Goal: Information Seeking & Learning: Learn about a topic

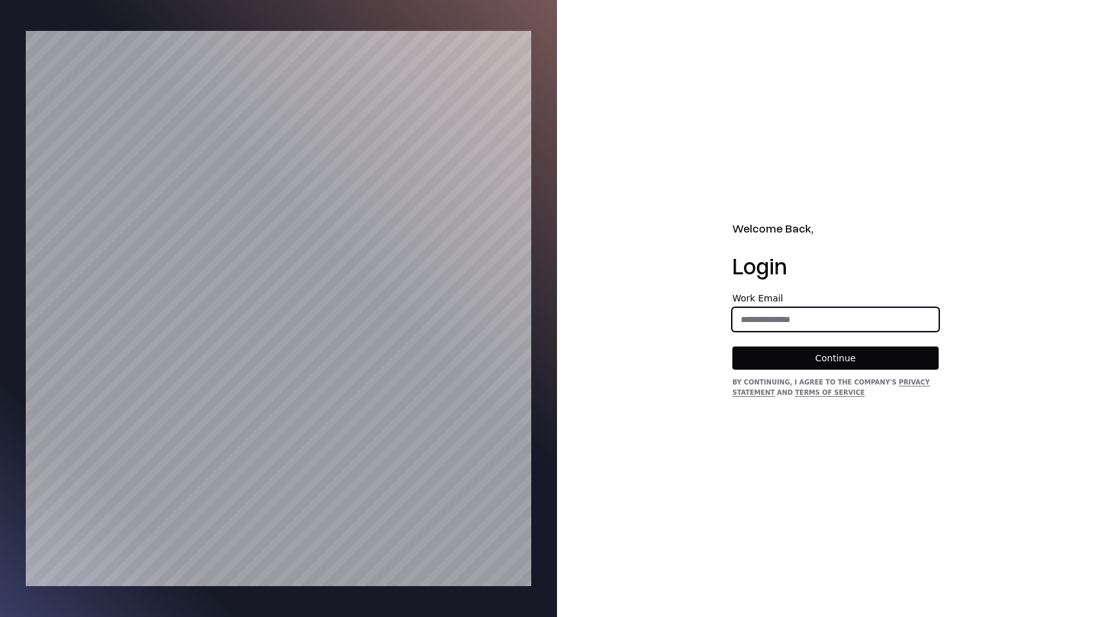
click at [777, 314] on input "email" at bounding box center [835, 319] width 205 height 23
type input "**********"
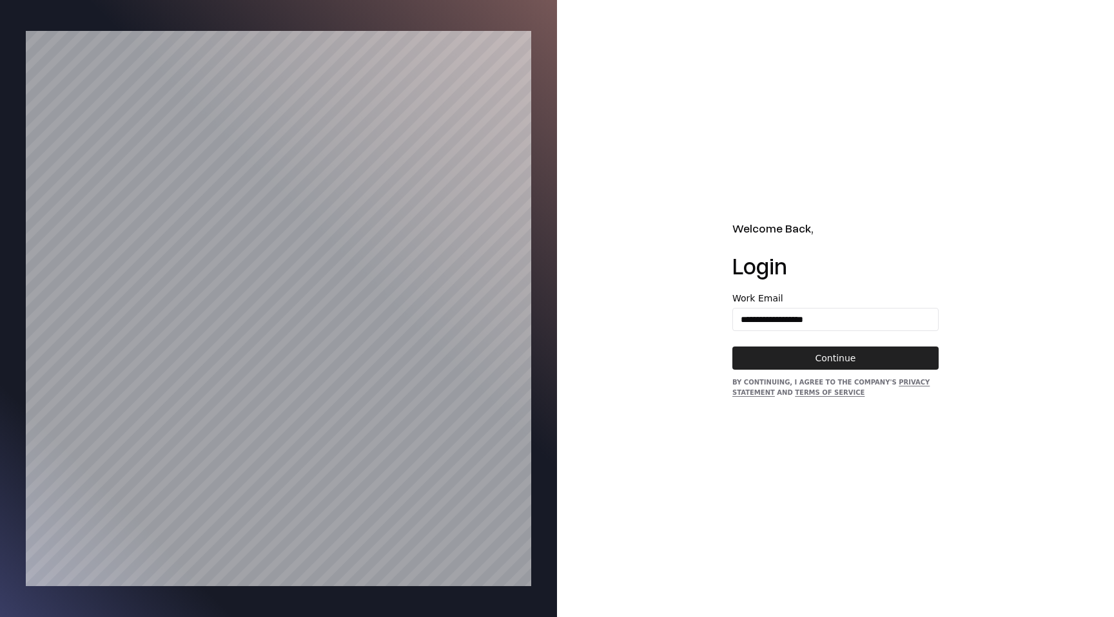
click at [838, 365] on button "Continue" at bounding box center [835, 358] width 206 height 23
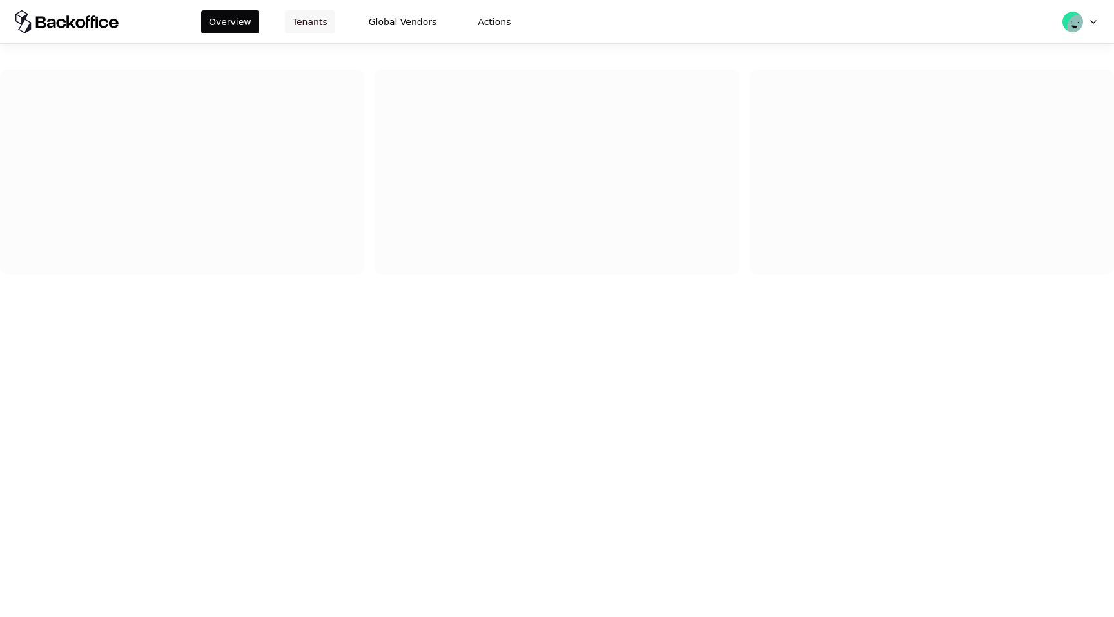
click at [314, 19] on button "Tenants" at bounding box center [310, 21] width 50 height 23
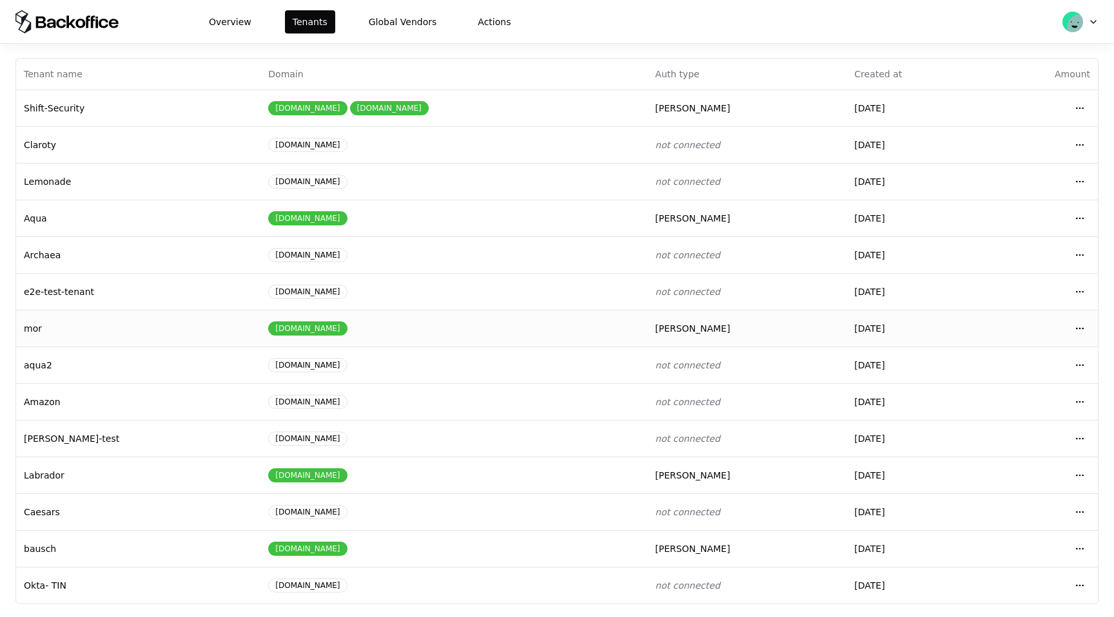
scroll to position [55, 0]
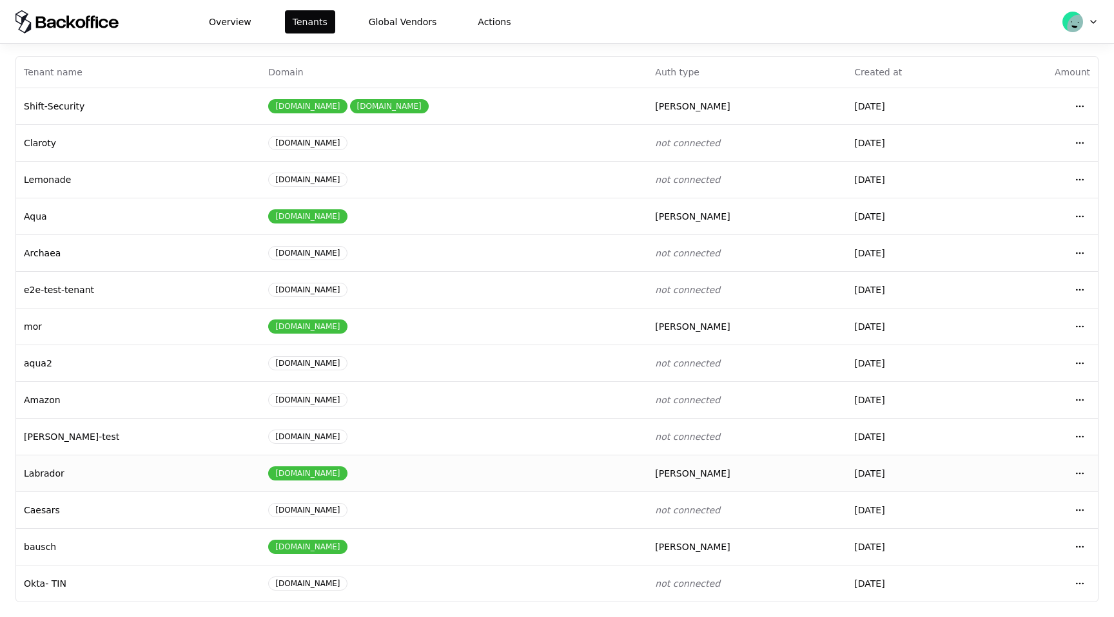
click at [434, 478] on div "lab-rador.biz" at bounding box center [453, 474] width 371 height 14
click at [1077, 511] on html "Overview Tenants Global Vendors Actions Tenants Add Tenant Tenant name Domain A…" at bounding box center [557, 308] width 1114 height 617
click at [1045, 454] on div "Login to tenant" at bounding box center [1022, 455] width 146 height 26
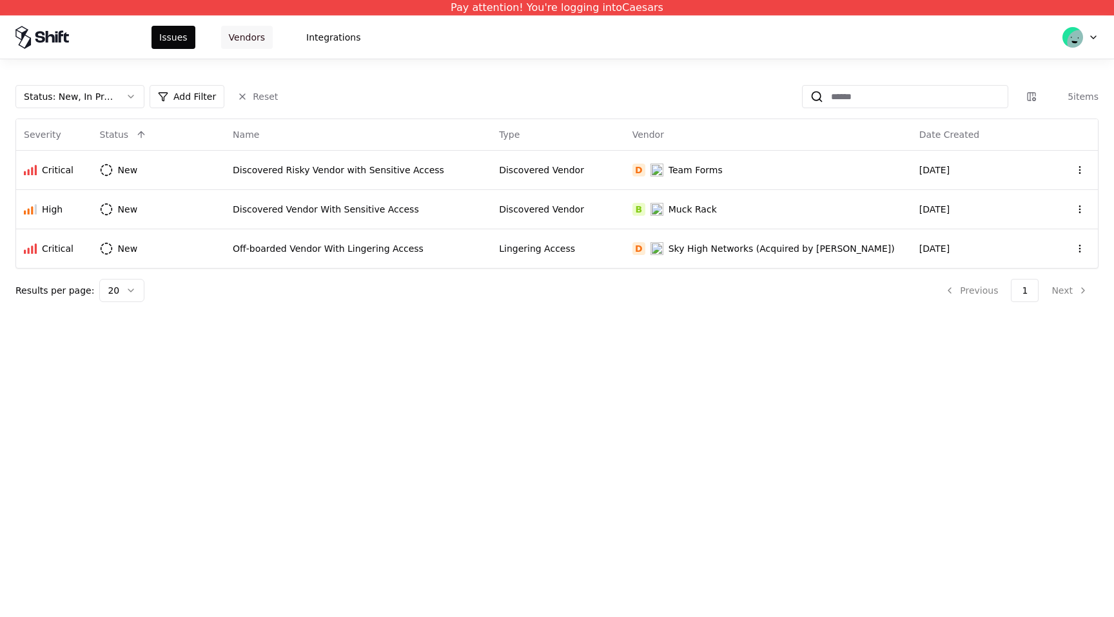
click at [257, 41] on button "Vendors" at bounding box center [247, 37] width 52 height 23
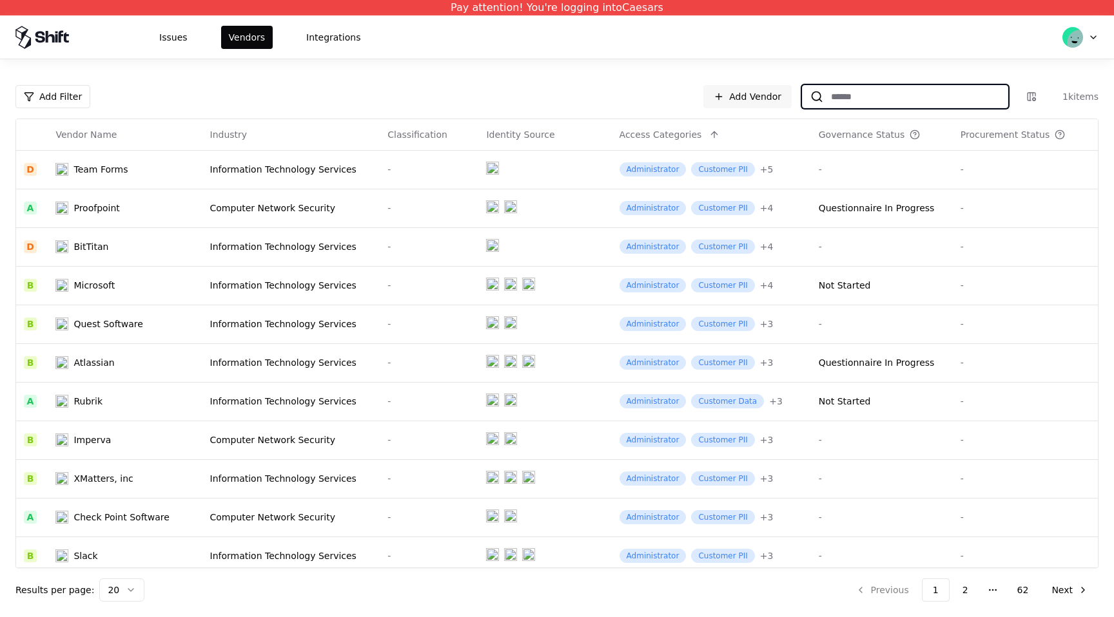
click at [877, 97] on input at bounding box center [915, 96] width 184 height 23
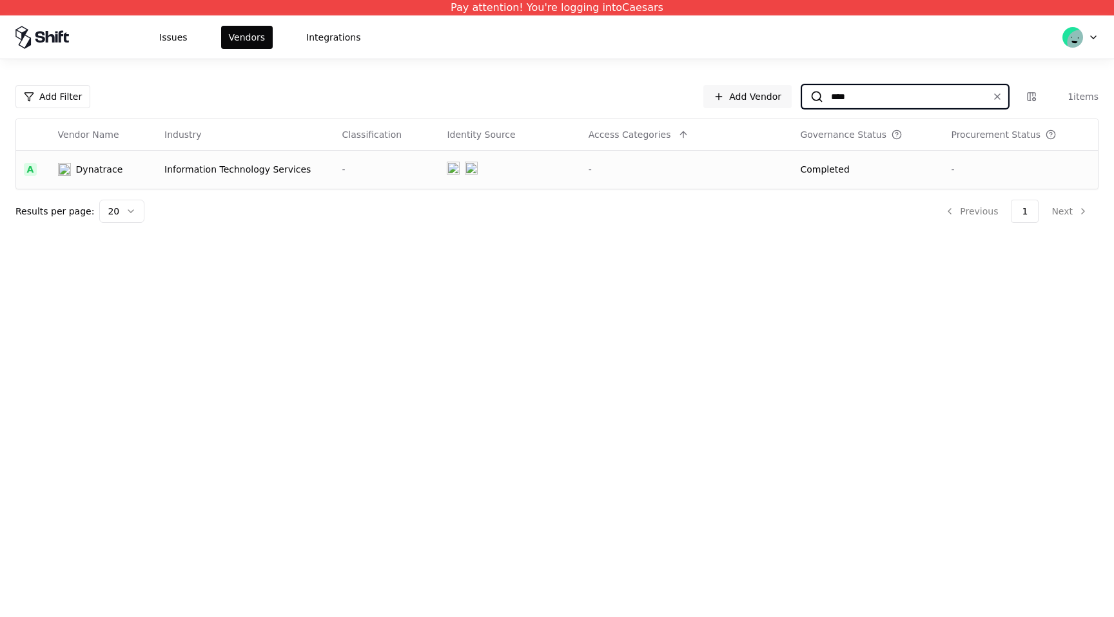
type input "****"
click at [711, 183] on td "-" at bounding box center [687, 169] width 212 height 39
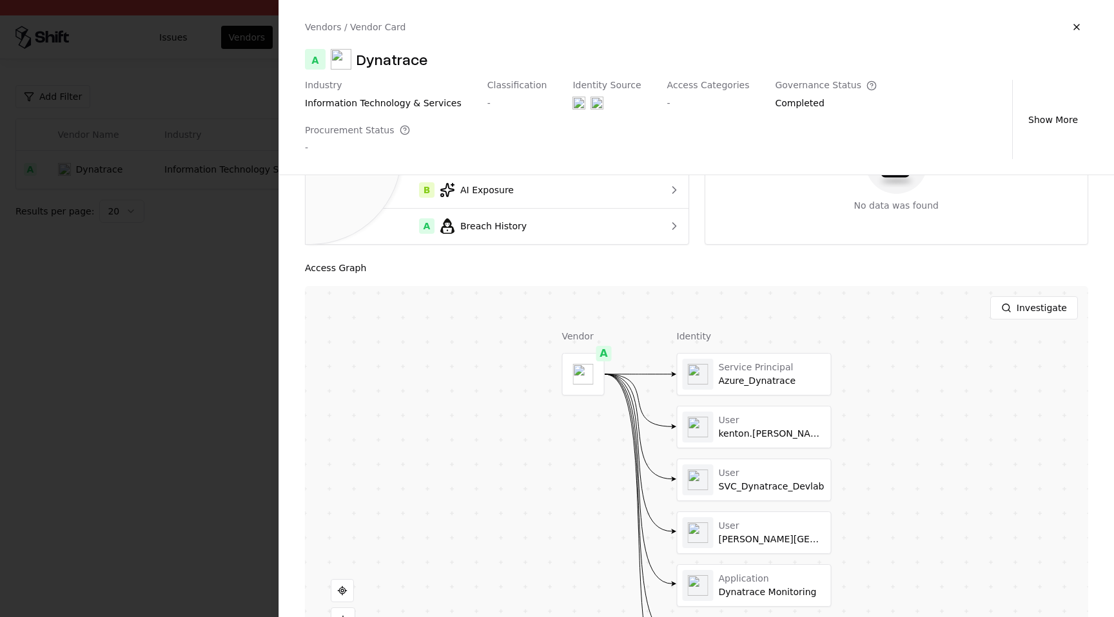
scroll to position [175, 0]
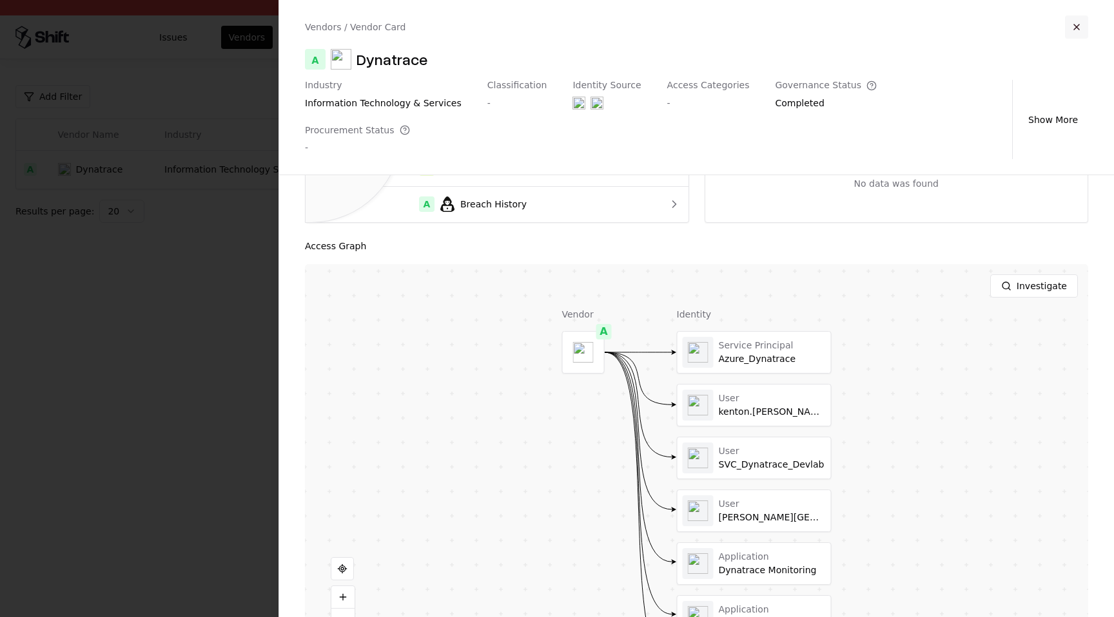
click at [1073, 29] on button "button" at bounding box center [1076, 26] width 23 height 23
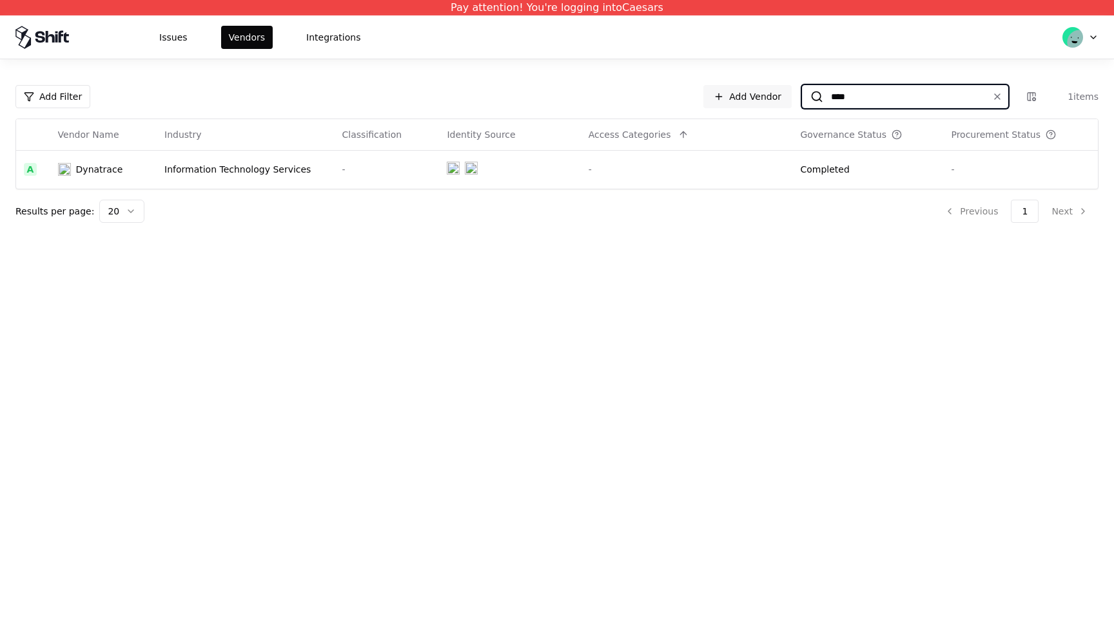
click at [865, 100] on input "****" at bounding box center [902, 96] width 159 height 23
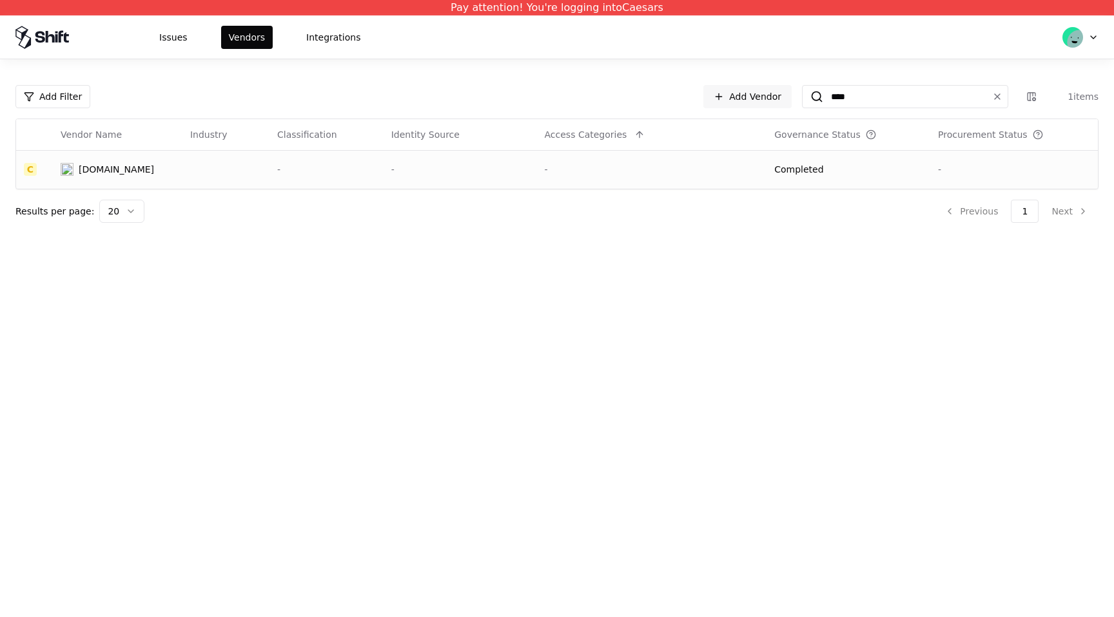
click at [721, 164] on div "-" at bounding box center [652, 169] width 215 height 13
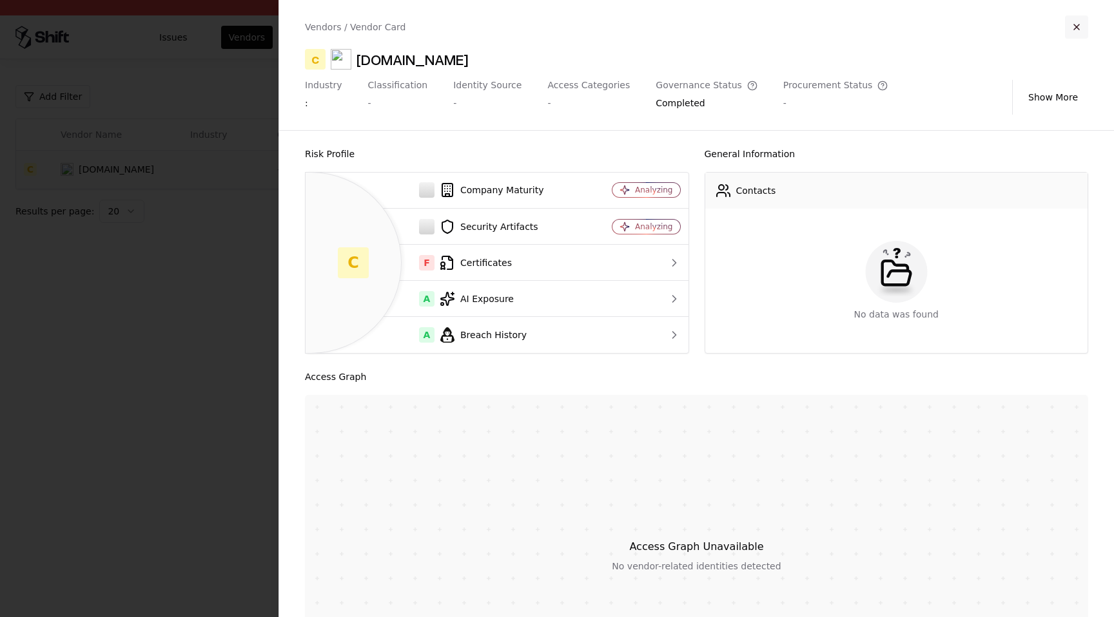
click at [1074, 22] on button "button" at bounding box center [1076, 26] width 23 height 23
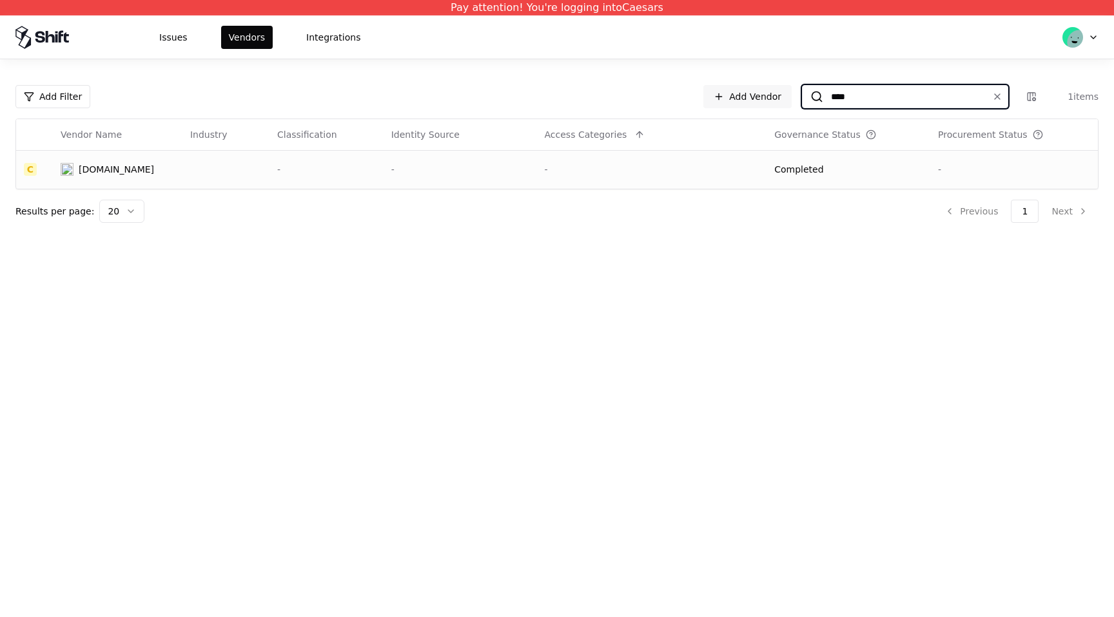
click at [851, 104] on input "****" at bounding box center [902, 96] width 159 height 23
click at [104, 164] on div "UPshow" at bounding box center [94, 169] width 35 height 13
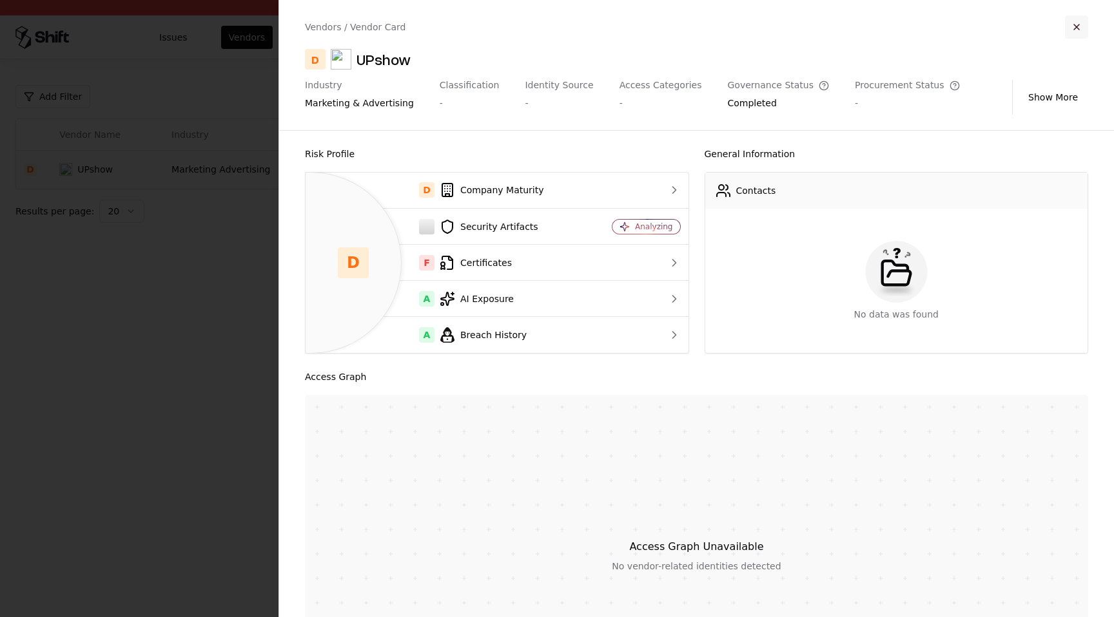
click at [1065, 24] on button "button" at bounding box center [1076, 26] width 23 height 23
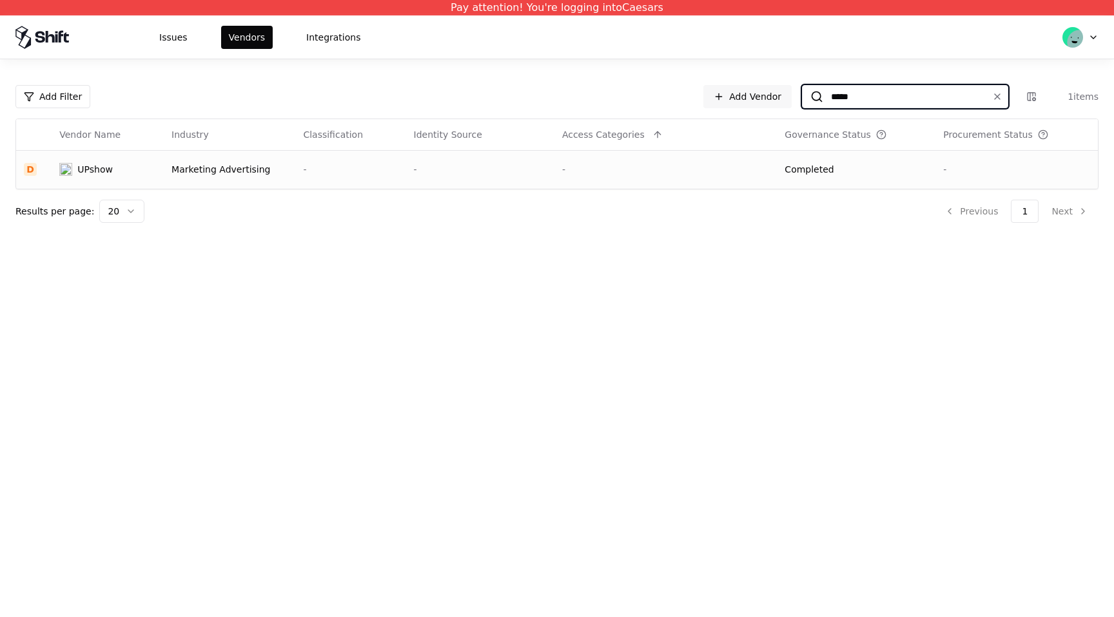
click at [909, 90] on input "*****" at bounding box center [902, 96] width 159 height 23
type input "*****"
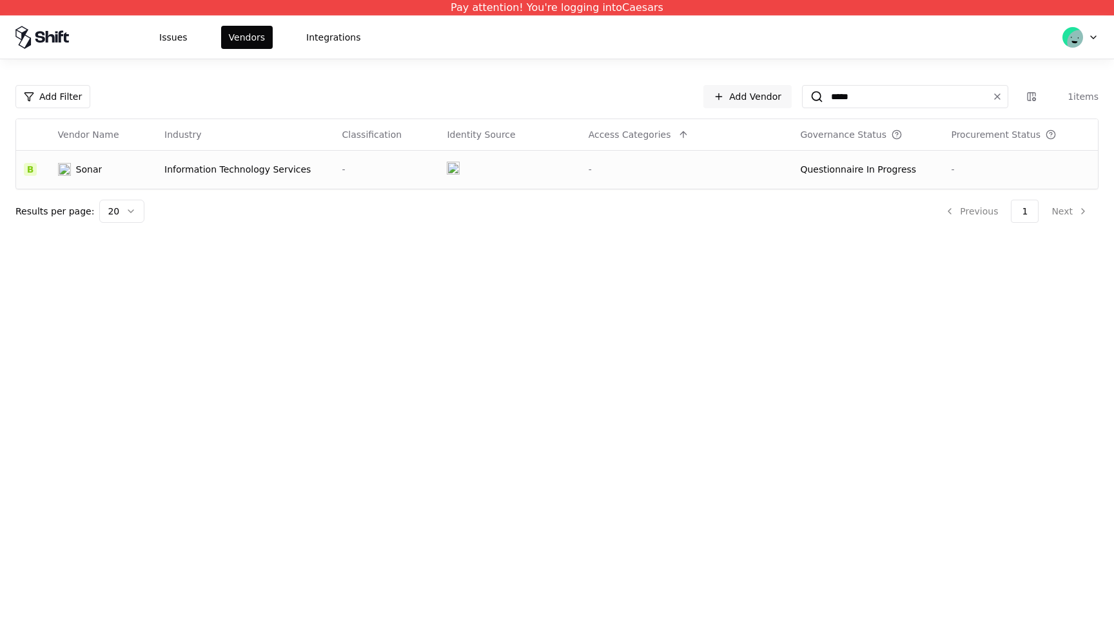
click at [828, 175] on div "Questionnaire In Progress" at bounding box center [858, 169] width 116 height 13
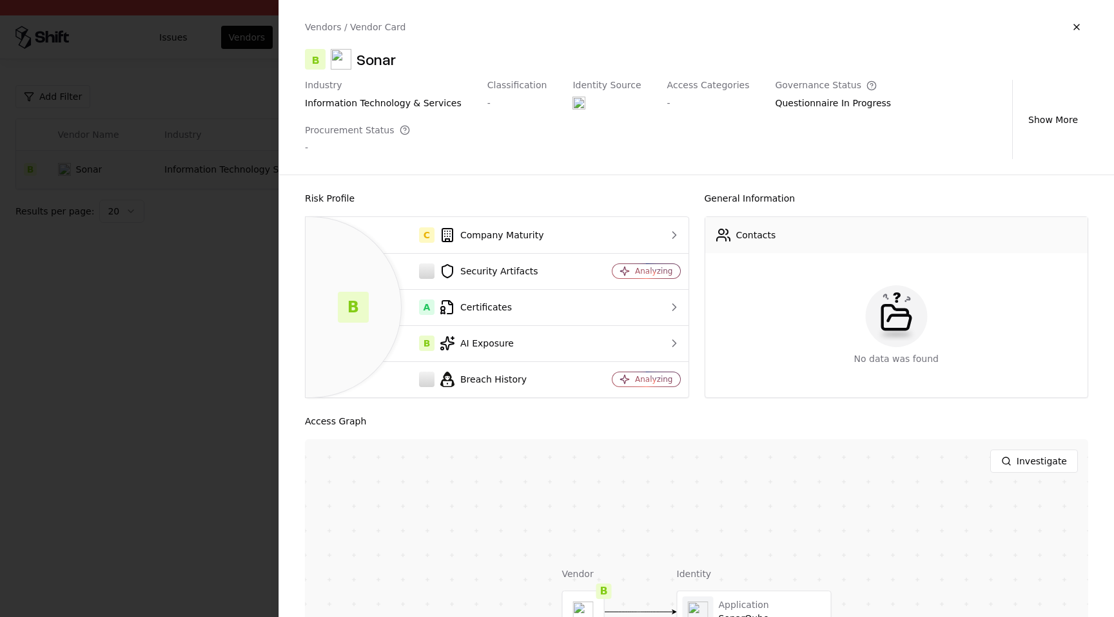
scroll to position [47, 0]
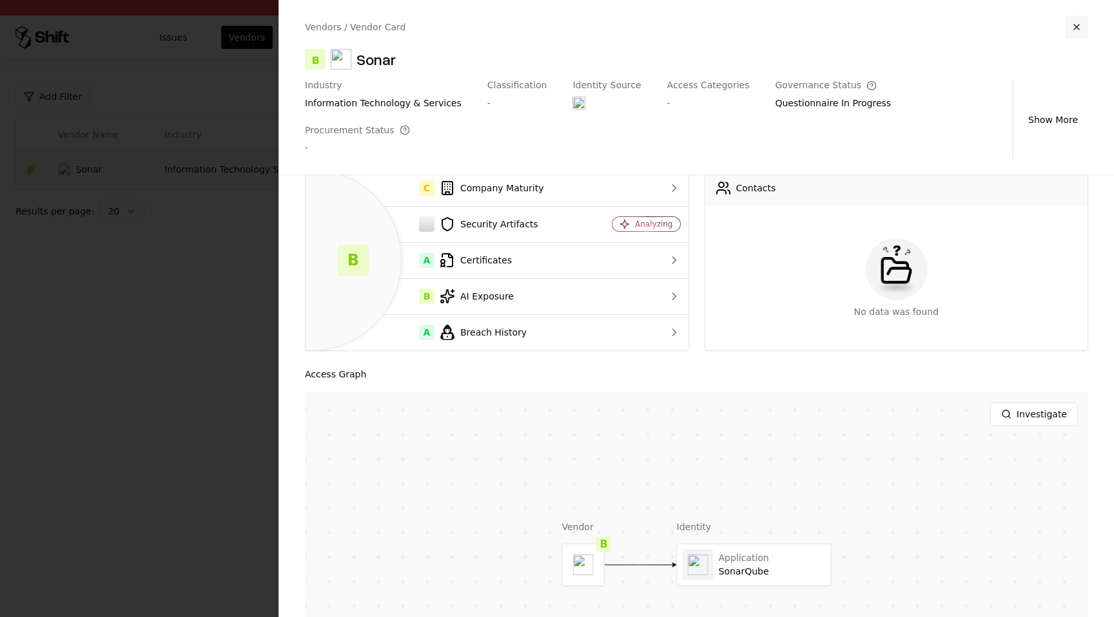
click at [1076, 23] on button "button" at bounding box center [1076, 26] width 23 height 23
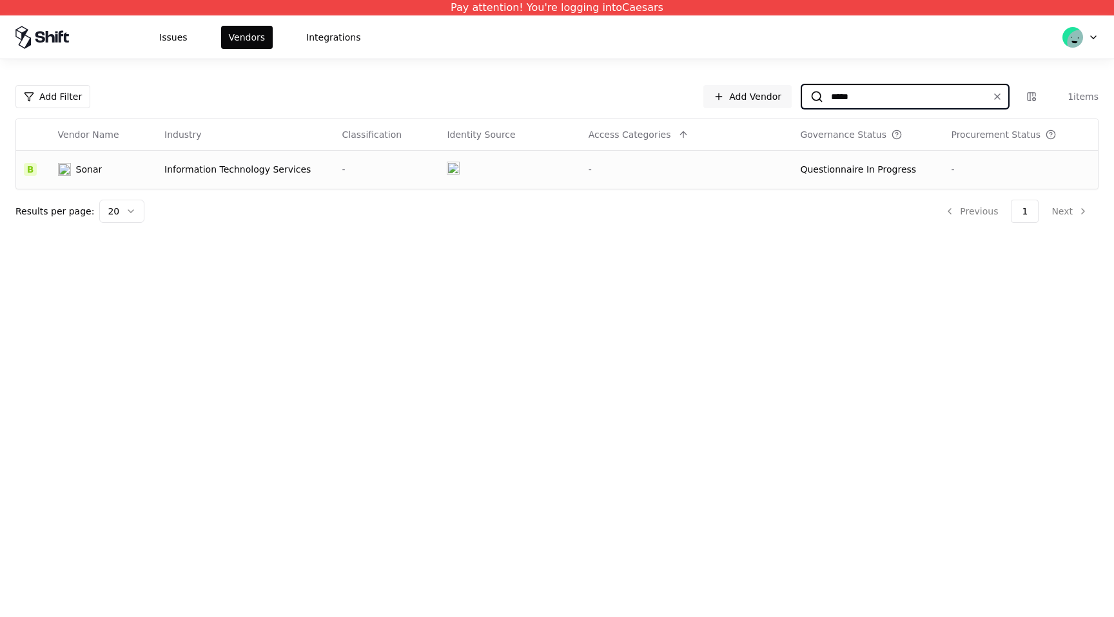
click at [931, 102] on input "*****" at bounding box center [902, 96] width 159 height 23
click at [709, 168] on div "-" at bounding box center [686, 169] width 197 height 13
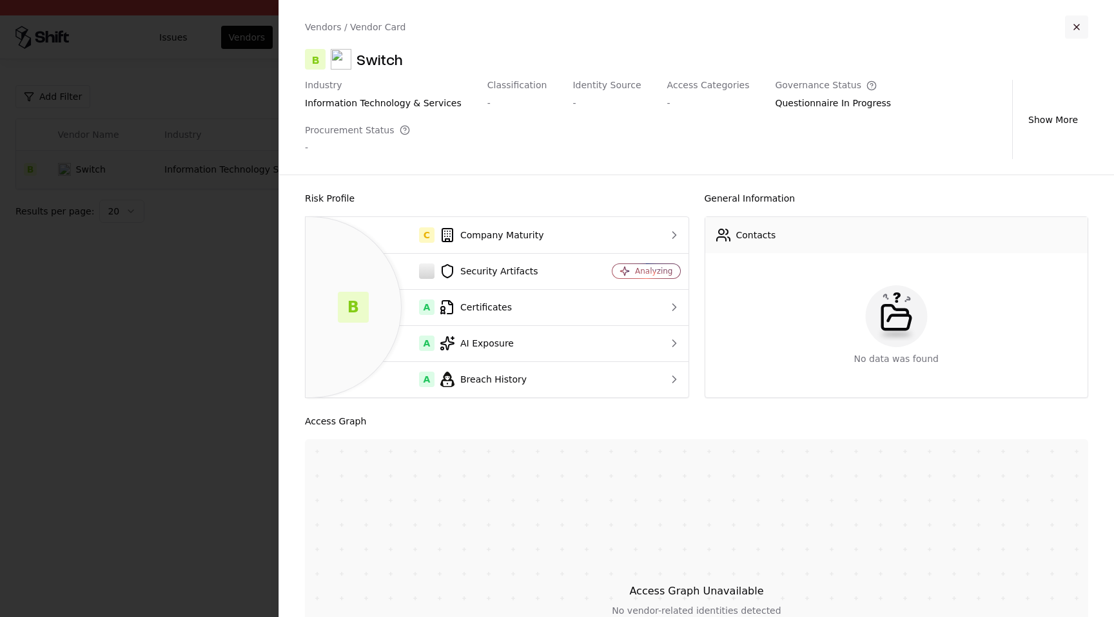
click at [1067, 21] on button "button" at bounding box center [1076, 26] width 23 height 23
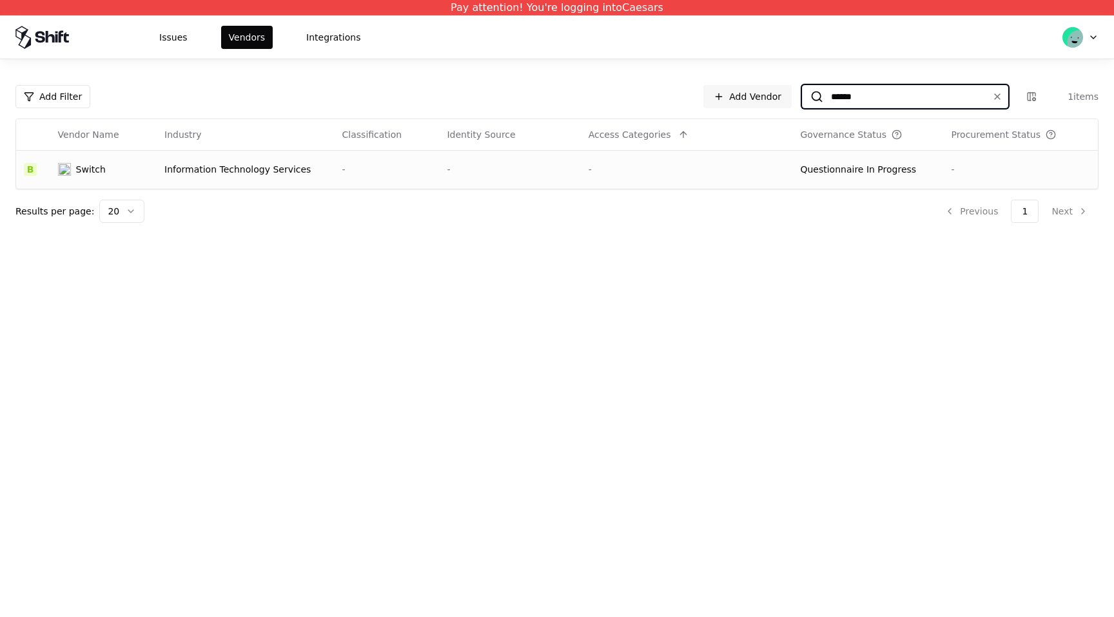
click at [877, 92] on input "******" at bounding box center [902, 96] width 159 height 23
type input "******"
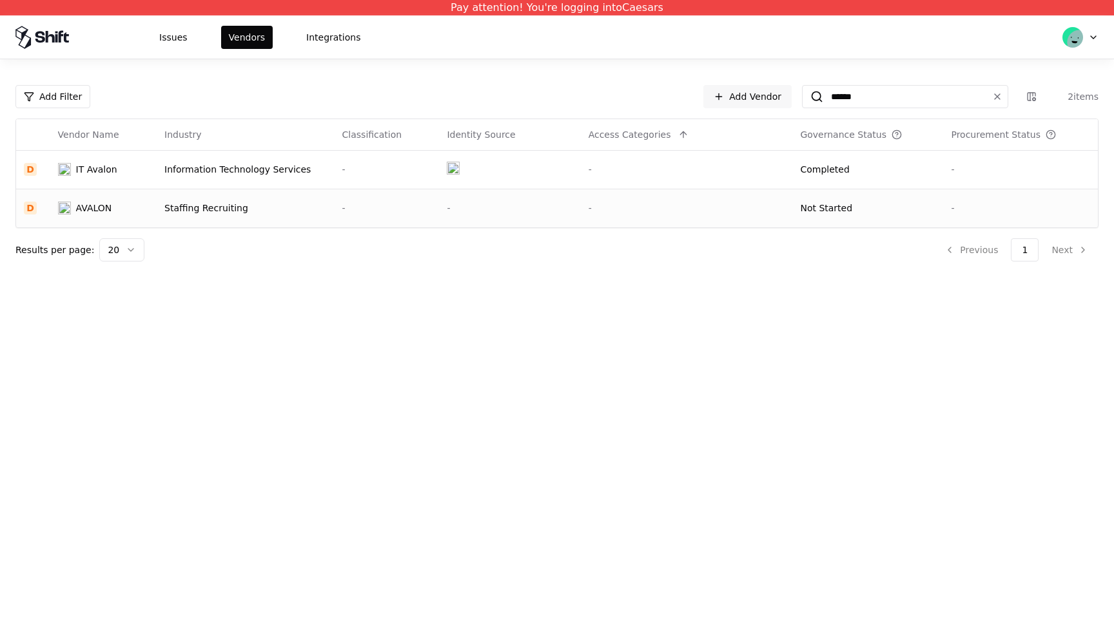
click at [839, 199] on td "Not Started" at bounding box center [867, 208] width 151 height 39
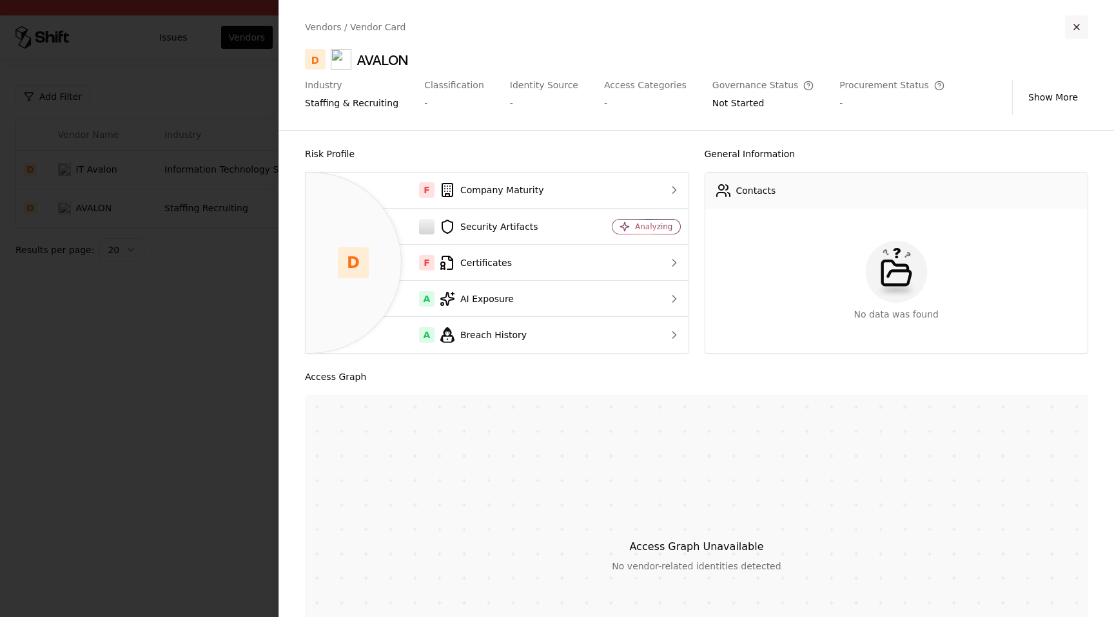
click at [1075, 28] on button "button" at bounding box center [1076, 26] width 23 height 23
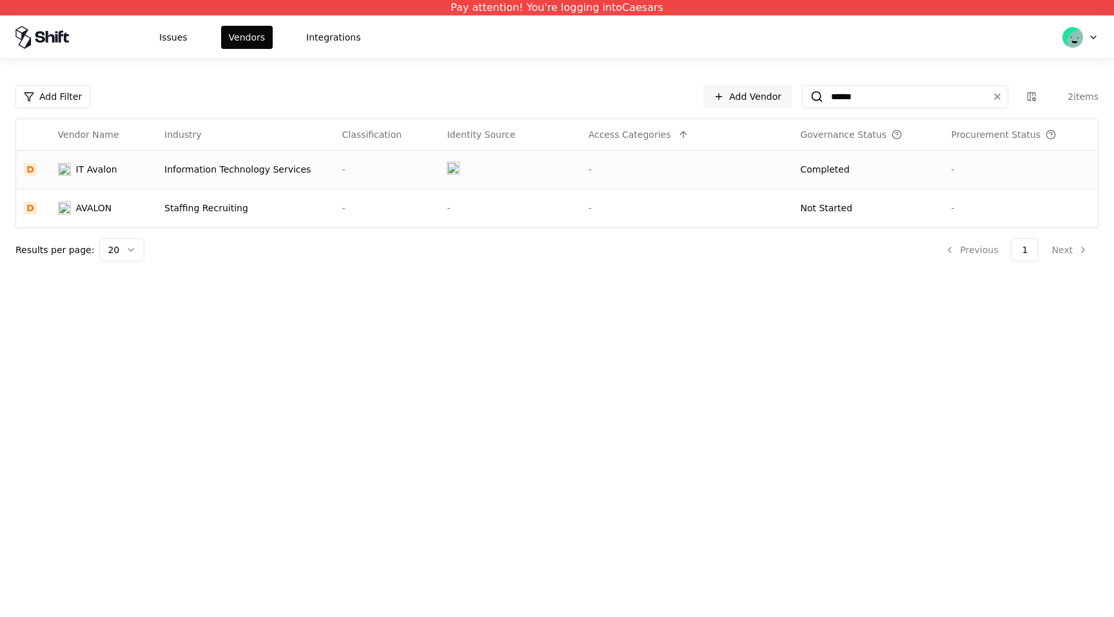
click at [607, 182] on td "-" at bounding box center [687, 169] width 212 height 39
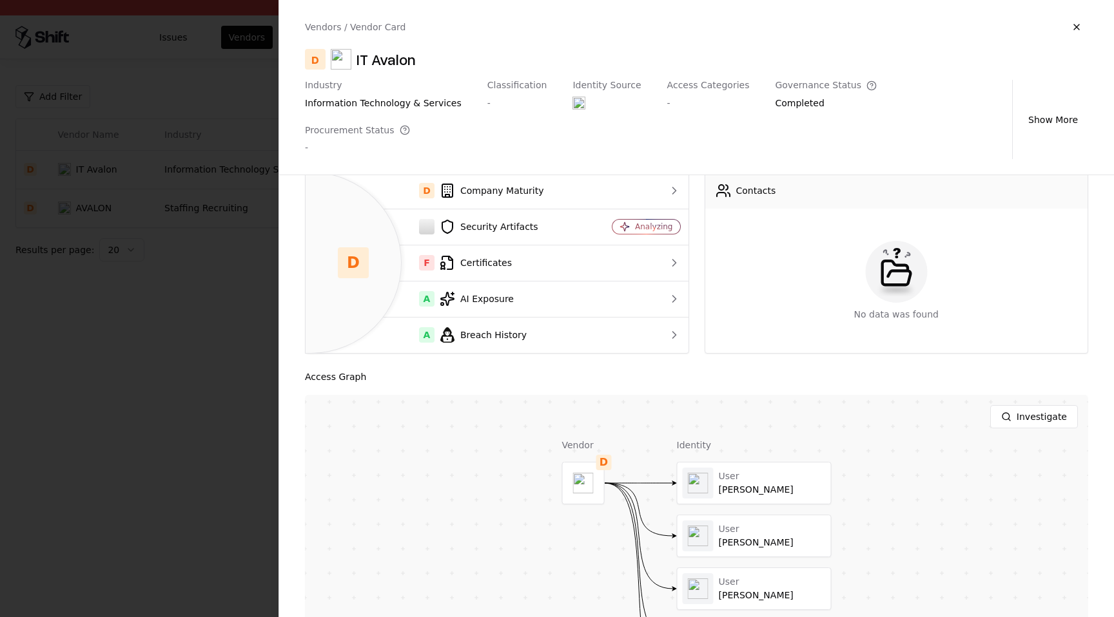
scroll to position [115, 0]
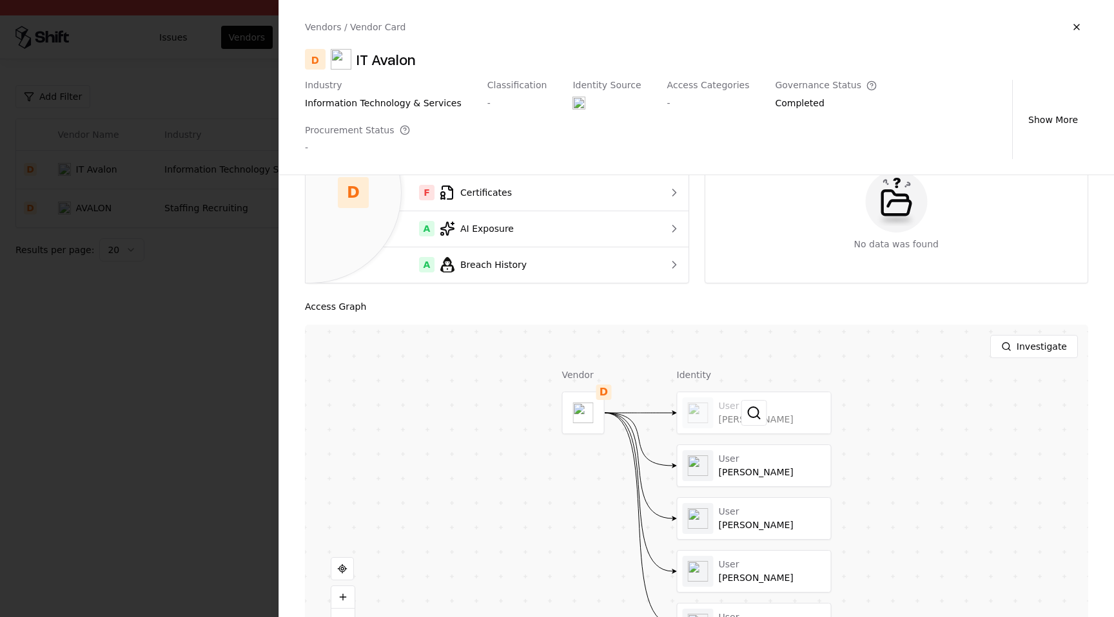
click at [760, 393] on div at bounding box center [753, 413] width 153 height 41
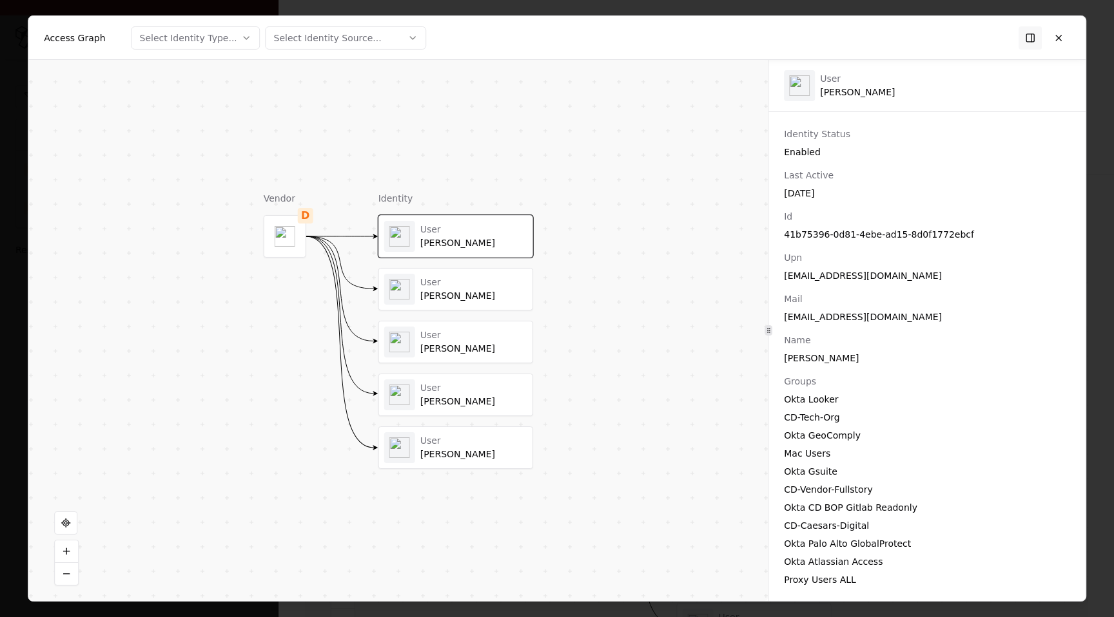
click at [491, 286] on div "User" at bounding box center [473, 283] width 107 height 12
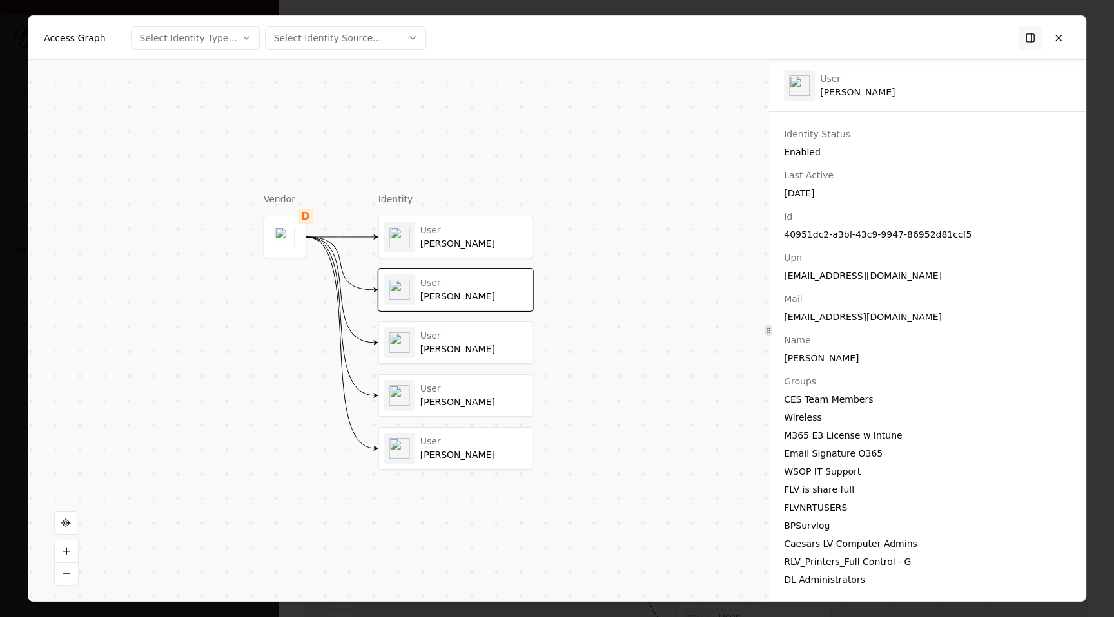
click at [481, 356] on div "User Kimberly Luna" at bounding box center [455, 342] width 143 height 31
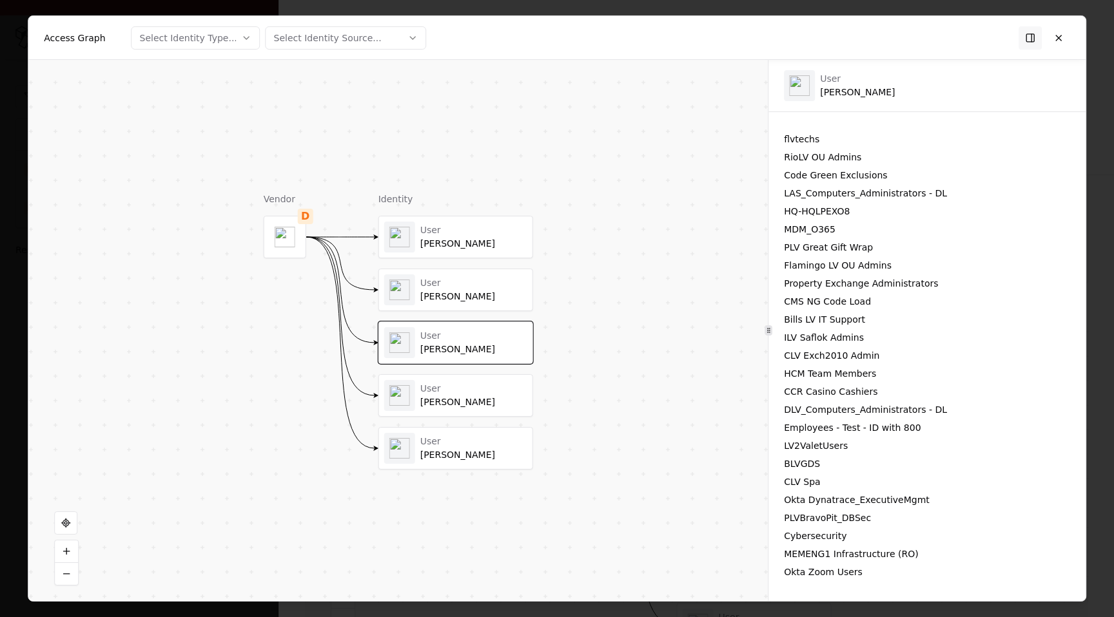
scroll to position [2365, 0]
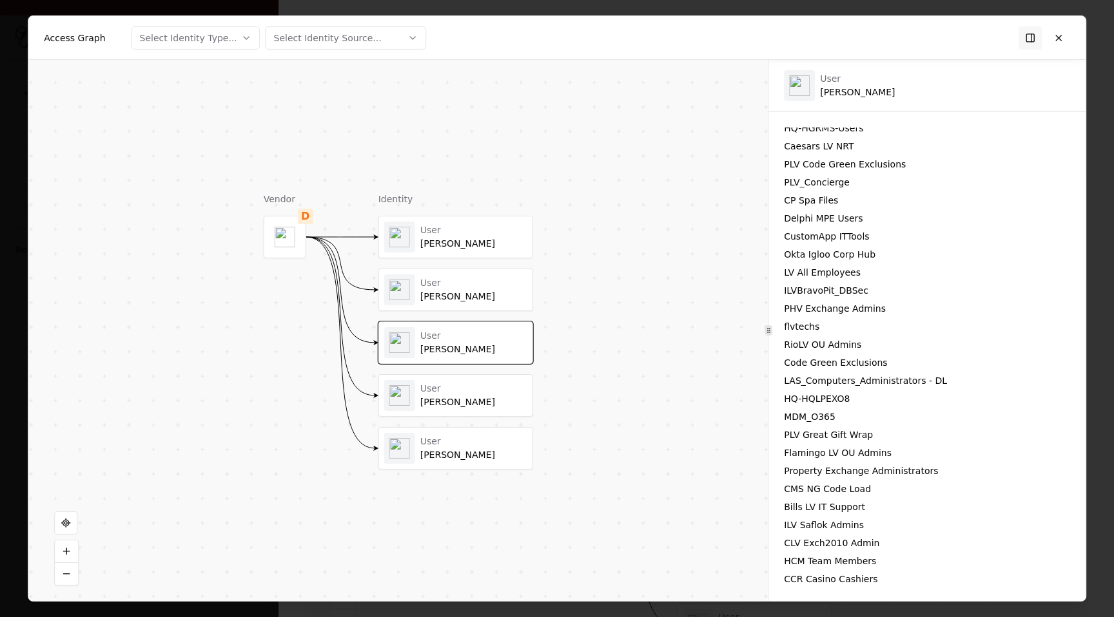
click at [476, 300] on div "Tarryn Williams" at bounding box center [473, 297] width 107 height 12
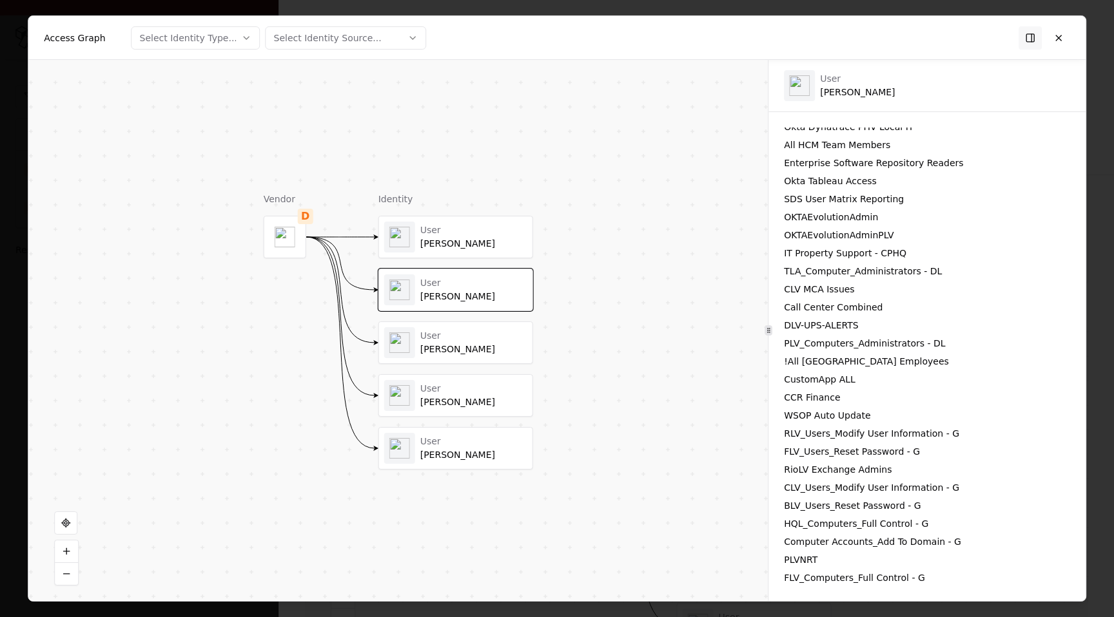
scroll to position [0, 0]
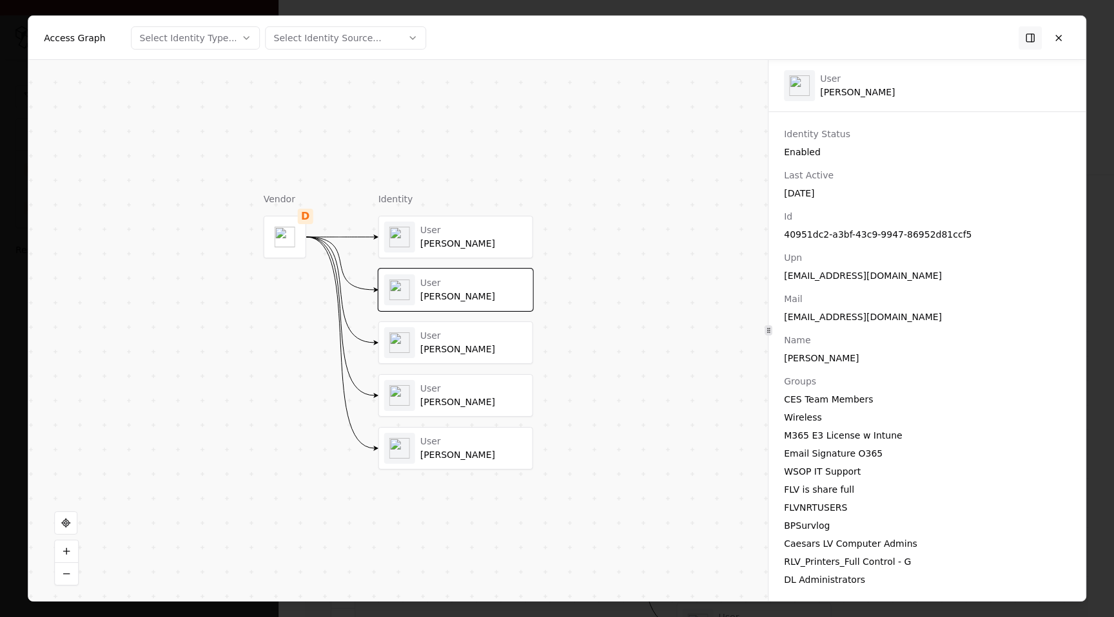
drag, startPoint x: 852, startPoint y: 362, endPoint x: 777, endPoint y: 362, distance: 75.4
copy div "Tarryn Williams"
click at [467, 394] on div "User" at bounding box center [473, 389] width 107 height 12
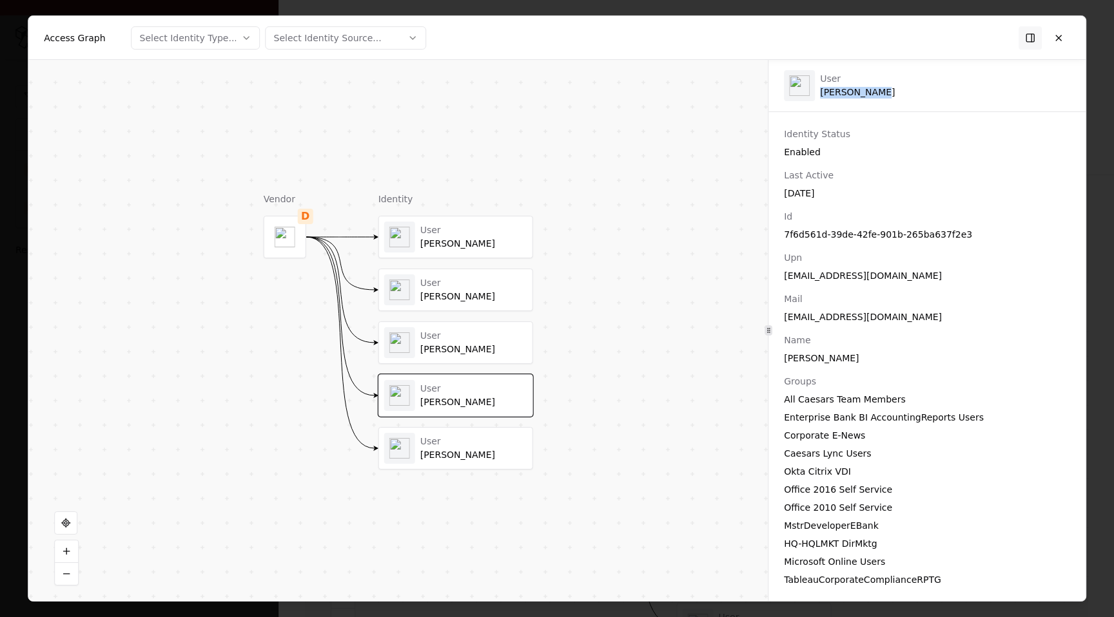
drag, startPoint x: 875, startPoint y: 95, endPoint x: 819, endPoint y: 95, distance: 56.1
click at [819, 95] on div "User Sai Chitneni" at bounding box center [926, 86] width 317 height 52
copy div "Sai Chitneni"
click at [476, 447] on div "User" at bounding box center [473, 442] width 107 height 12
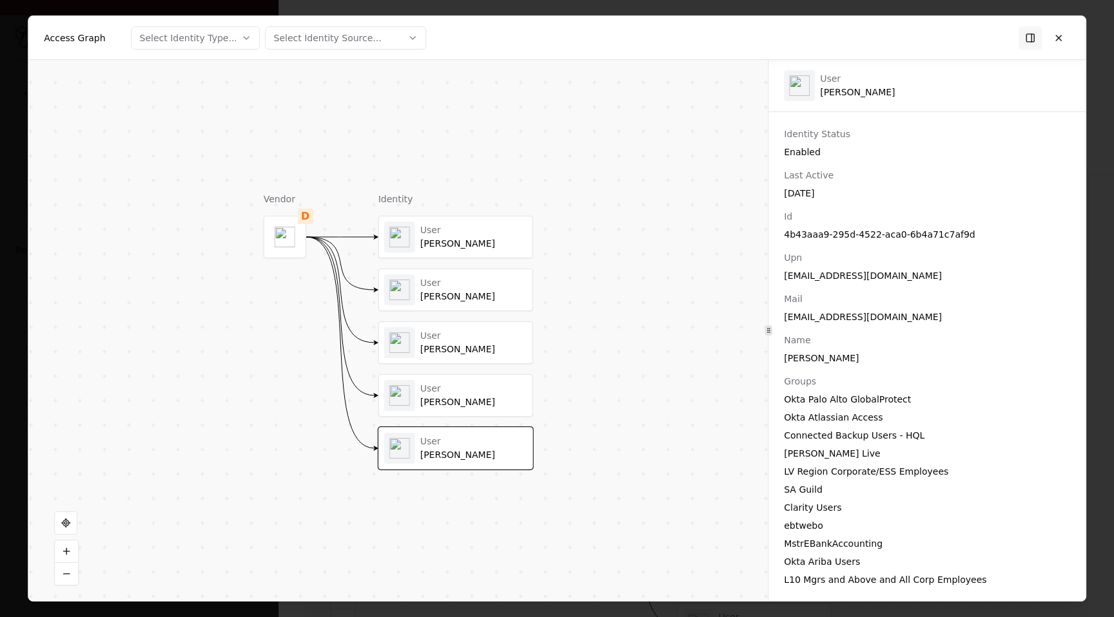
click at [827, 358] on div "Meghana Muthineni" at bounding box center [927, 358] width 286 height 13
copy div "Meghana Muthineni"
click at [494, 262] on div "User Iryna Tyshko User Tarryn Williams User Kimberly Luna User Sai Chitneni Use…" at bounding box center [455, 343] width 155 height 254
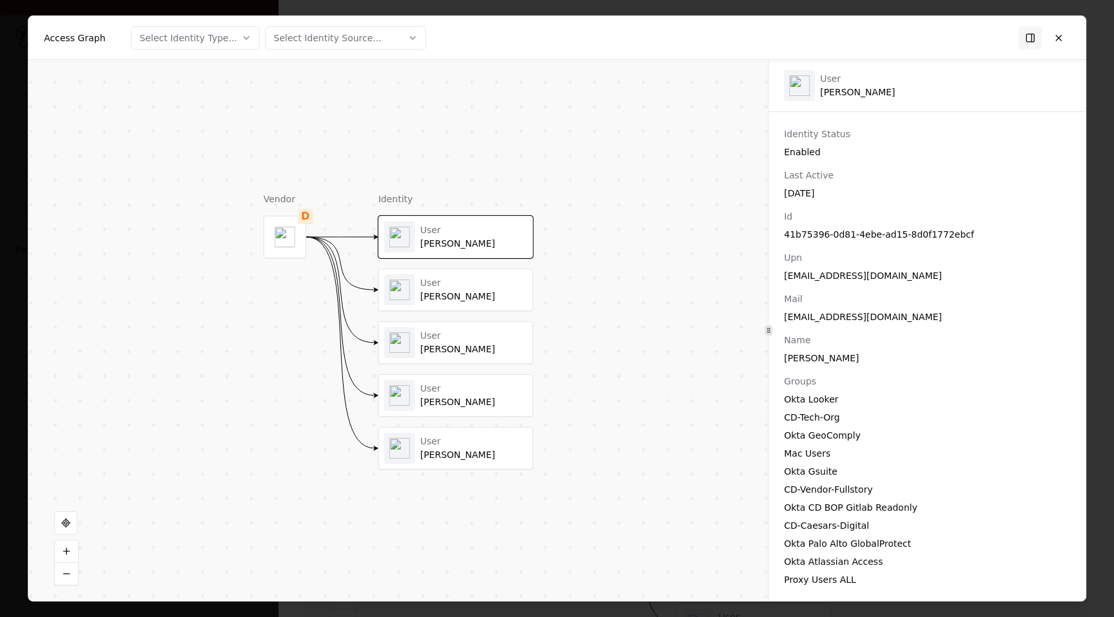
click at [843, 89] on div "User Iryna Tyshko" at bounding box center [857, 85] width 75 height 25
copy div "Iryna Tyshko"
click at [1065, 37] on button at bounding box center [1058, 37] width 23 height 23
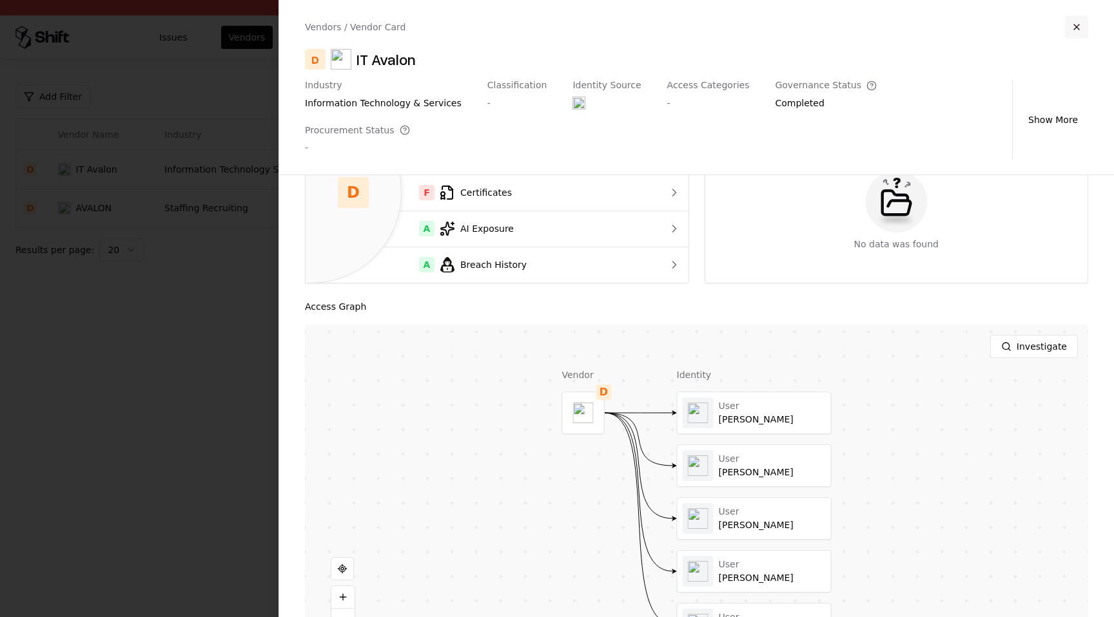
click at [1078, 26] on button "button" at bounding box center [1076, 26] width 23 height 23
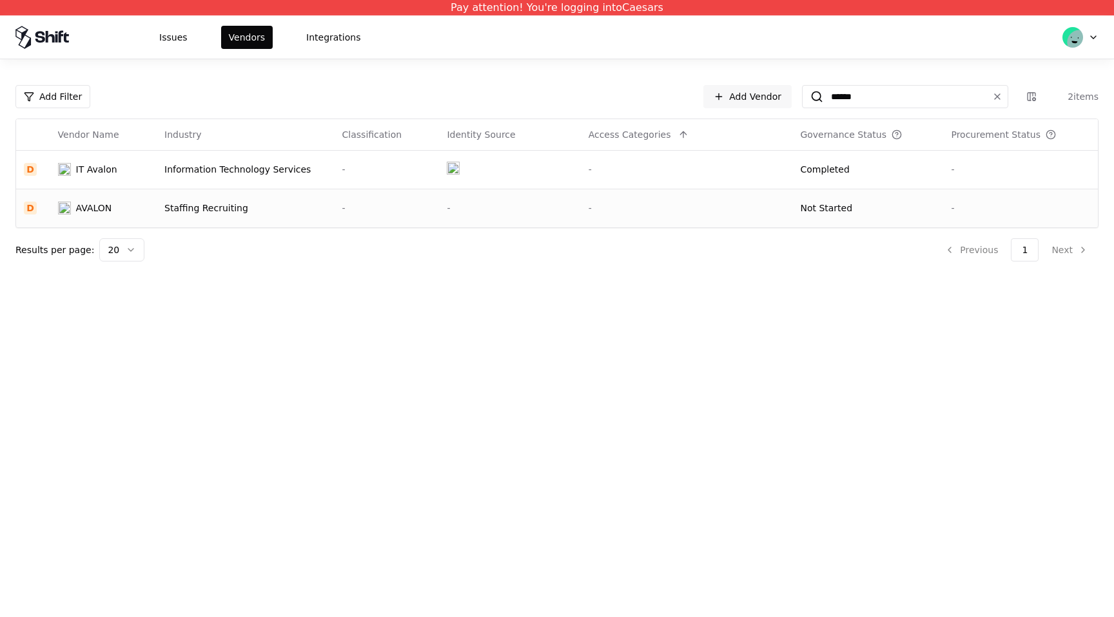
click at [135, 211] on div "AVALON" at bounding box center [103, 208] width 91 height 13
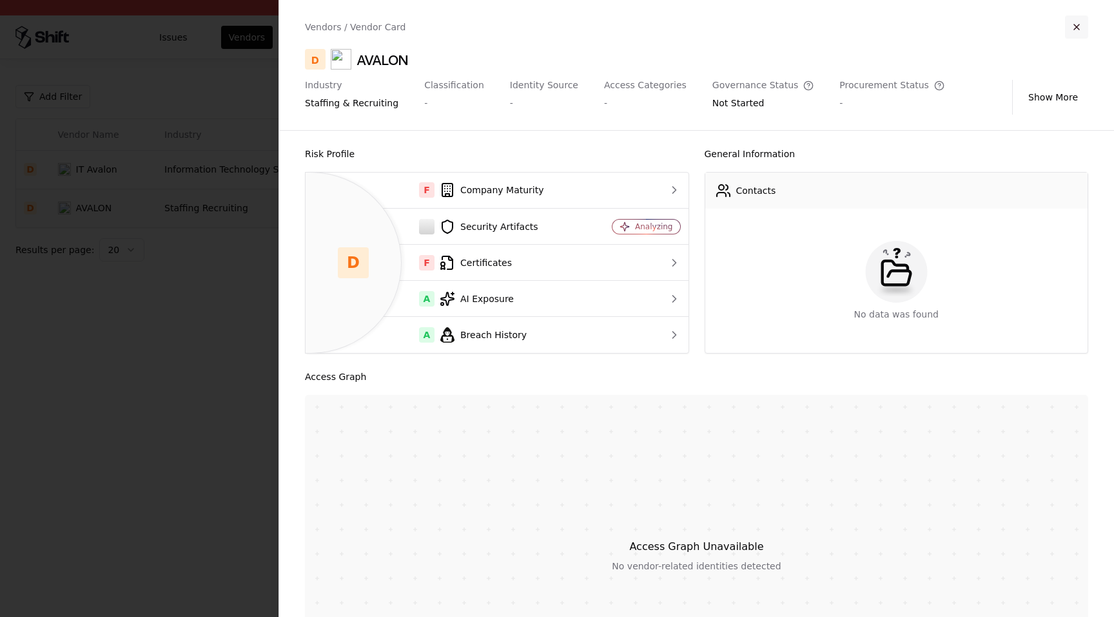
click at [1078, 24] on button "button" at bounding box center [1076, 26] width 23 height 23
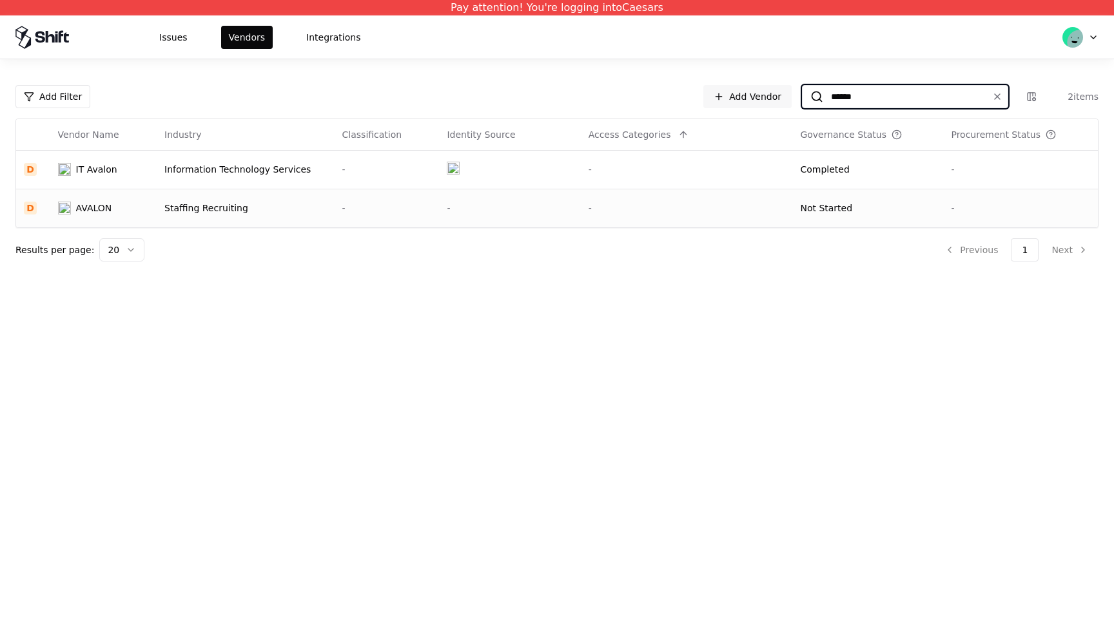
click at [864, 98] on input "******" at bounding box center [902, 96] width 159 height 23
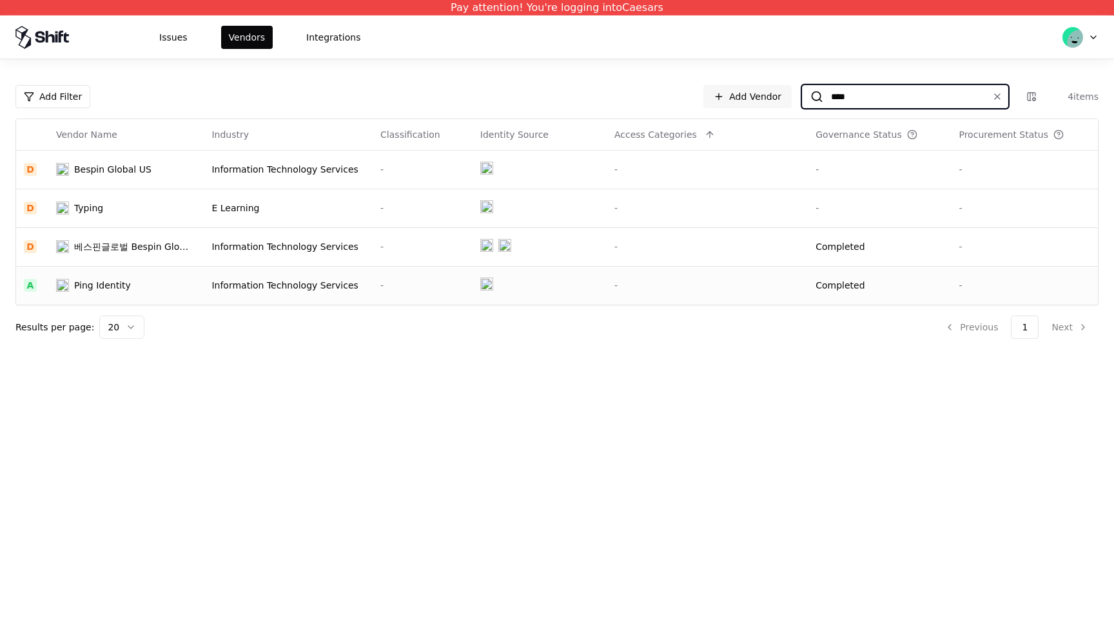
type input "****"
click at [327, 277] on td "Information Technology Services" at bounding box center [288, 285] width 169 height 39
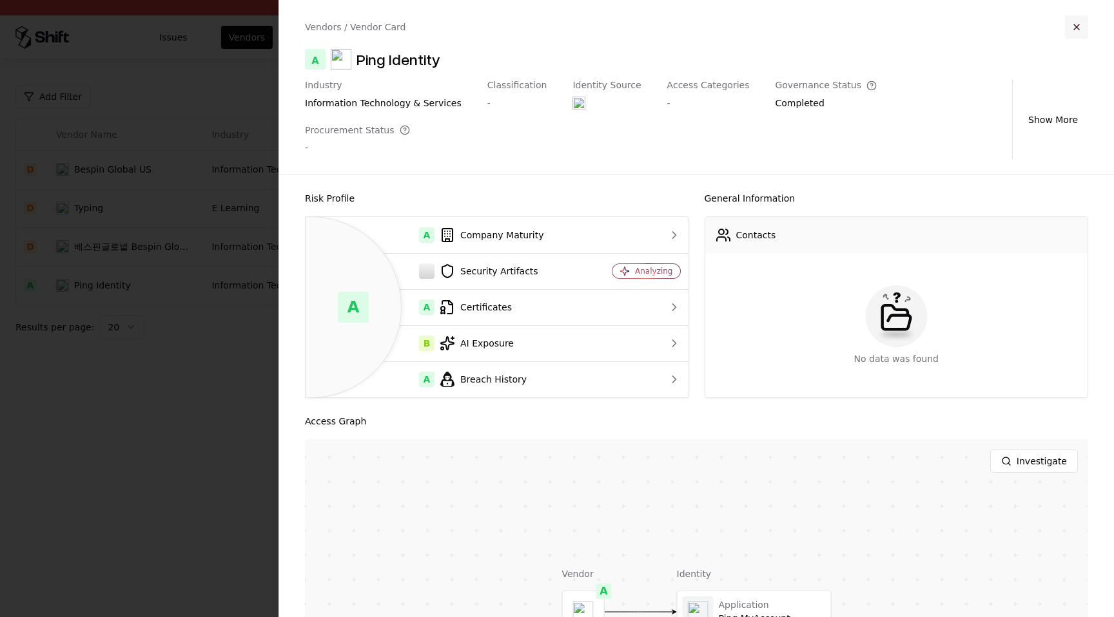
click at [1078, 23] on button "button" at bounding box center [1076, 26] width 23 height 23
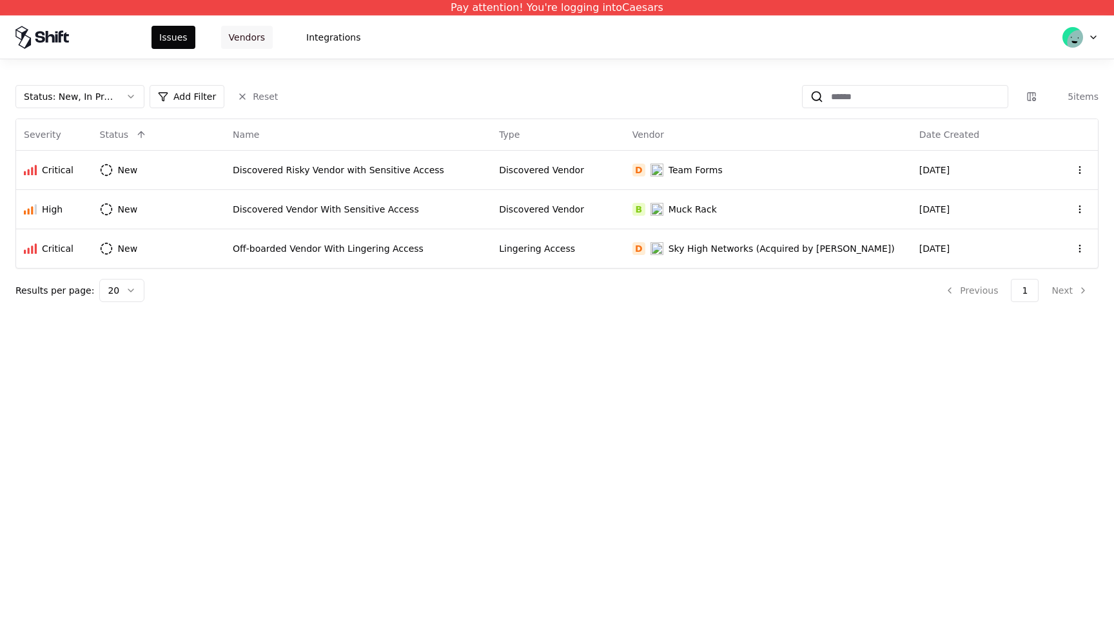
click at [255, 44] on button "Vendors" at bounding box center [247, 37] width 52 height 23
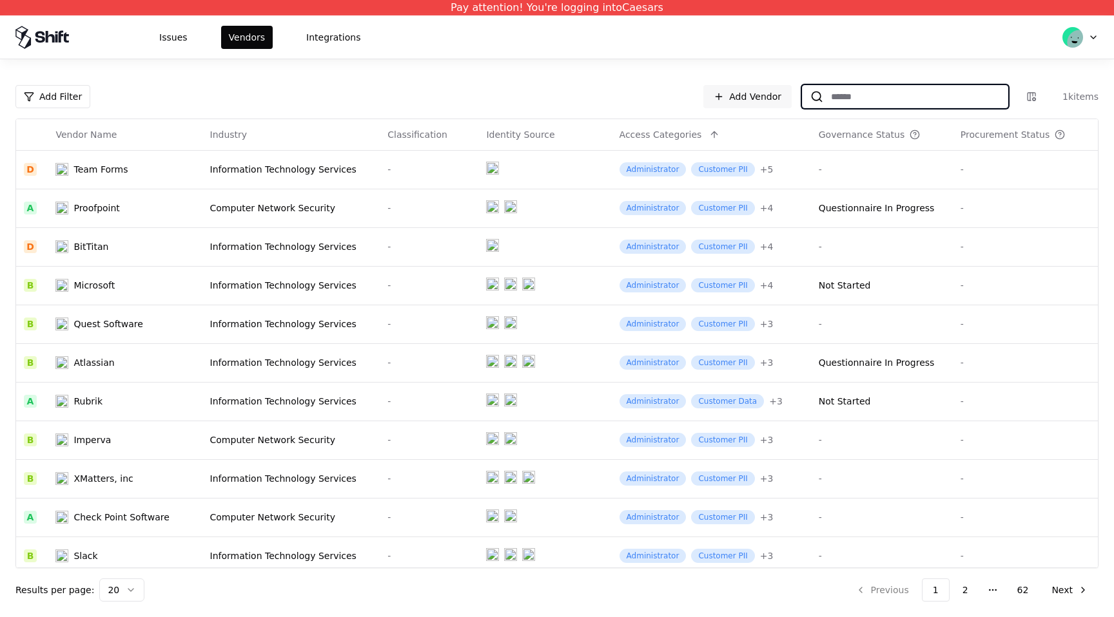
click at [915, 88] on input at bounding box center [915, 96] width 184 height 23
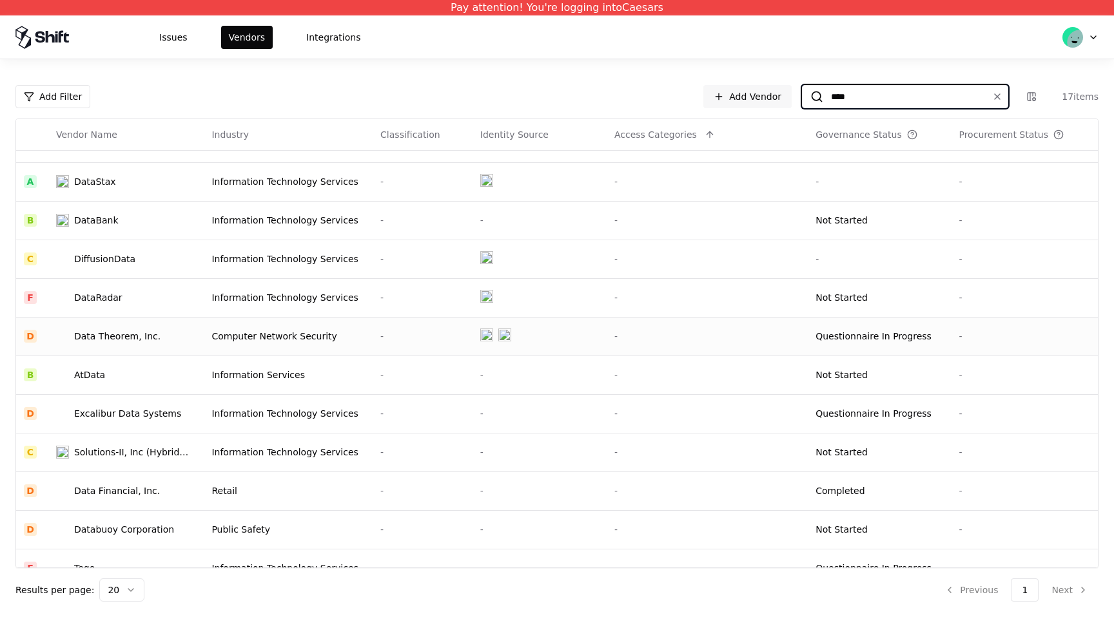
scroll to position [240, 0]
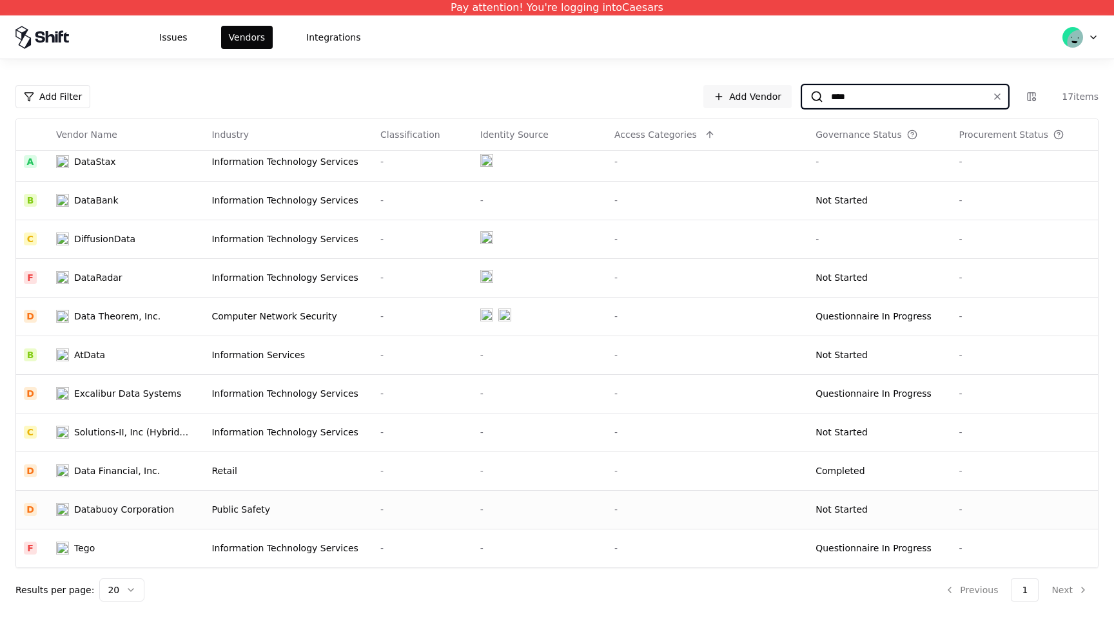
type input "****"
click at [286, 510] on div "Public Safety" at bounding box center [287, 509] width 153 height 13
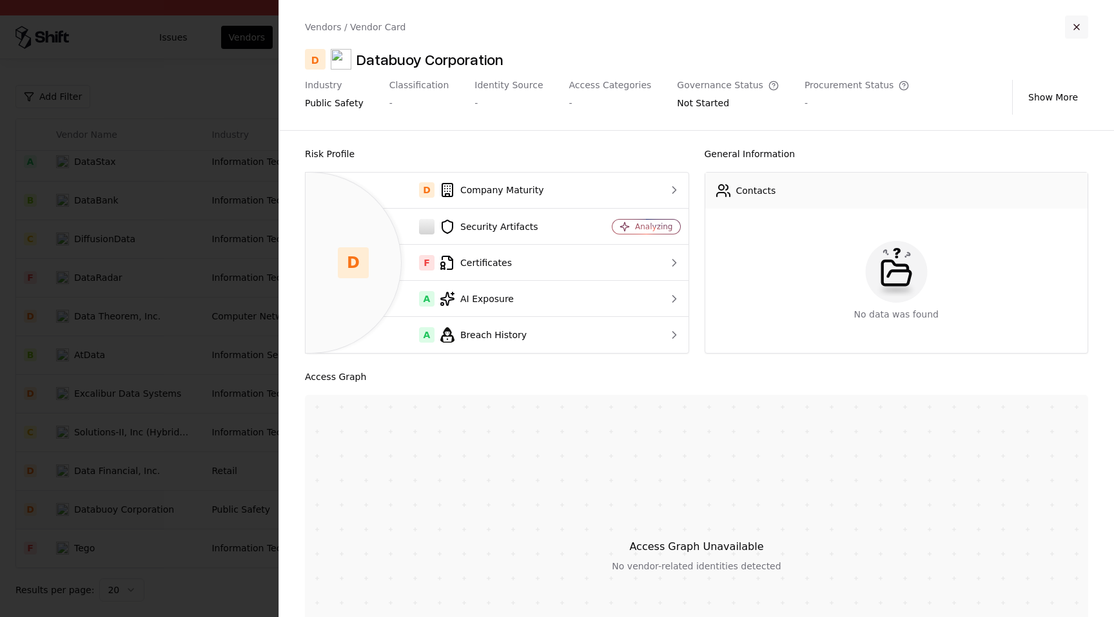
click at [1073, 28] on button "button" at bounding box center [1076, 26] width 23 height 23
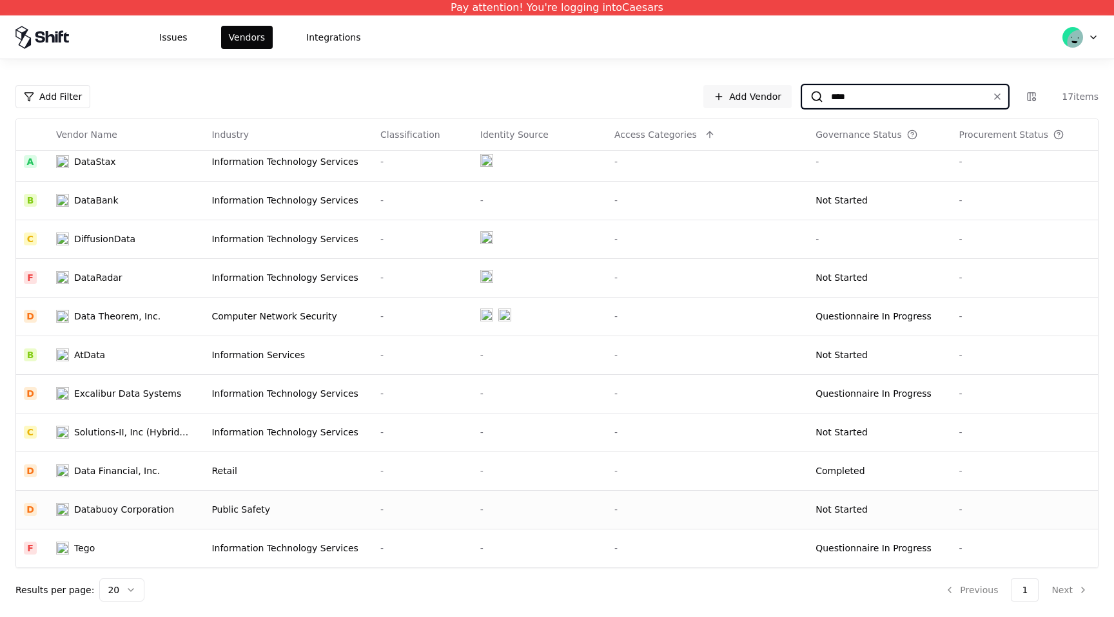
click at [927, 95] on input "****" at bounding box center [902, 96] width 159 height 23
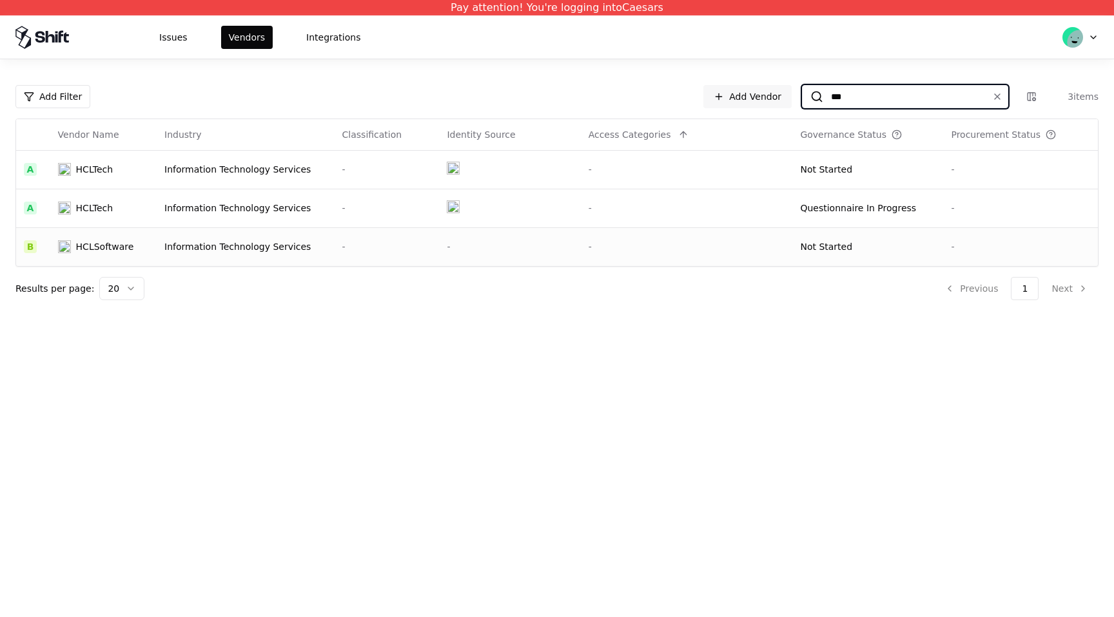
type input "***"
click at [303, 253] on div "Information Technology Services" at bounding box center [245, 246] width 162 height 13
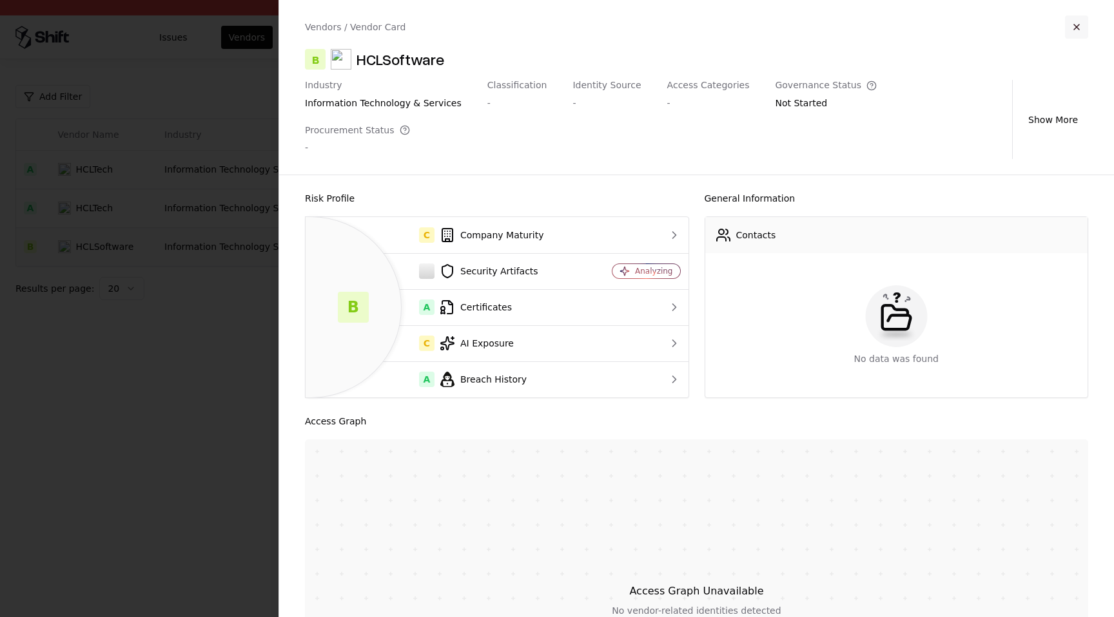
click at [1084, 23] on button "button" at bounding box center [1076, 26] width 23 height 23
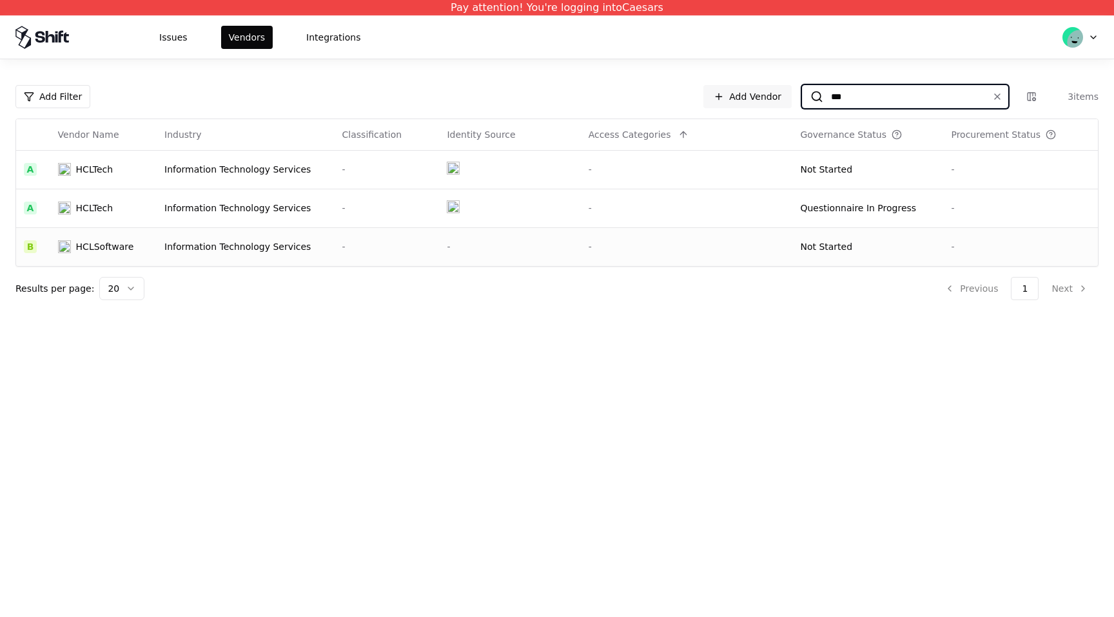
click at [870, 107] on input "***" at bounding box center [902, 96] width 159 height 23
click at [849, 209] on div "Questionnaire In Progress" at bounding box center [858, 208] width 116 height 13
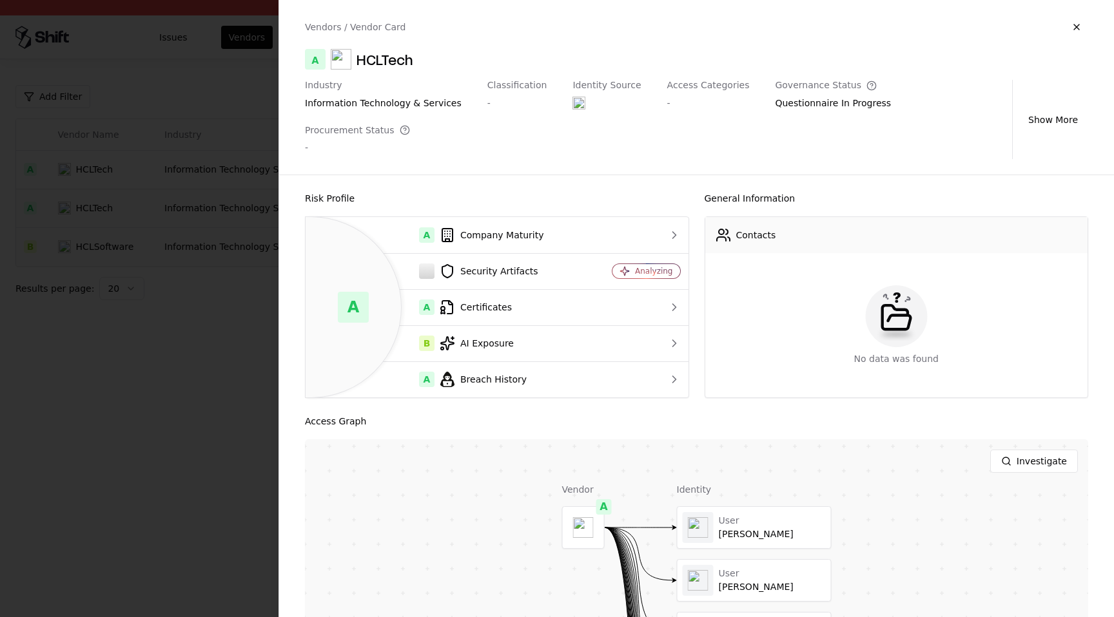
scroll to position [9, 0]
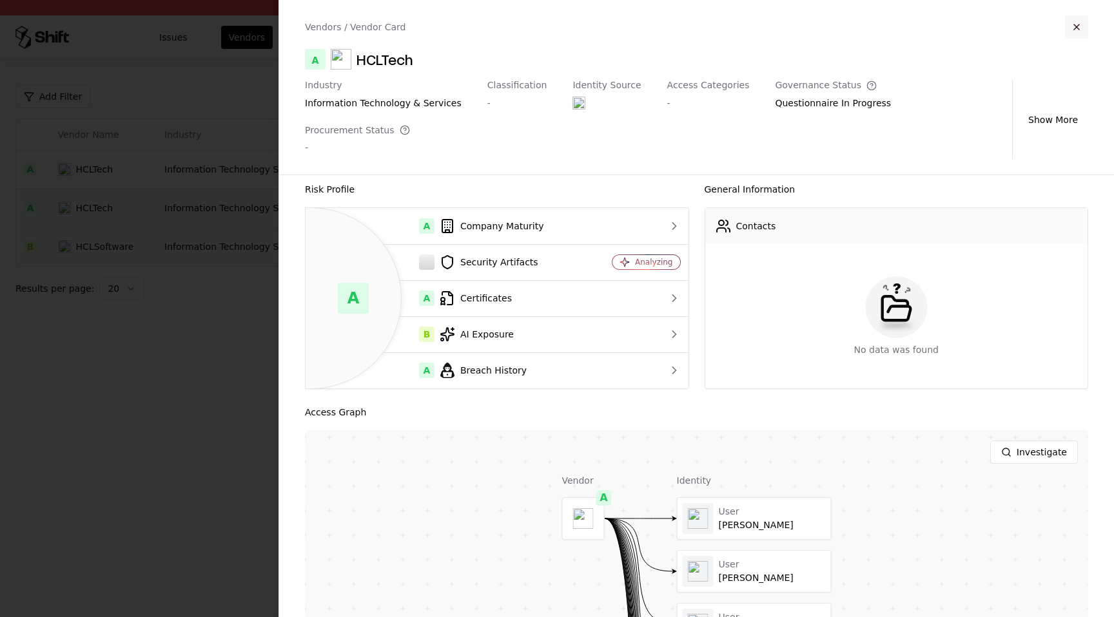
click at [1080, 24] on button "button" at bounding box center [1076, 26] width 23 height 23
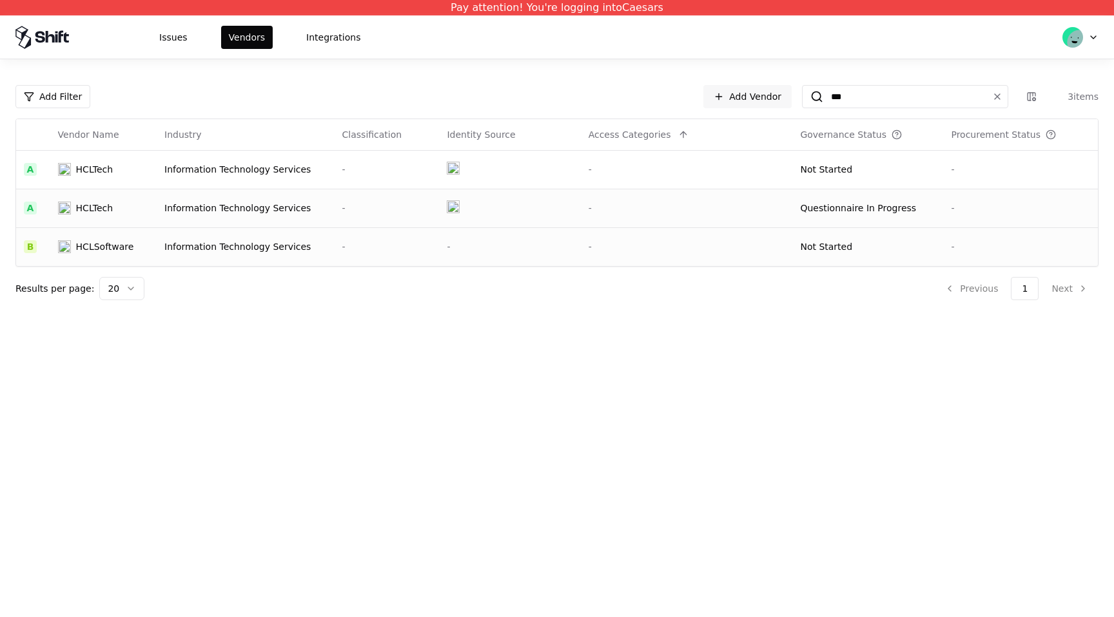
click at [555, 215] on td at bounding box center [509, 208] width 141 height 39
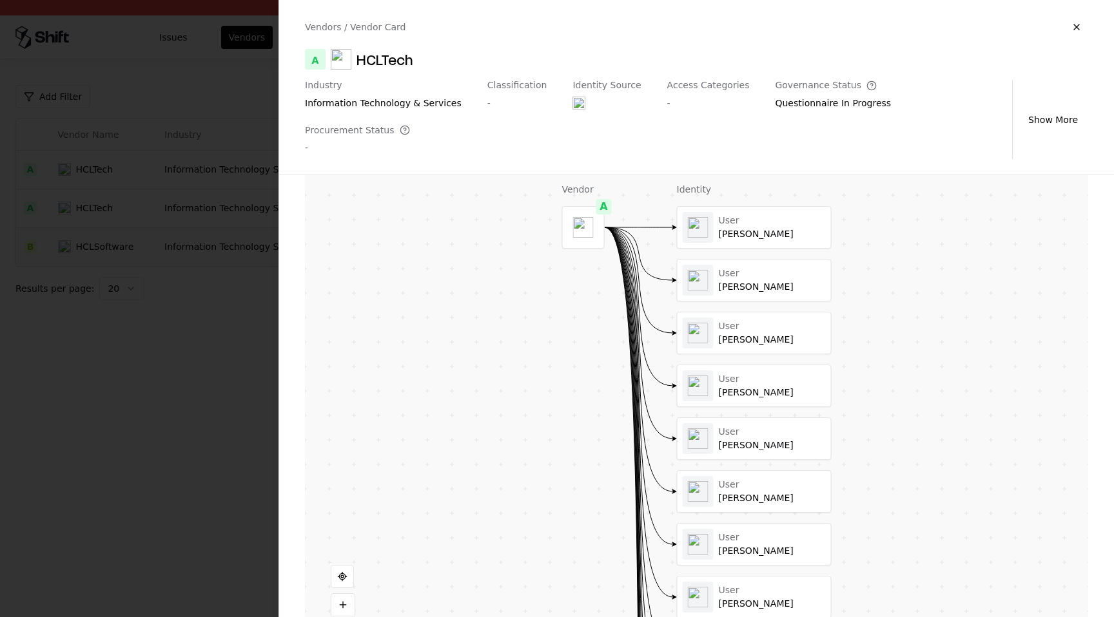
scroll to position [308, 0]
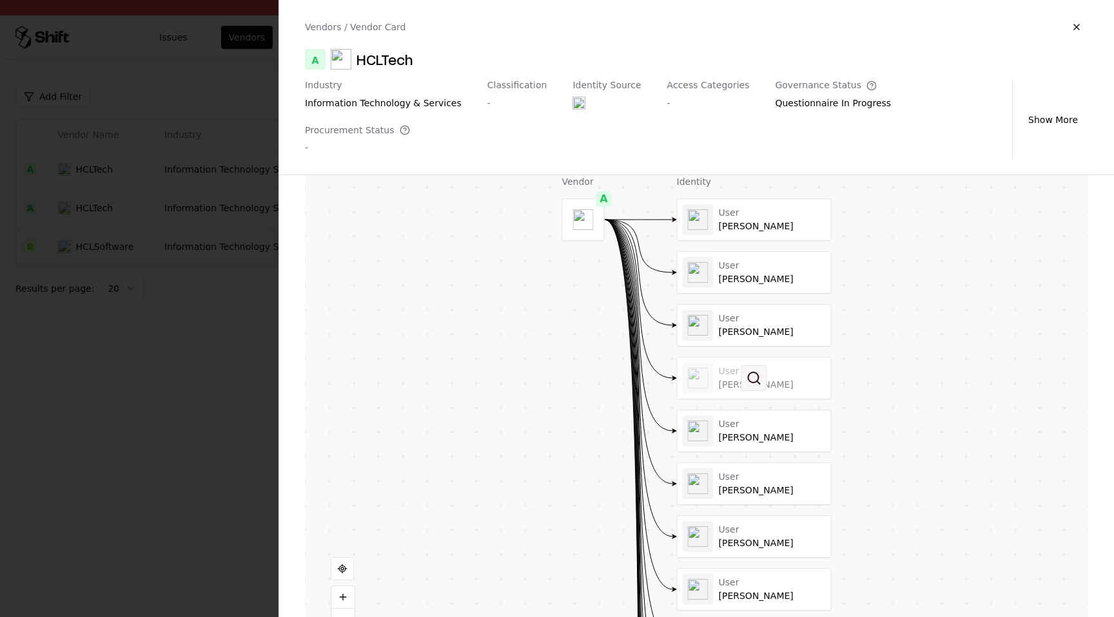
click at [762, 365] on button at bounding box center [754, 378] width 26 height 26
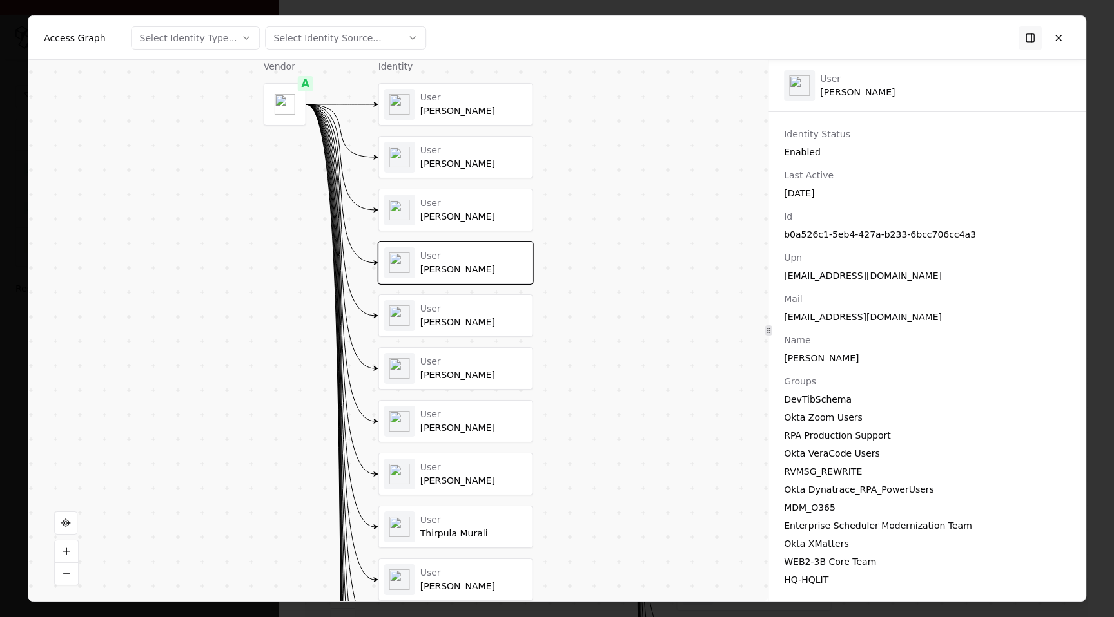
click at [811, 360] on div "Koyya Kumar" at bounding box center [927, 358] width 286 height 13
copy div "Koyya Kumar"
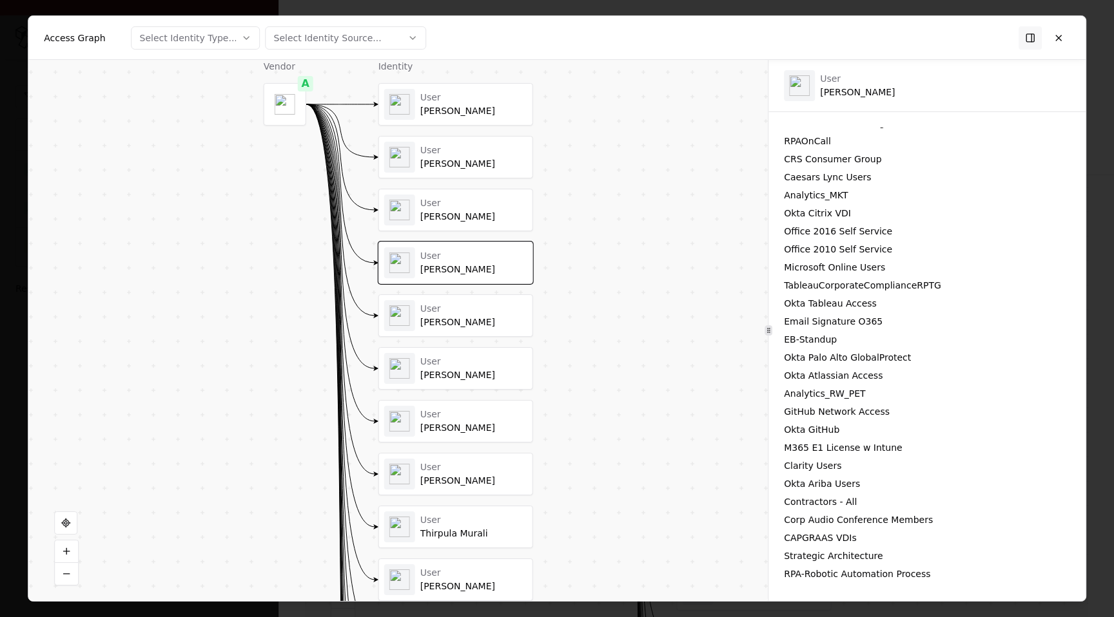
scroll to position [1063, 0]
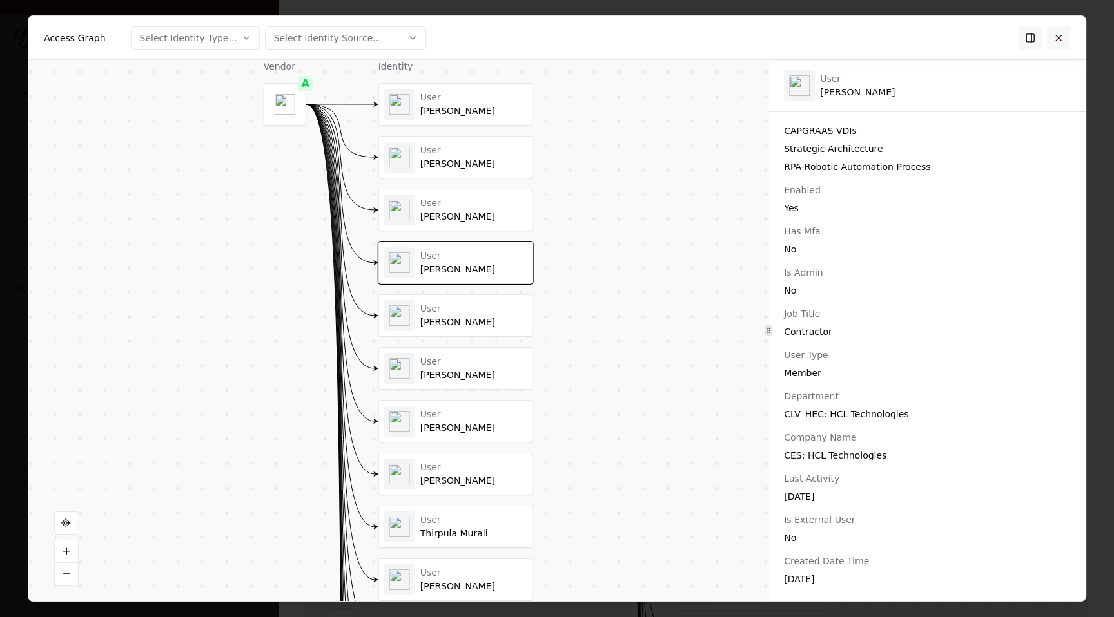
click at [1063, 39] on button at bounding box center [1058, 37] width 23 height 23
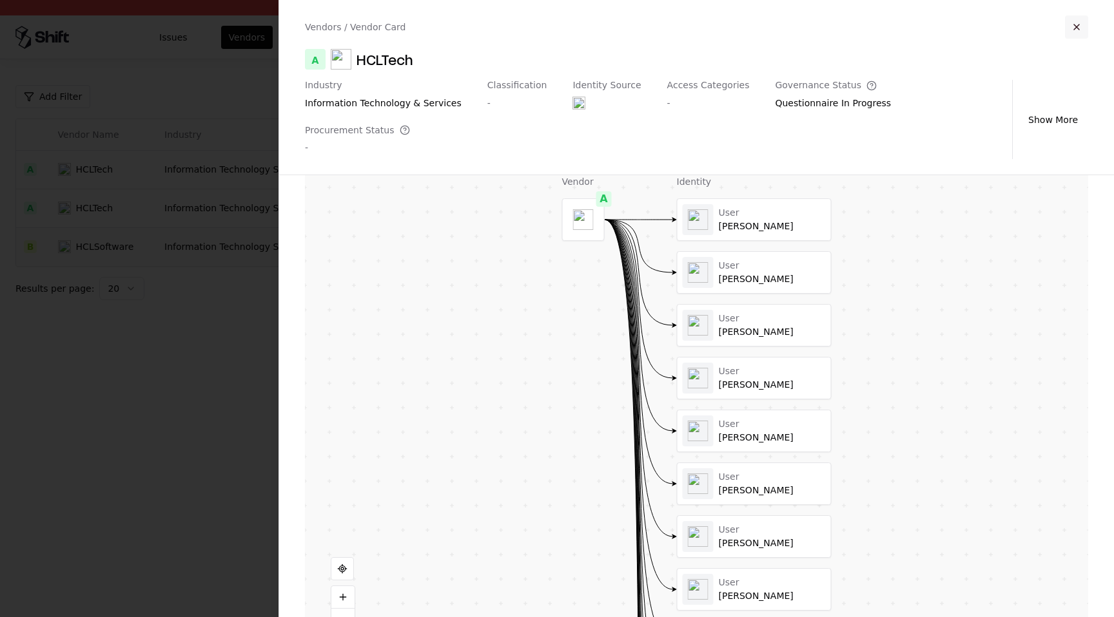
click at [1076, 25] on button "button" at bounding box center [1076, 26] width 23 height 23
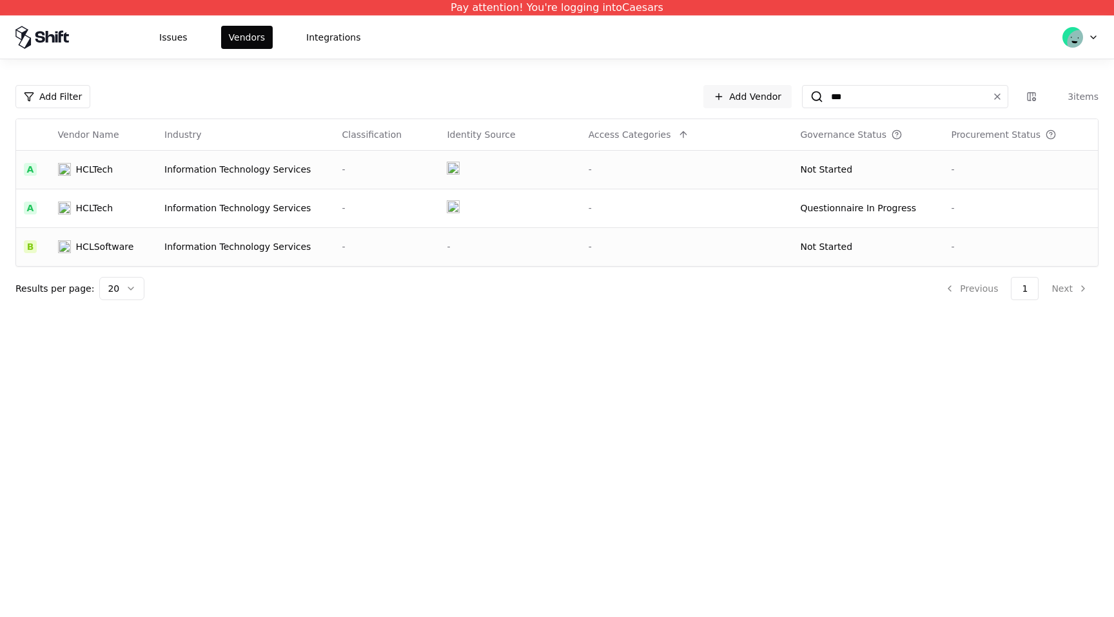
click at [173, 173] on div "Information Technology Services" at bounding box center [245, 169] width 162 height 13
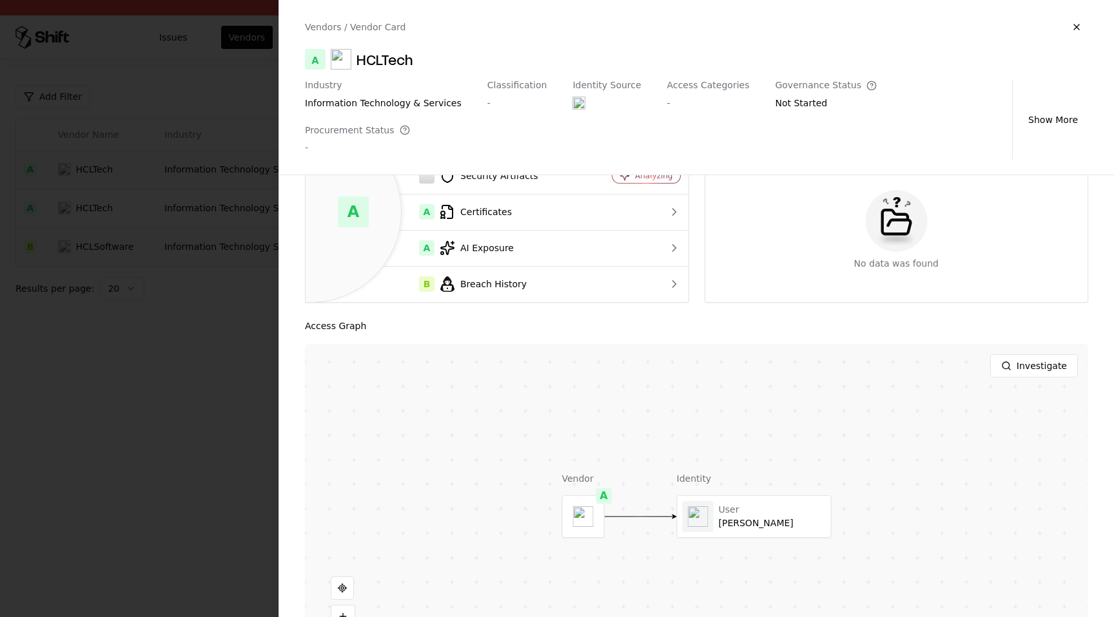
scroll to position [96, 0]
click at [737, 496] on div at bounding box center [753, 516] width 153 height 41
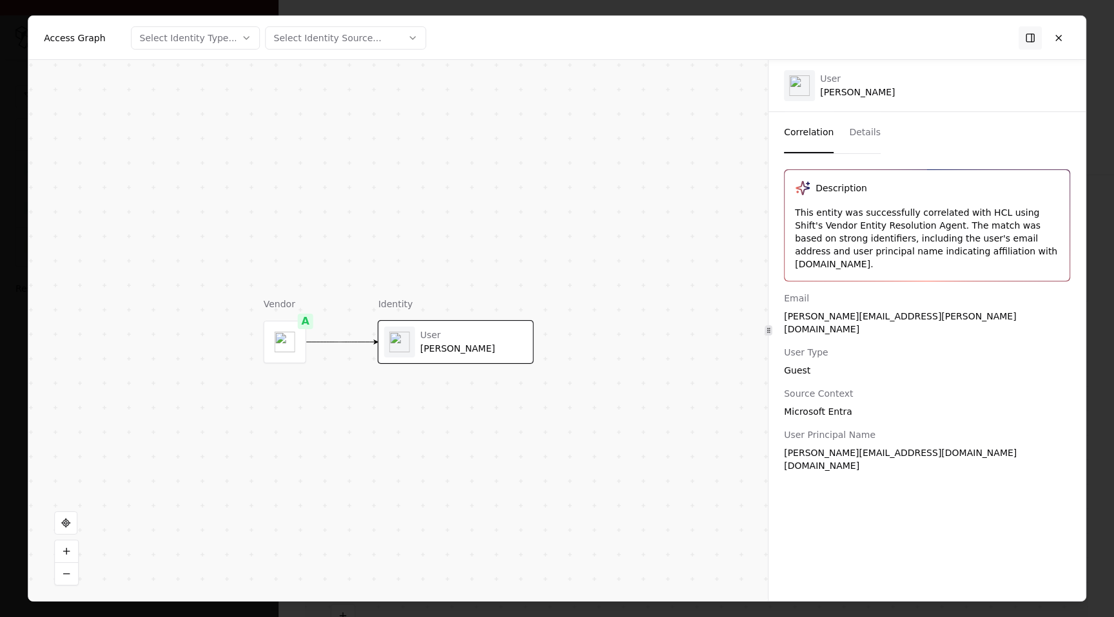
click at [881, 447] on div "Sumesh.Shenoy_hcl.com#EXT#@caesars365.onmicrosoft.com" at bounding box center [927, 460] width 286 height 26
drag, startPoint x: 896, startPoint y: 301, endPoint x: 858, endPoint y: 304, distance: 38.1
click at [858, 310] on div "Sumesh.Shenoy@hcl.com" at bounding box center [927, 323] width 286 height 26
copy div "hcl.com"
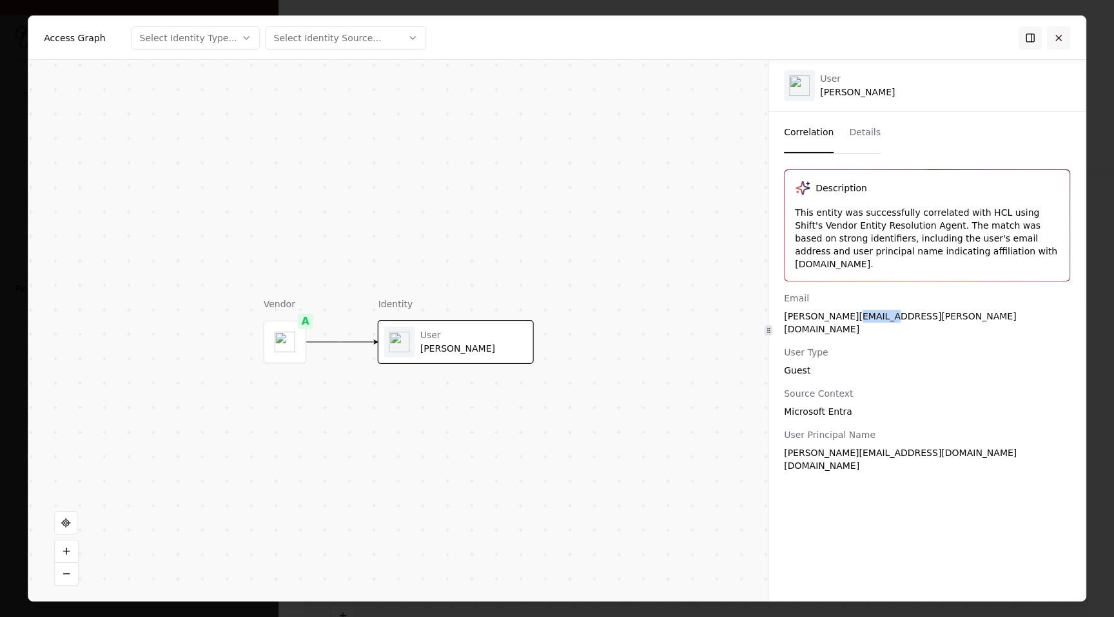
click at [1058, 36] on button at bounding box center [1058, 37] width 23 height 23
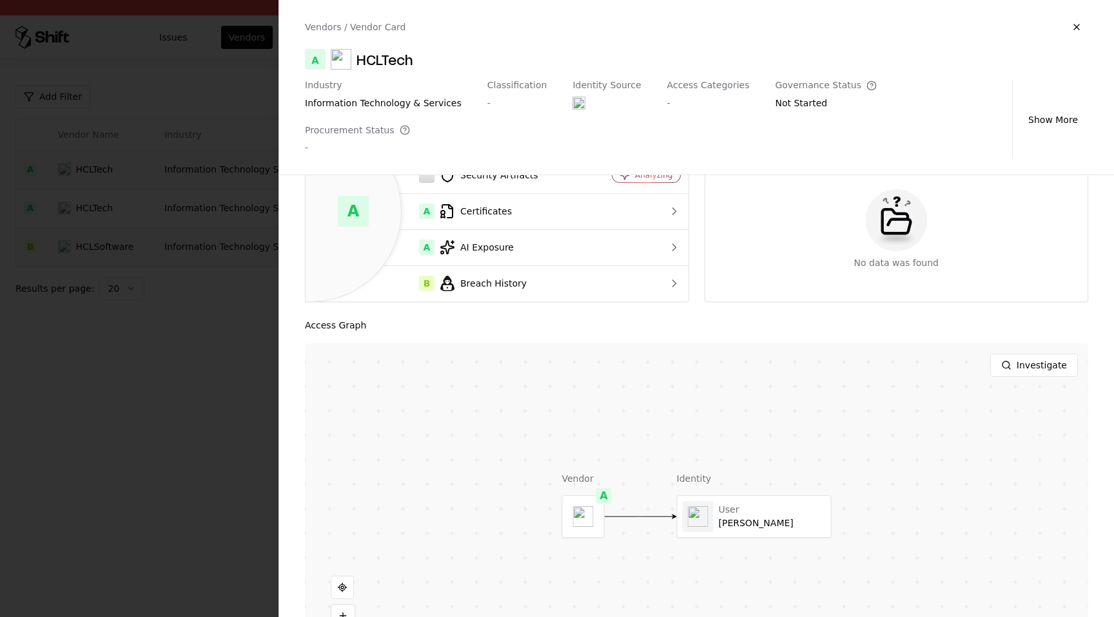
click at [230, 317] on div at bounding box center [557, 308] width 1114 height 617
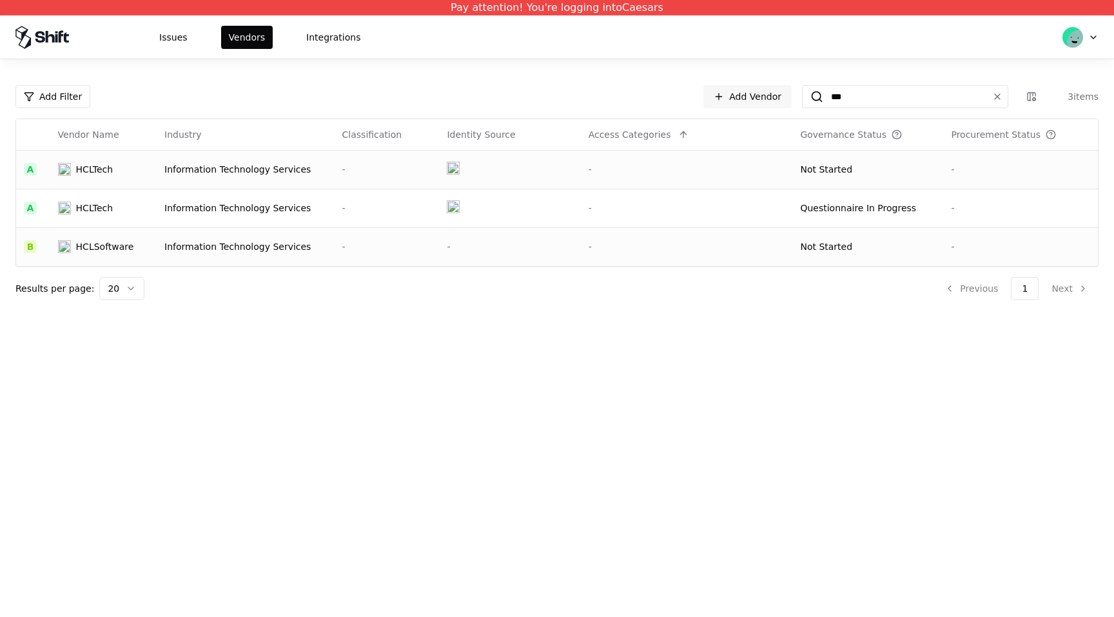
click at [554, 167] on td at bounding box center [509, 169] width 141 height 39
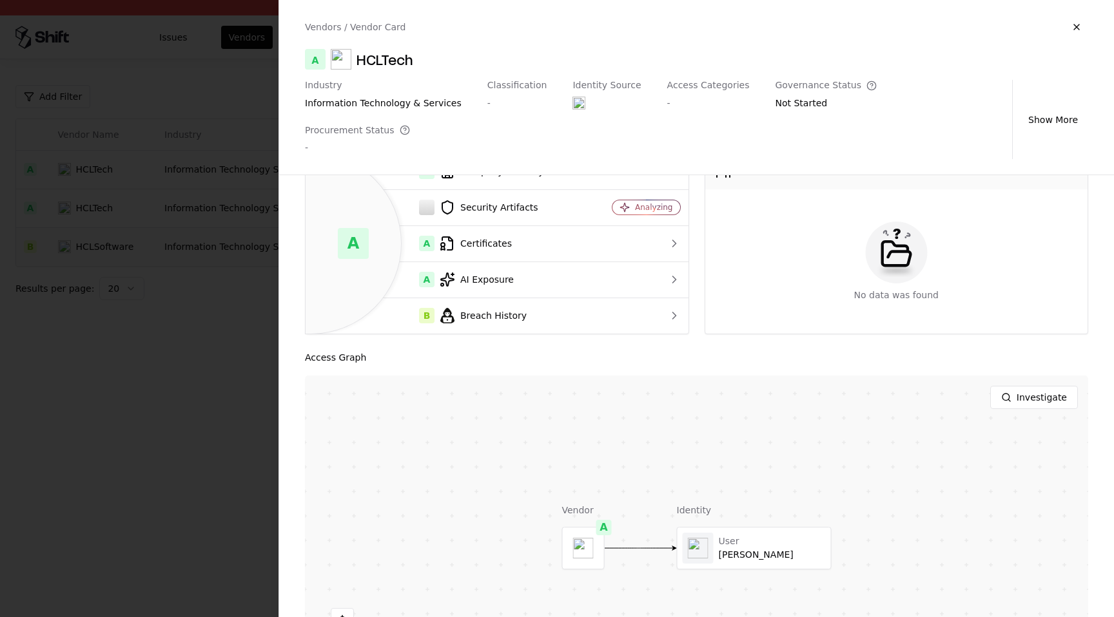
scroll to position [63, 0]
click at [724, 529] on div at bounding box center [753, 549] width 153 height 41
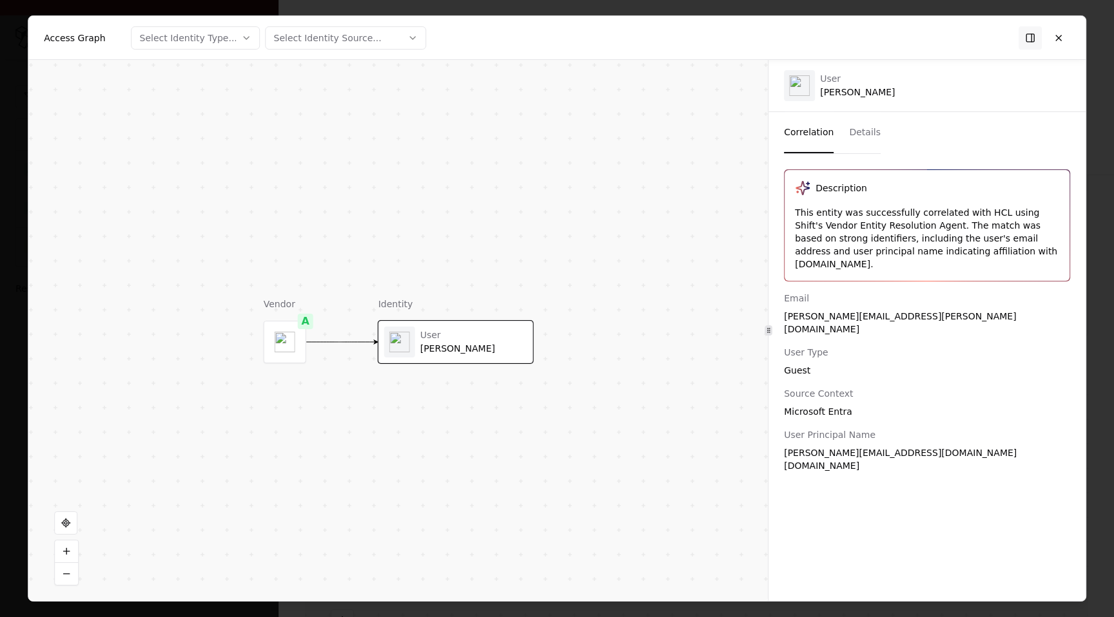
click at [857, 137] on button "Details" at bounding box center [865, 132] width 32 height 41
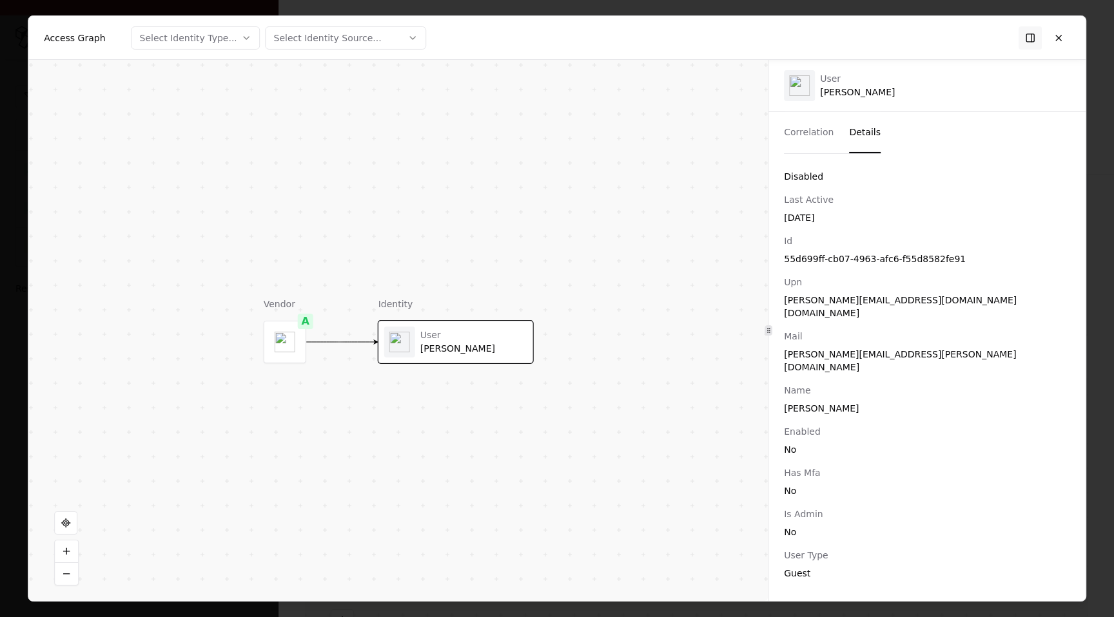
scroll to position [0, 0]
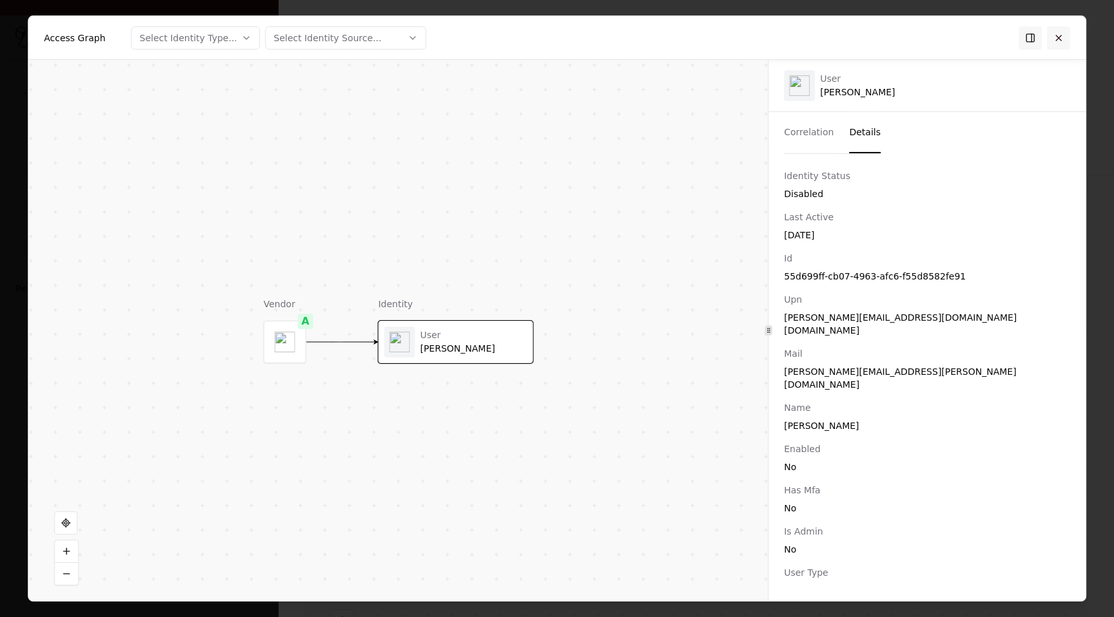
click at [1060, 41] on button at bounding box center [1058, 37] width 23 height 23
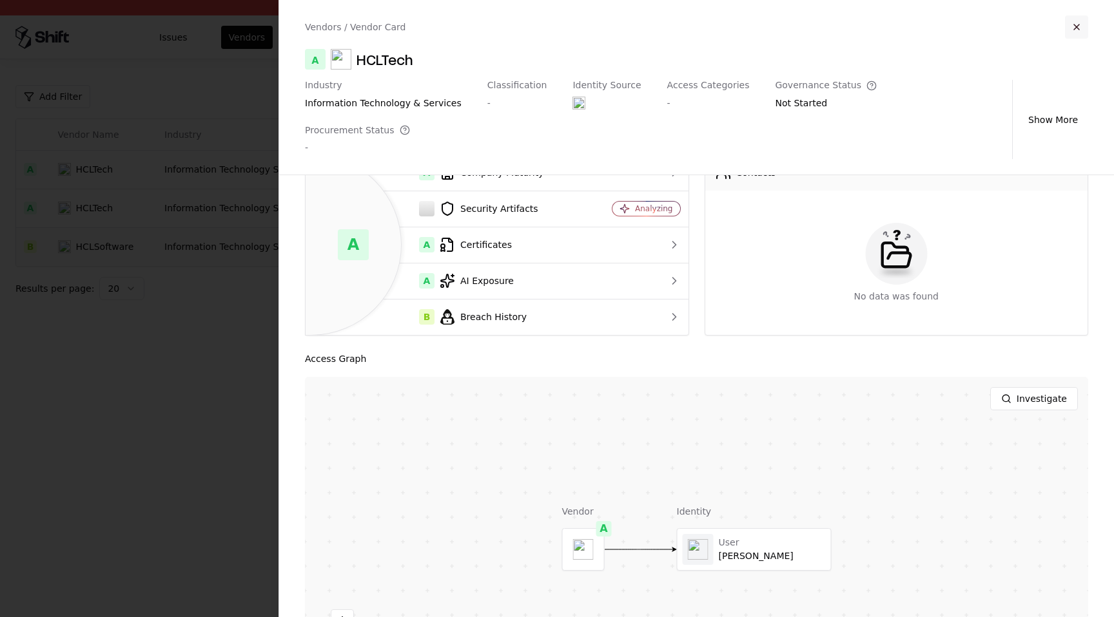
click at [1078, 28] on button "button" at bounding box center [1076, 26] width 23 height 23
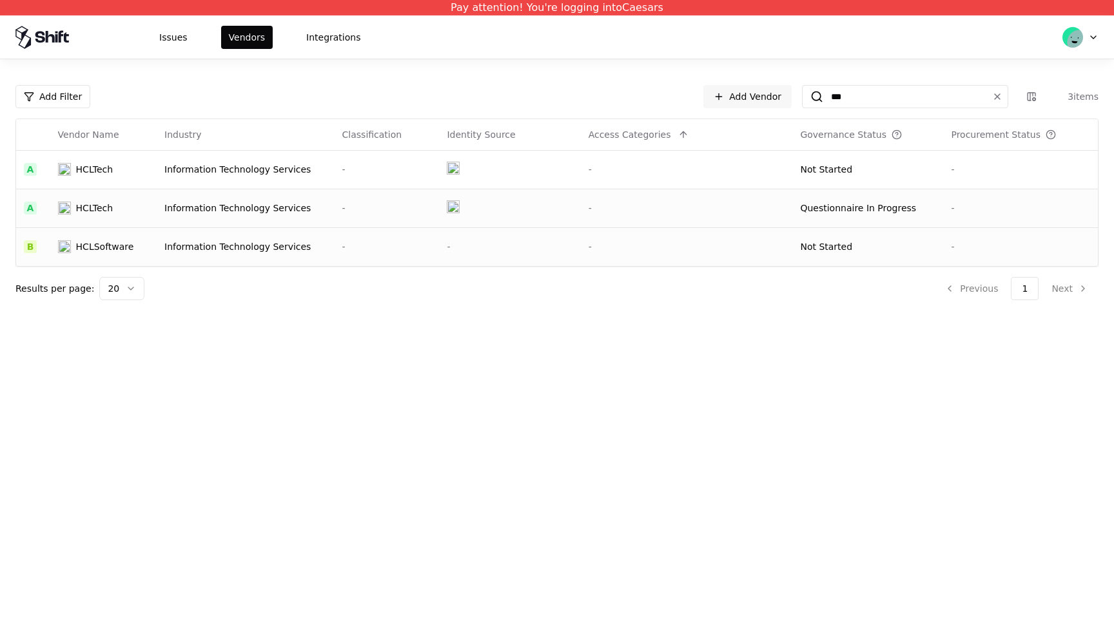
click at [507, 213] on td at bounding box center [509, 208] width 141 height 39
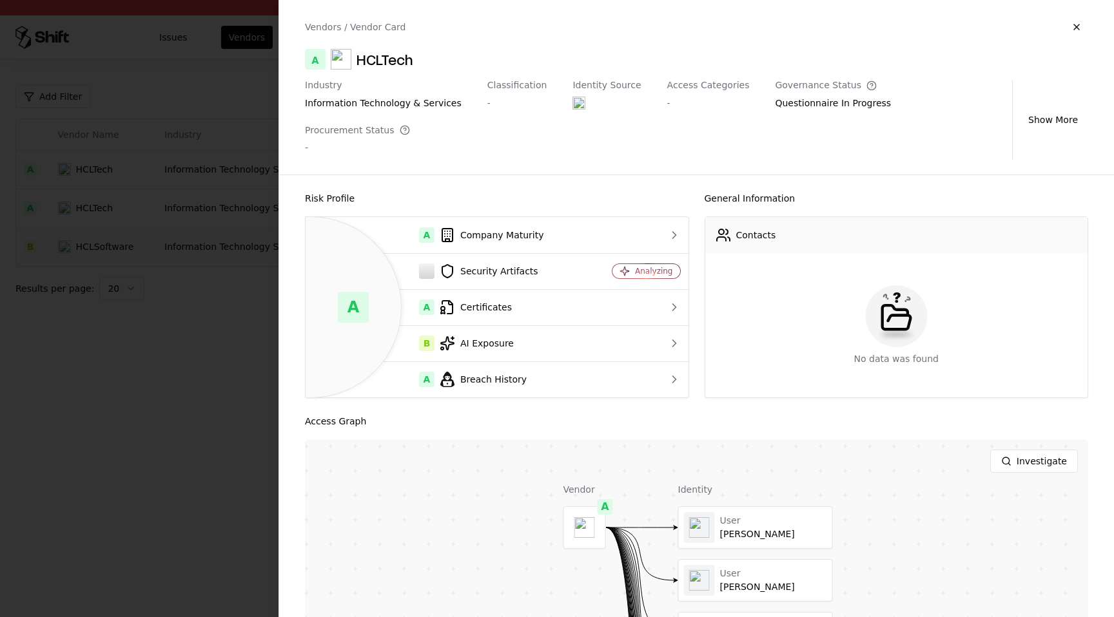
click at [0, 0] on div at bounding box center [0, 0] width 0 height 0
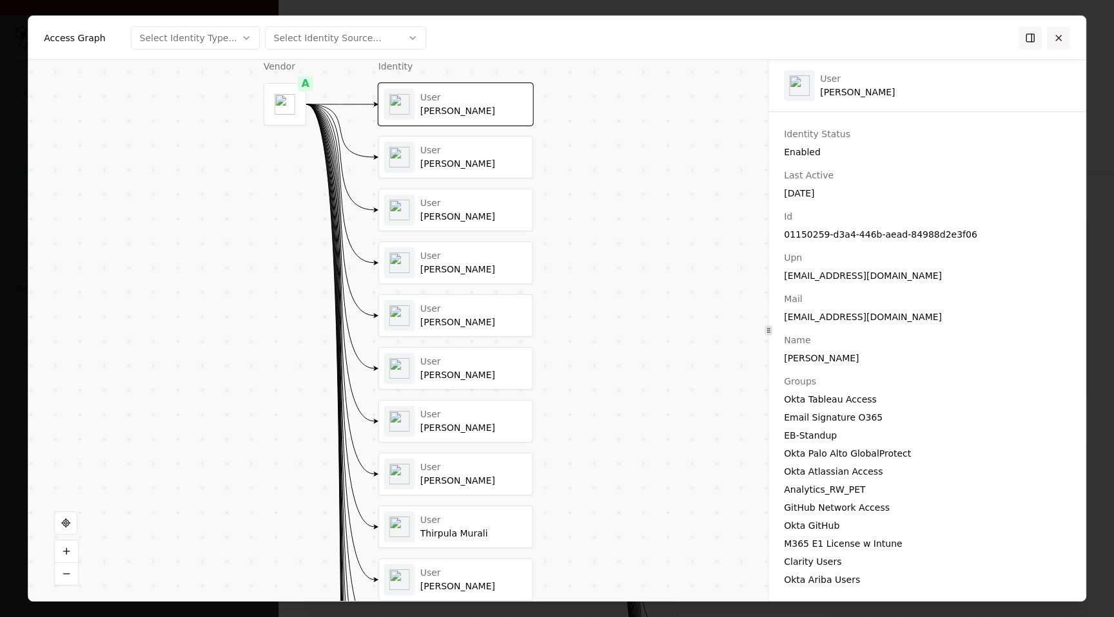
click at [1062, 40] on button at bounding box center [1058, 37] width 23 height 23
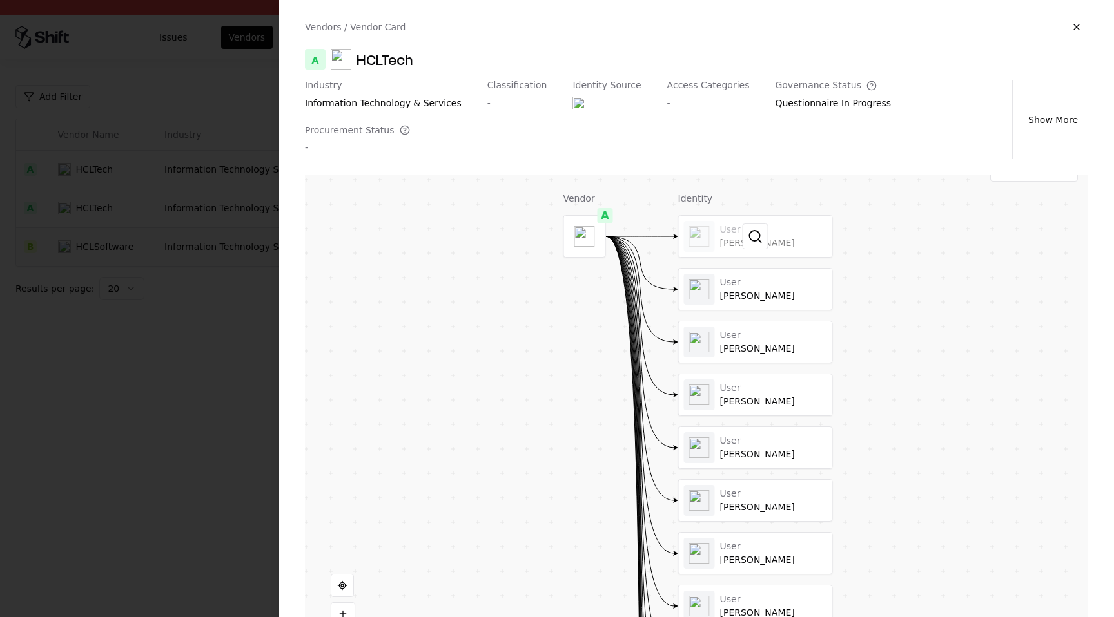
scroll to position [308, 0]
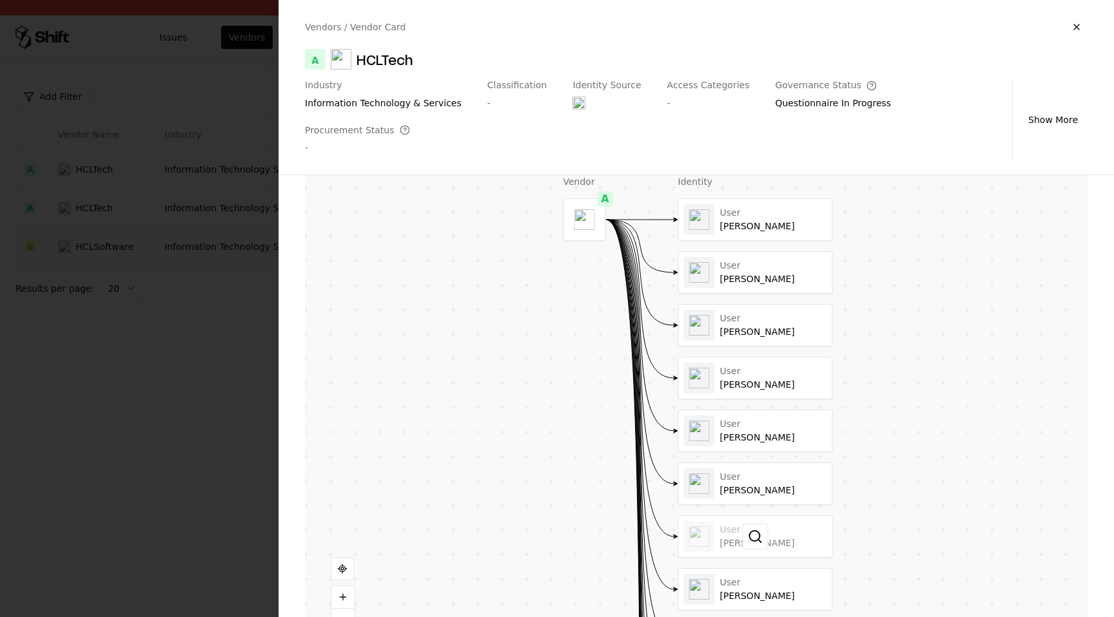
click at [786, 516] on div at bounding box center [755, 536] width 153 height 41
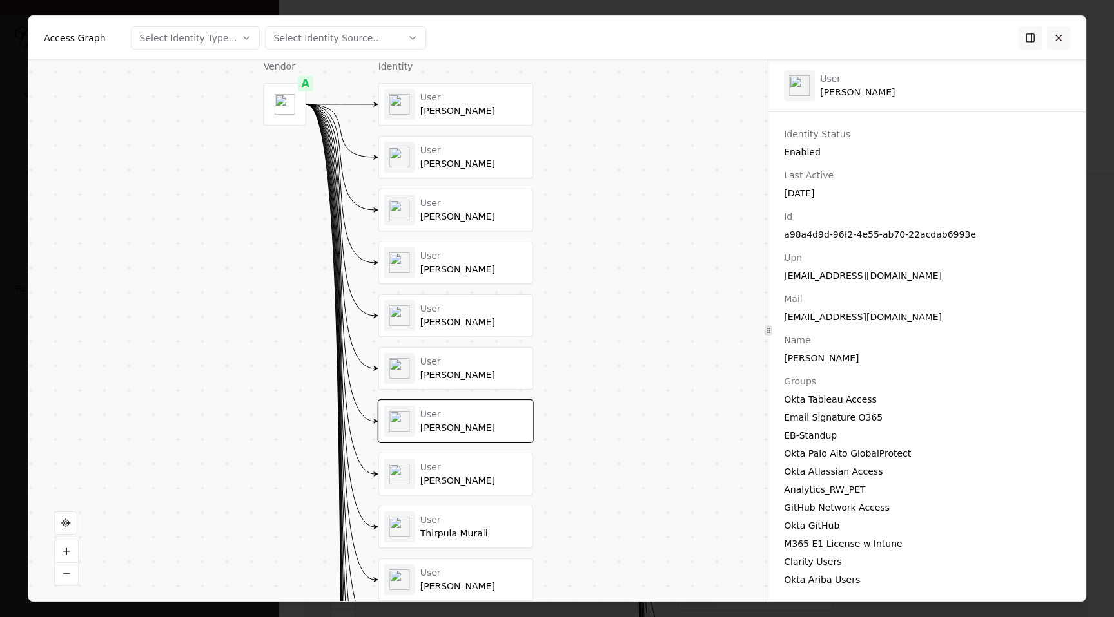
click at [1063, 32] on button at bounding box center [1058, 37] width 23 height 23
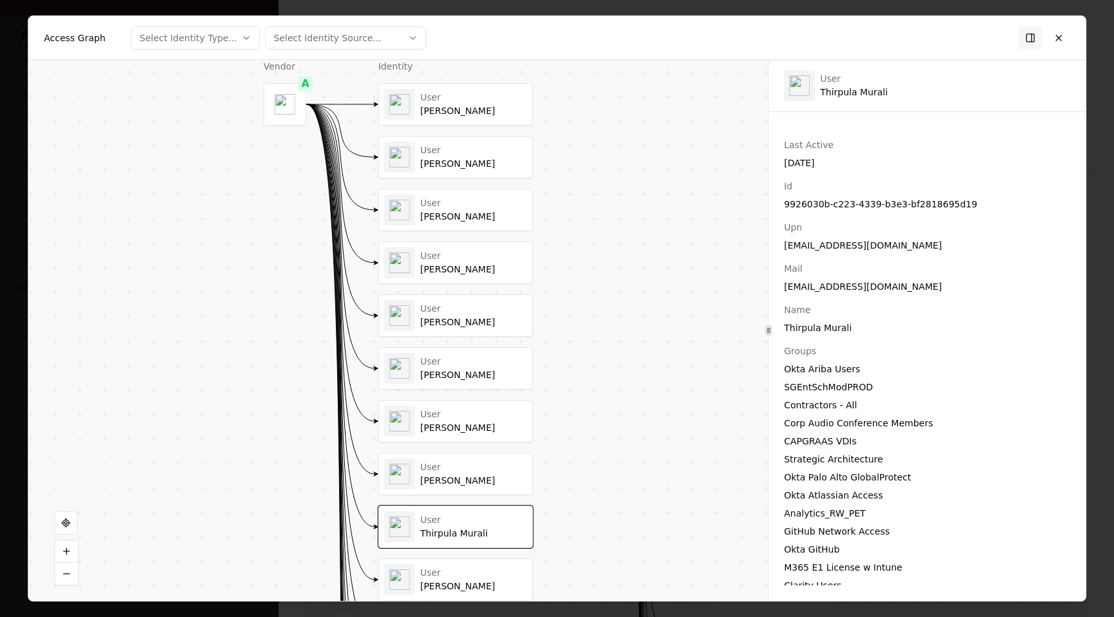
scroll to position [32, 0]
click at [1053, 35] on button at bounding box center [1058, 37] width 23 height 23
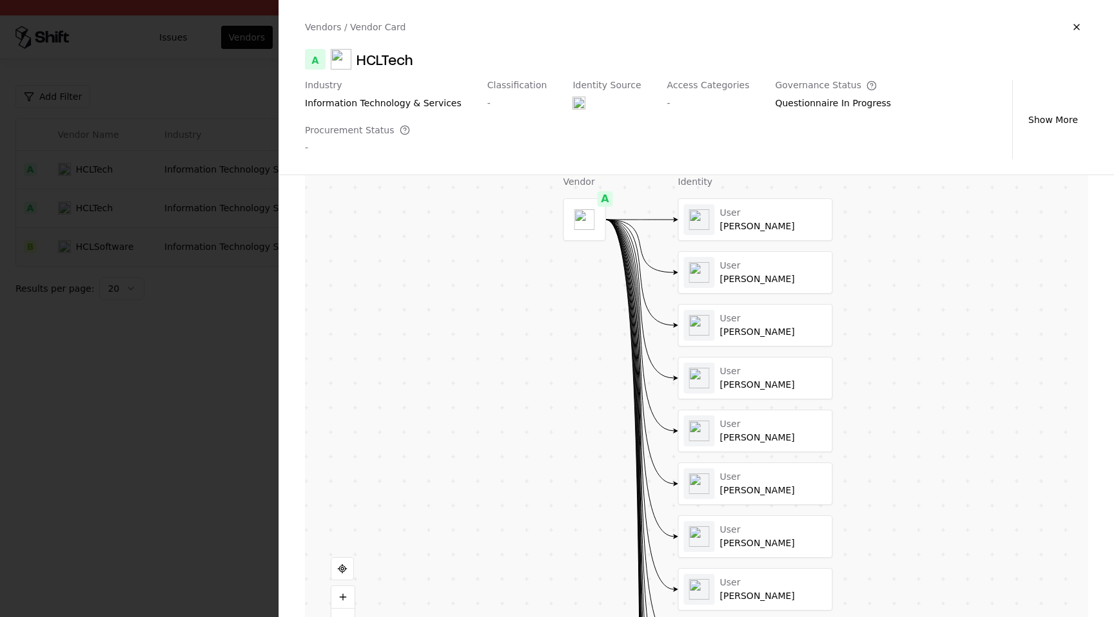
click at [851, 554] on div "Vendor A Identity User Garv Choudhary User Tumu Priyanka User Rajesh Rajaram Us…" at bounding box center [696, 389] width 783 height 516
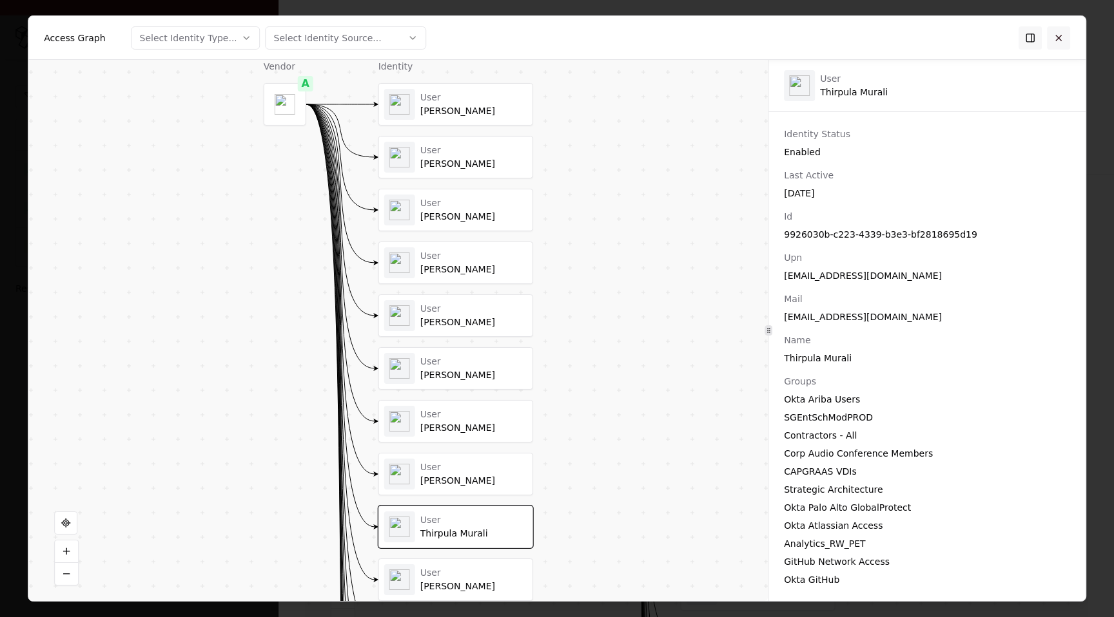
click at [1058, 43] on button at bounding box center [1058, 37] width 23 height 23
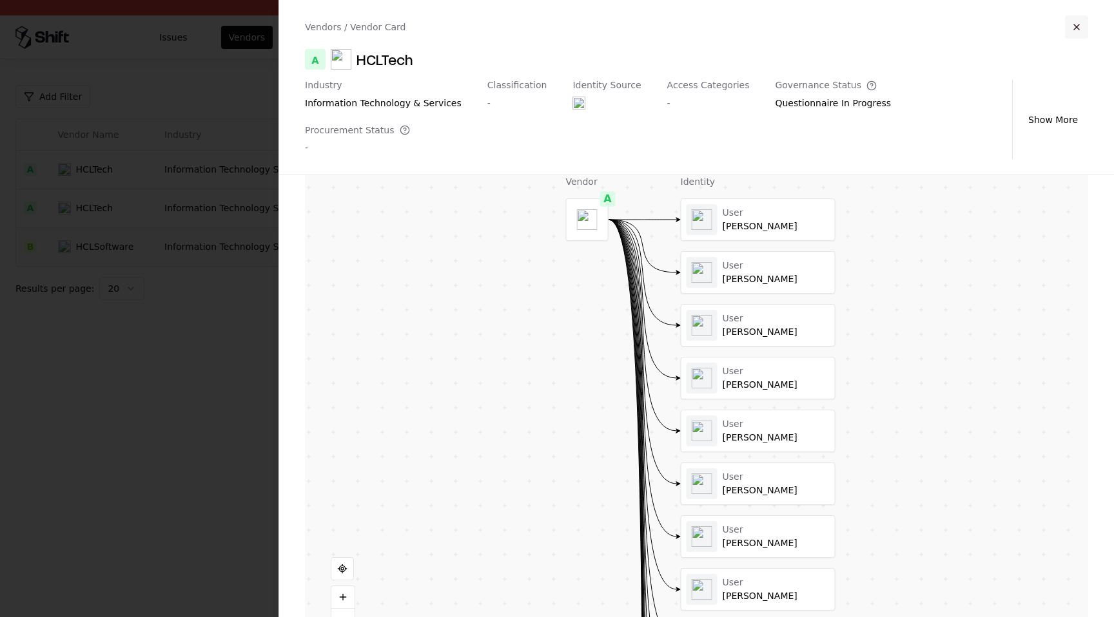
click at [1071, 28] on button "button" at bounding box center [1076, 26] width 23 height 23
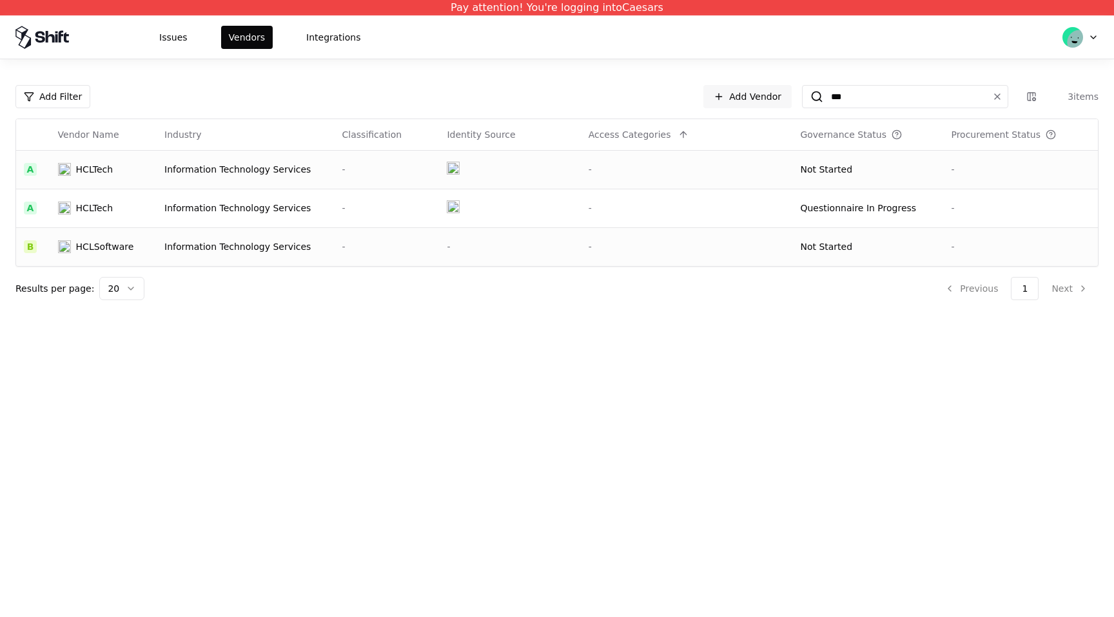
click at [447, 164] on object at bounding box center [453, 168] width 13 height 13
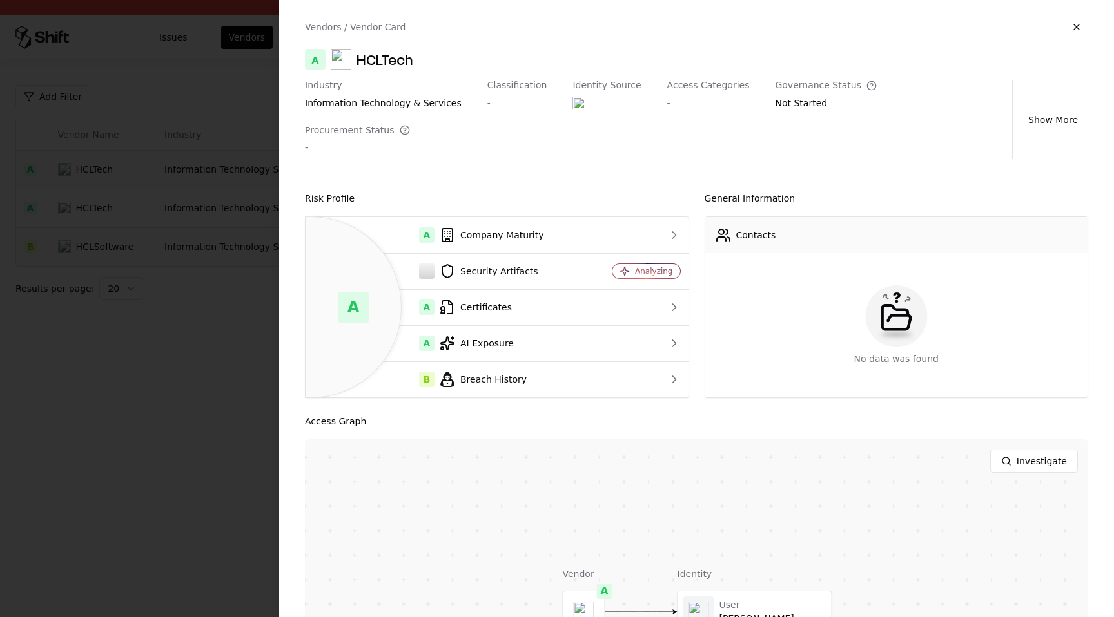
click at [0, 0] on div at bounding box center [0, 0] width 0 height 0
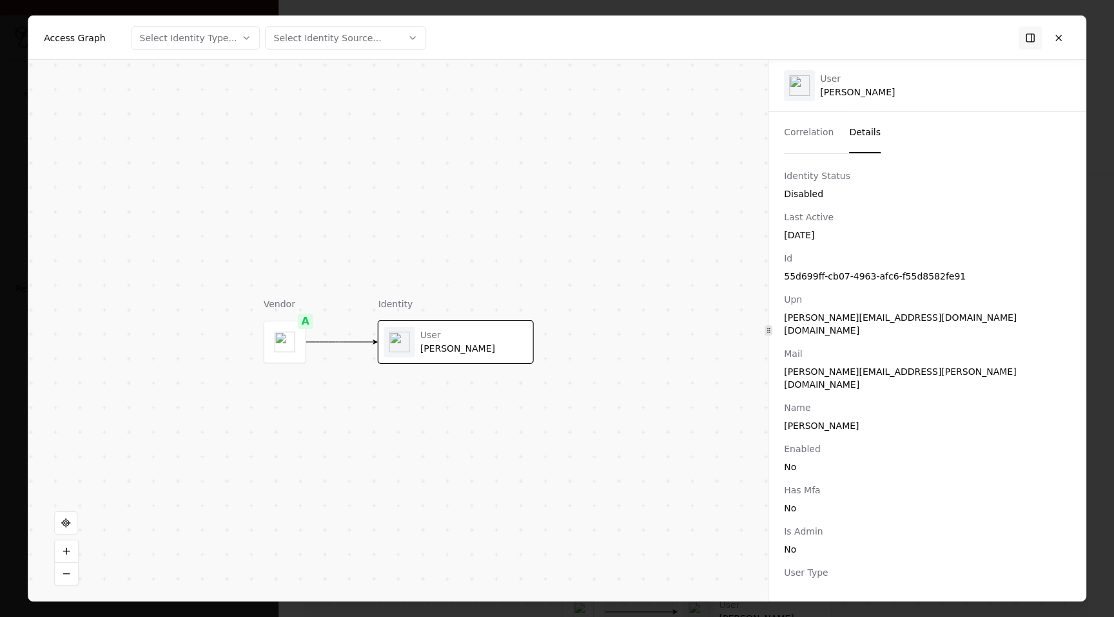
click at [857, 113] on button "Details" at bounding box center [865, 132] width 32 height 41
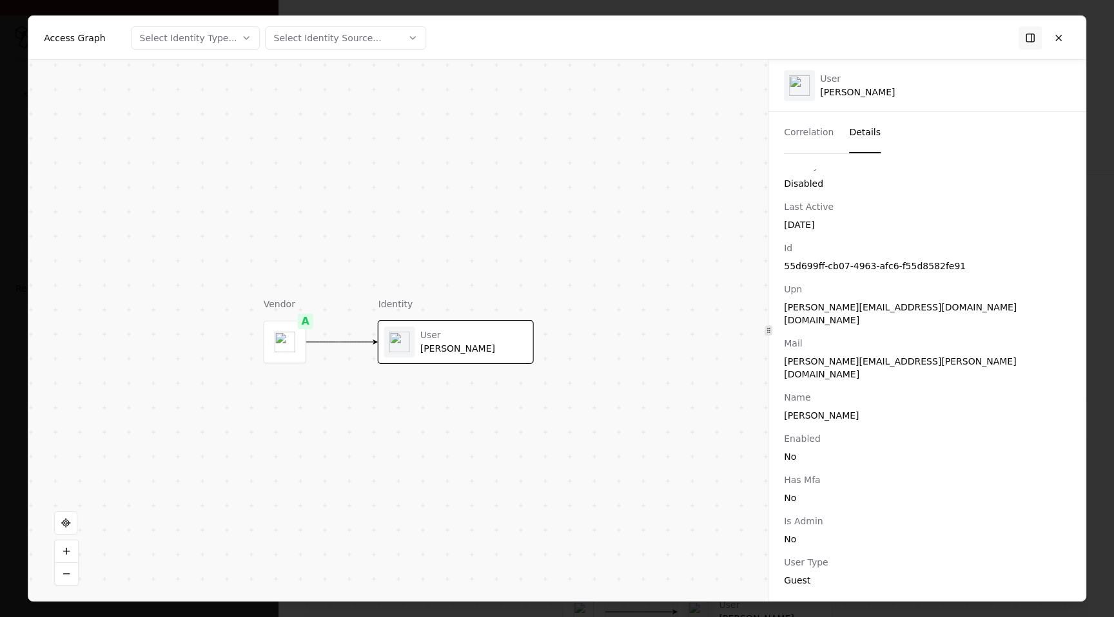
scroll to position [0, 0]
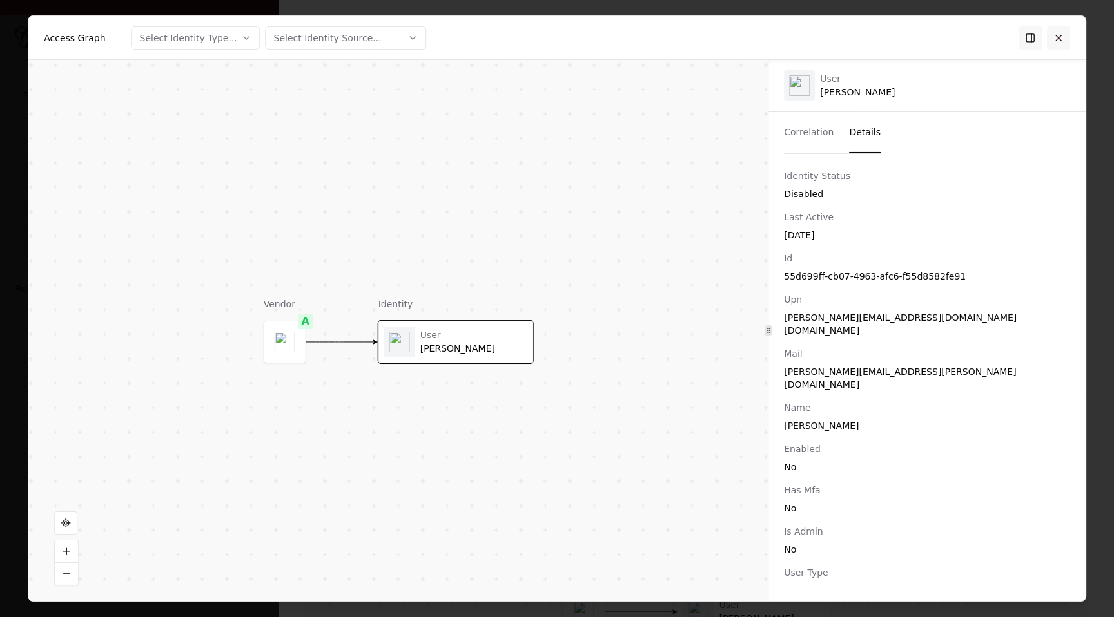
click at [1062, 40] on button at bounding box center [1058, 37] width 23 height 23
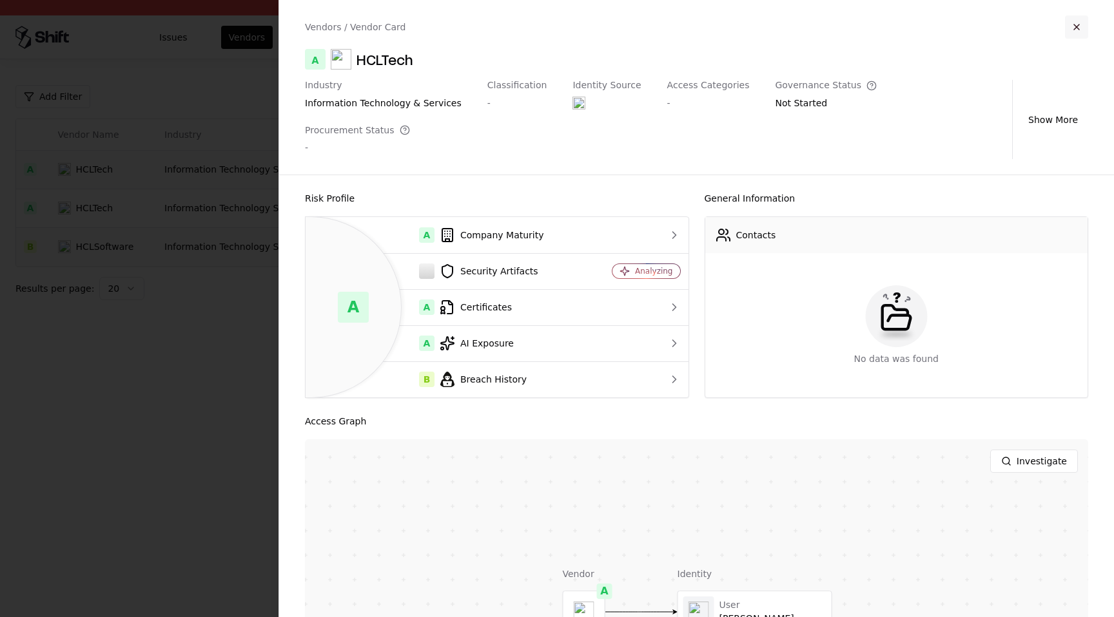
click at [1078, 36] on button "button" at bounding box center [1076, 26] width 23 height 23
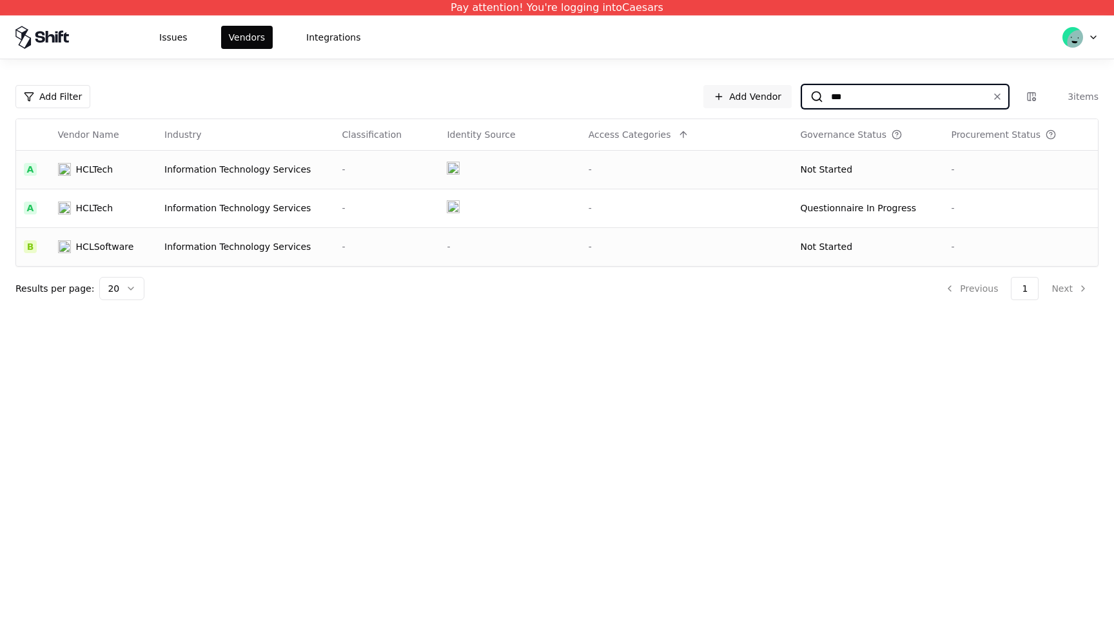
click at [936, 100] on input "***" at bounding box center [902, 96] width 159 height 23
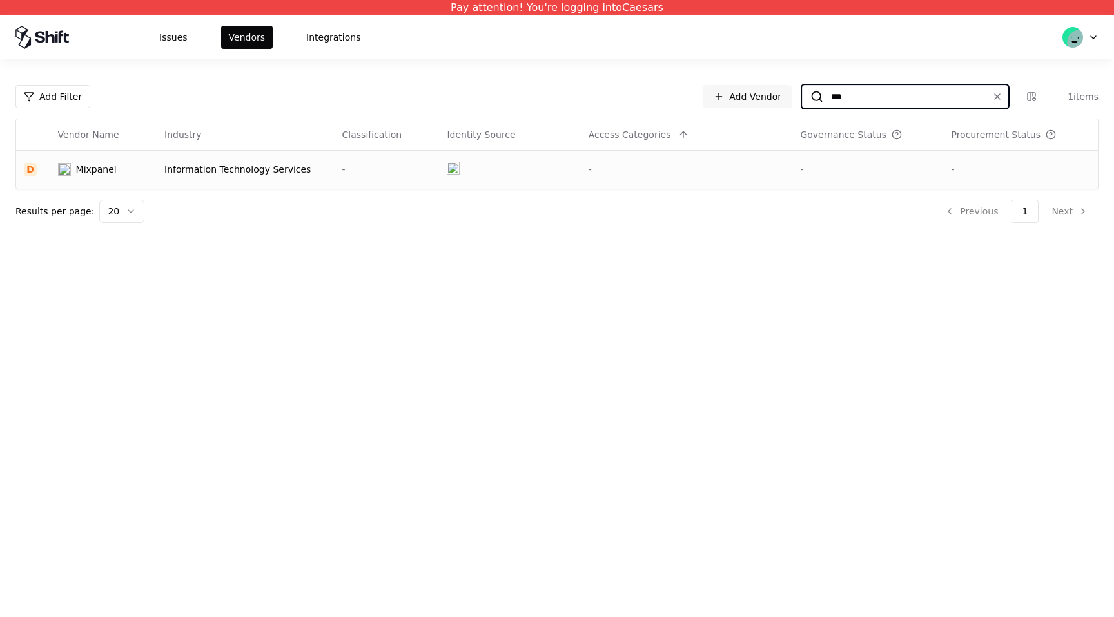
type input "***"
click at [712, 170] on div "-" at bounding box center [686, 169] width 197 height 13
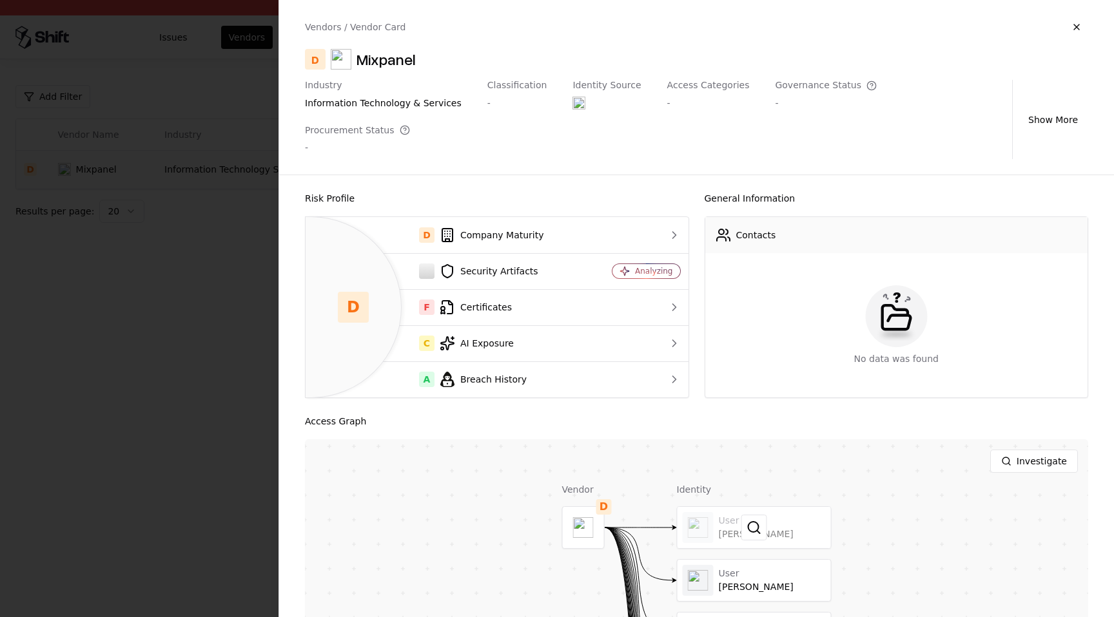
click at [739, 507] on div at bounding box center [753, 527] width 153 height 41
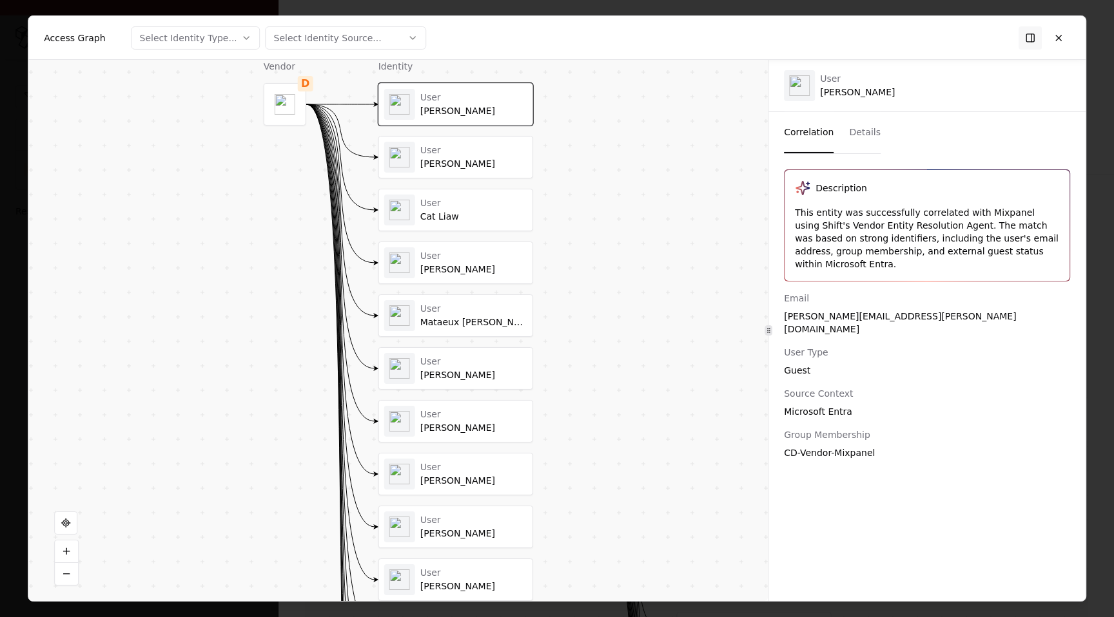
click at [862, 126] on button "Details" at bounding box center [865, 132] width 32 height 41
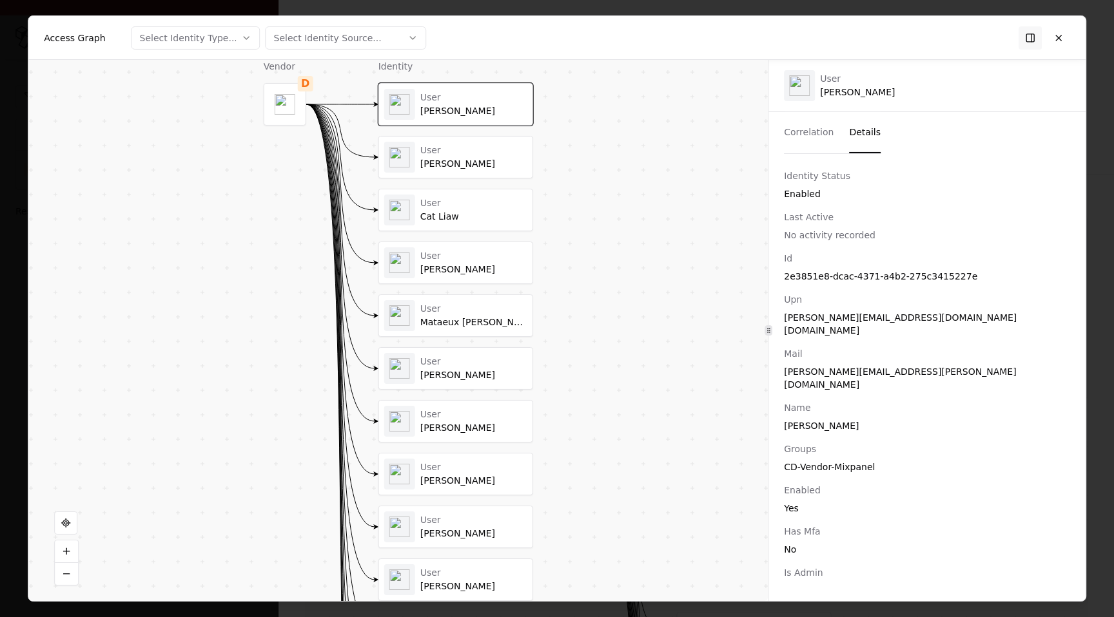
click at [453, 375] on div "Kevin Jeffery" at bounding box center [473, 376] width 107 height 12
click at [462, 494] on div "User Aaron Krivitzky" at bounding box center [455, 474] width 153 height 41
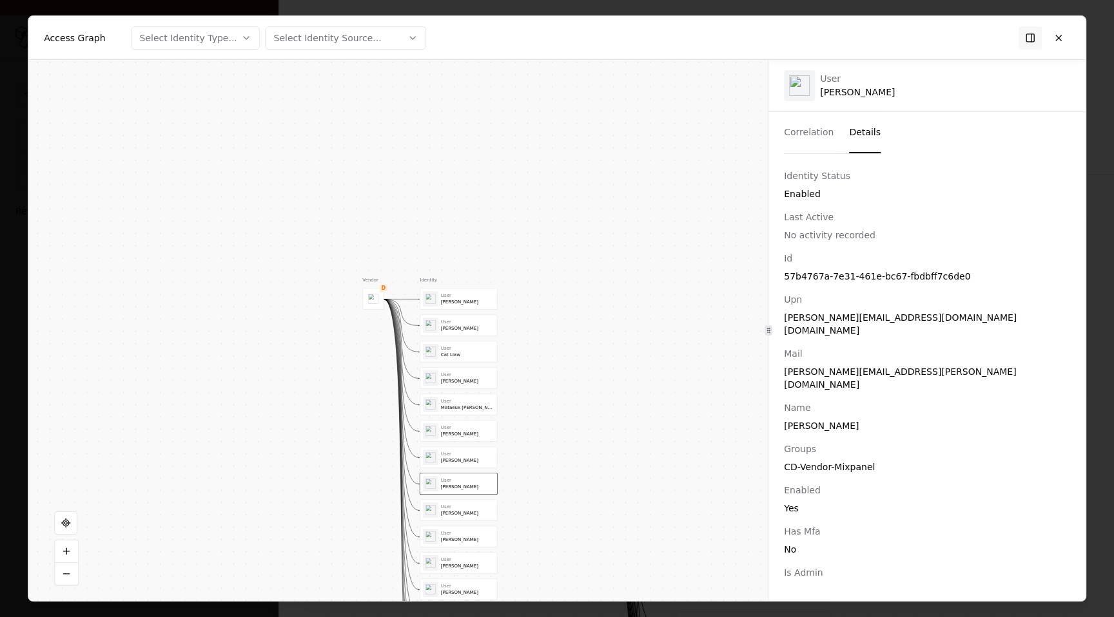
click at [473, 545] on div "User Alexander Birch" at bounding box center [458, 537] width 77 height 21
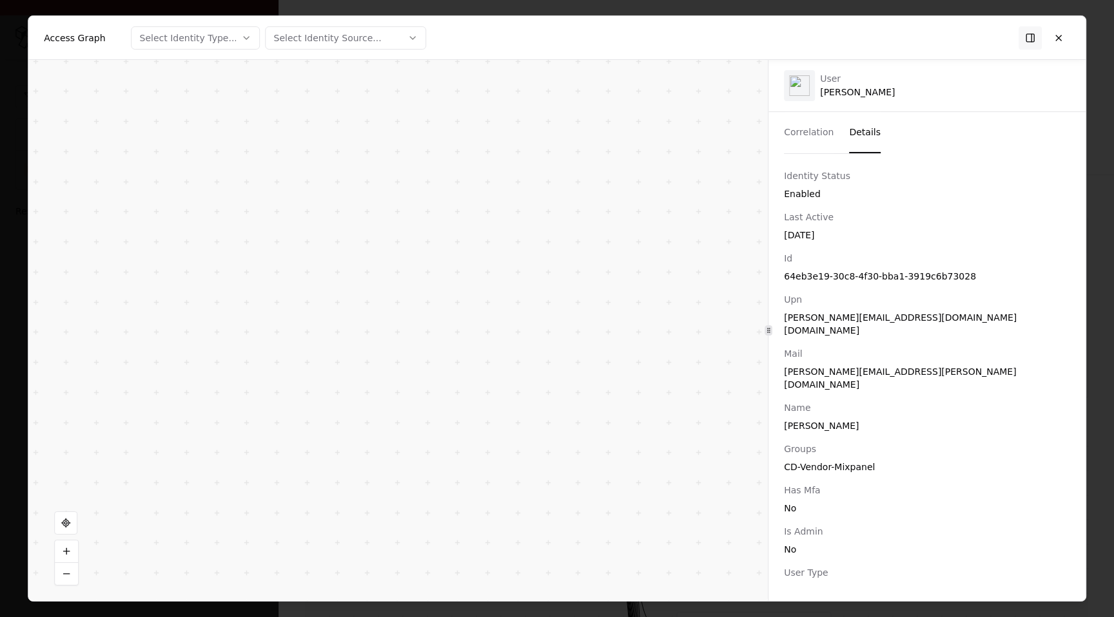
click at [513, 493] on div "Vendor D Identity User Chris Grau User Caroline Philbin User Cat Liaw User Rich…" at bounding box center [397, 330] width 739 height 541
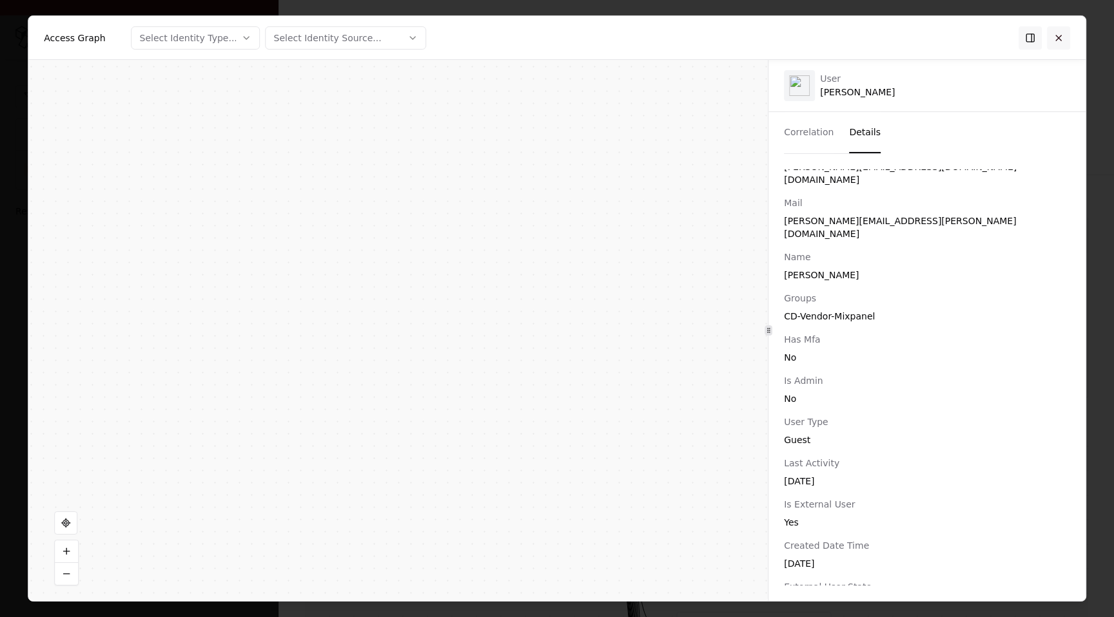
click at [1066, 34] on button at bounding box center [1058, 37] width 23 height 23
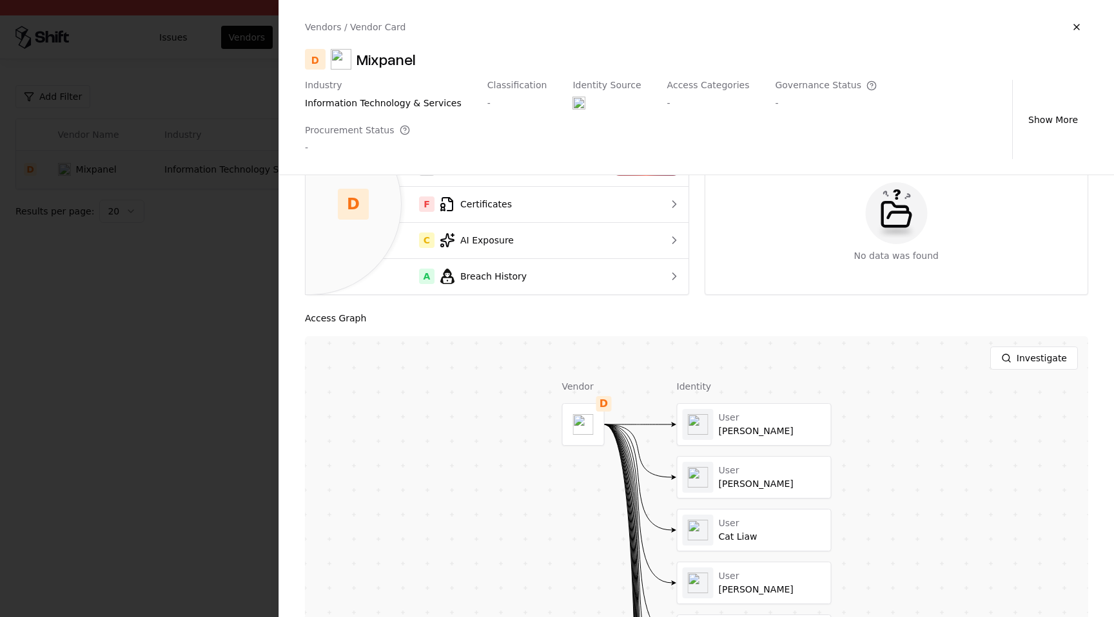
scroll to position [308, 0]
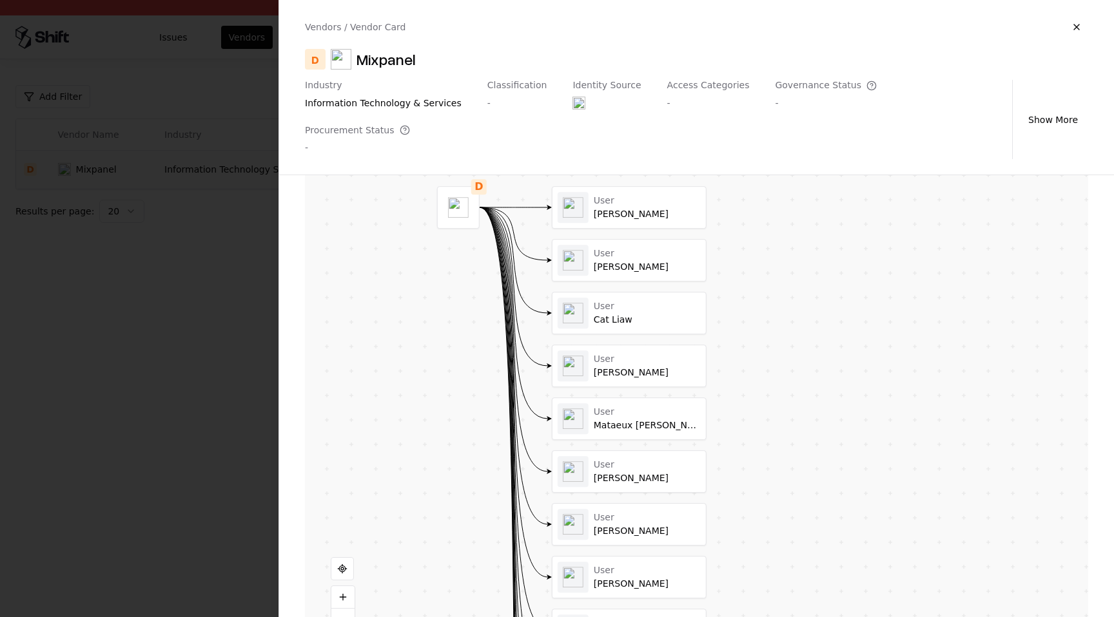
drag, startPoint x: 619, startPoint y: 321, endPoint x: 638, endPoint y: 389, distance: 70.2
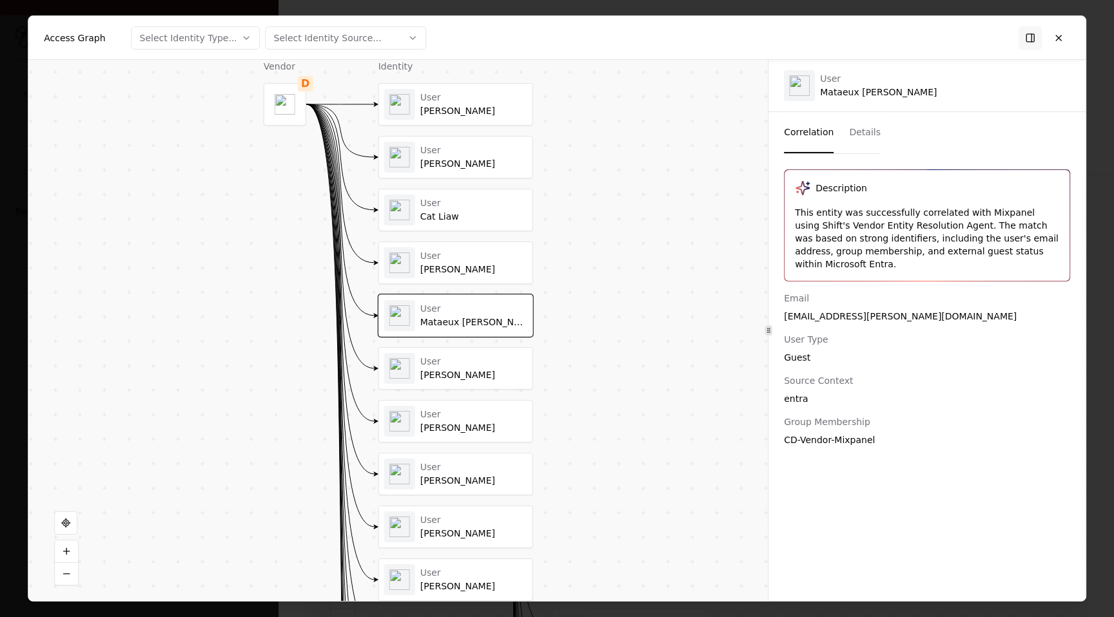
click at [872, 124] on button "Details" at bounding box center [865, 132] width 32 height 41
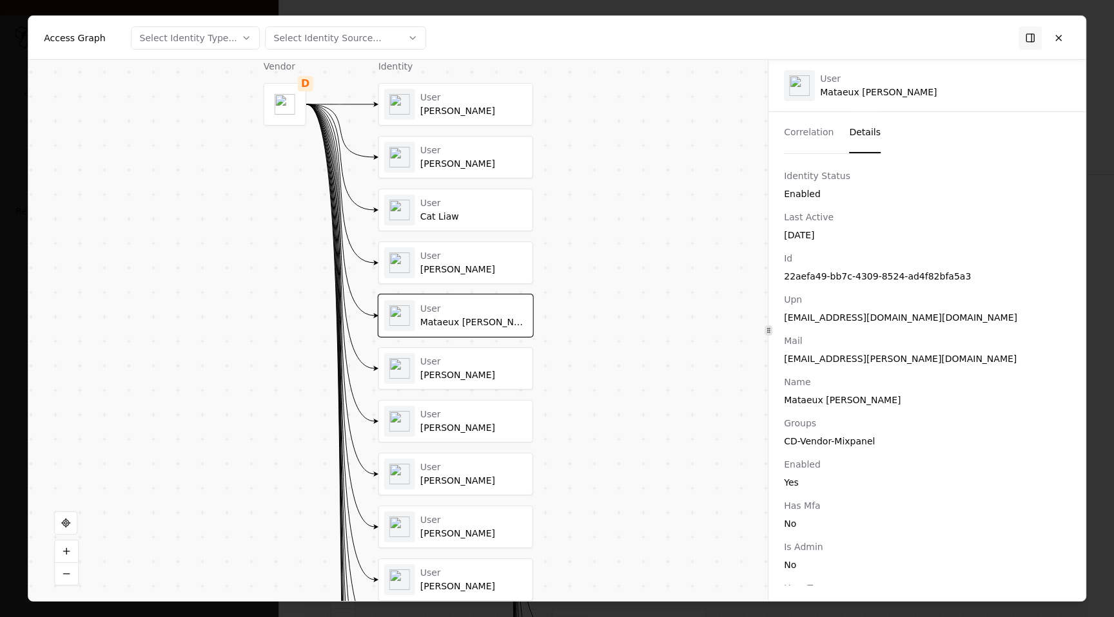
click at [429, 244] on div "User Rich Mahon" at bounding box center [455, 262] width 153 height 41
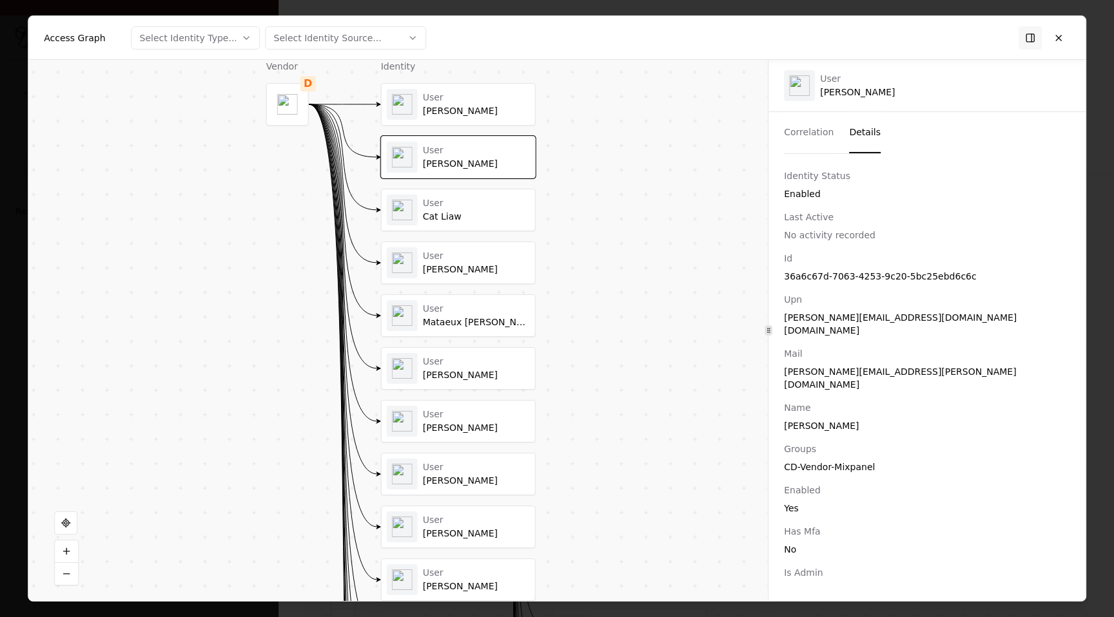
click at [462, 464] on div "User" at bounding box center [476, 468] width 107 height 12
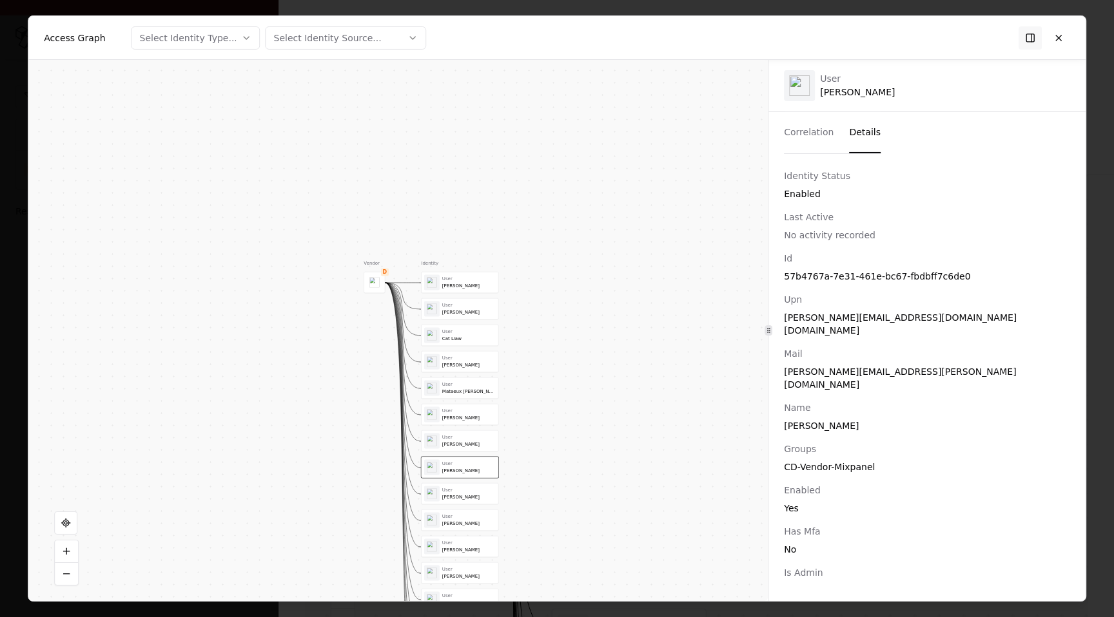
click at [454, 527] on div "User Alexander Birch" at bounding box center [460, 519] width 72 height 15
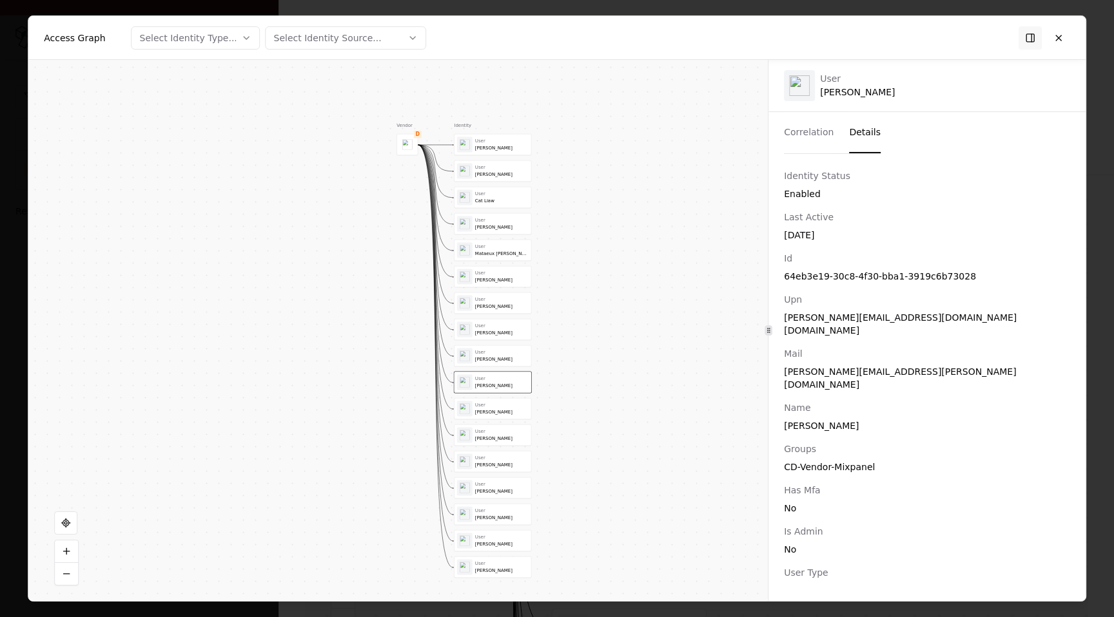
drag, startPoint x: 454, startPoint y: 527, endPoint x: 452, endPoint y: 569, distance: 41.9
click at [491, 457] on div "User" at bounding box center [501, 458] width 53 height 6
click at [492, 485] on div "User" at bounding box center [501, 484] width 53 height 6
click at [498, 541] on div "Matt Van Winkle" at bounding box center [502, 544] width 53 height 6
click at [1065, 36] on button at bounding box center [1058, 37] width 23 height 23
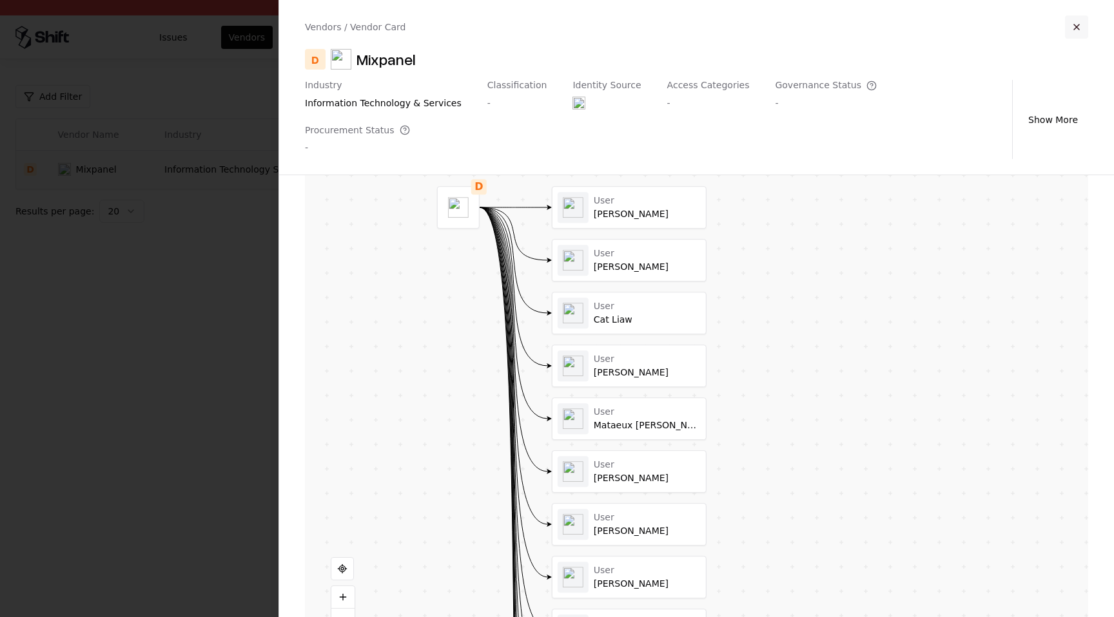
click at [1069, 28] on button "button" at bounding box center [1076, 26] width 23 height 23
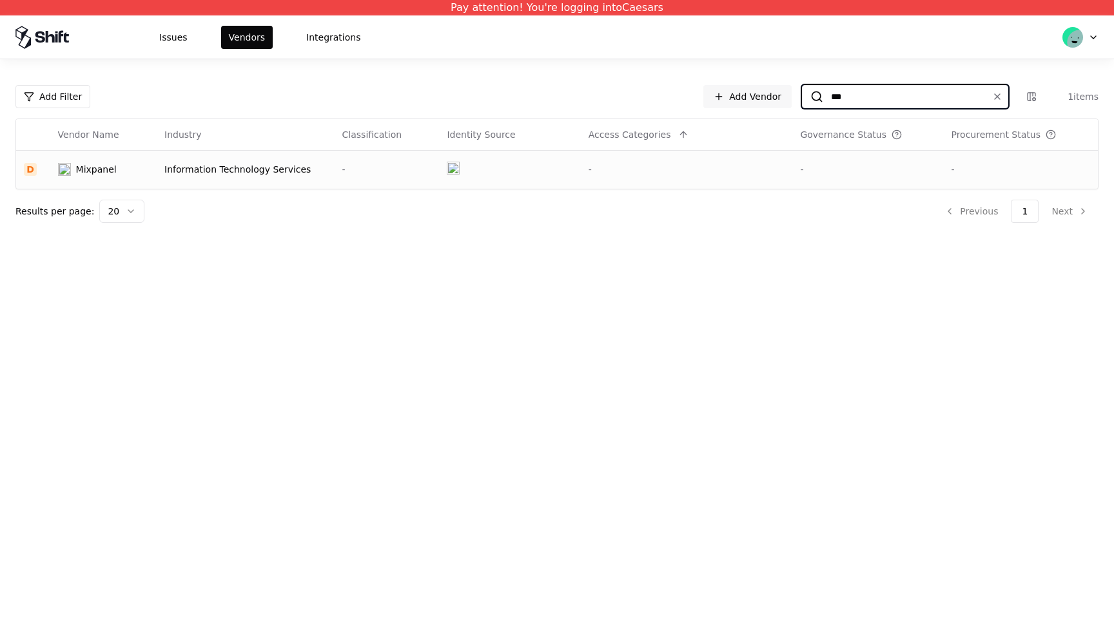
click at [938, 89] on input "***" at bounding box center [902, 96] width 159 height 23
type input "*******"
click at [719, 171] on div "-" at bounding box center [686, 169] width 197 height 13
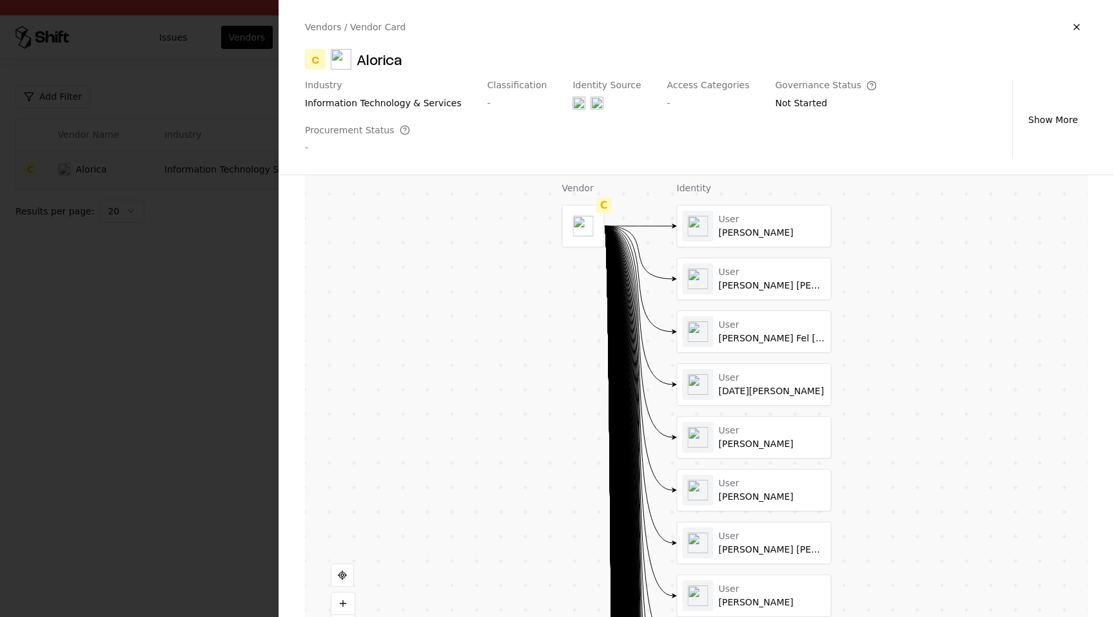
scroll to position [308, 0]
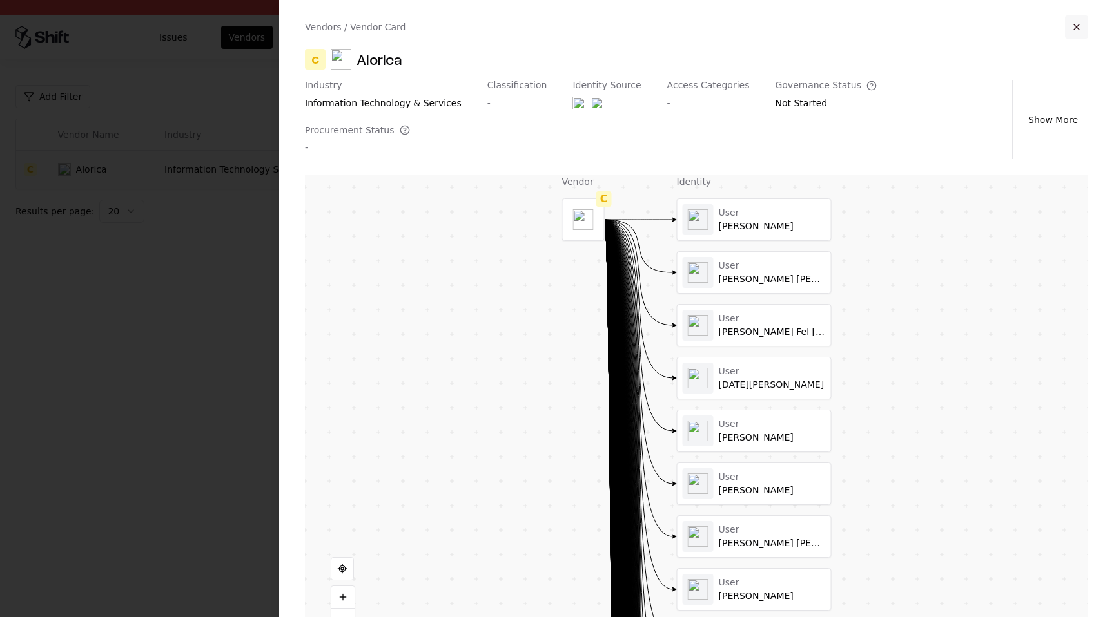
click at [1076, 30] on button "button" at bounding box center [1076, 26] width 23 height 23
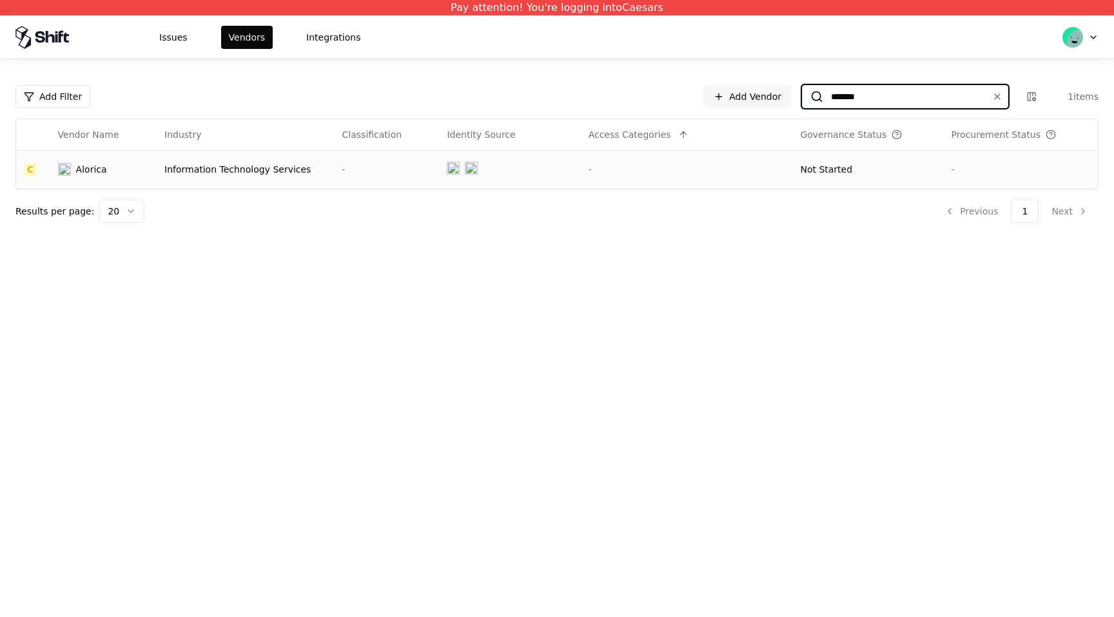
click at [898, 86] on input "*******" at bounding box center [902, 96] width 159 height 23
click at [685, 182] on td "-" at bounding box center [687, 169] width 212 height 39
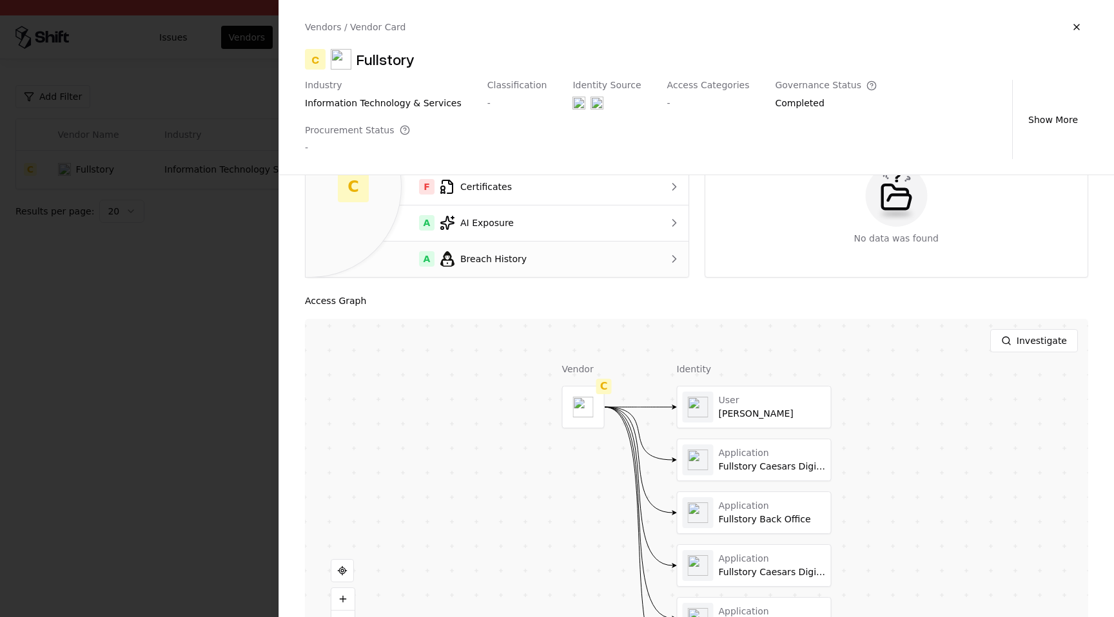
scroll to position [122, 0]
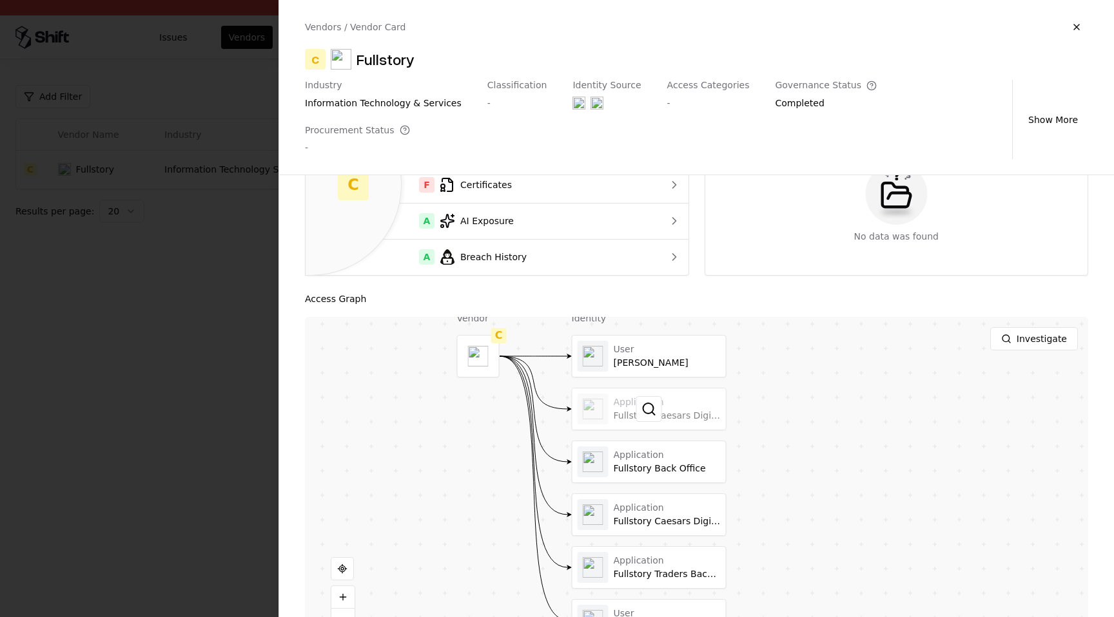
click at [681, 389] on div at bounding box center [648, 409] width 153 height 41
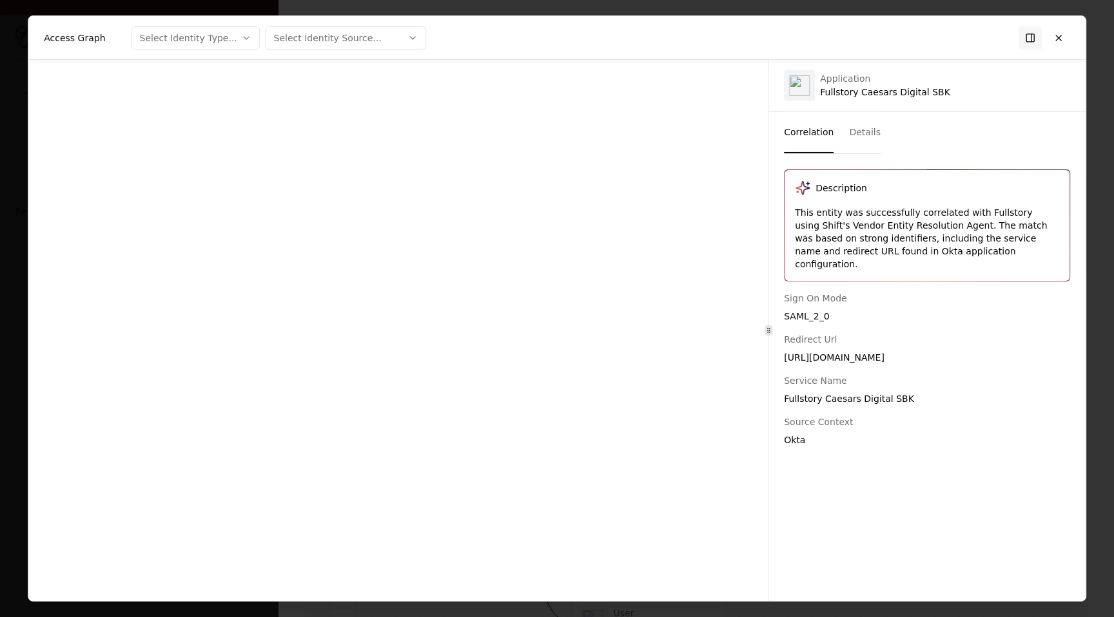
click at [681, 367] on div at bounding box center [397, 330] width 739 height 541
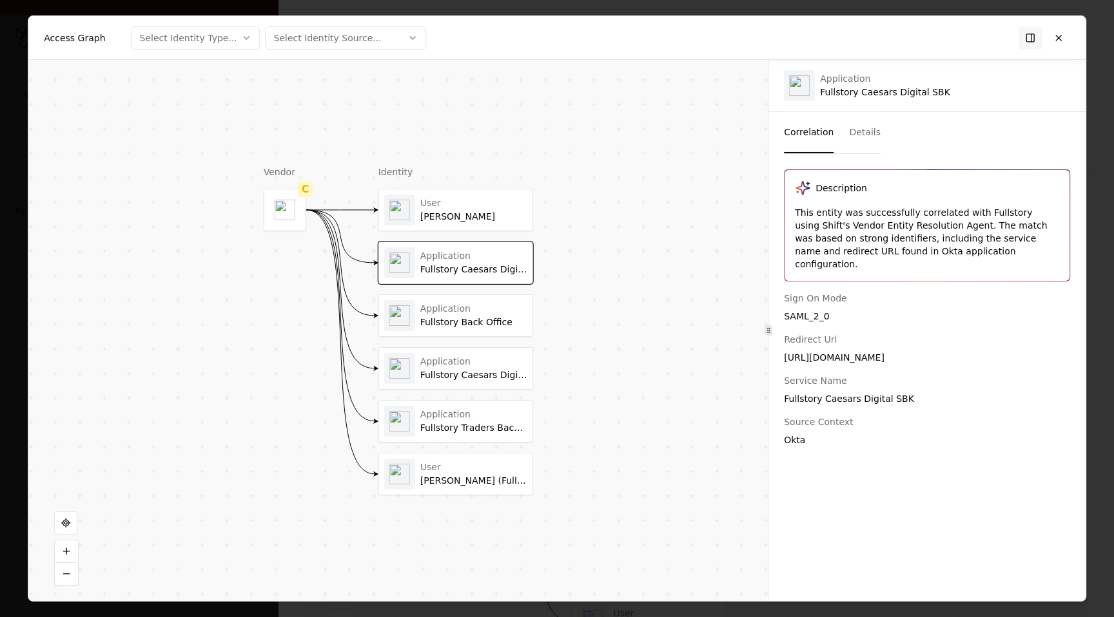
click at [872, 122] on button "Details" at bounding box center [865, 132] width 32 height 41
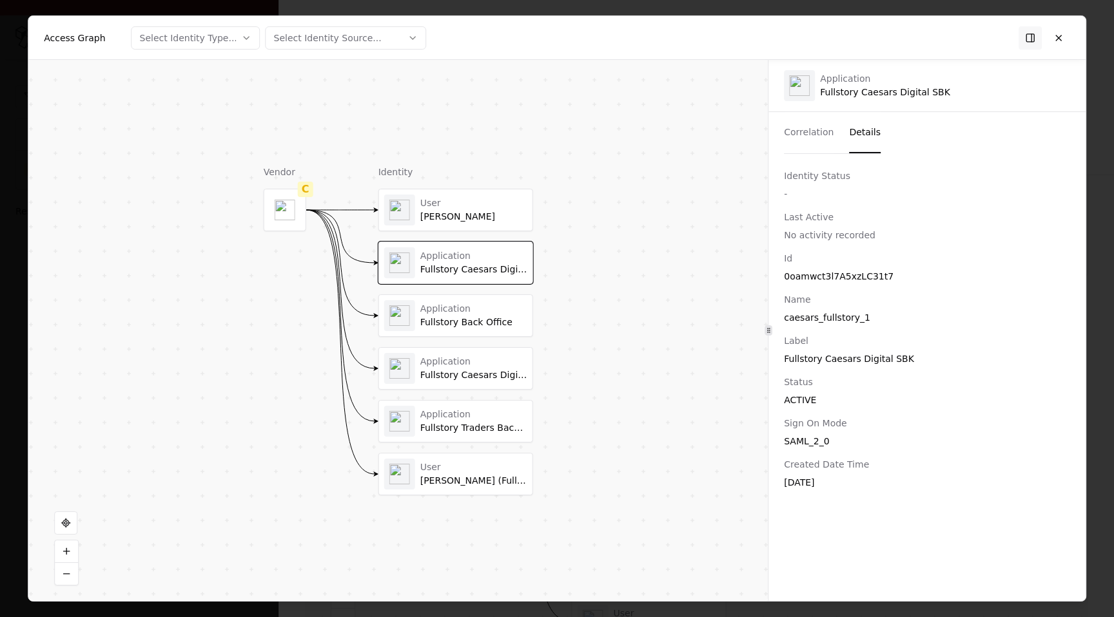
click at [480, 226] on div "User Matt Pawlik" at bounding box center [455, 210] width 153 height 41
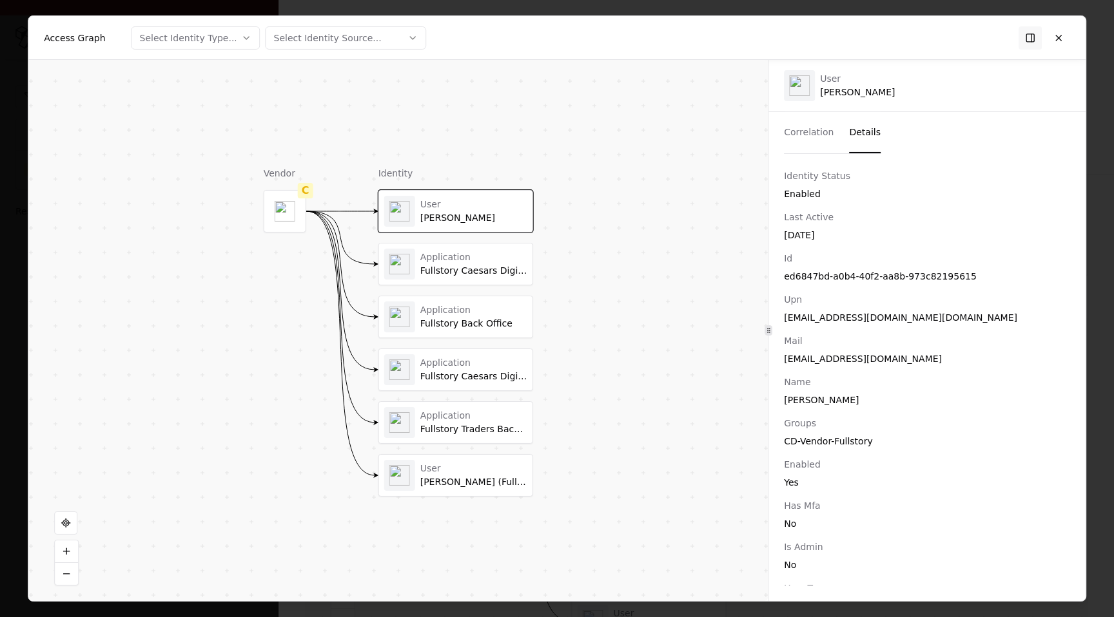
click at [483, 378] on div "Fullstory Caesars Digital Retail" at bounding box center [473, 377] width 107 height 12
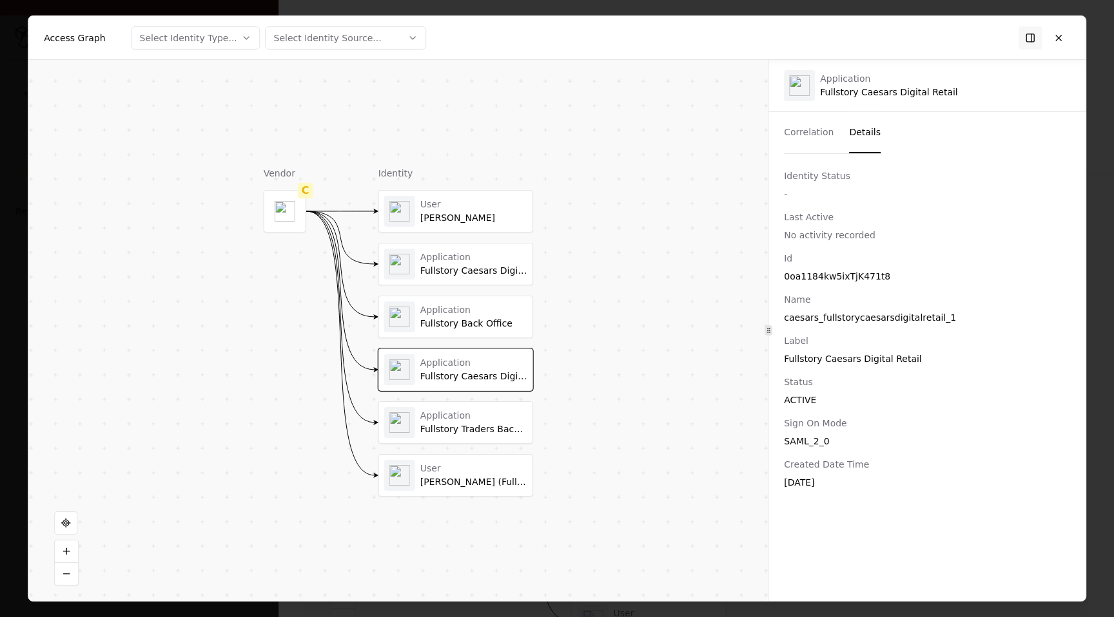
click at [483, 417] on div "Application" at bounding box center [473, 416] width 107 height 12
drag, startPoint x: 483, startPoint y: 378, endPoint x: 490, endPoint y: 485, distance: 107.2
click at [490, 485] on div "Brooks Alford (FullStory)" at bounding box center [473, 483] width 107 height 12
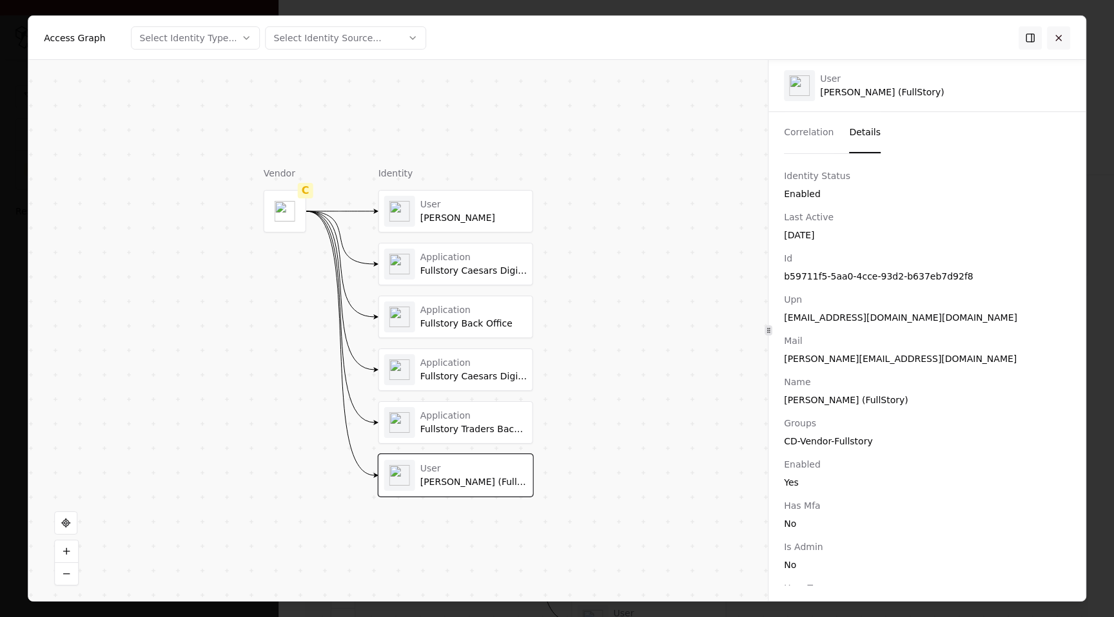
click at [1057, 37] on button at bounding box center [1058, 37] width 23 height 23
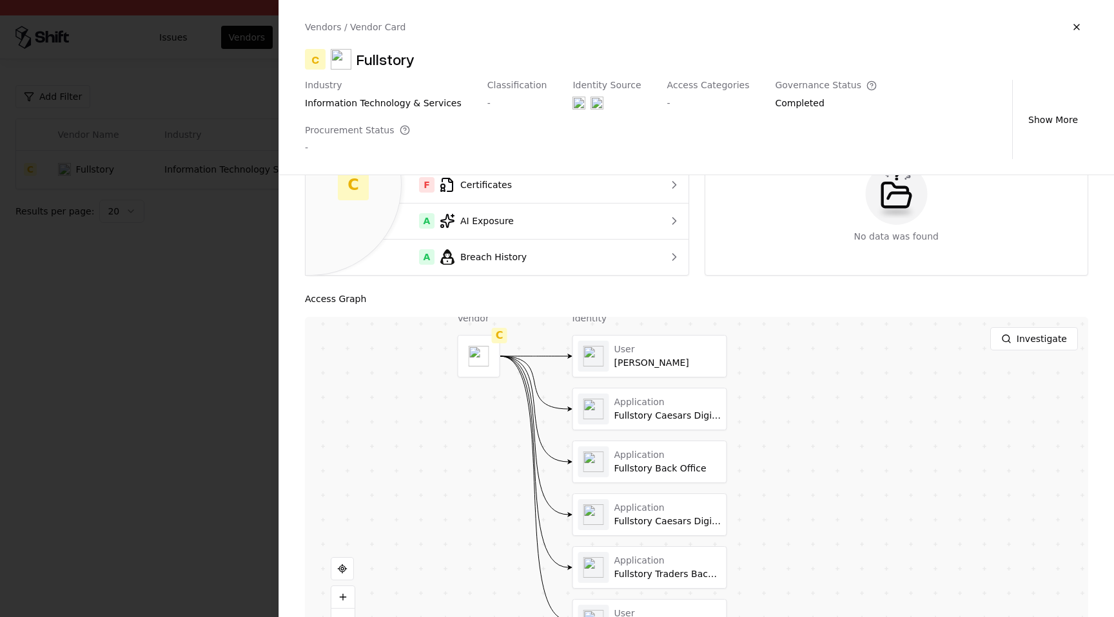
click at [0, 0] on div at bounding box center [0, 0] width 0 height 0
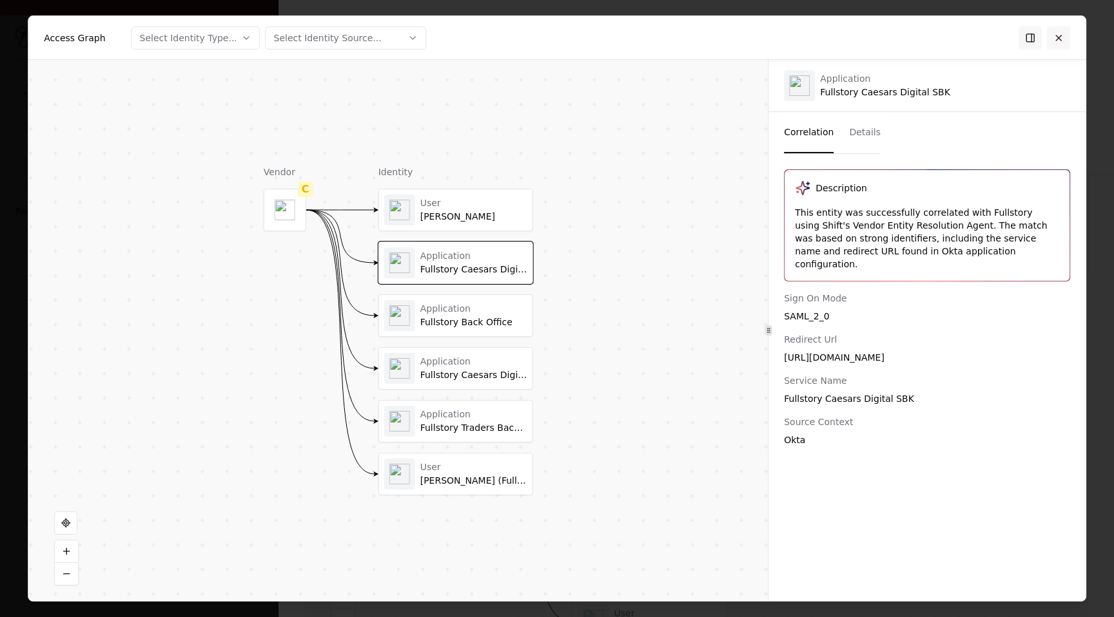
click at [1055, 41] on button at bounding box center [1058, 37] width 23 height 23
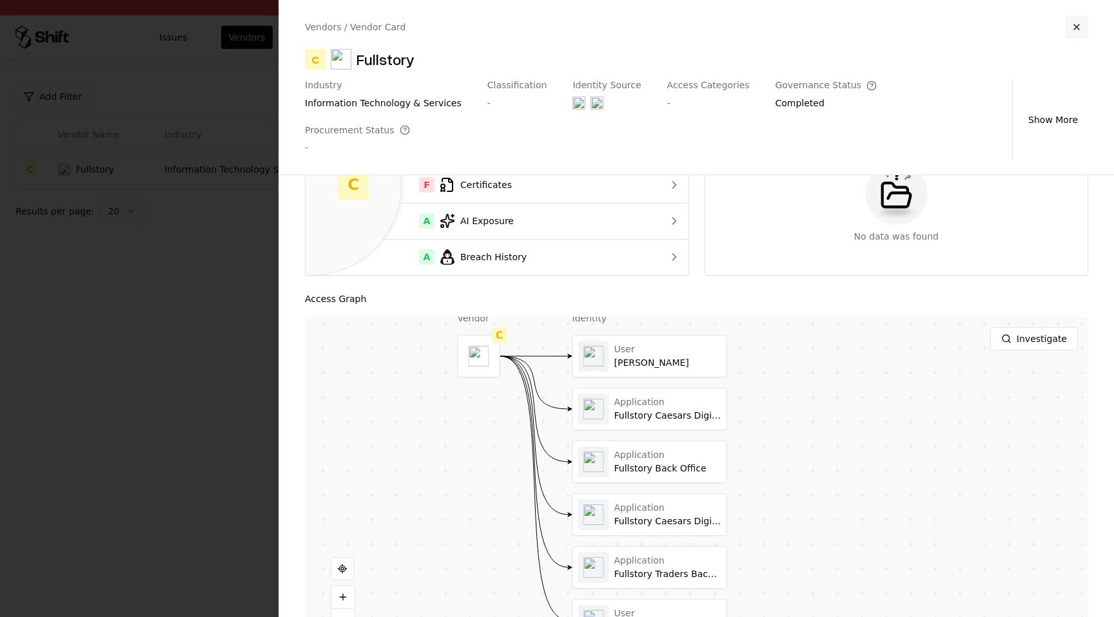
click at [1076, 32] on button "button" at bounding box center [1076, 26] width 23 height 23
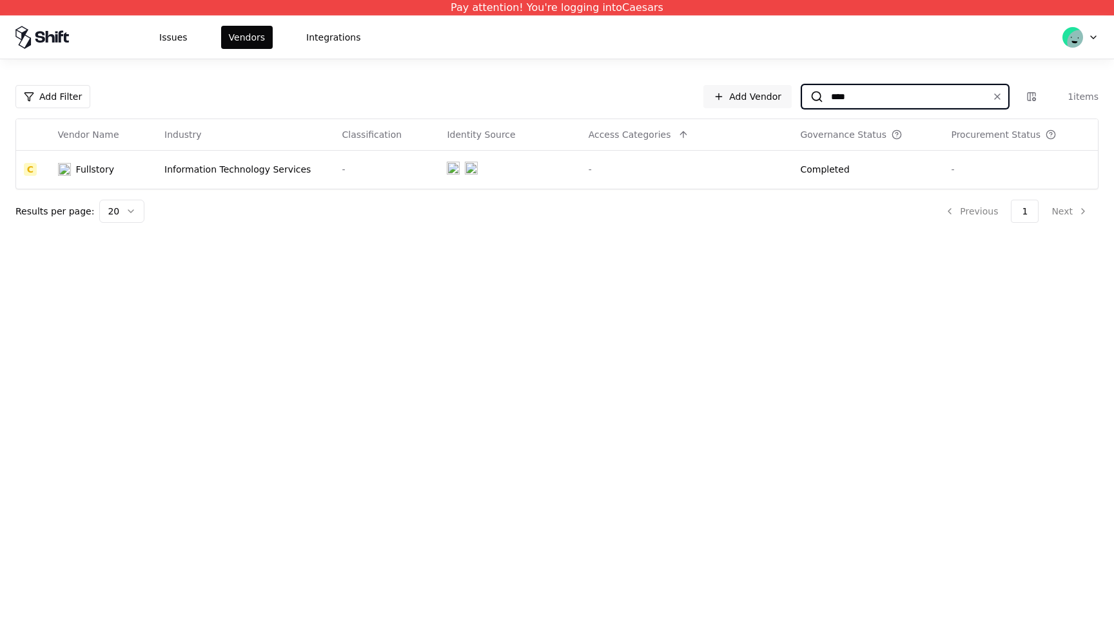
click at [923, 100] on input "****" at bounding box center [902, 96] width 159 height 23
type input "*******"
click at [273, 166] on div "Information Technology Services" at bounding box center [245, 169] width 162 height 13
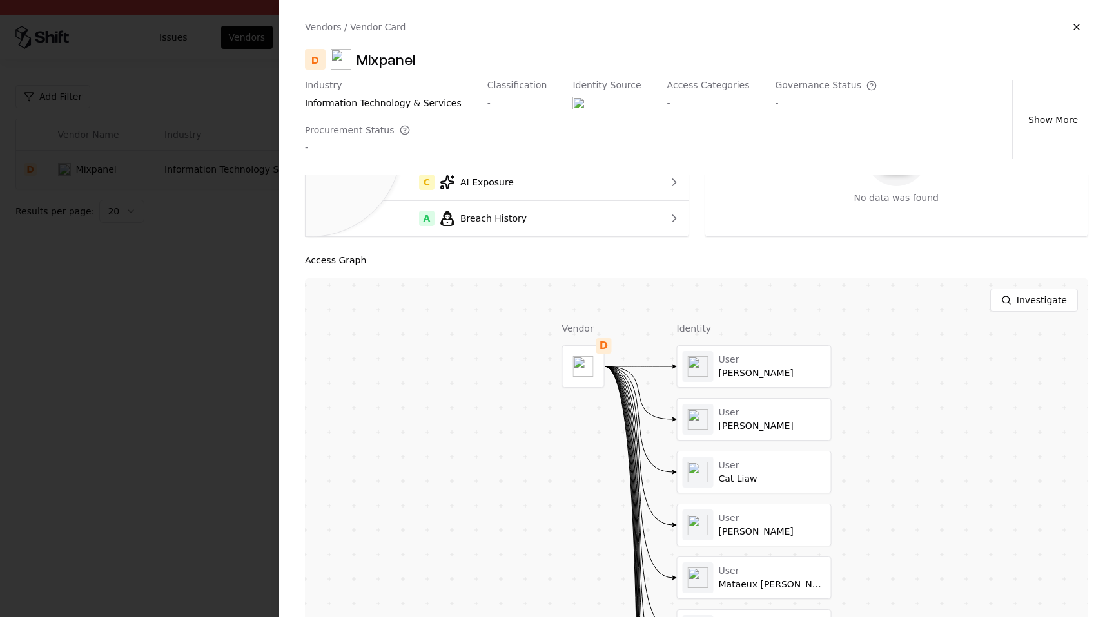
scroll to position [308, 0]
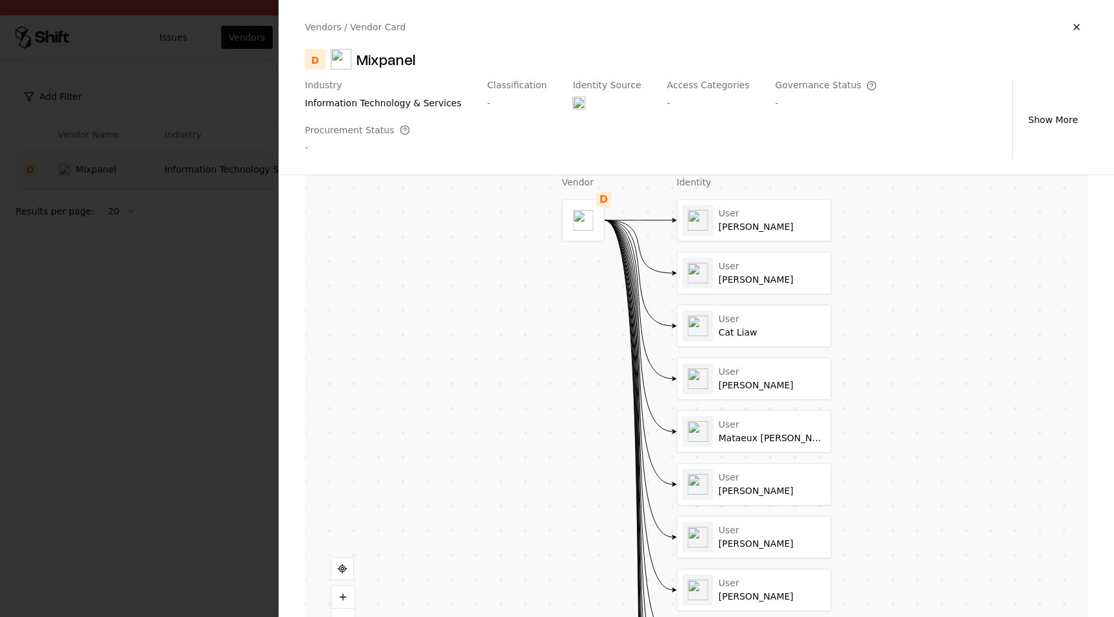
click at [0, 0] on div at bounding box center [0, 0] width 0 height 0
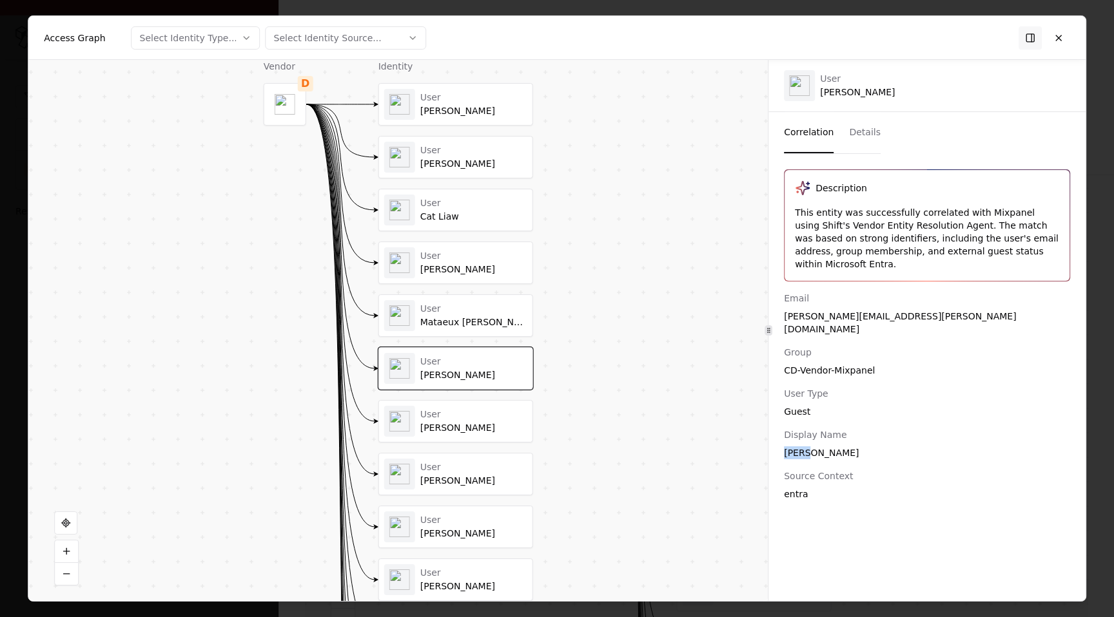
click at [775, 431] on div "Description This entity was successfully correlated with Mixpanel using Shift's…" at bounding box center [926, 335] width 317 height 331
click at [849, 142] on button "Details" at bounding box center [865, 132] width 32 height 41
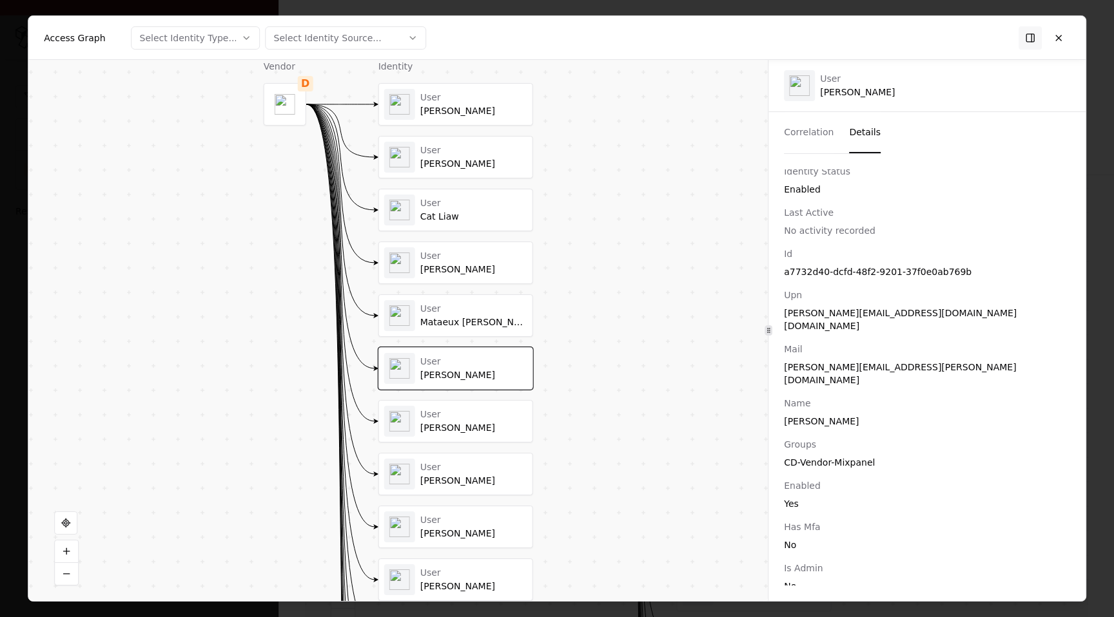
scroll to position [5, 0]
click at [1073, 24] on div "Access Graph Select Identity Type... Select Identity Source..." at bounding box center [556, 38] width 1057 height 44
click at [1062, 38] on button at bounding box center [1058, 37] width 23 height 23
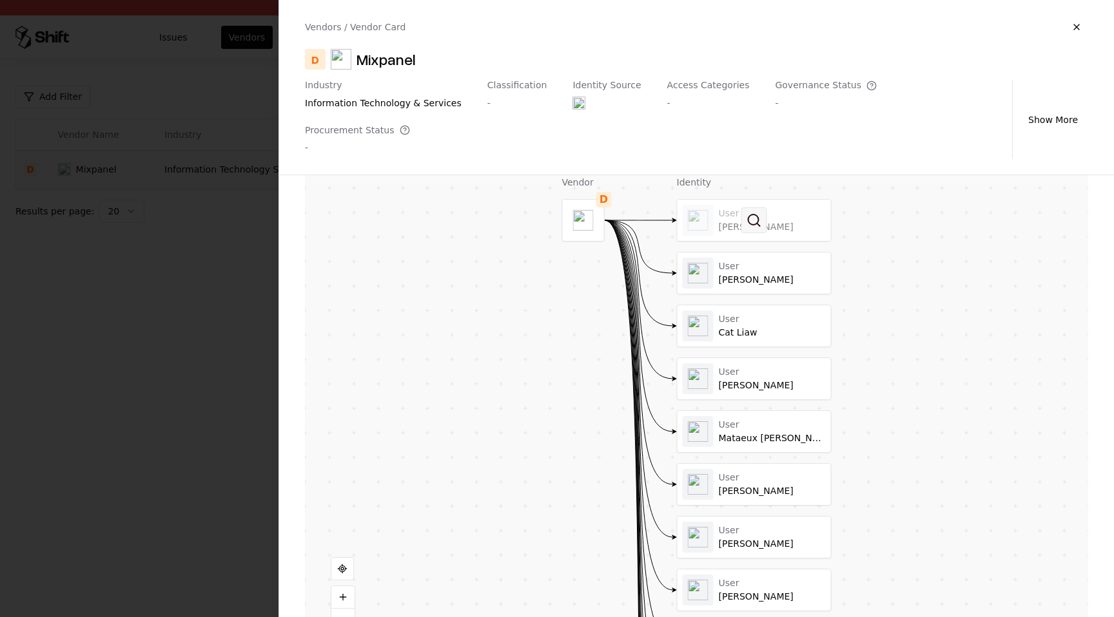
click at [761, 208] on button at bounding box center [754, 221] width 26 height 26
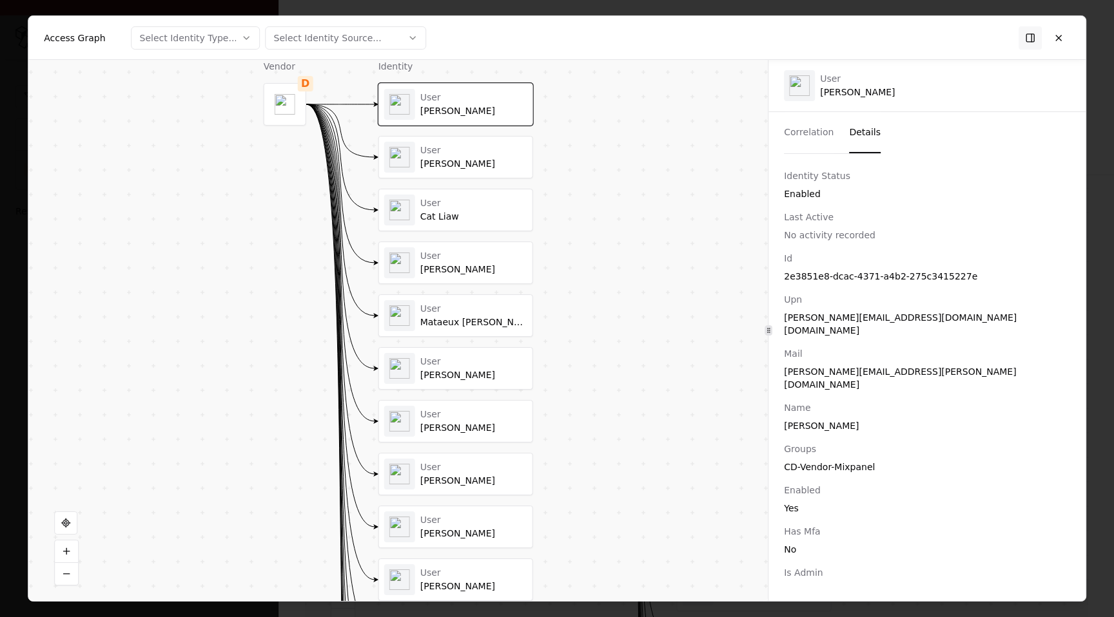
click at [853, 131] on button "Details" at bounding box center [865, 132] width 32 height 41
click at [1064, 34] on button at bounding box center [1058, 37] width 23 height 23
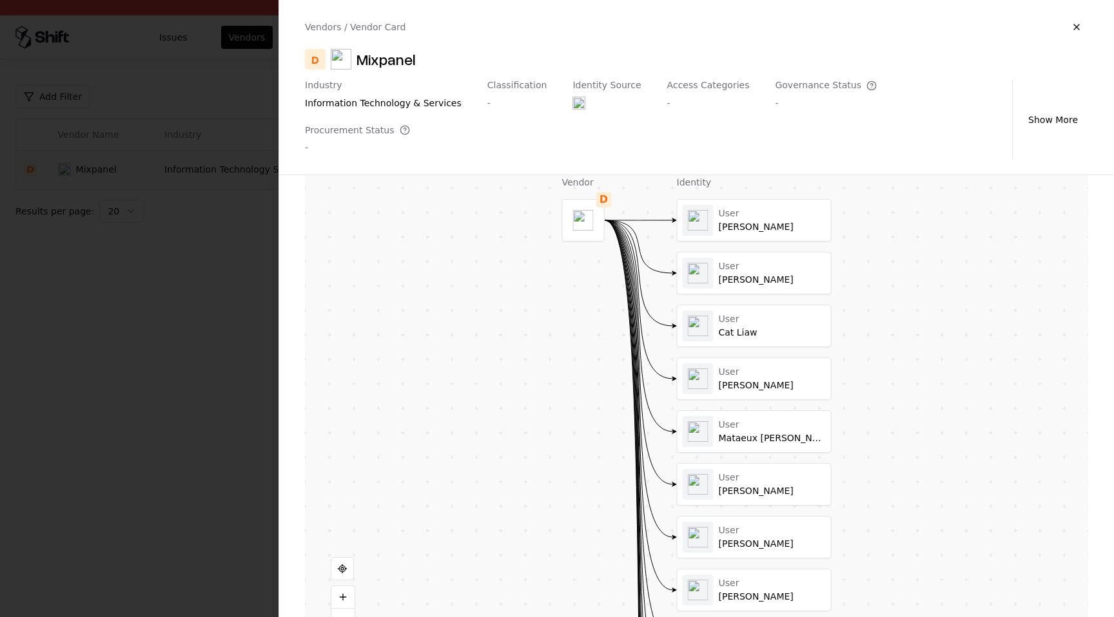
click at [734, 464] on div at bounding box center [753, 484] width 153 height 41
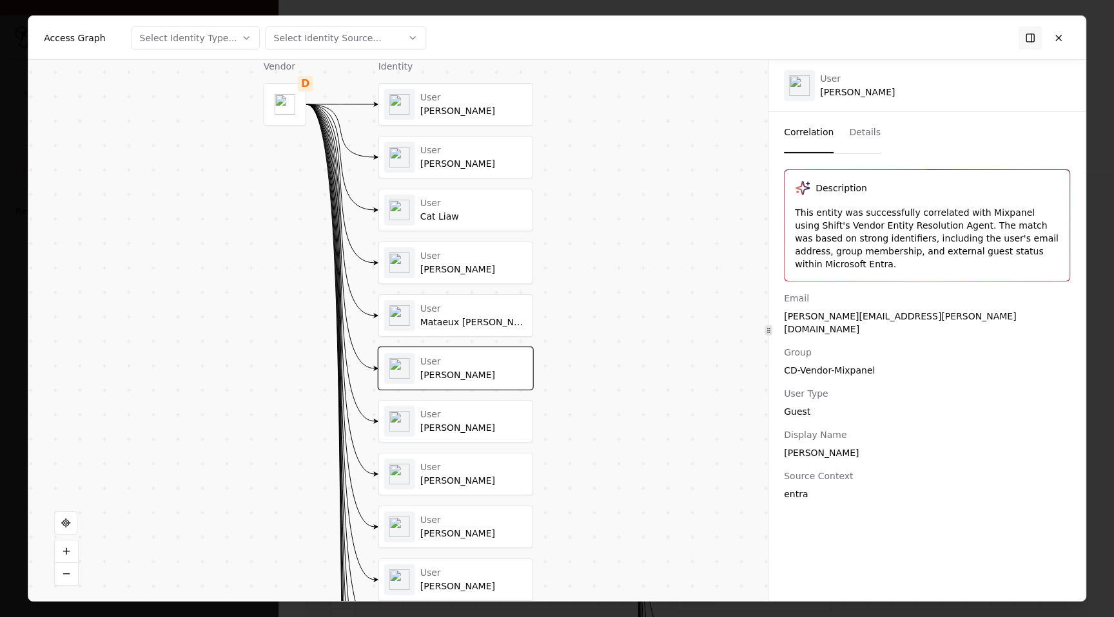
click at [857, 132] on button "Details" at bounding box center [865, 132] width 32 height 41
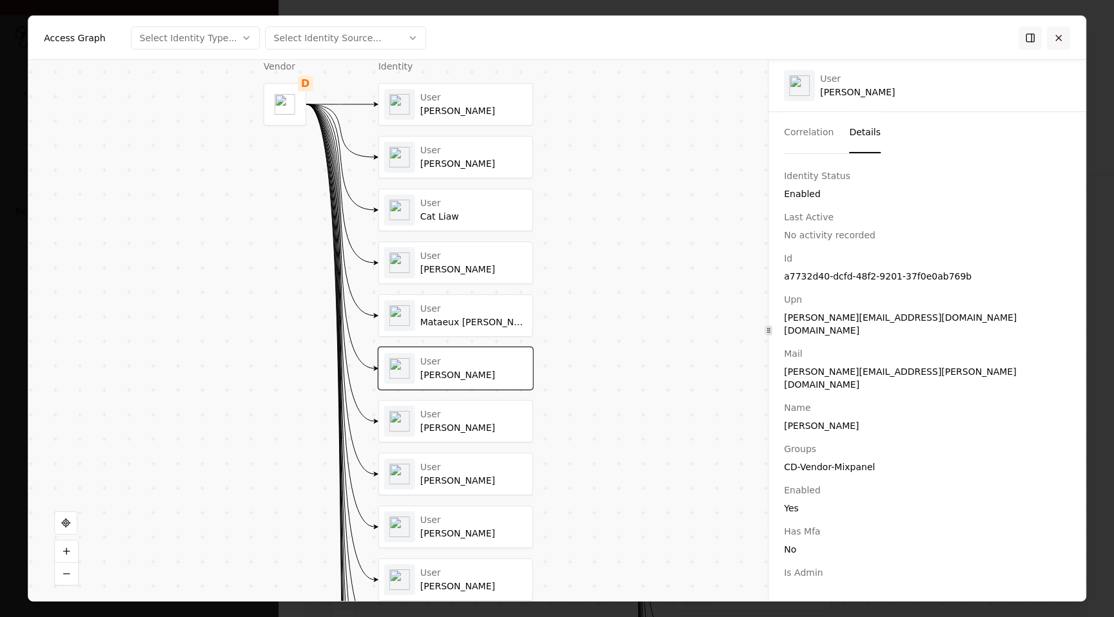
click at [1055, 41] on button at bounding box center [1058, 37] width 23 height 23
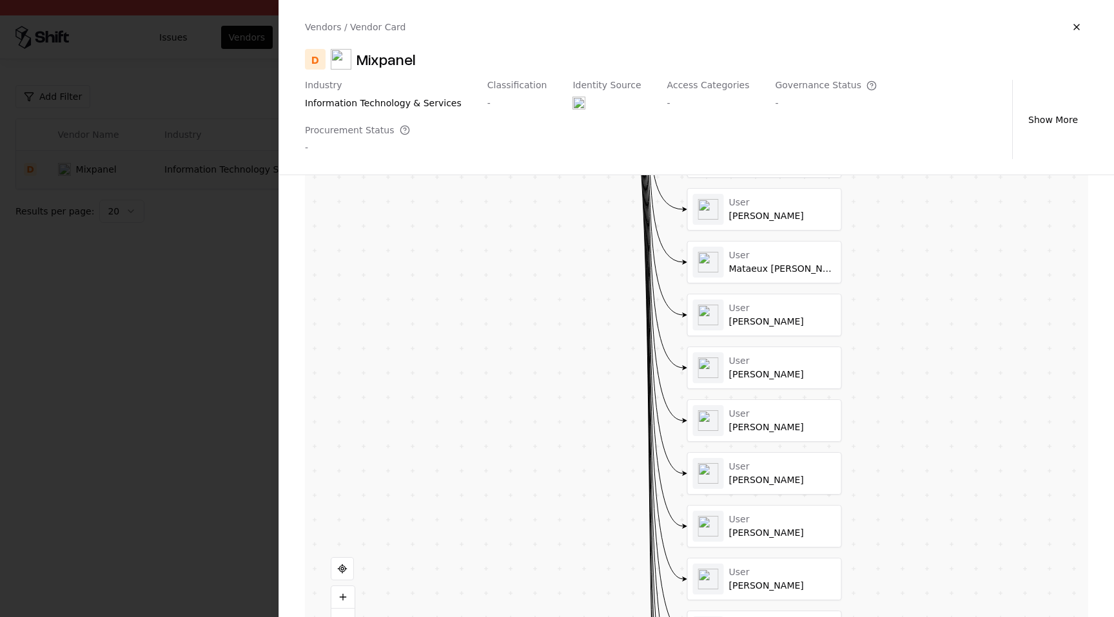
drag, startPoint x: 853, startPoint y: 535, endPoint x: 863, endPoint y: 347, distance: 188.5
click at [863, 347] on div "Vendor D Identity User Chris Grau User Caroline Philbin User Cat Liaw User Rich…" at bounding box center [696, 389] width 783 height 516
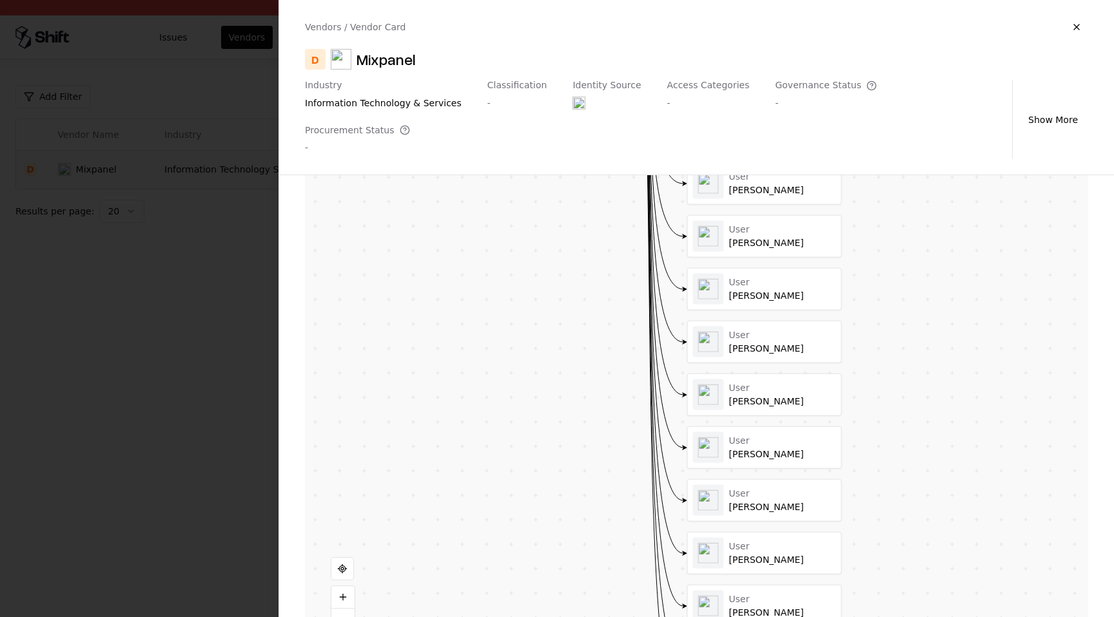
drag, startPoint x: 863, startPoint y: 347, endPoint x: 861, endPoint y: 232, distance: 114.8
click at [861, 233] on div "Vendor D Identity User Chris Grau User Caroline Philbin User Cat Liaw User Rich…" at bounding box center [696, 389] width 783 height 516
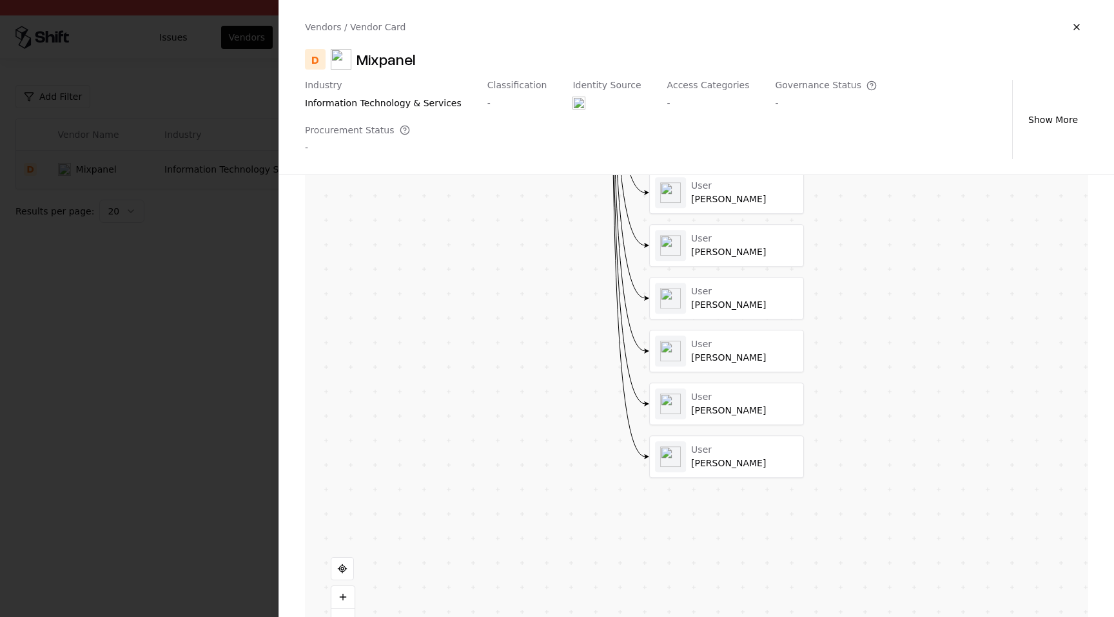
drag, startPoint x: 864, startPoint y: 344, endPoint x: 866, endPoint y: 125, distance: 218.5
click at [866, 125] on div "Vendors / Vendor Card D Mixpanel Industry information technology & services Cla…" at bounding box center [695, 308] width 835 height 617
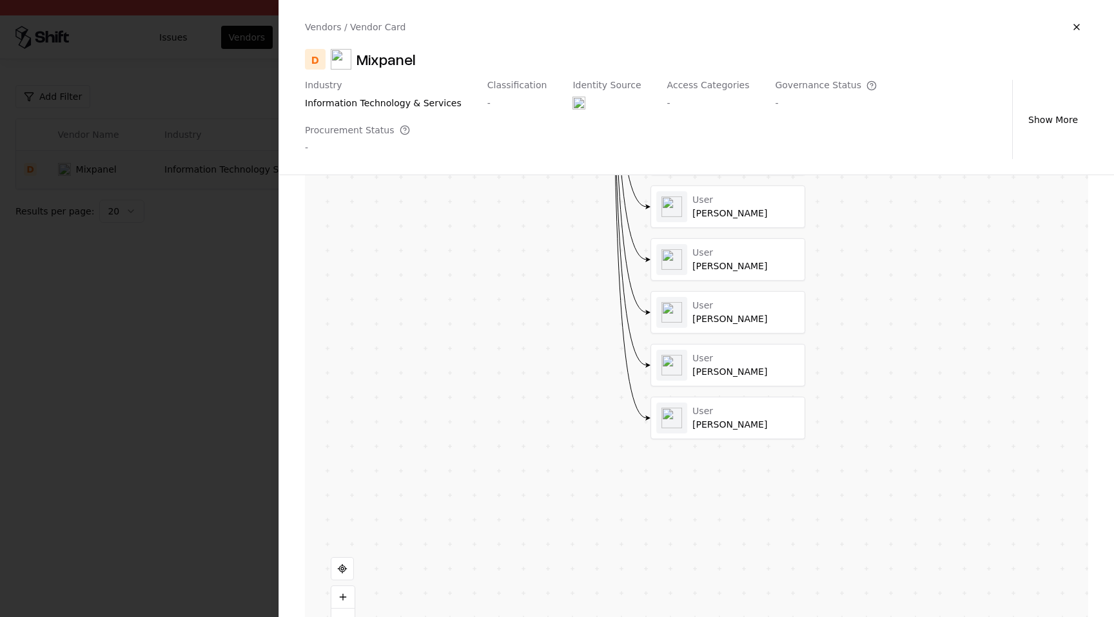
click at [0, 0] on button at bounding box center [0, 0] width 0 height 0
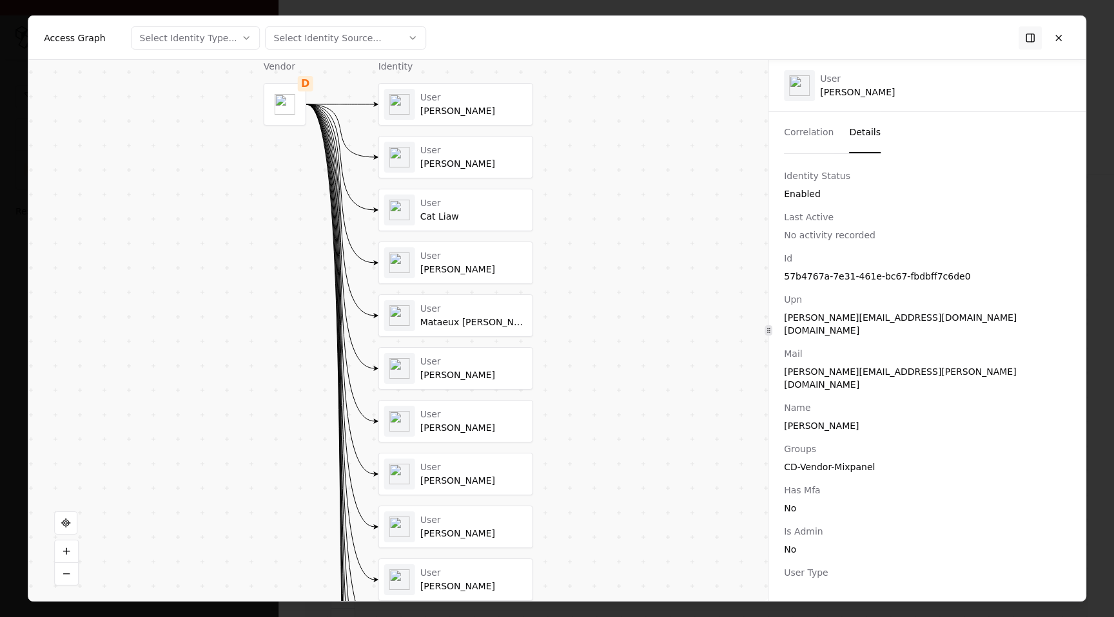
click at [865, 140] on button "Details" at bounding box center [865, 132] width 32 height 41
click at [1063, 40] on button at bounding box center [1058, 37] width 23 height 23
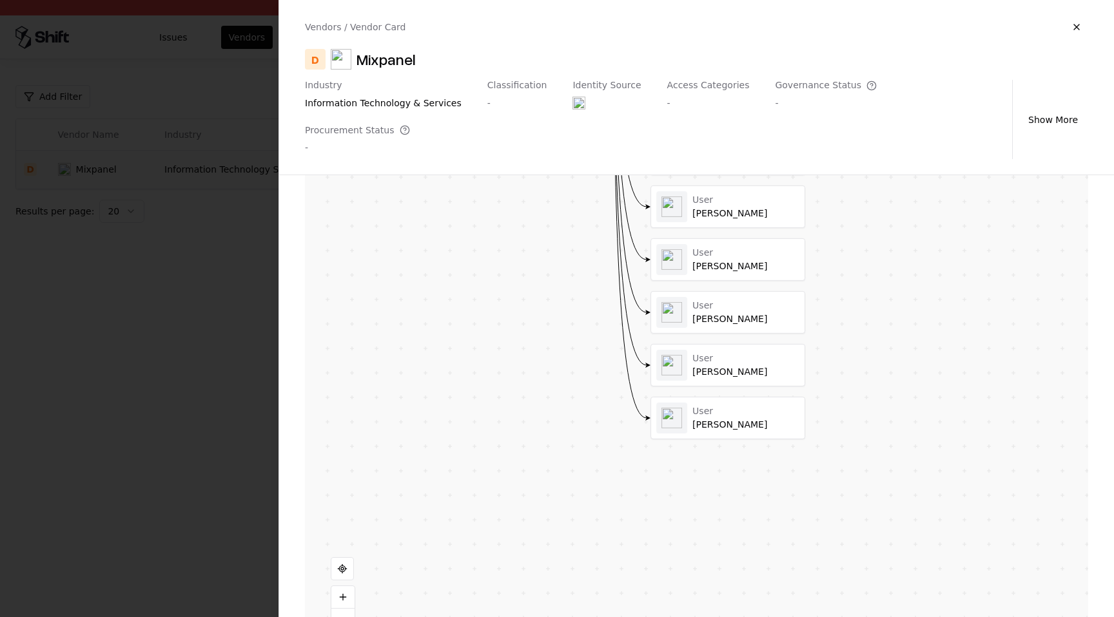
click at [0, 0] on button at bounding box center [0, 0] width 0 height 0
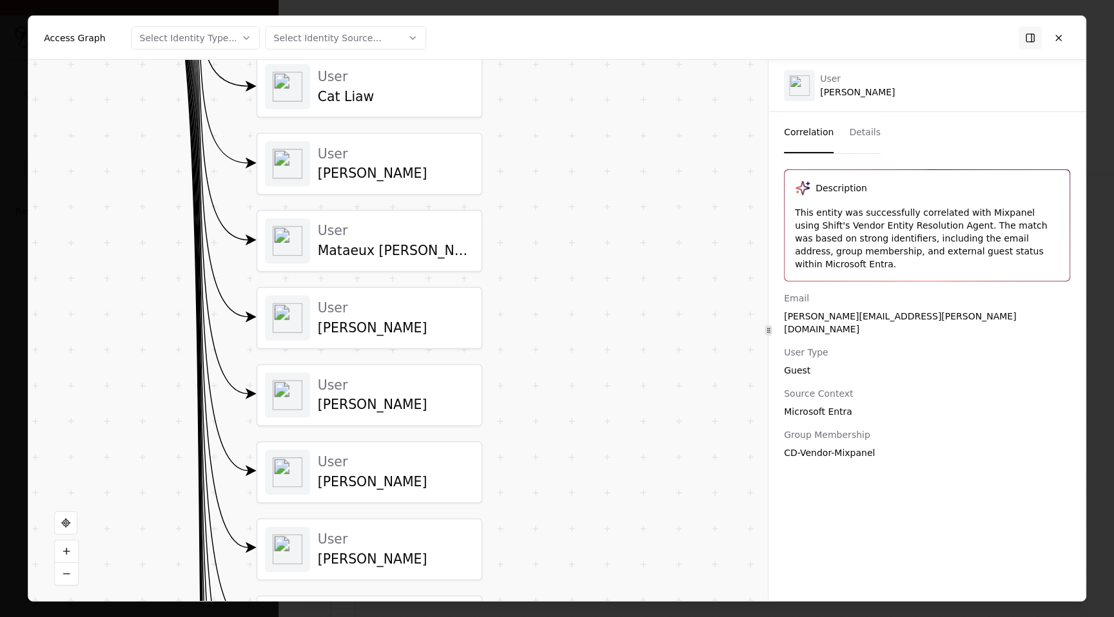
click at [866, 142] on button "Details" at bounding box center [865, 132] width 32 height 41
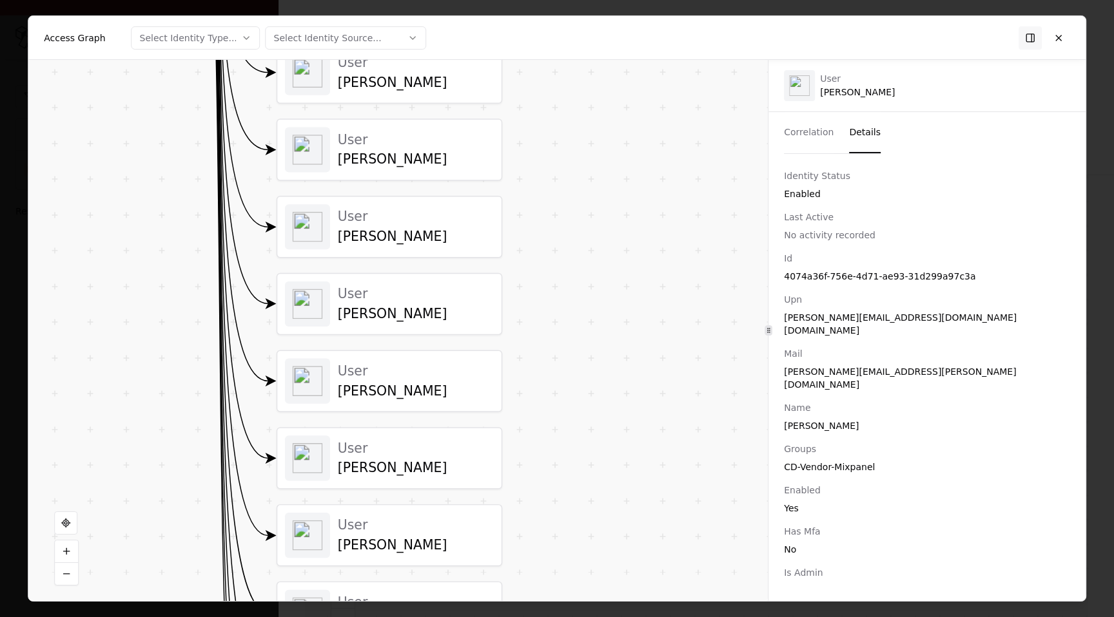
drag, startPoint x: 604, startPoint y: 453, endPoint x: 625, endPoint y: 202, distance: 252.2
click at [625, 204] on div "Vendor D Identity User Chris Grau User Caroline Philbin User Cat Liaw User Rich…" at bounding box center [397, 330] width 739 height 541
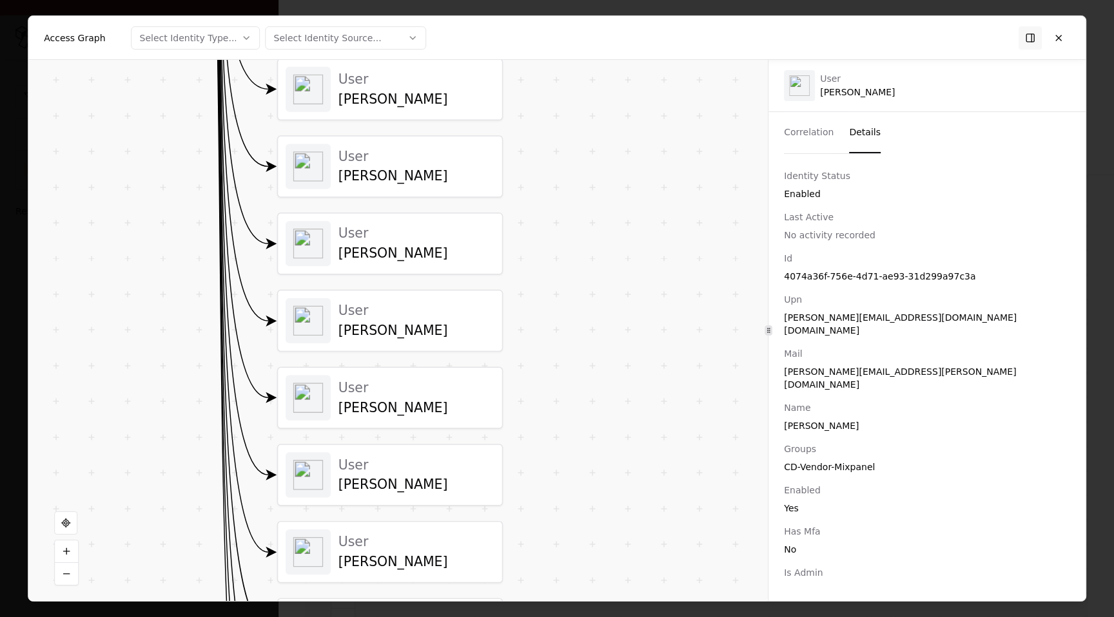
drag, startPoint x: 601, startPoint y: 329, endPoint x: 634, endPoint y: 45, distance: 285.5
click at [632, 48] on div "Access Graph Select Identity Type... Select Identity Source... Vendor D Identit…" at bounding box center [556, 308] width 1057 height 585
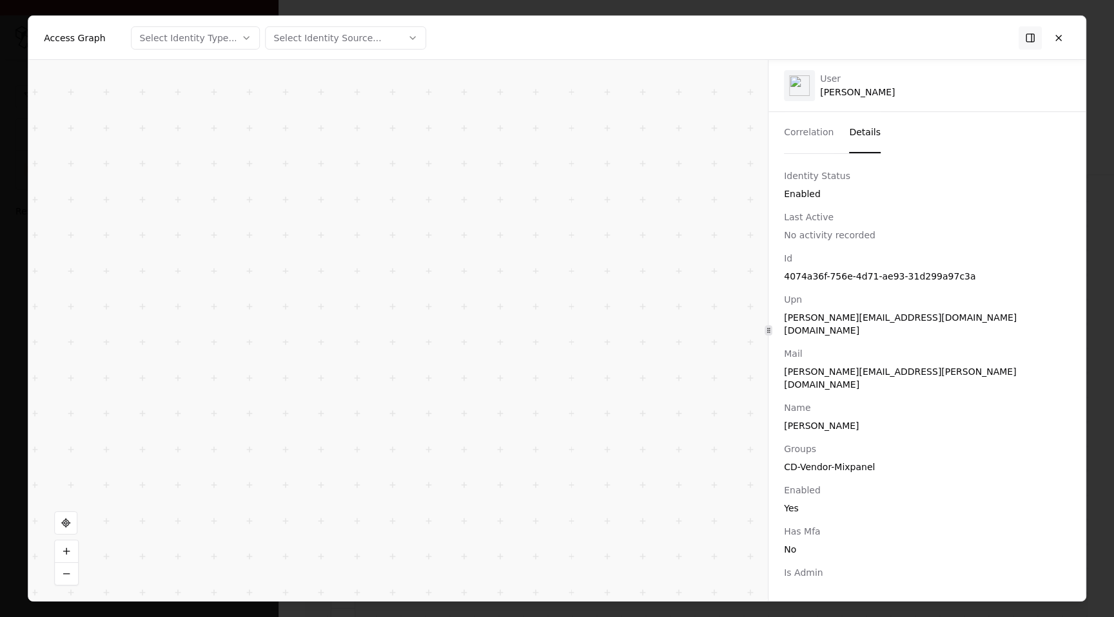
drag, startPoint x: 592, startPoint y: 244, endPoint x: 532, endPoint y: 403, distance: 169.7
click at [533, 403] on div "Vendor D Identity User Chris Grau User Caroline Philbin User Cat Liaw User Rich…" at bounding box center [397, 330] width 739 height 541
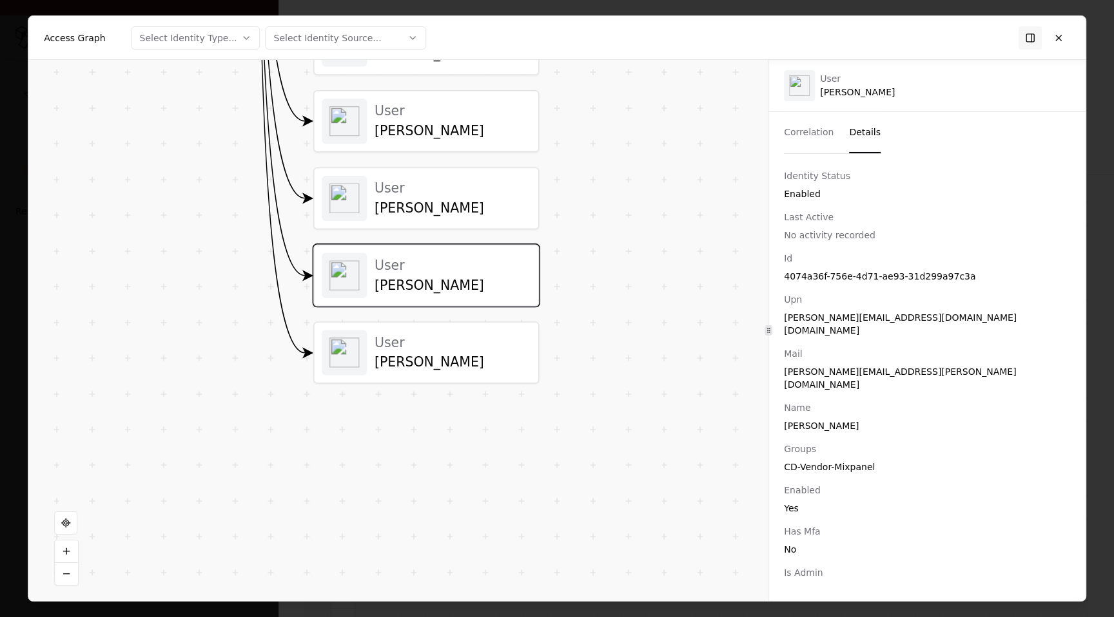
click at [523, 489] on div "Vendor D Identity User Chris Grau User Caroline Philbin User Cat Liaw User Rich…" at bounding box center [397, 330] width 739 height 541
click at [493, 199] on div "User Alexander Birch" at bounding box center [452, 198] width 156 height 37
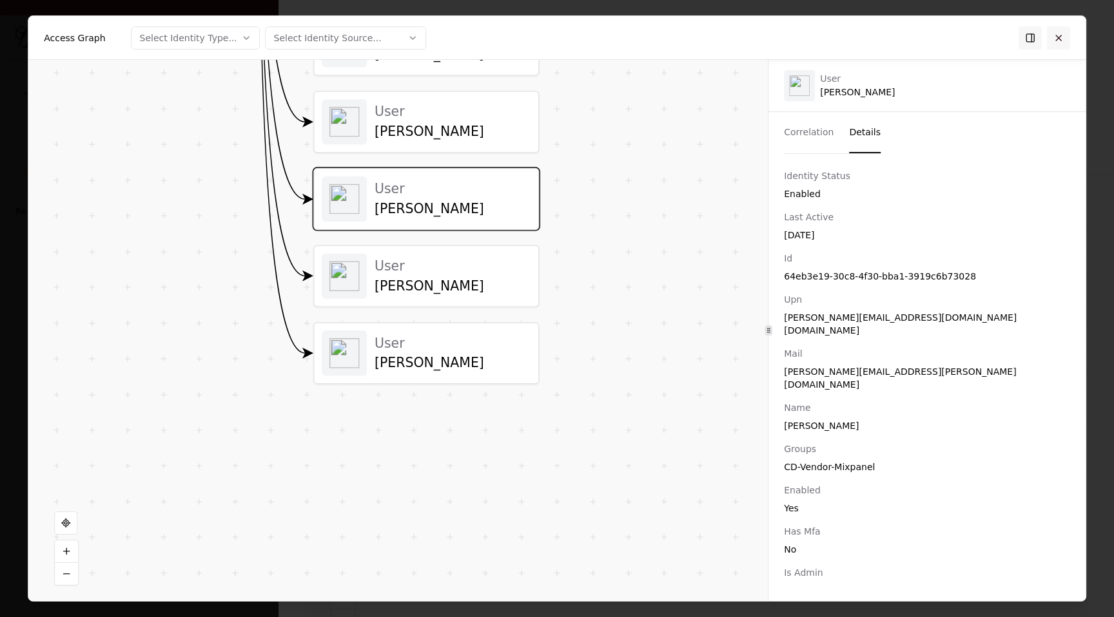
click at [1057, 37] on button at bounding box center [1058, 37] width 23 height 23
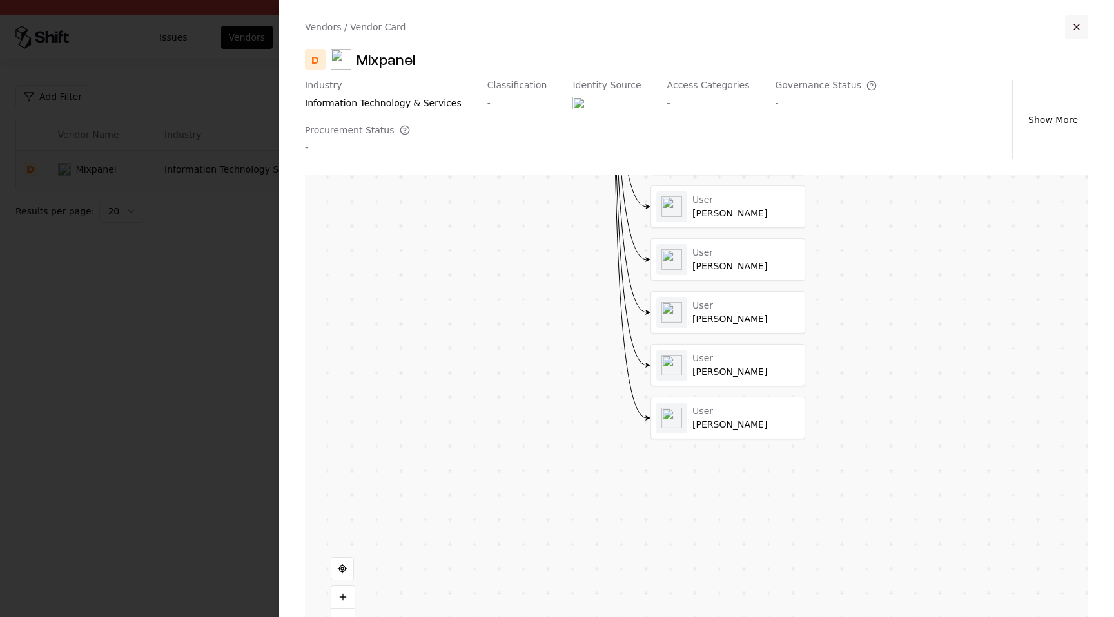
click at [1081, 27] on button "button" at bounding box center [1076, 26] width 23 height 23
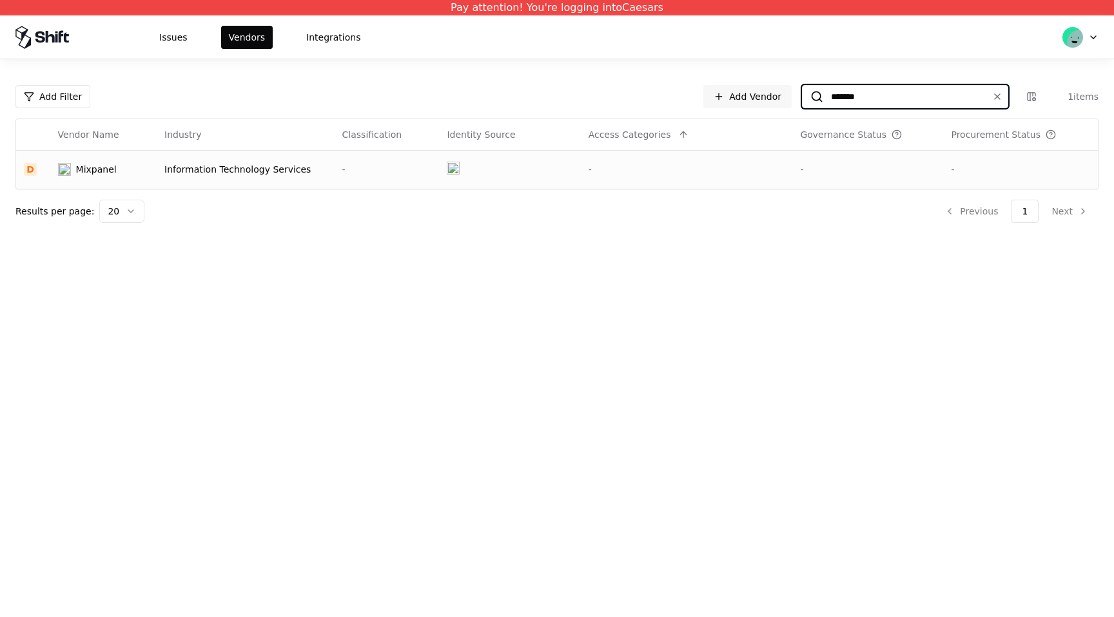
click at [868, 103] on input "*******" at bounding box center [902, 96] width 159 height 23
type input "******"
click at [806, 171] on div "-" at bounding box center [867, 169] width 135 height 13
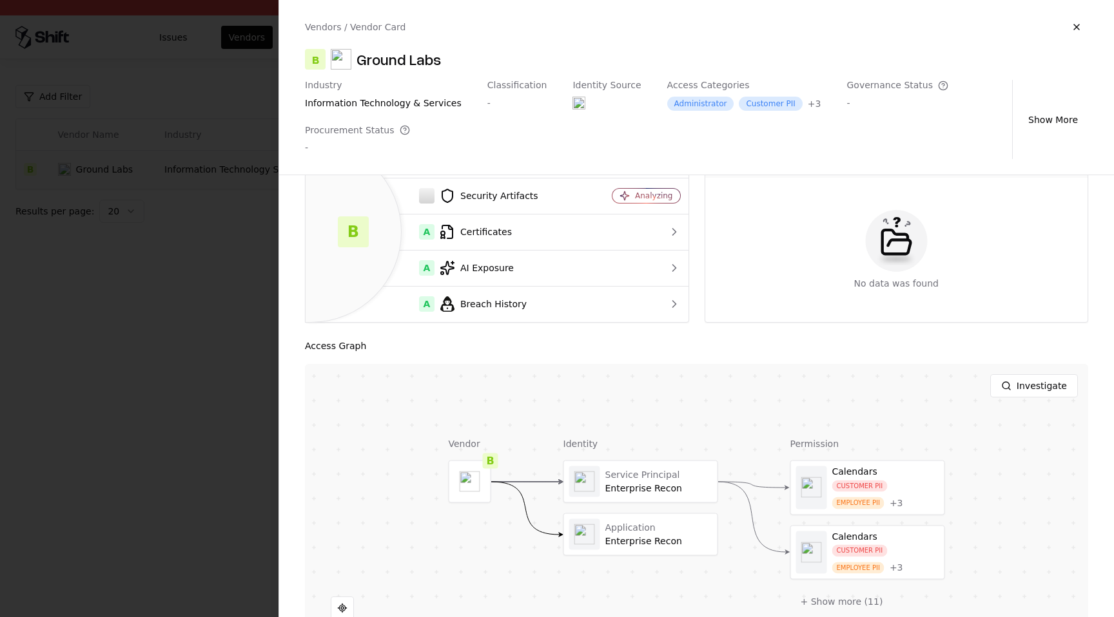
scroll to position [160, 0]
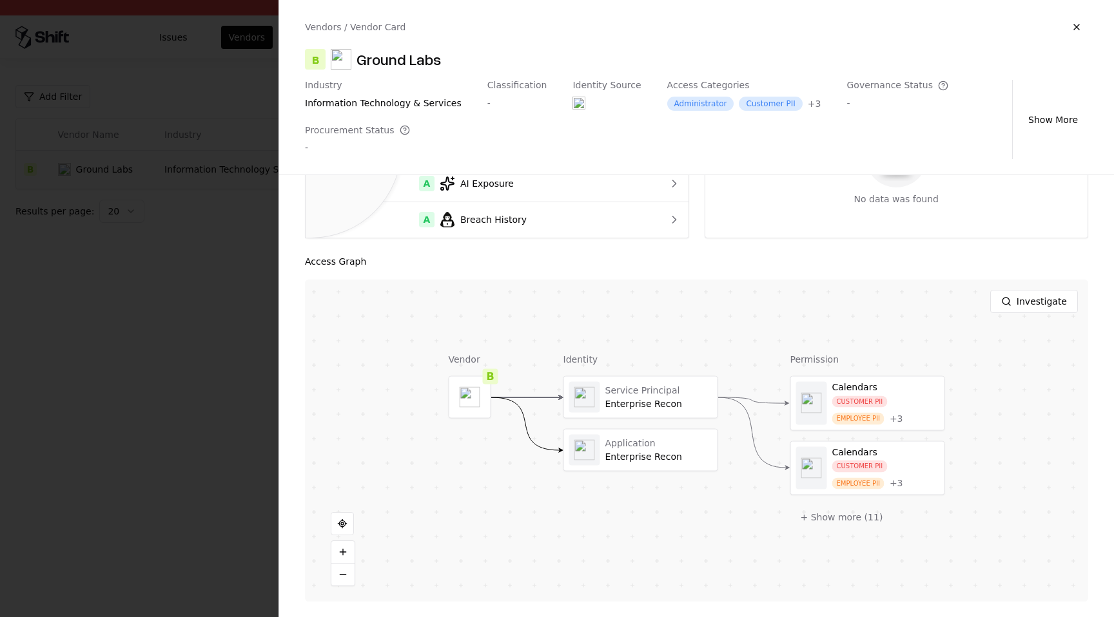
click at [165, 335] on div at bounding box center [557, 308] width 1114 height 617
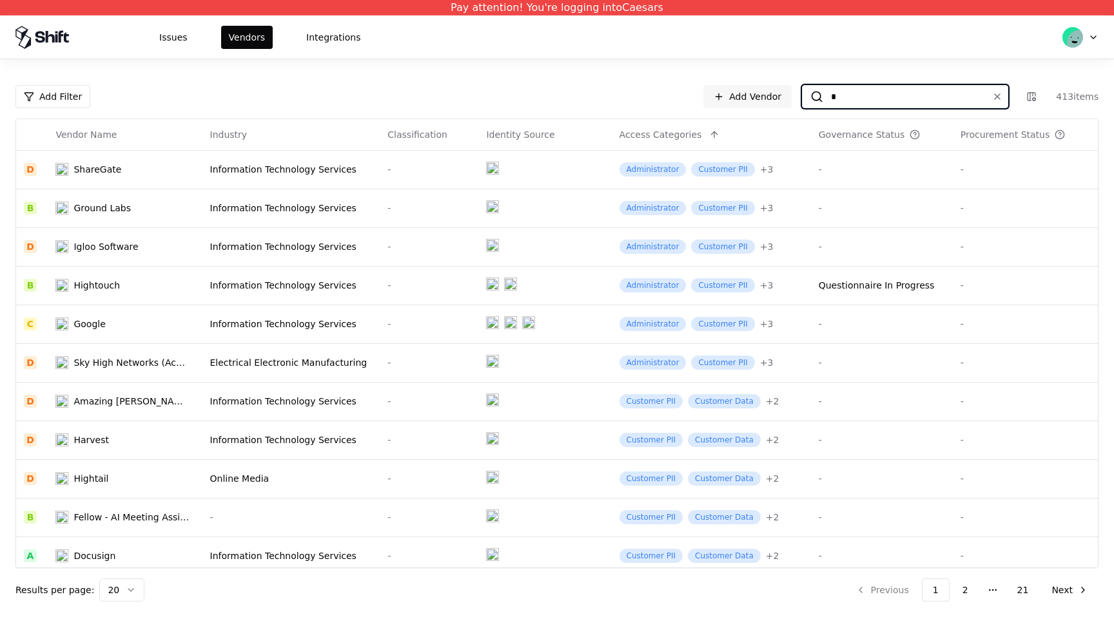
click at [896, 96] on input "*" at bounding box center [902, 96] width 159 height 23
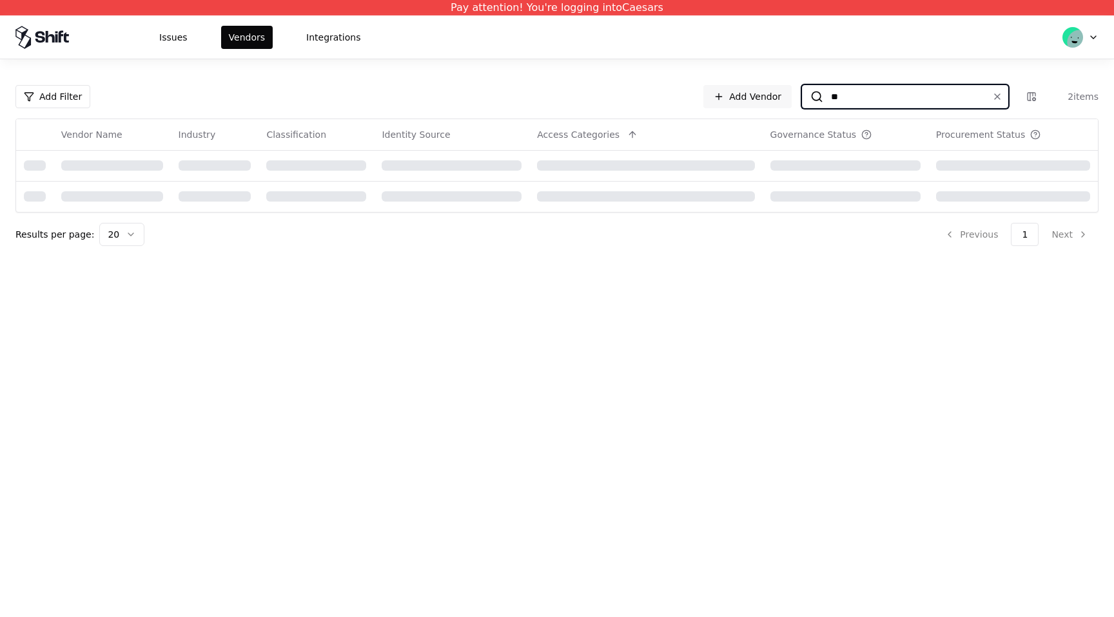
type input "*"
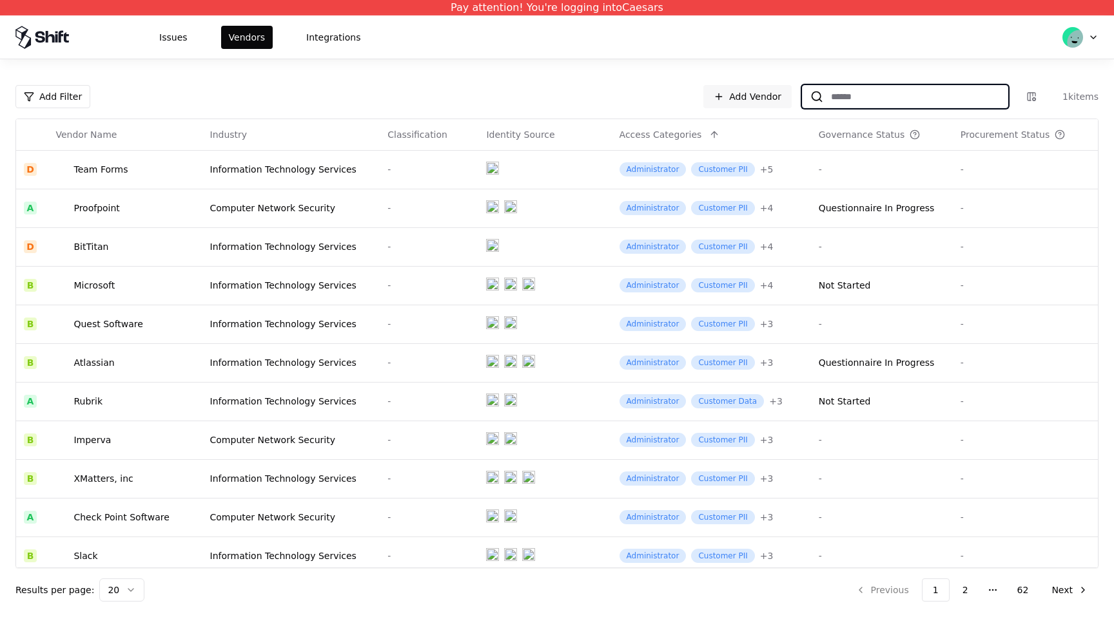
type input "*"
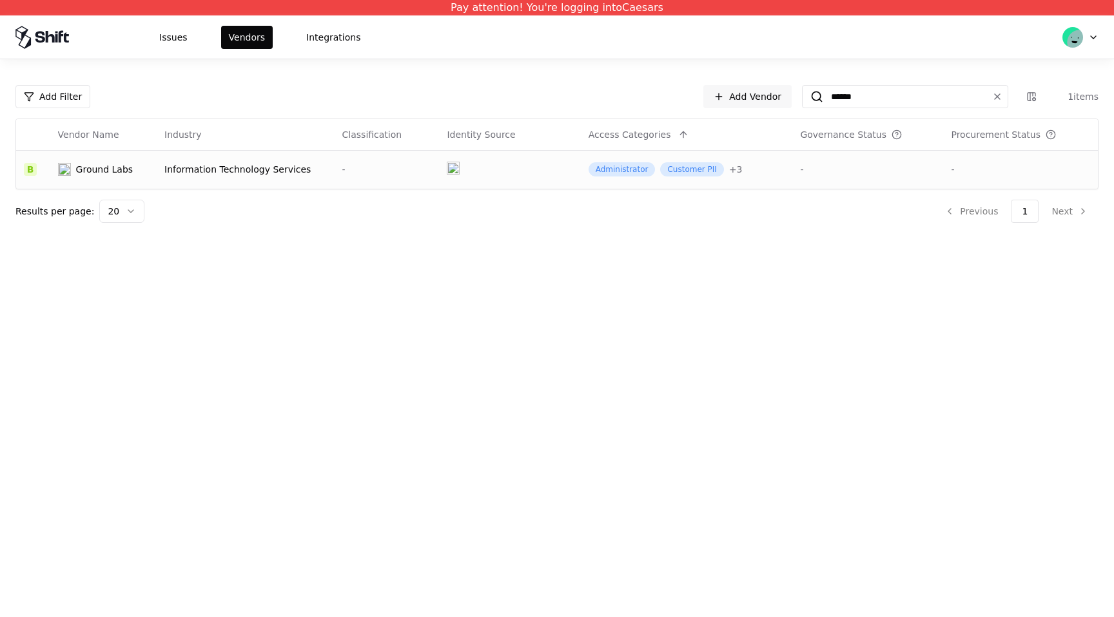
click at [523, 182] on td at bounding box center [509, 169] width 141 height 39
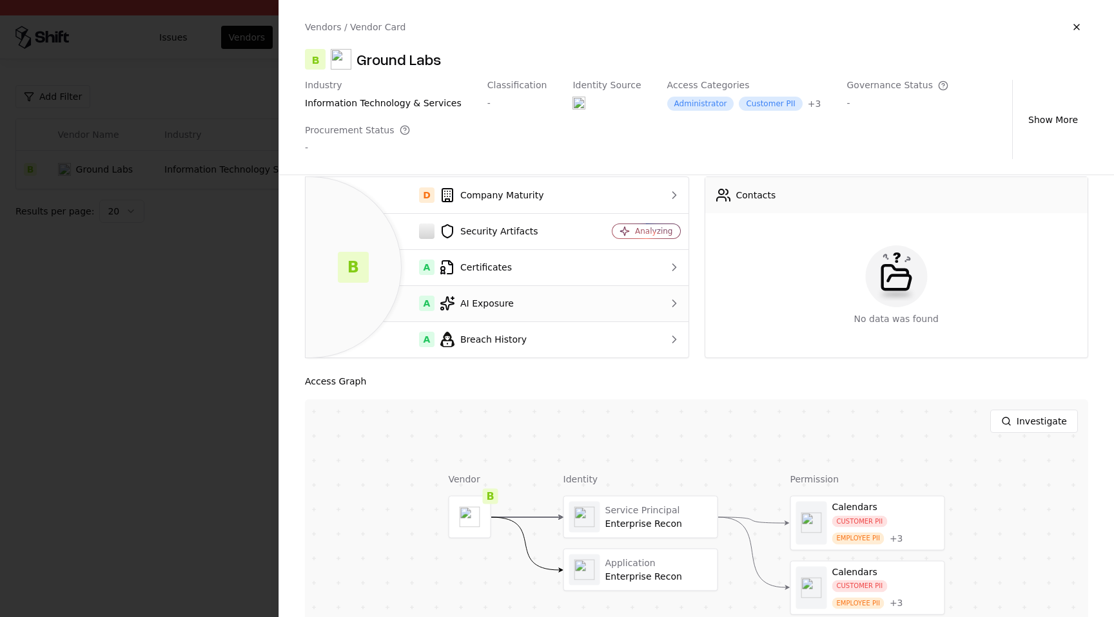
scroll to position [160, 0]
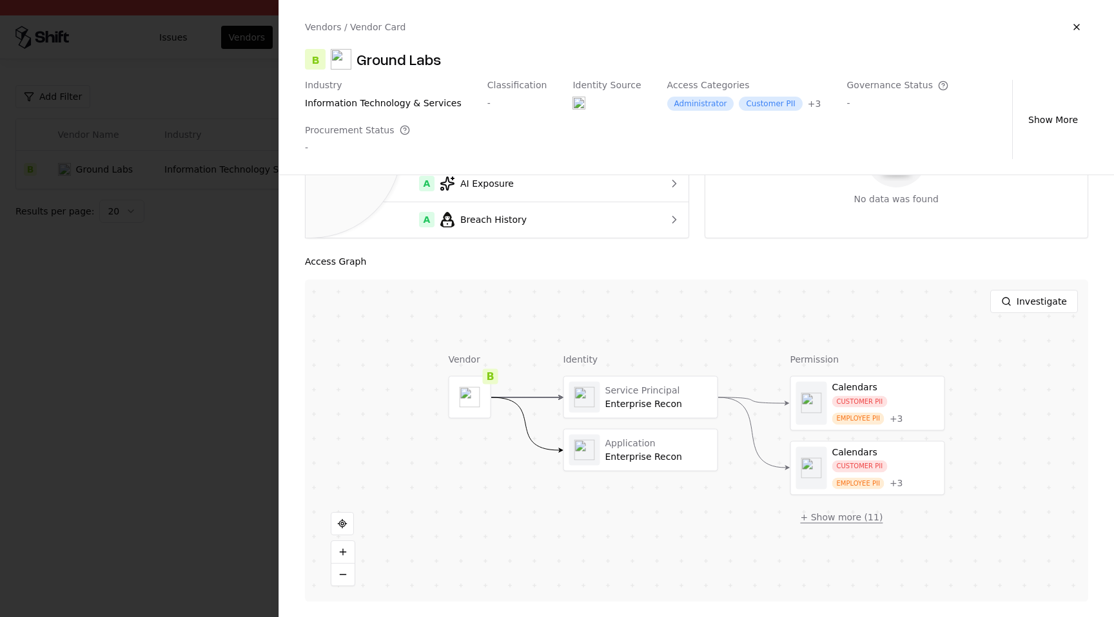
click at [858, 518] on button "+ Show more ( 11 )" at bounding box center [841, 517] width 103 height 23
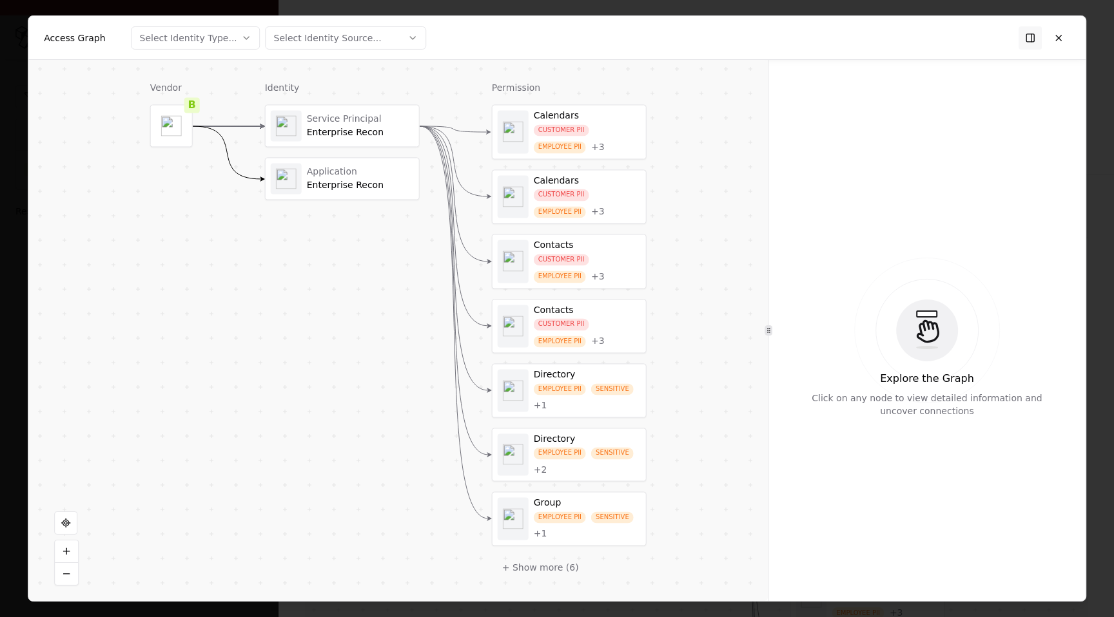
click at [610, 405] on div "EMPLOYEE PII SENSITIVE + 1" at bounding box center [587, 398] width 107 height 28
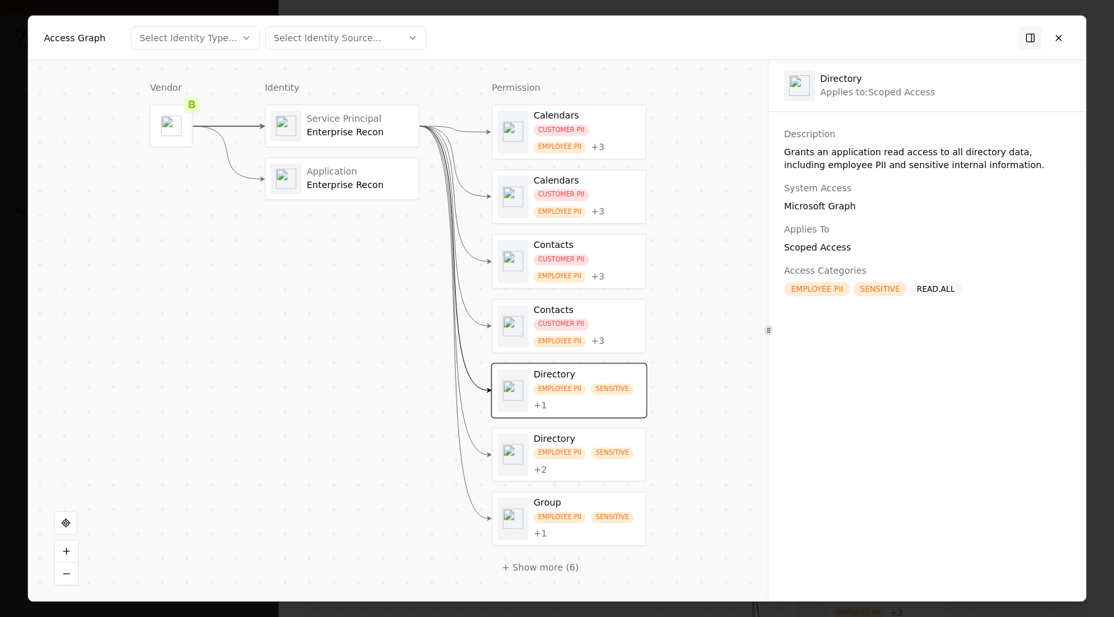
click at [616, 434] on div "Directory" at bounding box center [587, 440] width 107 height 12
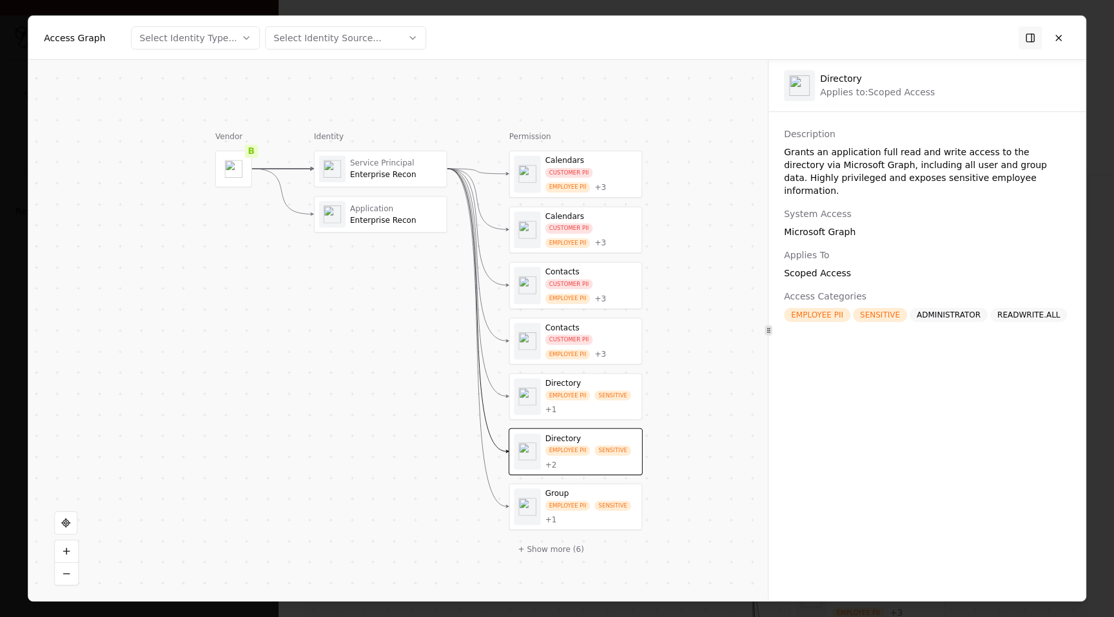
click at [431, 178] on div "Enterprise Recon" at bounding box center [396, 175] width 92 height 10
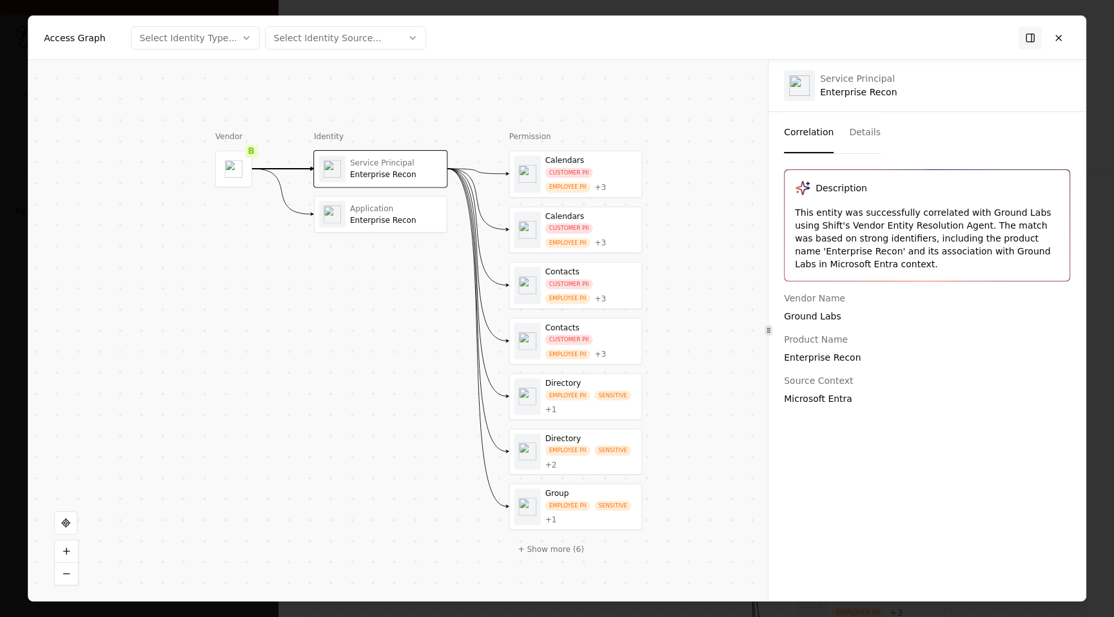
click at [873, 130] on button "Details" at bounding box center [865, 132] width 32 height 41
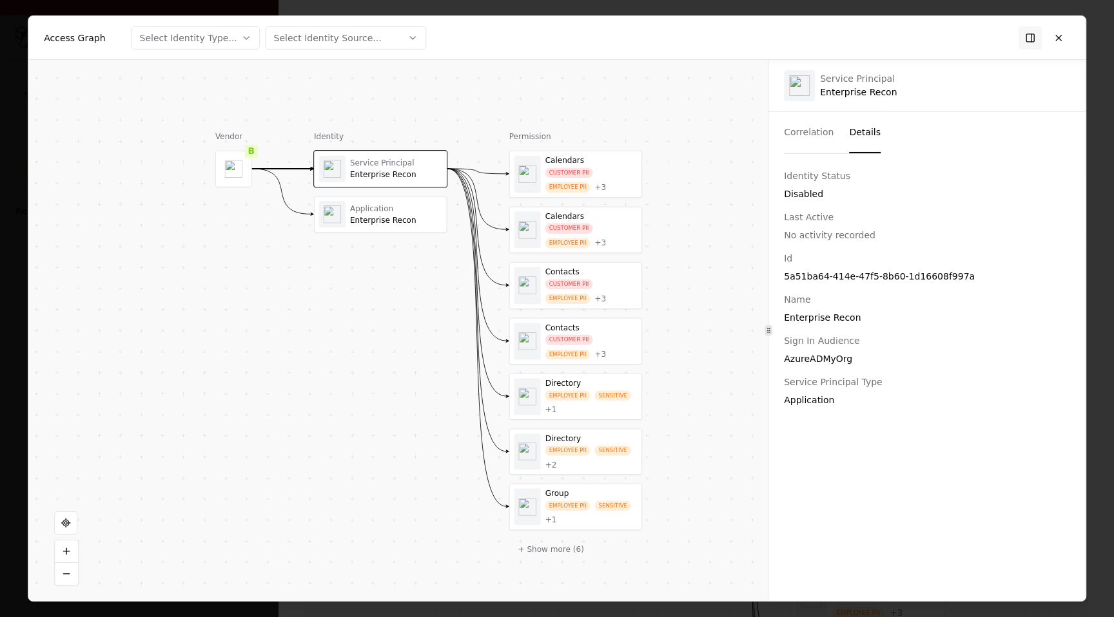
click at [353, 215] on div "Application Enterprise Recon" at bounding box center [396, 215] width 92 height 22
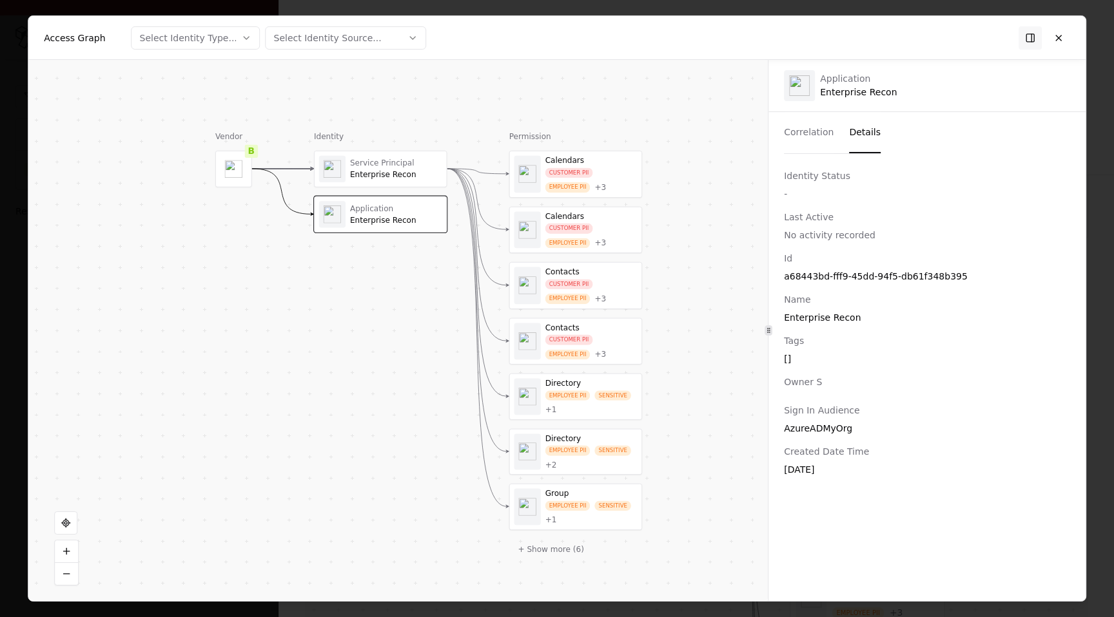
click at [423, 184] on div "Service Principal Enterprise Recon" at bounding box center [381, 168] width 132 height 35
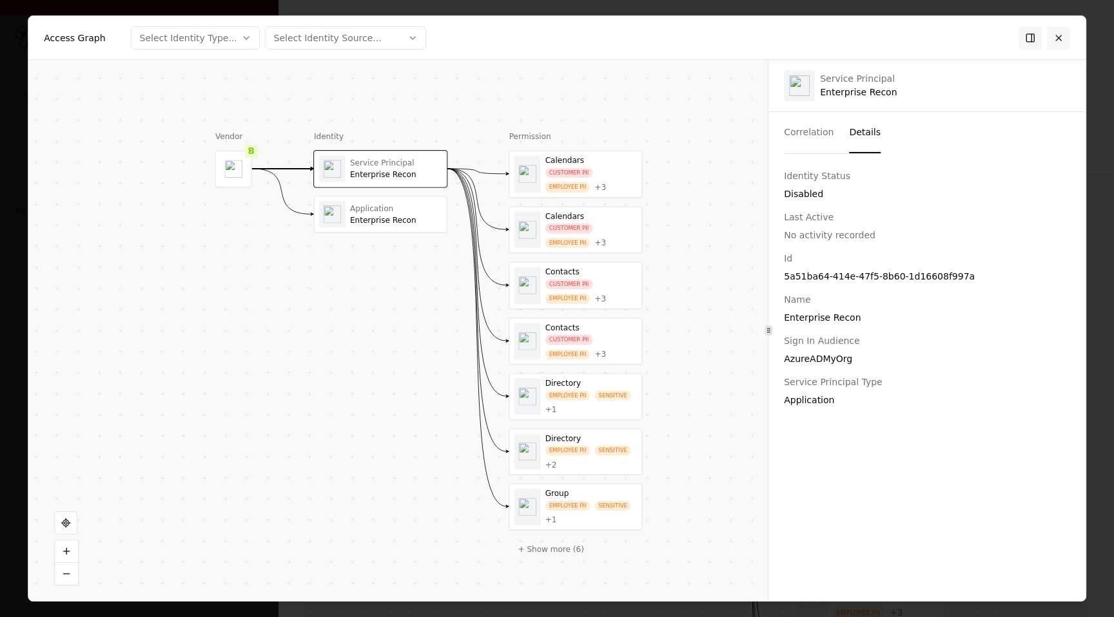
click at [1062, 33] on button at bounding box center [1058, 37] width 23 height 23
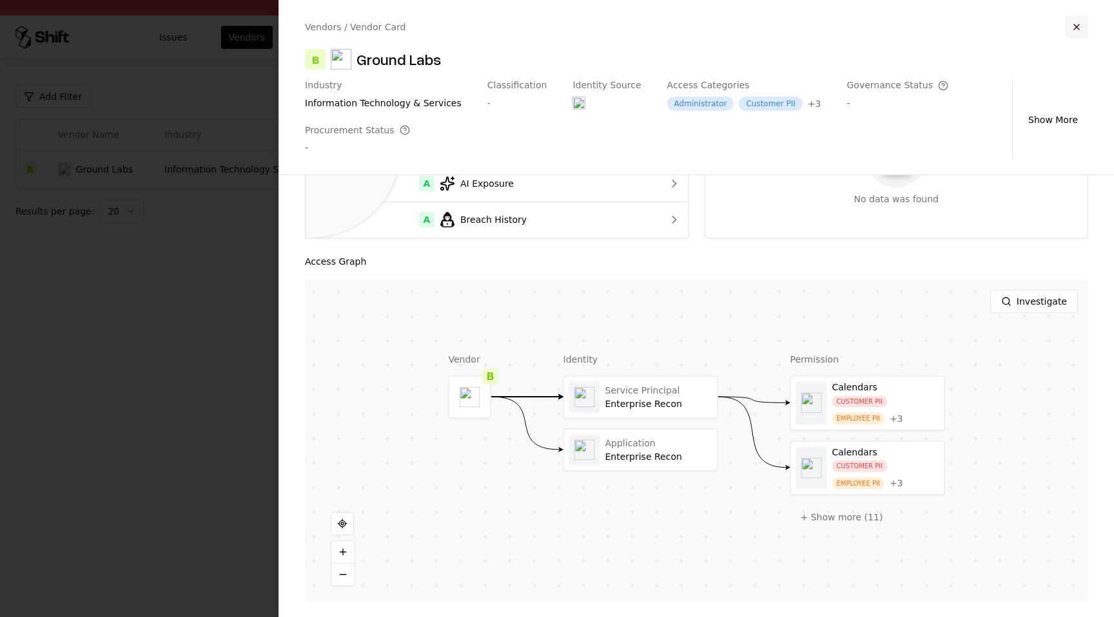
click at [1073, 30] on button "button" at bounding box center [1076, 26] width 23 height 23
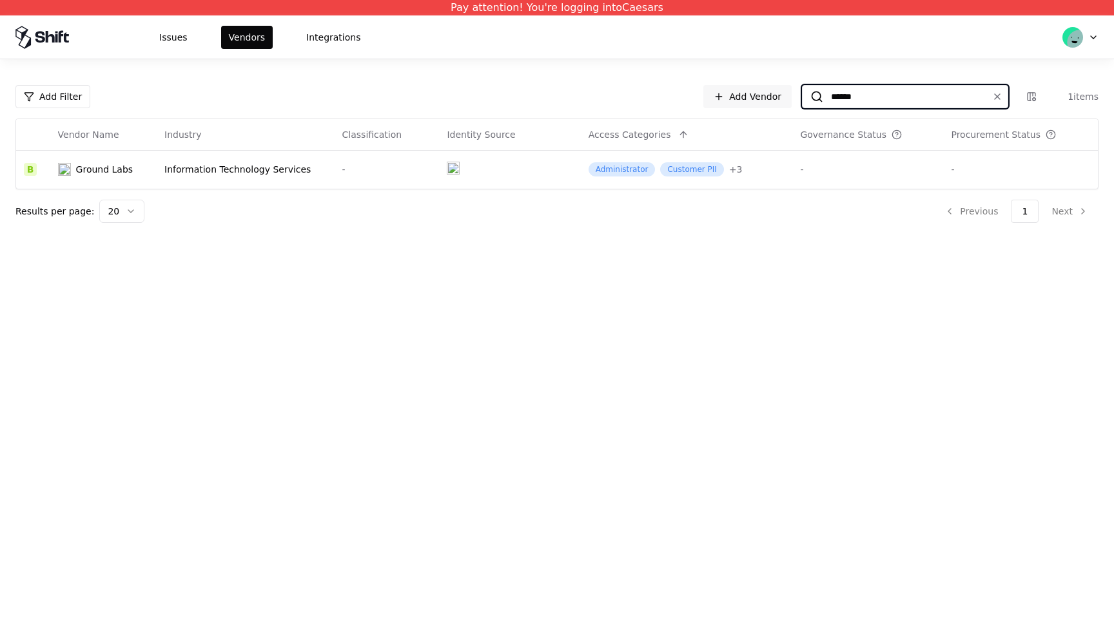
click at [897, 99] on input "******" at bounding box center [902, 96] width 159 height 23
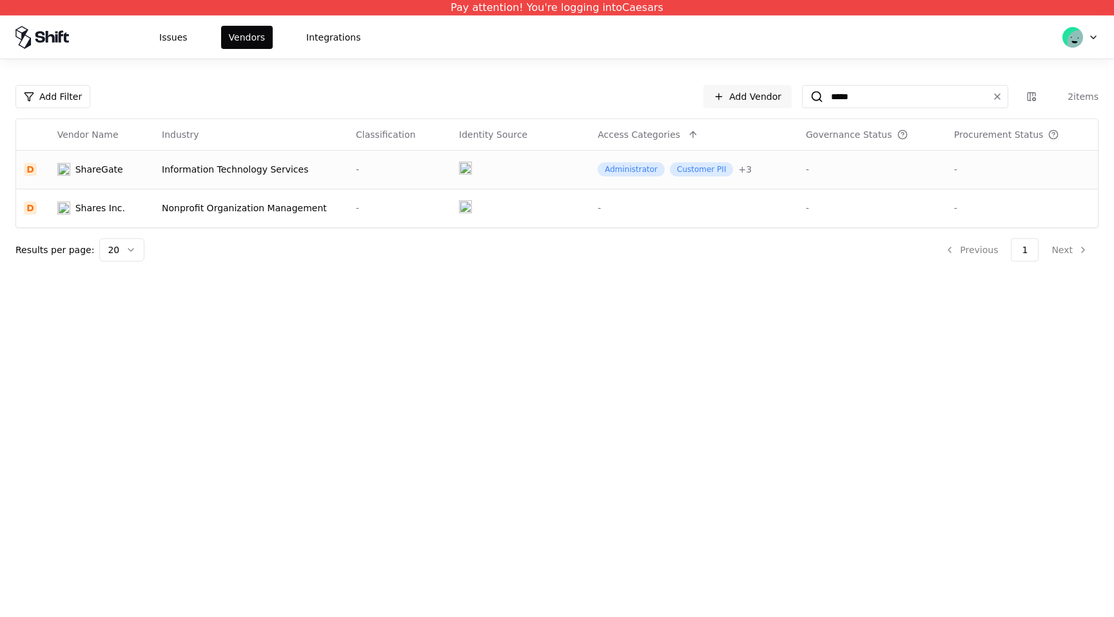
click at [795, 170] on td "Administrator Customer PII + 3" at bounding box center [694, 169] width 208 height 39
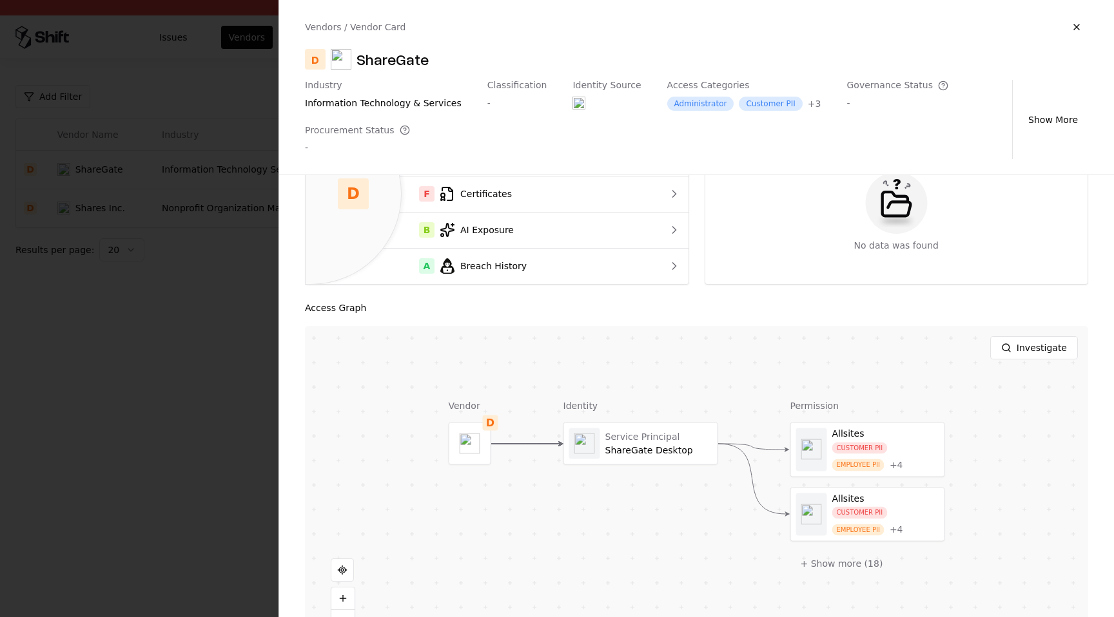
scroll to position [160, 0]
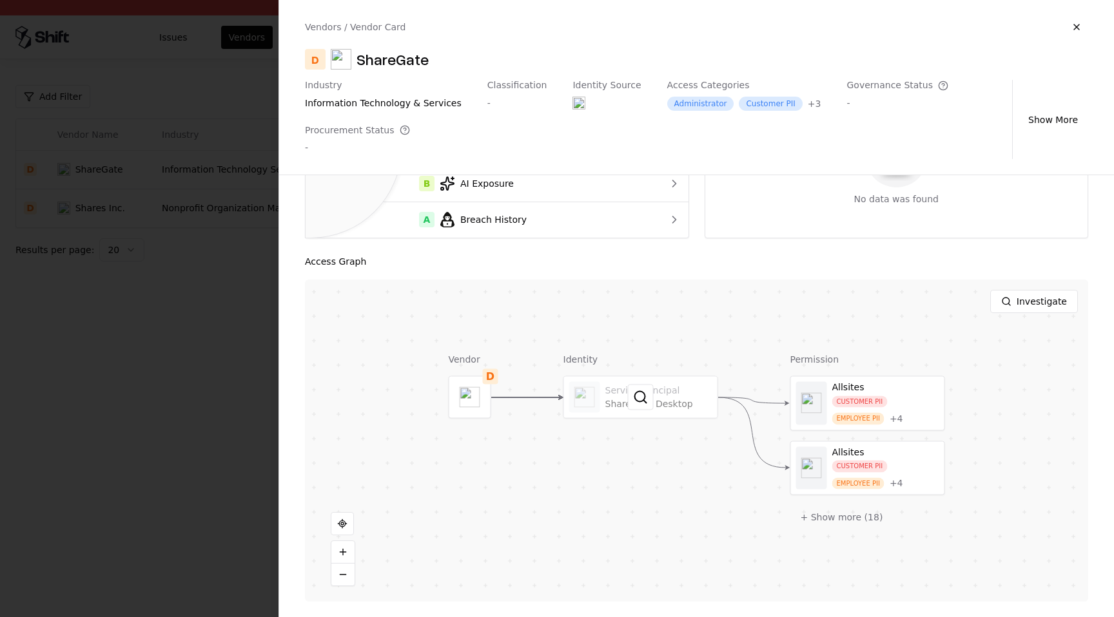
click at [680, 395] on div at bounding box center [640, 397] width 153 height 41
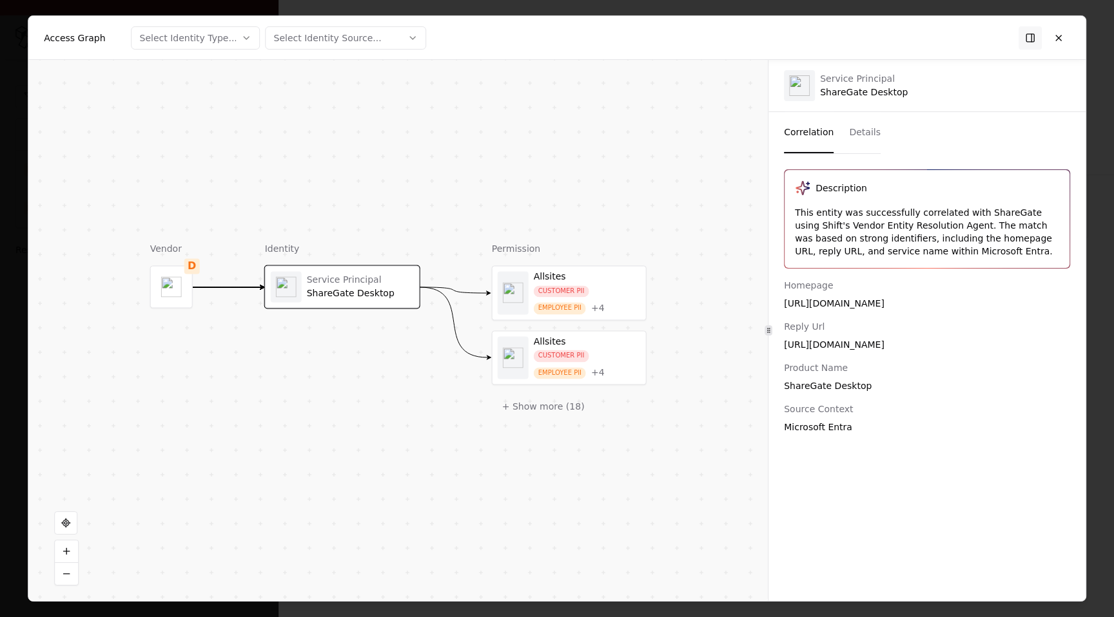
click at [862, 149] on button "Details" at bounding box center [865, 132] width 32 height 41
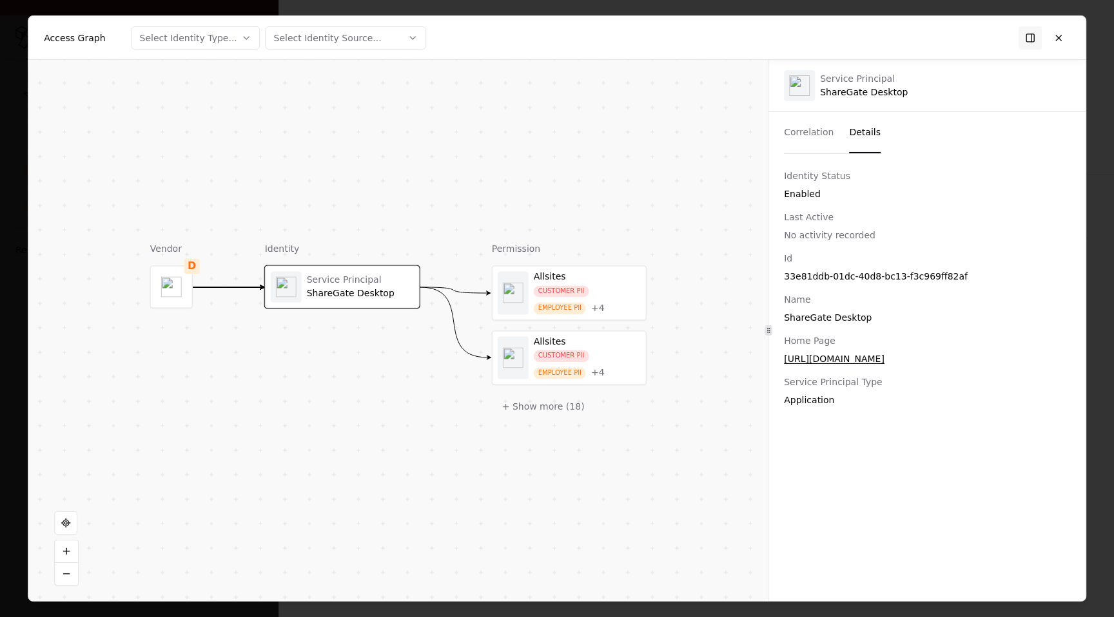
click at [635, 274] on div "Allsites" at bounding box center [587, 277] width 107 height 12
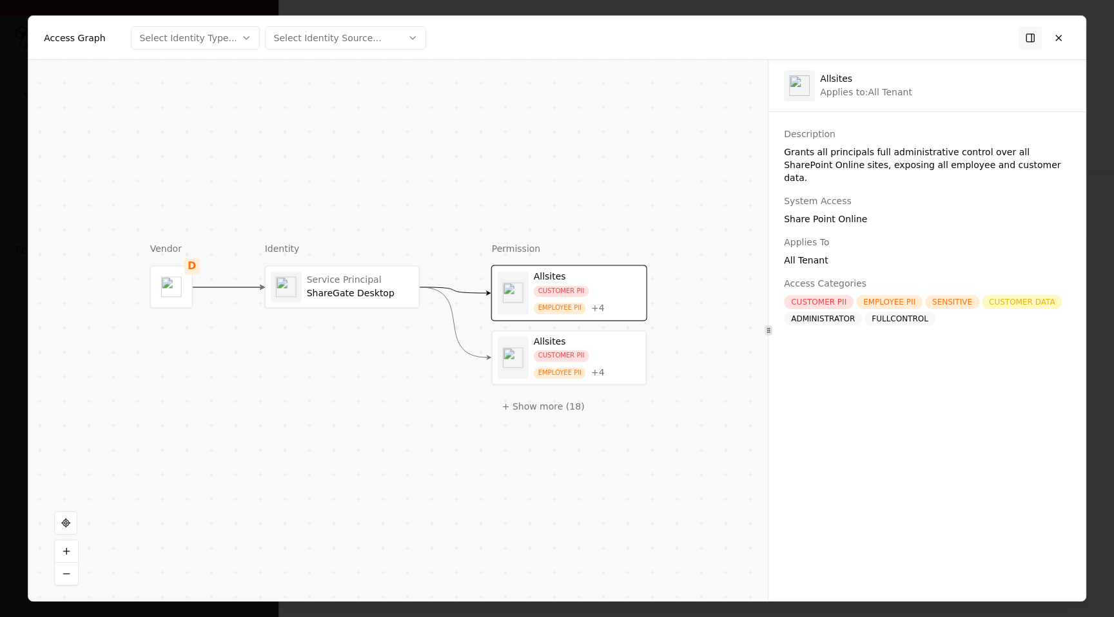
click at [601, 342] on div "Allsites" at bounding box center [587, 342] width 107 height 12
click at [1052, 35] on button at bounding box center [1058, 37] width 23 height 23
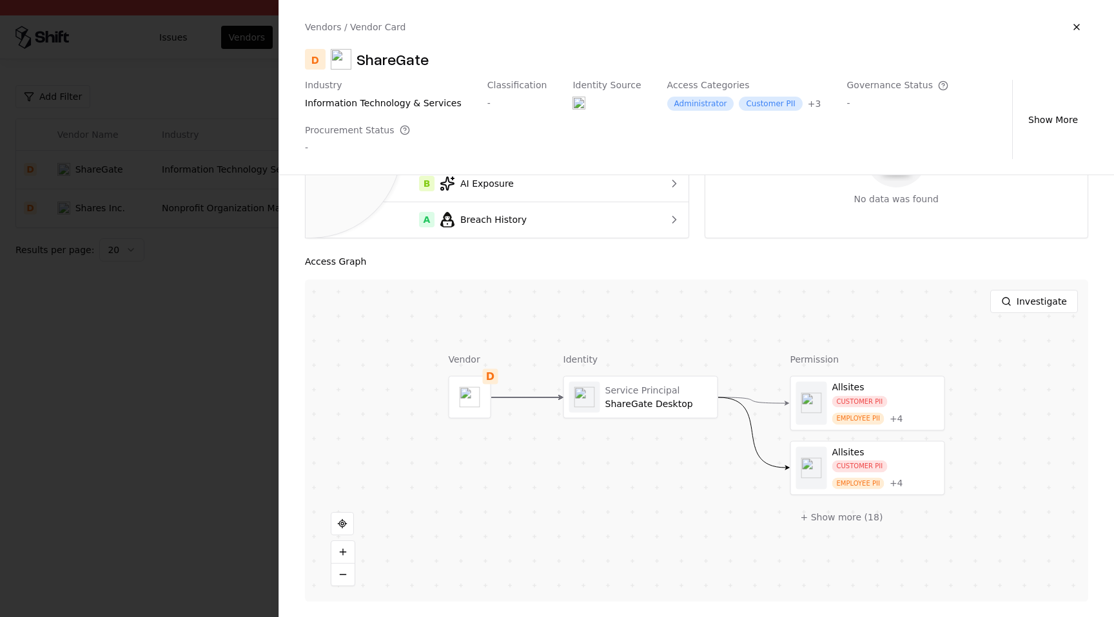
scroll to position [0, 0]
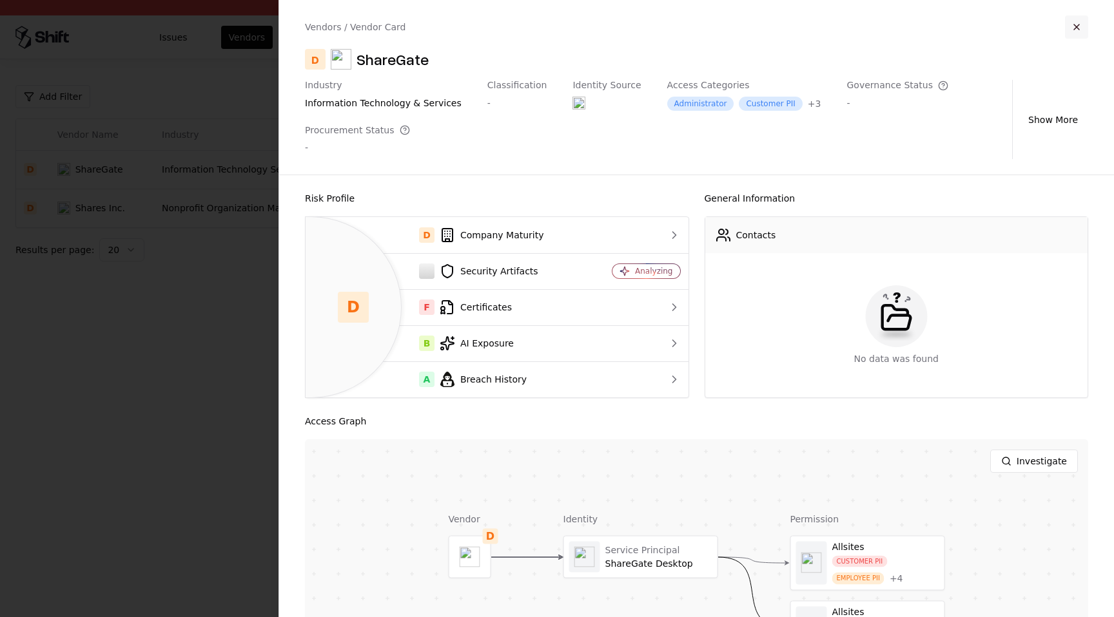
click at [1073, 30] on button "button" at bounding box center [1076, 26] width 23 height 23
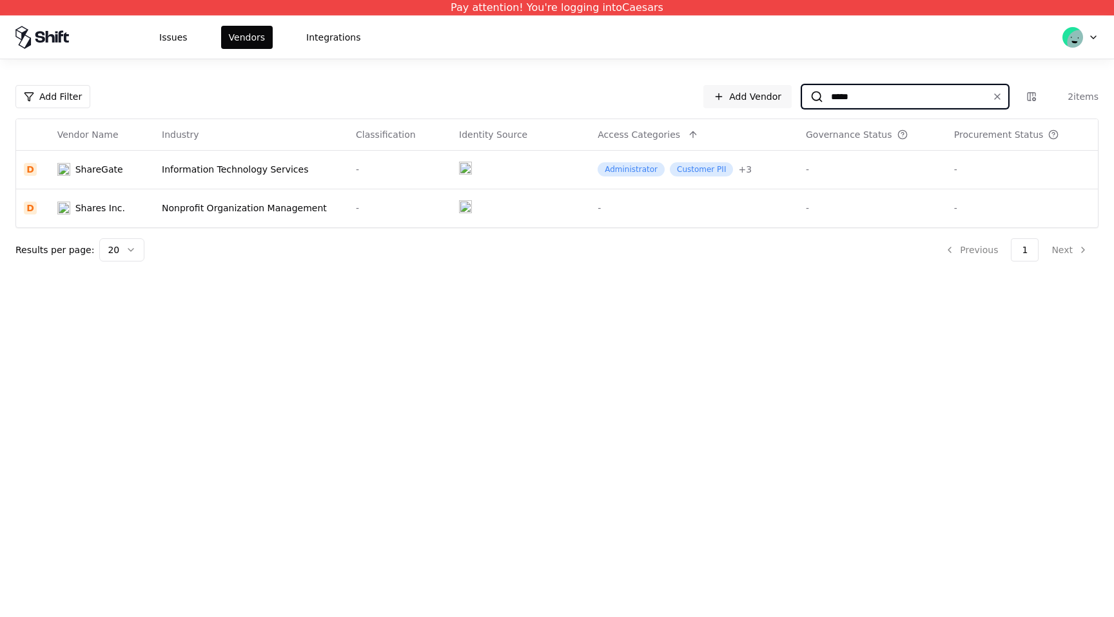
click at [948, 91] on input "*****" at bounding box center [902, 96] width 159 height 23
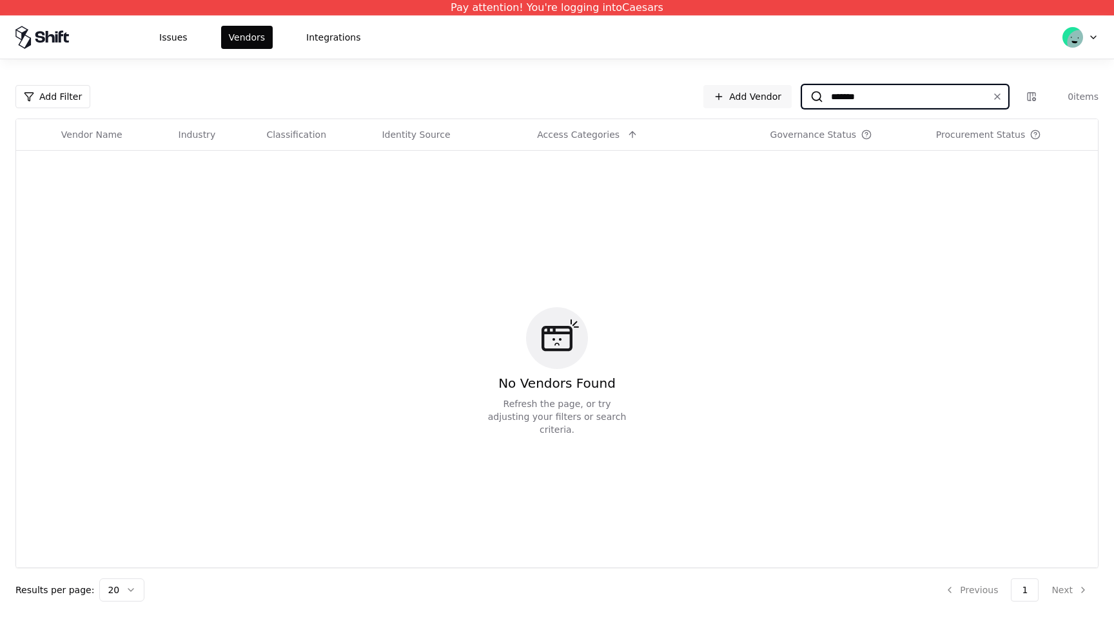
click at [851, 101] on input "*******" at bounding box center [902, 96] width 159 height 23
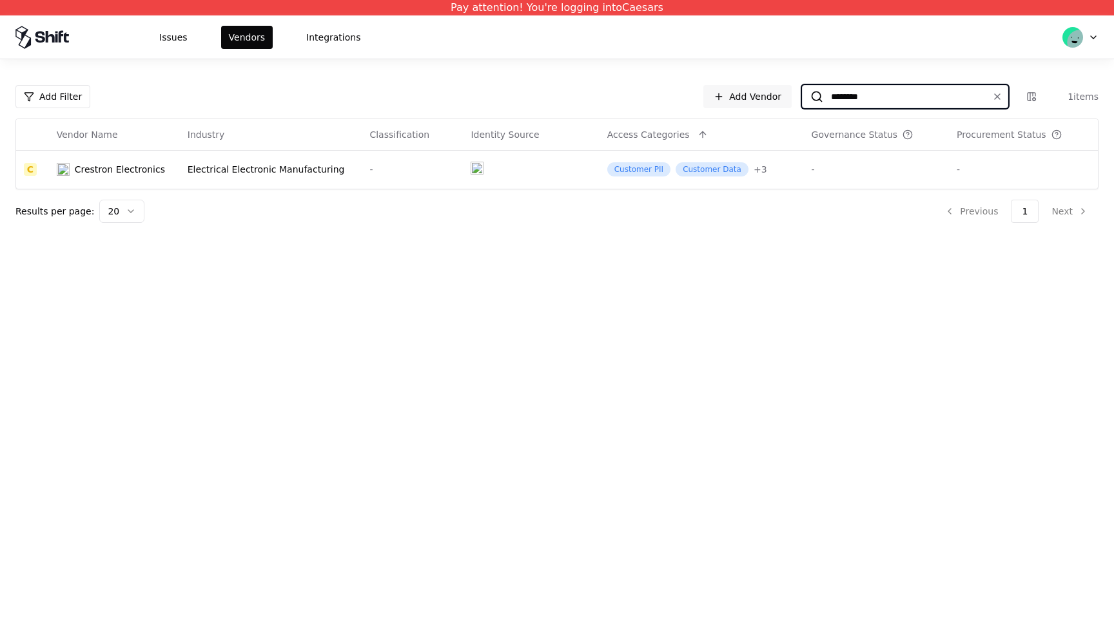
click at [895, 101] on input "********" at bounding box center [902, 96] width 159 height 23
click at [504, 172] on td at bounding box center [531, 169] width 136 height 39
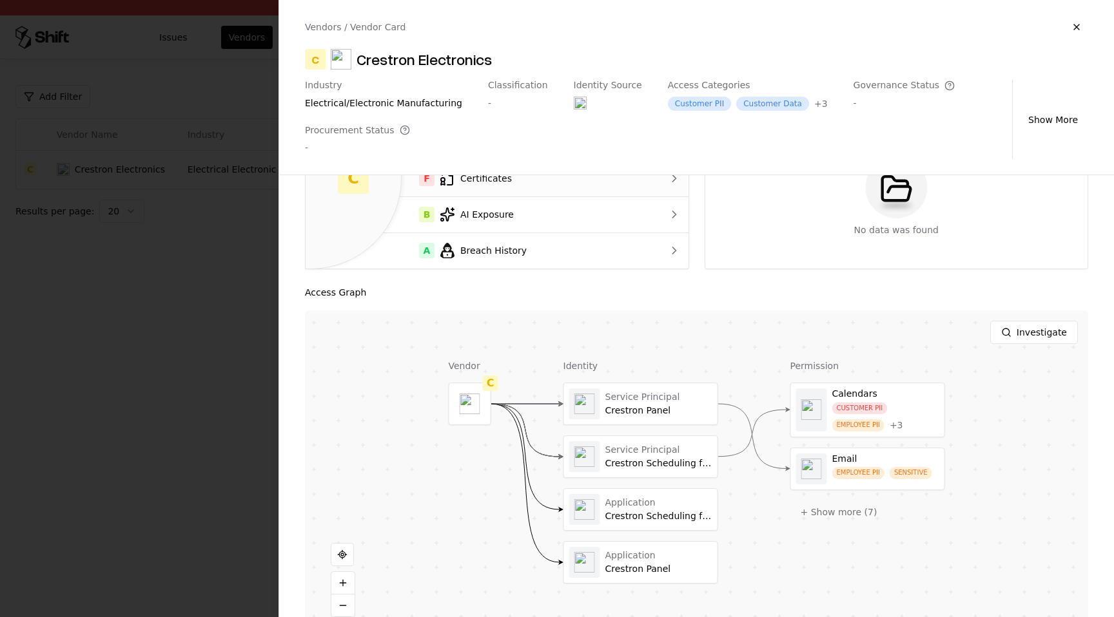
scroll to position [160, 0]
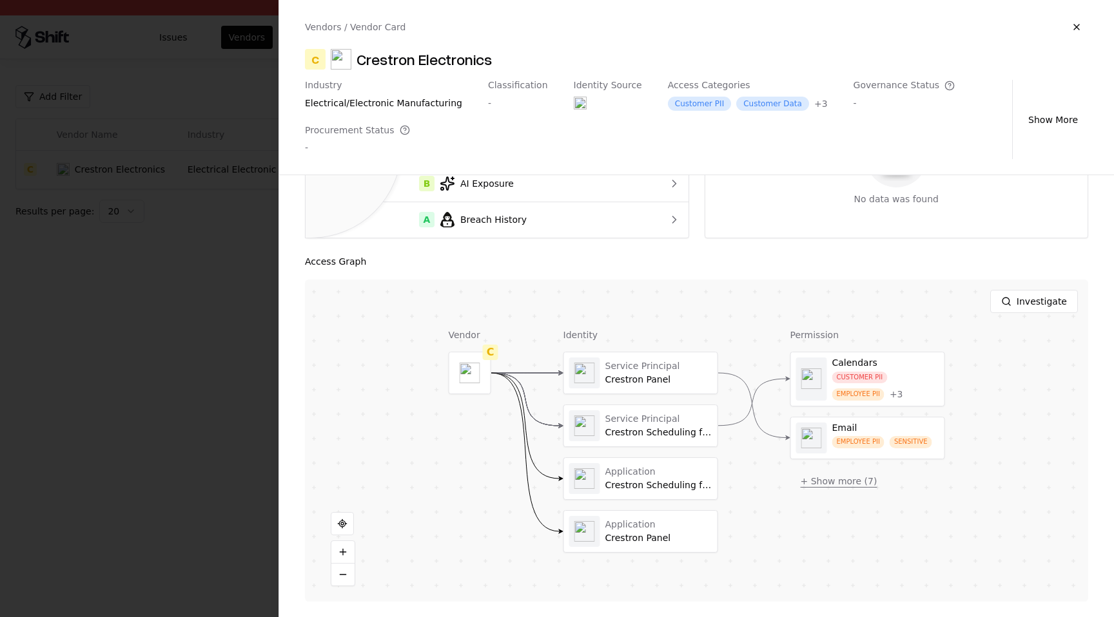
click at [852, 485] on button "+ Show more ( 7 )" at bounding box center [838, 481] width 97 height 23
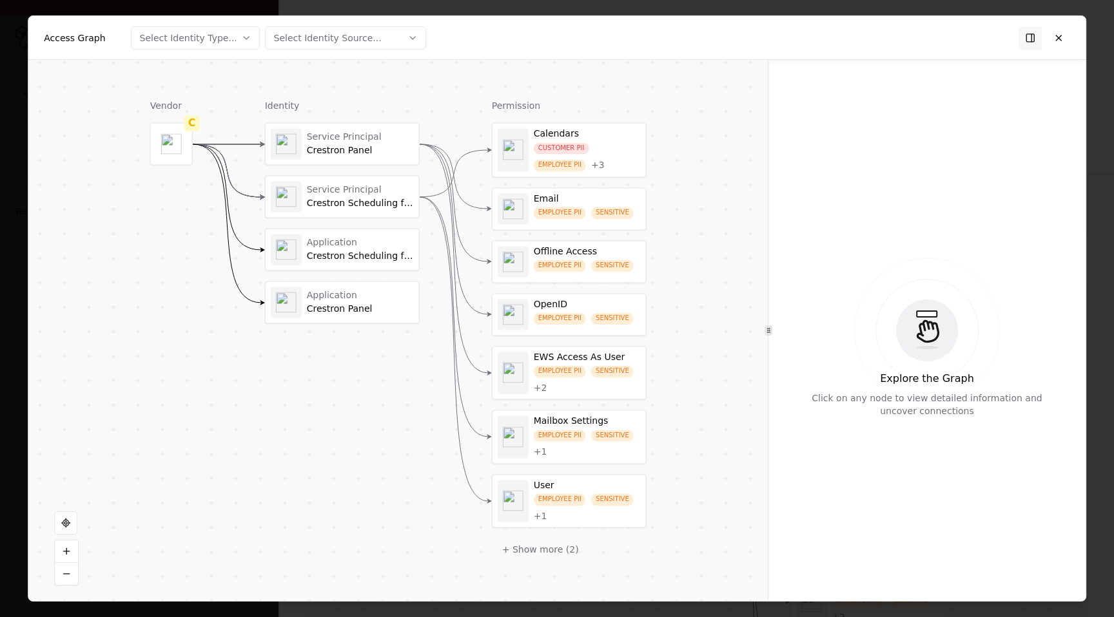
click at [415, 148] on div "Service Principal Crestron Panel" at bounding box center [342, 143] width 153 height 41
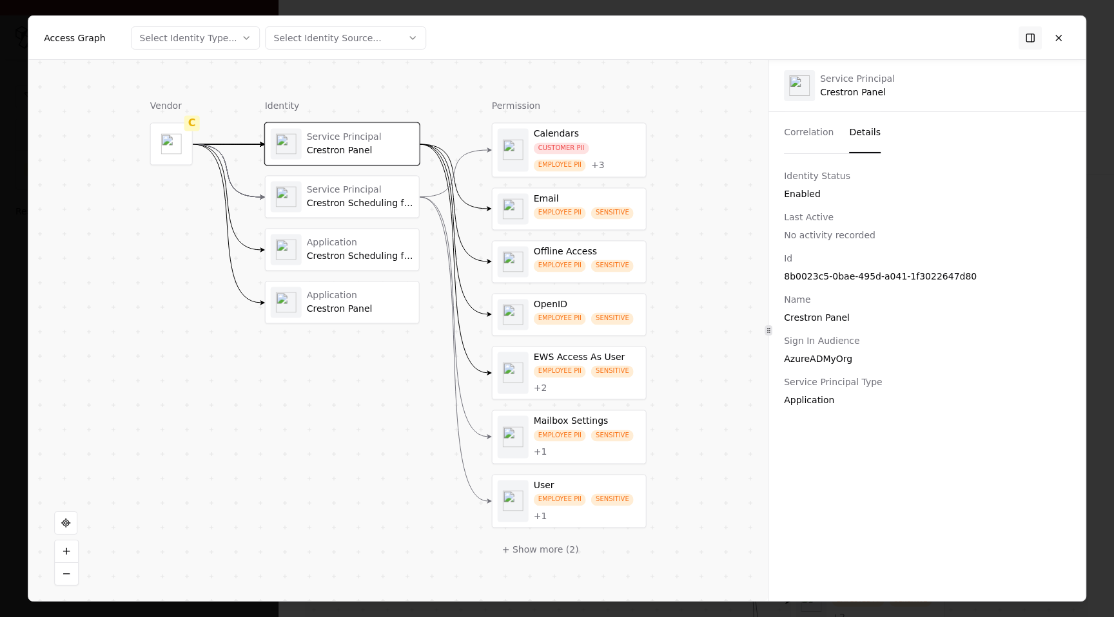
click at [858, 127] on button "Details" at bounding box center [865, 132] width 32 height 41
click at [371, 191] on div "Service Principal" at bounding box center [360, 190] width 107 height 12
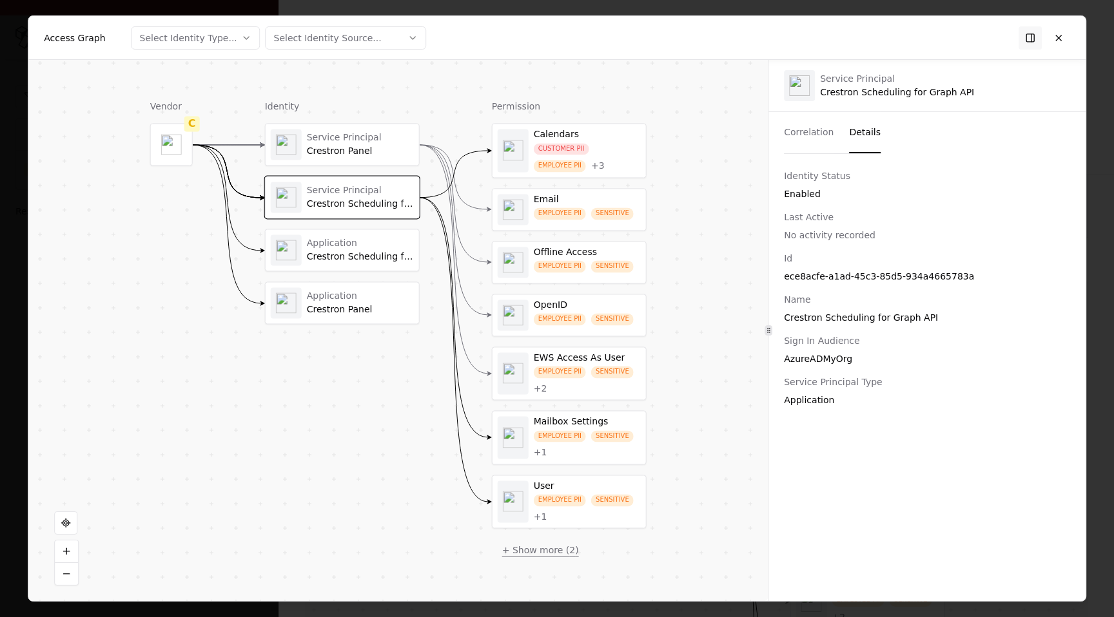
click at [541, 554] on button "+ Show more ( 2 )" at bounding box center [540, 550] width 97 height 23
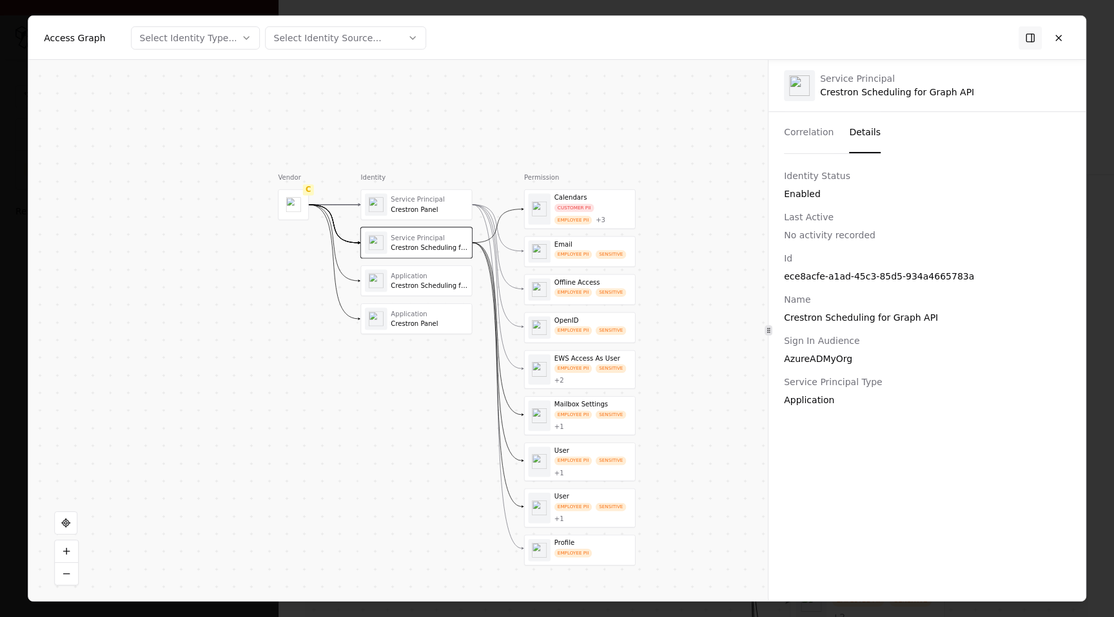
drag, startPoint x: 674, startPoint y: 500, endPoint x: 676, endPoint y: 462, distance: 37.4
click at [676, 462] on div "Vendor C Identity Service Principal Crestron Panel Service Principal Crestron S…" at bounding box center [397, 330] width 739 height 541
click at [434, 204] on div "Service Principal Crestron Panel" at bounding box center [430, 205] width 77 height 18
click at [815, 133] on button "Correlation" at bounding box center [809, 132] width 50 height 41
click at [863, 135] on button "Details" at bounding box center [865, 132] width 32 height 41
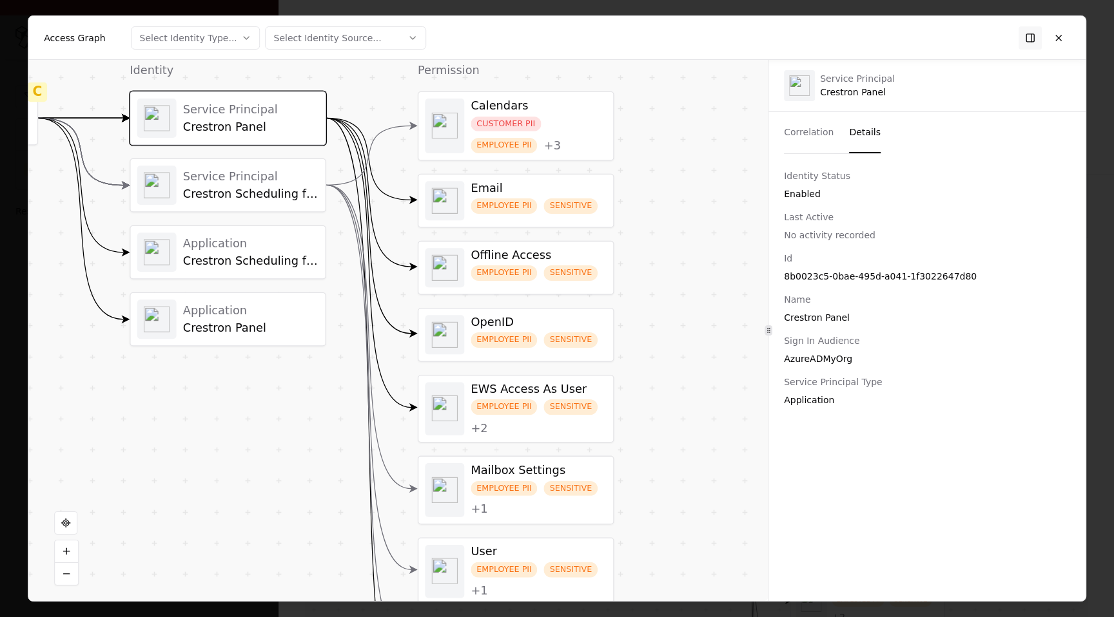
drag, startPoint x: 688, startPoint y: 311, endPoint x: 742, endPoint y: 297, distance: 55.2
click at [742, 297] on div "Vendor C Identity Service Principal Crestron Panel Service Principal Crestron S…" at bounding box center [397, 330] width 739 height 541
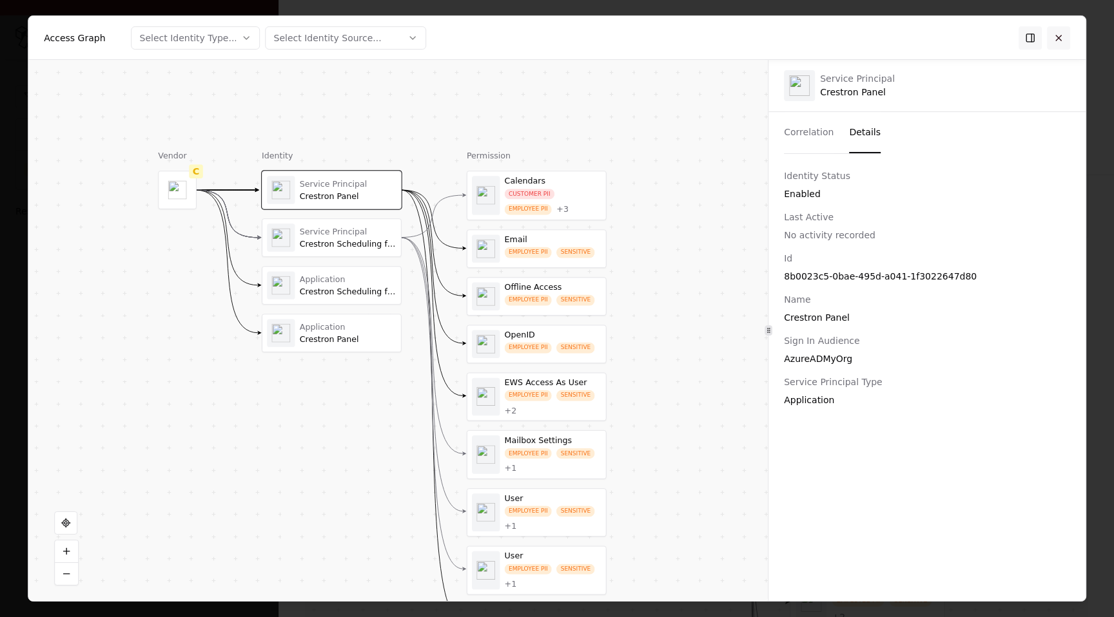
click at [1060, 34] on button at bounding box center [1058, 37] width 23 height 23
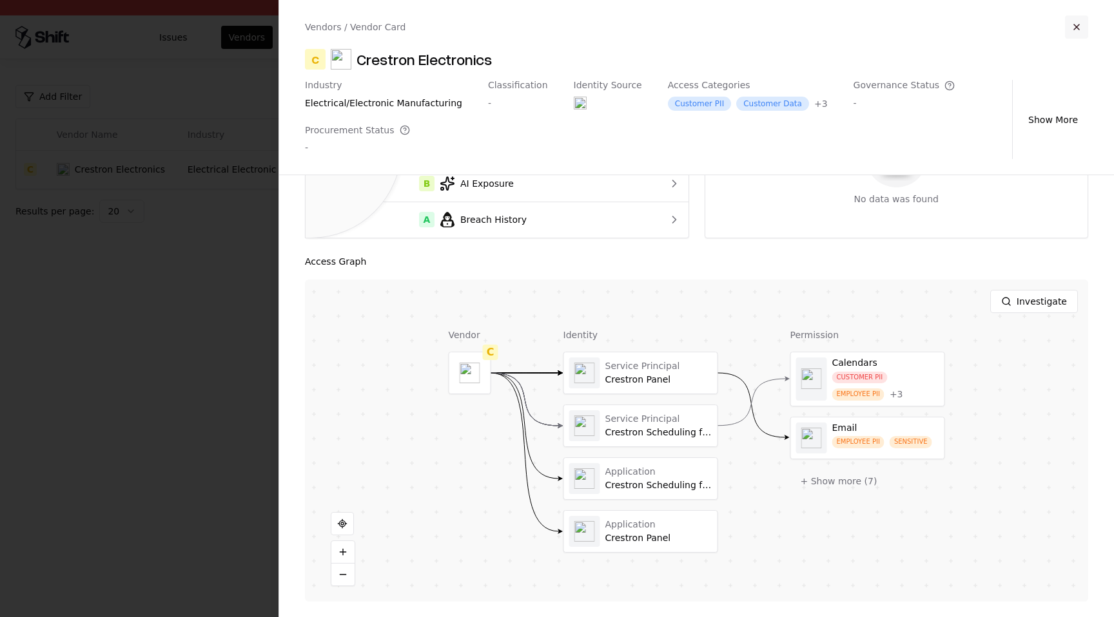
click at [1085, 23] on button "button" at bounding box center [1076, 26] width 23 height 23
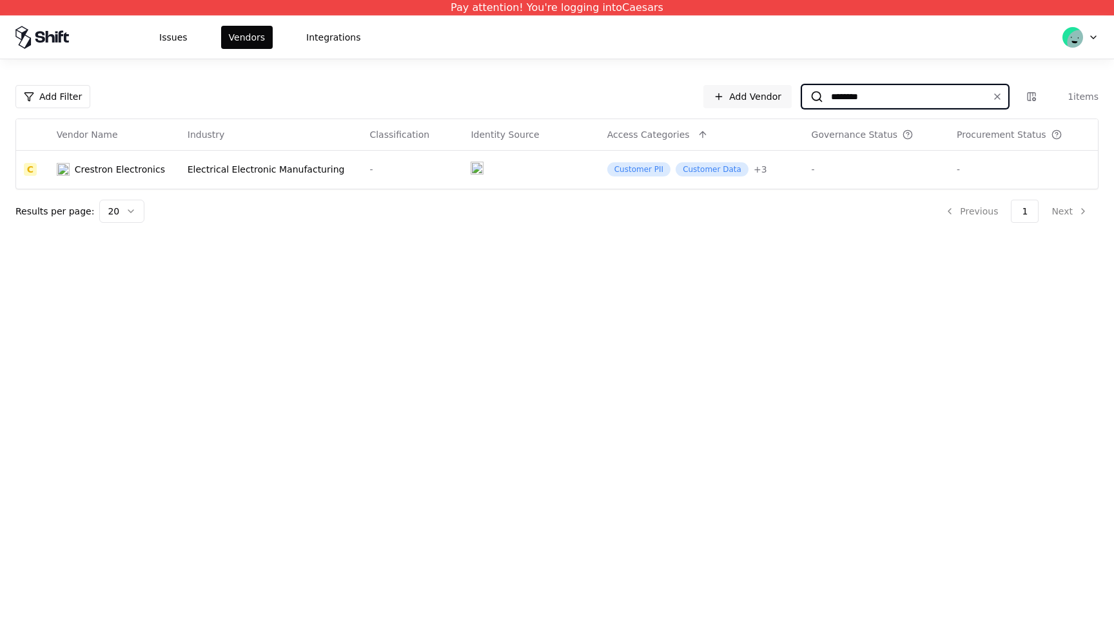
click at [940, 99] on input "********" at bounding box center [902, 96] width 159 height 23
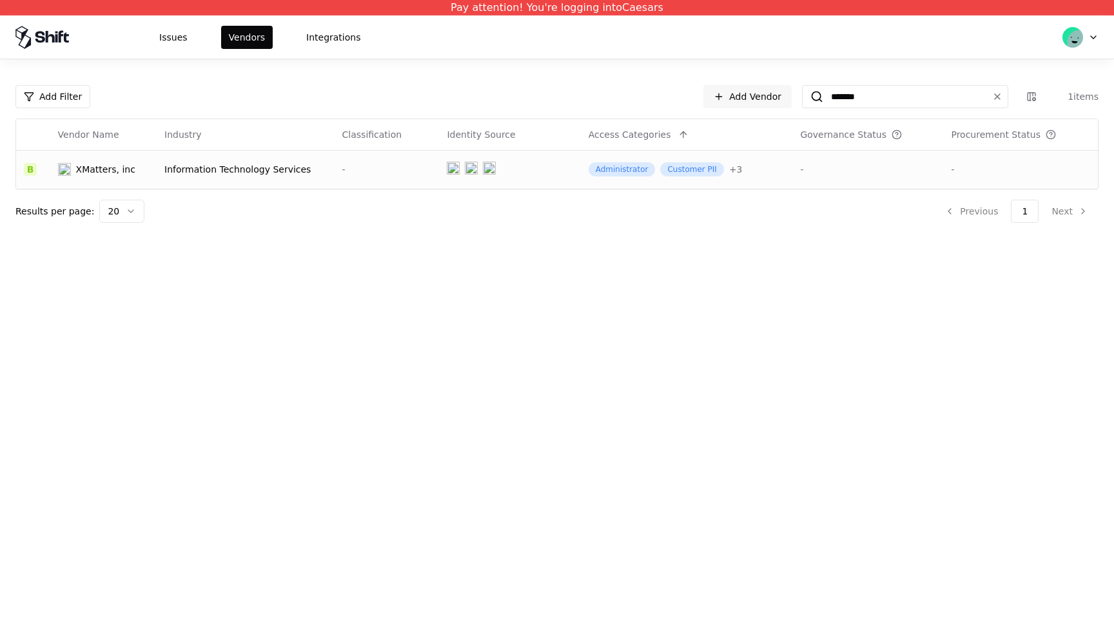
click at [514, 180] on td at bounding box center [509, 169] width 141 height 39
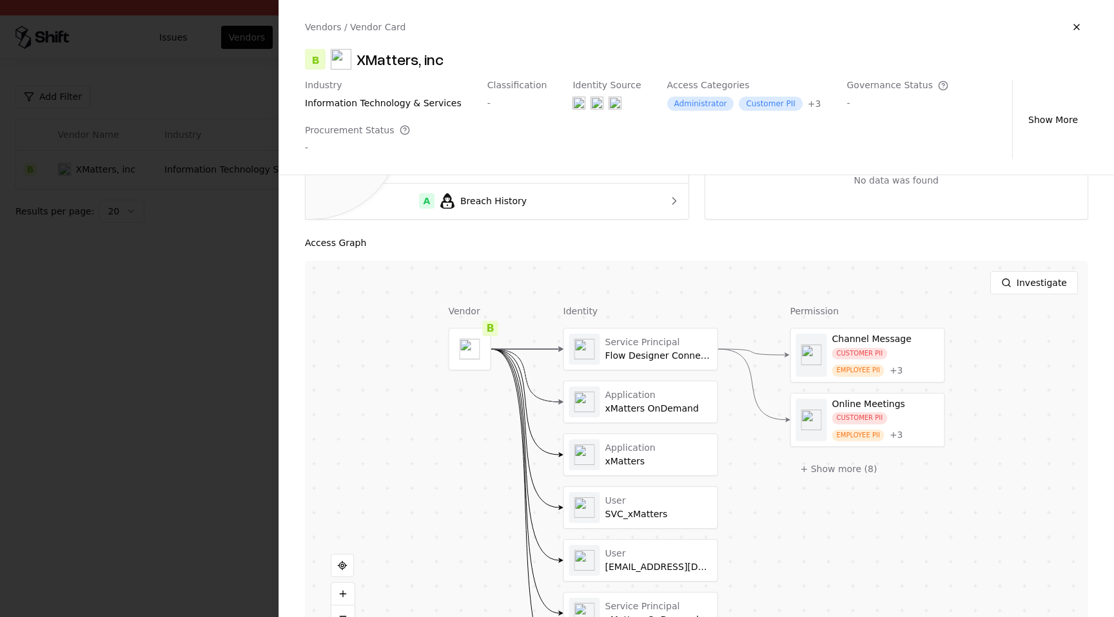
scroll to position [180, 0]
click at [830, 468] on button "+ Show more ( 8 )" at bounding box center [838, 467] width 97 height 23
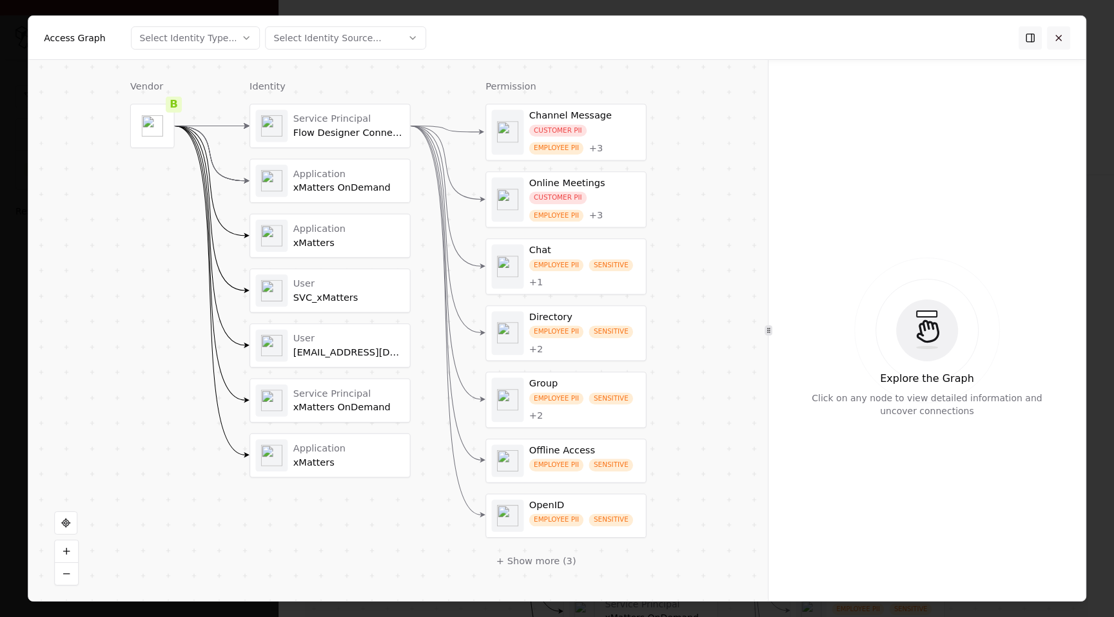
click at [1064, 37] on button at bounding box center [1058, 37] width 23 height 23
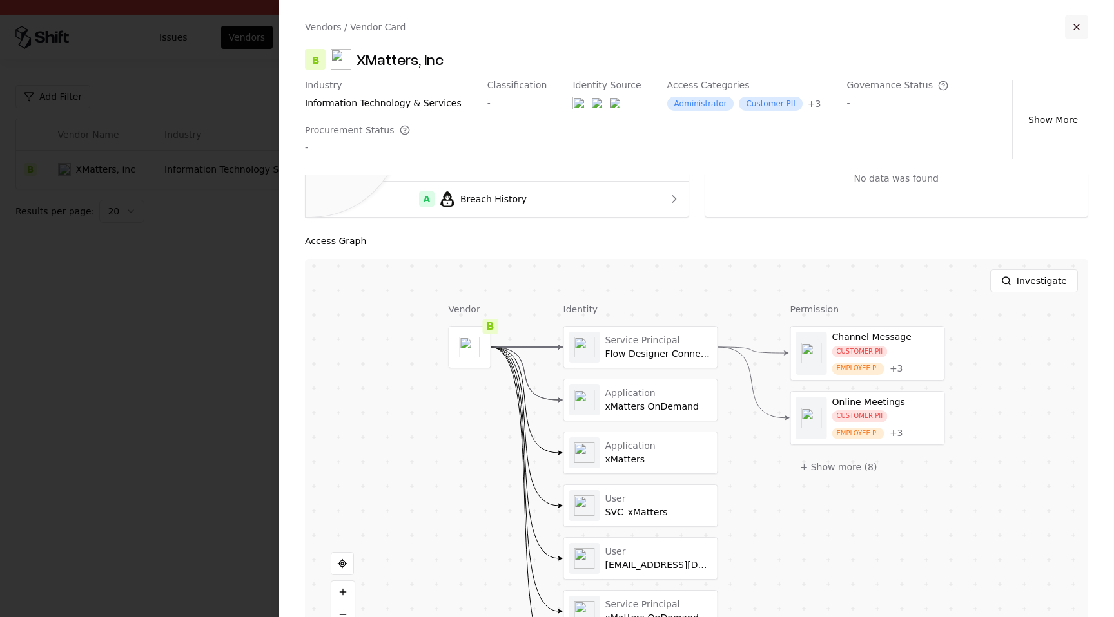
click at [1077, 27] on button "button" at bounding box center [1076, 26] width 23 height 23
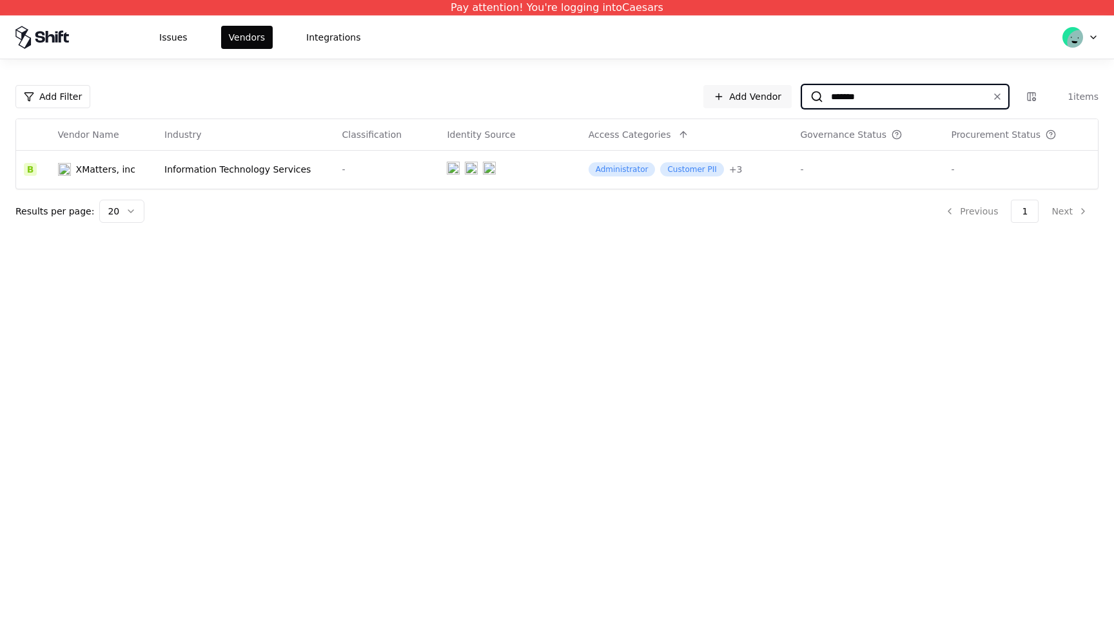
click at [932, 99] on input "*******" at bounding box center [902, 96] width 159 height 23
paste input "****"
click at [773, 184] on td "Administrator Customer PII + 3" at bounding box center [677, 169] width 217 height 39
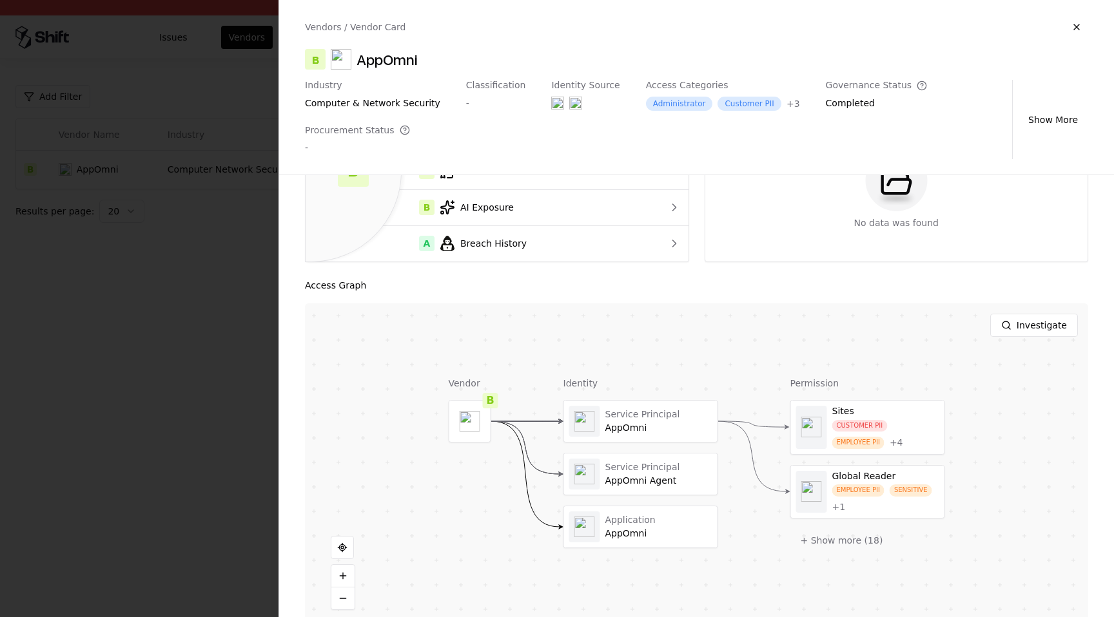
scroll to position [130, 0]
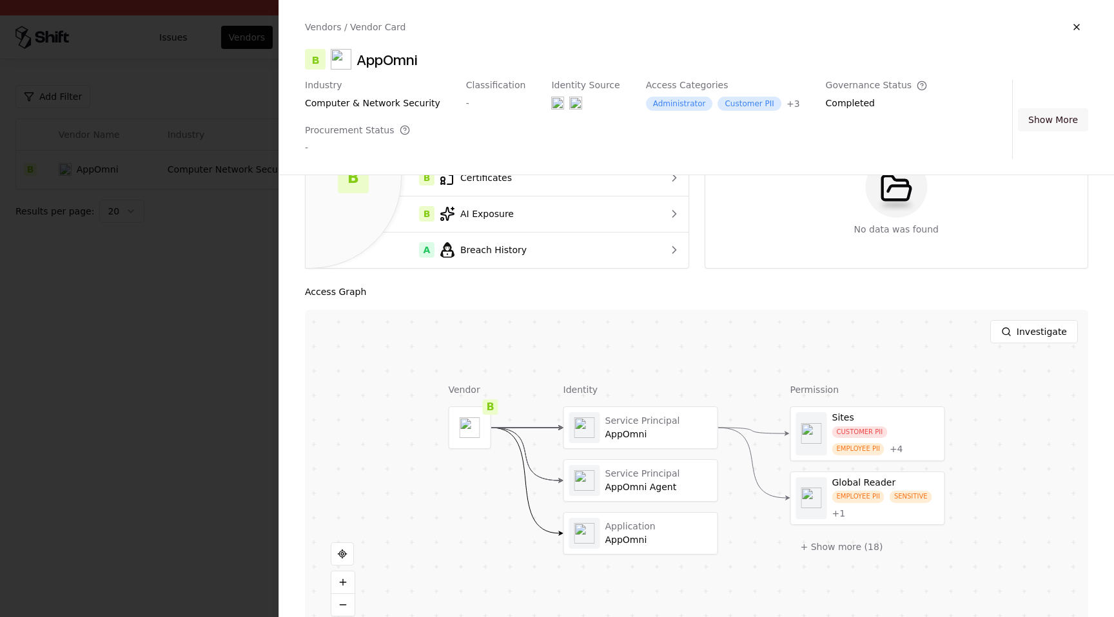
click at [1055, 121] on button "Show More" at bounding box center [1053, 119] width 70 height 23
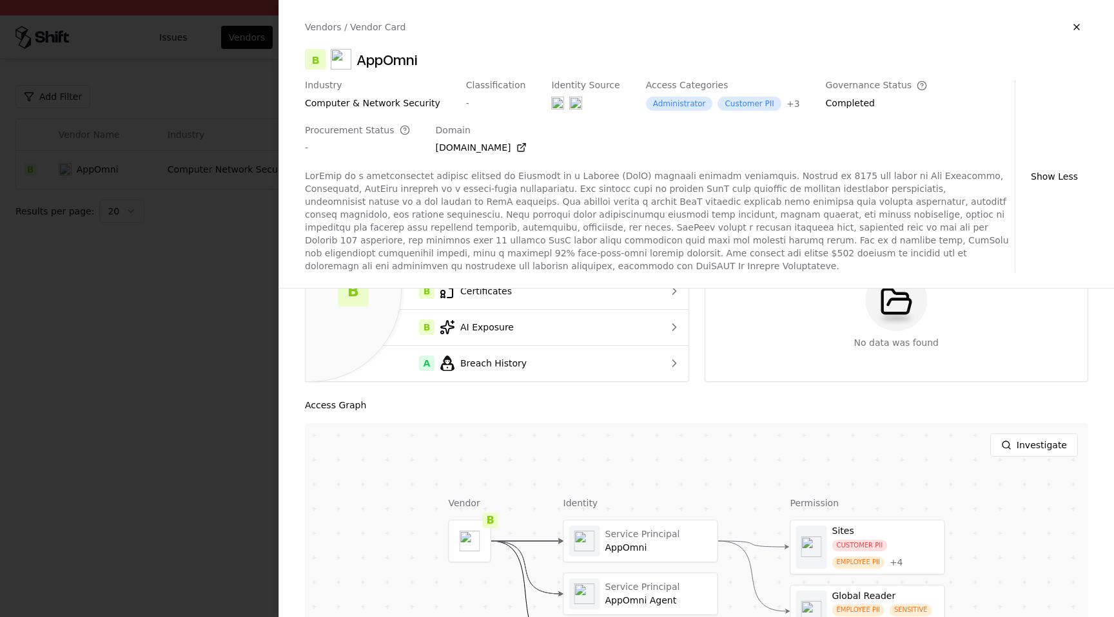
click at [1056, 121] on div "Industry computer & network security Classification - Identity Source Access Ca…" at bounding box center [696, 176] width 783 height 193
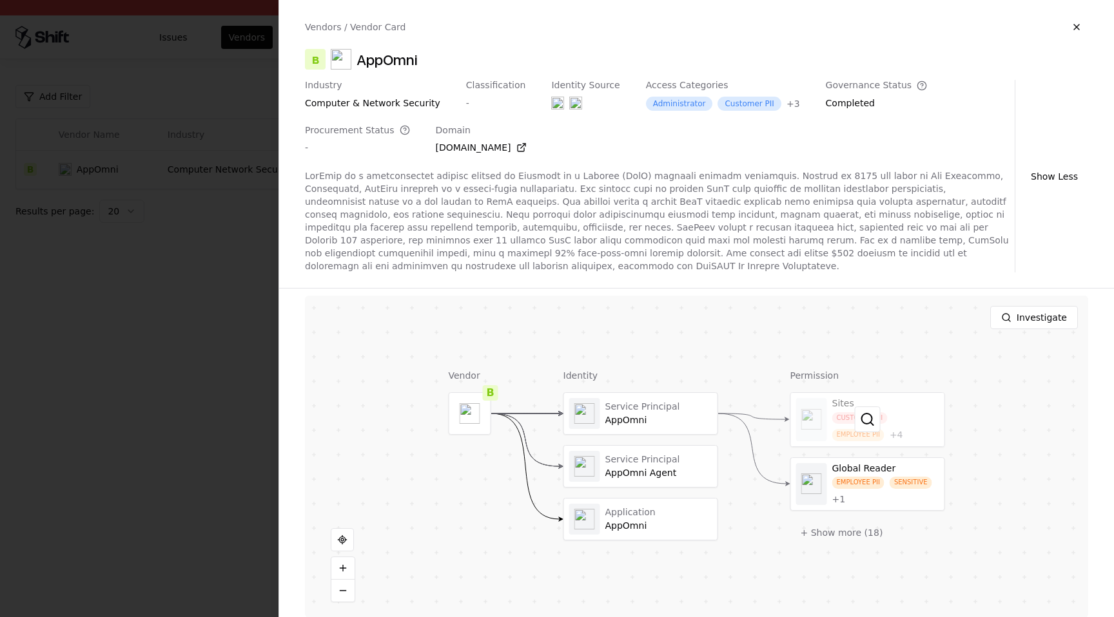
scroll to position [258, 0]
click at [839, 521] on button "+ Show more ( 18 )" at bounding box center [841, 531] width 103 height 23
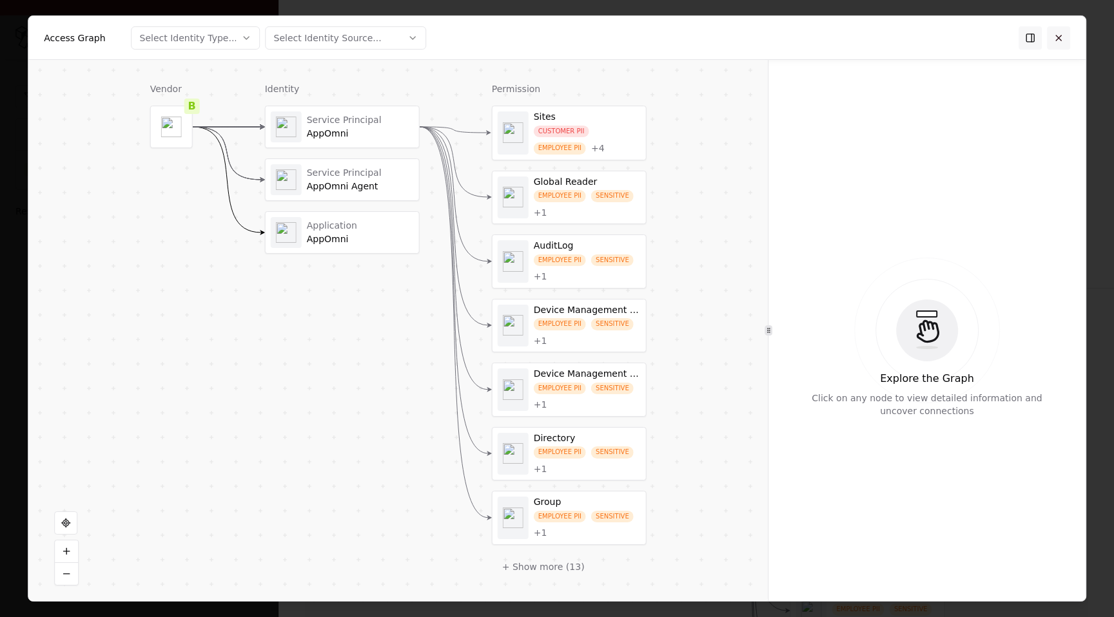
click at [1064, 26] on button at bounding box center [1058, 37] width 23 height 23
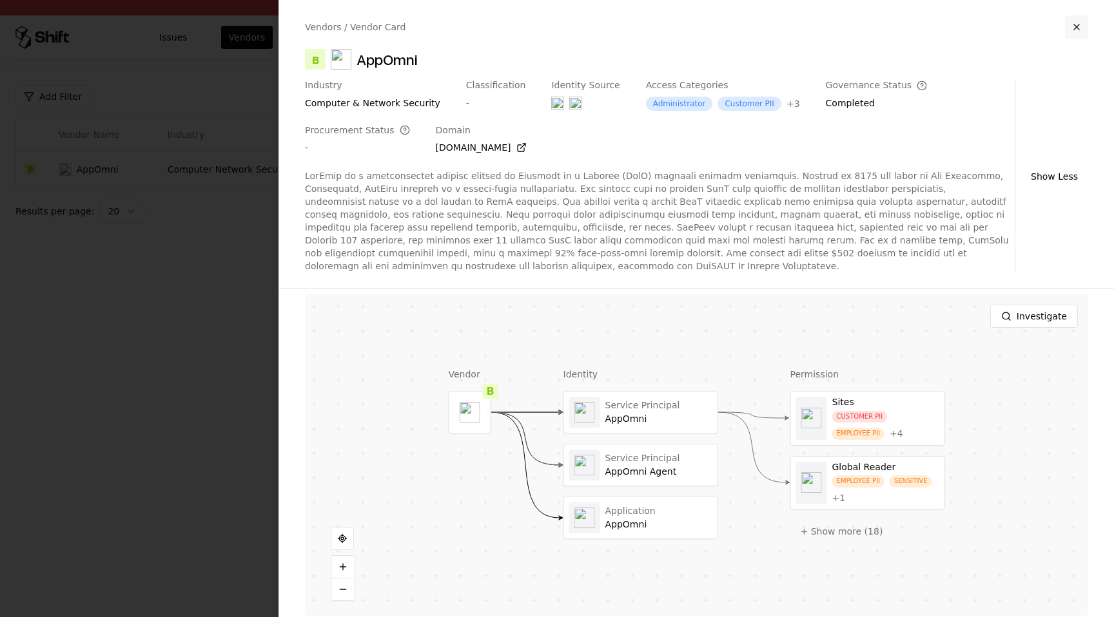
click at [1075, 30] on button "button" at bounding box center [1076, 26] width 23 height 23
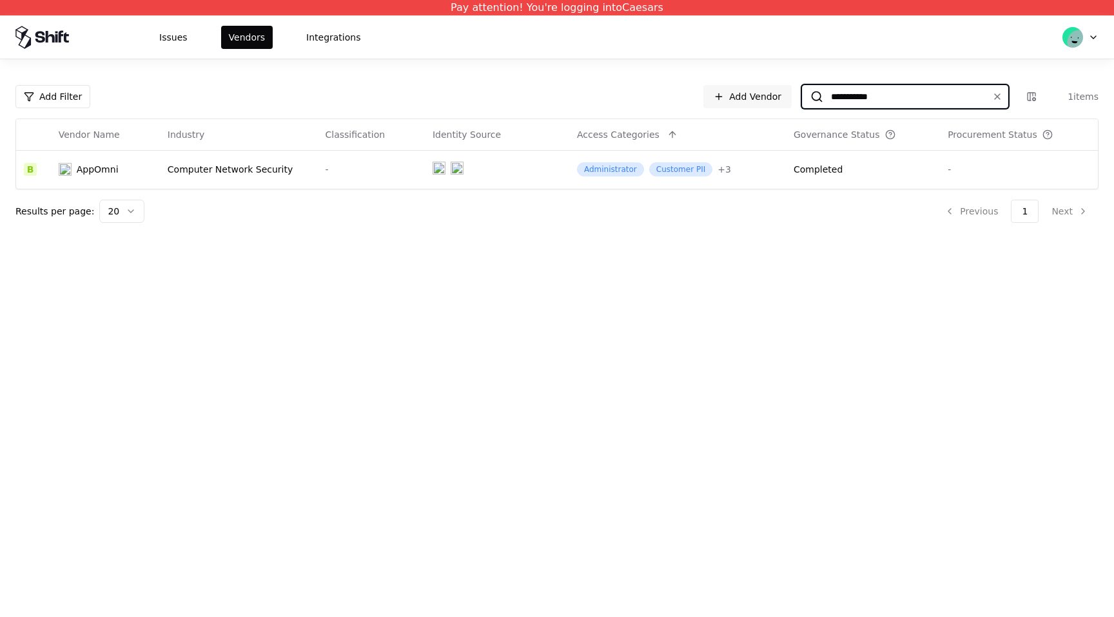
click at [897, 92] on input "**********" at bounding box center [902, 96] width 159 height 23
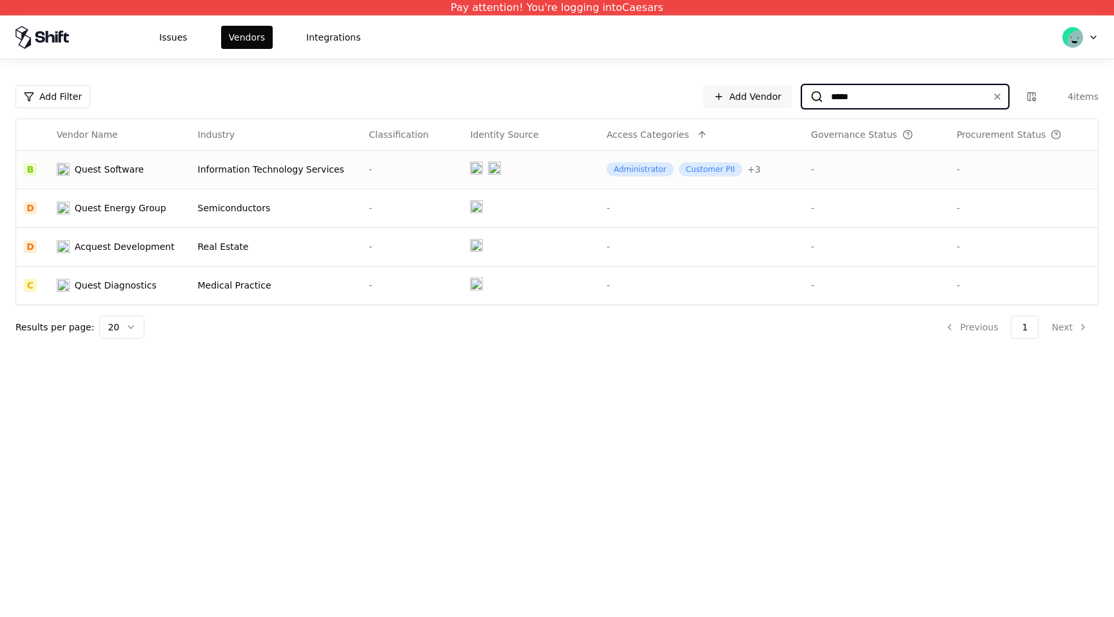
type input "*****"
click at [155, 32] on button "Issues" at bounding box center [173, 37] width 44 height 23
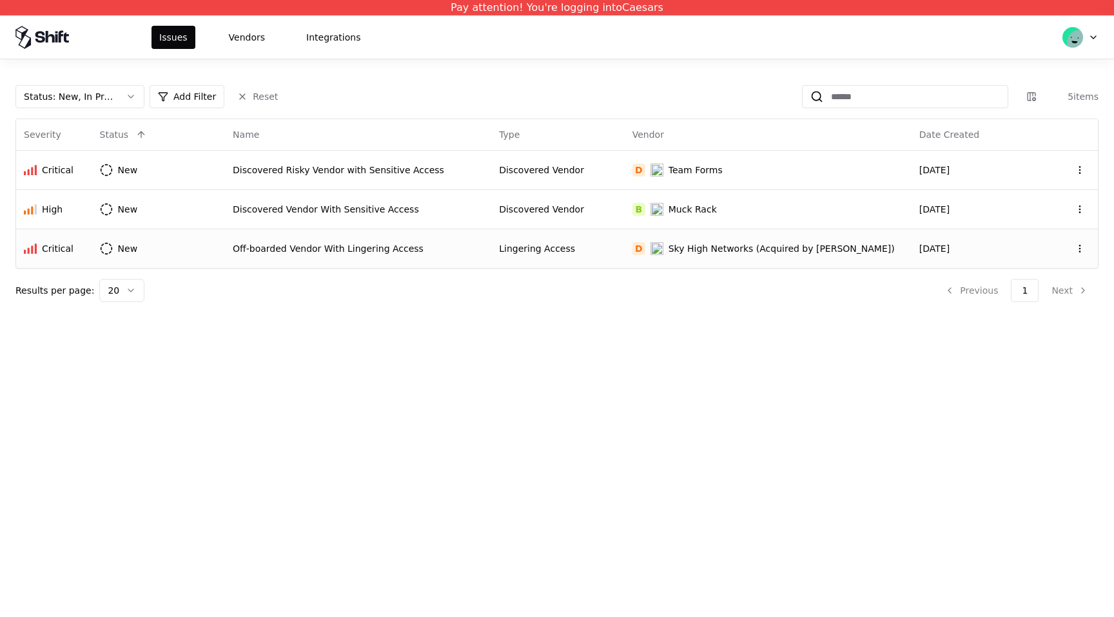
click at [302, 248] on div "Off-boarded Vendor With Lingering Access" at bounding box center [358, 248] width 251 height 13
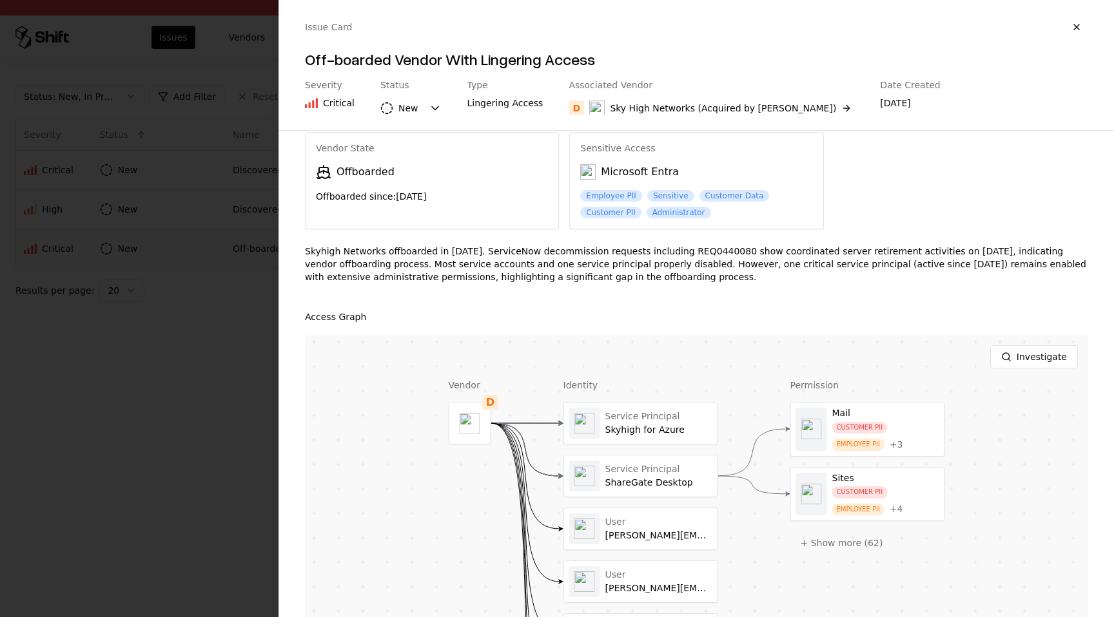
scroll to position [58, 0]
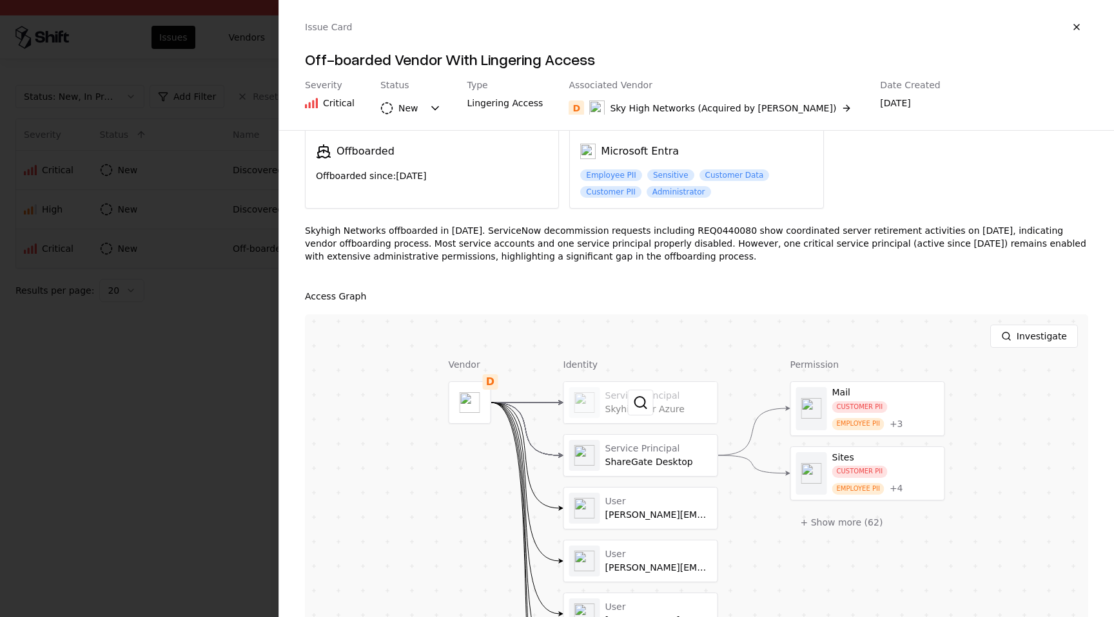
click at [656, 404] on div at bounding box center [640, 402] width 153 height 41
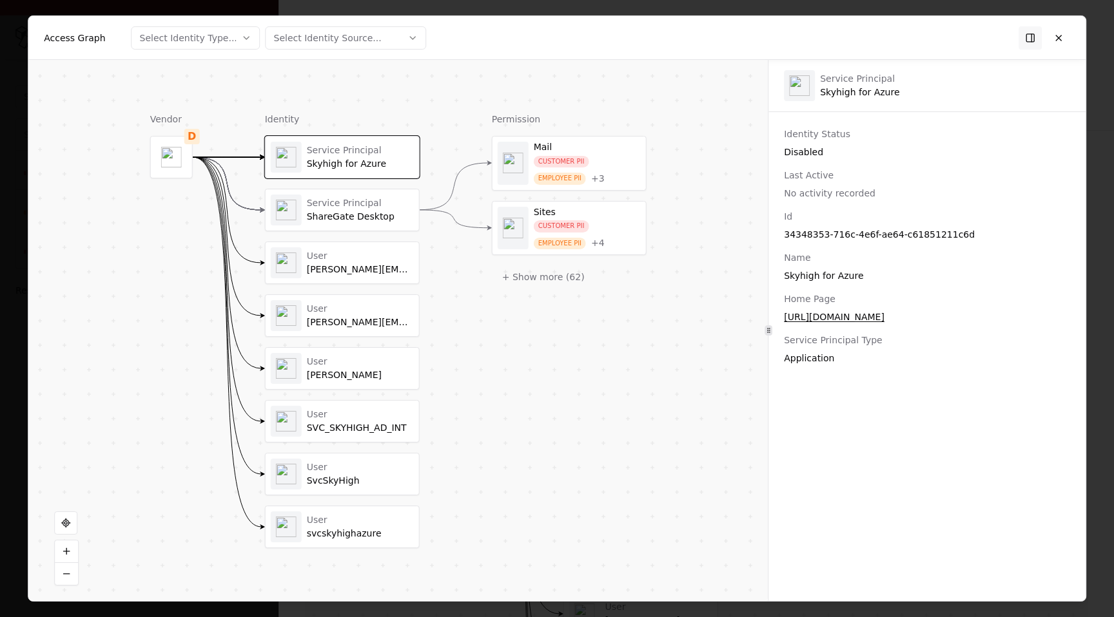
click at [888, 235] on div "34348353-716c-4e6f-ae64-c61851211c6d" at bounding box center [927, 234] width 286 height 13
copy div "34348353-716c-4e6f-ae64-c61851211c6d"
click at [387, 204] on div "Service Principal" at bounding box center [360, 203] width 107 height 12
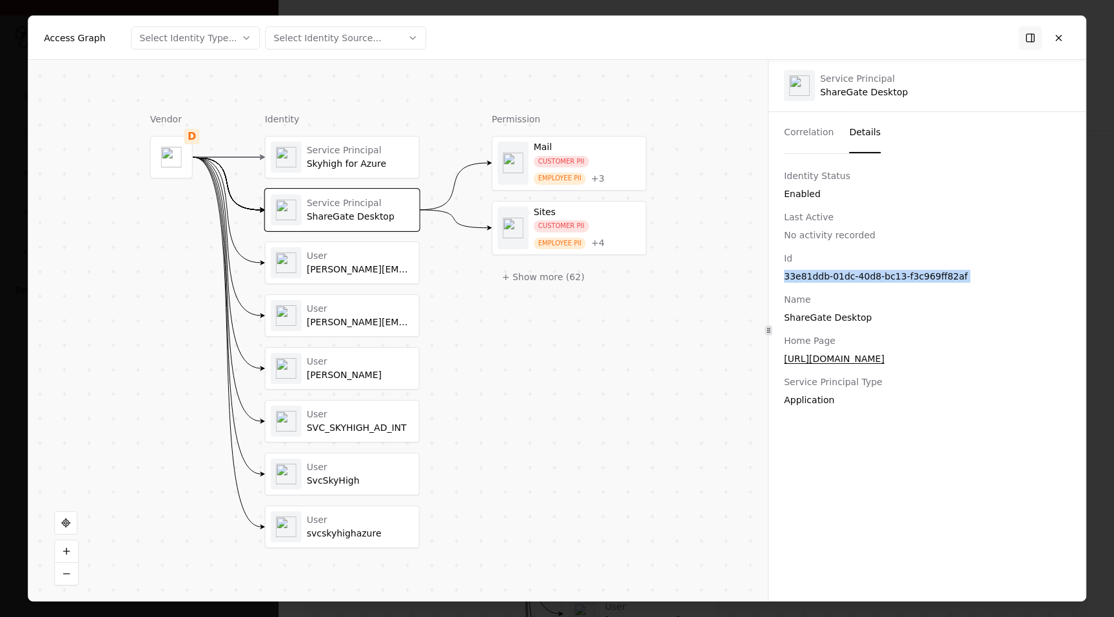
copy div "34348353-716c-4e6f-ae64-c61851211c6d"
click at [372, 264] on div "dennen@skyhighnetworks.com" at bounding box center [360, 270] width 107 height 12
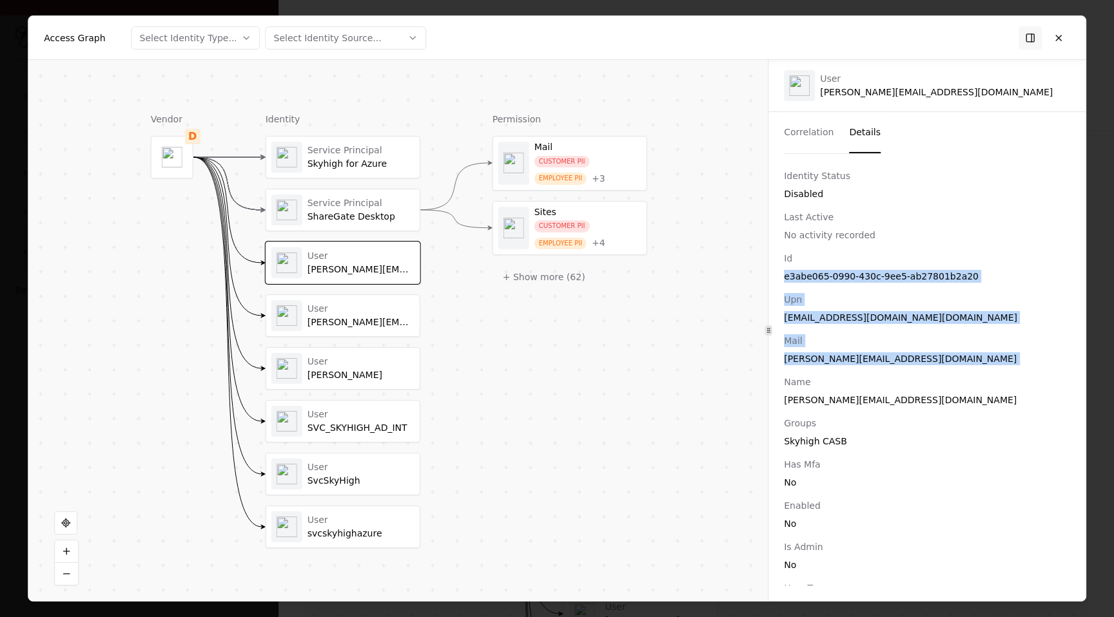
click at [369, 320] on div "casey@skyhighnetworks.com" at bounding box center [360, 323] width 107 height 12
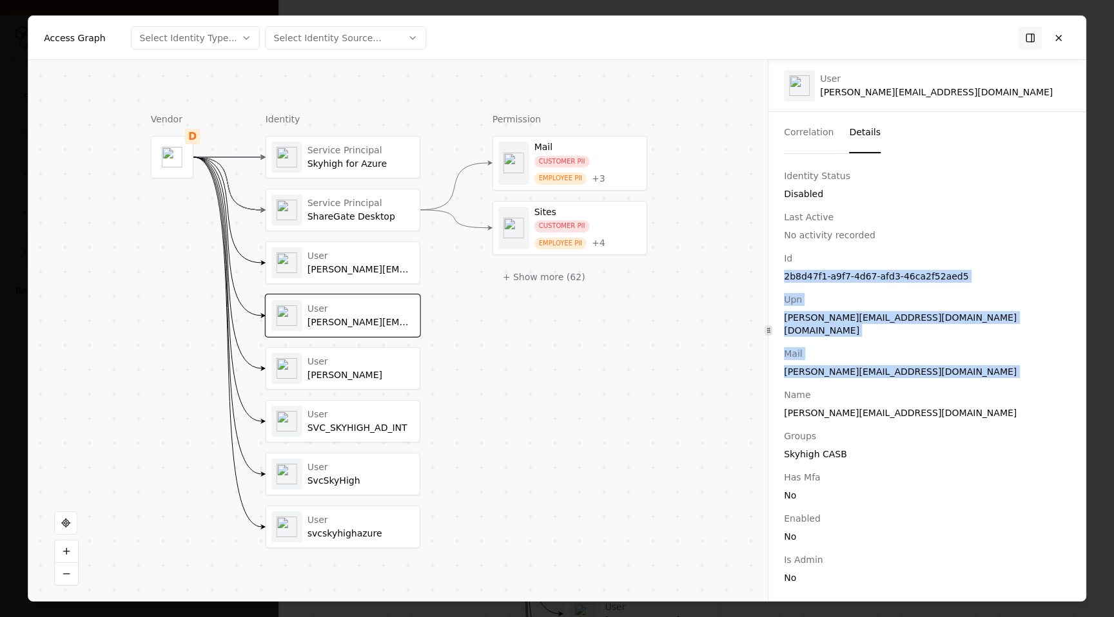
click at [373, 373] on div "Scott Moser" at bounding box center [360, 376] width 107 height 12
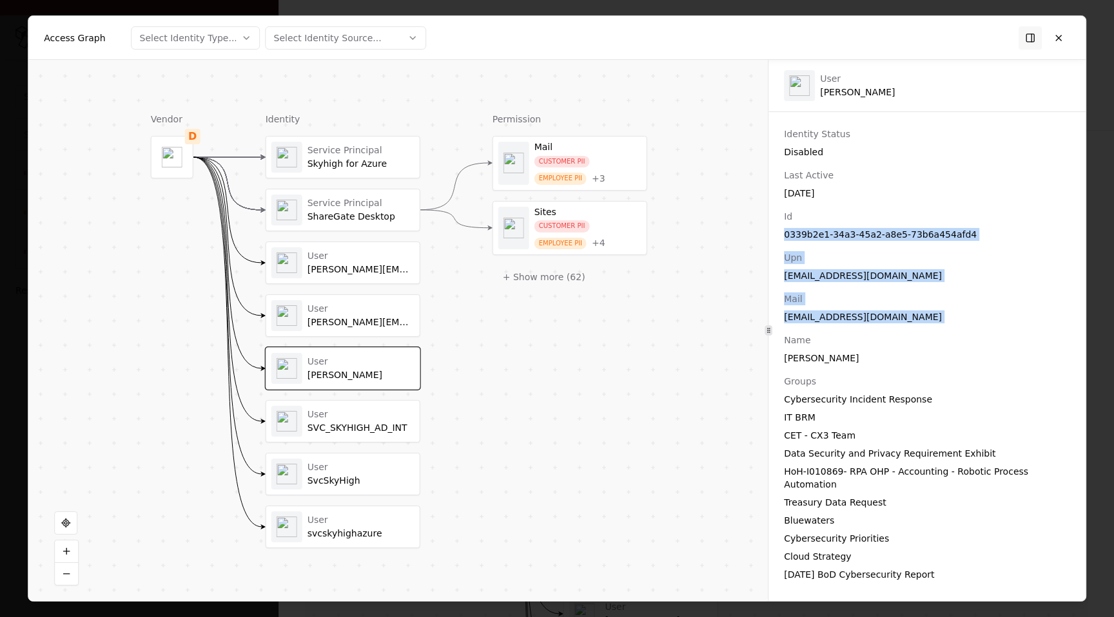
click at [373, 258] on div "User" at bounding box center [360, 256] width 107 height 12
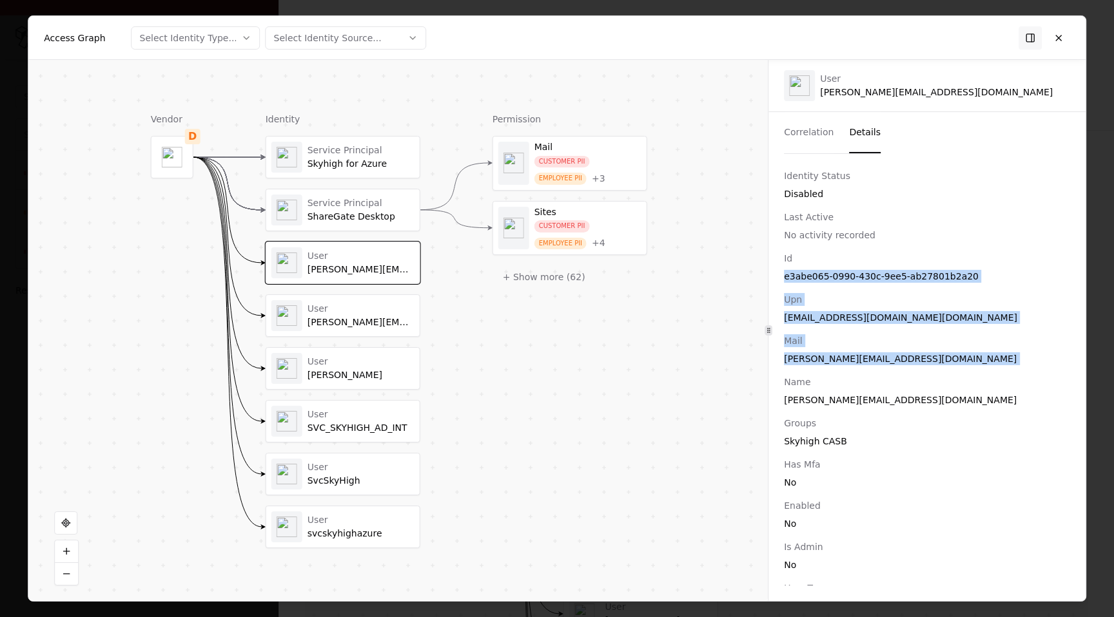
click at [370, 215] on div "ShareGate Desktop" at bounding box center [360, 217] width 107 height 12
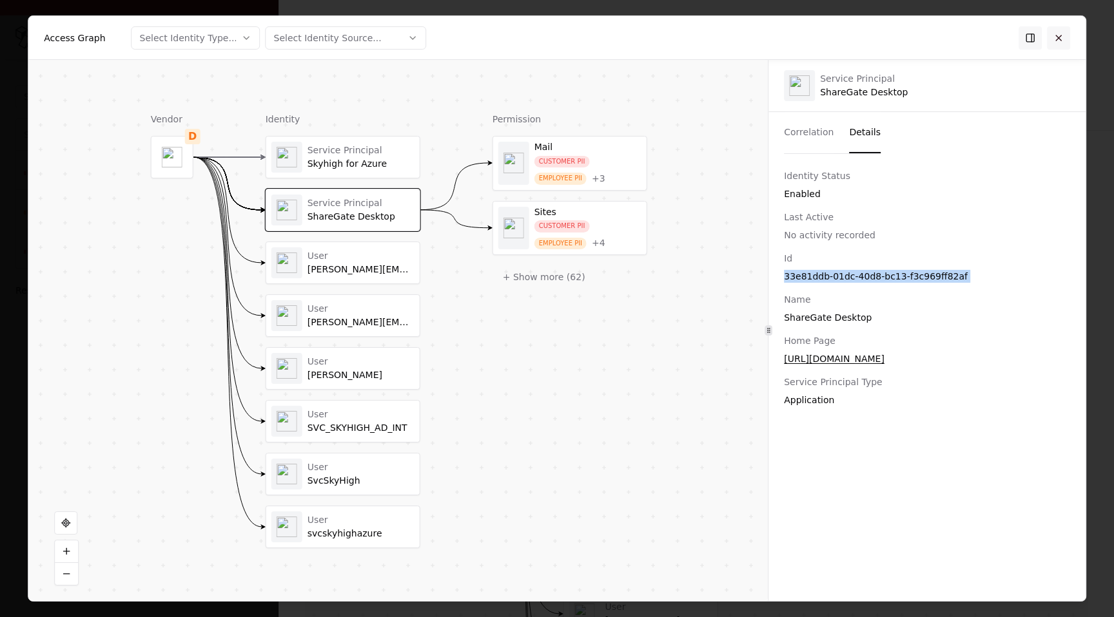
click at [1060, 35] on button at bounding box center [1058, 37] width 23 height 23
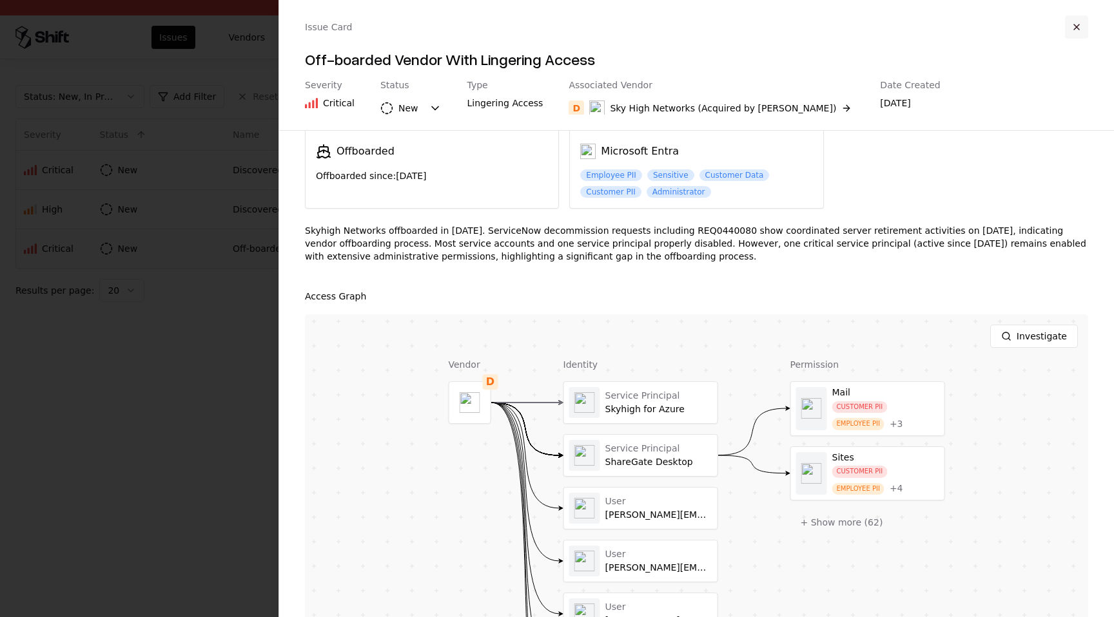
click at [1085, 17] on button "button" at bounding box center [1076, 26] width 23 height 23
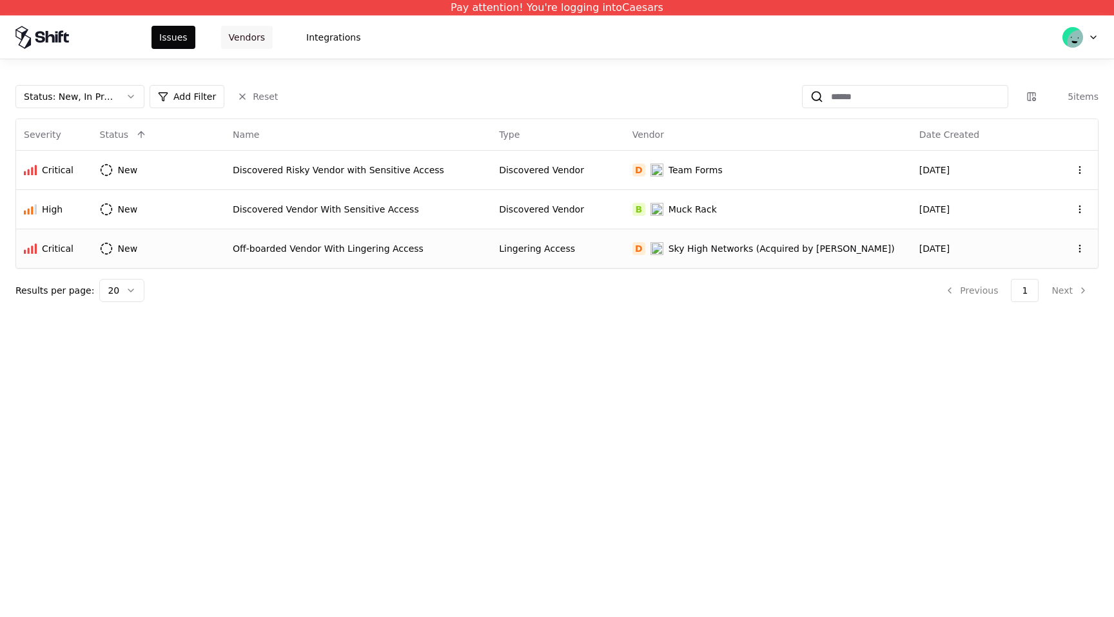
click at [244, 36] on button "Vendors" at bounding box center [247, 37] width 52 height 23
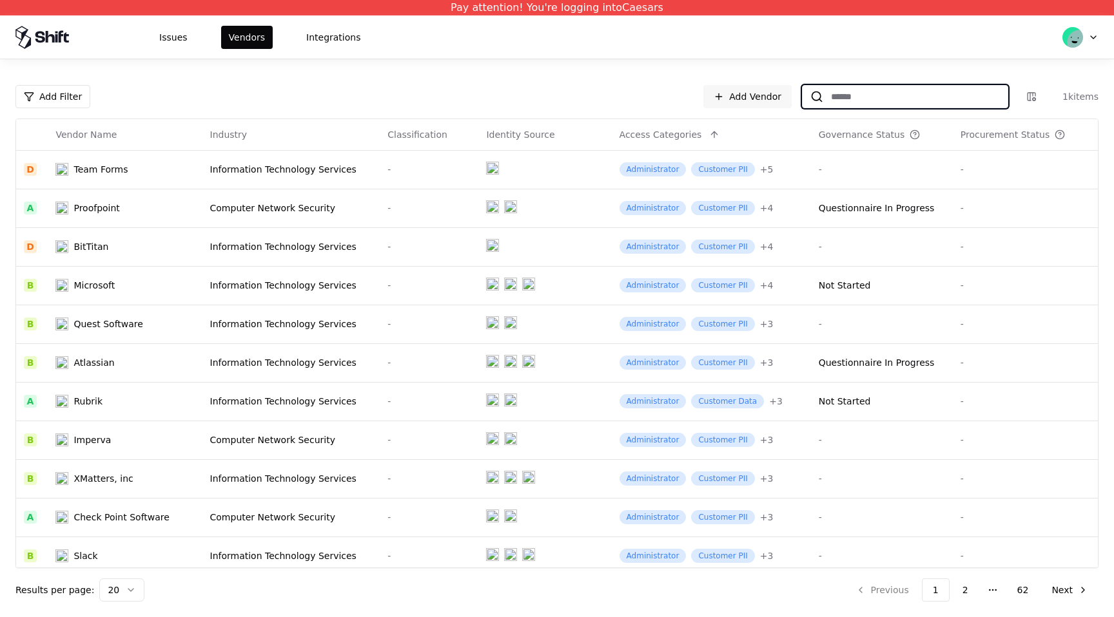
click at [941, 96] on input at bounding box center [915, 96] width 184 height 23
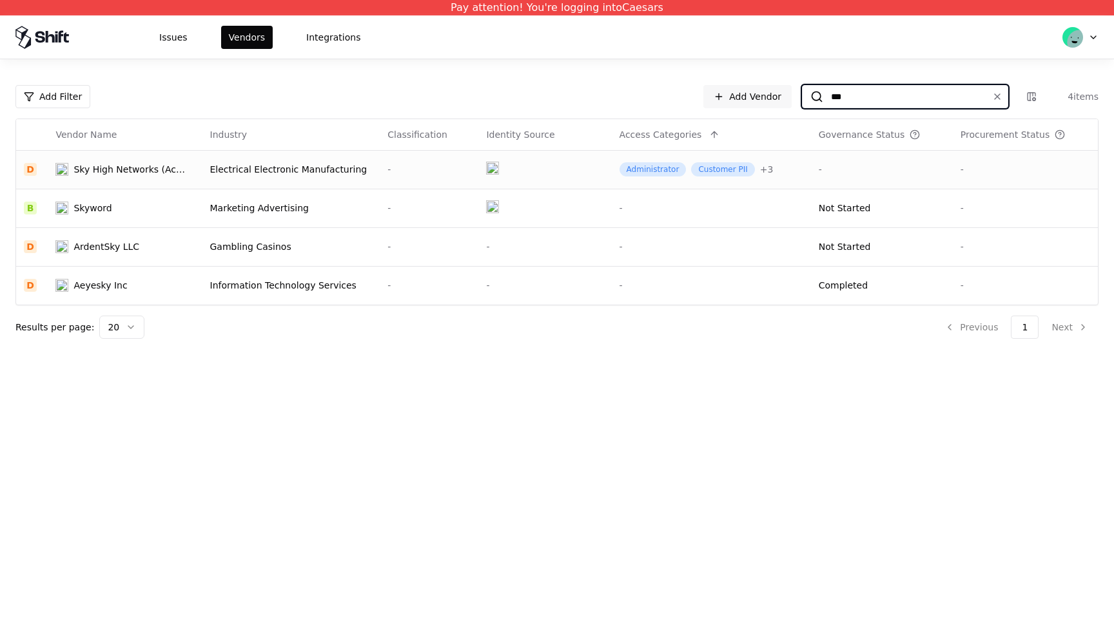
type input "***"
click at [320, 177] on td "Electrical Electronic Manufacturing" at bounding box center [291, 169] width 178 height 39
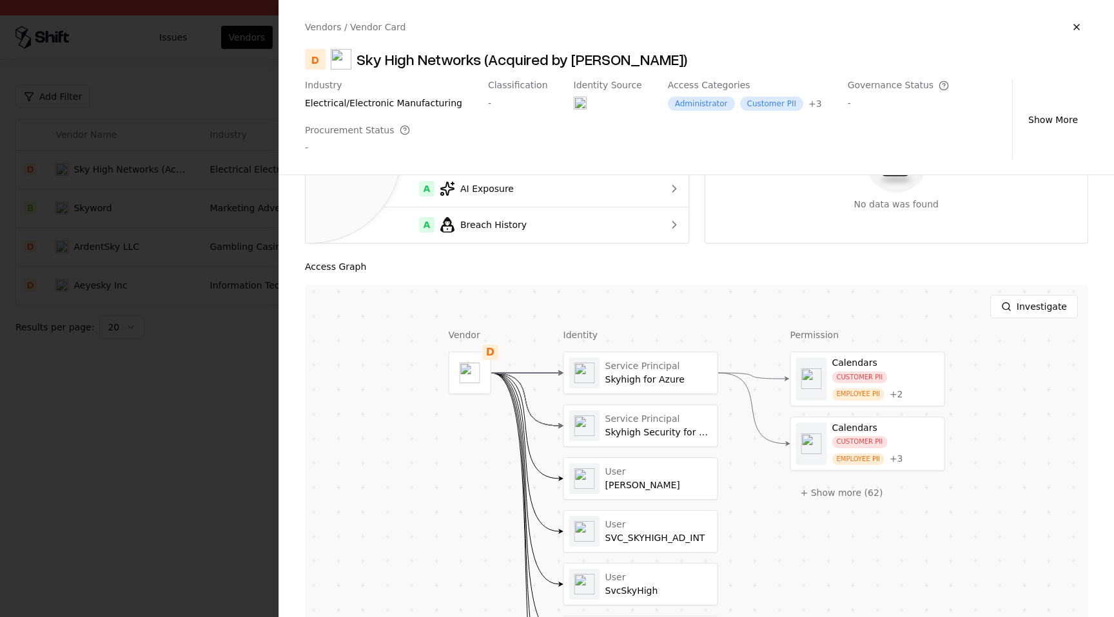
scroll to position [391, 0]
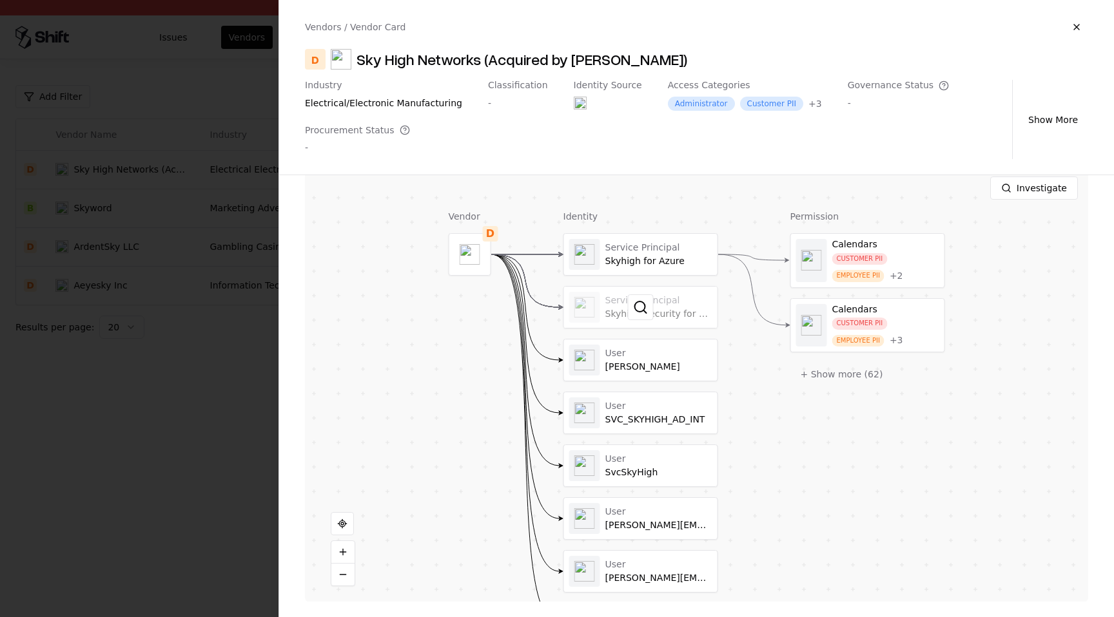
click at [664, 312] on div at bounding box center [640, 307] width 153 height 41
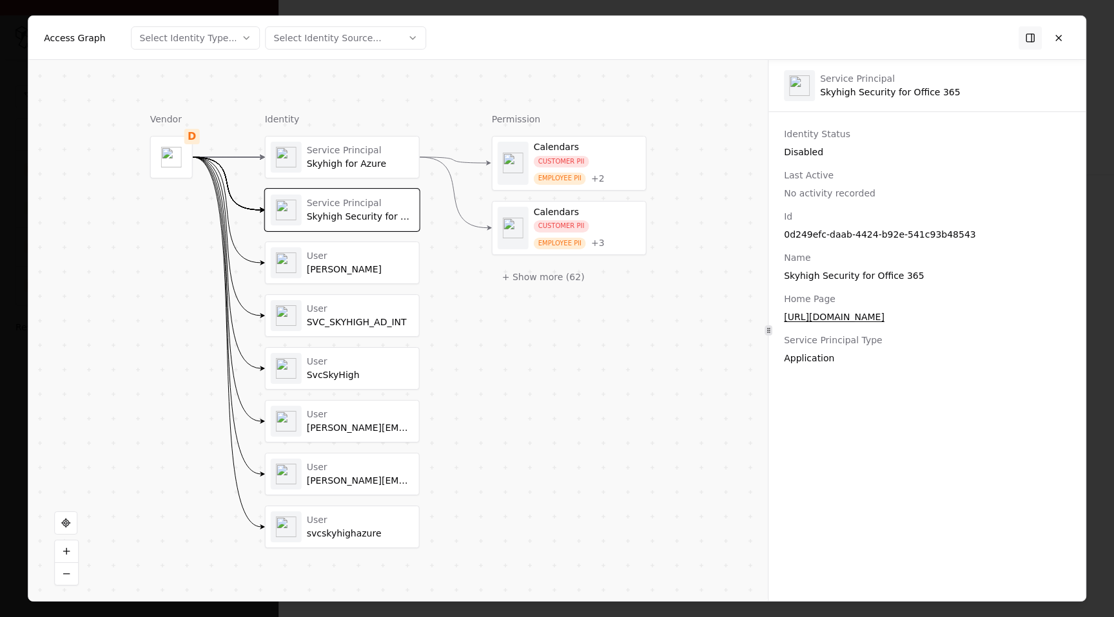
click at [373, 162] on div "Skyhigh for Azure" at bounding box center [360, 165] width 107 height 12
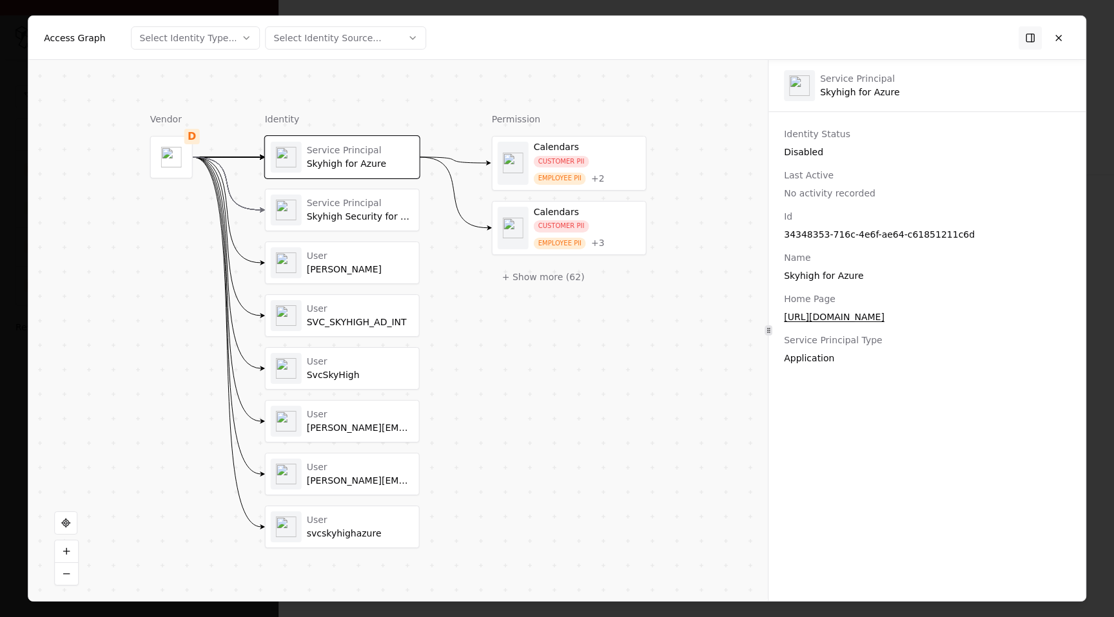
click at [899, 238] on div "34348353-716c-4e6f-ae64-c61851211c6d" at bounding box center [927, 234] width 286 height 13
copy div "34348353-716c-4e6f-ae64-c61851211c6d"
click at [883, 237] on div "34348353-716c-4e6f-ae64-c61851211c6d" at bounding box center [927, 234] width 286 height 13
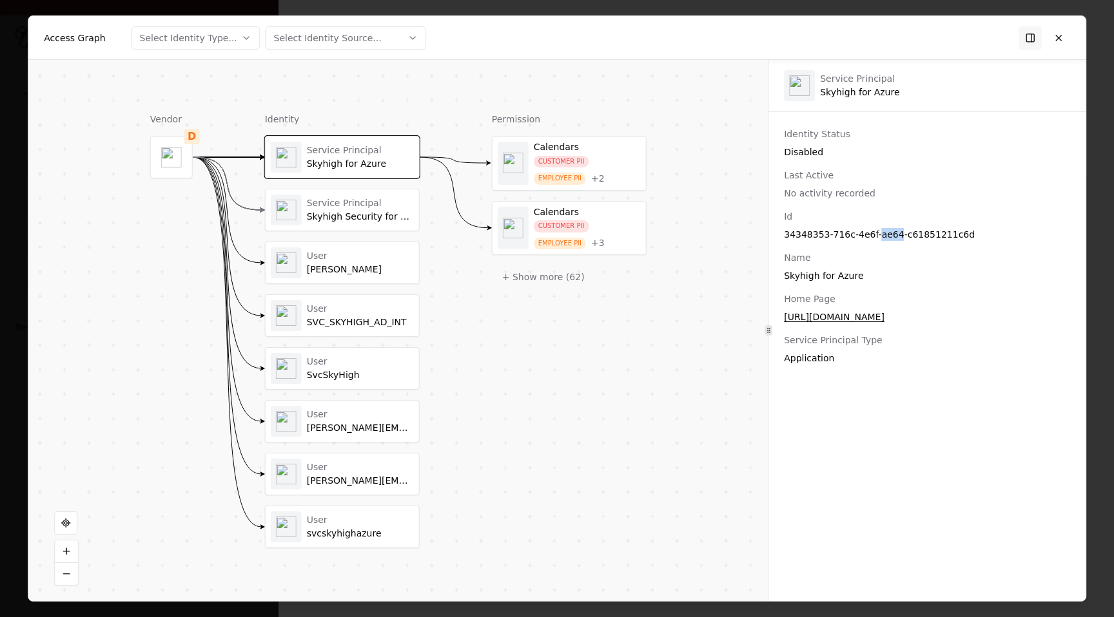
click at [883, 237] on div "34348353-716c-4e6f-ae64-c61851211c6d" at bounding box center [927, 234] width 286 height 13
click at [1060, 34] on button at bounding box center [1058, 37] width 23 height 23
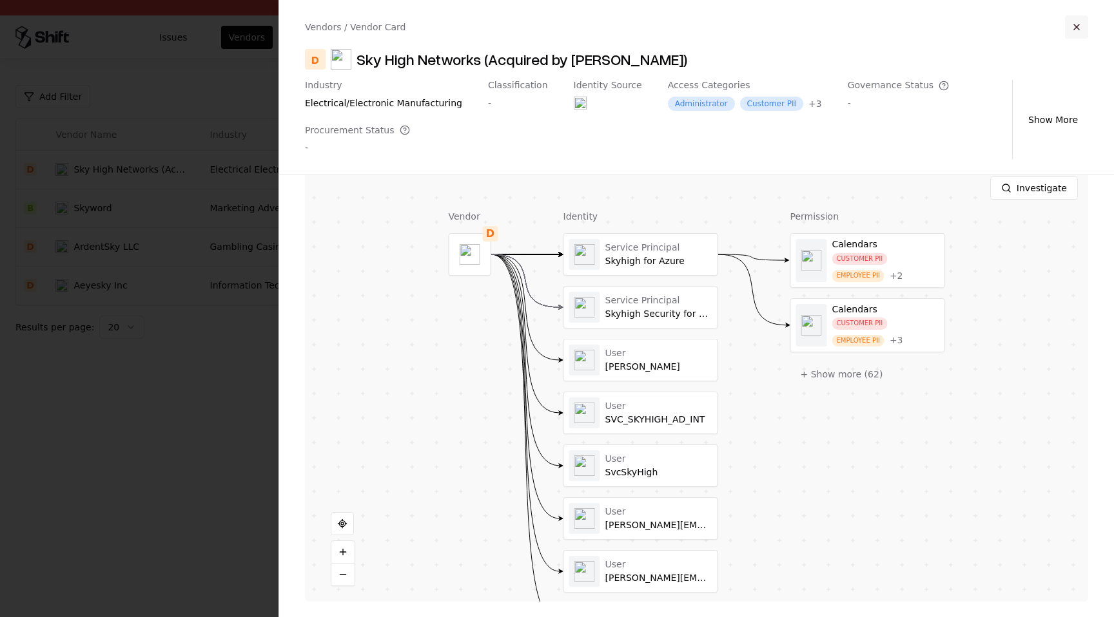
click at [1077, 34] on button "button" at bounding box center [1076, 26] width 23 height 23
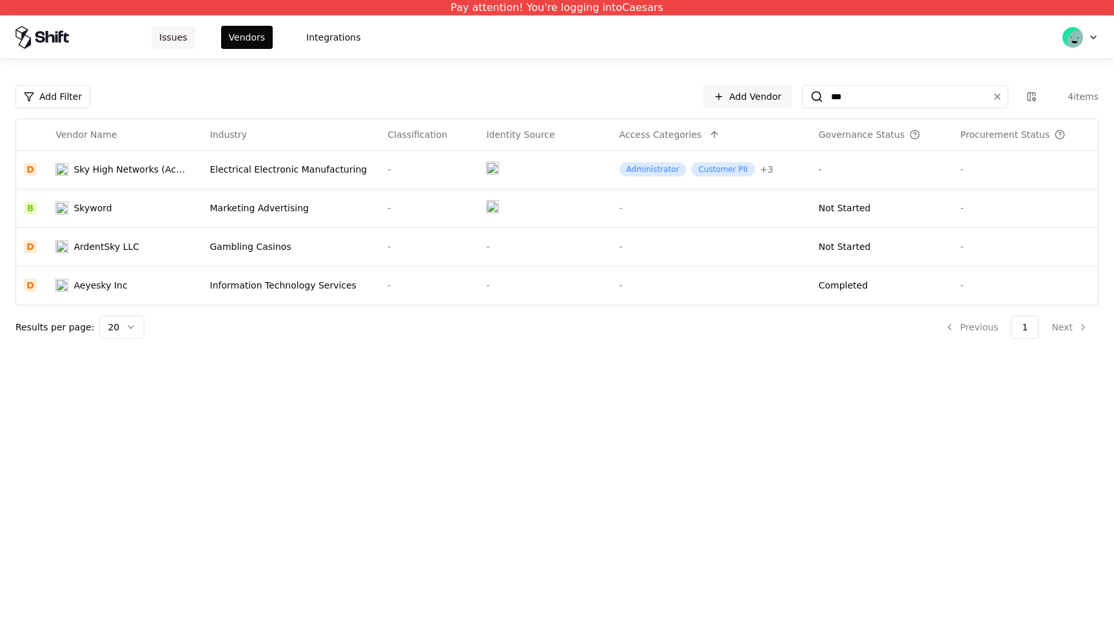
click at [170, 44] on button "Issues" at bounding box center [173, 37] width 44 height 23
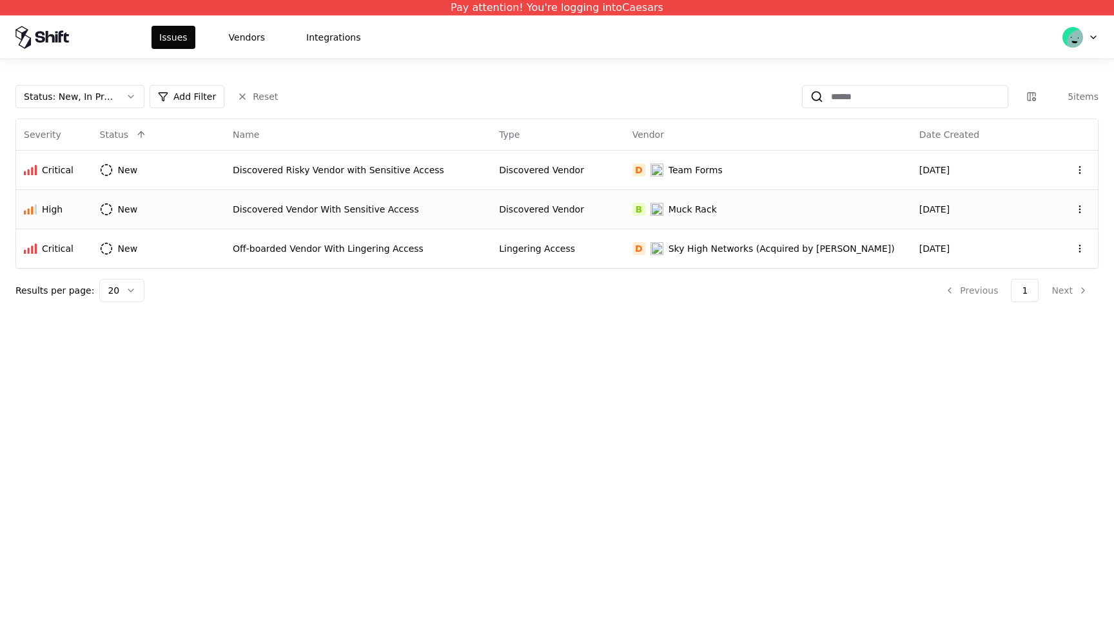
click at [300, 203] on div "Discovered Vendor With Sensitive Access" at bounding box center [358, 209] width 251 height 13
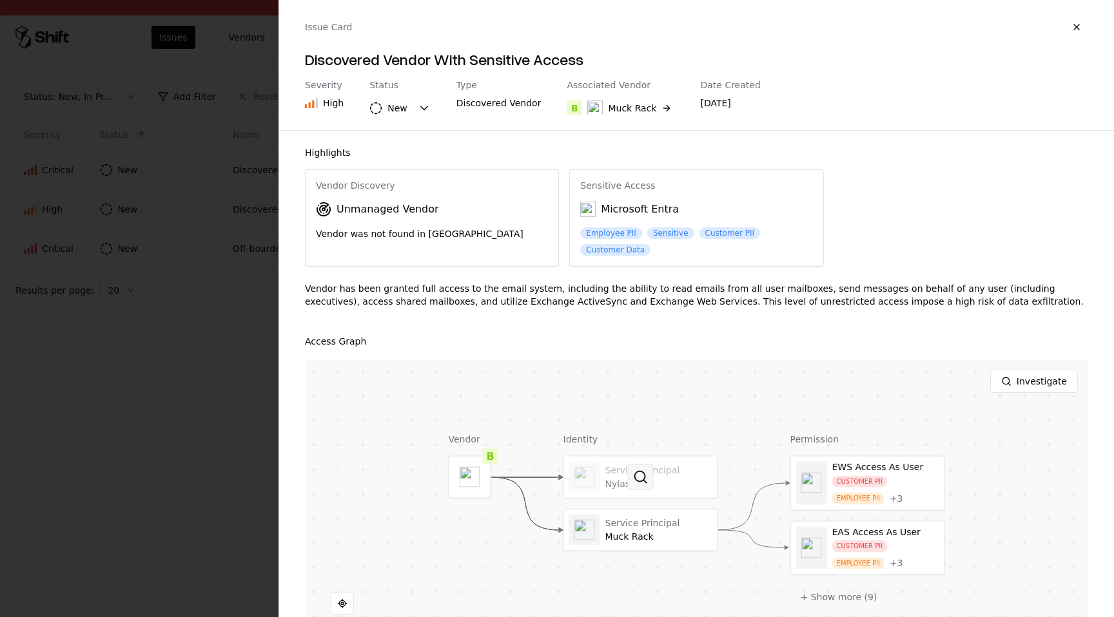
click at [640, 482] on button at bounding box center [641, 478] width 26 height 26
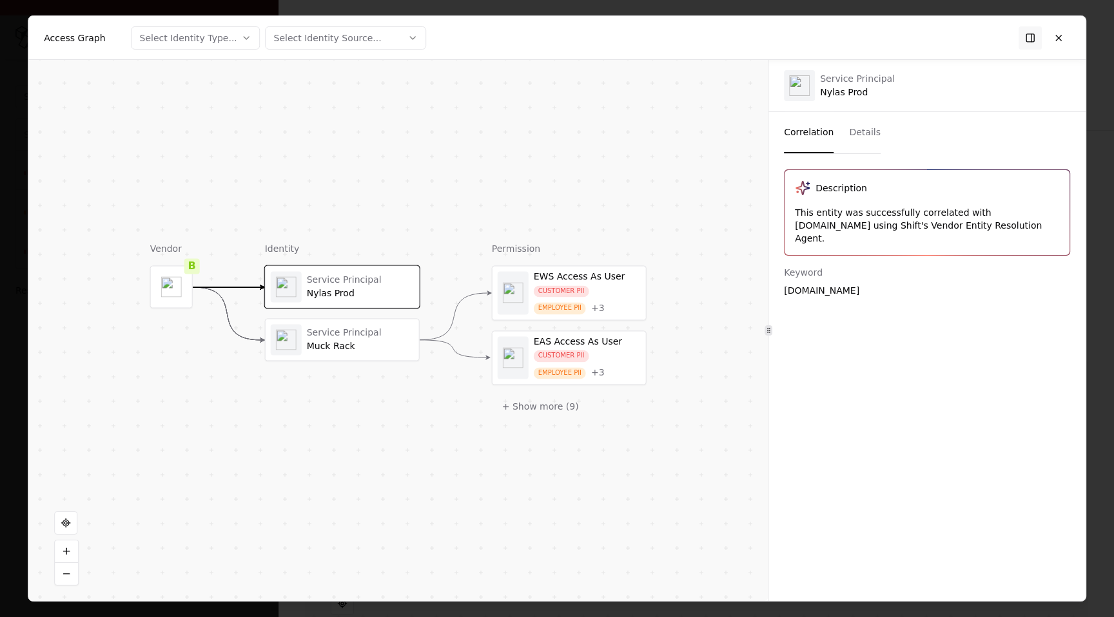
click at [874, 128] on button "Details" at bounding box center [865, 132] width 32 height 41
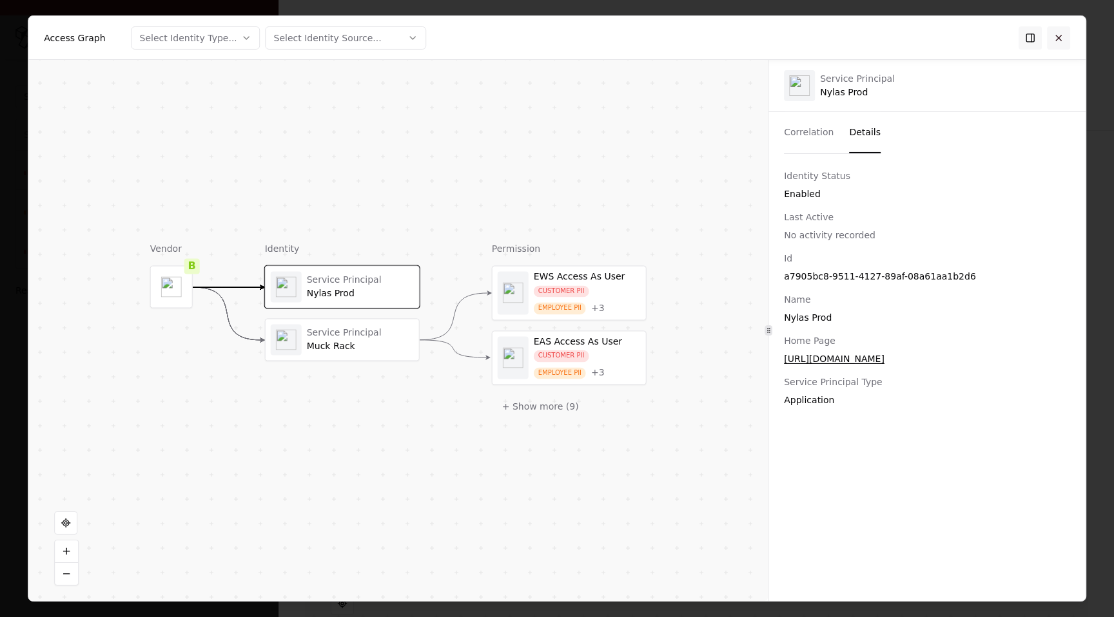
click at [1060, 41] on button at bounding box center [1058, 37] width 23 height 23
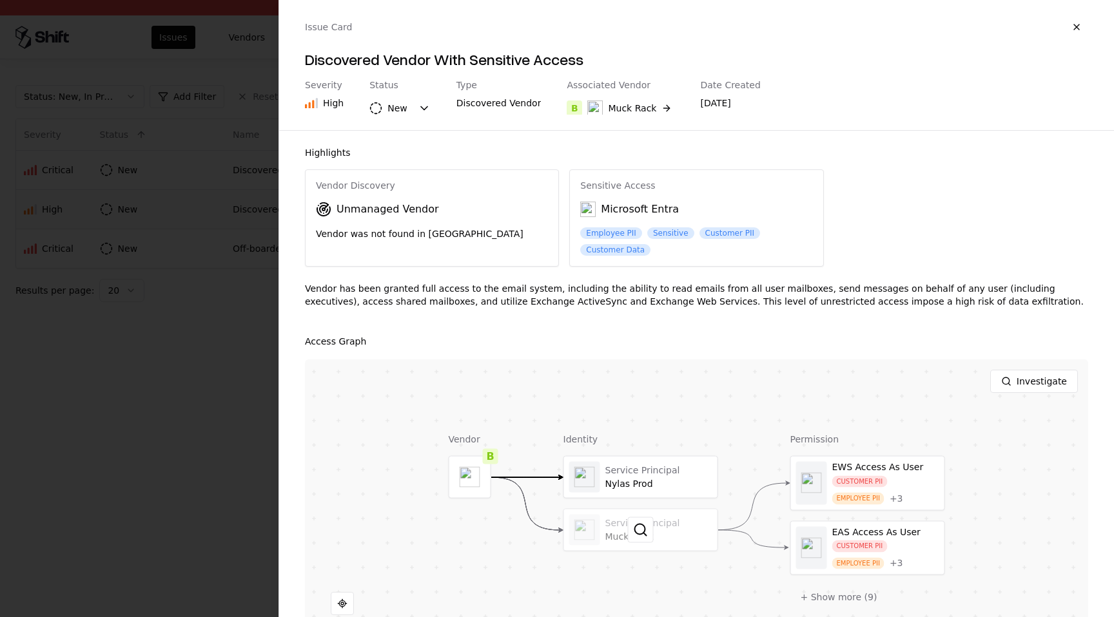
click at [677, 536] on div at bounding box center [640, 530] width 153 height 41
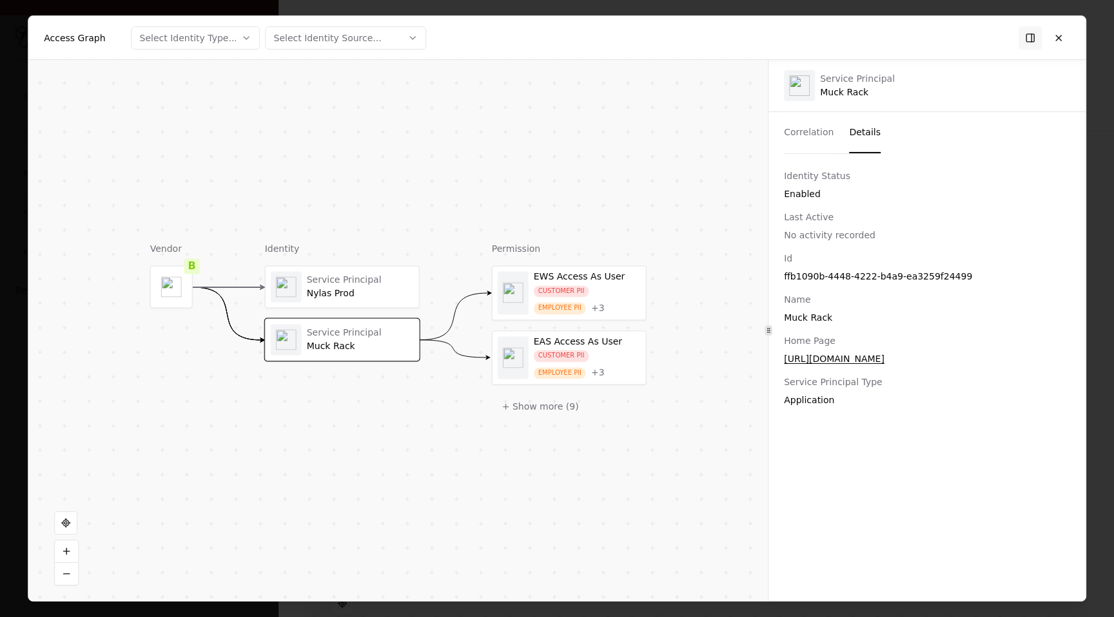
click at [857, 127] on button "Details" at bounding box center [865, 132] width 32 height 41
click at [1069, 39] on button at bounding box center [1058, 37] width 23 height 23
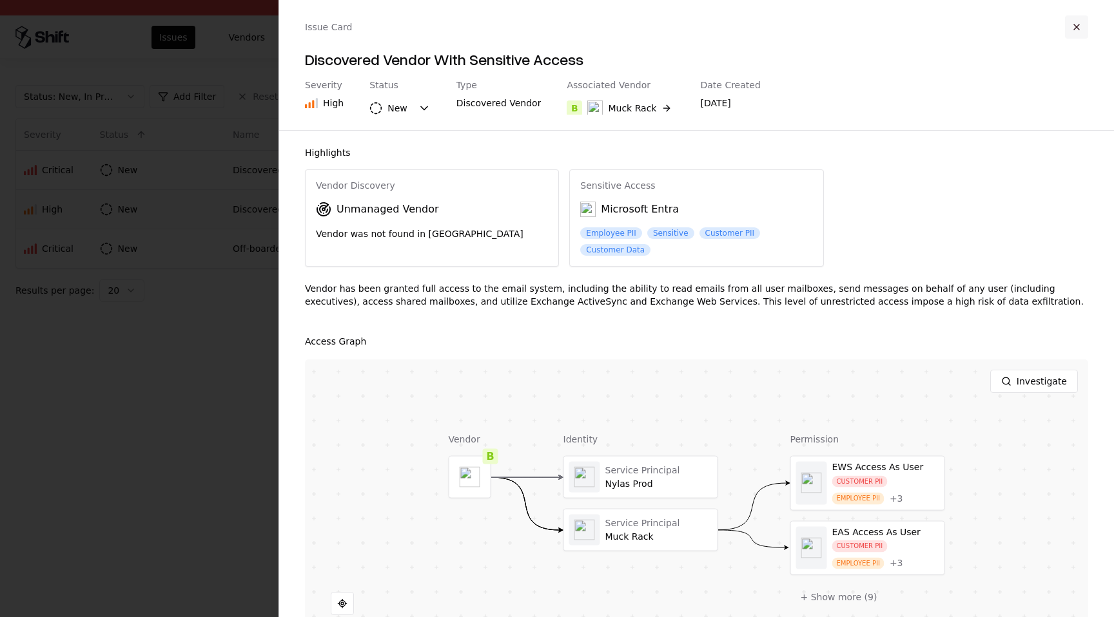
click at [1075, 29] on button "button" at bounding box center [1076, 26] width 23 height 23
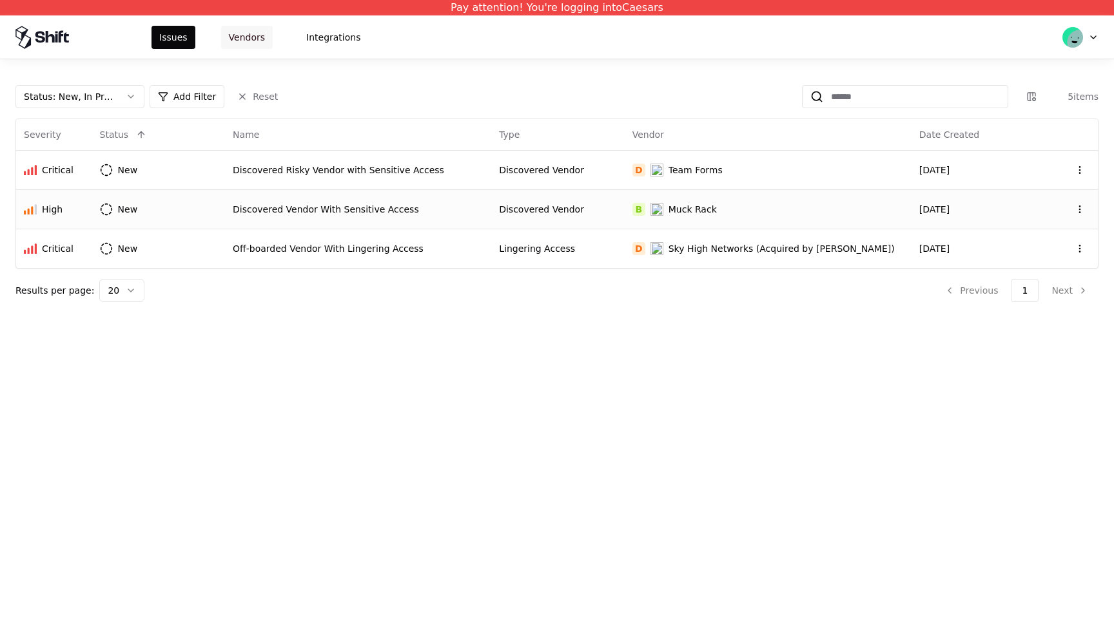
click at [249, 36] on button "Vendors" at bounding box center [247, 37] width 52 height 23
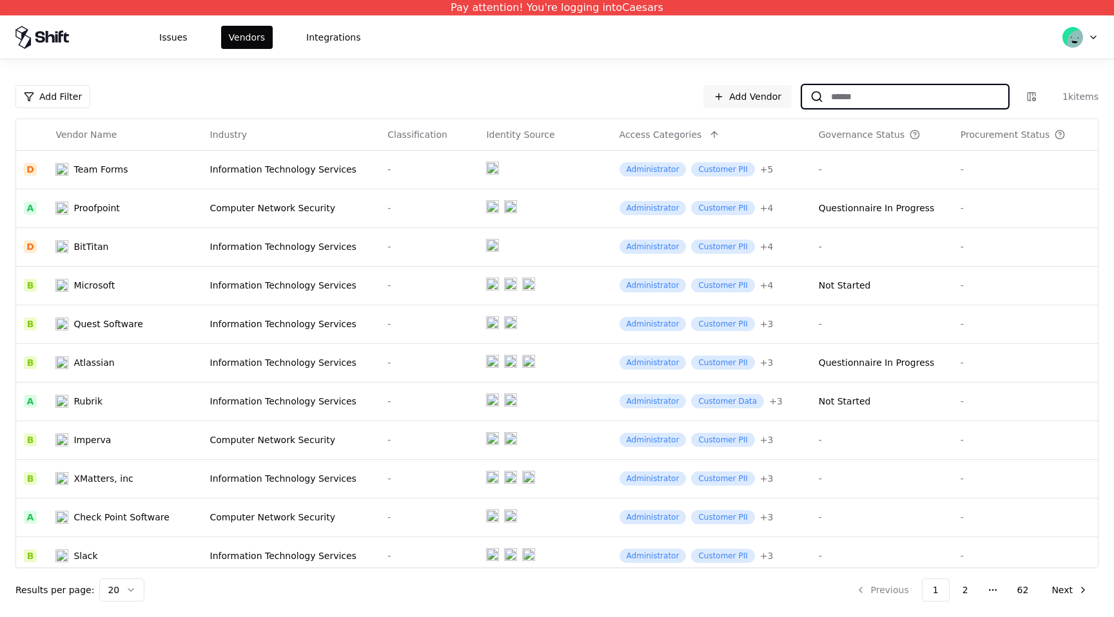
click at [886, 93] on input at bounding box center [915, 96] width 184 height 23
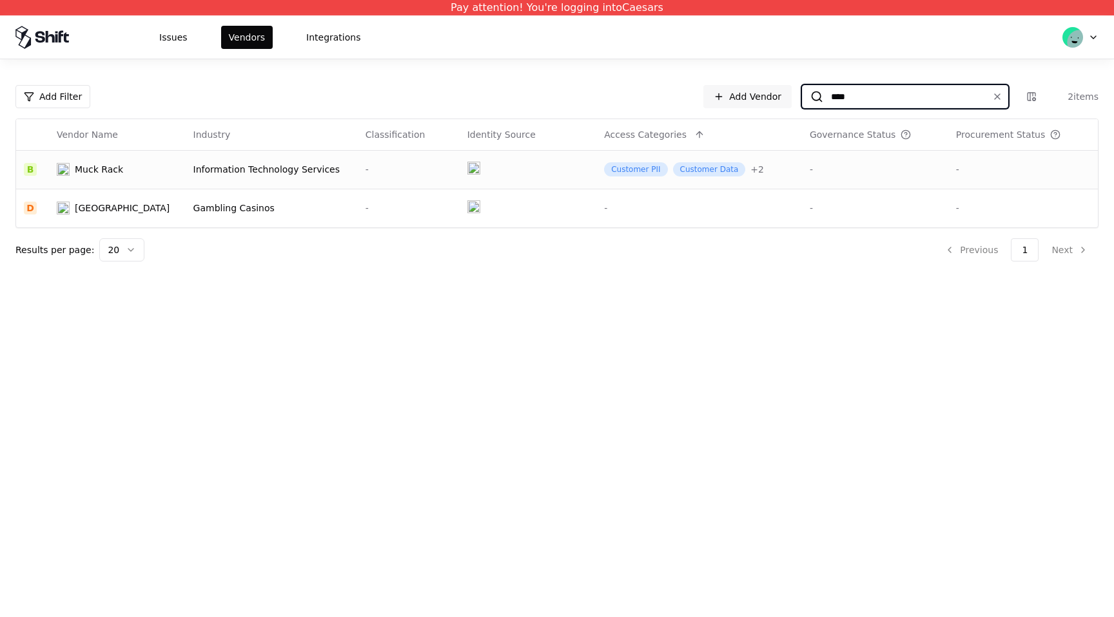
type input "****"
click at [826, 171] on div "-" at bounding box center [875, 169] width 131 height 13
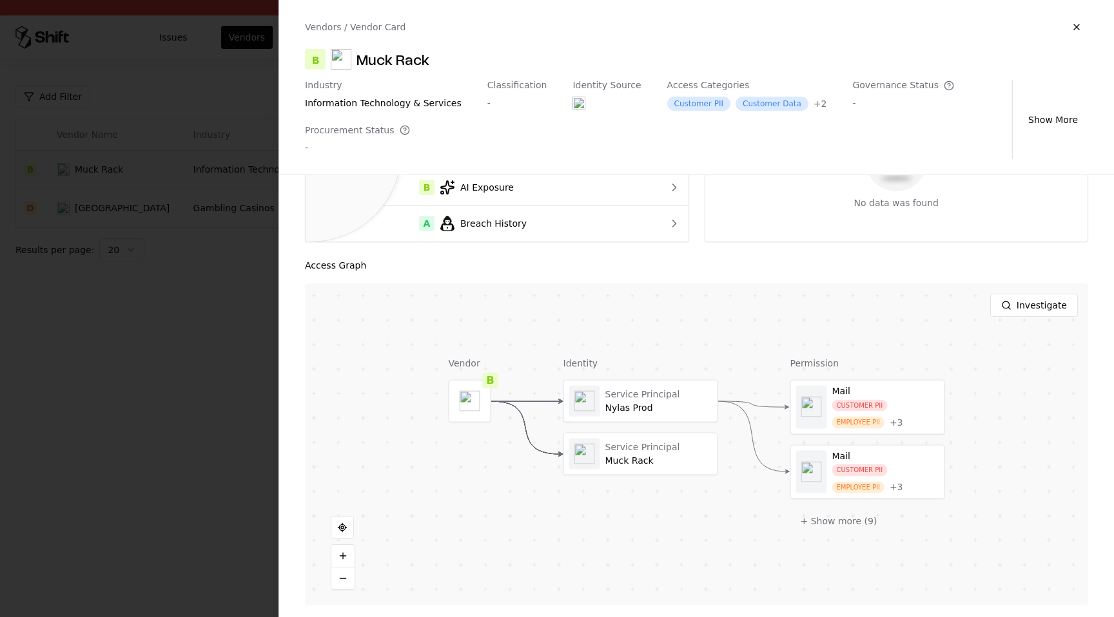
scroll to position [277, 0]
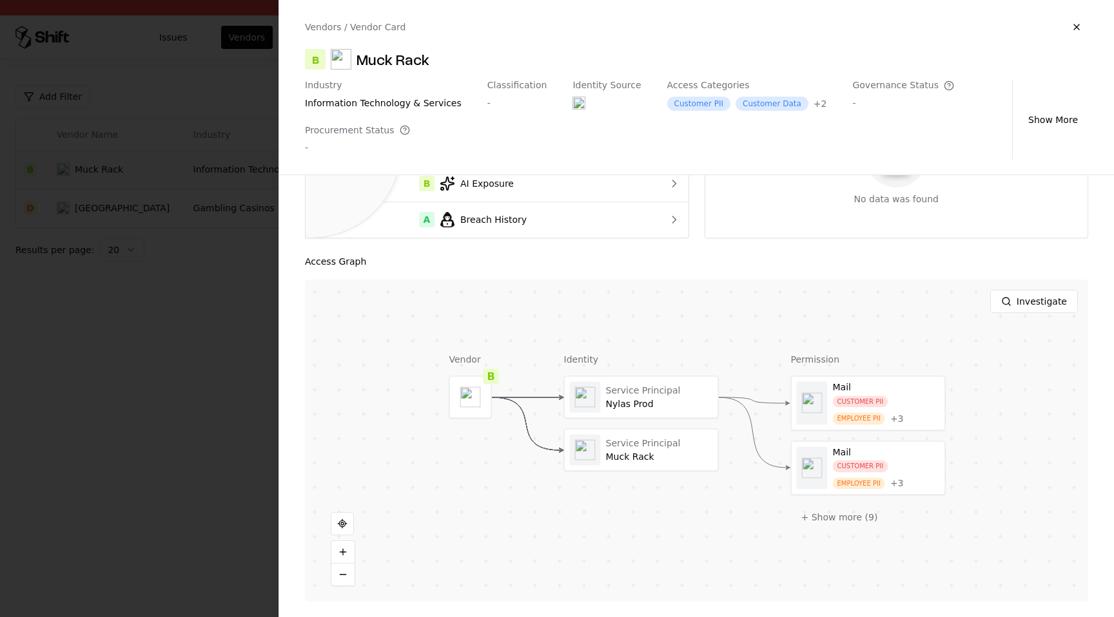
click at [0, 0] on div at bounding box center [0, 0] width 0 height 0
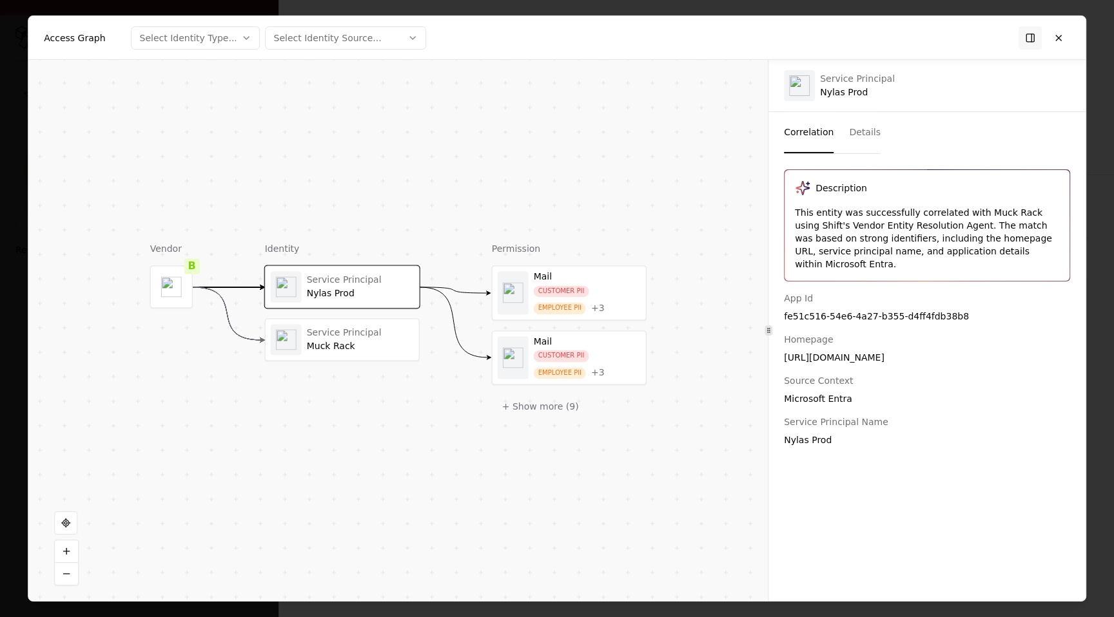
click at [859, 138] on button "Details" at bounding box center [865, 132] width 32 height 41
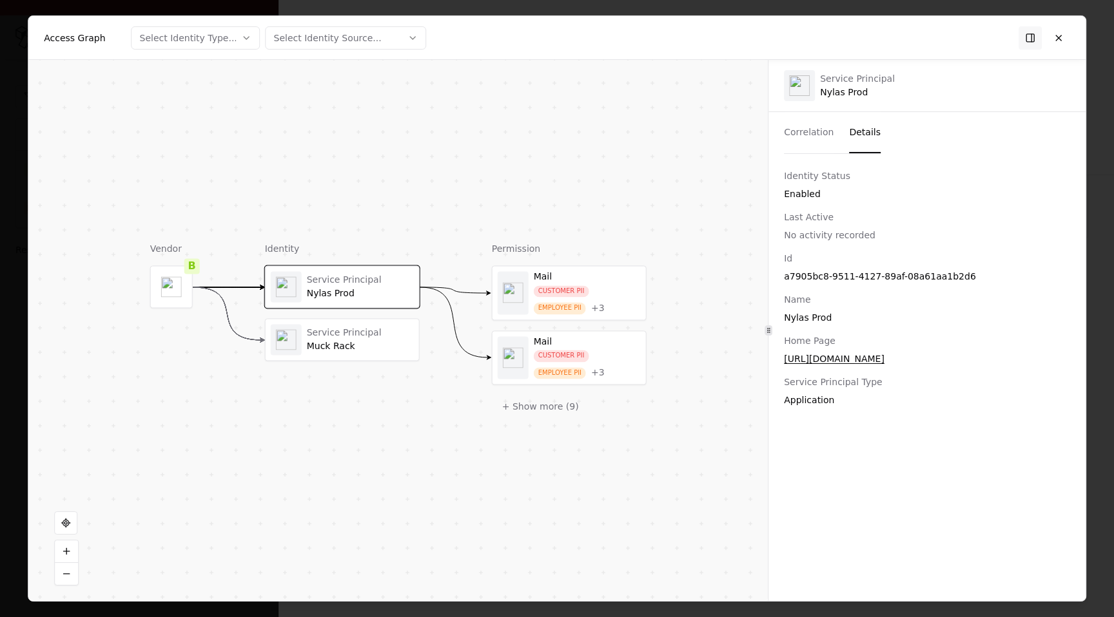
click at [356, 351] on div "Muck Rack" at bounding box center [360, 347] width 107 height 12
click at [1056, 39] on button at bounding box center [1058, 37] width 23 height 23
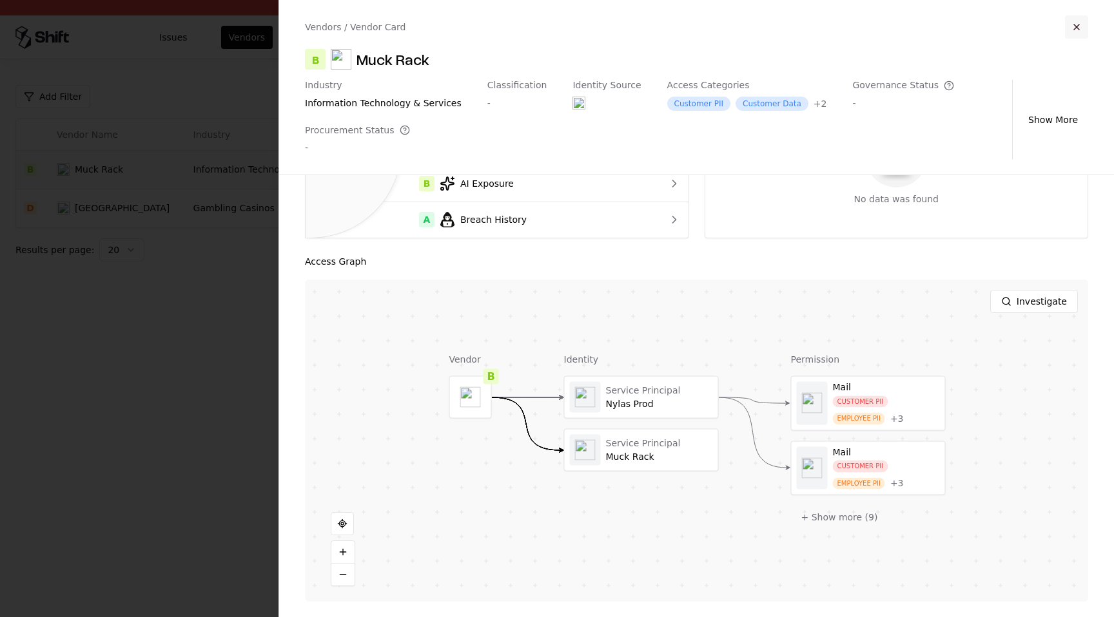
click at [1079, 20] on button "button" at bounding box center [1076, 26] width 23 height 23
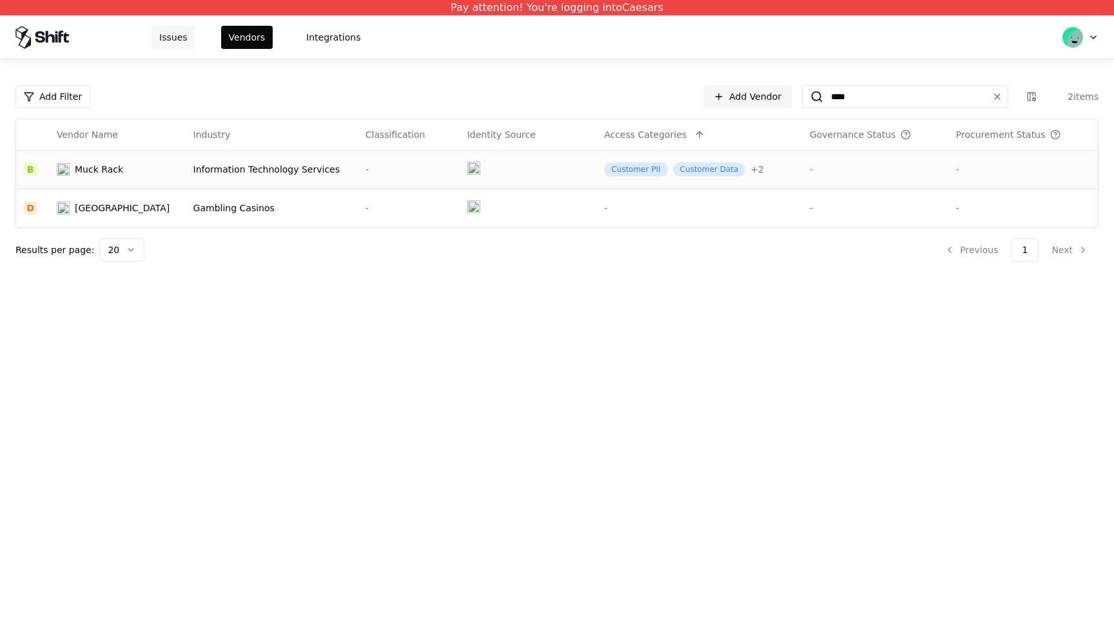
click at [184, 39] on button "Issues" at bounding box center [173, 37] width 44 height 23
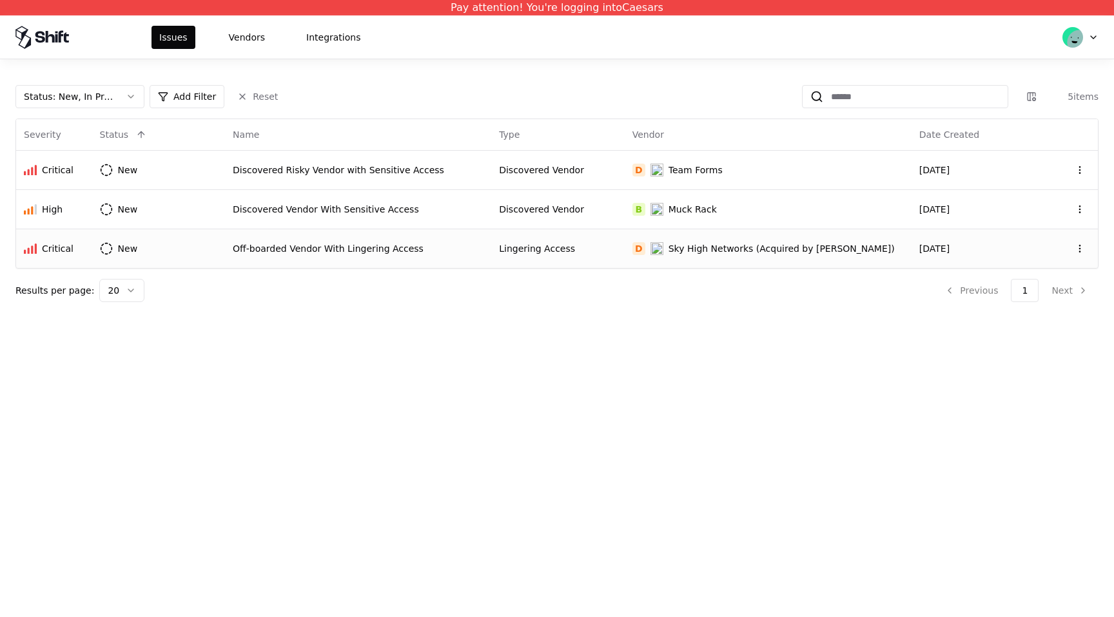
click at [279, 251] on div "Off-boarded Vendor With Lingering Access" at bounding box center [358, 248] width 251 height 13
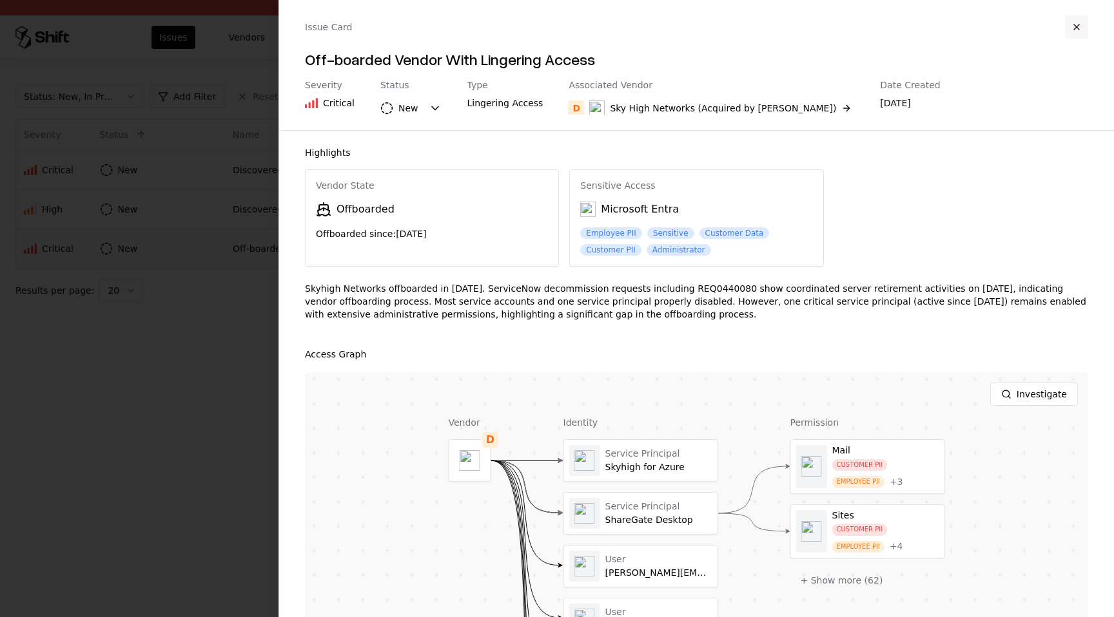
click at [1073, 32] on button "button" at bounding box center [1076, 26] width 23 height 23
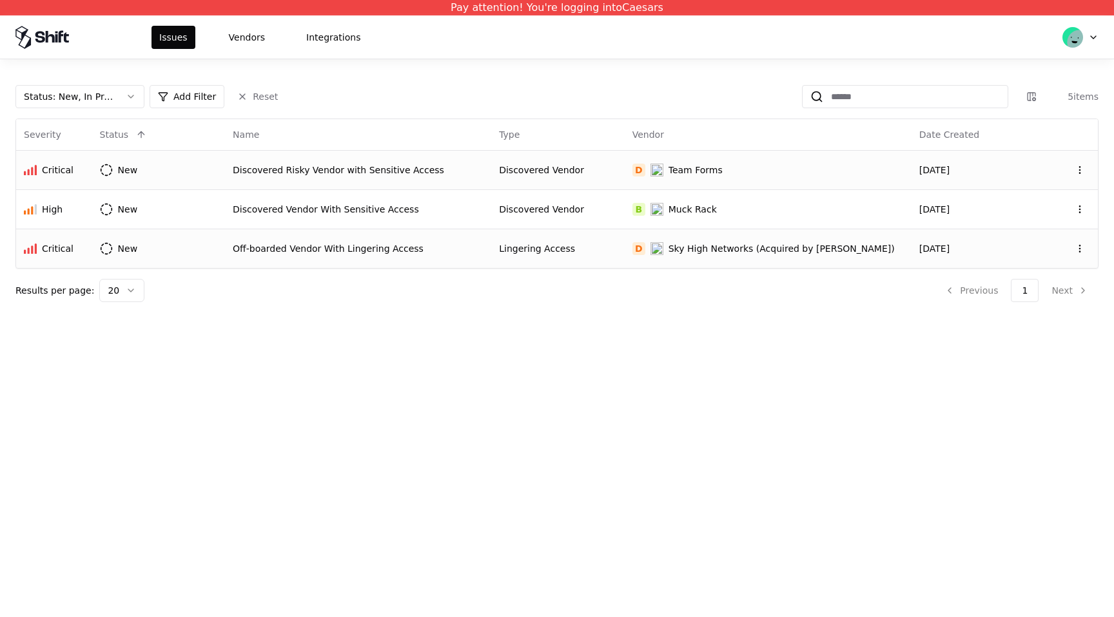
click at [393, 162] on td "Discovered Risky Vendor with Sensitive Access" at bounding box center [358, 169] width 266 height 39
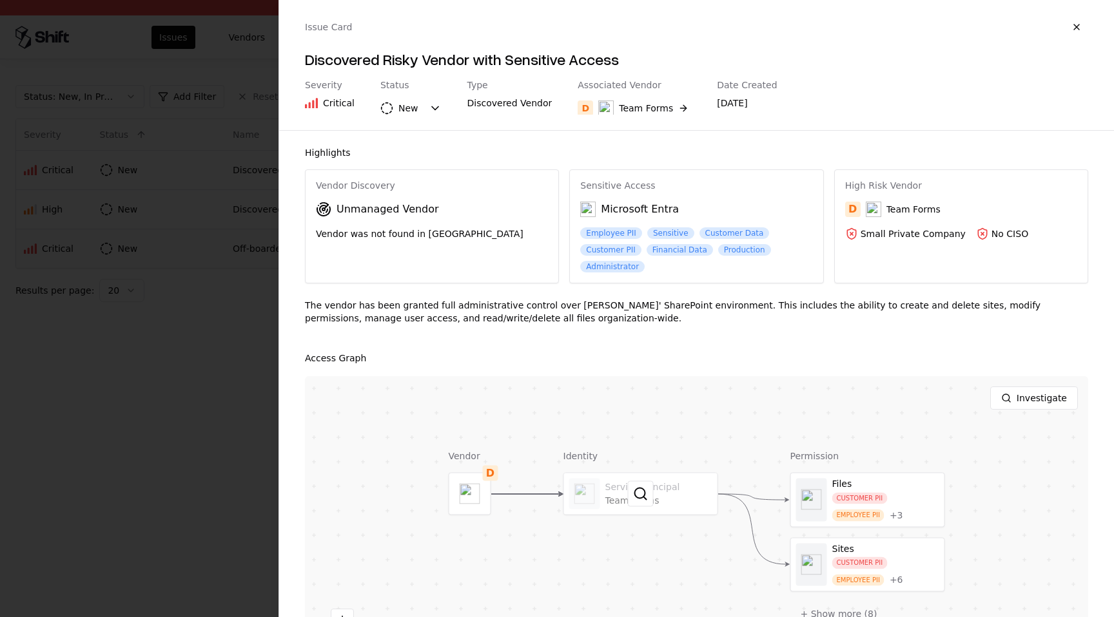
click at [696, 497] on div at bounding box center [640, 494] width 153 height 41
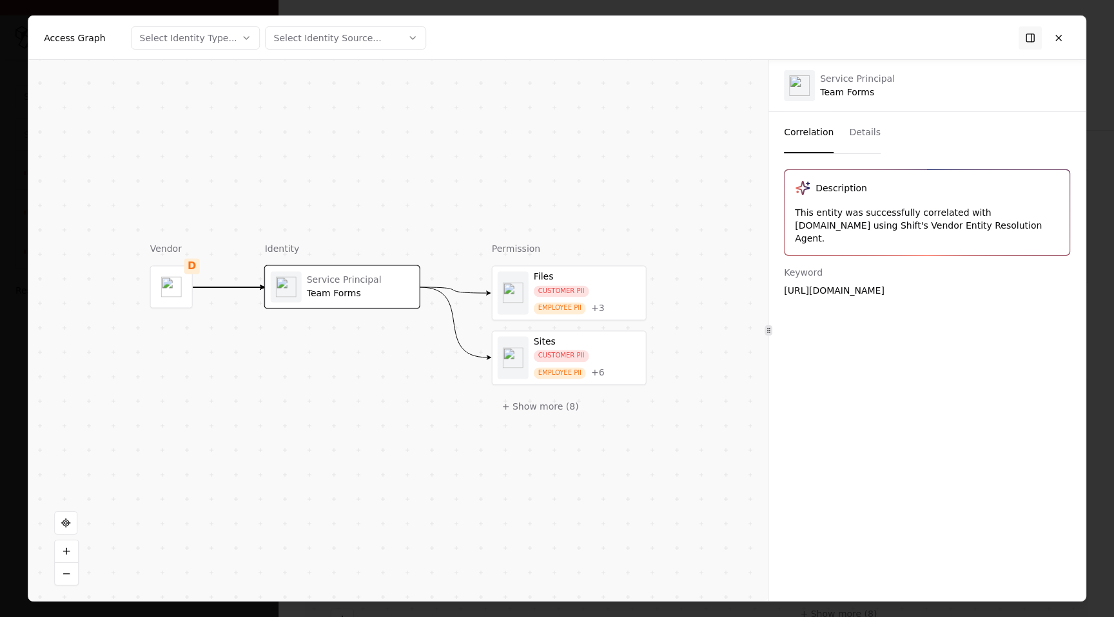
click at [855, 136] on button "Details" at bounding box center [865, 132] width 32 height 41
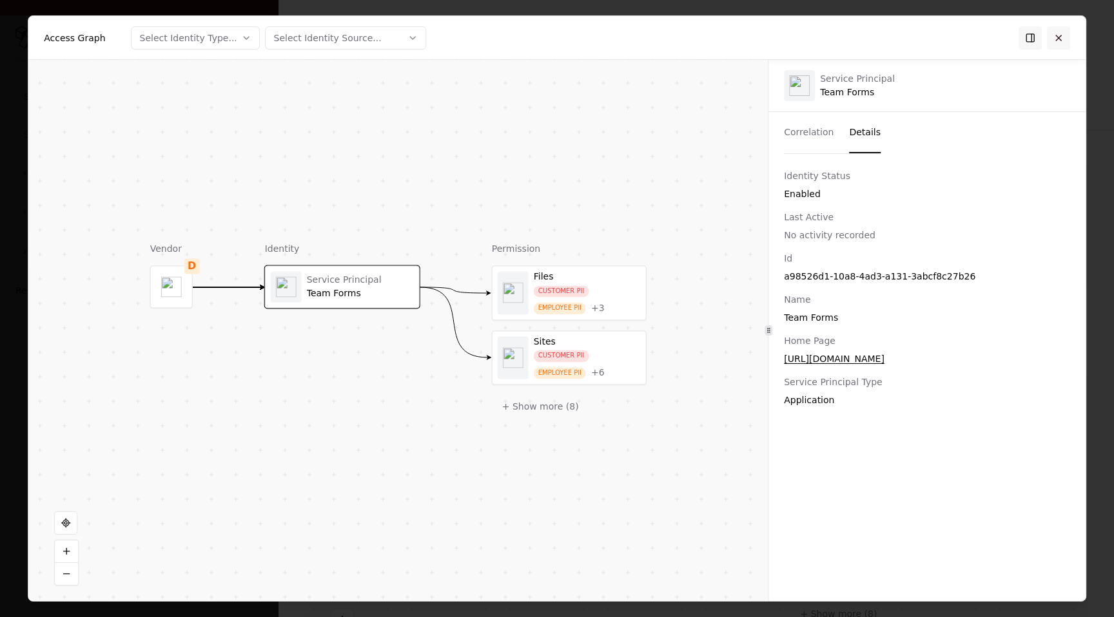
click at [1056, 37] on button at bounding box center [1058, 37] width 23 height 23
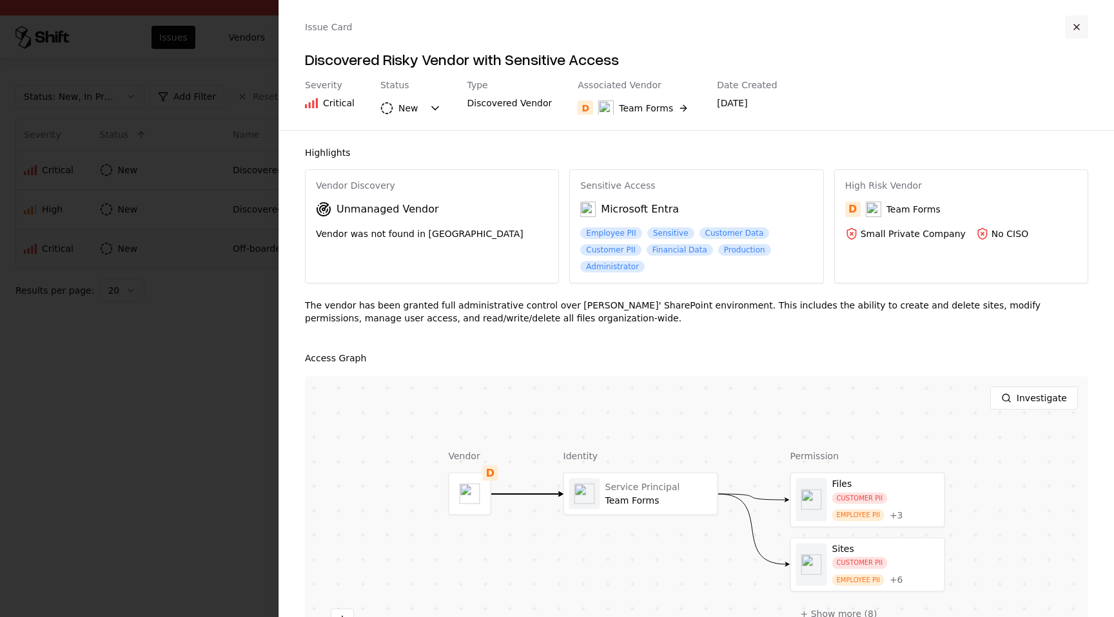
click at [1074, 30] on button "button" at bounding box center [1076, 26] width 23 height 23
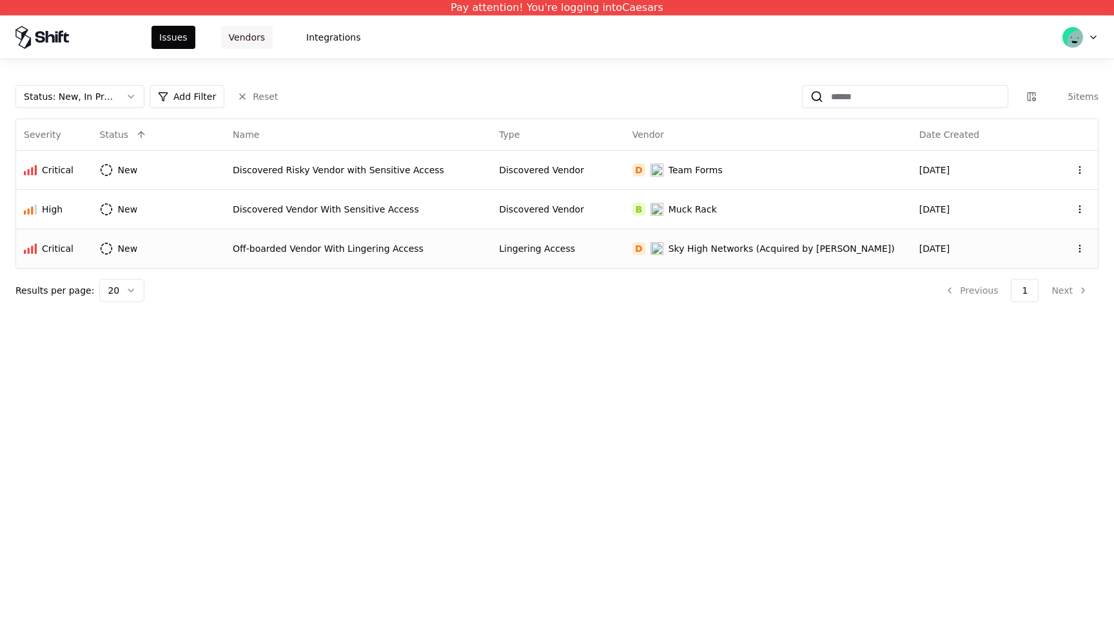
click at [234, 27] on button "Vendors" at bounding box center [247, 37] width 52 height 23
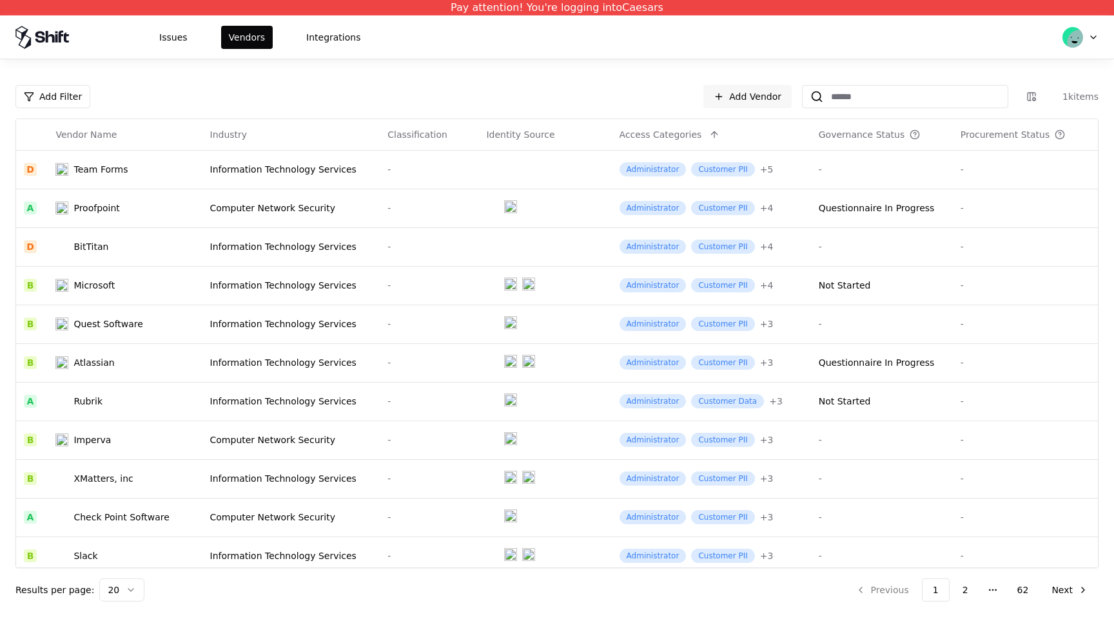
click at [890, 79] on div "Add Filter Add Vendor 1k items Vendor Name Industry Classification Identity Sou…" at bounding box center [557, 338] width 1114 height 558
click at [890, 85] on input at bounding box center [915, 96] width 184 height 23
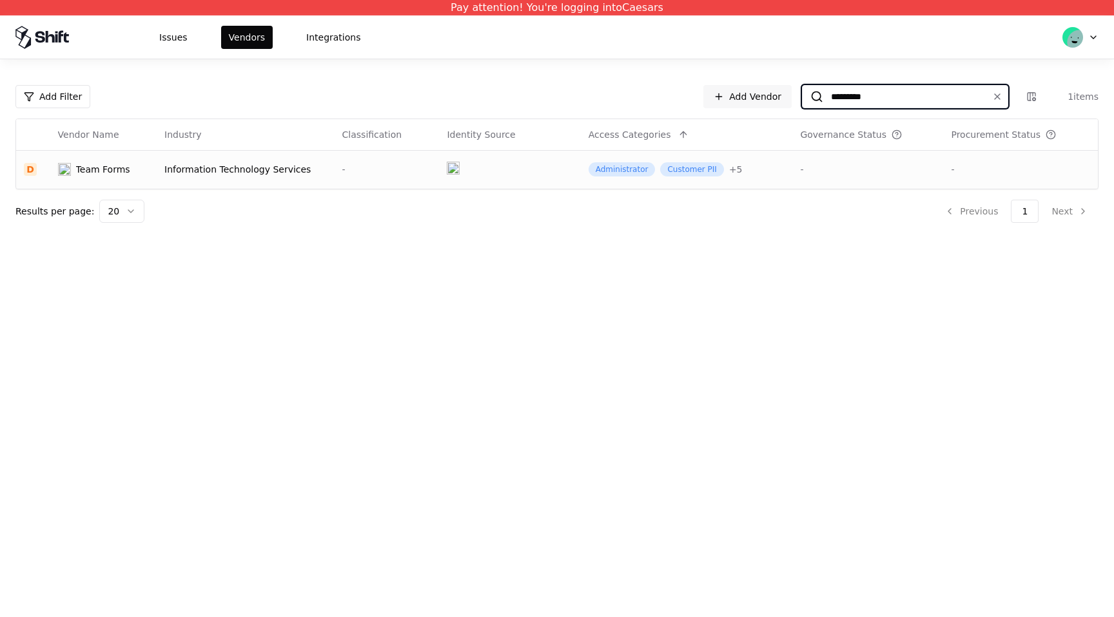
type input "*********"
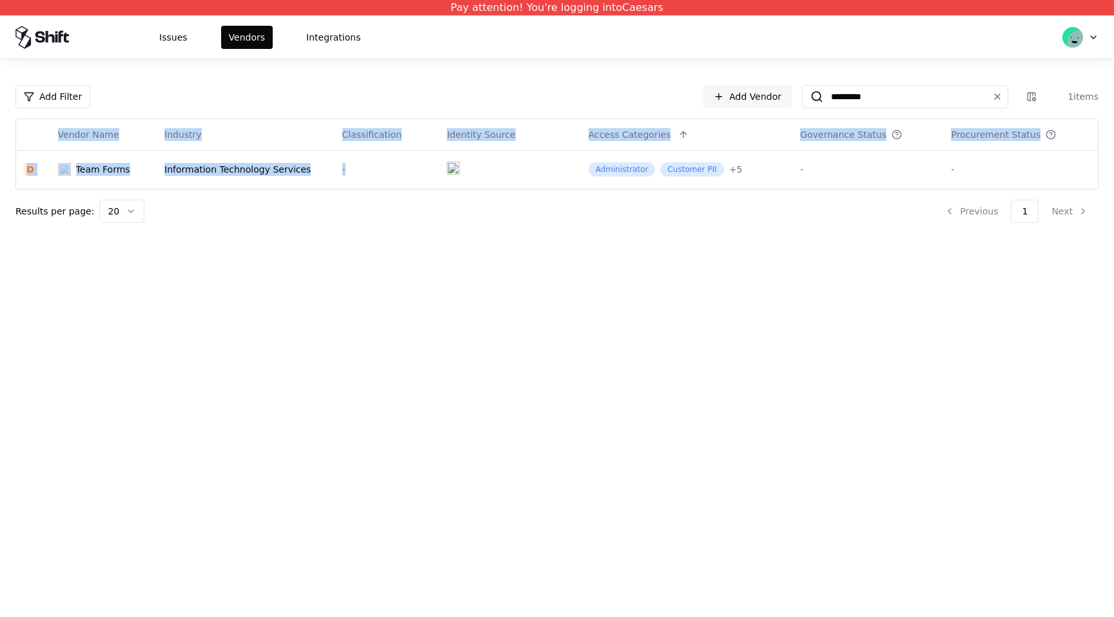
click at [512, 189] on div "Vendor Name Industry Classification Identity Source Access Categories Governanc…" at bounding box center [556, 154] width 1083 height 71
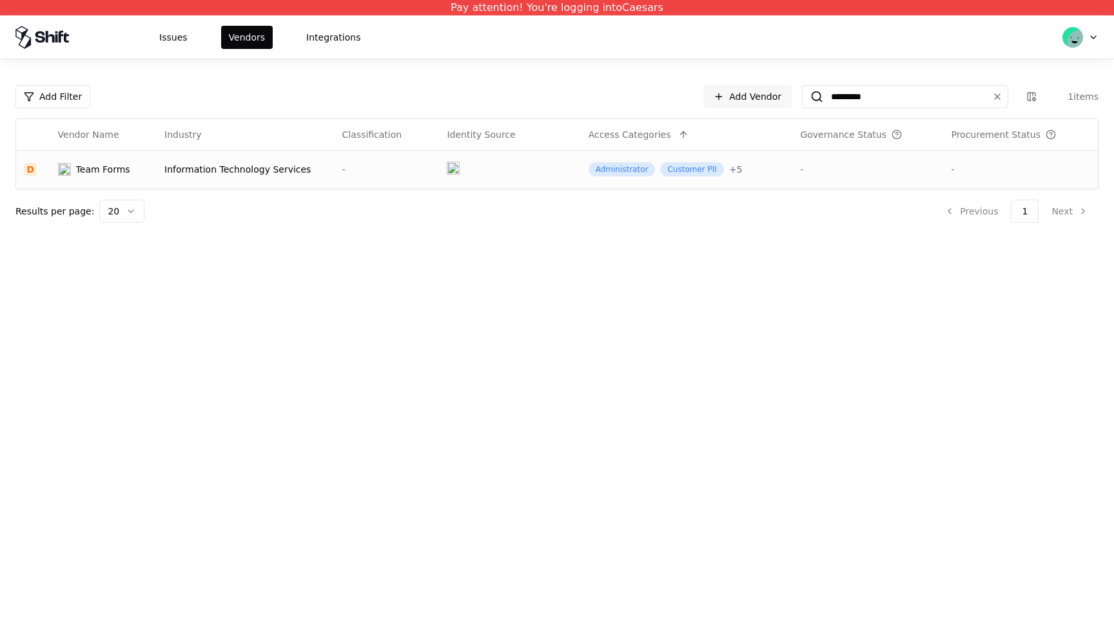
click at [510, 169] on td at bounding box center [509, 169] width 141 height 39
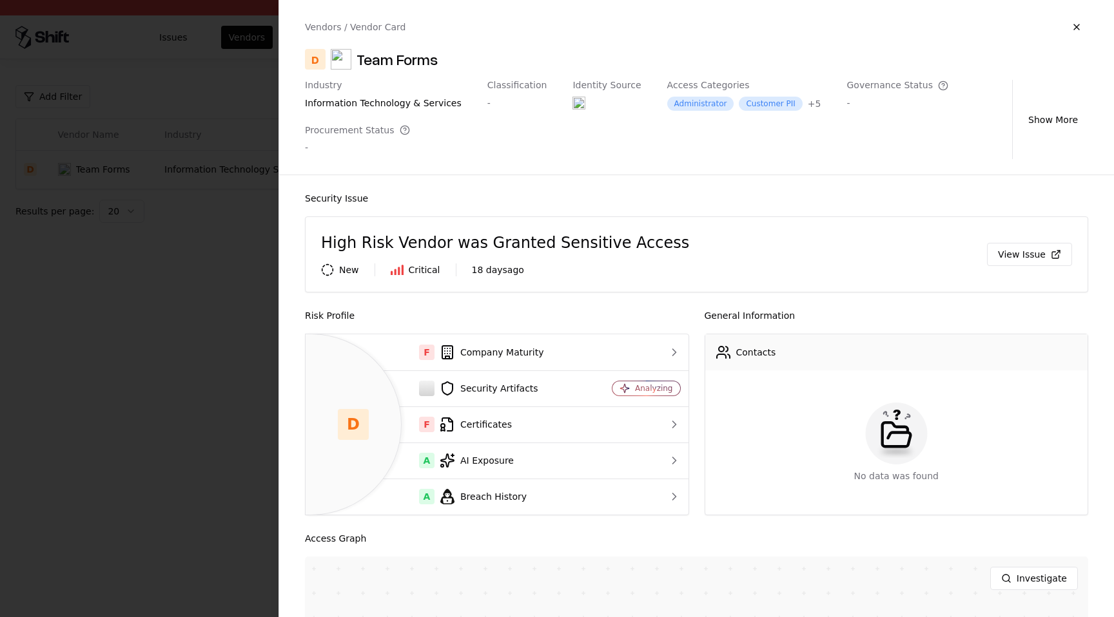
scroll to position [277, 0]
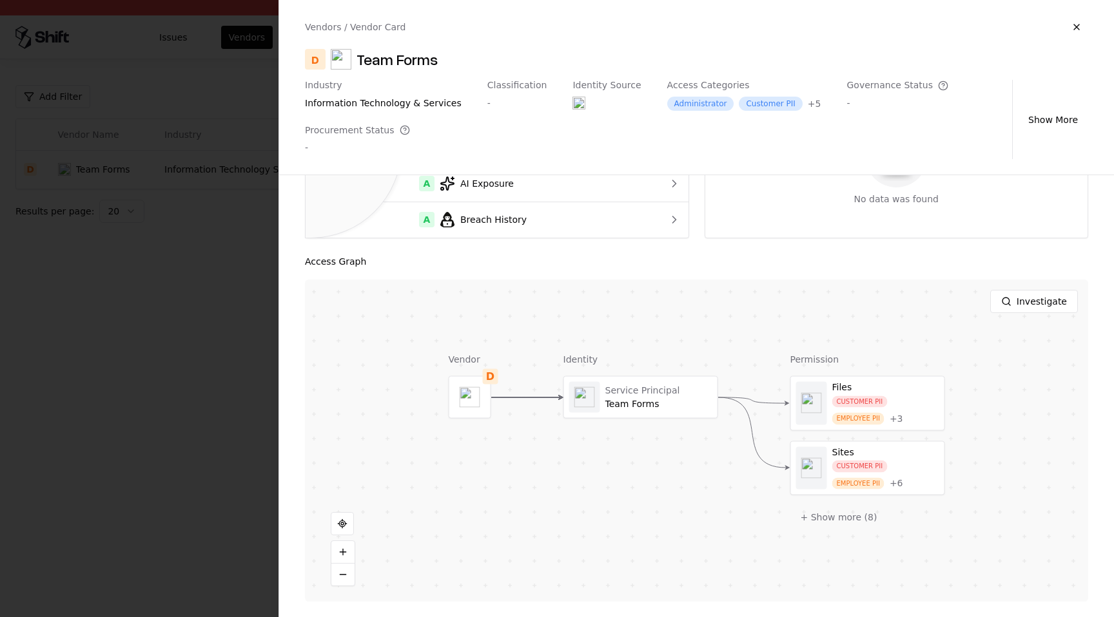
click at [0, 0] on div at bounding box center [0, 0] width 0 height 0
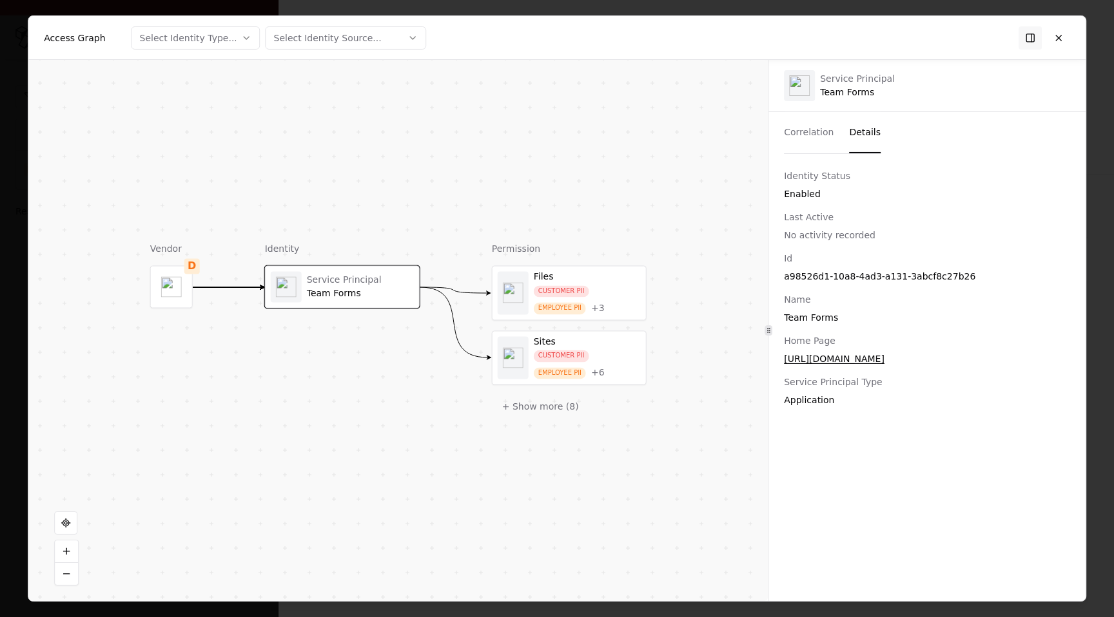
click at [856, 129] on button "Details" at bounding box center [865, 132] width 32 height 41
click at [1054, 32] on button at bounding box center [1058, 37] width 23 height 23
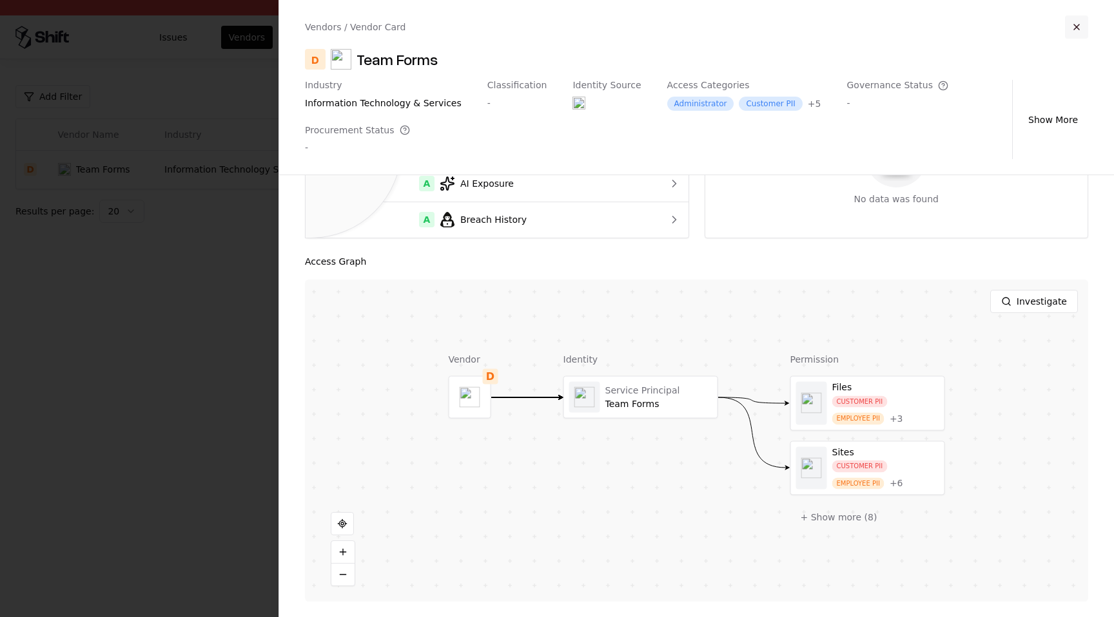
click at [1073, 24] on button "button" at bounding box center [1076, 26] width 23 height 23
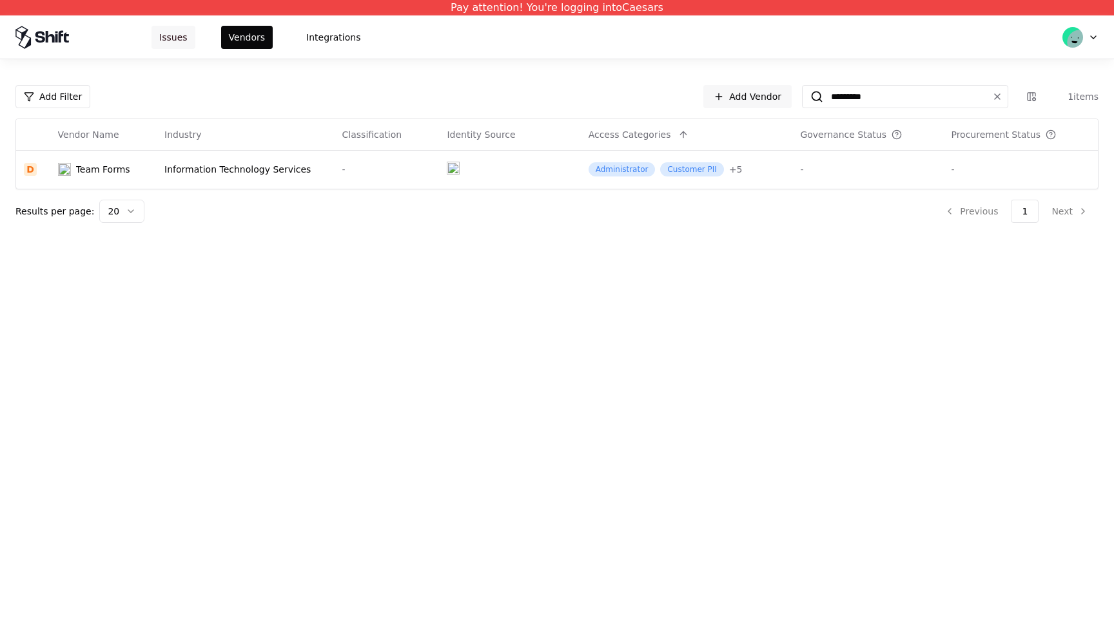
click at [182, 32] on button "Issues" at bounding box center [173, 37] width 44 height 23
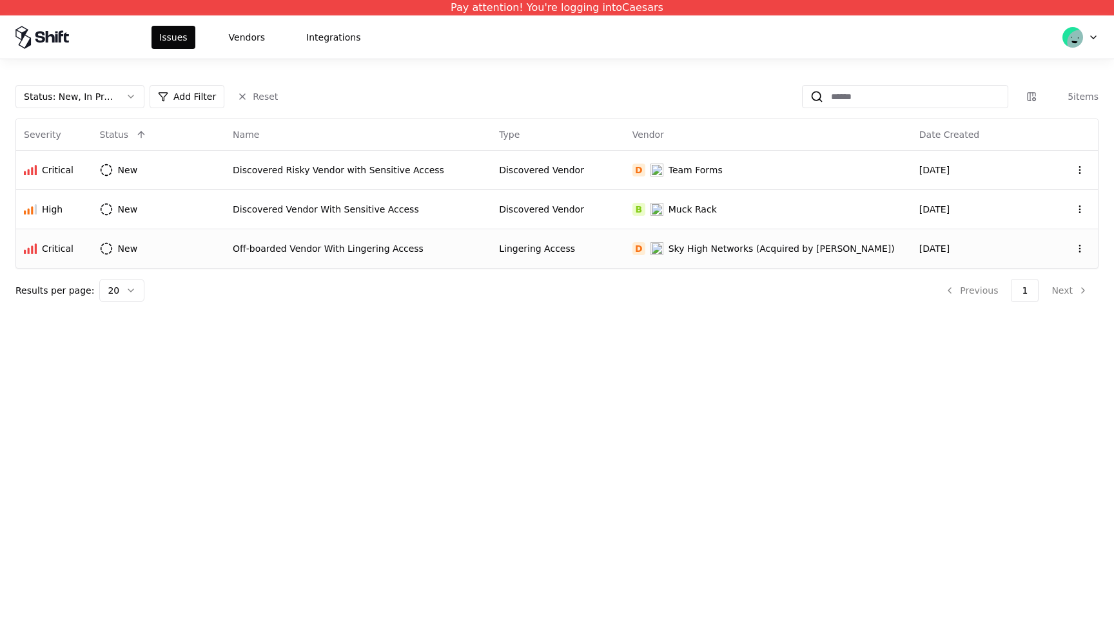
click at [371, 239] on td "Off-boarded Vendor With Lingering Access" at bounding box center [358, 248] width 266 height 39
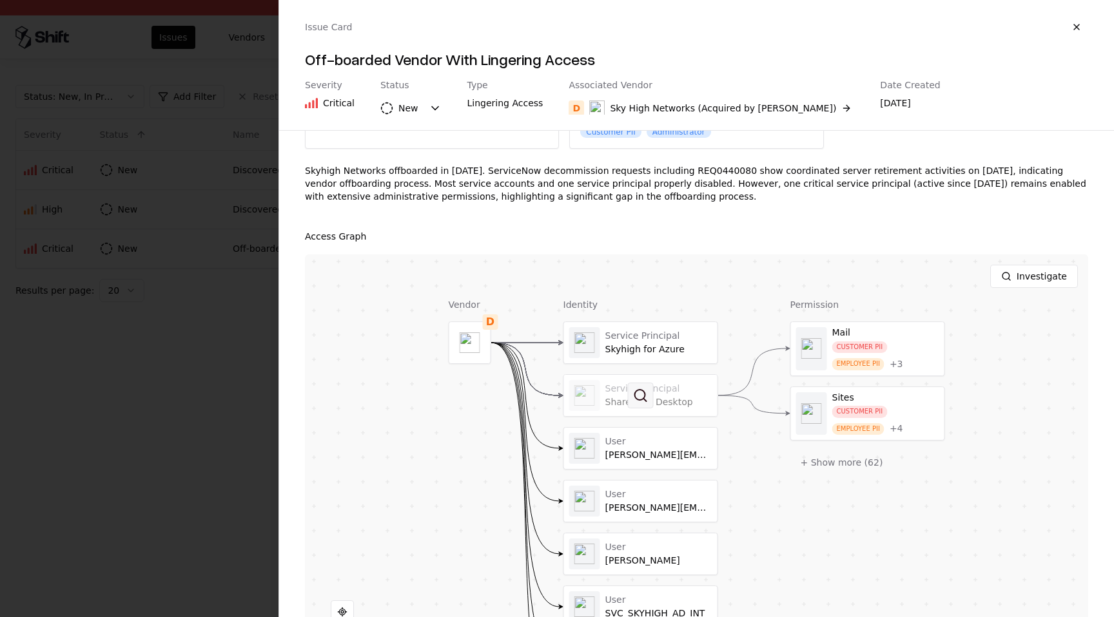
scroll to position [119, 0]
click at [641, 443] on button at bounding box center [641, 447] width 26 height 26
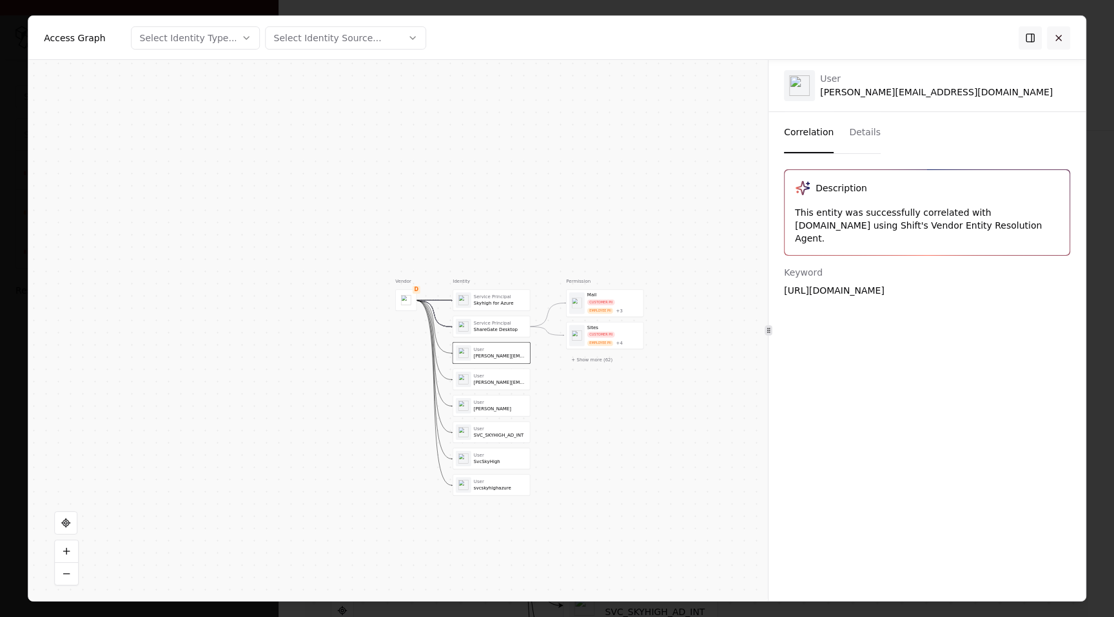
click at [1059, 36] on button at bounding box center [1058, 37] width 23 height 23
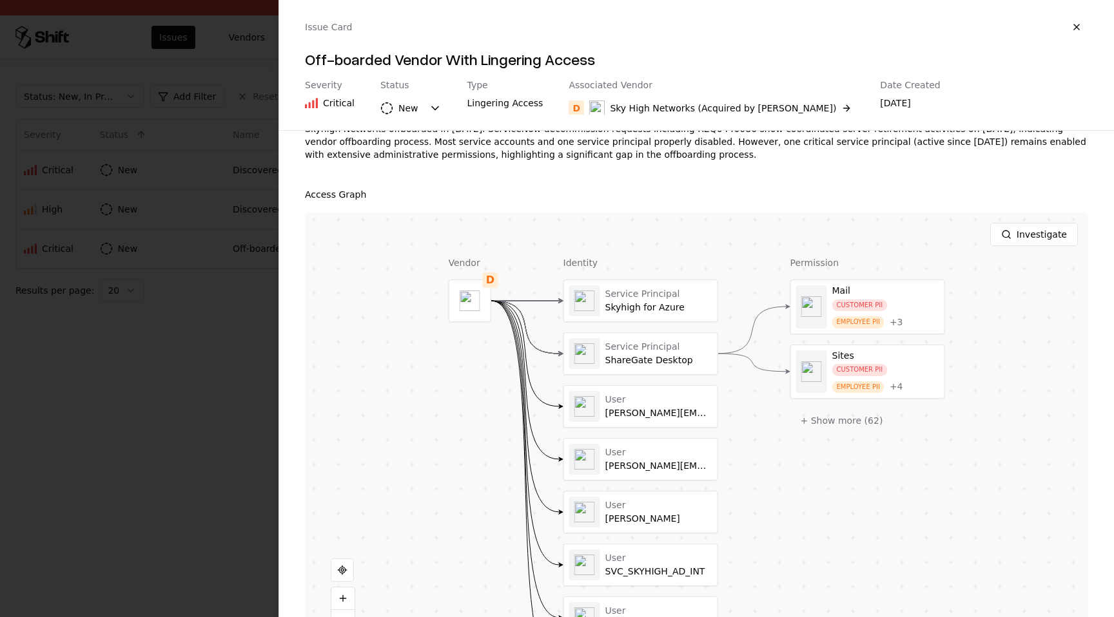
scroll to position [206, 0]
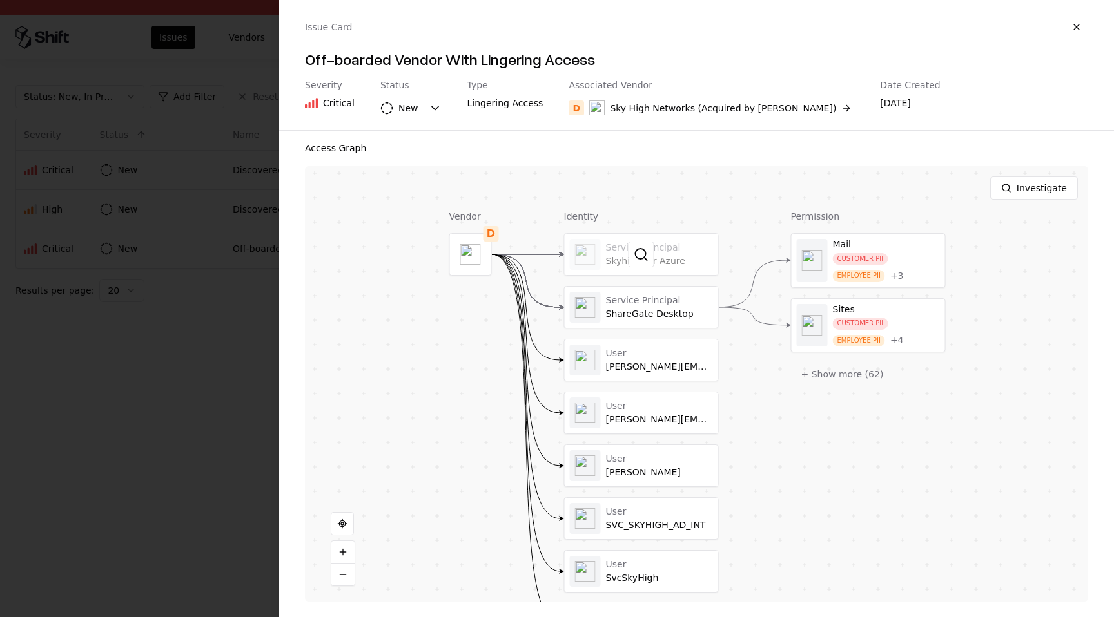
click at [674, 255] on div at bounding box center [641, 254] width 153 height 41
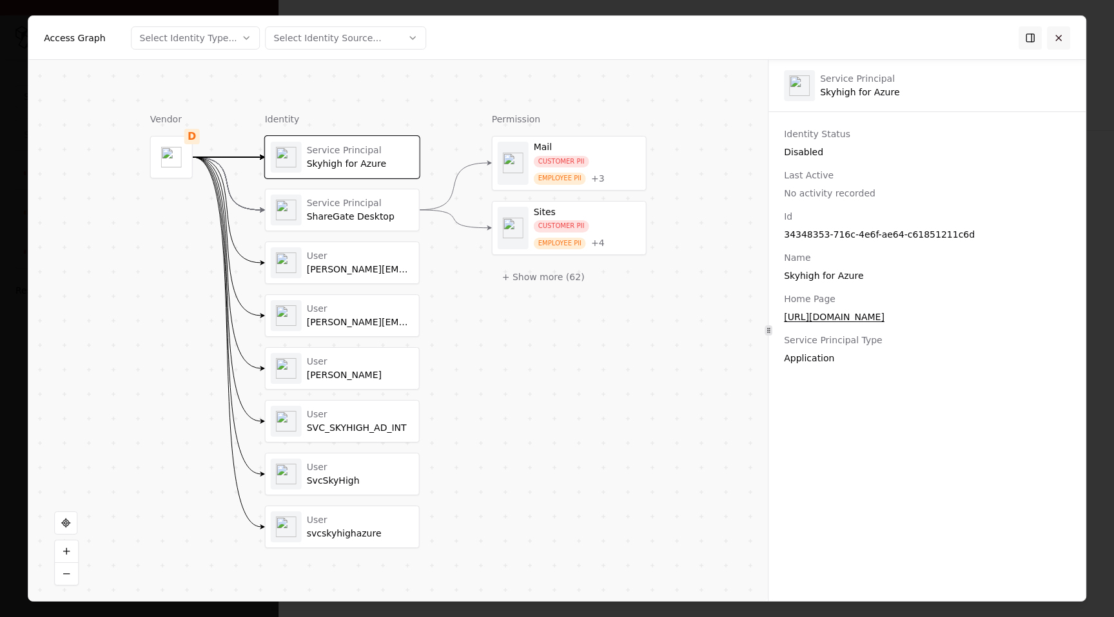
click at [1065, 34] on button at bounding box center [1058, 37] width 23 height 23
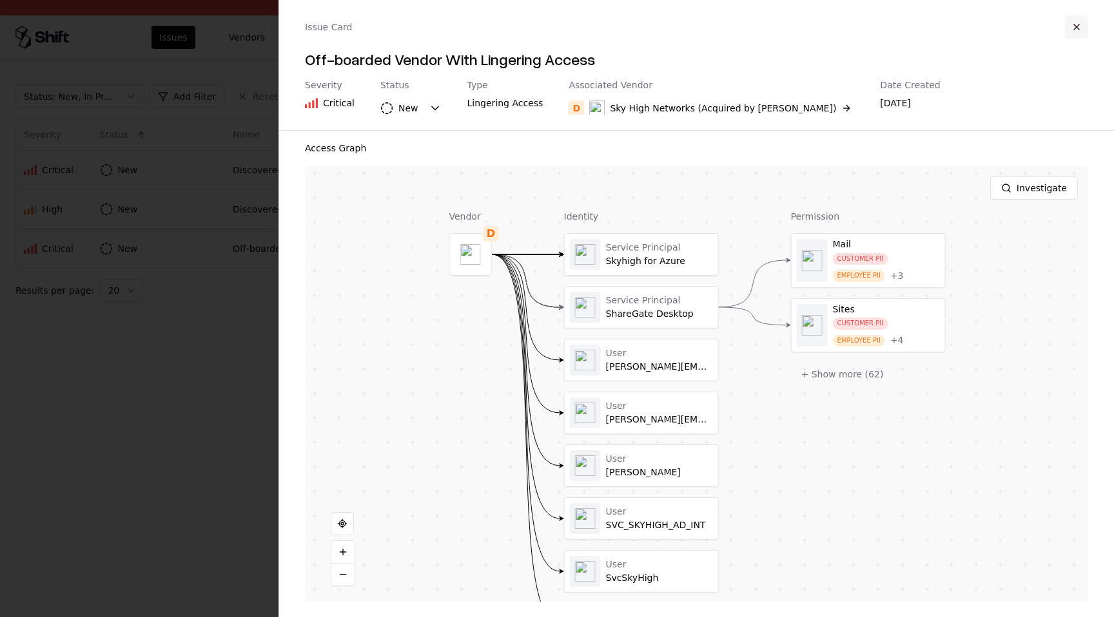
click at [1071, 28] on button "button" at bounding box center [1076, 26] width 23 height 23
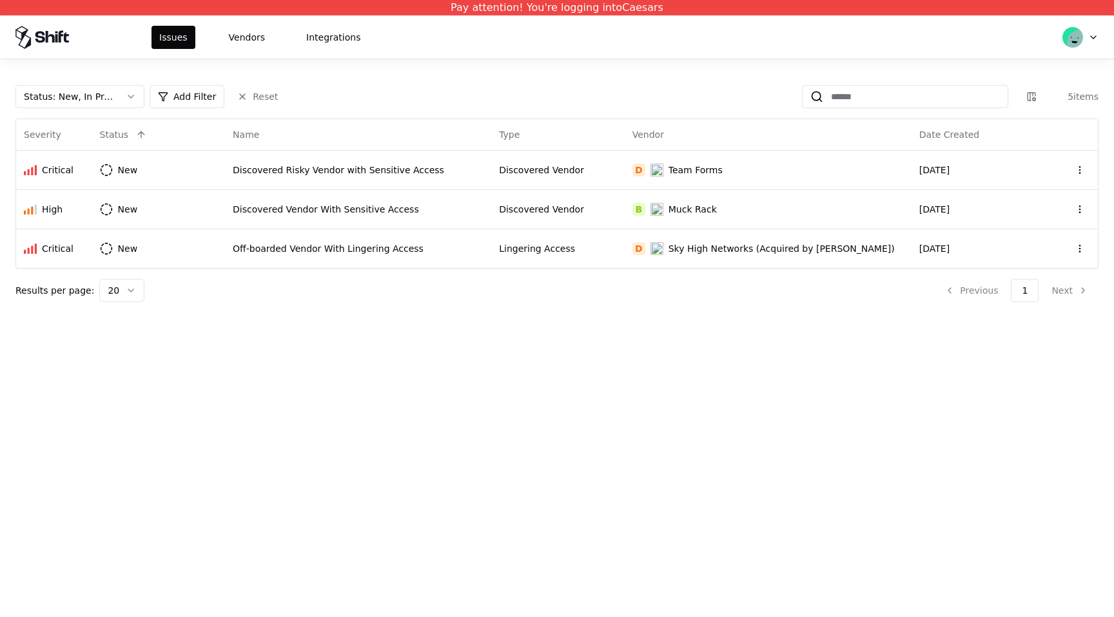
click at [102, 76] on div "Status : New, In Progress Add Filter Reset 5 items Severity Status Name Type Ve…" at bounding box center [557, 188] width 1114 height 258
click at [106, 88] on button "Status : New, In Progress" at bounding box center [79, 96] width 129 height 23
click at [90, 219] on div "Draft" at bounding box center [80, 224] width 122 height 26
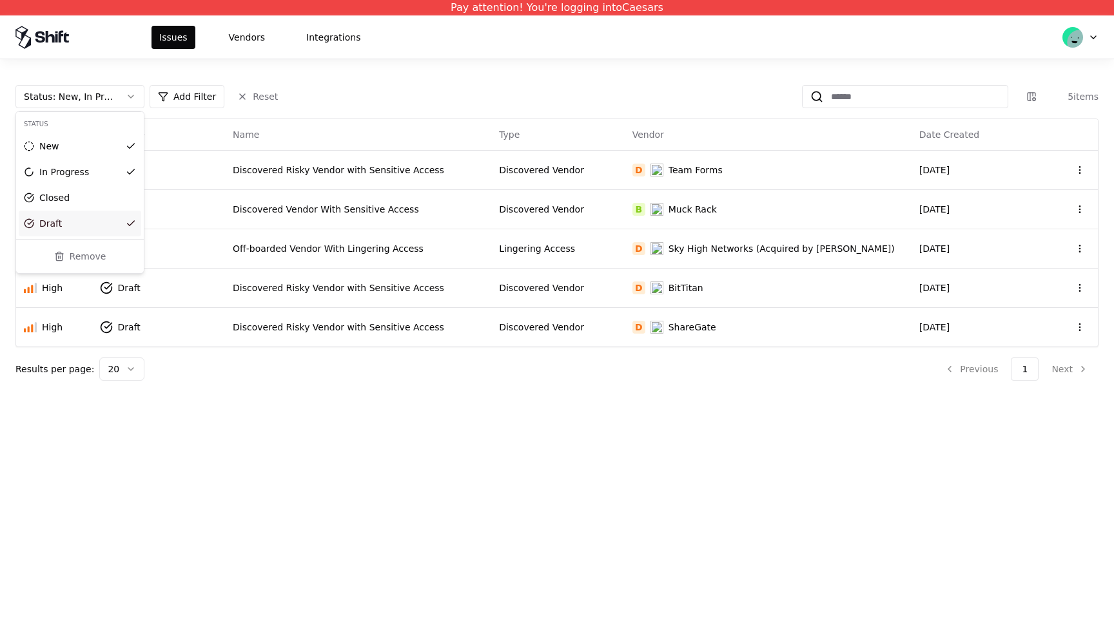
click at [292, 340] on html "Pay attention! You're logging into Caesars Issues Vendors Integrations Status :…" at bounding box center [557, 308] width 1114 height 617
click at [293, 328] on div "Discovered Risky Vendor with Sensitive Access" at bounding box center [358, 327] width 251 height 13
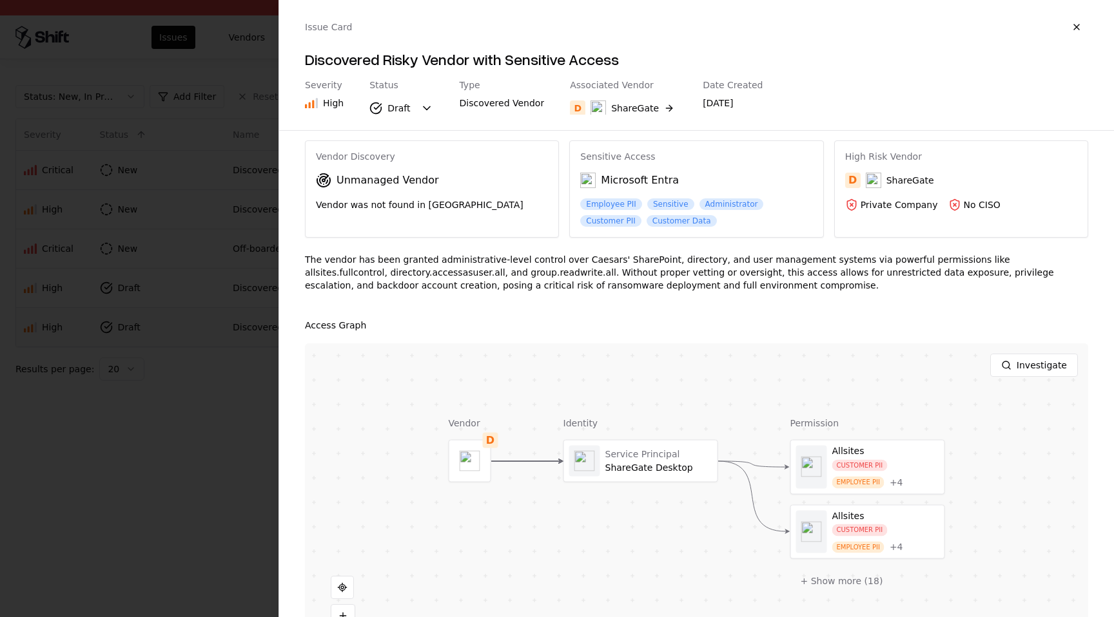
scroll to position [32, 0]
click at [683, 477] on div at bounding box center [640, 458] width 153 height 41
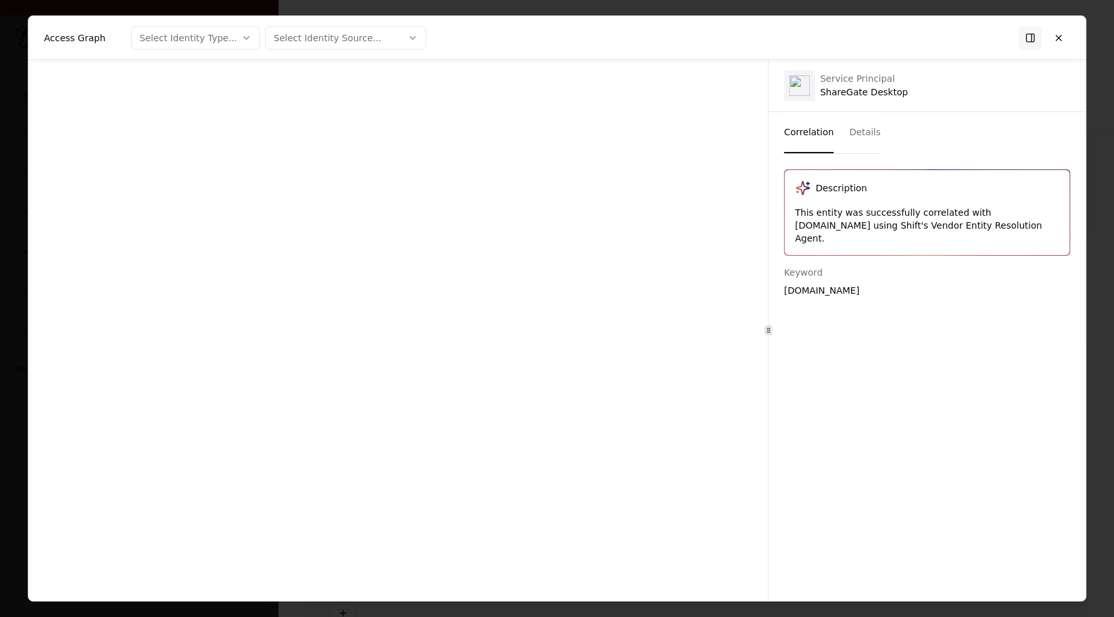
click at [681, 476] on div at bounding box center [397, 330] width 739 height 541
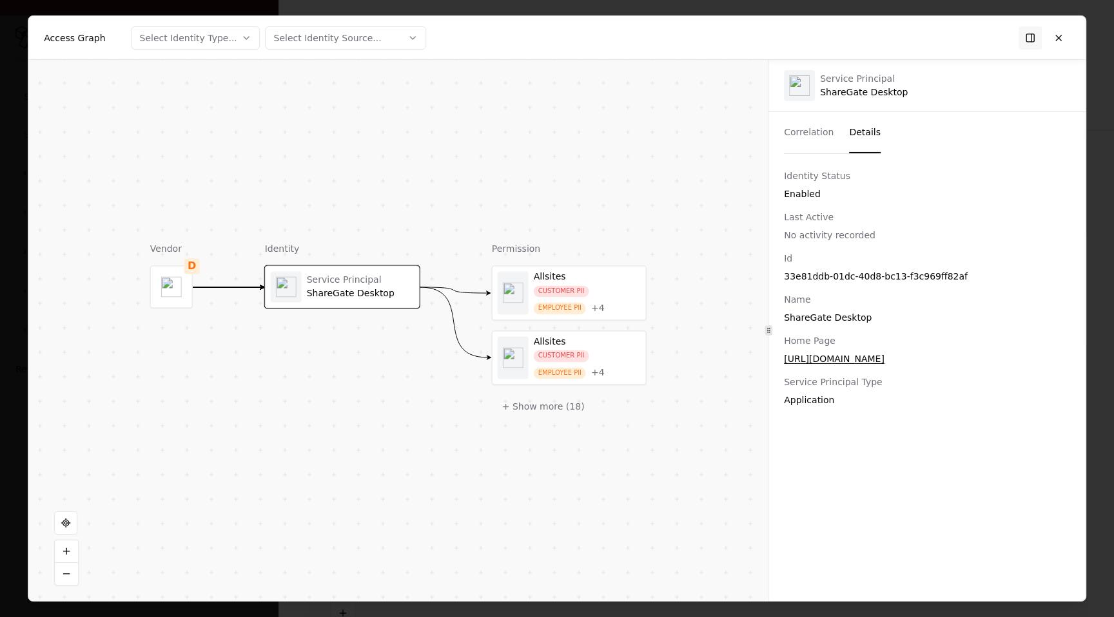
click at [860, 126] on button "Details" at bounding box center [865, 132] width 32 height 41
click at [1069, 34] on button at bounding box center [1058, 37] width 23 height 23
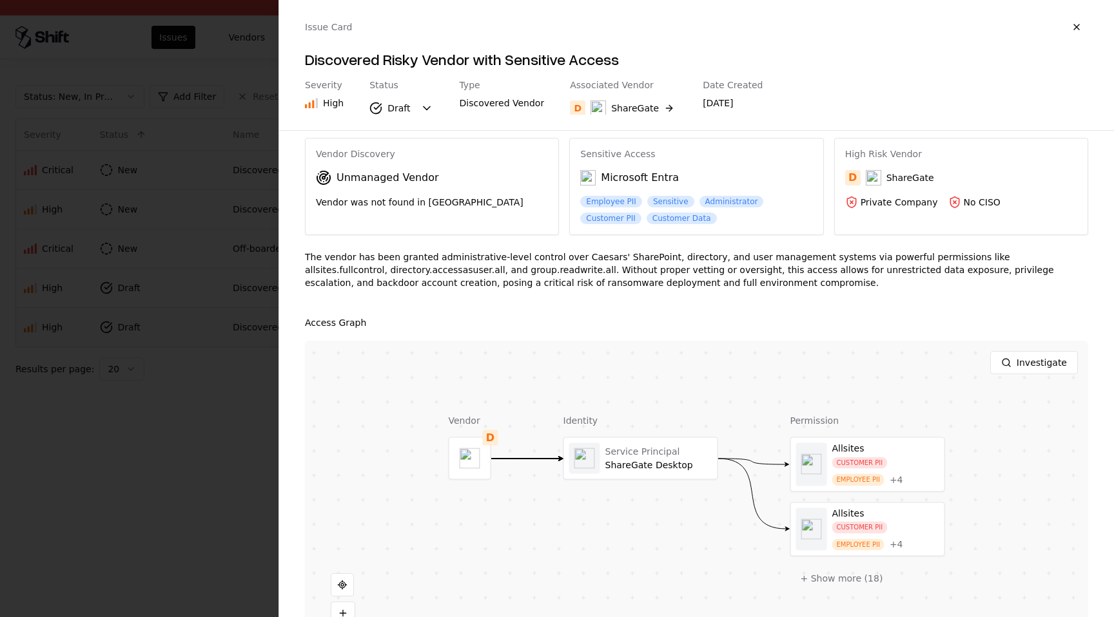
click at [128, 240] on div at bounding box center [557, 308] width 1114 height 617
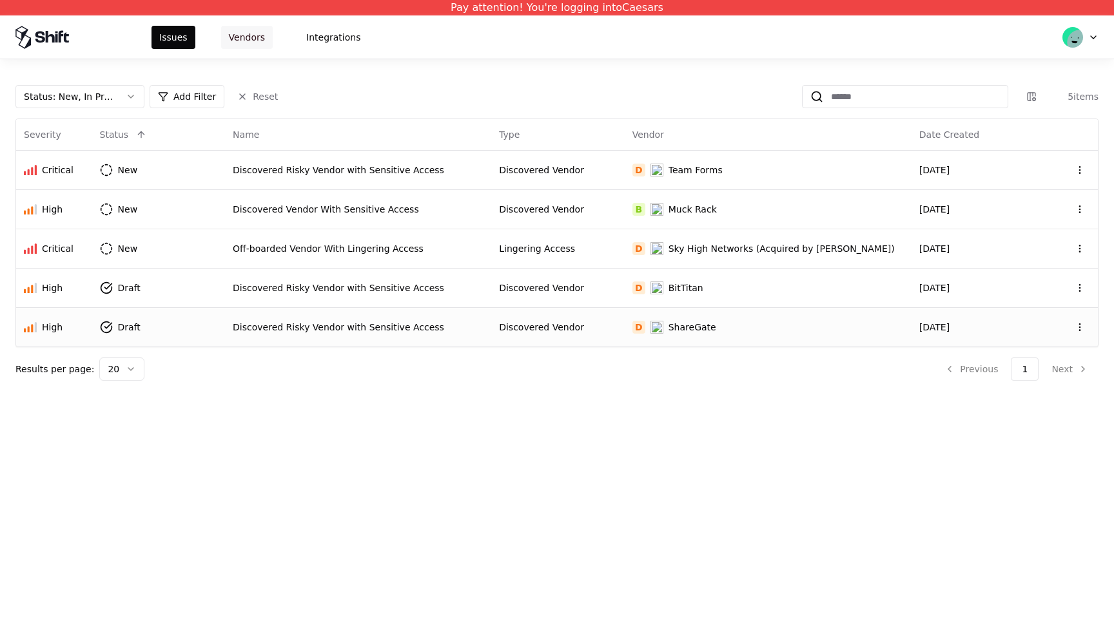
click at [238, 38] on button "Vendors" at bounding box center [247, 37] width 52 height 23
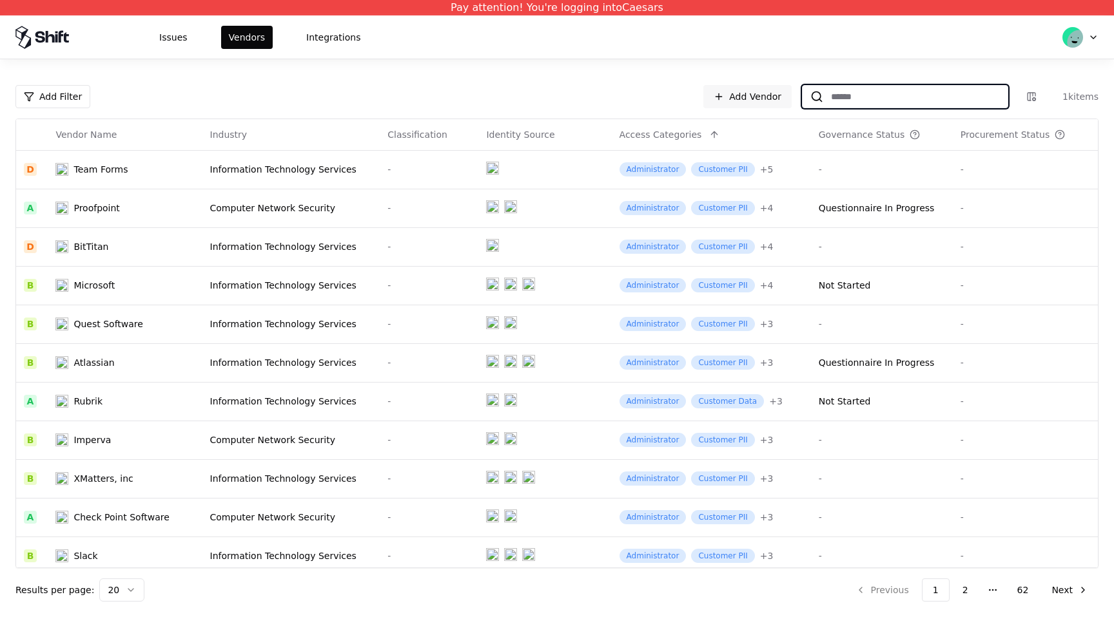
click at [937, 97] on input at bounding box center [915, 96] width 184 height 23
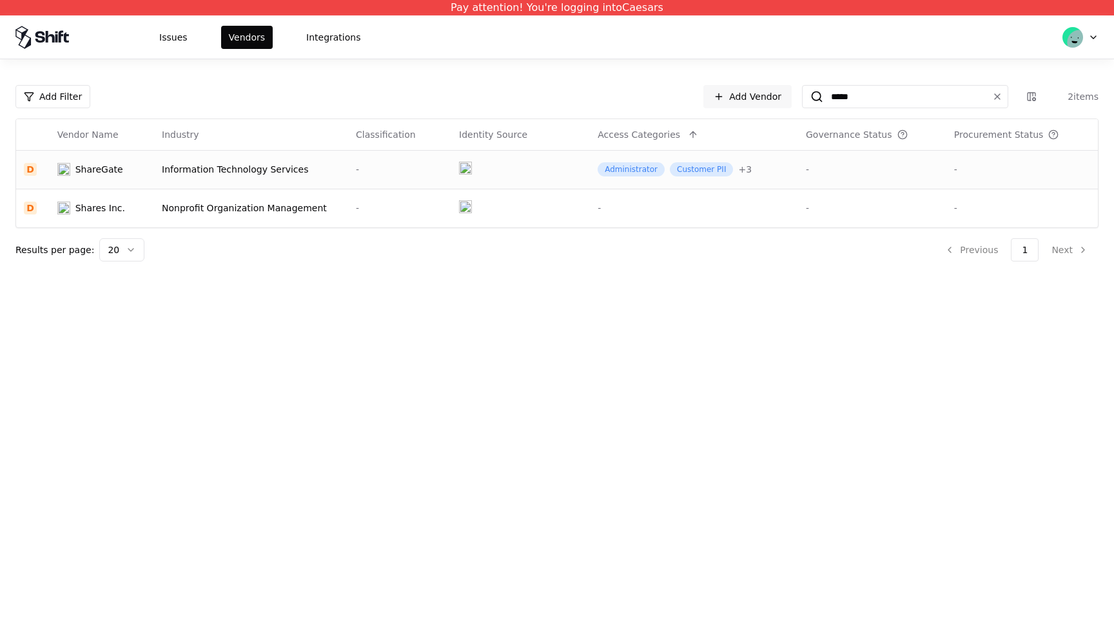
click at [364, 166] on div "-" at bounding box center [400, 169] width 88 height 13
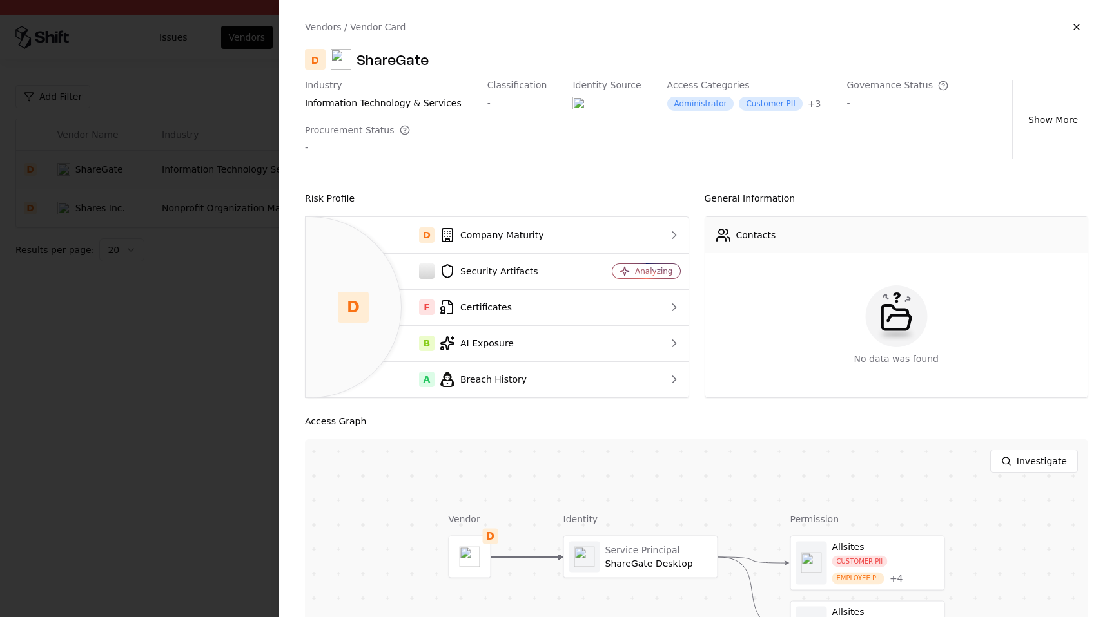
scroll to position [160, 0]
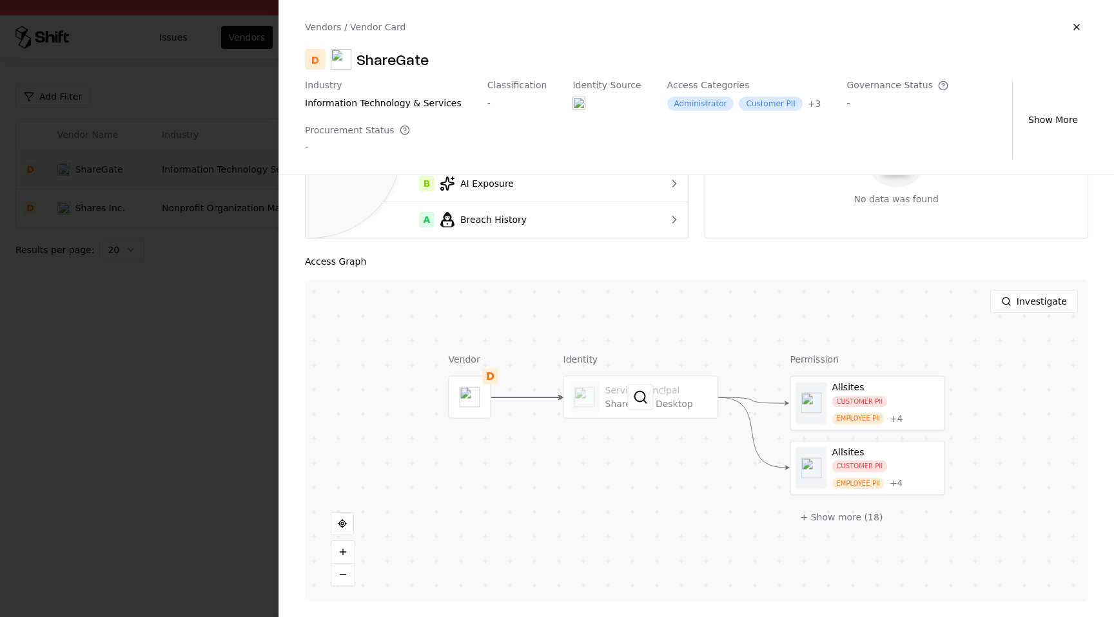
click at [654, 391] on div at bounding box center [640, 397] width 153 height 41
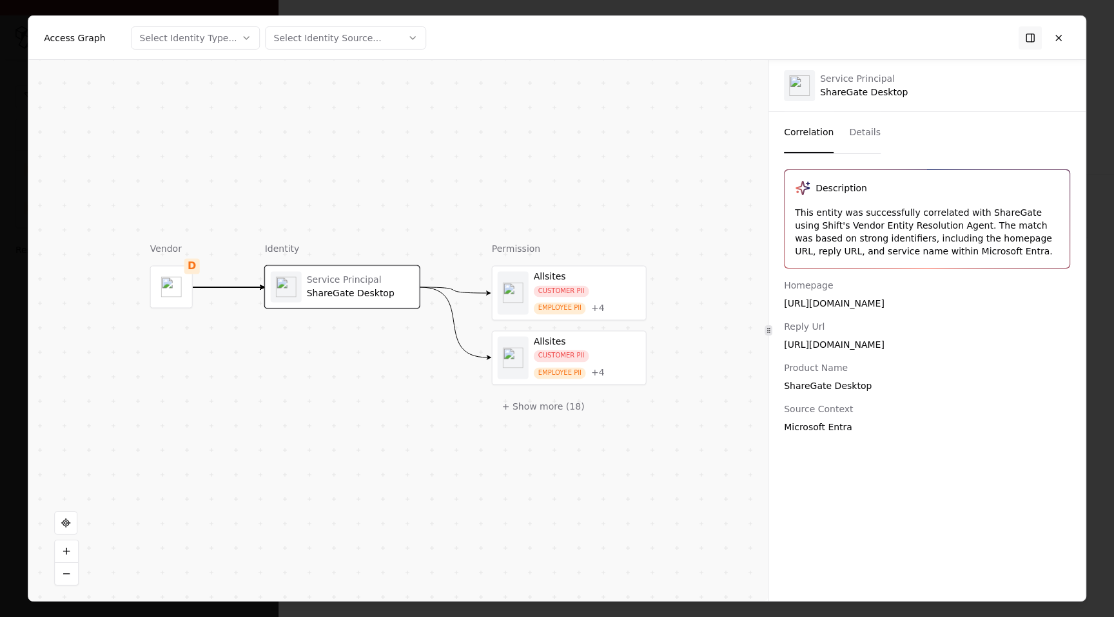
click at [850, 122] on button "Details" at bounding box center [865, 132] width 32 height 41
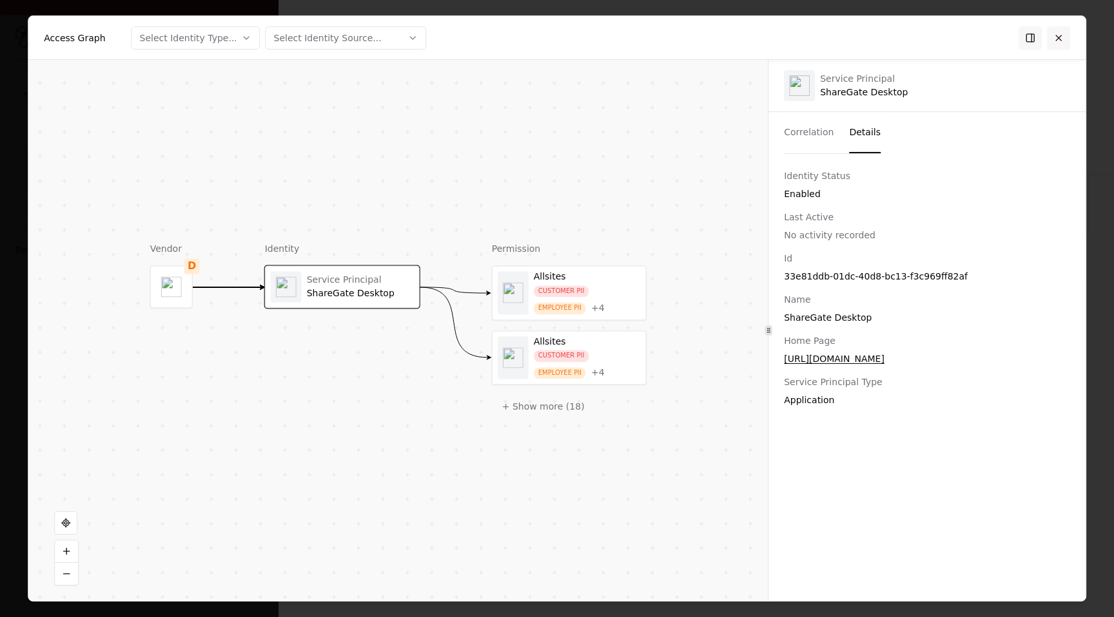
click at [1060, 35] on button at bounding box center [1058, 37] width 23 height 23
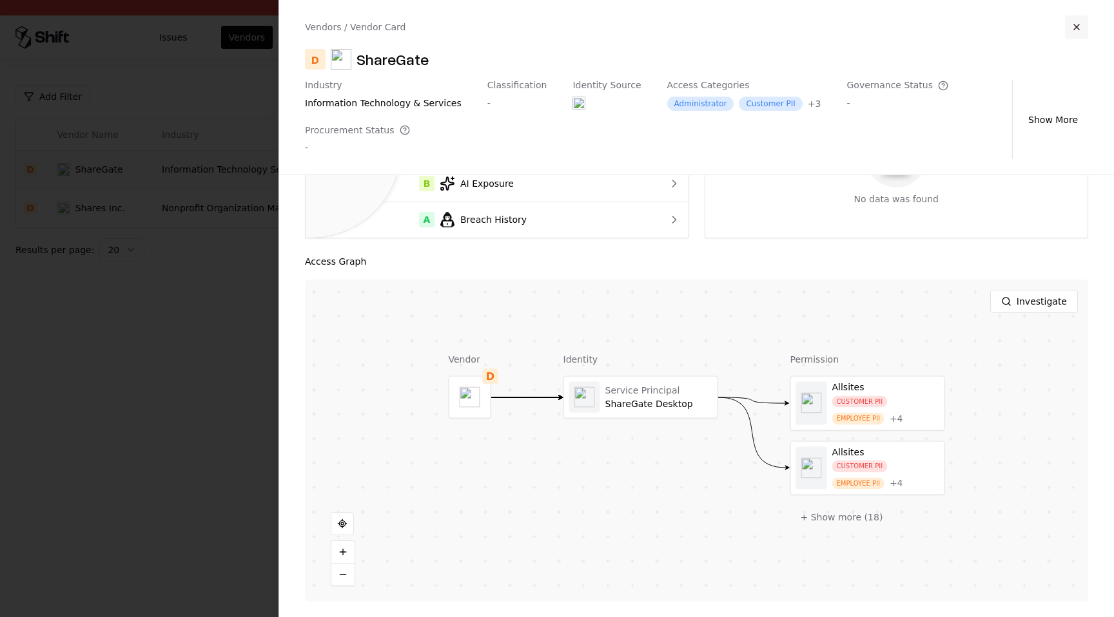
click at [1069, 30] on button "button" at bounding box center [1076, 26] width 23 height 23
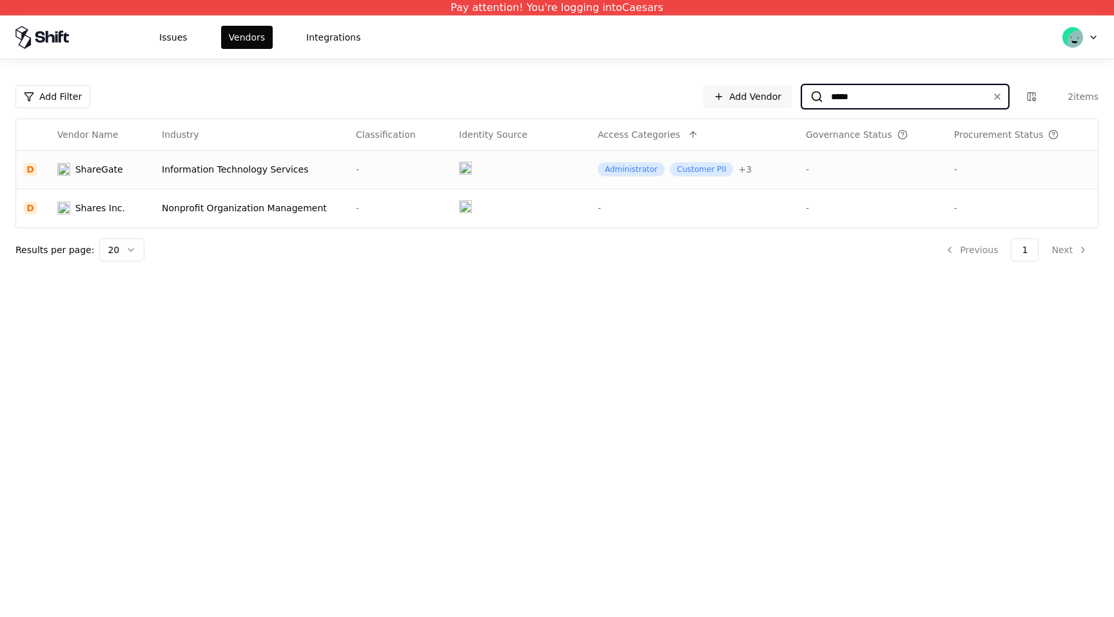
click at [911, 103] on input "*****" at bounding box center [902, 96] width 159 height 23
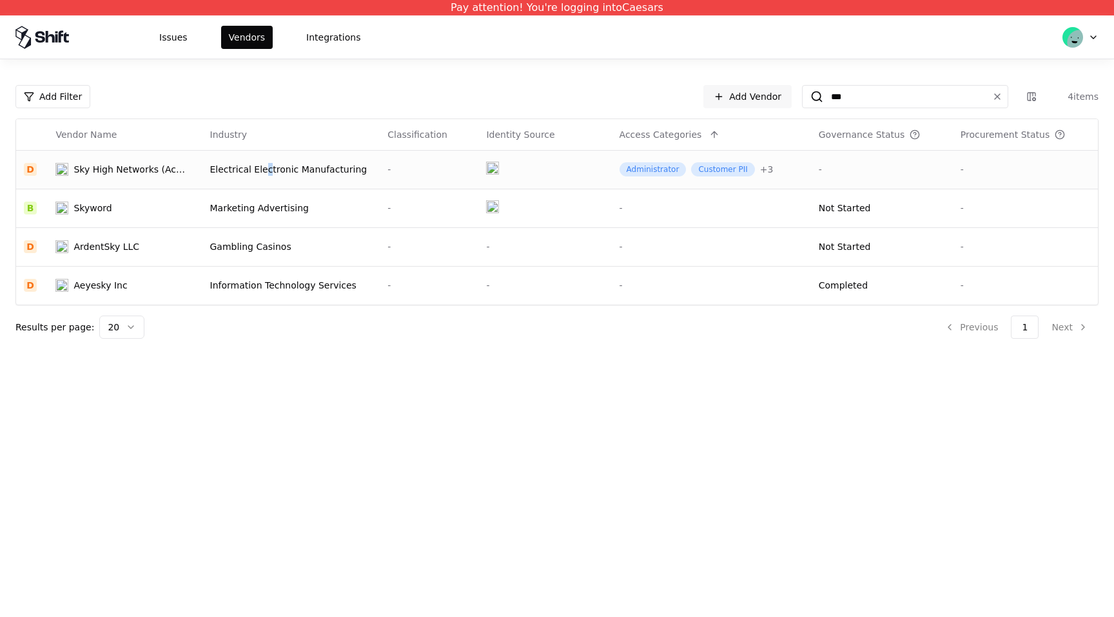
click at [269, 167] on div "Electrical Electronic Manufacturing" at bounding box center [291, 169] width 162 height 13
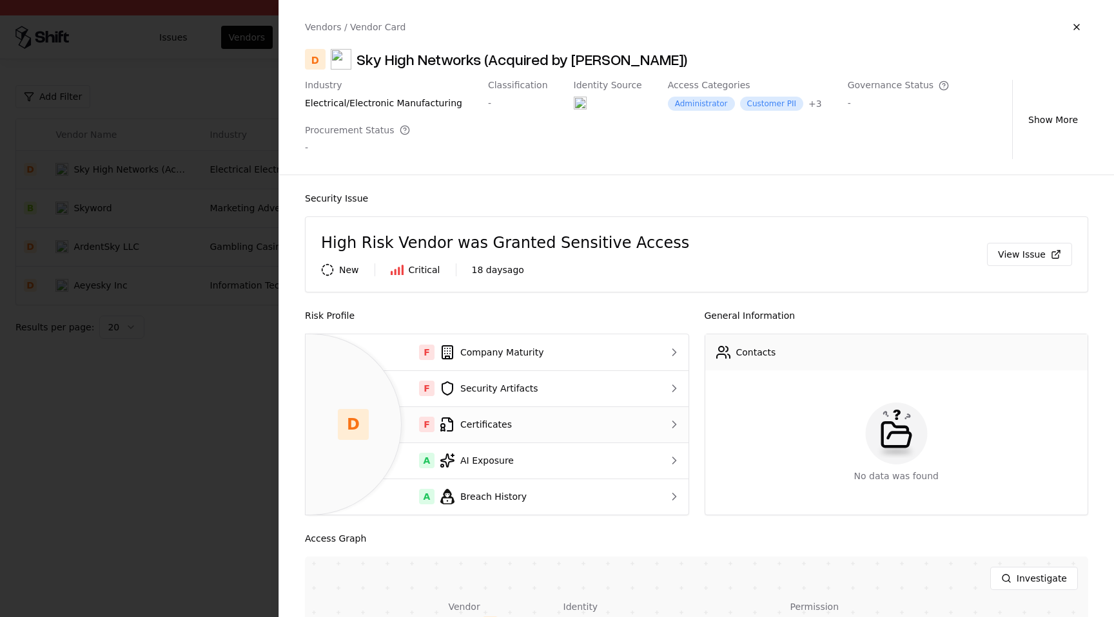
scroll to position [391, 0]
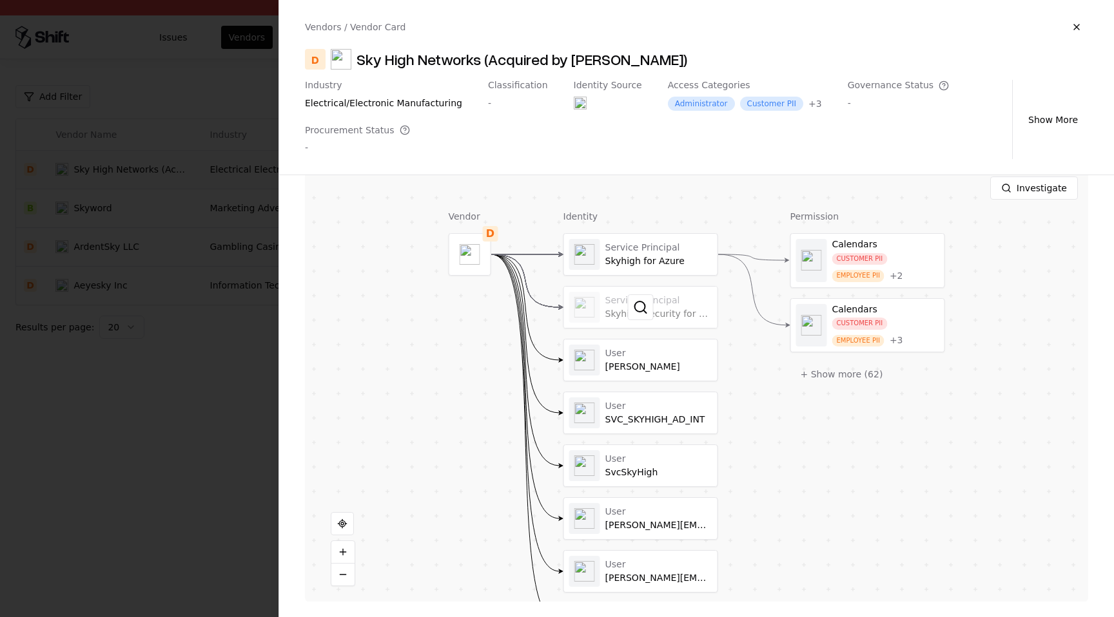
click at [650, 322] on div at bounding box center [640, 307] width 153 height 41
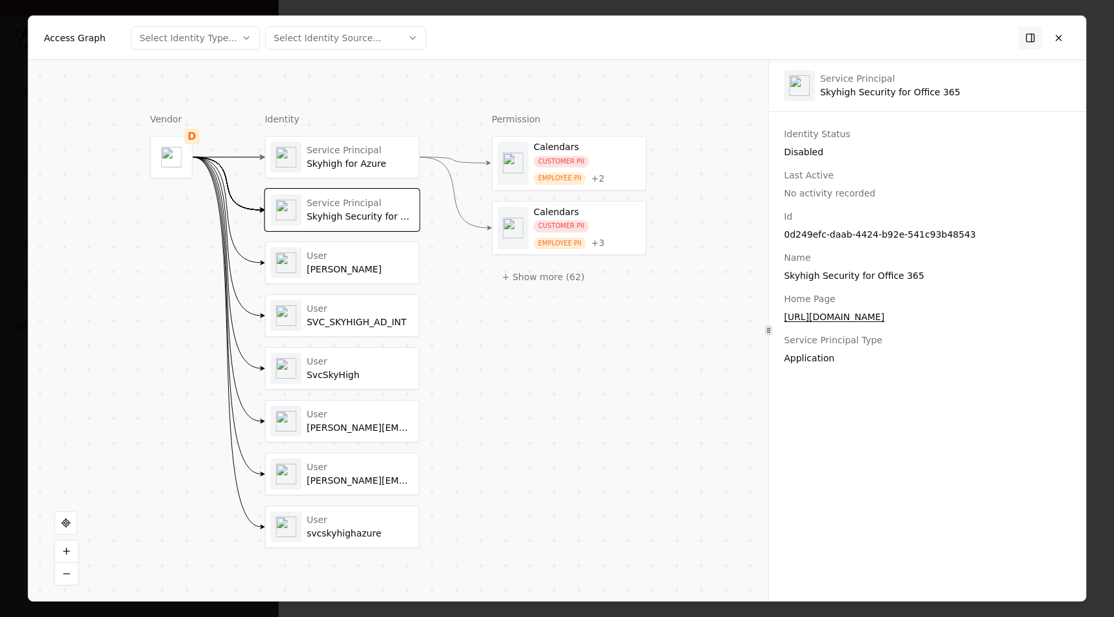
click at [389, 165] on div "Skyhigh for Azure" at bounding box center [360, 165] width 107 height 12
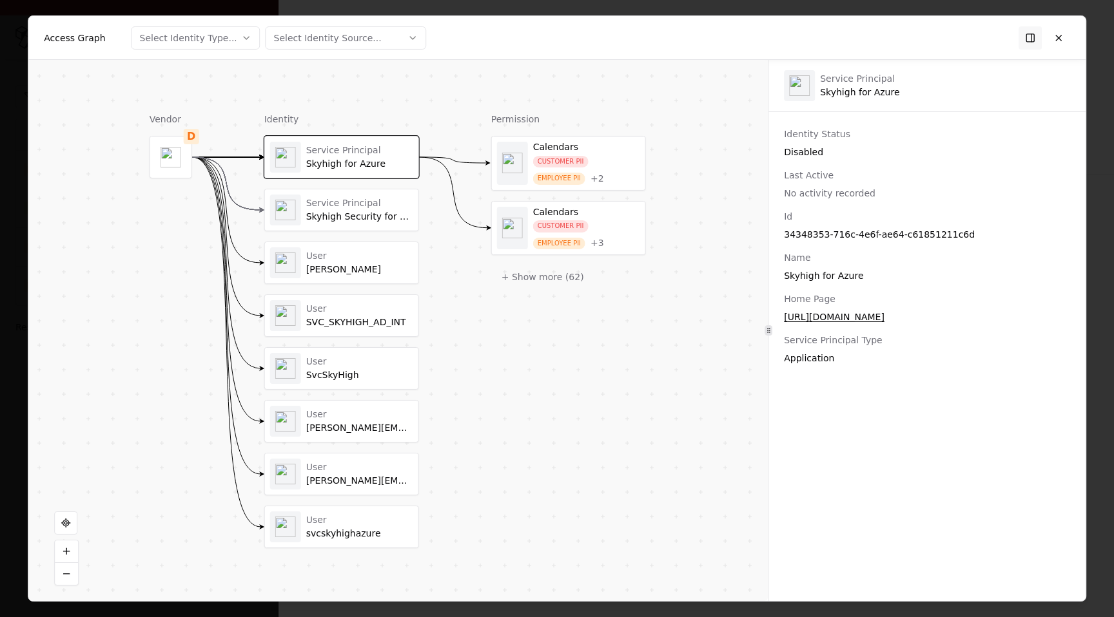
click at [385, 224] on div "Service Principal Skyhigh Security for Office 365" at bounding box center [341, 210] width 143 height 31
click at [920, 233] on div "0d249efc-daab-4424-b92e-541c93b48543" at bounding box center [927, 234] width 286 height 13
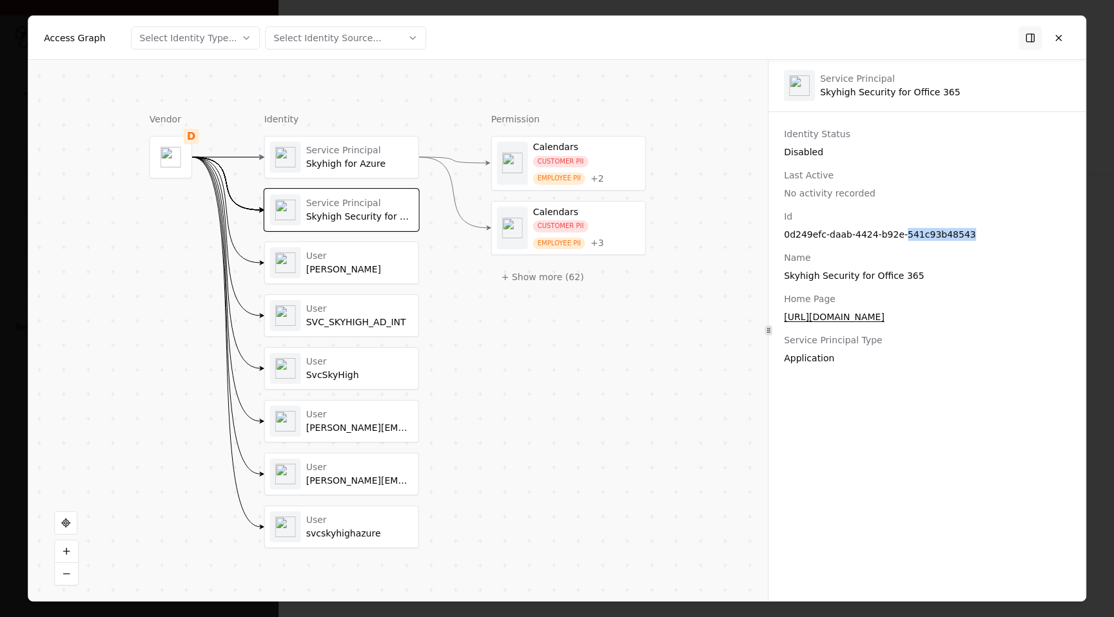
click at [920, 233] on div "0d249efc-daab-4424-b92e-541c93b48543" at bounding box center [927, 234] width 286 height 13
copy div "0d249efc-daab-4424-b92e-541c93b48543"
click at [556, 277] on button "+ Show more ( 62 )" at bounding box center [543, 277] width 103 height 23
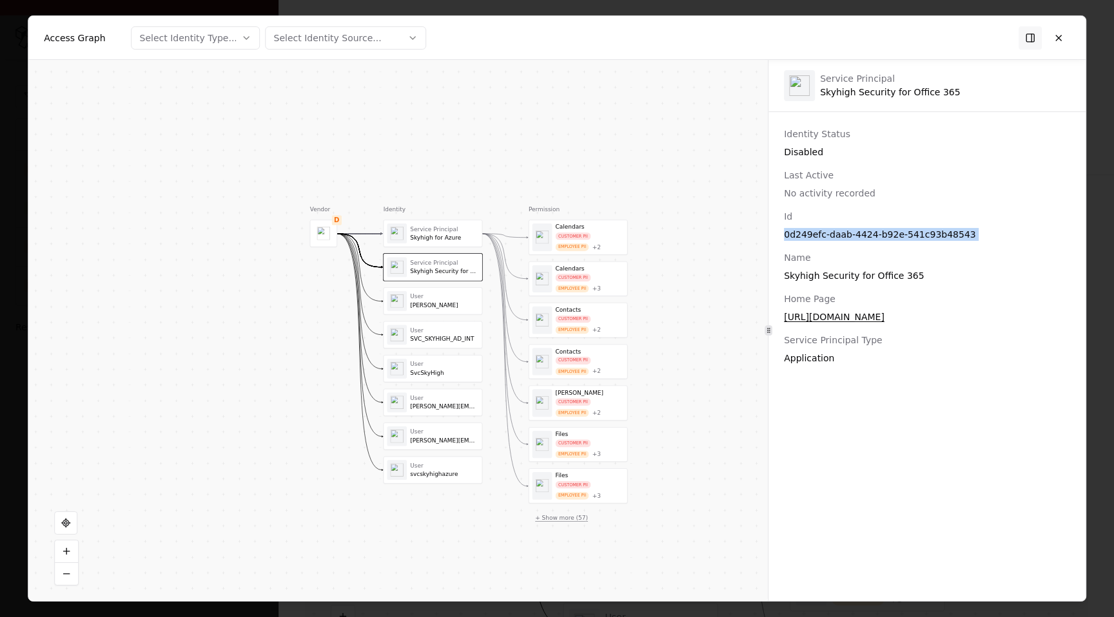
click at [581, 521] on button "+ Show more ( 57 )" at bounding box center [562, 517] width 66 height 15
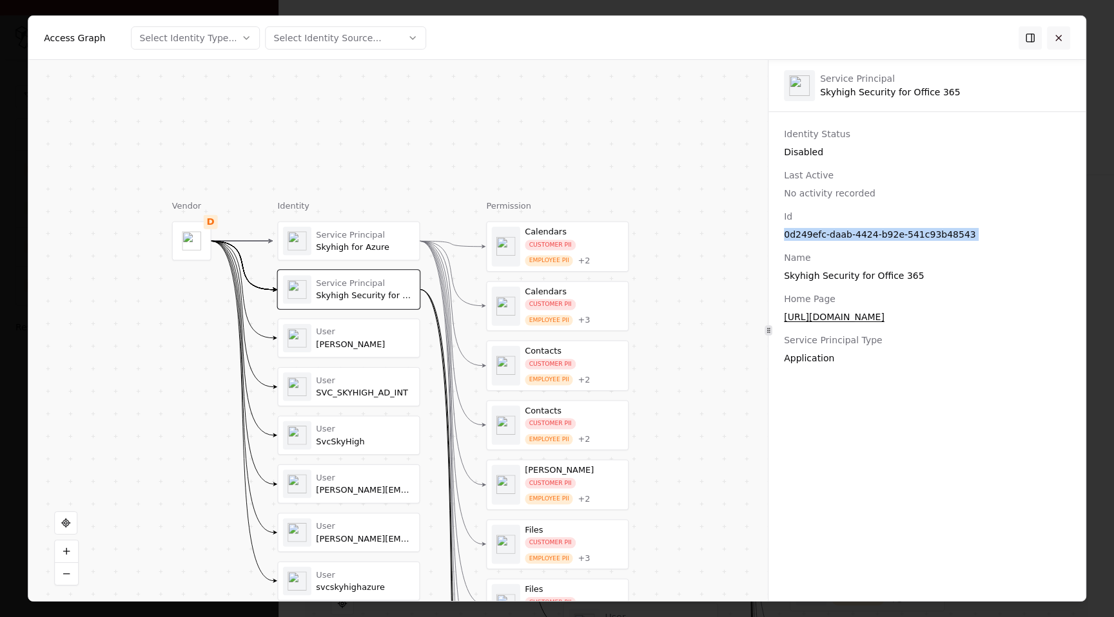
click at [1069, 36] on button at bounding box center [1058, 37] width 23 height 23
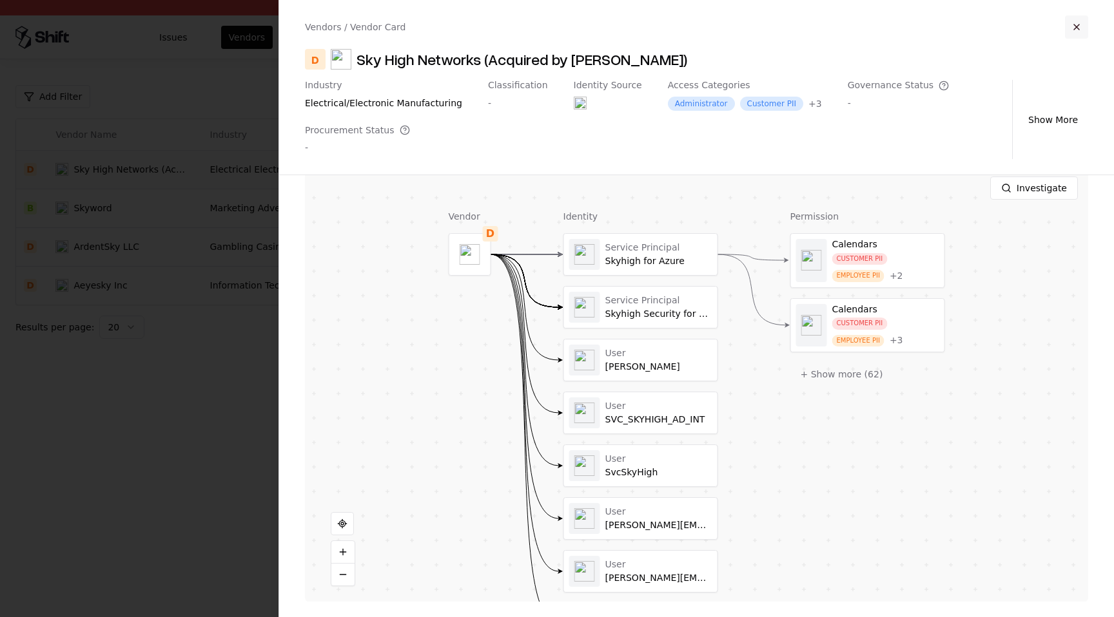
click at [1074, 26] on button "button" at bounding box center [1076, 26] width 23 height 23
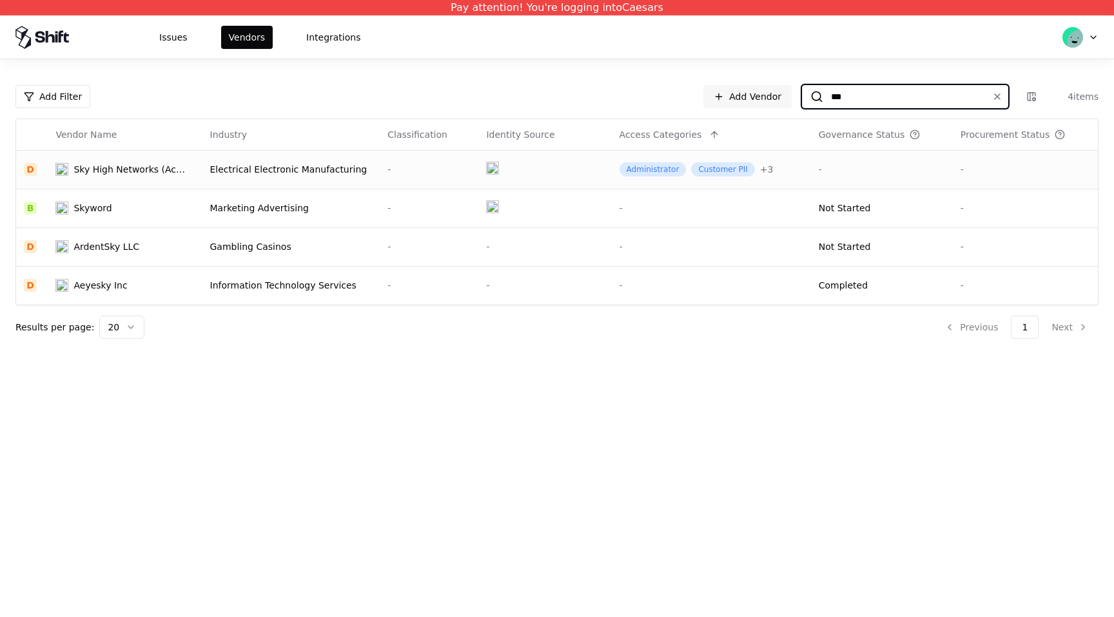
click at [868, 87] on input "***" at bounding box center [902, 96] width 159 height 23
paste input
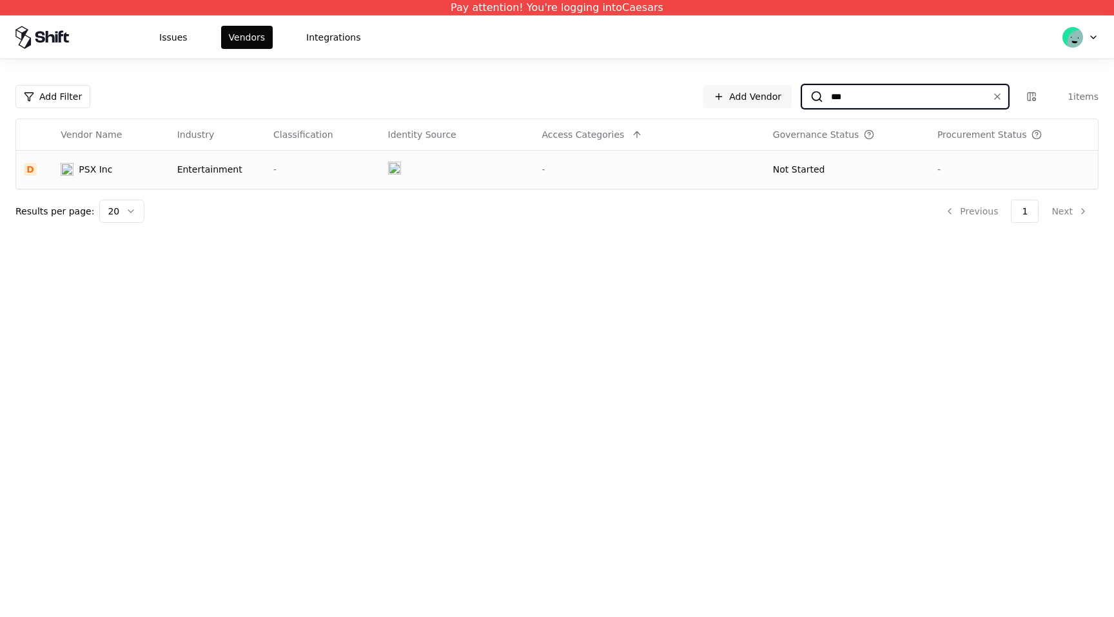
type input "***"
click at [833, 166] on div "Not Started" at bounding box center [847, 169] width 149 height 13
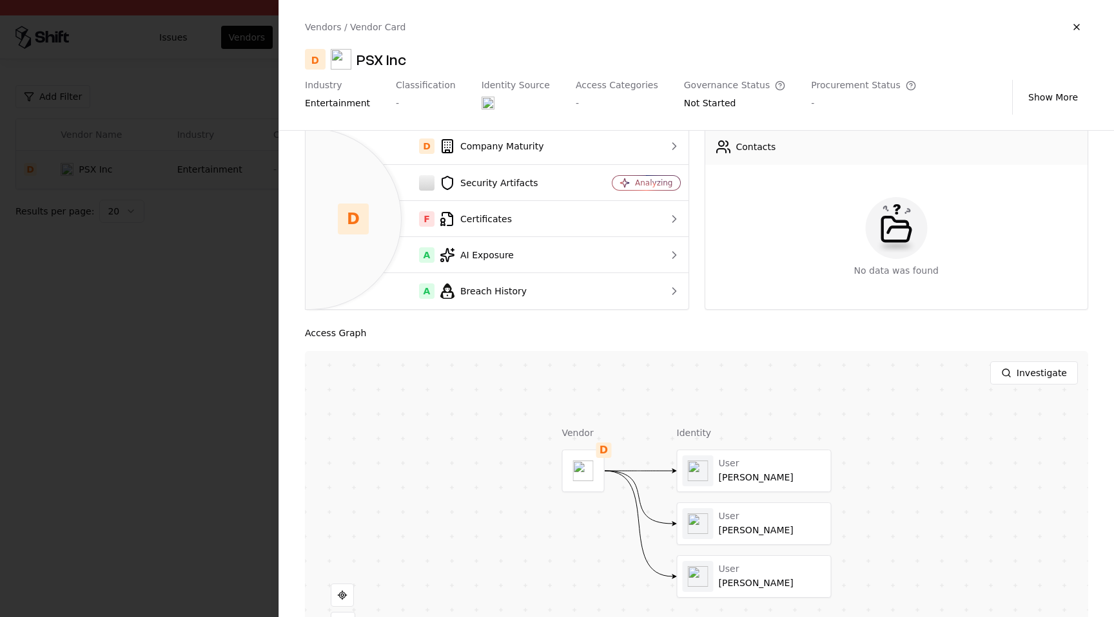
scroll to position [115, 0]
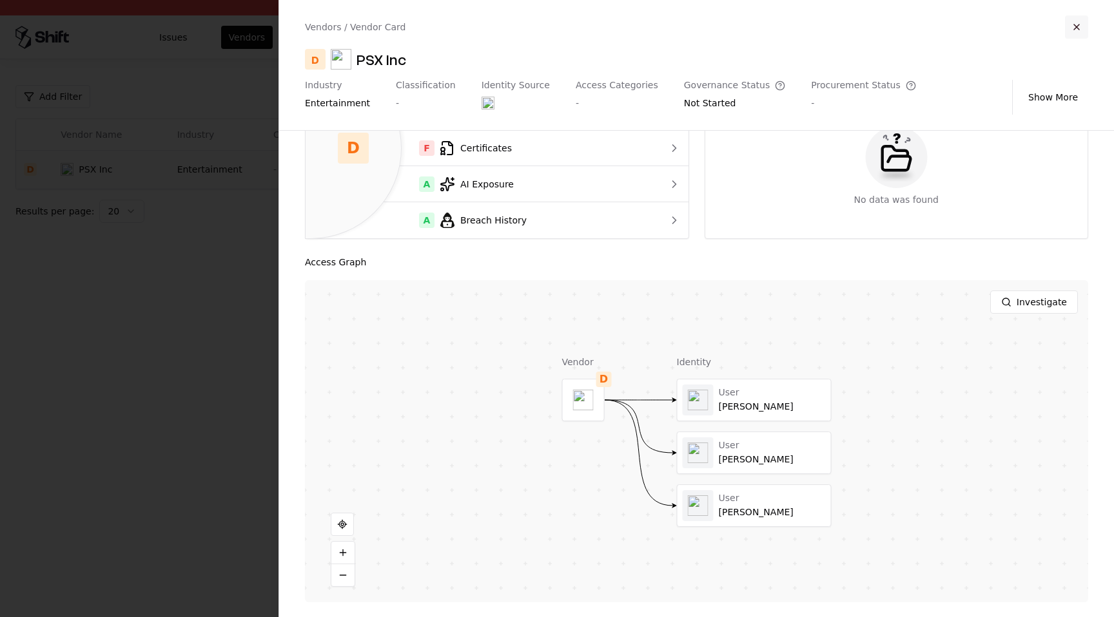
click at [1067, 31] on button "button" at bounding box center [1076, 26] width 23 height 23
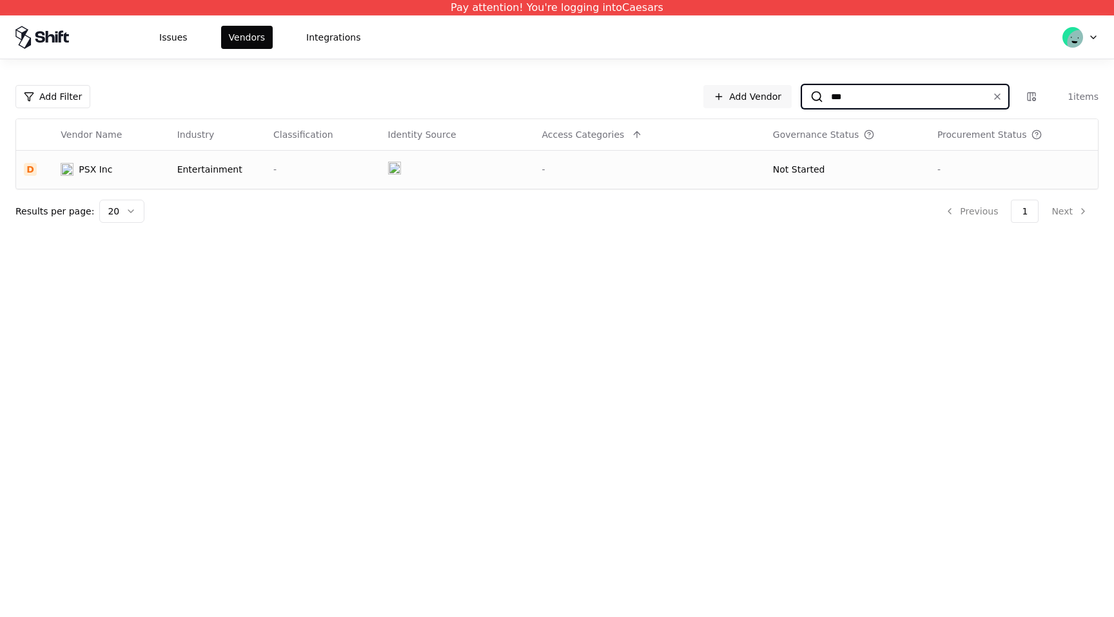
click at [917, 93] on input "***" at bounding box center [902, 96] width 159 height 23
paste input "***"
click at [841, 103] on input "******" at bounding box center [902, 96] width 159 height 23
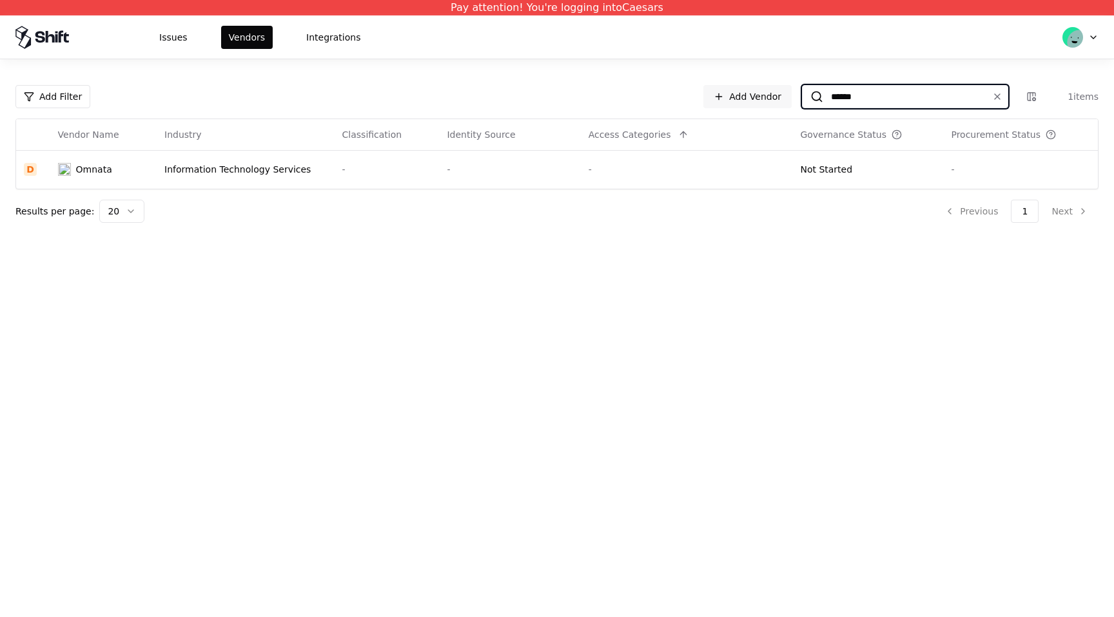
click at [841, 103] on input "******" at bounding box center [902, 96] width 159 height 23
paste input
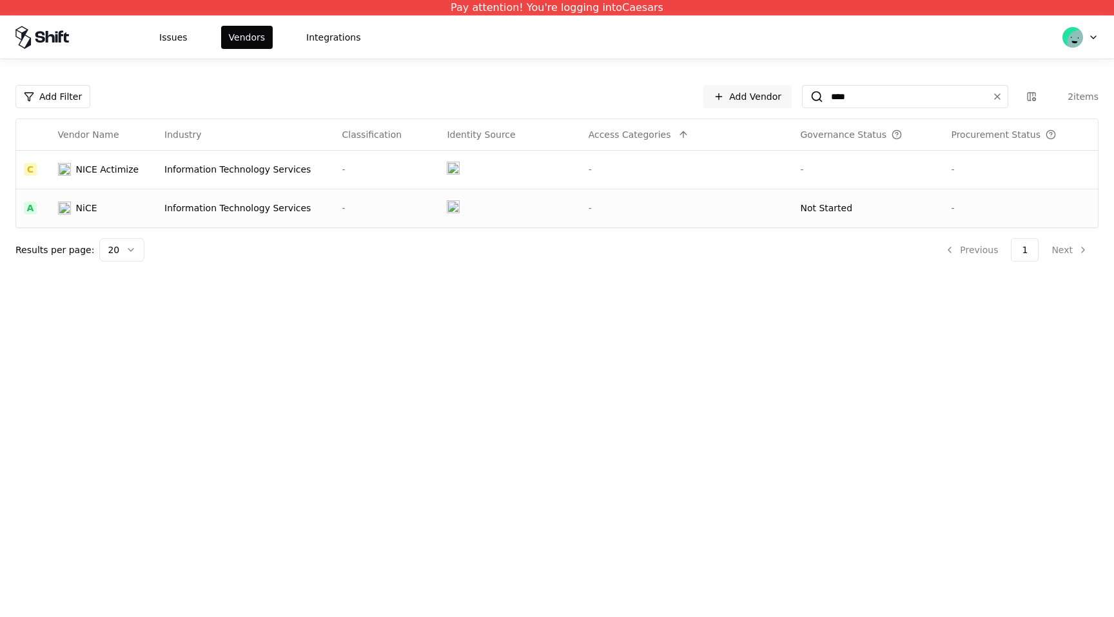
click at [686, 213] on div "-" at bounding box center [686, 208] width 197 height 13
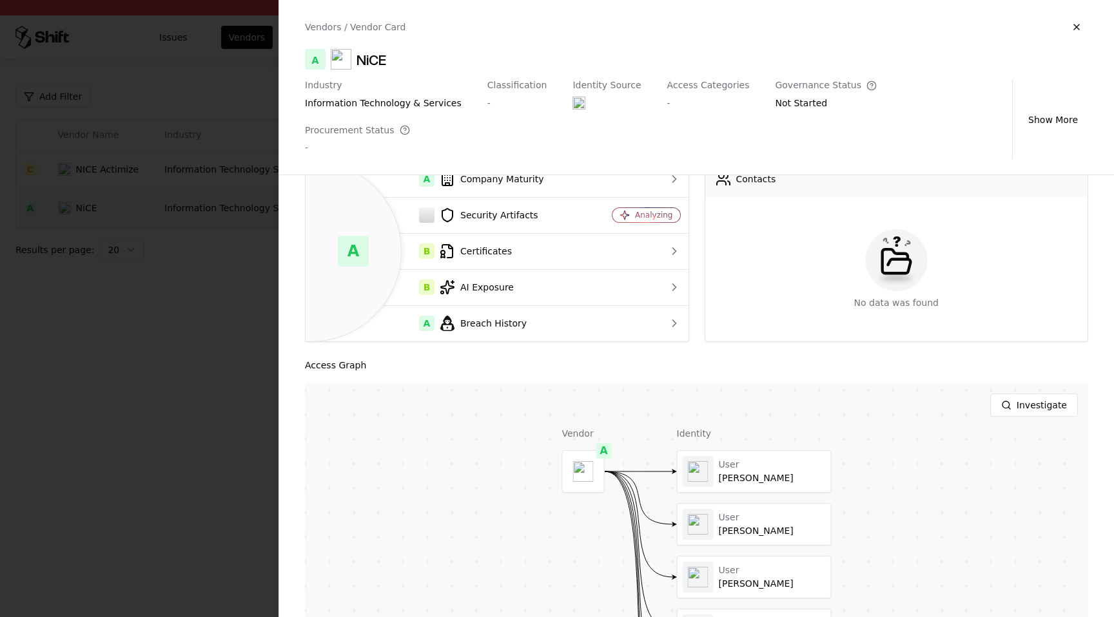
scroll to position [175, 0]
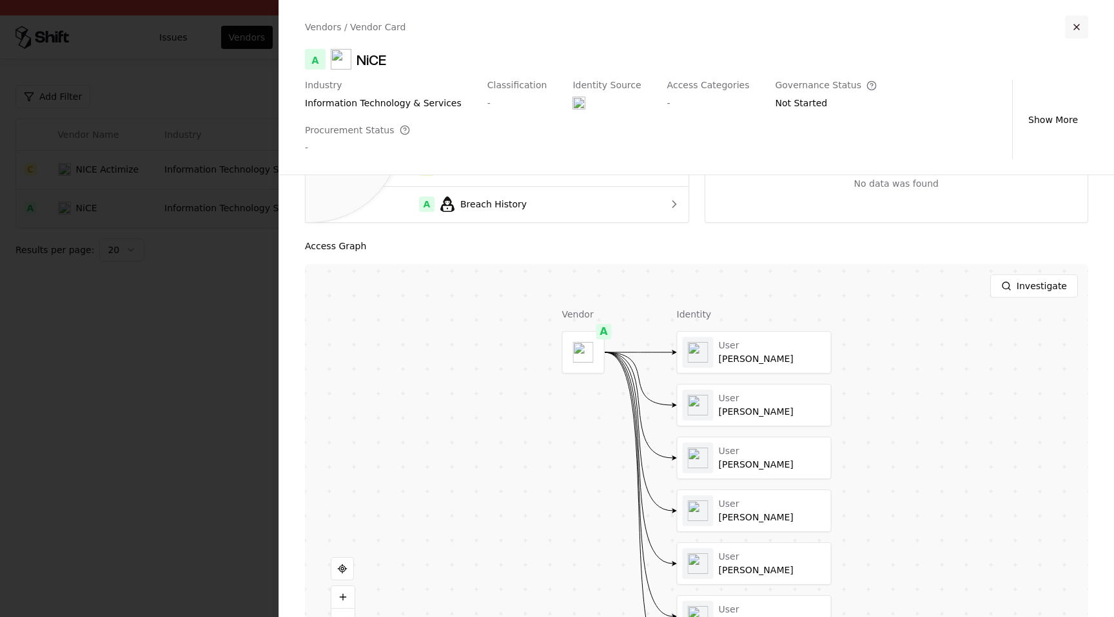
click at [1085, 21] on button "button" at bounding box center [1076, 26] width 23 height 23
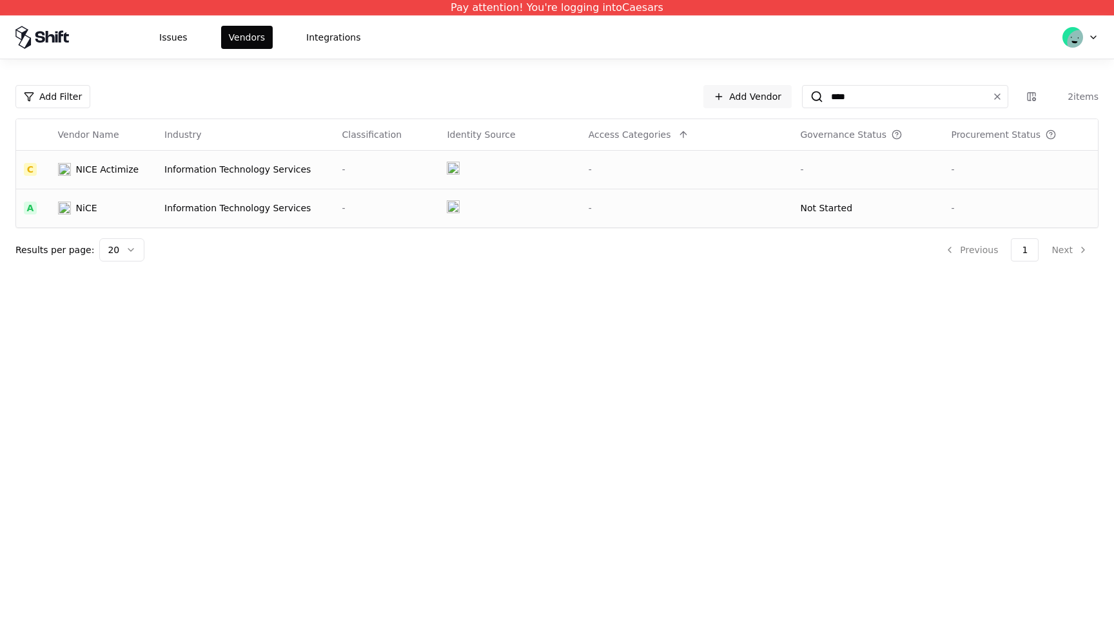
click at [367, 157] on td "-" at bounding box center [387, 169] width 105 height 39
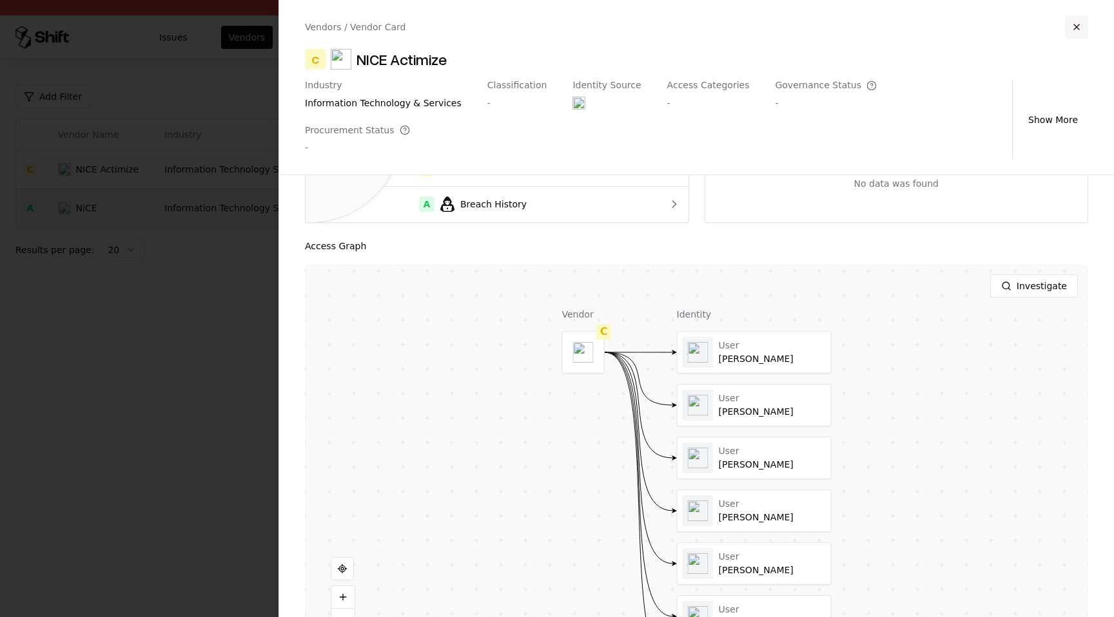
click at [1083, 30] on button "button" at bounding box center [1076, 26] width 23 height 23
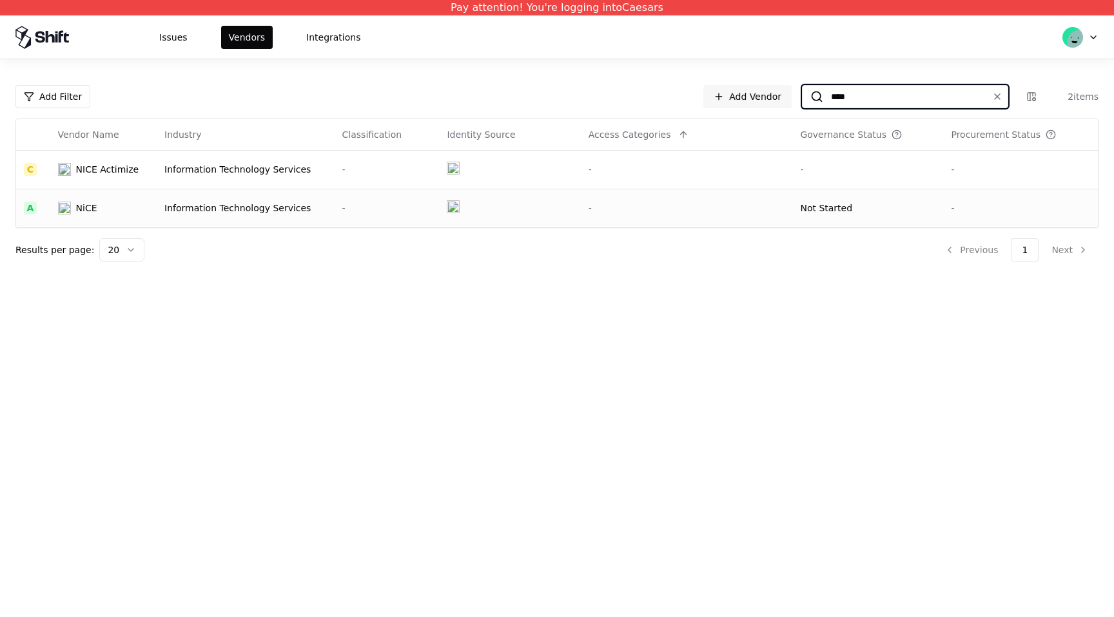
click at [926, 99] on input "****" at bounding box center [902, 96] width 159 height 23
paste input "*****"
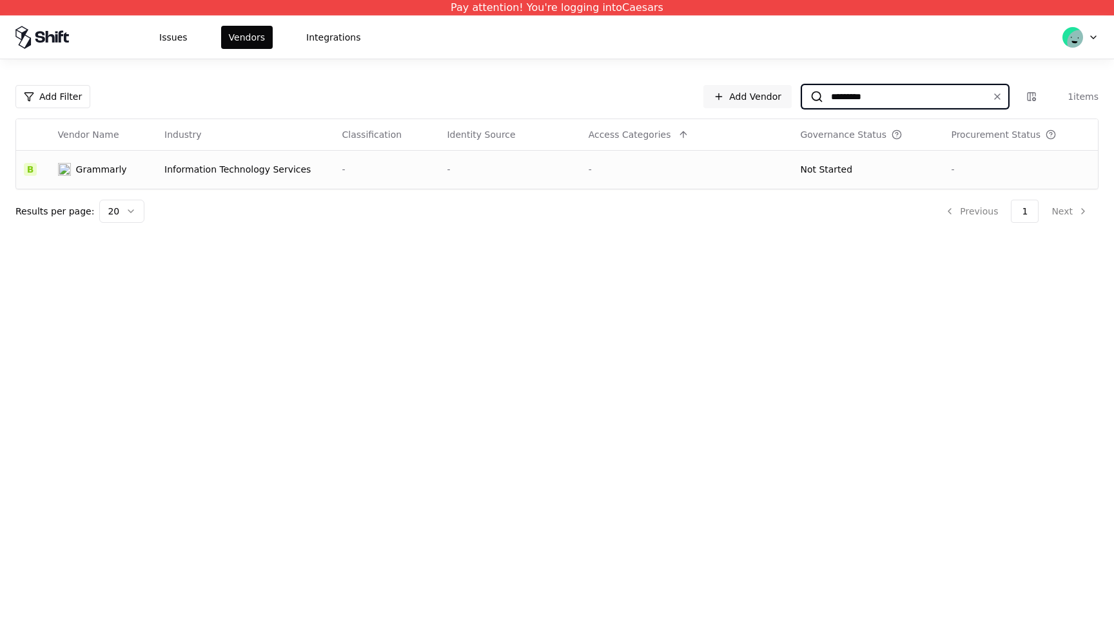
type input "*********"
click at [826, 174] on div "Not Started" at bounding box center [826, 169] width 52 height 13
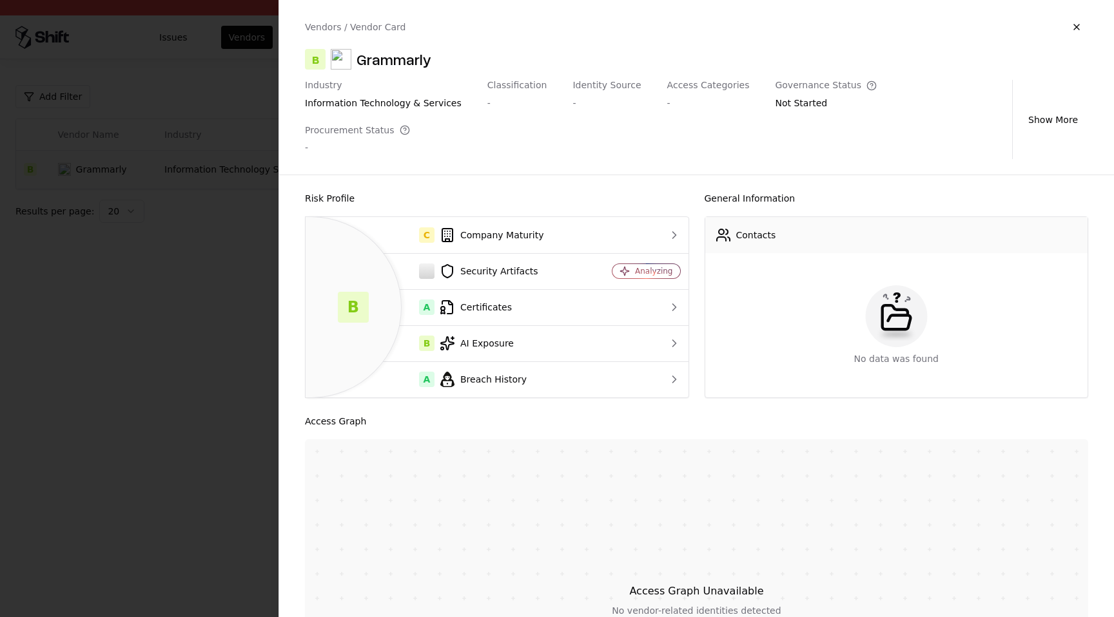
scroll to position [33, 0]
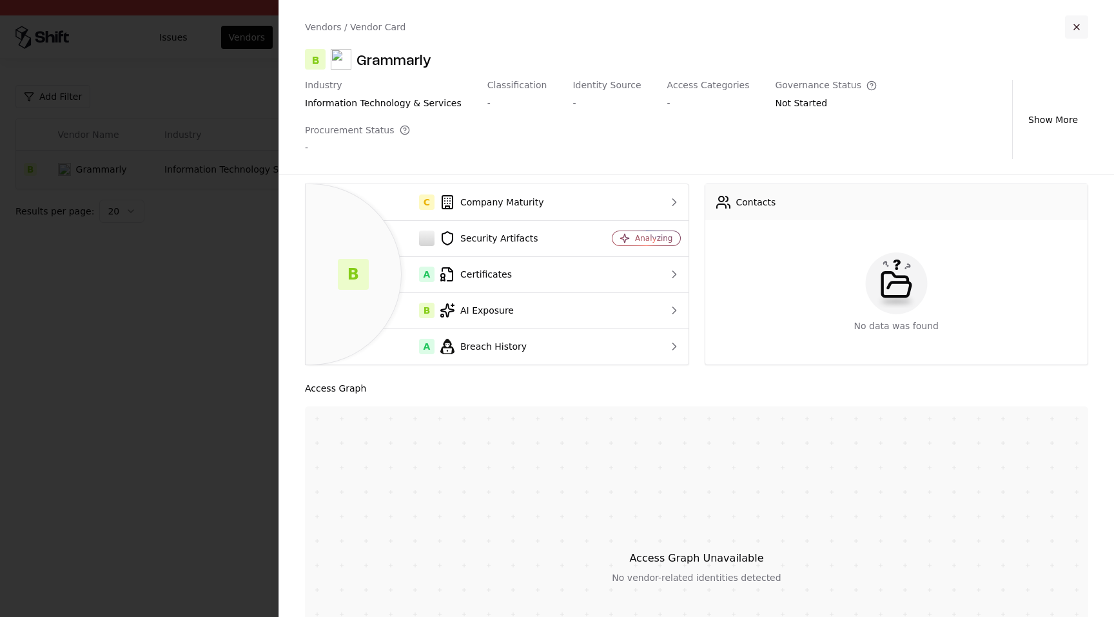
click at [1068, 32] on button "button" at bounding box center [1076, 26] width 23 height 23
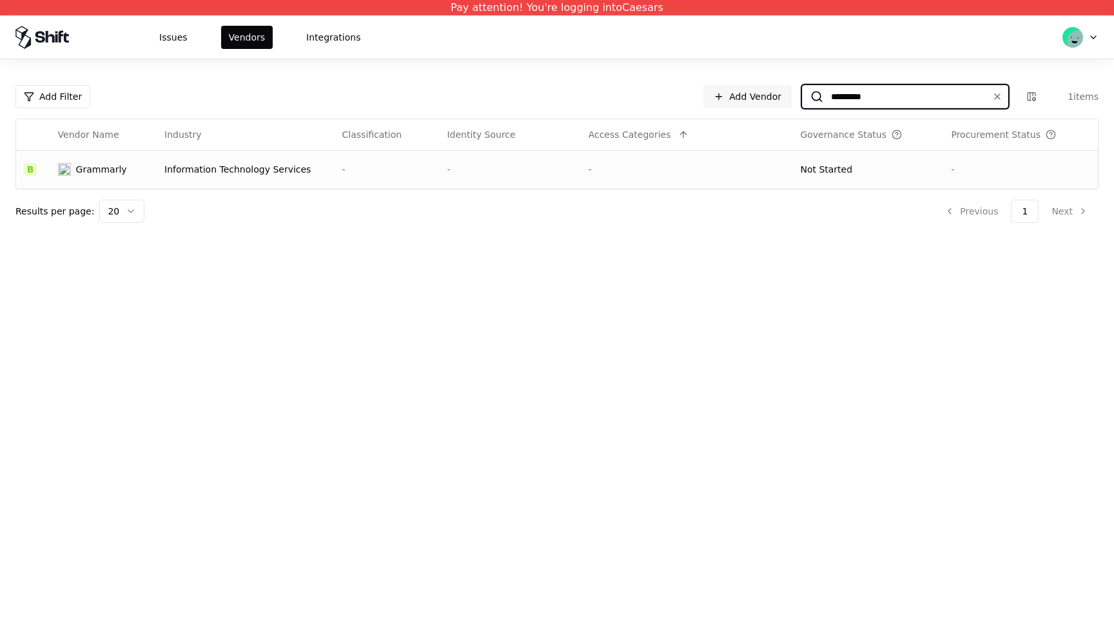
click at [861, 92] on input "*********" at bounding box center [902, 96] width 159 height 23
paste input
type input "******"
click at [825, 172] on div "Questionnaire In Progress" at bounding box center [858, 169] width 116 height 13
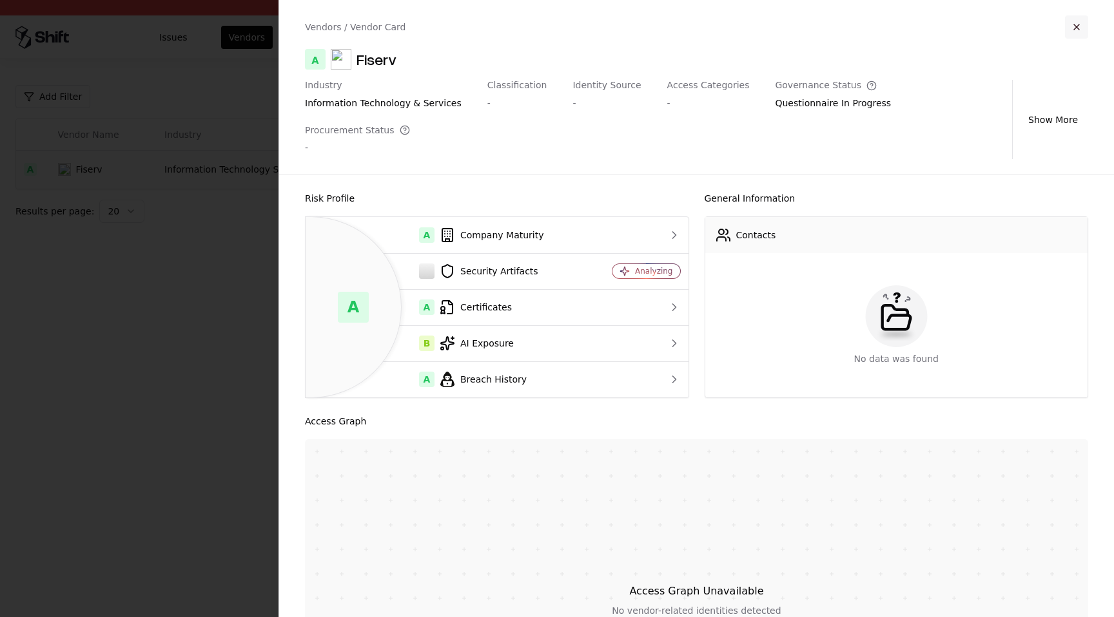
click at [1074, 28] on button "button" at bounding box center [1076, 26] width 23 height 23
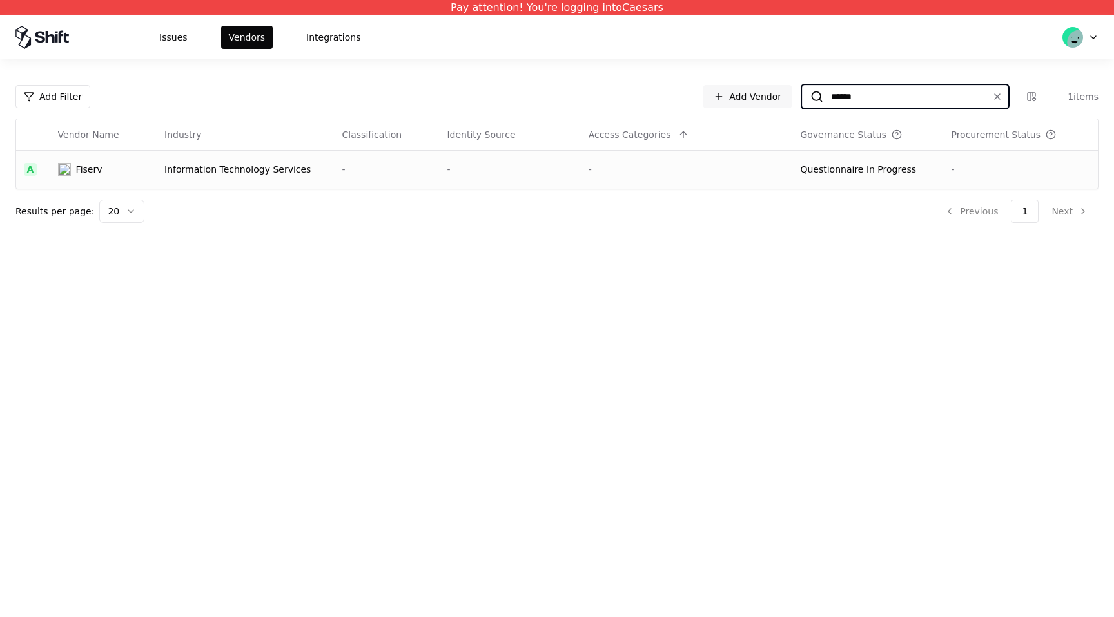
click at [899, 93] on input "******" at bounding box center [902, 96] width 159 height 23
paste input "*****"
type input "**********"
click at [862, 153] on td "Not Started" at bounding box center [873, 169] width 147 height 39
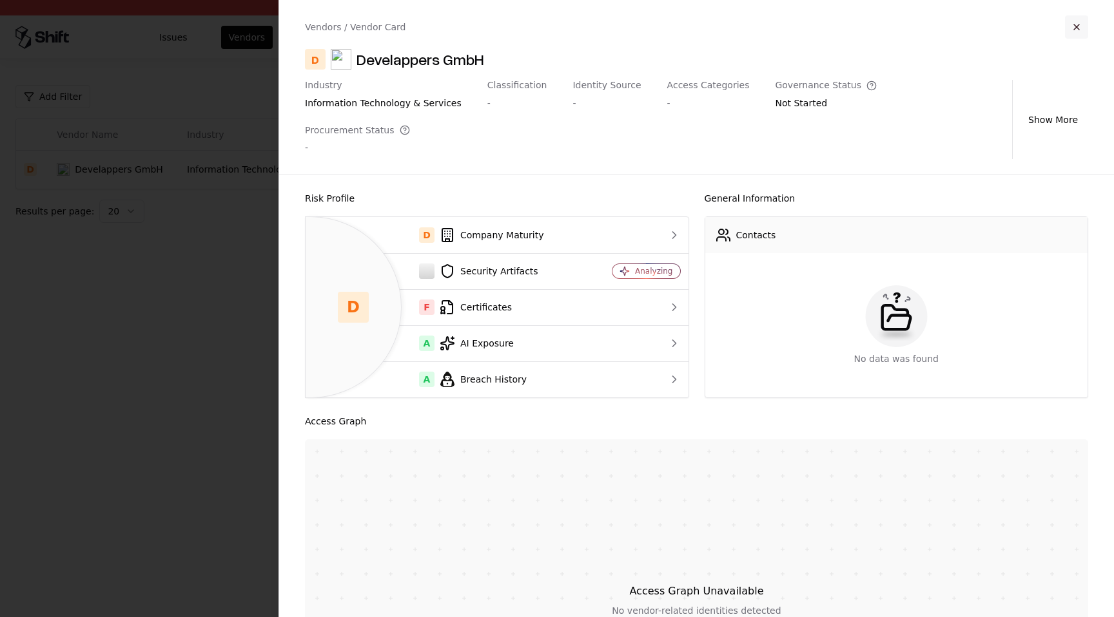
click at [1074, 31] on button "button" at bounding box center [1076, 26] width 23 height 23
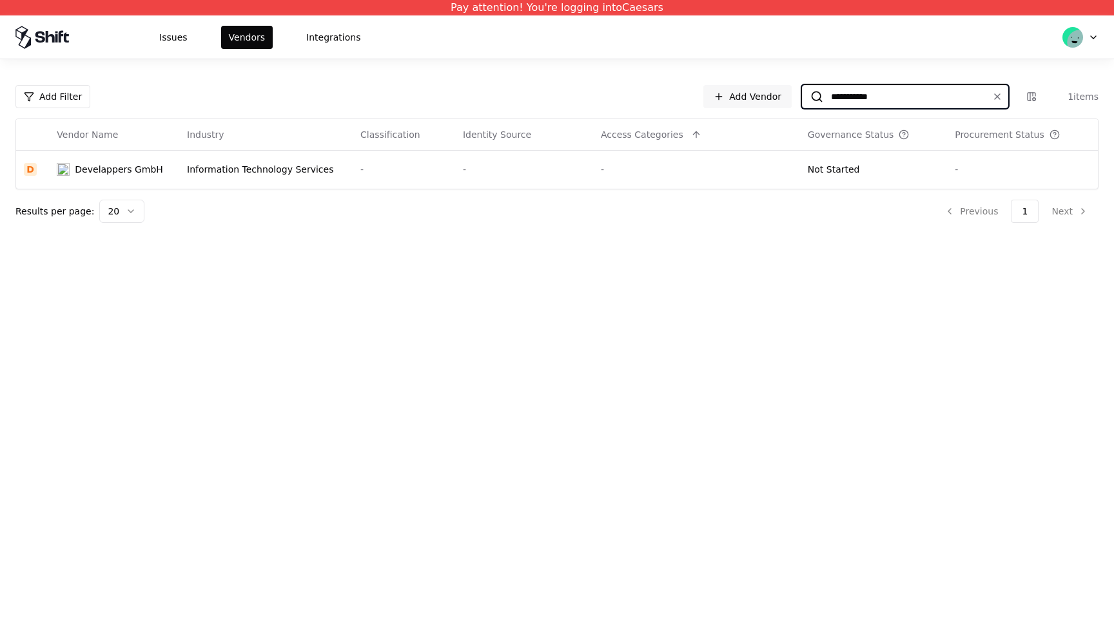
click at [867, 87] on input "**********" at bounding box center [902, 96] width 159 height 23
paste input
type input "******"
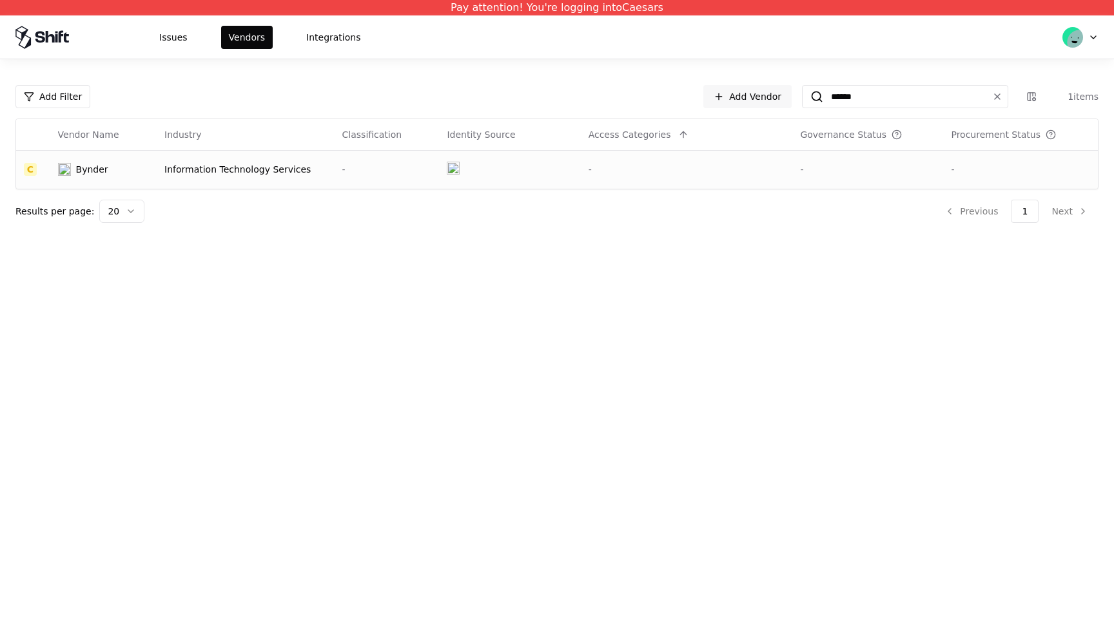
click at [805, 167] on div "-" at bounding box center [867, 169] width 135 height 13
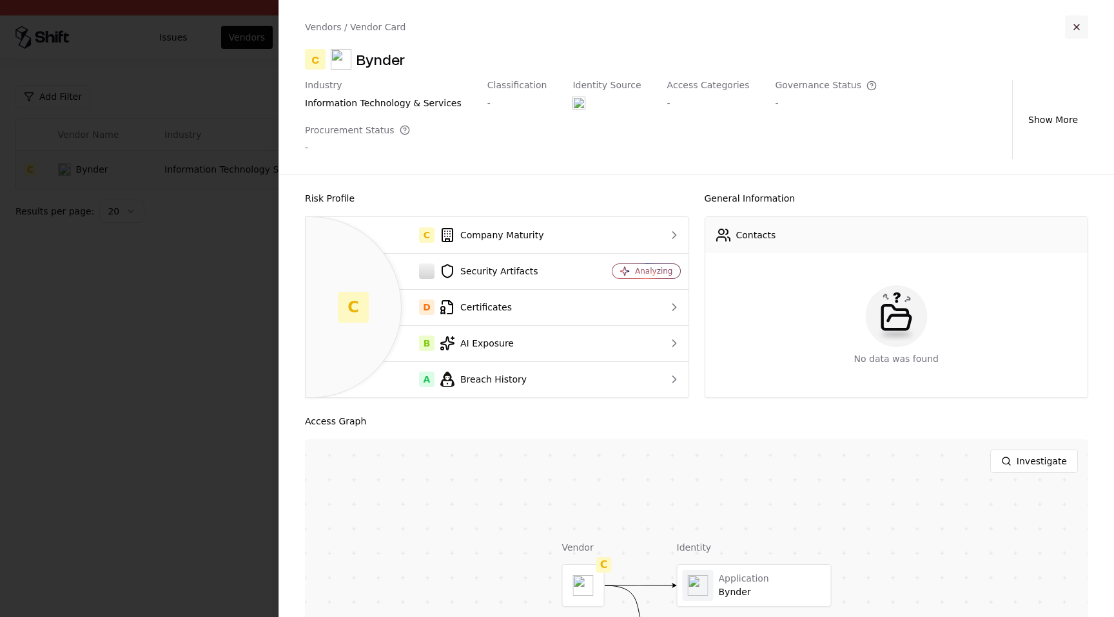
click at [1068, 27] on button "button" at bounding box center [1076, 26] width 23 height 23
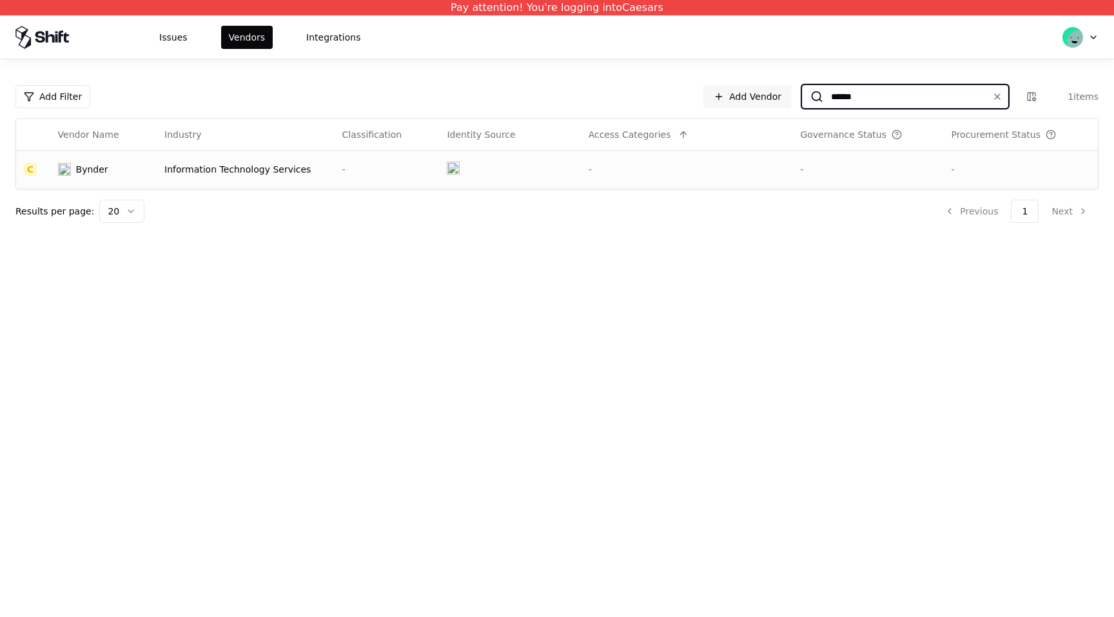
click at [903, 86] on input "******" at bounding box center [902, 96] width 159 height 23
paste input "*"
click at [739, 178] on td "-" at bounding box center [668, 169] width 221 height 39
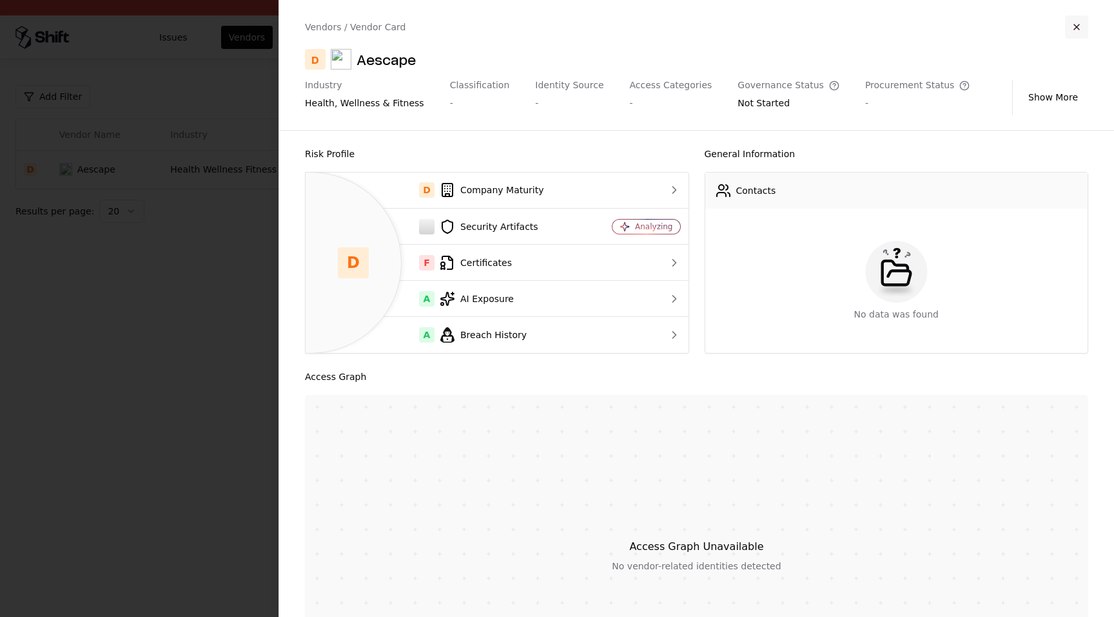
click at [1075, 33] on button "button" at bounding box center [1076, 26] width 23 height 23
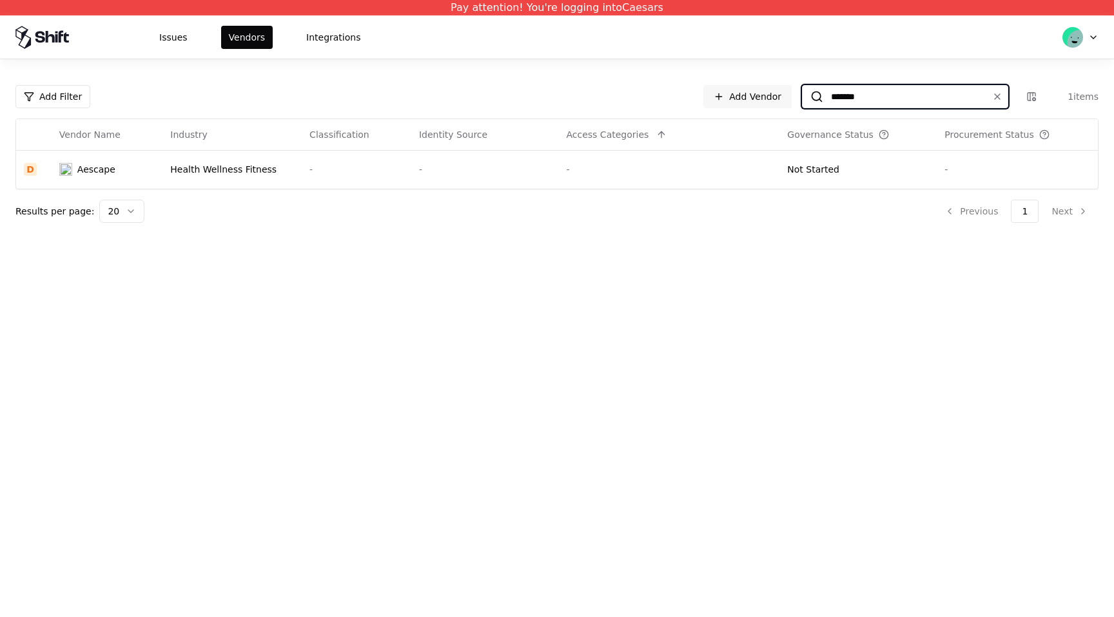
click at [870, 95] on input "*******" at bounding box center [902, 96] width 159 height 23
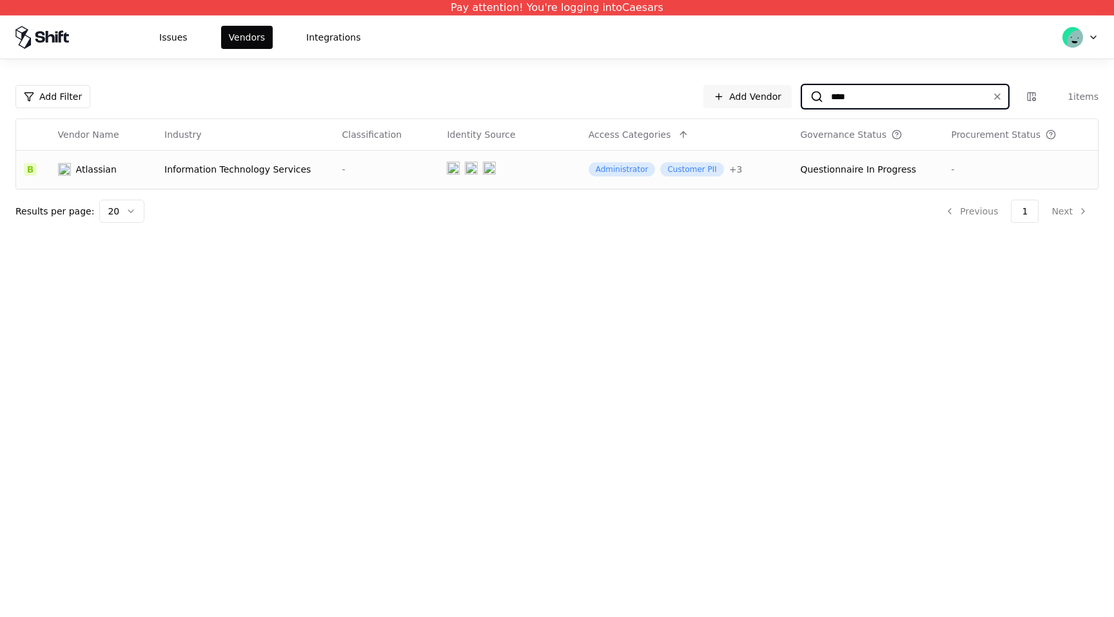
type input "****"
click at [554, 171] on td at bounding box center [509, 169] width 141 height 39
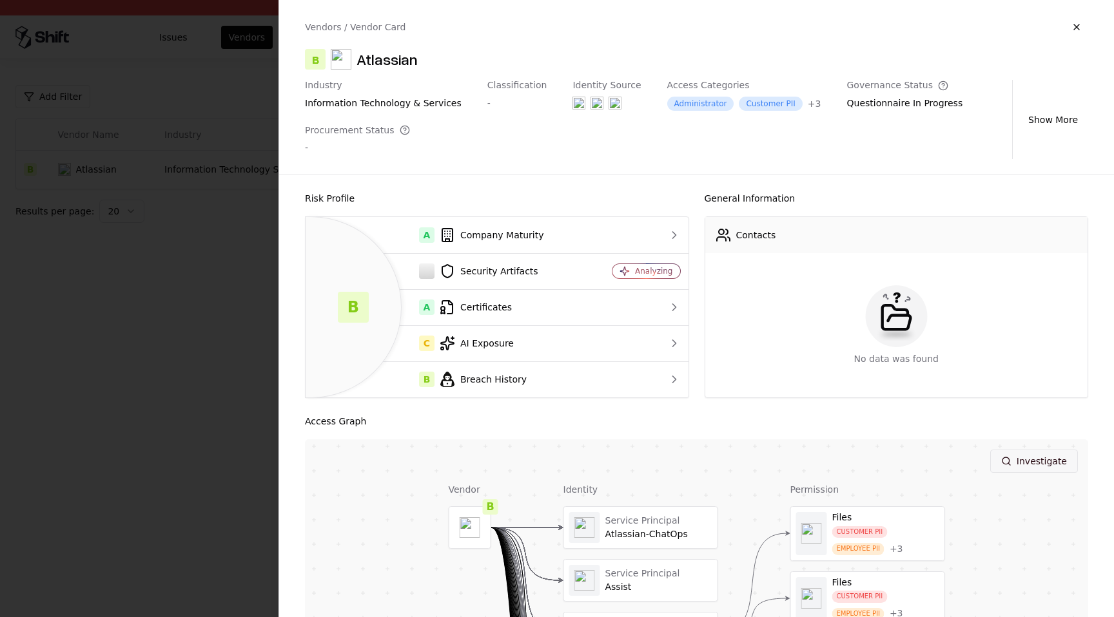
click at [1014, 458] on button "Investigate" at bounding box center [1034, 461] width 88 height 23
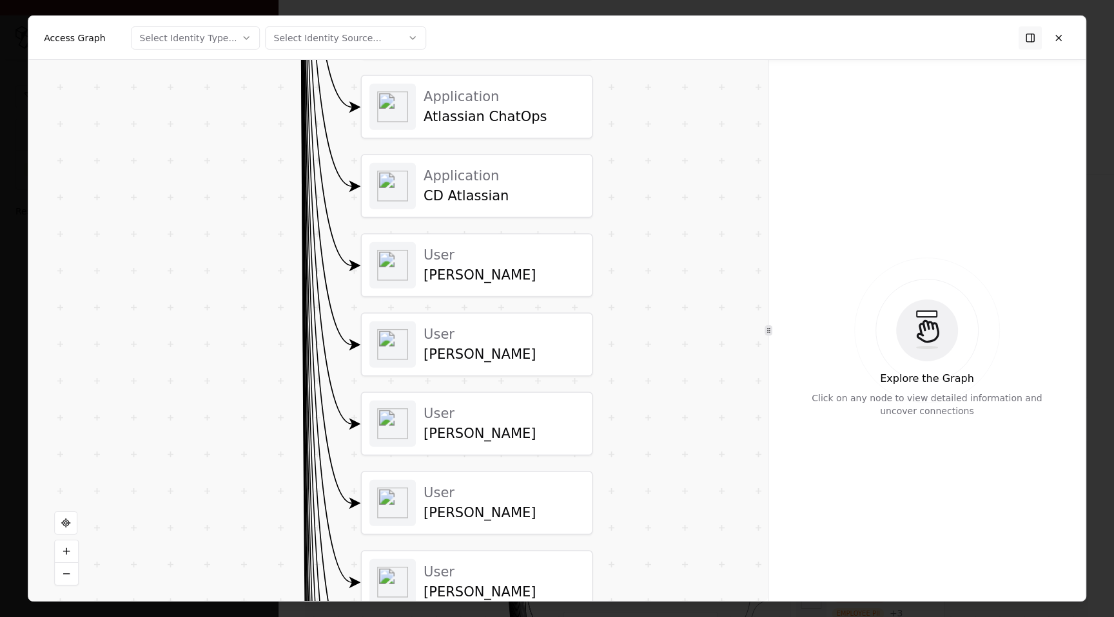
click at [462, 270] on div "Tyler Zabor" at bounding box center [503, 275] width 160 height 17
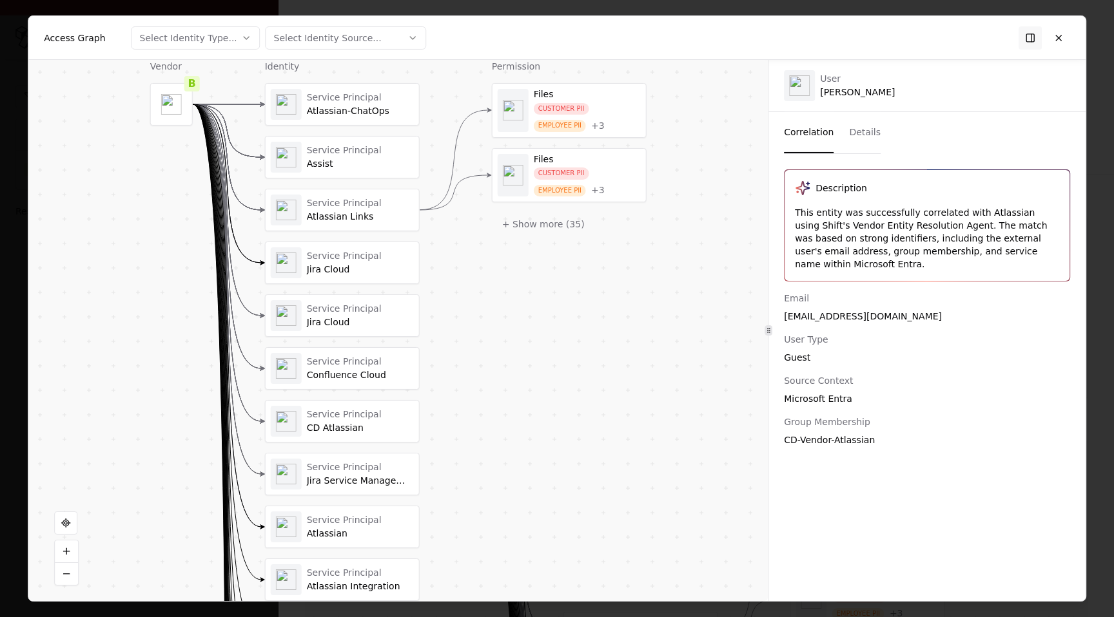
click at [839, 315] on div "tzabor@atlassian.com" at bounding box center [927, 316] width 286 height 13
copy div "tzabor@atlassian.com"
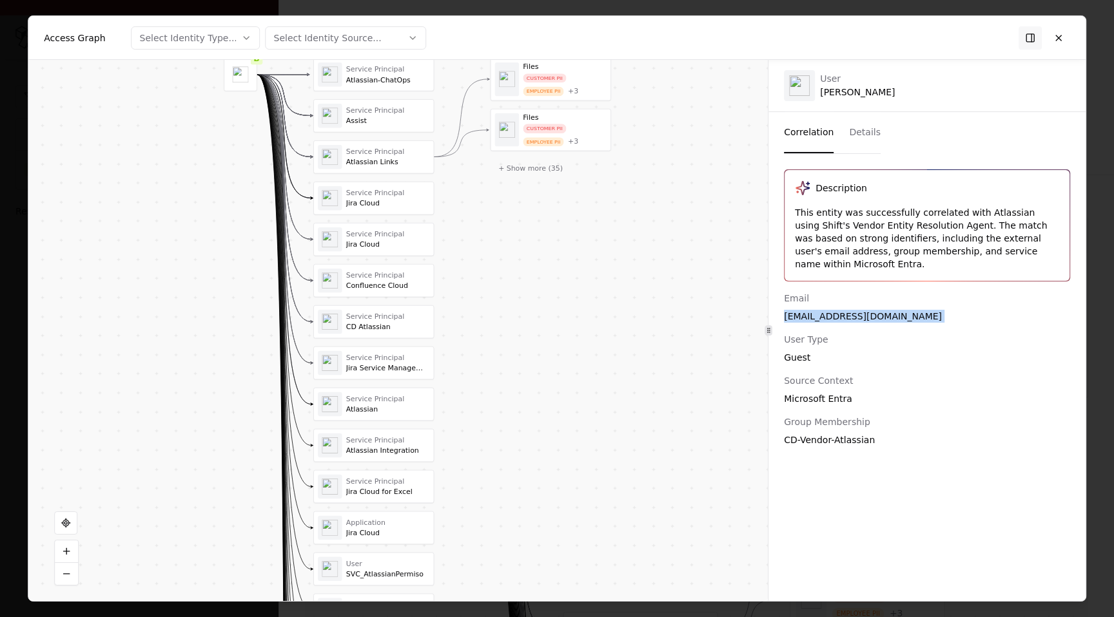
click at [519, 168] on button "+ Show more ( 35 )" at bounding box center [531, 168] width 81 height 18
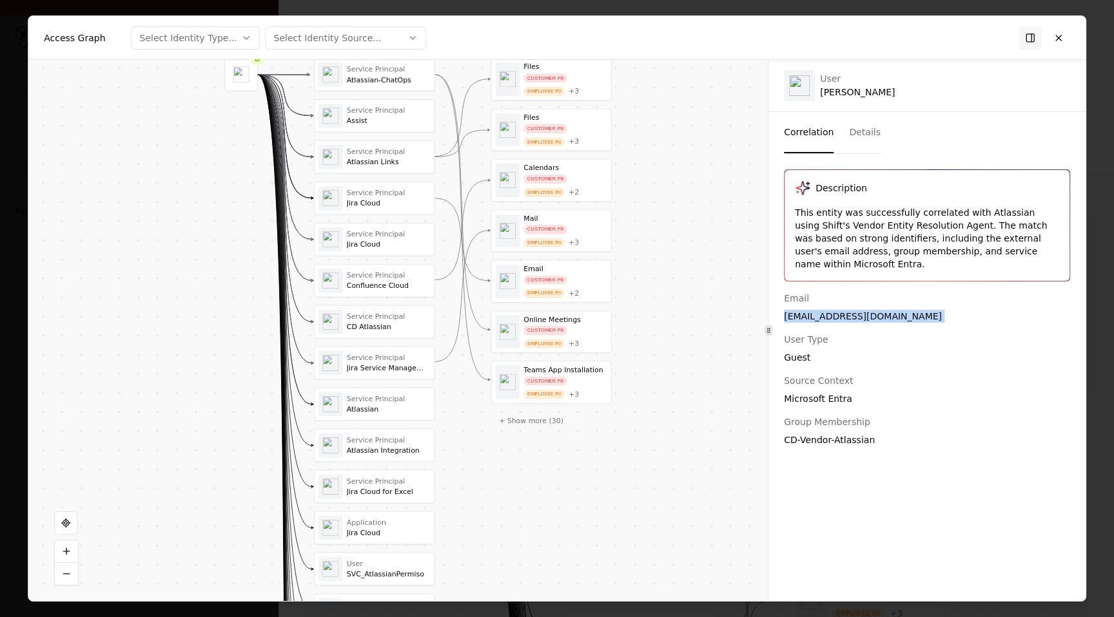
click at [543, 418] on button "+ Show more ( 30 )" at bounding box center [531, 421] width 81 height 18
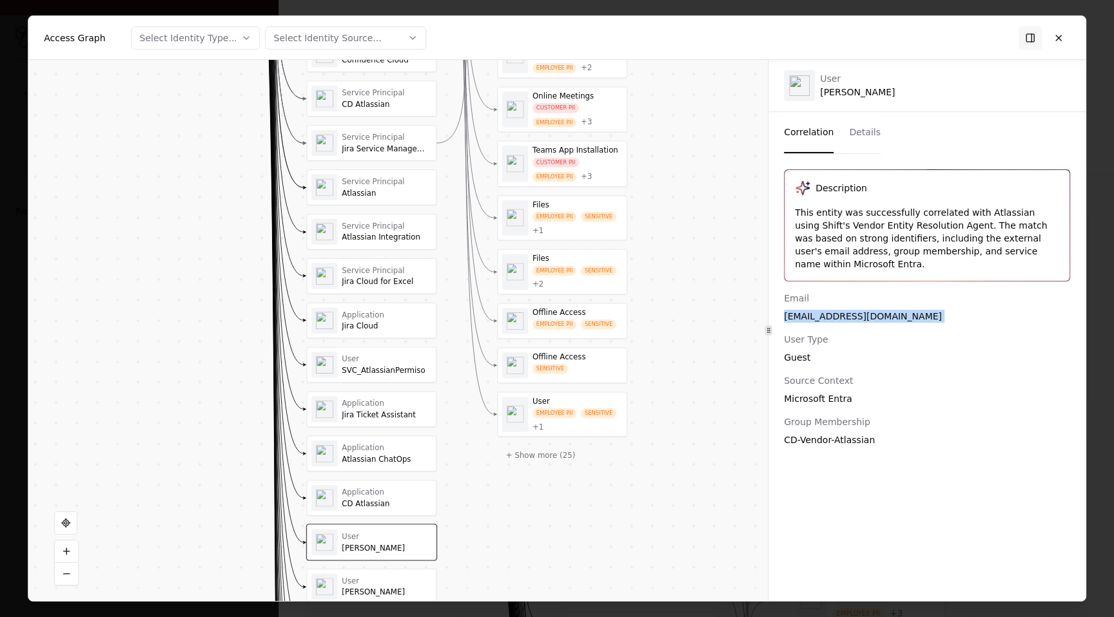
drag, startPoint x: 647, startPoint y: 476, endPoint x: 659, endPoint y: 264, distance: 211.7
click at [659, 264] on div "Vendor B Identity Service Principal Atlassian-ChatOps Service Principal Assist …" at bounding box center [397, 330] width 739 height 541
click at [561, 452] on button "+ Show more ( 25 )" at bounding box center [539, 456] width 86 height 19
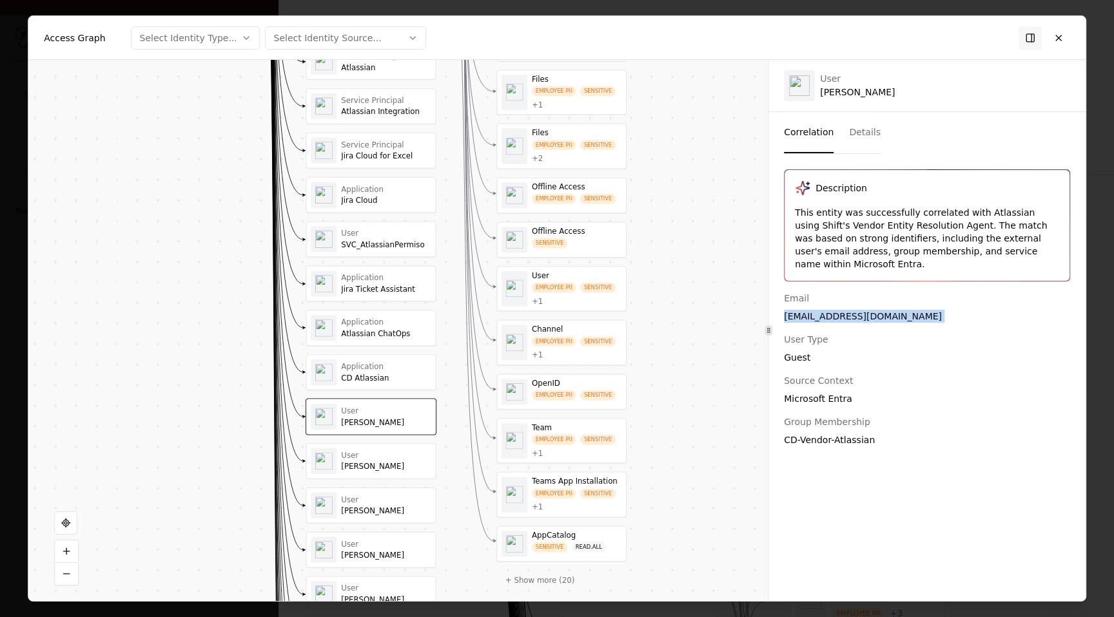
drag, startPoint x: 672, startPoint y: 465, endPoint x: 677, endPoint y: 277, distance: 188.3
click at [677, 277] on div "Vendor B Identity Service Principal Atlassian-ChatOps Service Principal Assist …" at bounding box center [397, 330] width 739 height 541
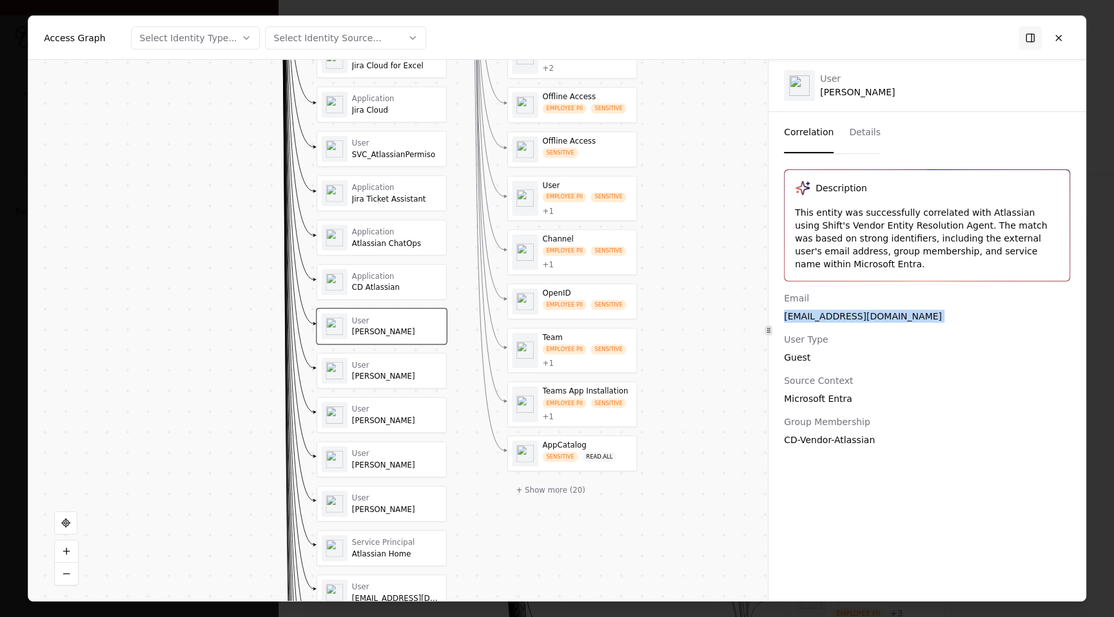
click at [560, 491] on button "+ Show more ( 20 )" at bounding box center [550, 489] width 86 height 19
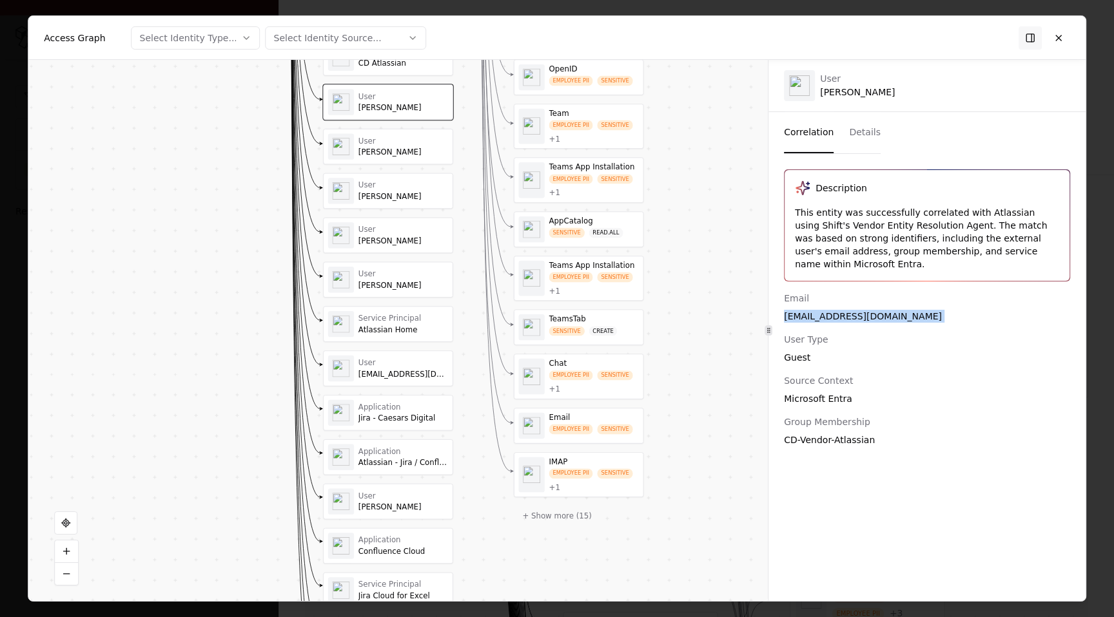
drag, startPoint x: 670, startPoint y: 502, endPoint x: 676, endPoint y: 278, distance: 224.4
click at [676, 278] on div "Vendor B Identity Service Principal Atlassian-ChatOps Service Principal Assist …" at bounding box center [397, 330] width 739 height 541
click at [563, 514] on button "+ Show more ( 15 )" at bounding box center [558, 515] width 86 height 19
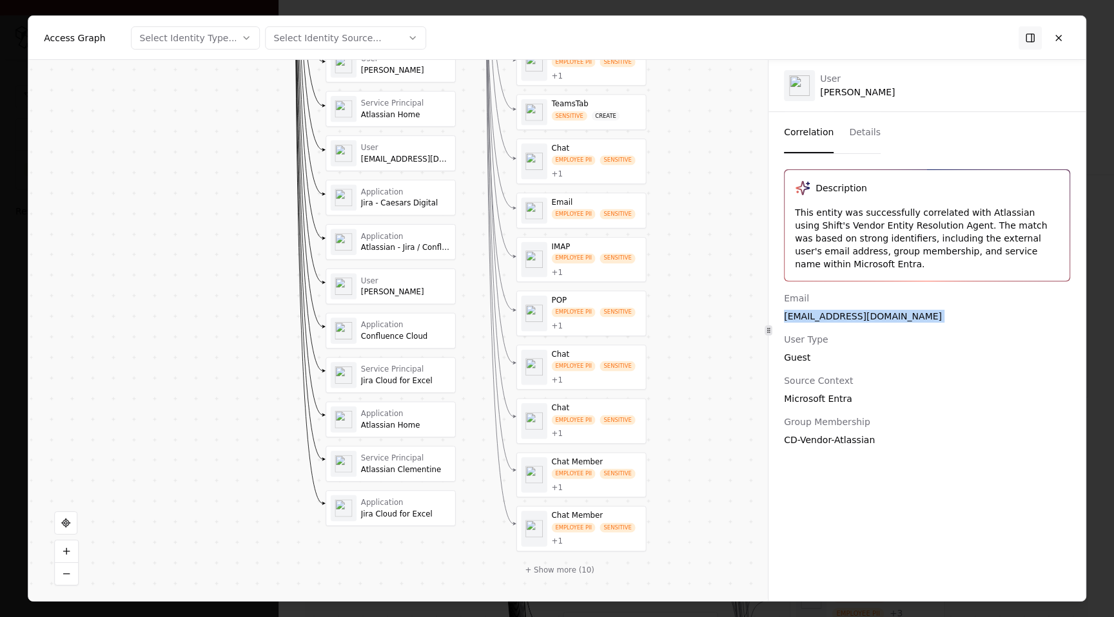
drag, startPoint x: 681, startPoint y: 522, endPoint x: 685, endPoint y: 276, distance: 246.3
click at [685, 276] on div "Vendor B Identity Service Principal Atlassian-ChatOps Service Principal Assist …" at bounding box center [397, 330] width 739 height 541
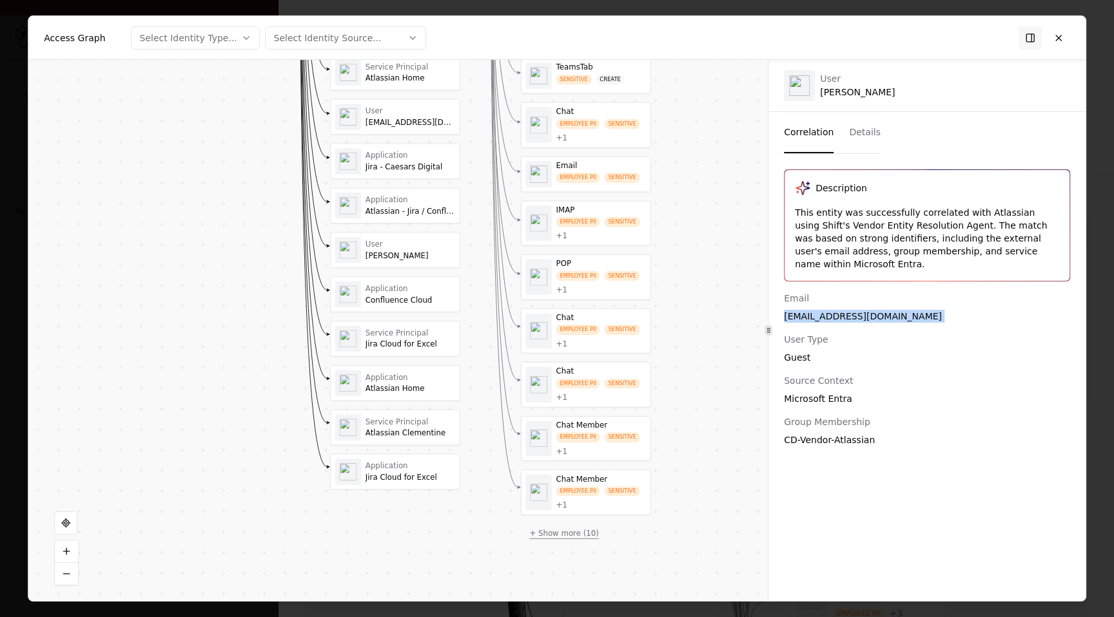
click at [585, 536] on button "+ Show more ( 10 )" at bounding box center [564, 533] width 86 height 19
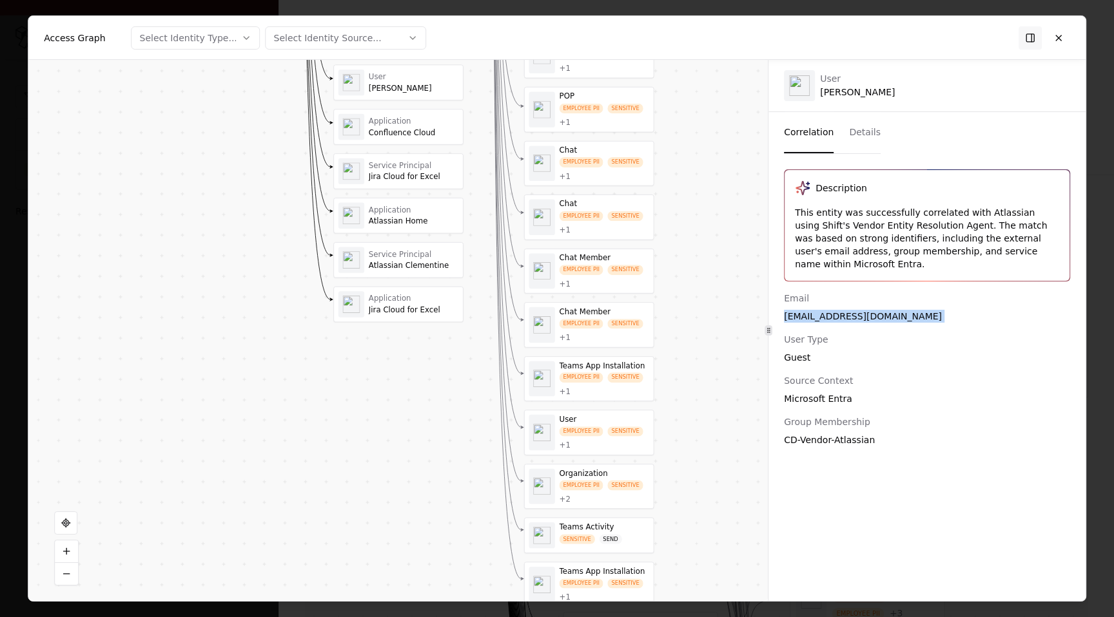
drag, startPoint x: 729, startPoint y: 458, endPoint x: 734, endPoint y: 350, distance: 107.8
click at [734, 350] on div "Vendor B Identity Service Principal Atlassian-ChatOps Service Principal Assist …" at bounding box center [397, 330] width 739 height 541
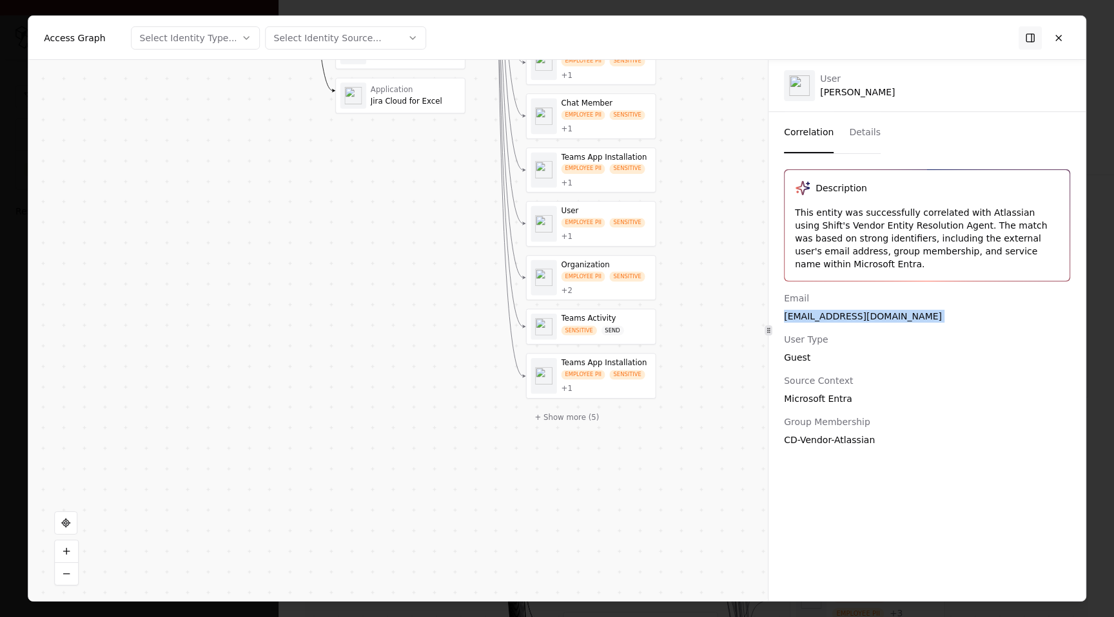
drag, startPoint x: 715, startPoint y: 324, endPoint x: 715, endPoint y: 298, distance: 25.8
click at [715, 298] on div "Vendor B Identity Service Principal Atlassian-ChatOps Service Principal Assist …" at bounding box center [397, 330] width 739 height 541
click at [587, 417] on button "+ Show more ( 5 )" at bounding box center [567, 416] width 82 height 19
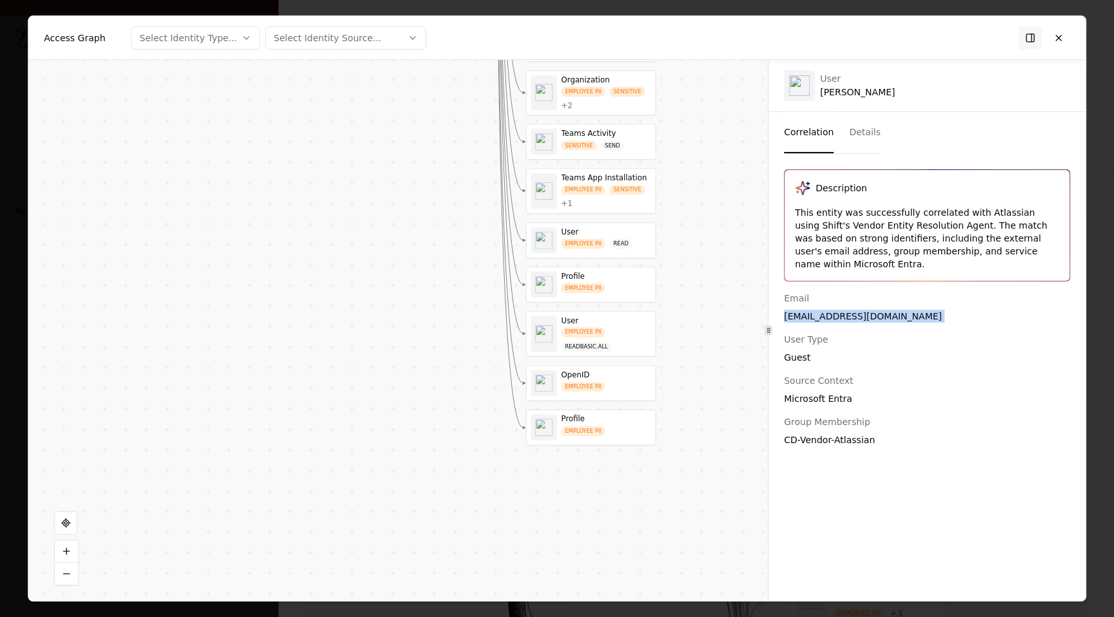
drag, startPoint x: 700, startPoint y: 303, endPoint x: 699, endPoint y: 278, distance: 25.2
click at [699, 278] on div "Vendor B Identity Service Principal Atlassian-ChatOps Service Principal Assist …" at bounding box center [397, 330] width 739 height 541
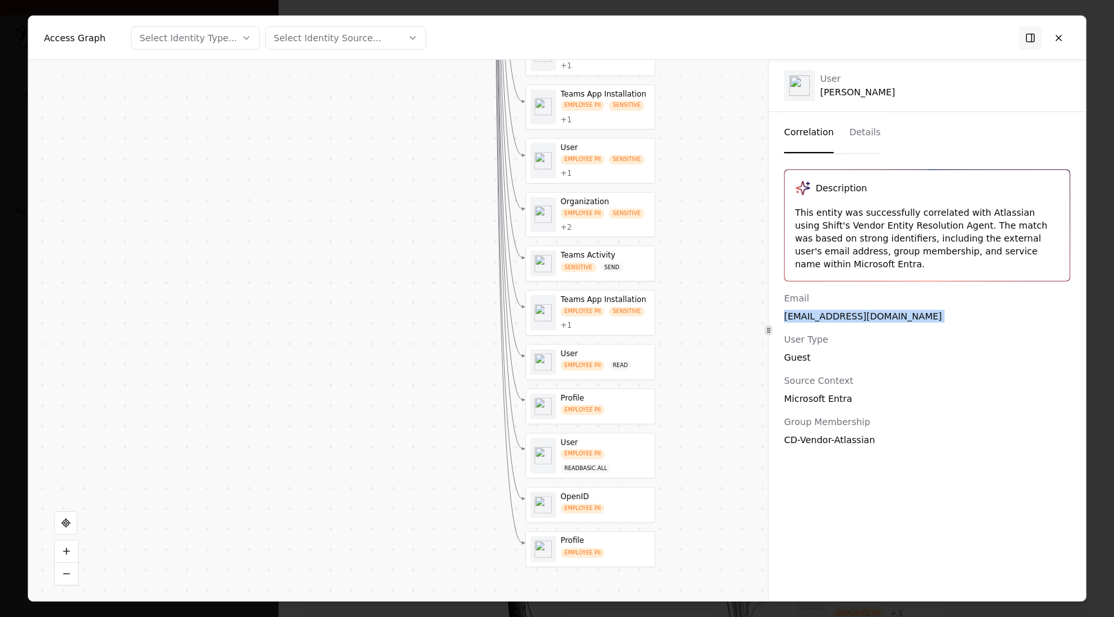
drag, startPoint x: 699, startPoint y: 278, endPoint x: 699, endPoint y: 481, distance: 203.7
click at [699, 481] on div "Vendor B Identity Service Principal Atlassian-ChatOps Service Principal Assist …" at bounding box center [397, 330] width 739 height 541
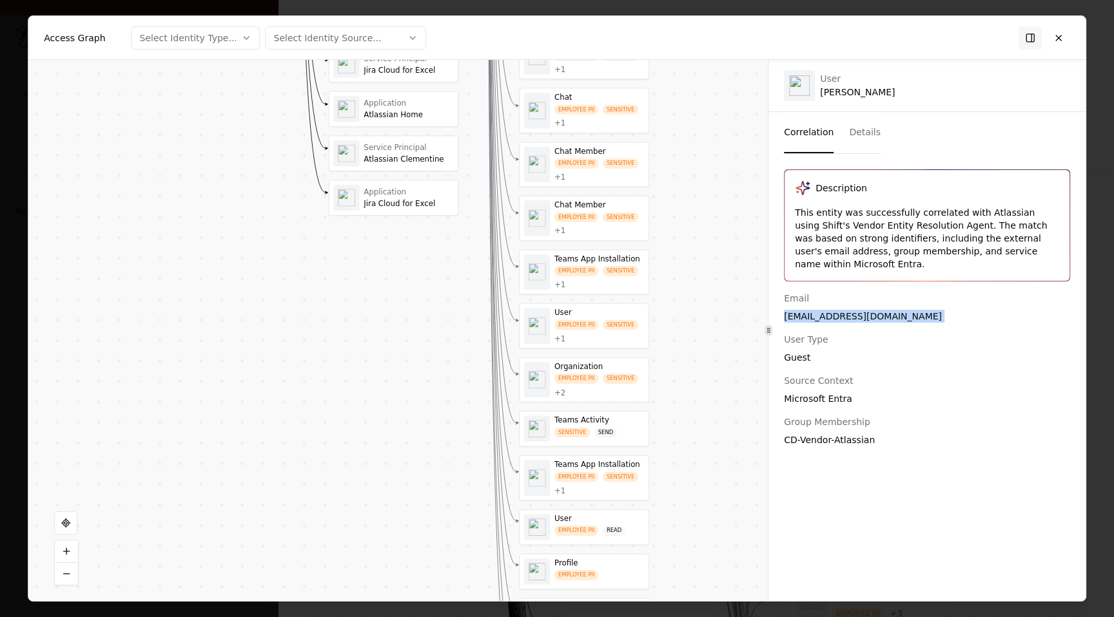
drag, startPoint x: 672, startPoint y: 289, endPoint x: 680, endPoint y: 509, distance: 219.3
click at [680, 509] on div "Vendor B Identity Service Principal Atlassian-ChatOps Service Principal Assist …" at bounding box center [397, 330] width 739 height 541
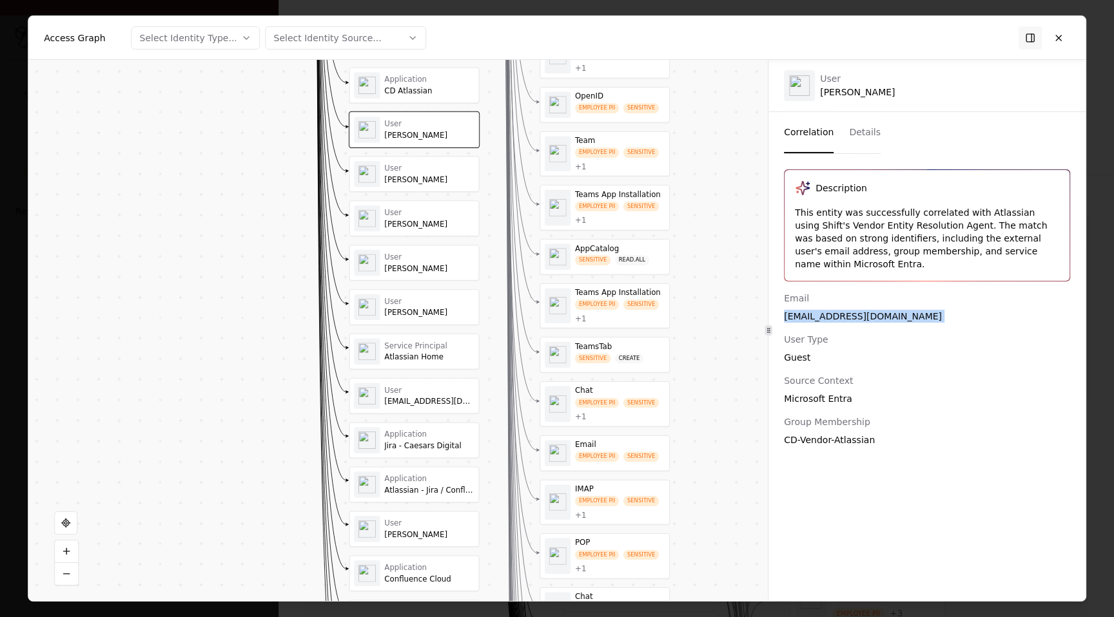
drag, startPoint x: 685, startPoint y: 362, endPoint x: 675, endPoint y: 465, distance: 103.6
click at [675, 466] on div "Vendor B Identity Service Principal Atlassian-ChatOps Service Principal Assist …" at bounding box center [397, 330] width 739 height 541
click at [463, 185] on div "User Rajasi Joshi" at bounding box center [412, 174] width 120 height 26
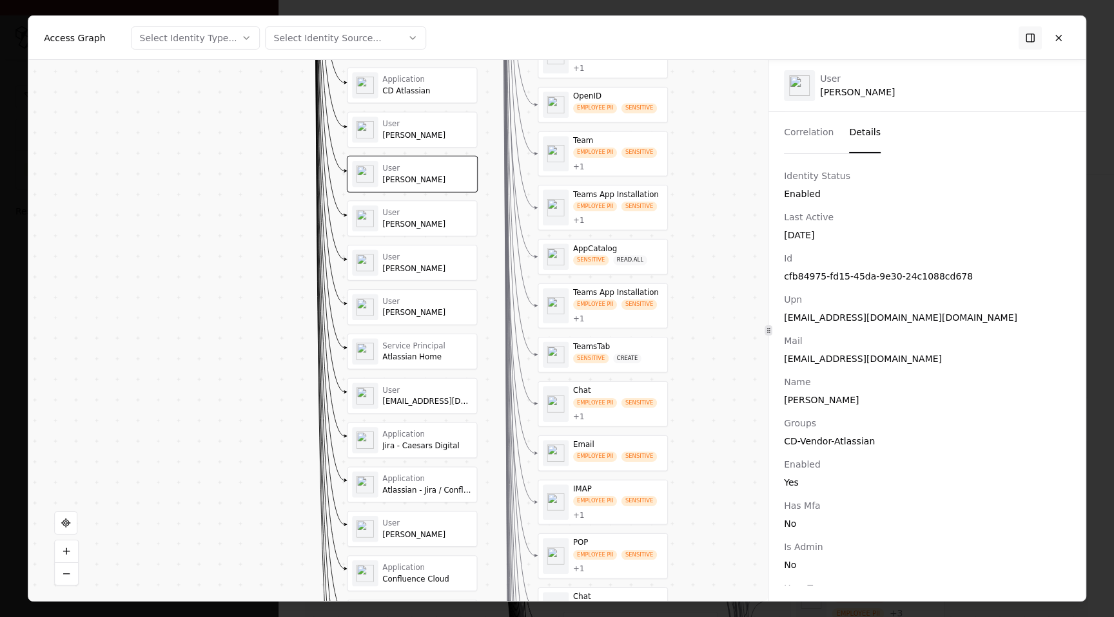
click at [865, 142] on button "Details" at bounding box center [865, 132] width 32 height 41
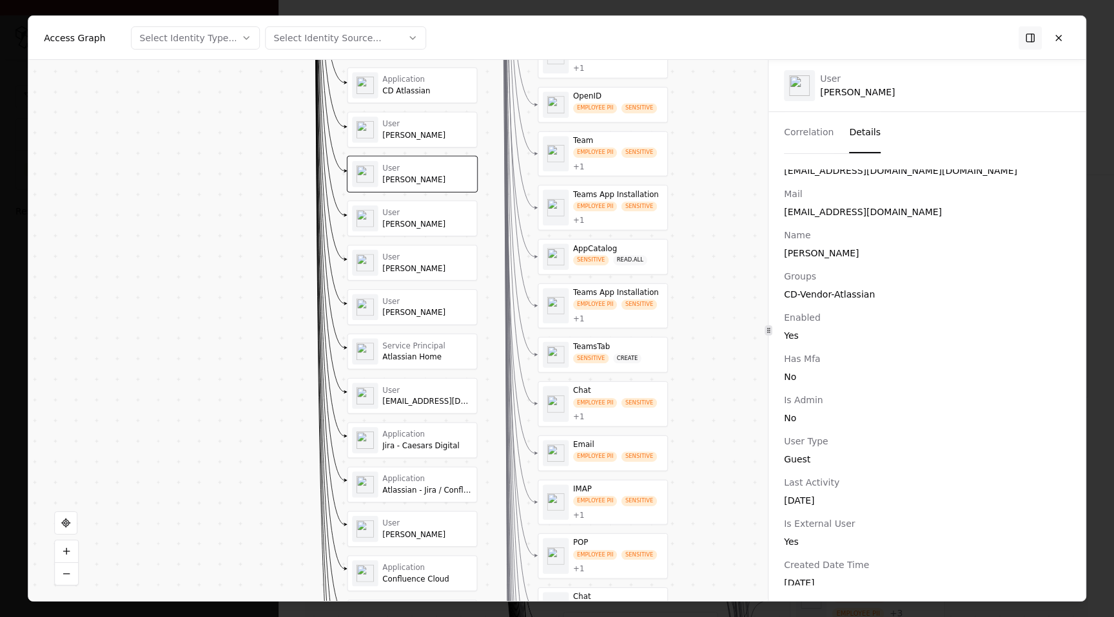
scroll to position [192, 0]
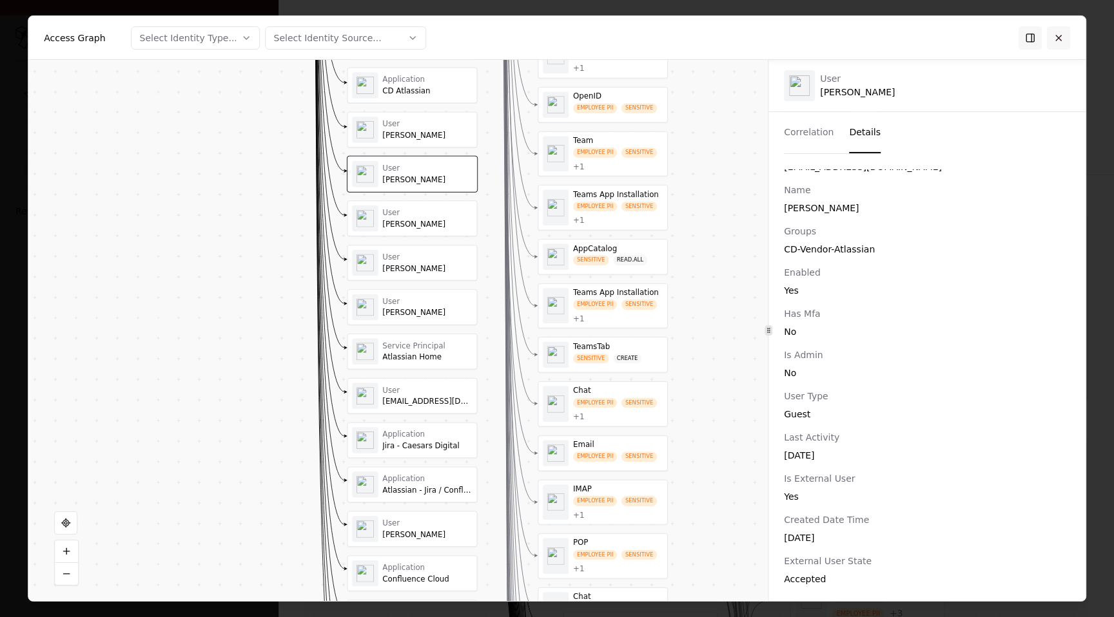
click at [1061, 39] on button at bounding box center [1058, 37] width 23 height 23
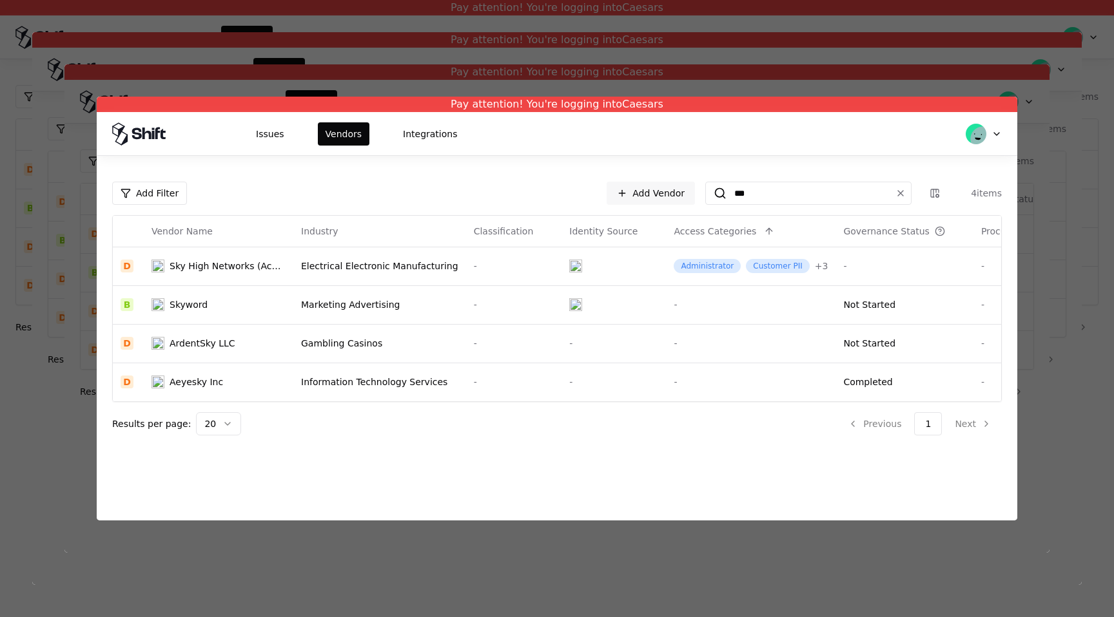
click at [75, 220] on div at bounding box center [556, 308] width 985 height 489
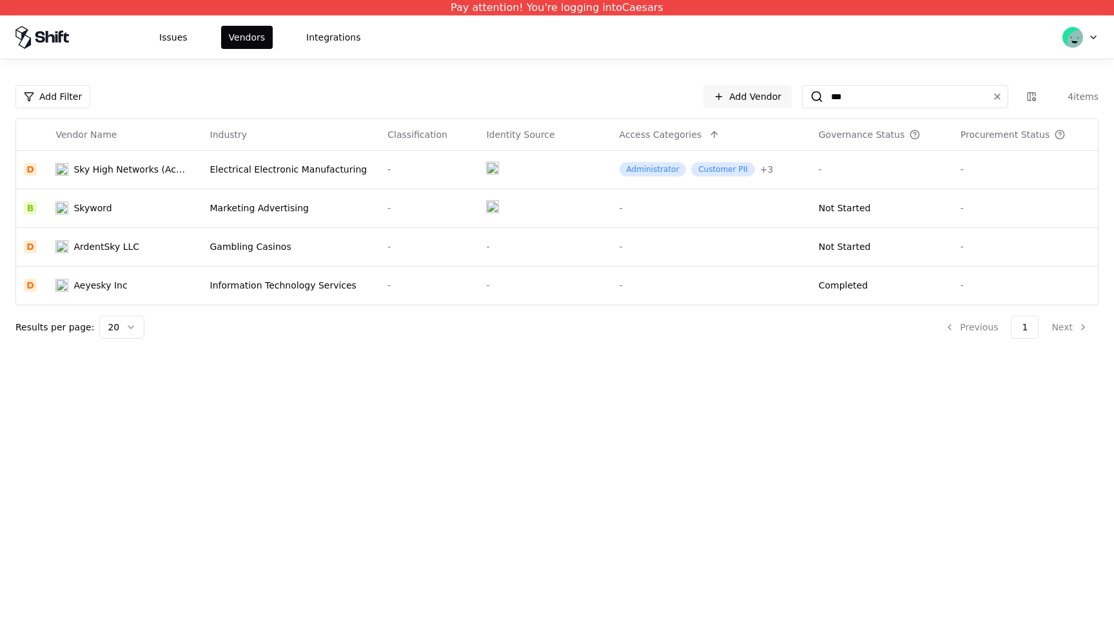
click at [330, 24] on div "Issues Vendors Integrations" at bounding box center [557, 36] width 1114 height 43
click at [330, 30] on button "Integrations" at bounding box center [333, 37] width 70 height 23
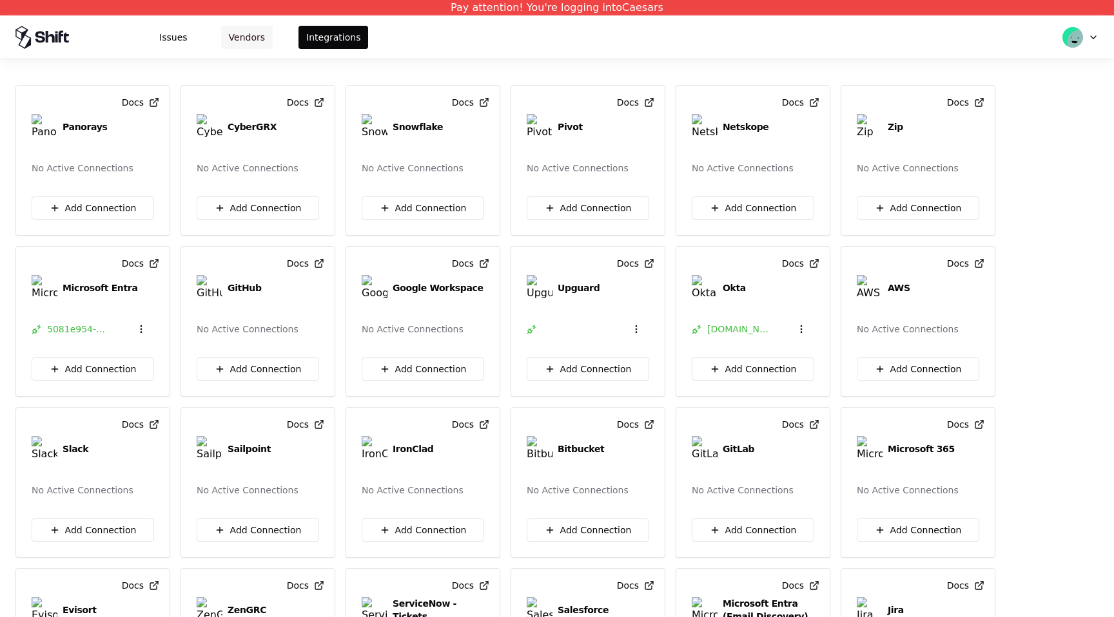
click at [243, 34] on button "Vendors" at bounding box center [247, 37] width 52 height 23
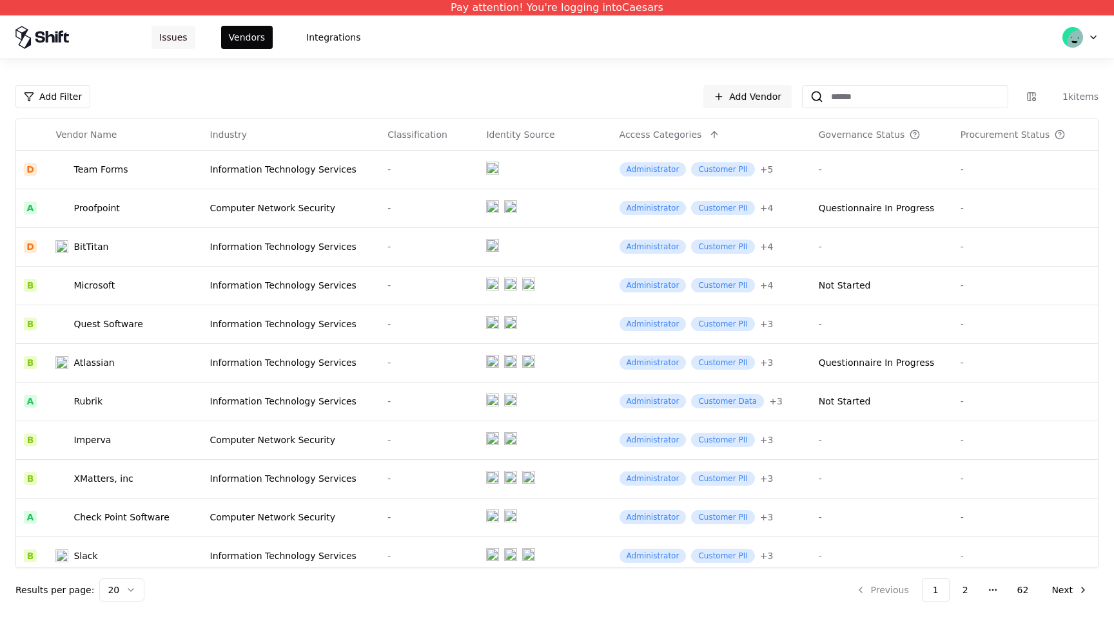
drag, startPoint x: 190, startPoint y: 35, endPoint x: 173, endPoint y: 34, distance: 17.4
click at [173, 34] on button "Issues" at bounding box center [173, 37] width 44 height 23
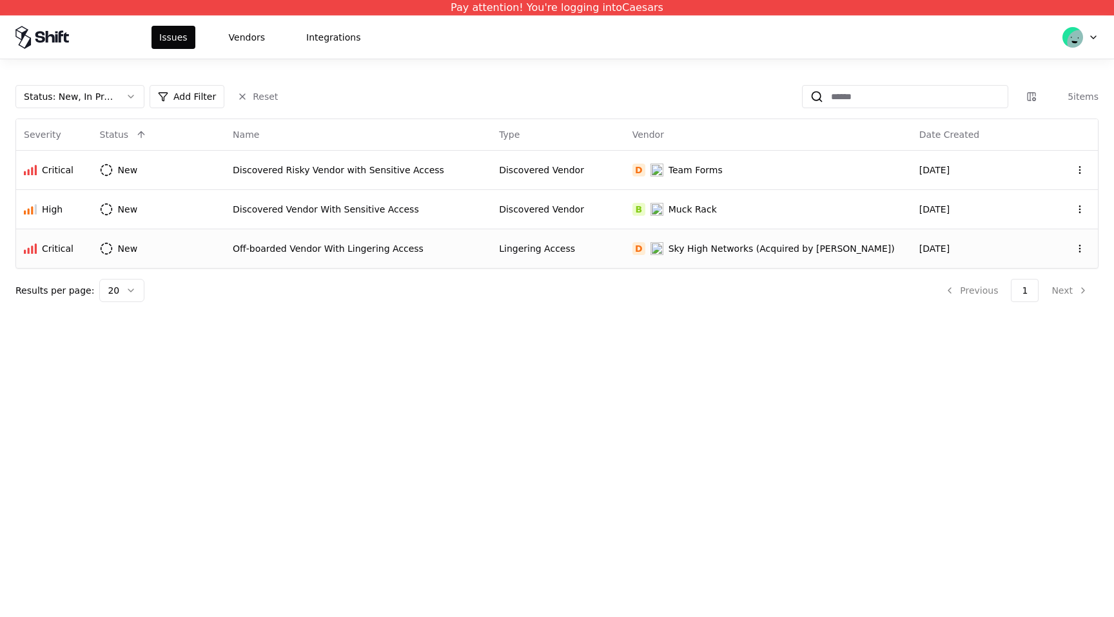
click at [775, 234] on td "D Sky High Networks (Acquired by McAfee)" at bounding box center [768, 248] width 287 height 39
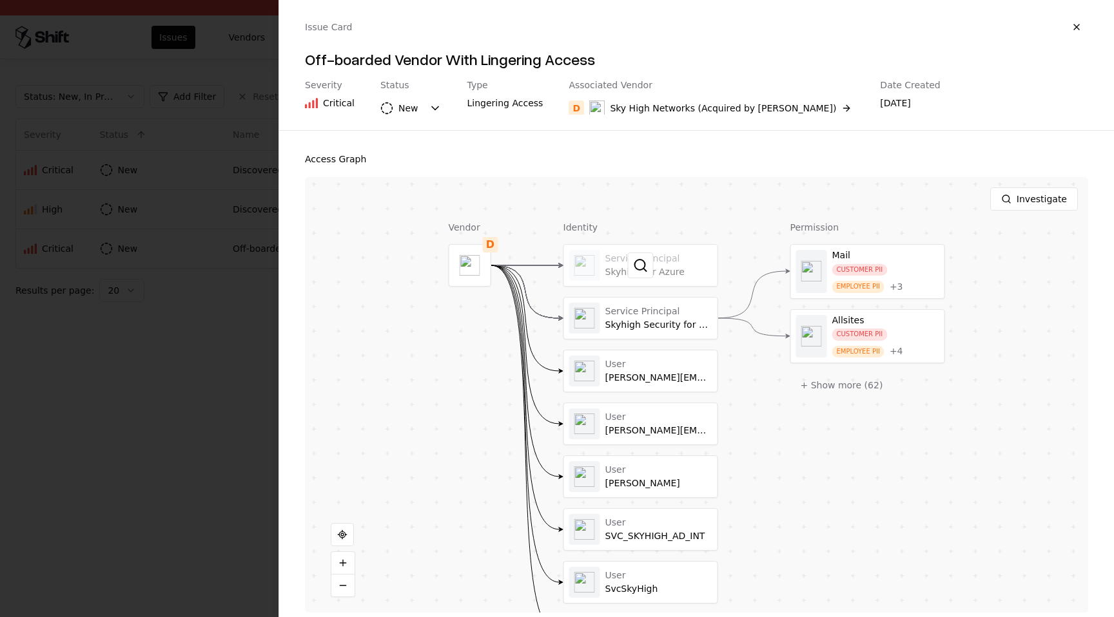
scroll to position [206, 0]
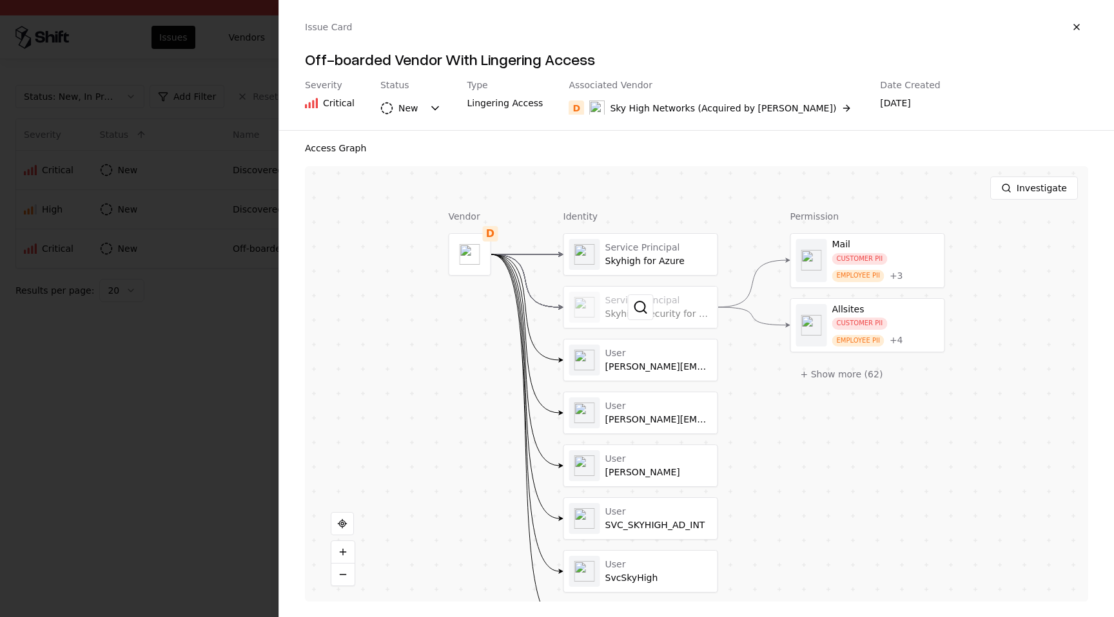
click at [686, 299] on div at bounding box center [640, 307] width 153 height 41
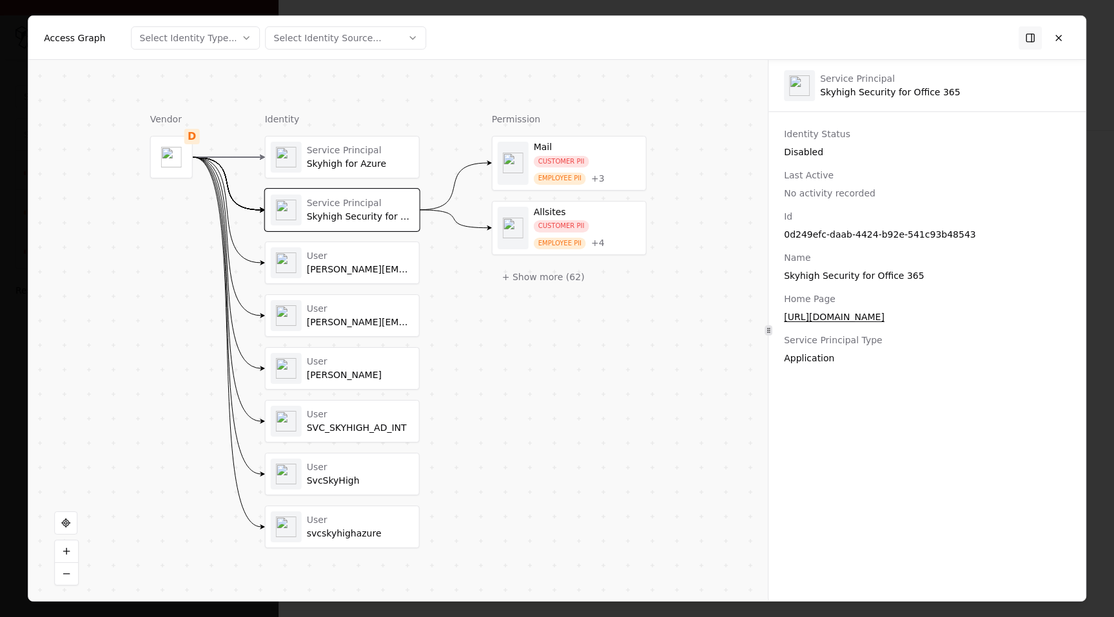
click at [384, 261] on div "User" at bounding box center [360, 256] width 107 height 12
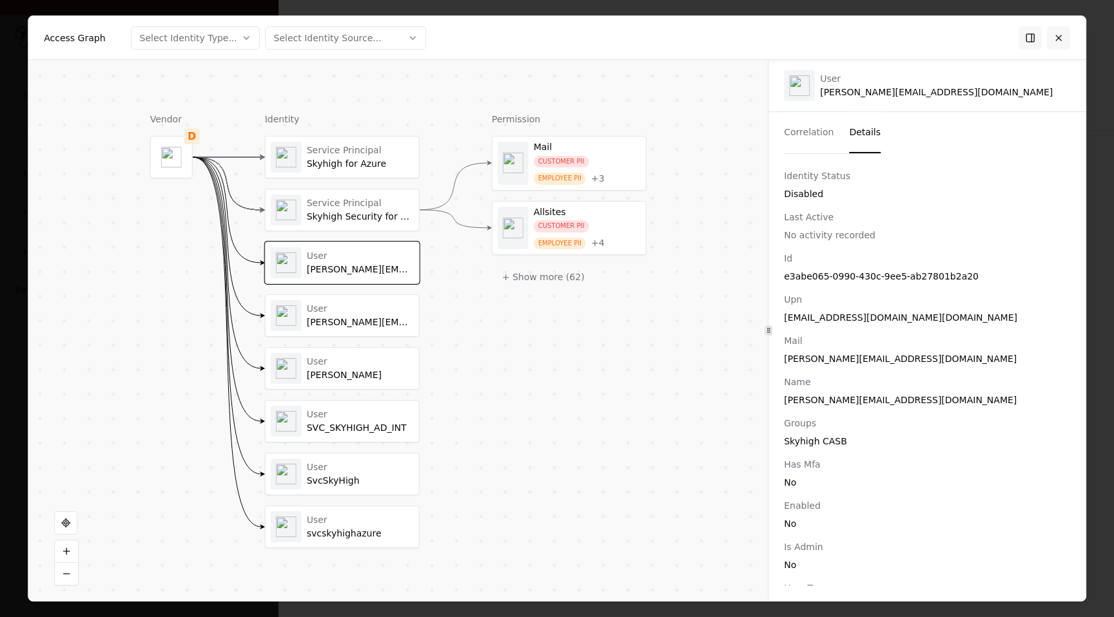
click at [1056, 45] on button at bounding box center [1058, 37] width 23 height 23
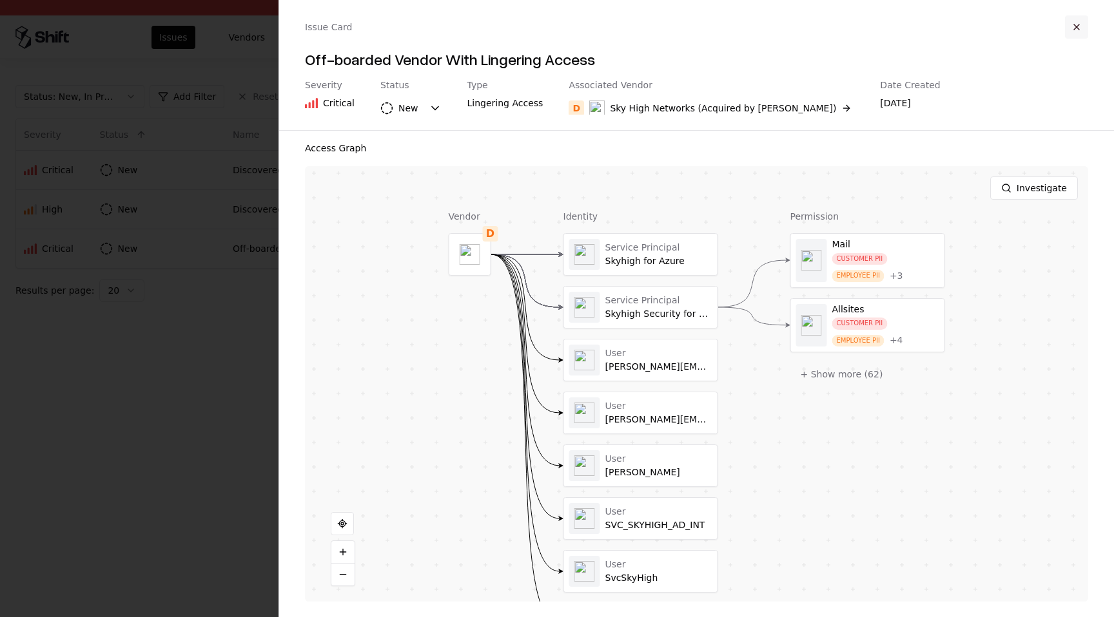
click at [1074, 33] on button "button" at bounding box center [1076, 26] width 23 height 23
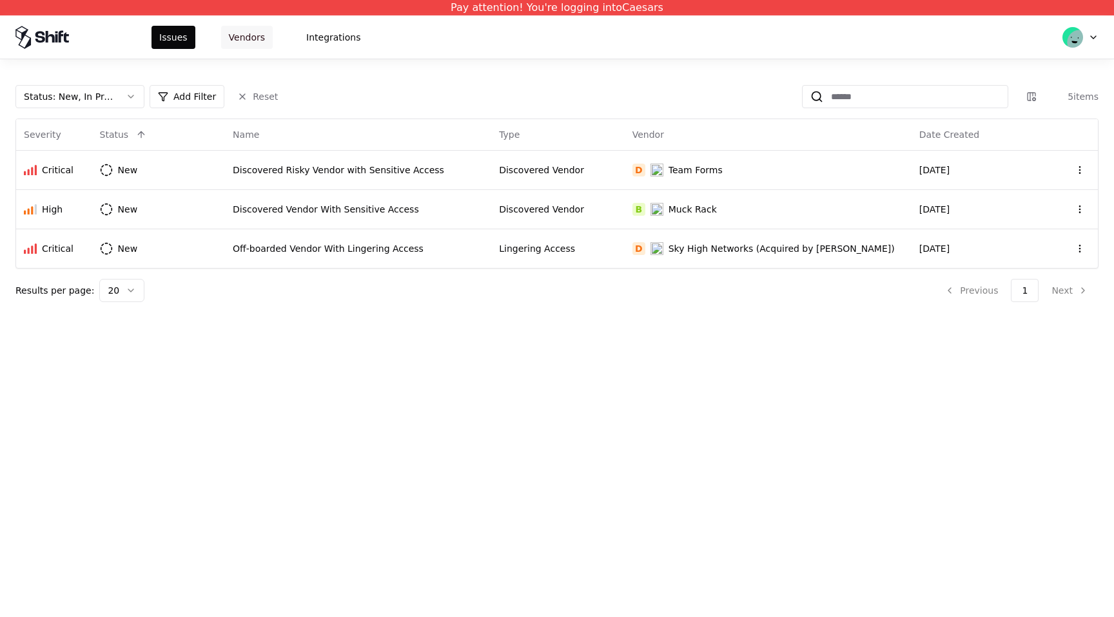
click at [232, 33] on button "Vendors" at bounding box center [247, 37] width 52 height 23
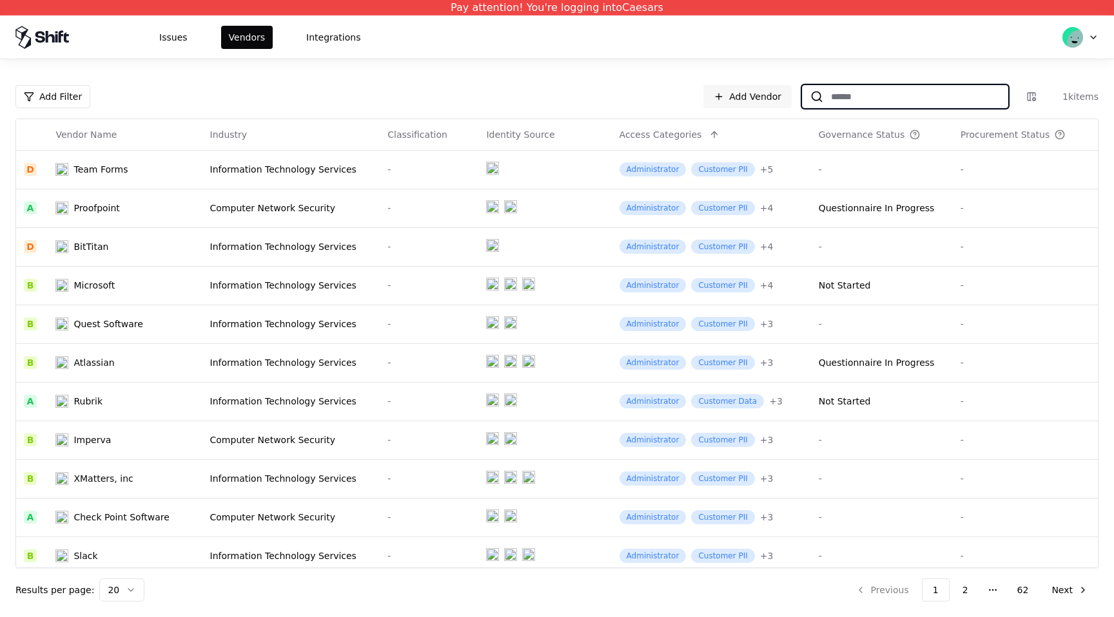
click at [857, 90] on input at bounding box center [915, 96] width 184 height 23
paste input "********"
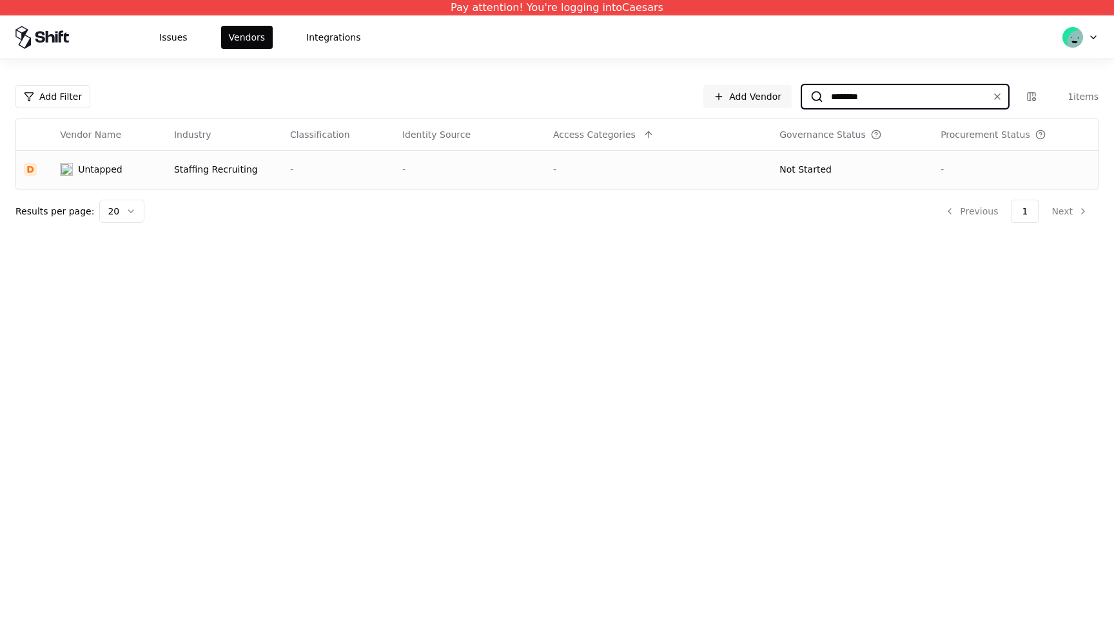
type input "********"
click at [342, 168] on div "-" at bounding box center [338, 169] width 97 height 13
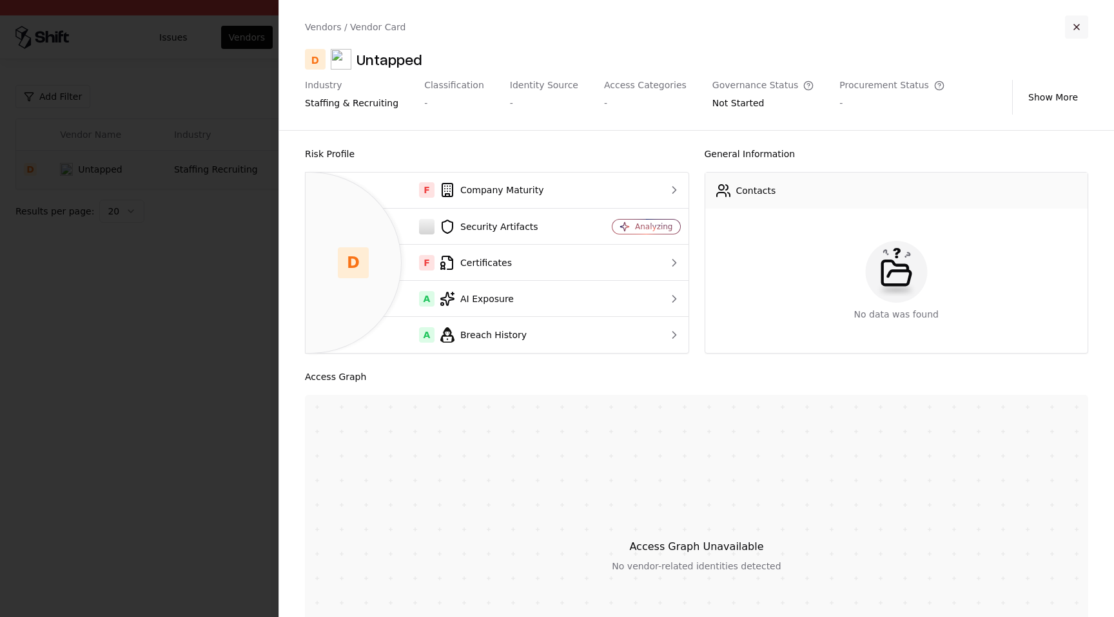
click at [1068, 29] on button "button" at bounding box center [1076, 26] width 23 height 23
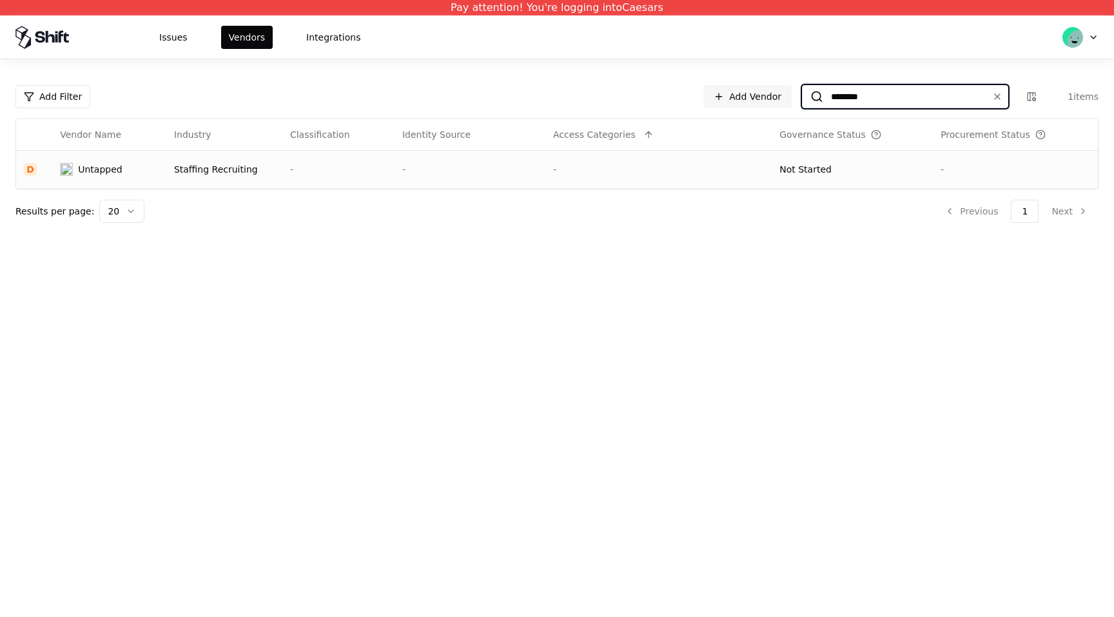
click at [884, 103] on input "********" at bounding box center [902, 96] width 159 height 23
paste input "*******"
type input "**********"
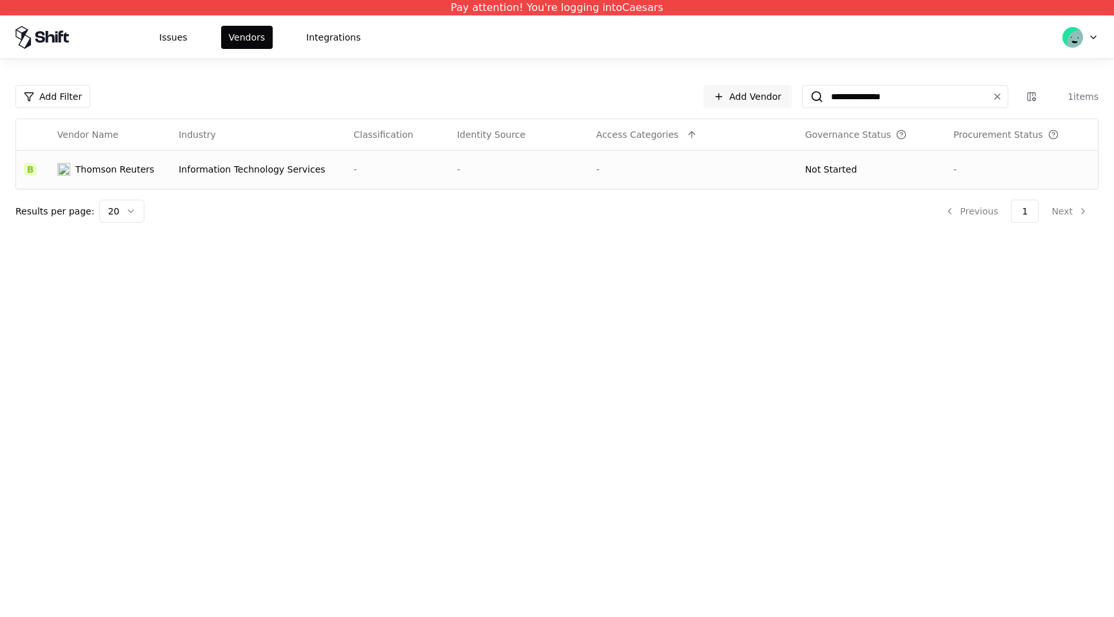
click at [737, 168] on div "-" at bounding box center [692, 169] width 193 height 13
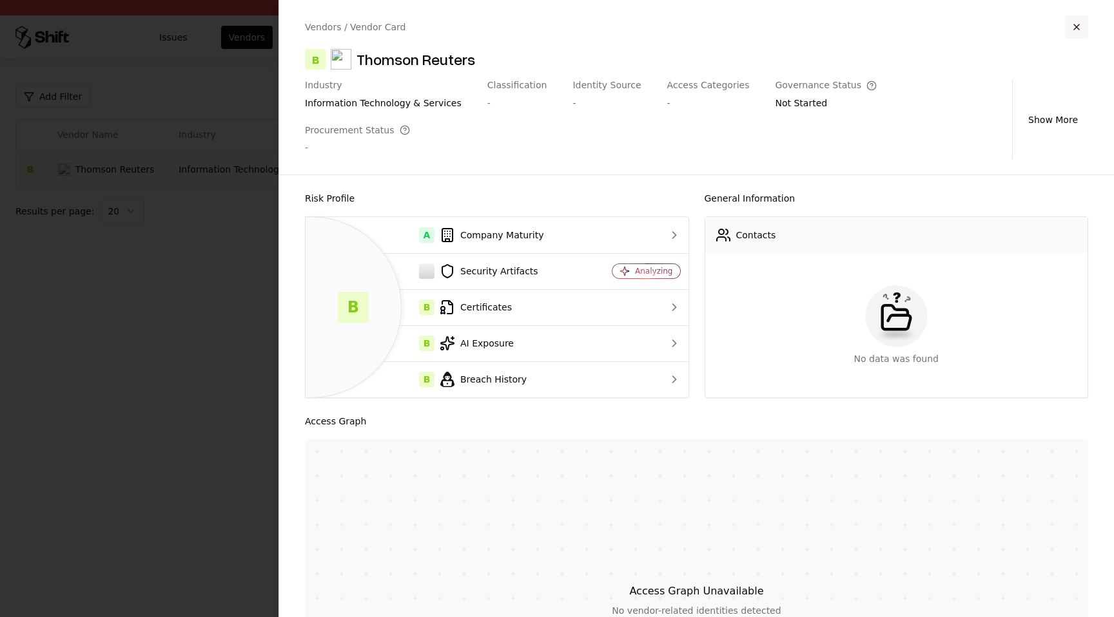
click at [1074, 28] on button "button" at bounding box center [1076, 26] width 23 height 23
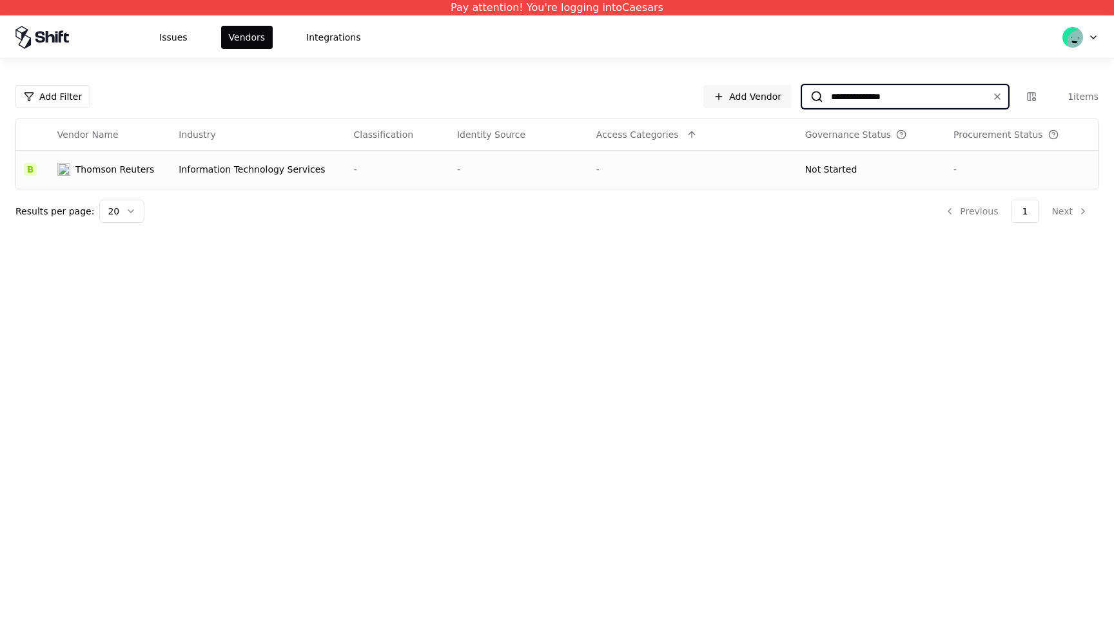
click at [963, 101] on input "**********" at bounding box center [902, 96] width 159 height 23
paste input
click at [445, 179] on td at bounding box center [509, 169] width 141 height 39
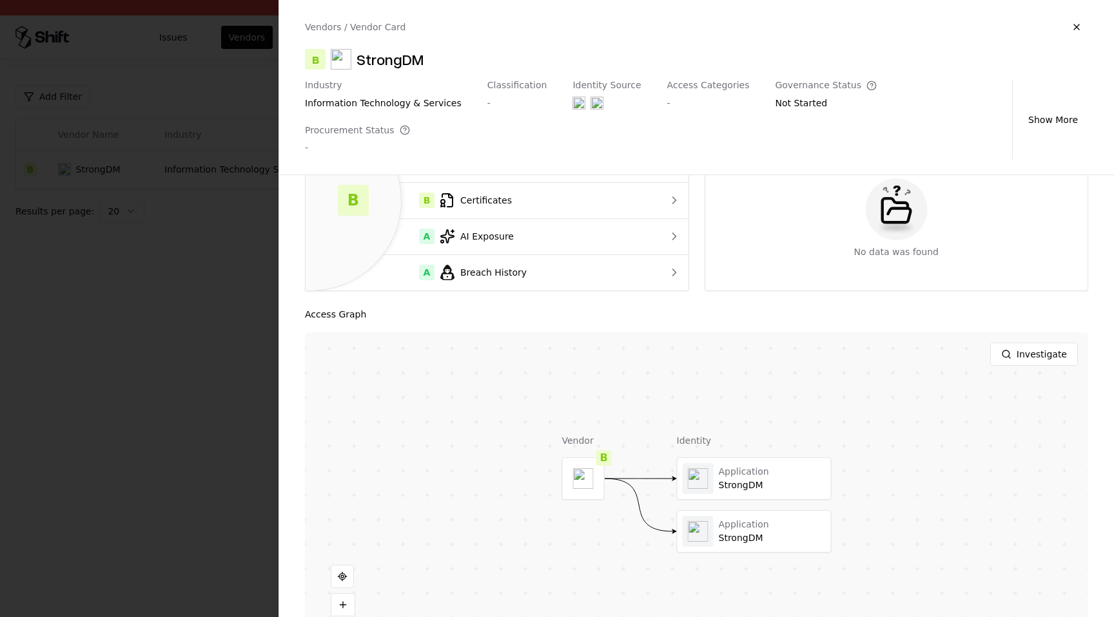
scroll to position [115, 0]
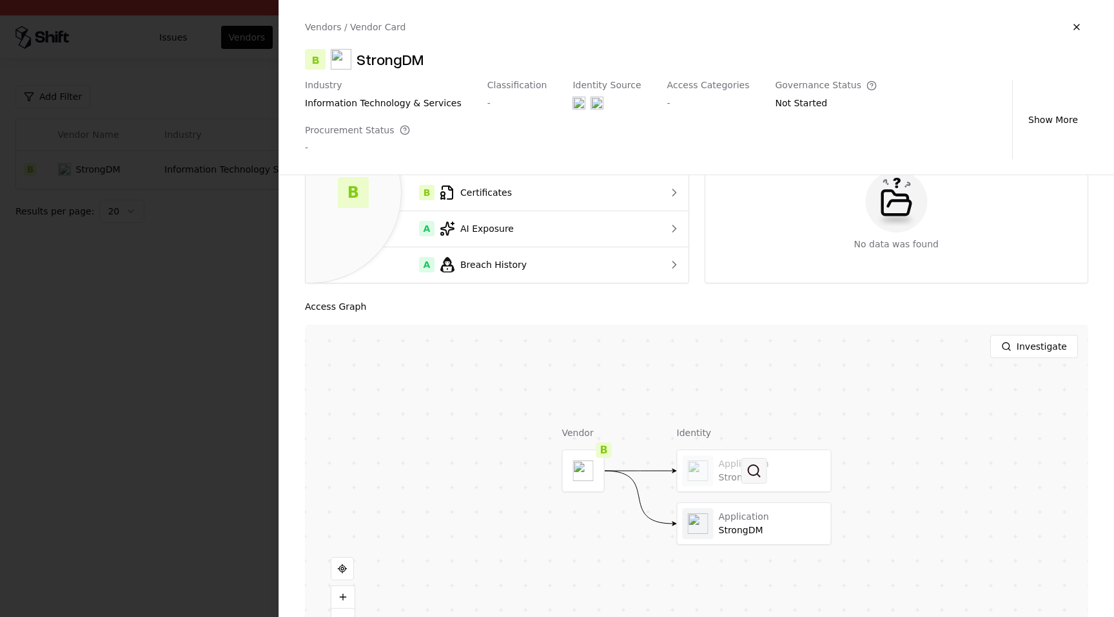
click at [752, 458] on button at bounding box center [754, 471] width 26 height 26
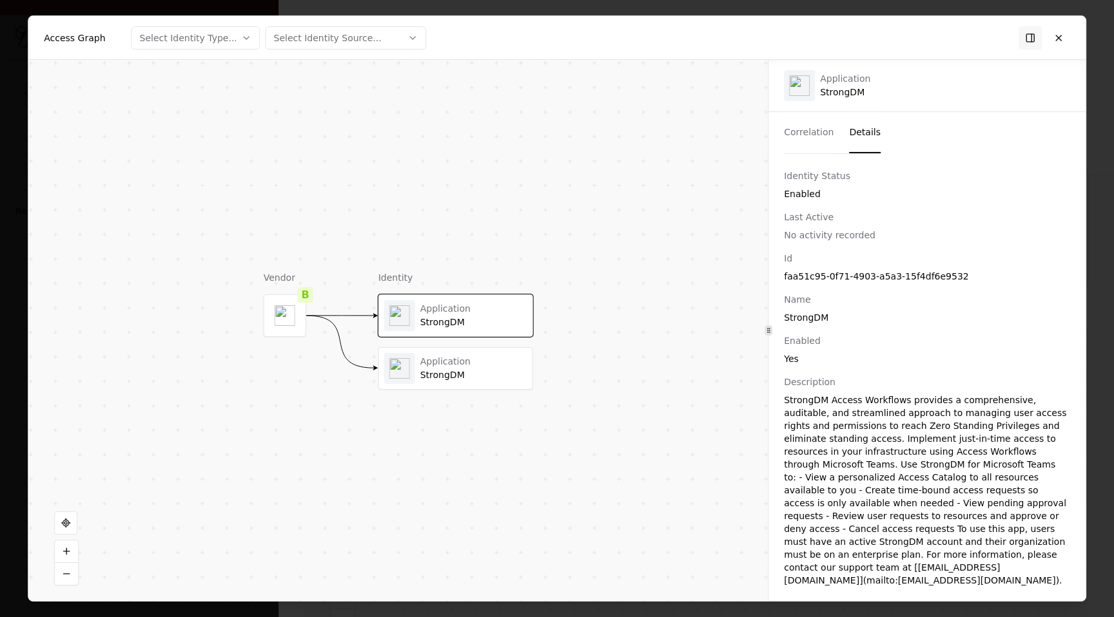
click at [866, 126] on button "Details" at bounding box center [865, 132] width 32 height 41
click at [1061, 41] on button at bounding box center [1058, 37] width 23 height 23
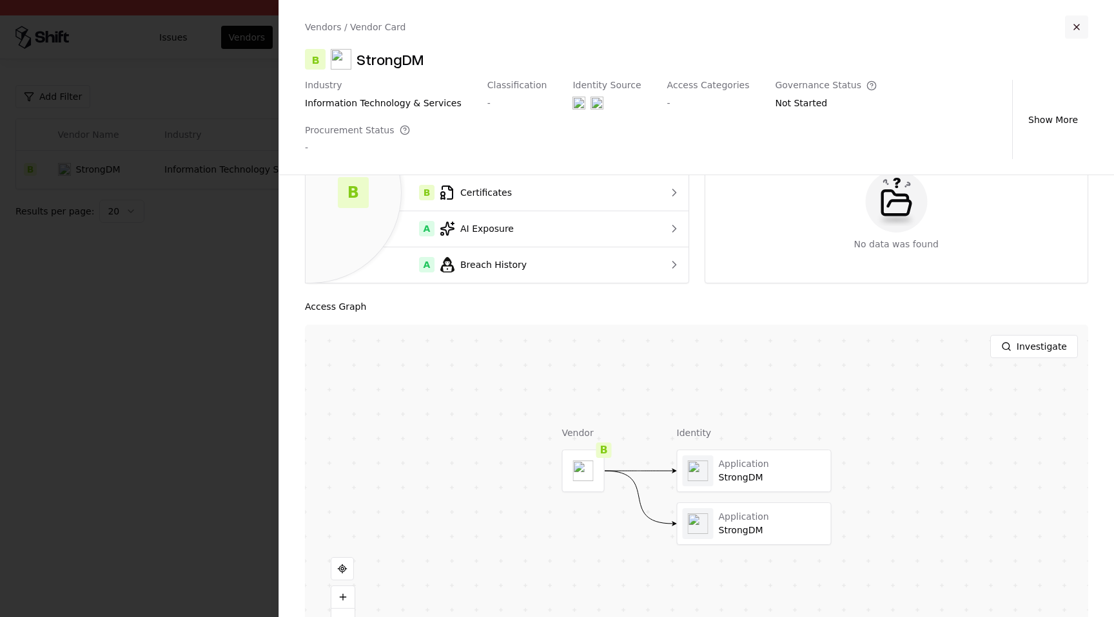
click at [1076, 32] on button "button" at bounding box center [1076, 26] width 23 height 23
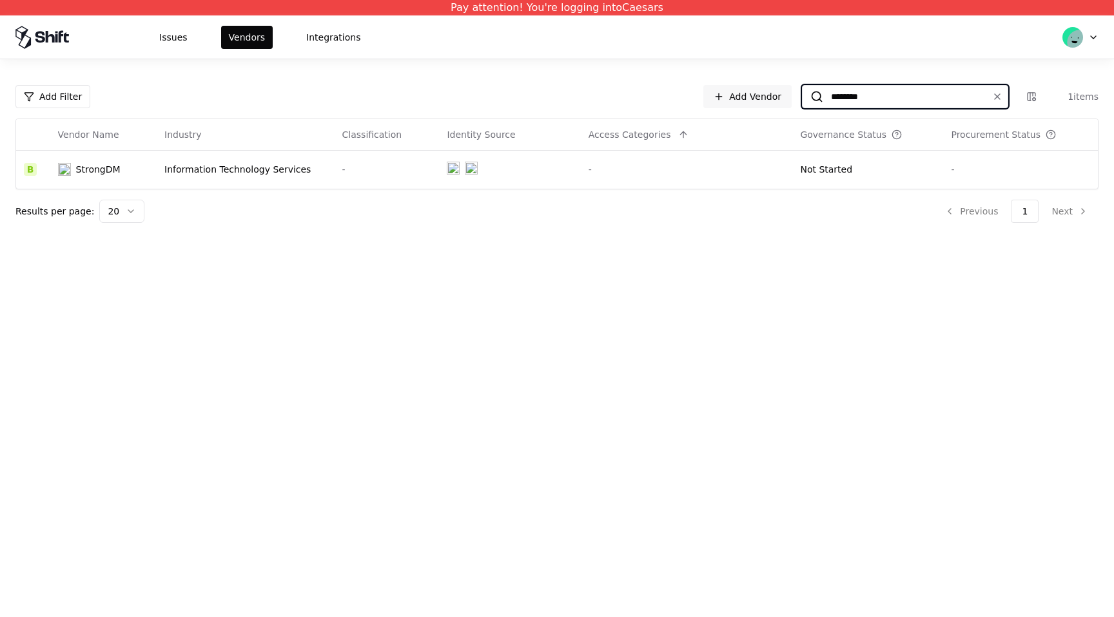
click at [893, 100] on input "********" at bounding box center [902, 96] width 159 height 23
paste input
type input "*******"
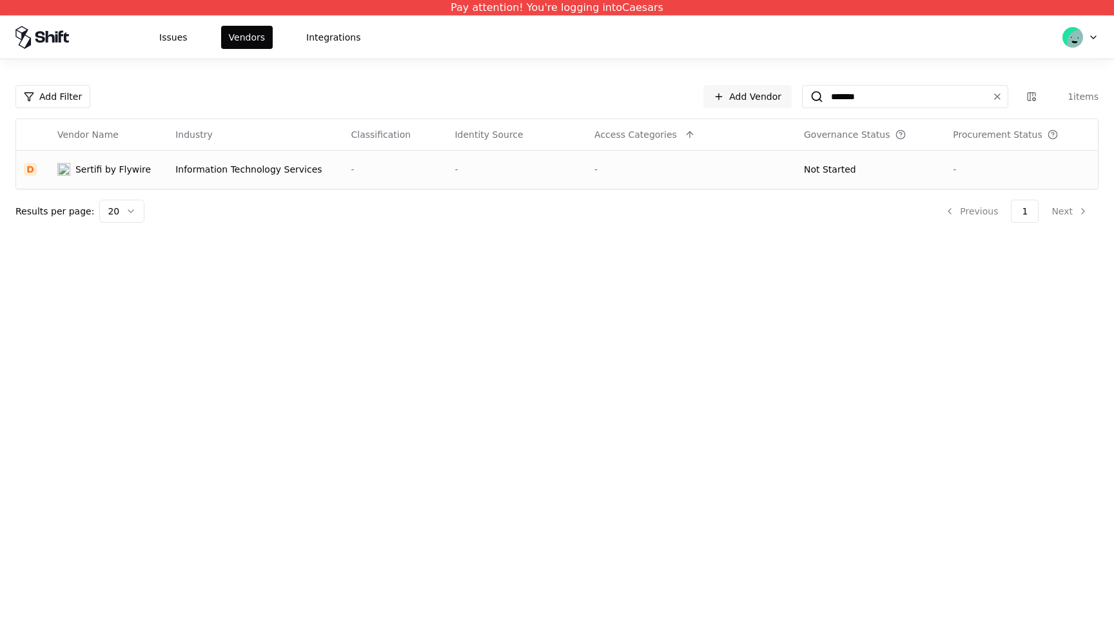
click at [848, 159] on td "Not Started" at bounding box center [870, 169] width 149 height 39
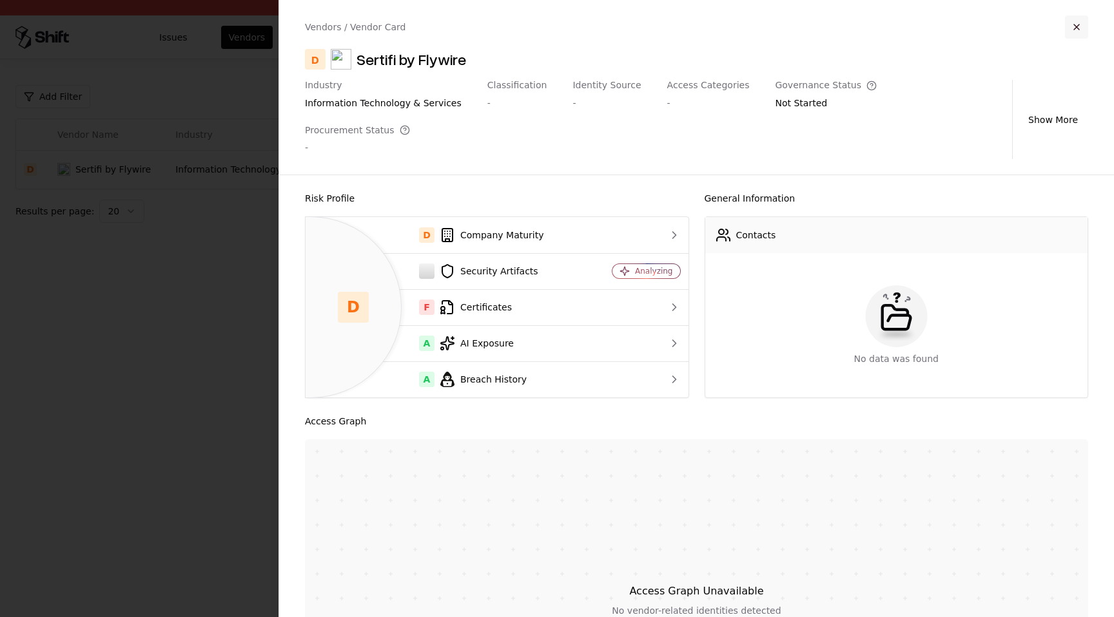
click at [1073, 28] on button "button" at bounding box center [1076, 26] width 23 height 23
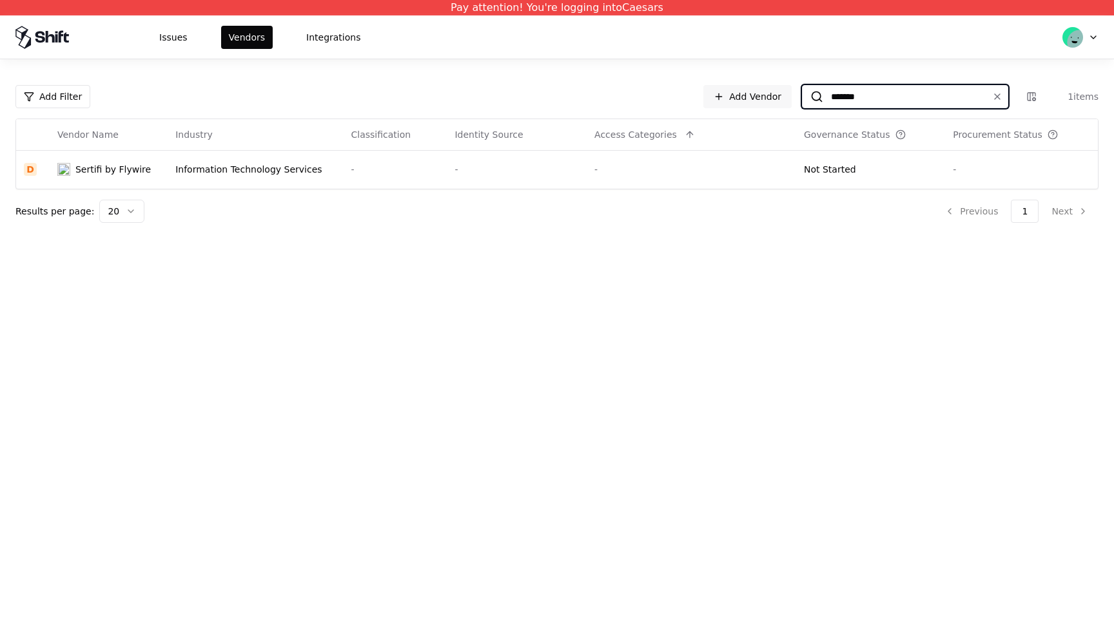
click at [877, 96] on input "*******" at bounding box center [902, 96] width 159 height 23
paste input "******"
type input "**********"
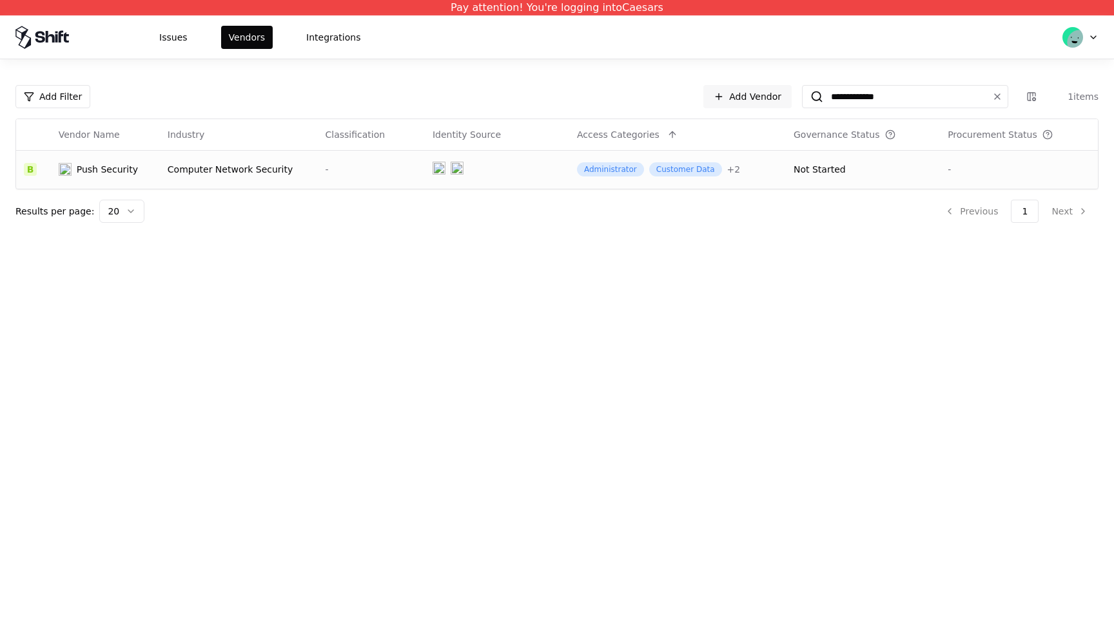
click at [823, 173] on div "Not Started" at bounding box center [819, 169] width 52 height 13
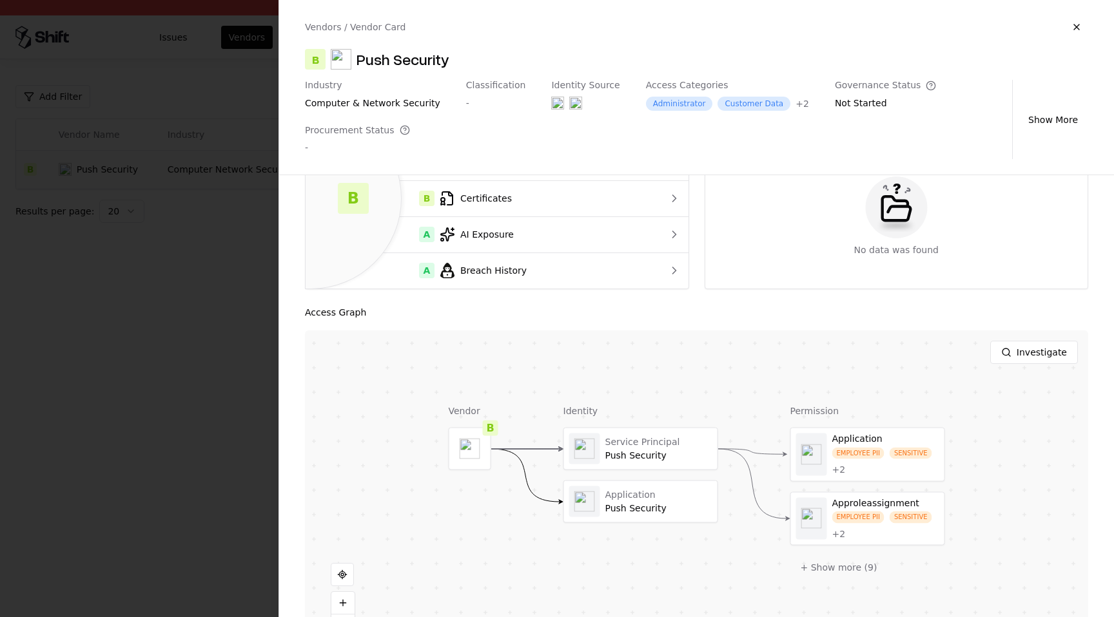
scroll to position [133, 0]
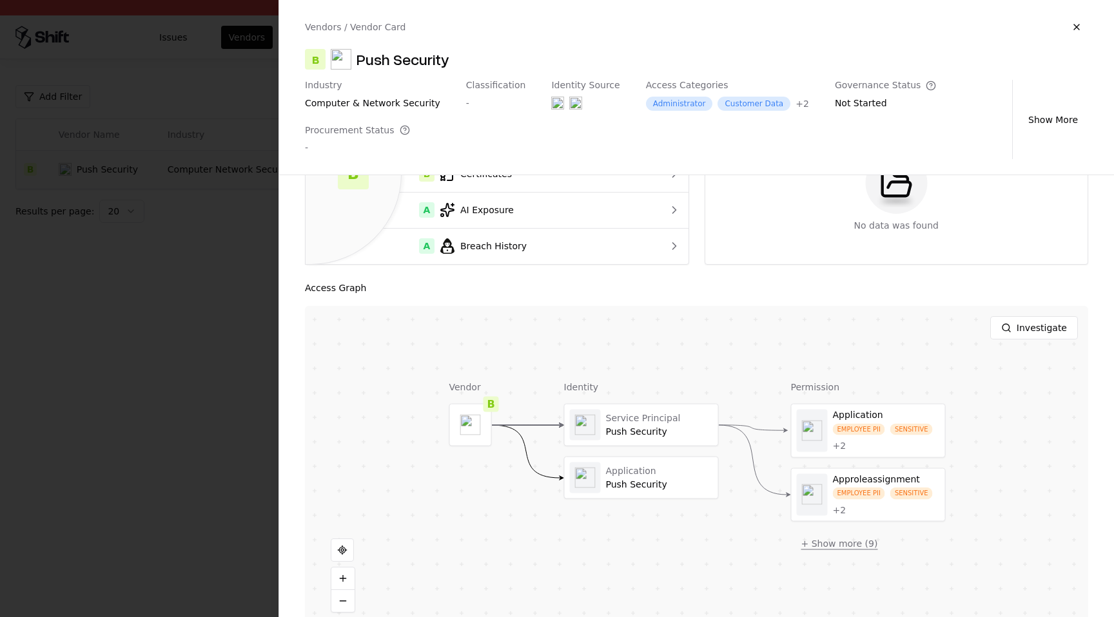
click at [828, 547] on button "+ Show more ( 9 )" at bounding box center [839, 543] width 97 height 23
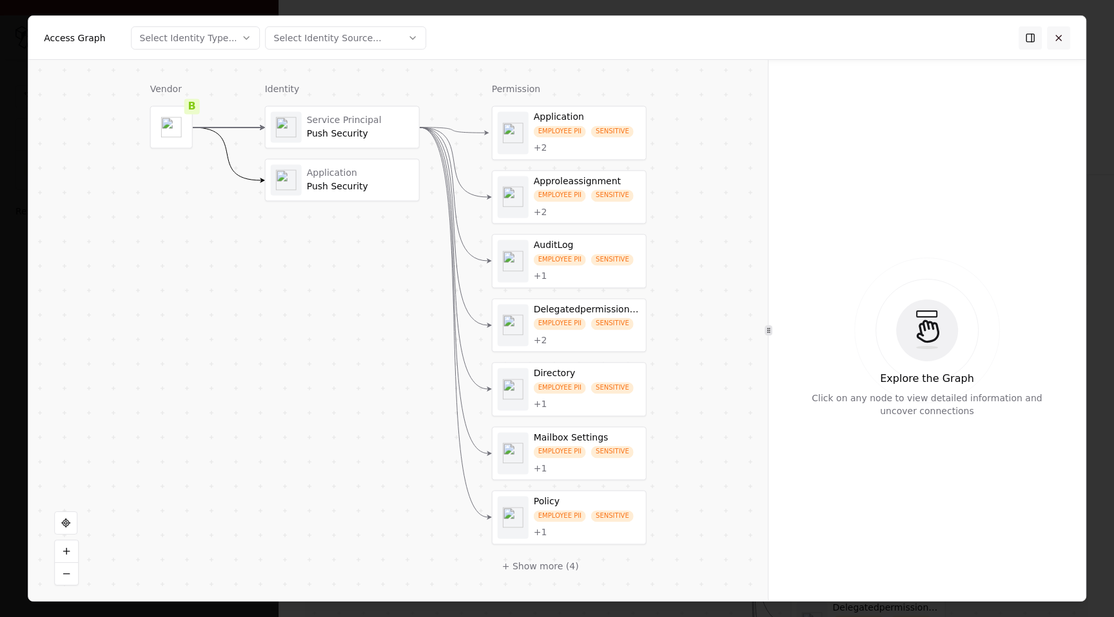
click at [1056, 36] on button at bounding box center [1058, 37] width 23 height 23
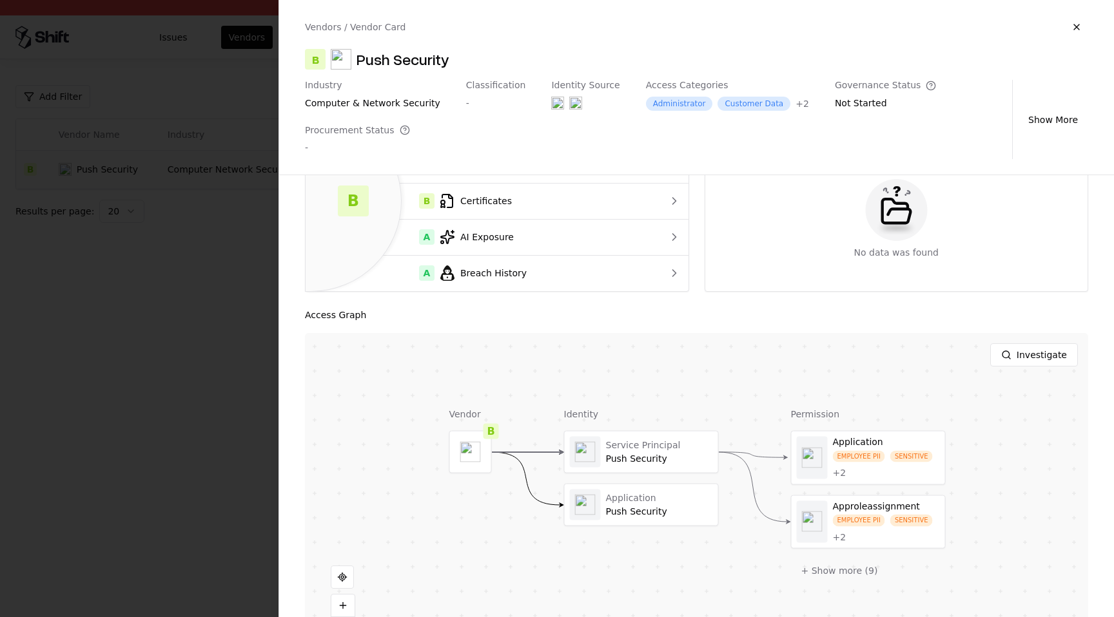
scroll to position [160, 0]
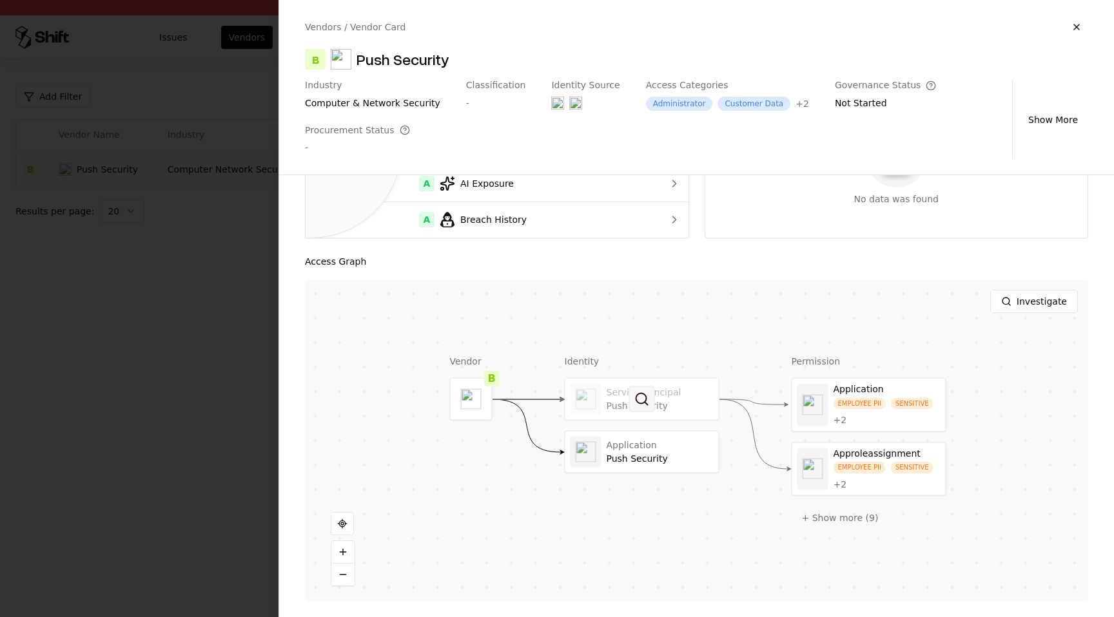
click at [652, 404] on button at bounding box center [642, 400] width 26 height 26
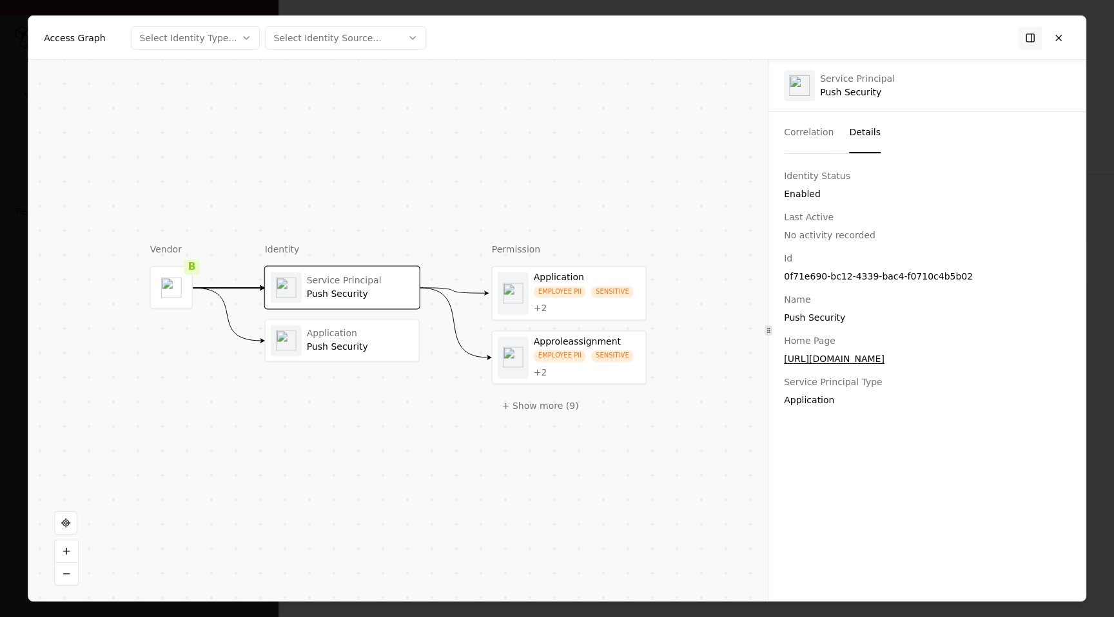
click at [854, 142] on button "Details" at bounding box center [865, 132] width 32 height 41
click at [358, 353] on div "Application Push Security" at bounding box center [342, 340] width 143 height 31
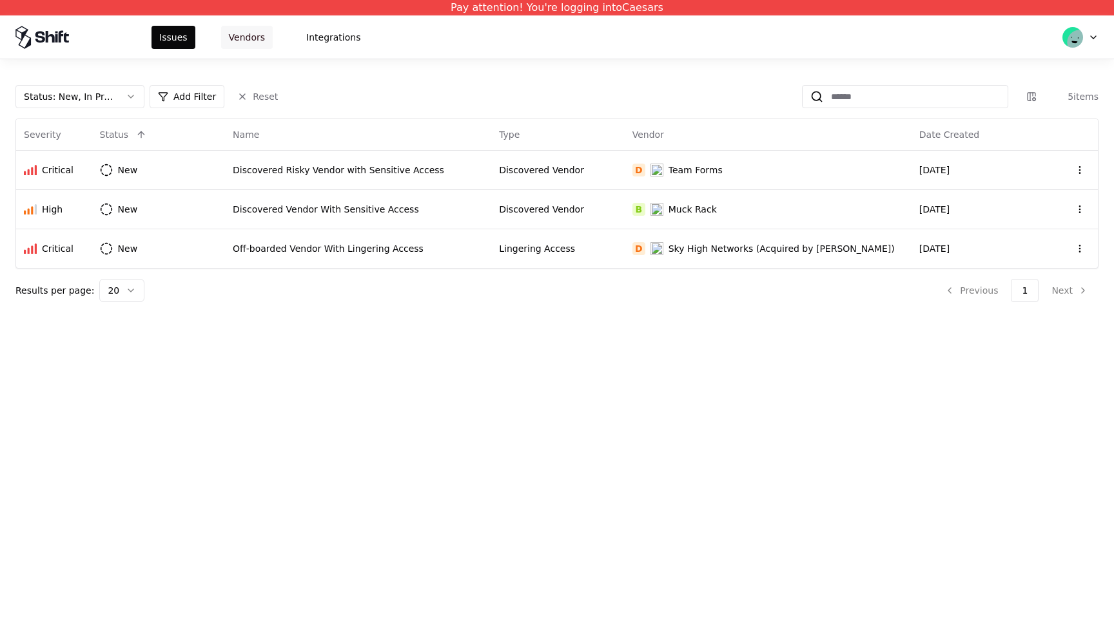
click at [250, 33] on button "Vendors" at bounding box center [247, 37] width 52 height 23
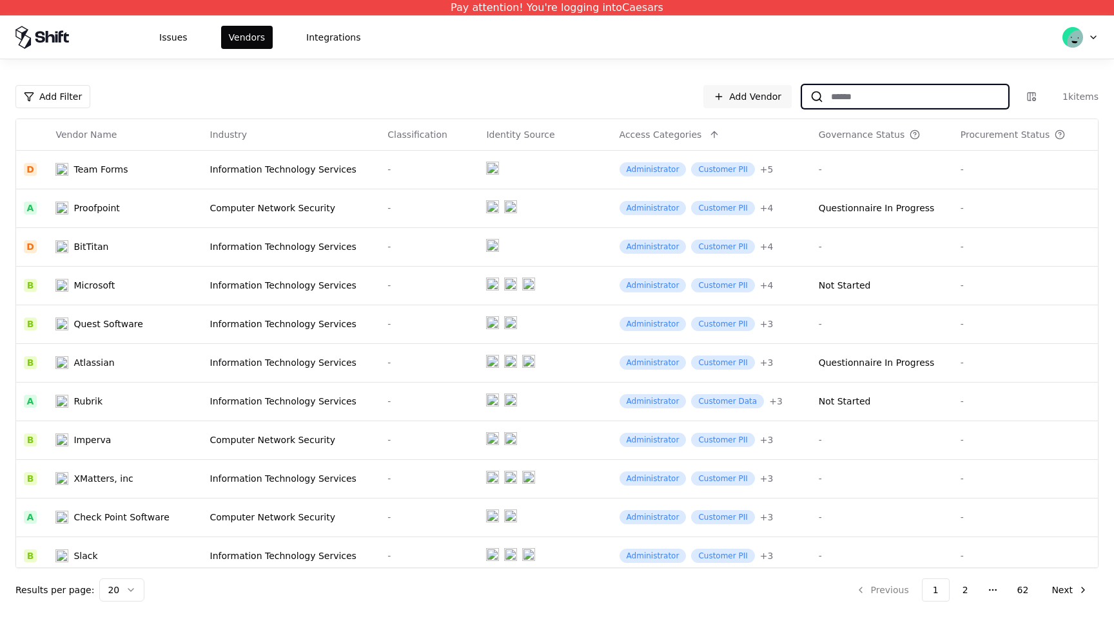
click at [833, 99] on input at bounding box center [915, 96] width 184 height 23
paste input "*******"
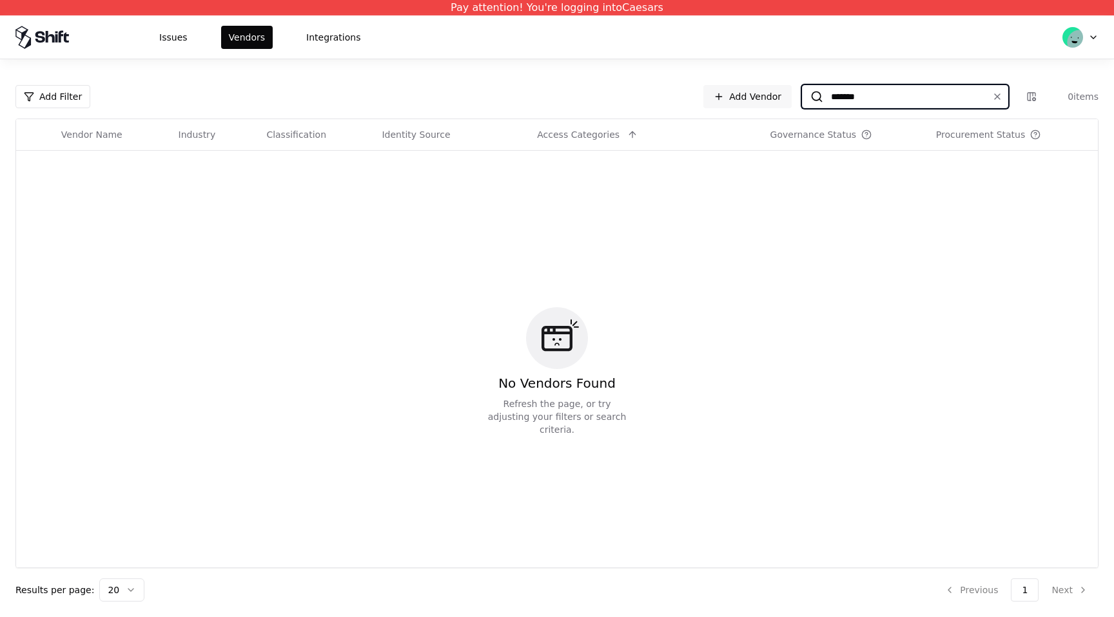
click at [873, 86] on input "*******" at bounding box center [902, 96] width 159 height 23
paste input
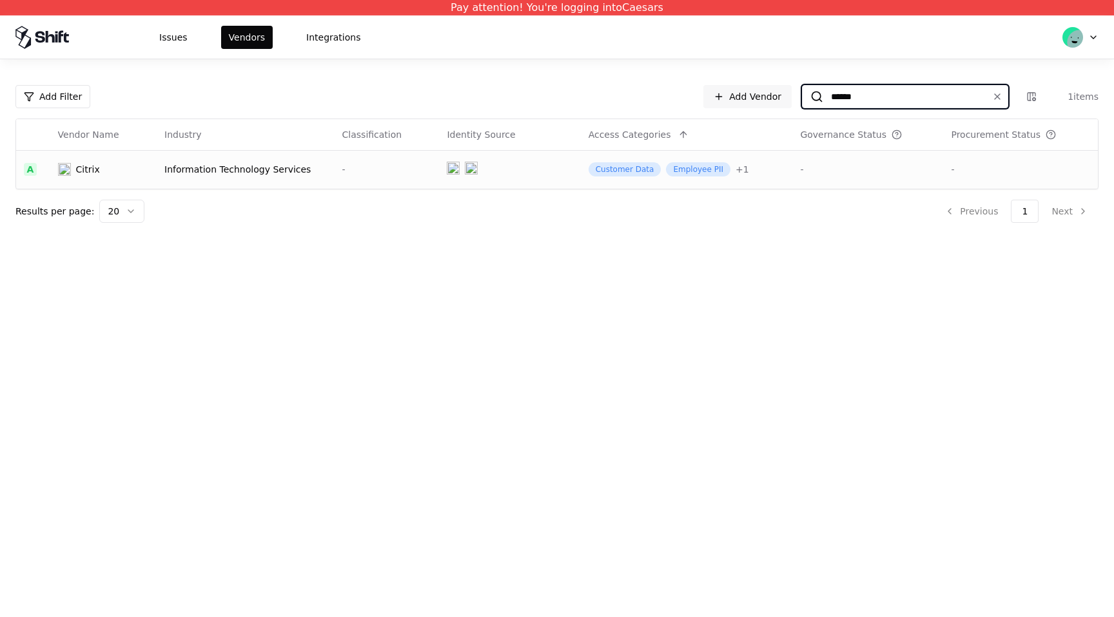
type input "******"
click at [827, 174] on div "-" at bounding box center [867, 169] width 135 height 13
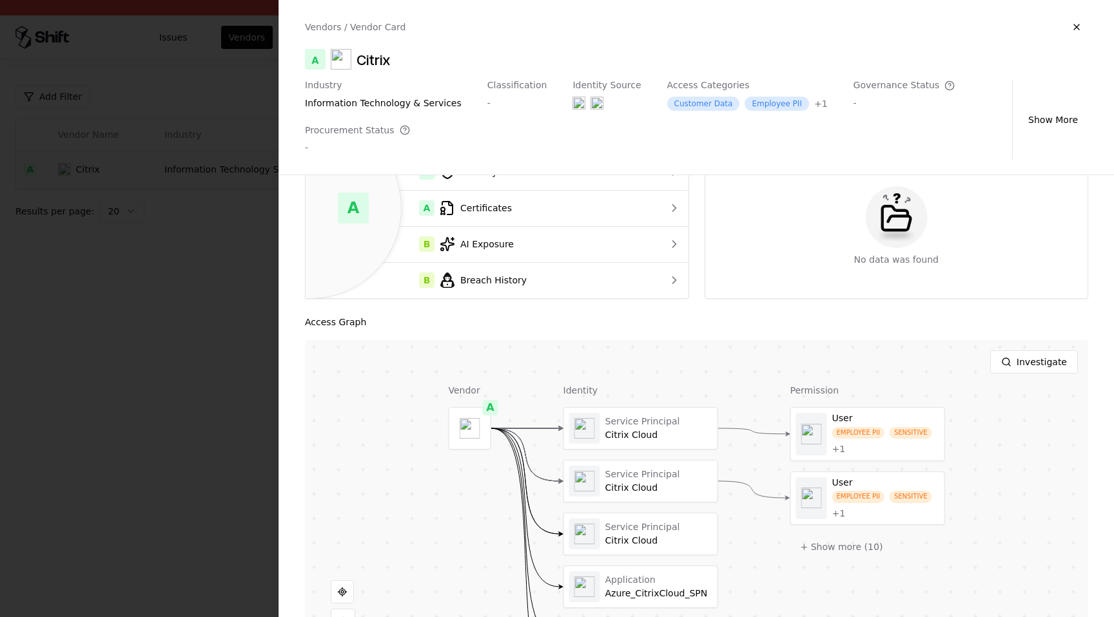
scroll to position [168, 0]
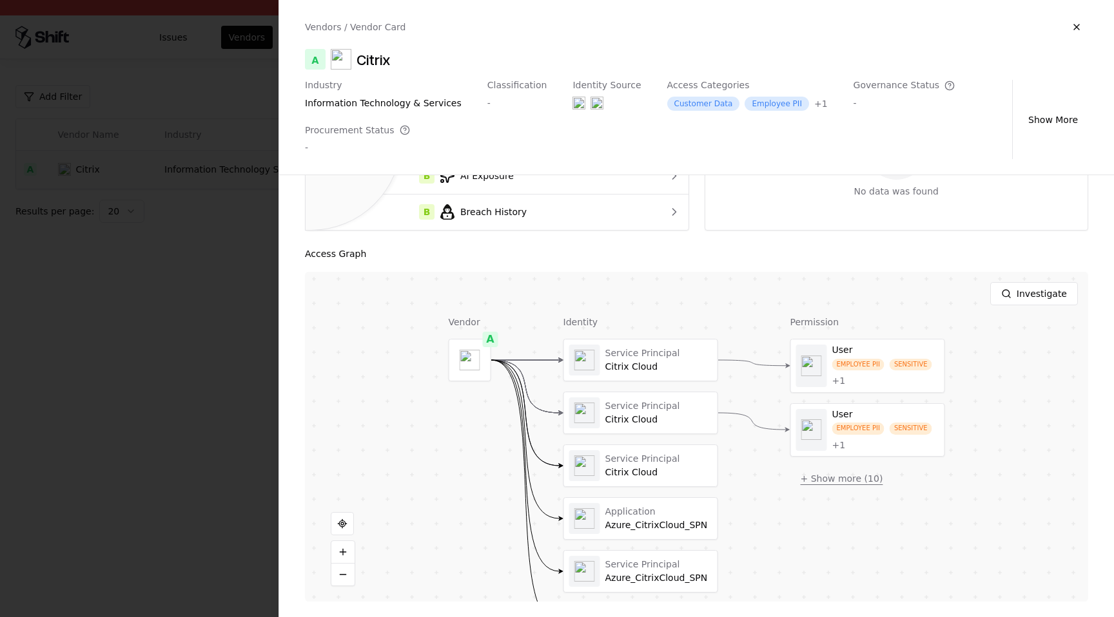
click at [841, 478] on button "+ Show more ( 10 )" at bounding box center [841, 478] width 103 height 23
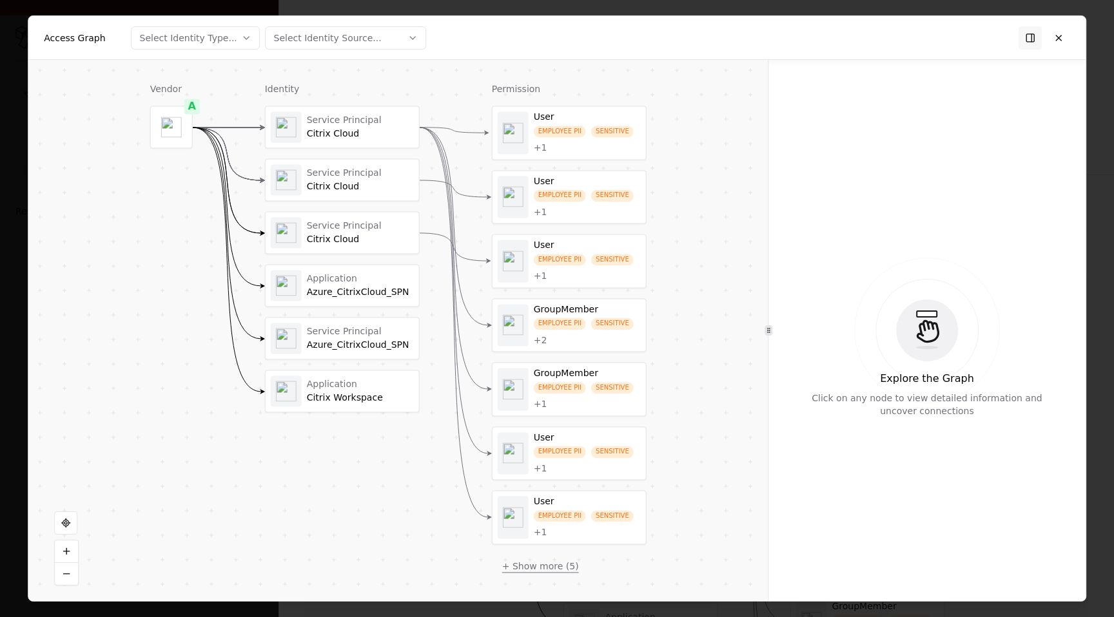
click at [569, 565] on button "+ Show more ( 5 )" at bounding box center [540, 566] width 97 height 23
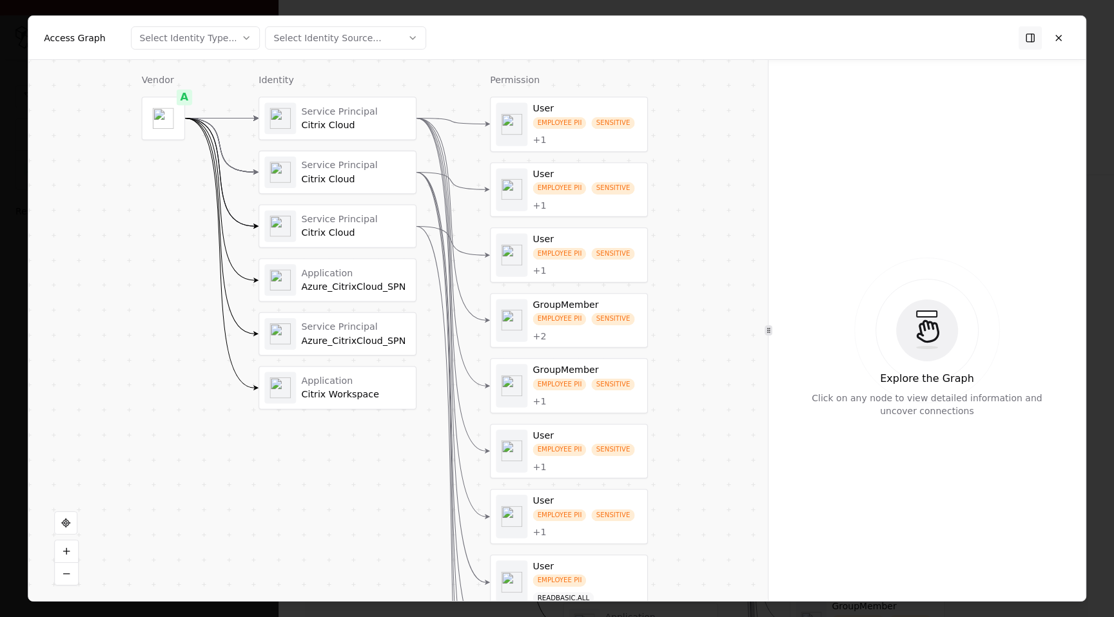
click at [614, 127] on div "SENSITIVE" at bounding box center [613, 123] width 43 height 12
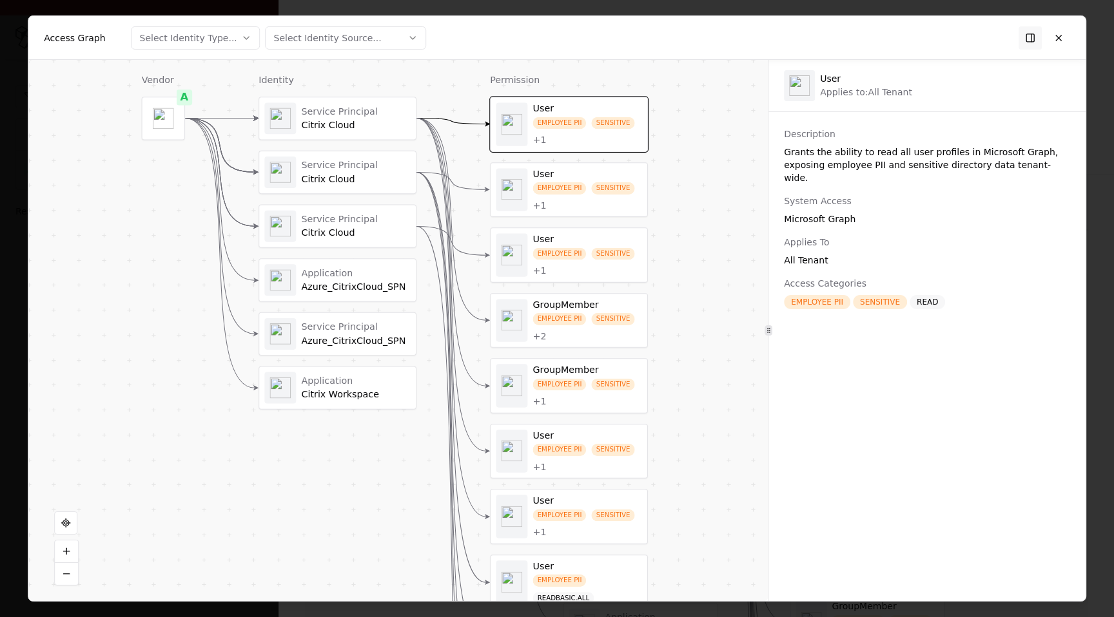
click at [603, 187] on div "SENSITIVE" at bounding box center [613, 188] width 43 height 12
click at [588, 251] on div "EMPLOYEE PII SENSITIVE + 1" at bounding box center [587, 262] width 109 height 29
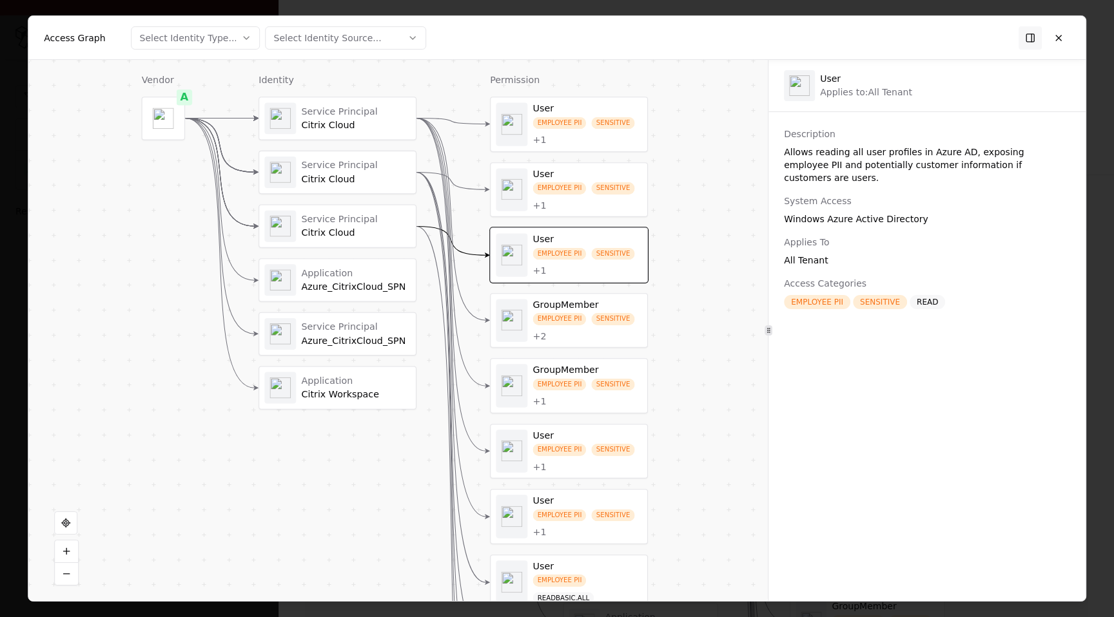
click at [578, 326] on div "EMPLOYEE PII SENSITIVE + 2" at bounding box center [587, 327] width 109 height 29
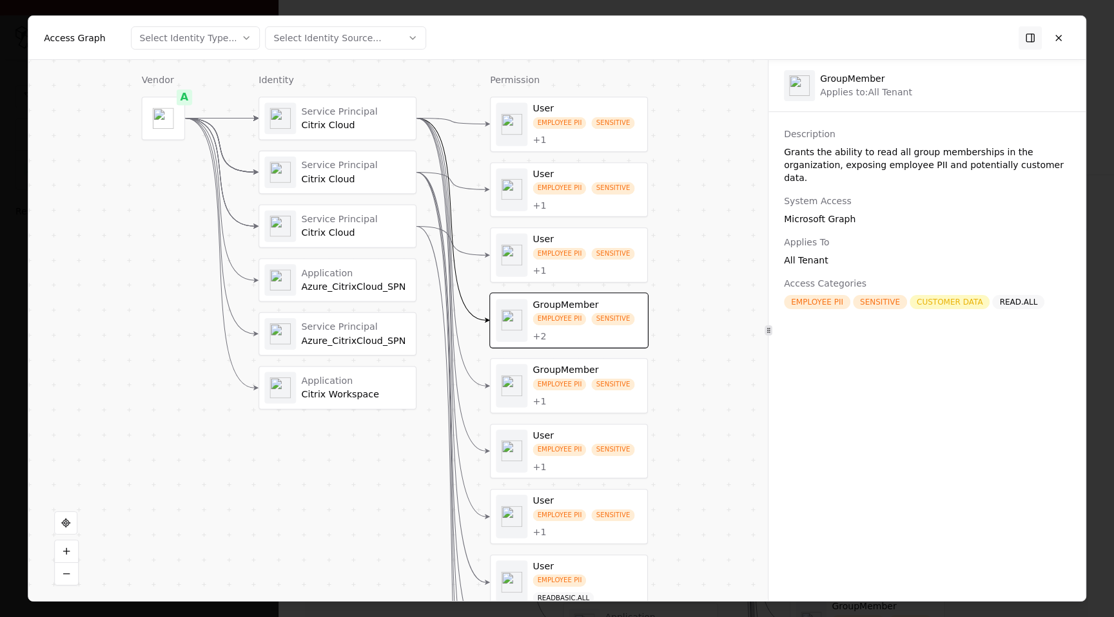
click at [574, 375] on div "GroupMember" at bounding box center [587, 370] width 109 height 12
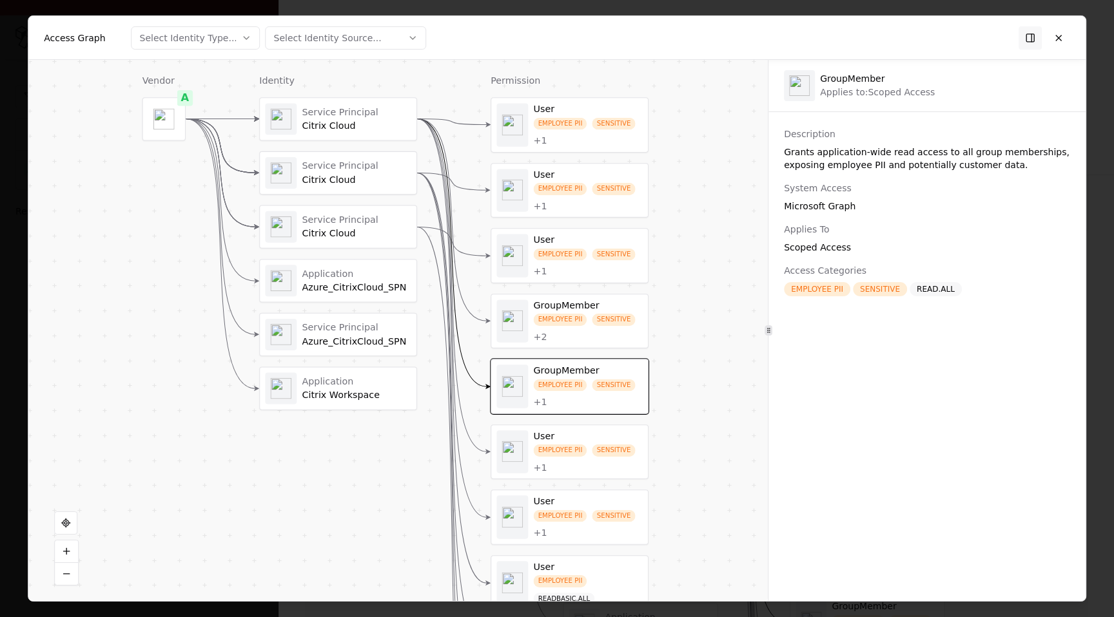
click at [573, 530] on div "EMPLOYEE PII SENSITIVE + 1" at bounding box center [588, 524] width 109 height 29
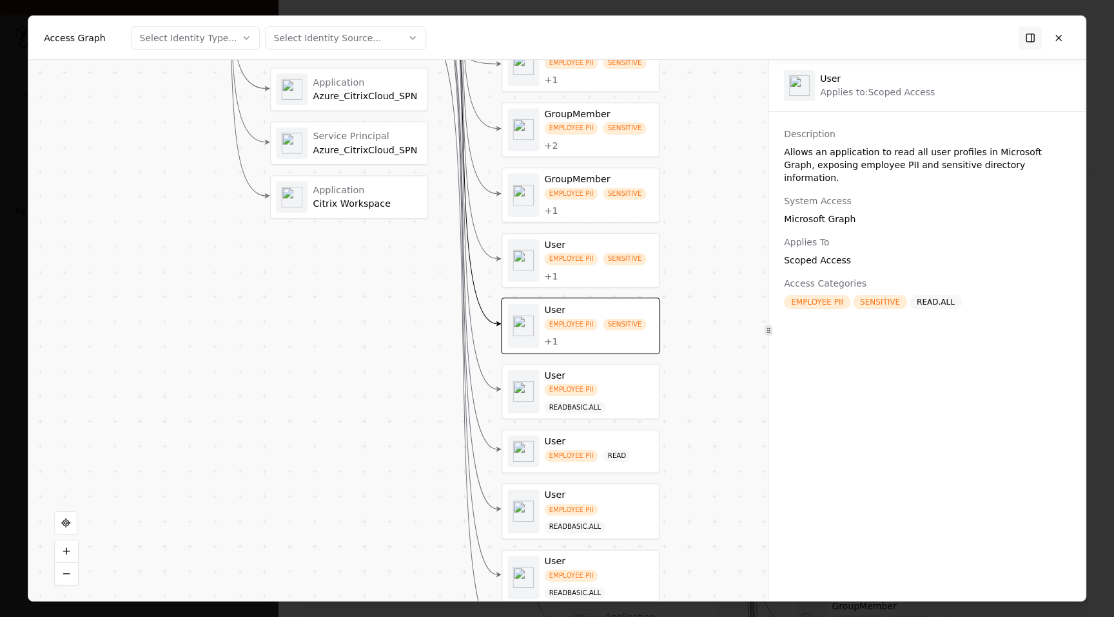
drag, startPoint x: 683, startPoint y: 498, endPoint x: 690, endPoint y: 293, distance: 204.5
click at [691, 293] on div "Vendor A Identity Service Principal Citrix Cloud Service Principal Citrix Cloud…" at bounding box center [397, 330] width 739 height 541
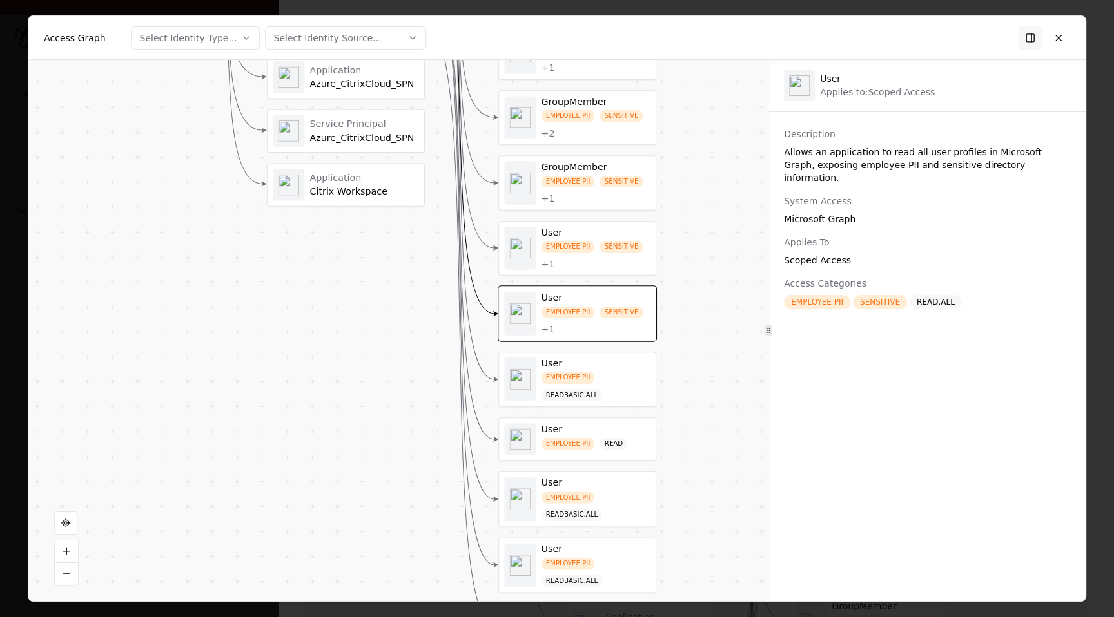
click at [637, 387] on div "EMPLOYEE PII READBASIC.ALL" at bounding box center [595, 387] width 109 height 30
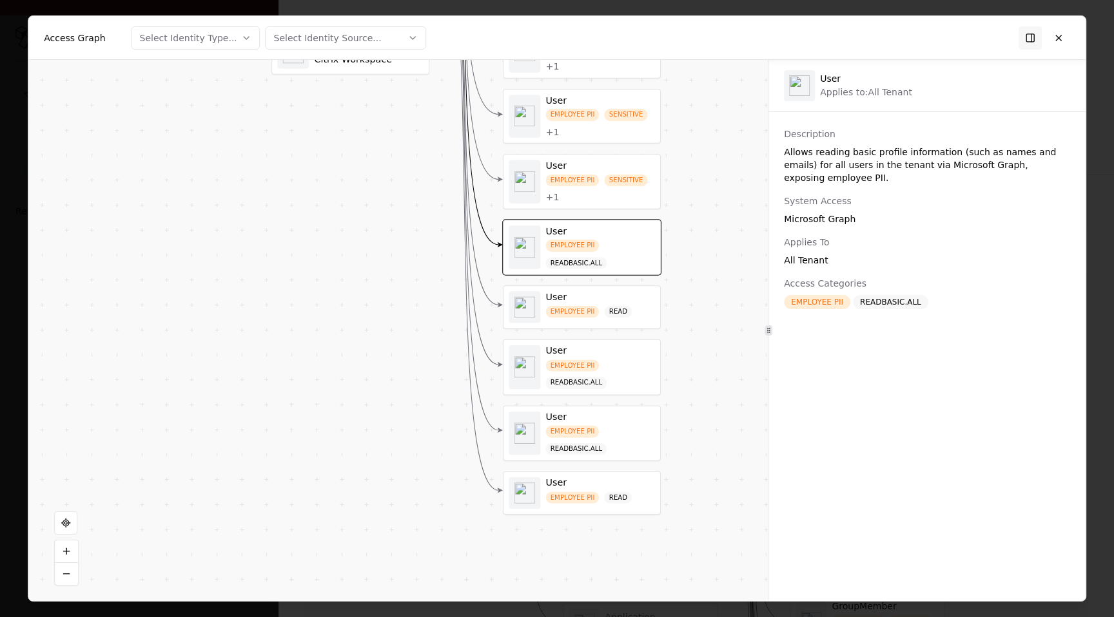
drag, startPoint x: 667, startPoint y: 518, endPoint x: 672, endPoint y: 378, distance: 140.0
click at [672, 378] on div "Vendor A Identity Service Principal Citrix Cloud Service Principal Citrix Cloud…" at bounding box center [397, 330] width 739 height 541
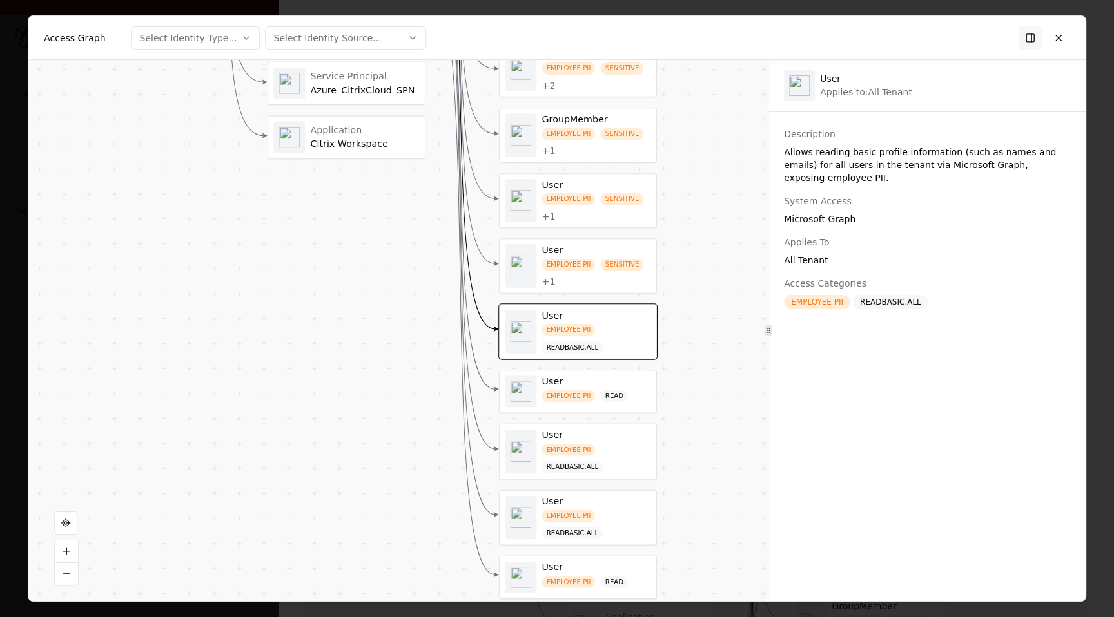
drag, startPoint x: 672, startPoint y: 378, endPoint x: 661, endPoint y: 481, distance: 104.4
click at [664, 483] on div "Vendor A Identity Service Principal Citrix Cloud Service Principal Citrix Cloud…" at bounding box center [397, 330] width 739 height 541
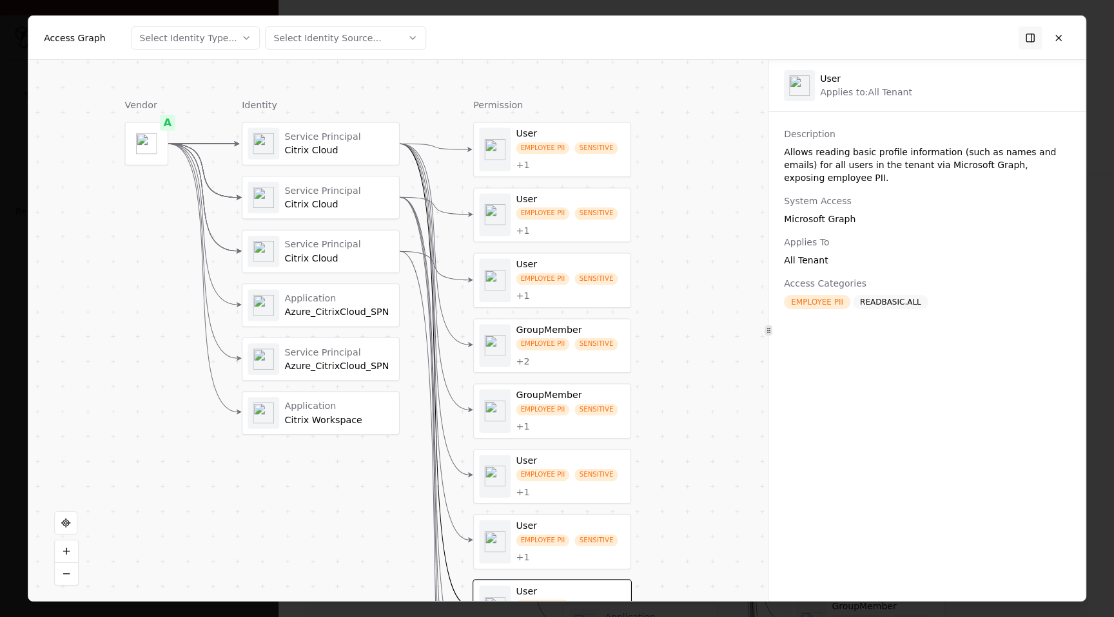
drag, startPoint x: 689, startPoint y: 274, endPoint x: 691, endPoint y: 436, distance: 161.8
click at [691, 436] on div "Vendor A Identity Service Principal Citrix Cloud Service Principal Citrix Cloud…" at bounding box center [397, 330] width 739 height 541
click at [614, 418] on div "EMPLOYEE PII SENSITIVE + 1" at bounding box center [570, 415] width 109 height 29
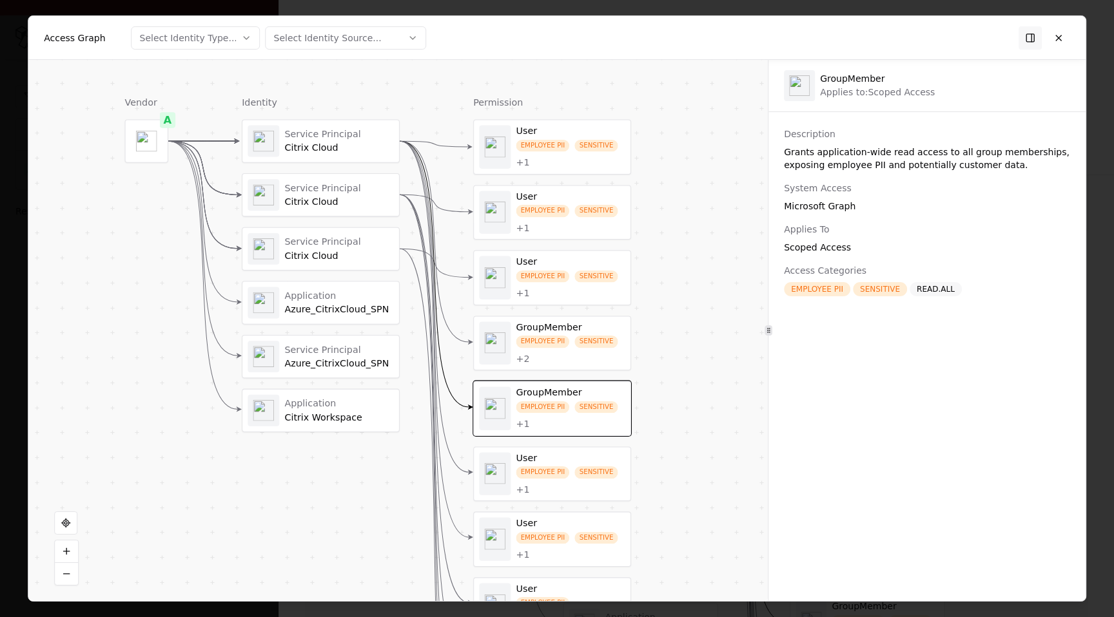
click at [597, 338] on div "SENSITIVE" at bounding box center [596, 342] width 43 height 12
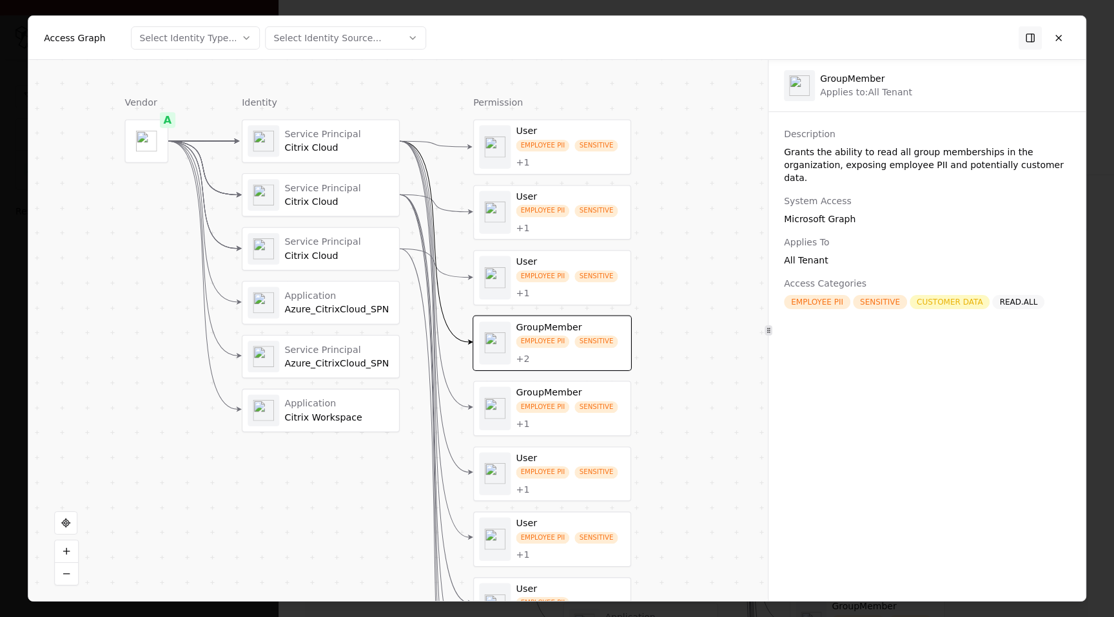
click at [595, 284] on div "EMPLOYEE PII SENSITIVE + 1" at bounding box center [570, 285] width 109 height 29
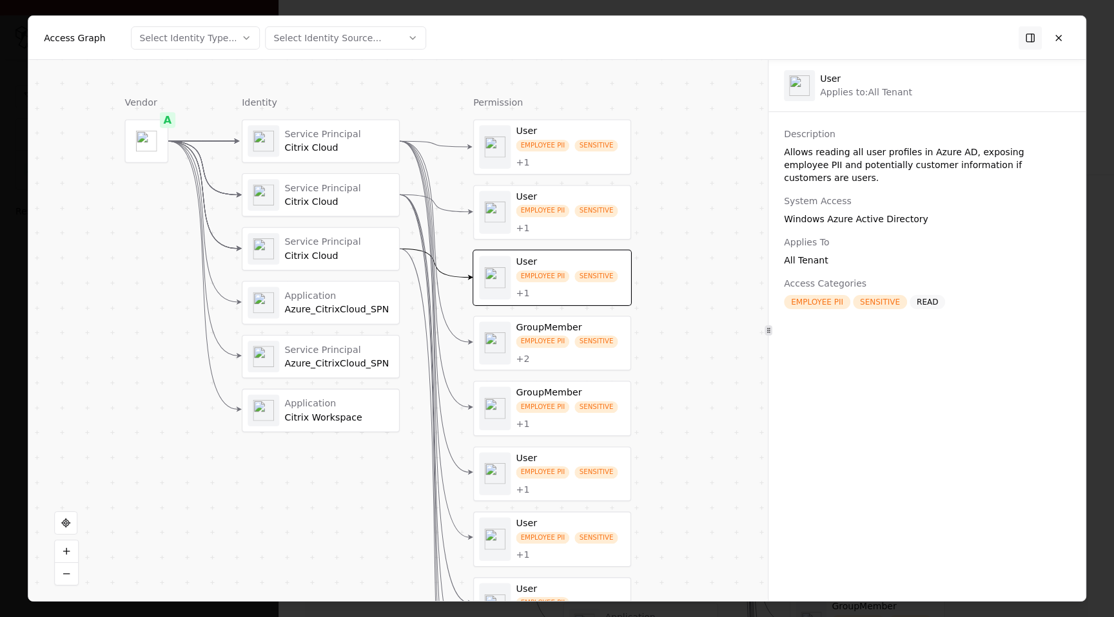
click at [603, 232] on div "EMPLOYEE PII SENSITIVE + 1" at bounding box center [570, 219] width 109 height 29
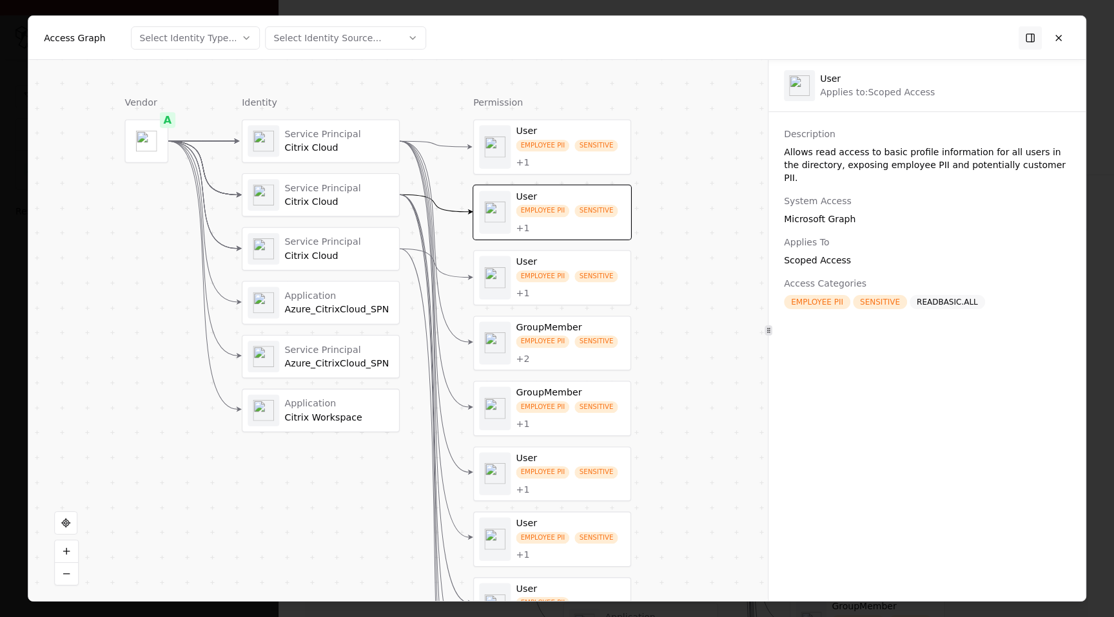
click at [603, 182] on div "User EMPLOYEE PII SENSITIVE + 1 User EMPLOYEE PII SENSITIVE + 1 User EMPLOYEE P…" at bounding box center [552, 496] width 158 height 754
click at [602, 164] on div "EMPLOYEE PII SENSITIVE + 1" at bounding box center [570, 154] width 109 height 29
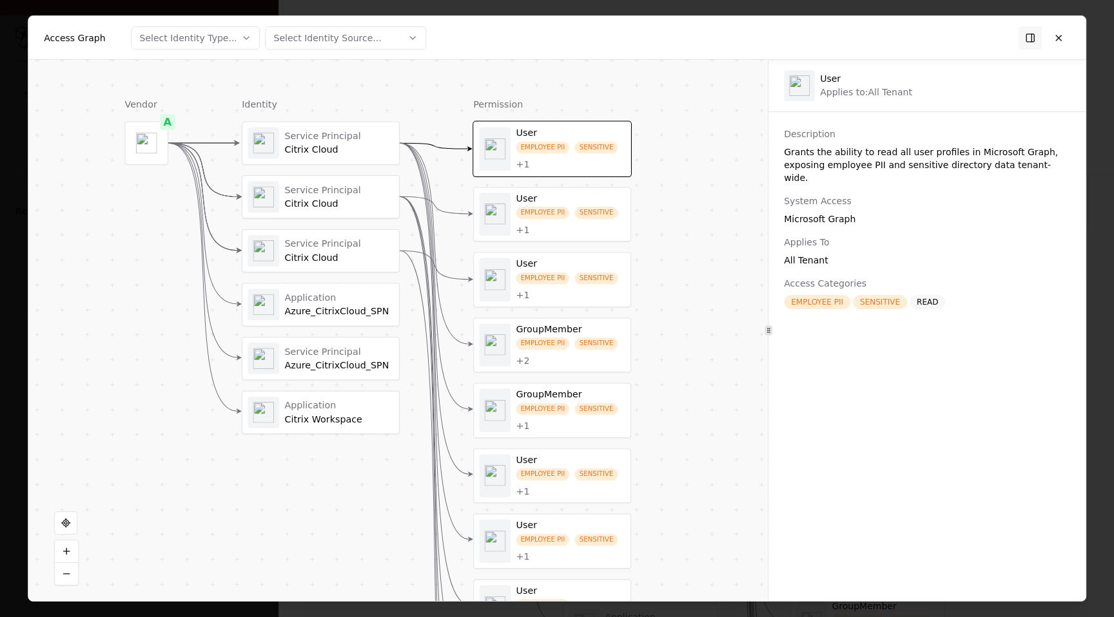
click at [574, 471] on div "EMPLOYEE PII SENSITIVE + 1" at bounding box center [570, 483] width 109 height 29
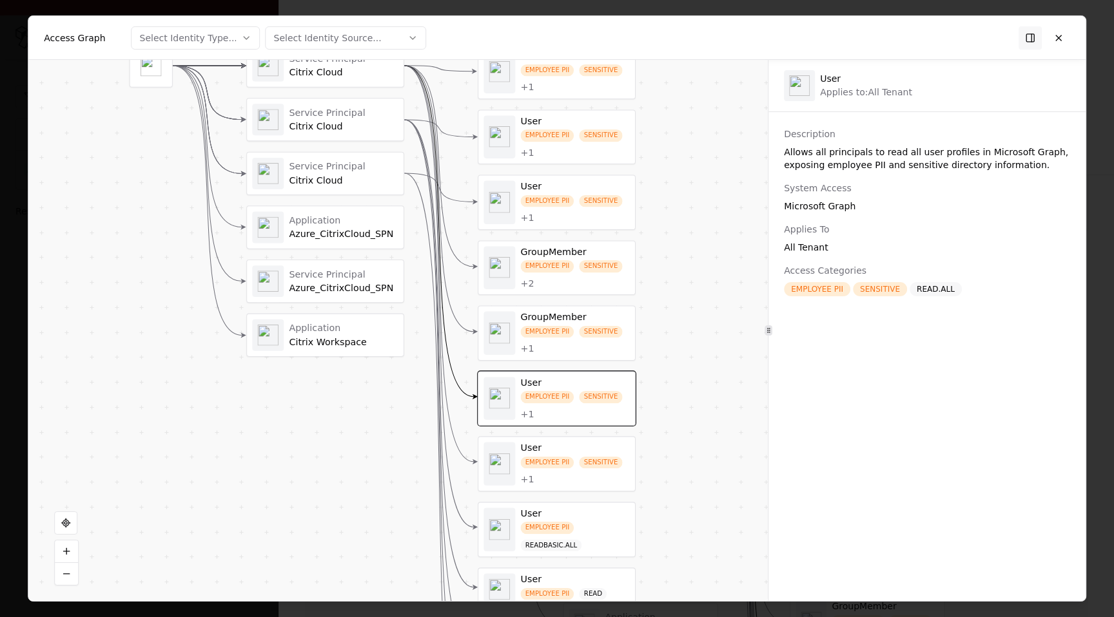
drag, startPoint x: 601, startPoint y: 512, endPoint x: 603, endPoint y: 469, distance: 43.2
click at [599, 479] on div "EMPLOYEE PII SENSITIVE + 1" at bounding box center [574, 470] width 109 height 29
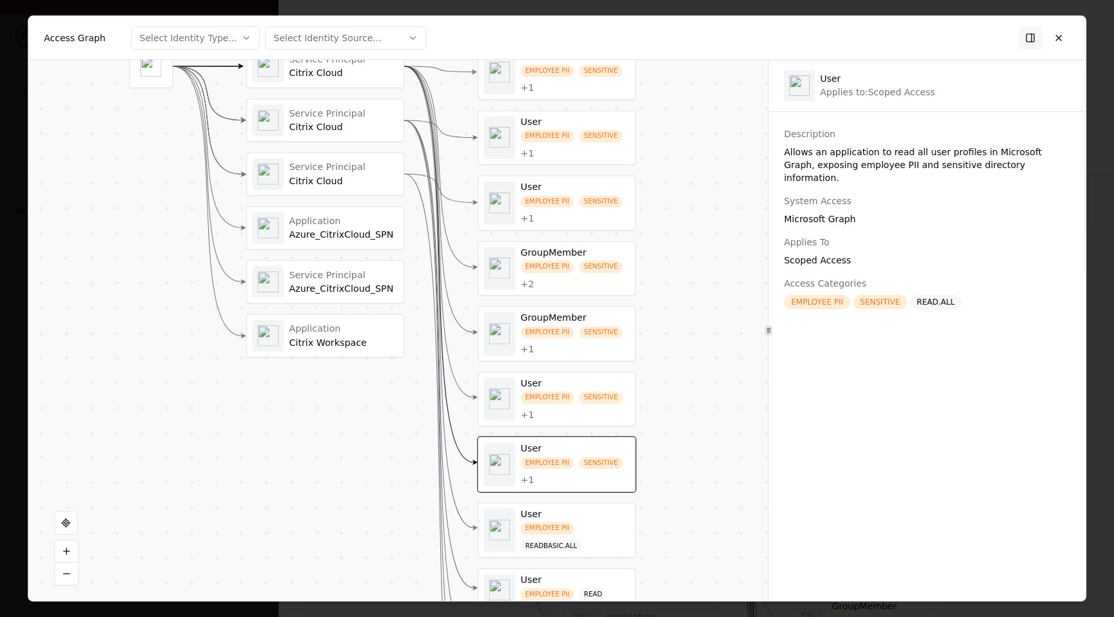
click at [599, 541] on div "EMPLOYEE PII READBASIC.ALL" at bounding box center [574, 538] width 109 height 30
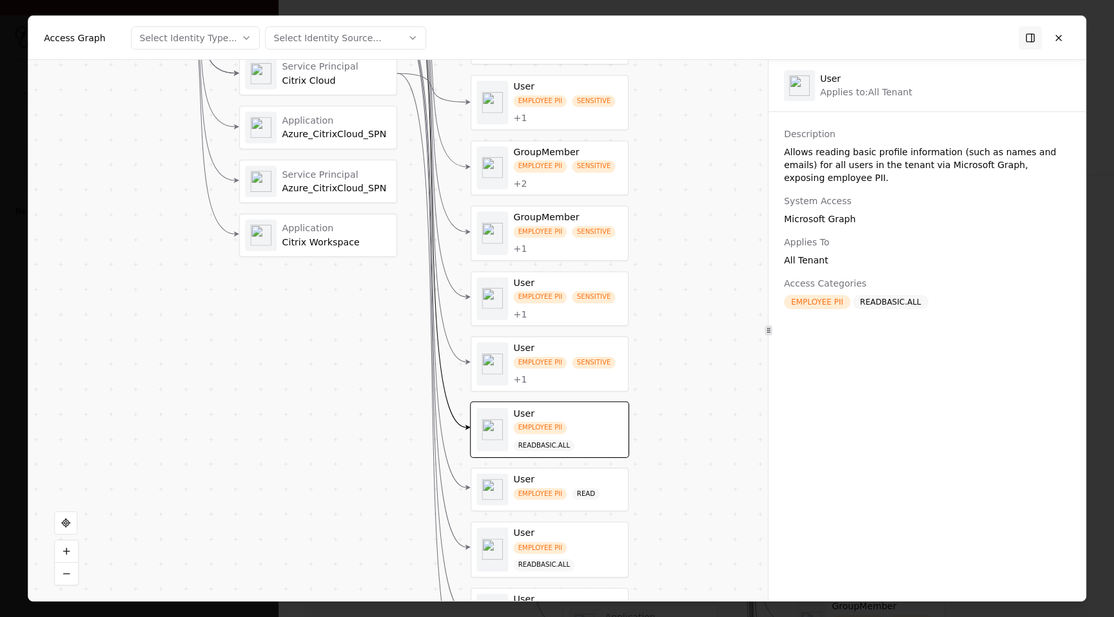
drag, startPoint x: 664, startPoint y: 541, endPoint x: 656, endPoint y: 426, distance: 115.0
click at [656, 426] on div "Vendor A Identity Service Principal Citrix Cloud Service Principal Citrix Cloud…" at bounding box center [397, 330] width 739 height 541
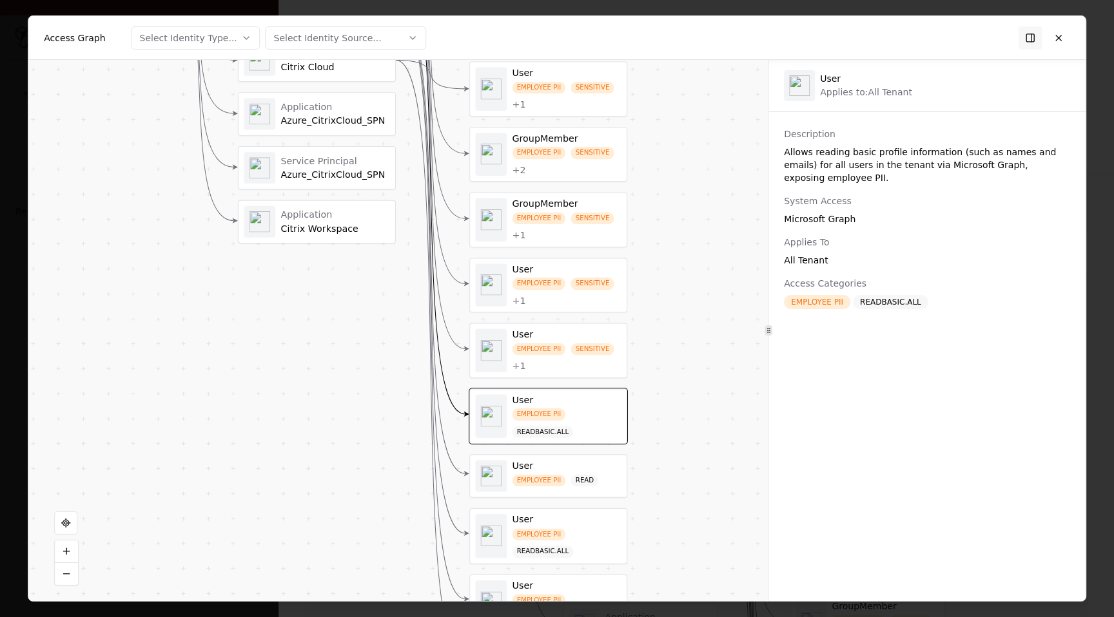
click at [587, 467] on div "User" at bounding box center [566, 467] width 109 height 12
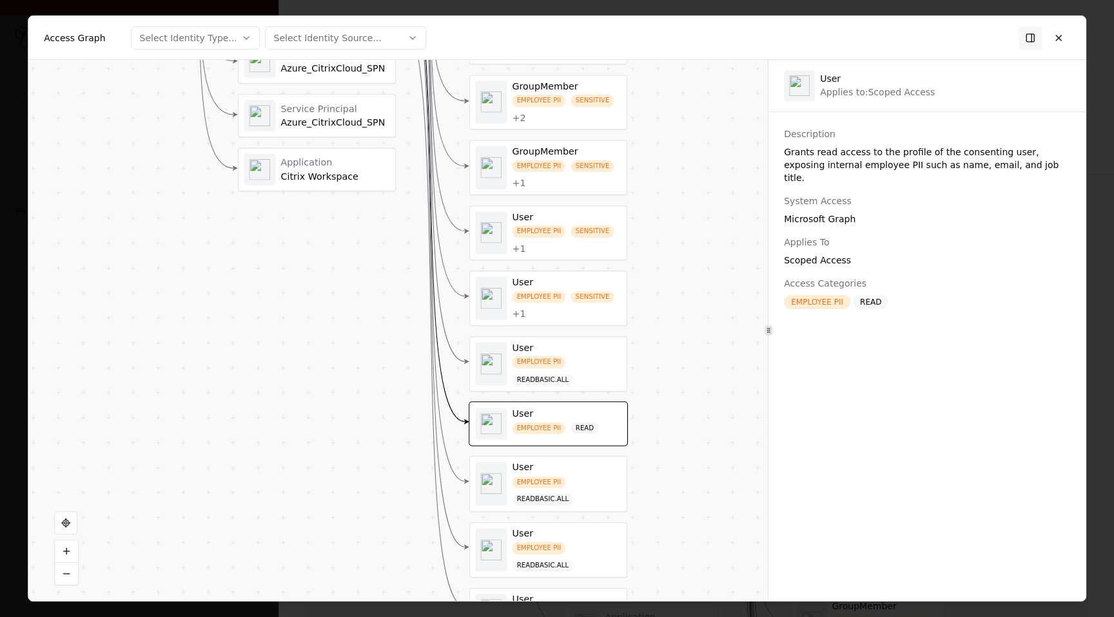
drag, startPoint x: 661, startPoint y: 530, endPoint x: 659, endPoint y: 478, distance: 52.9
click at [661, 476] on div "Vendor A Identity Service Principal Citrix Cloud Service Principal Citrix Cloud…" at bounding box center [397, 330] width 739 height 541
click at [557, 491] on div "EMPLOYEE PII READBASIC.ALL" at bounding box center [566, 490] width 109 height 30
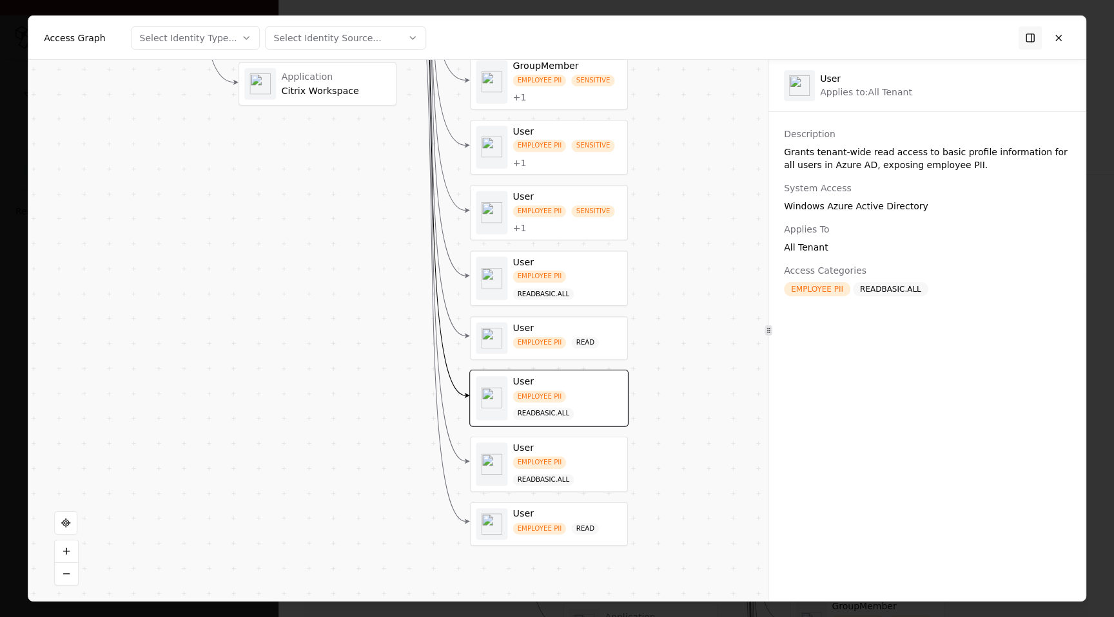
drag, startPoint x: 655, startPoint y: 476, endPoint x: 656, endPoint y: 423, distance: 52.9
click at [656, 423] on div "Vendor A Identity Service Principal Citrix Cloud Service Principal Citrix Cloud…" at bounding box center [397, 330] width 739 height 541
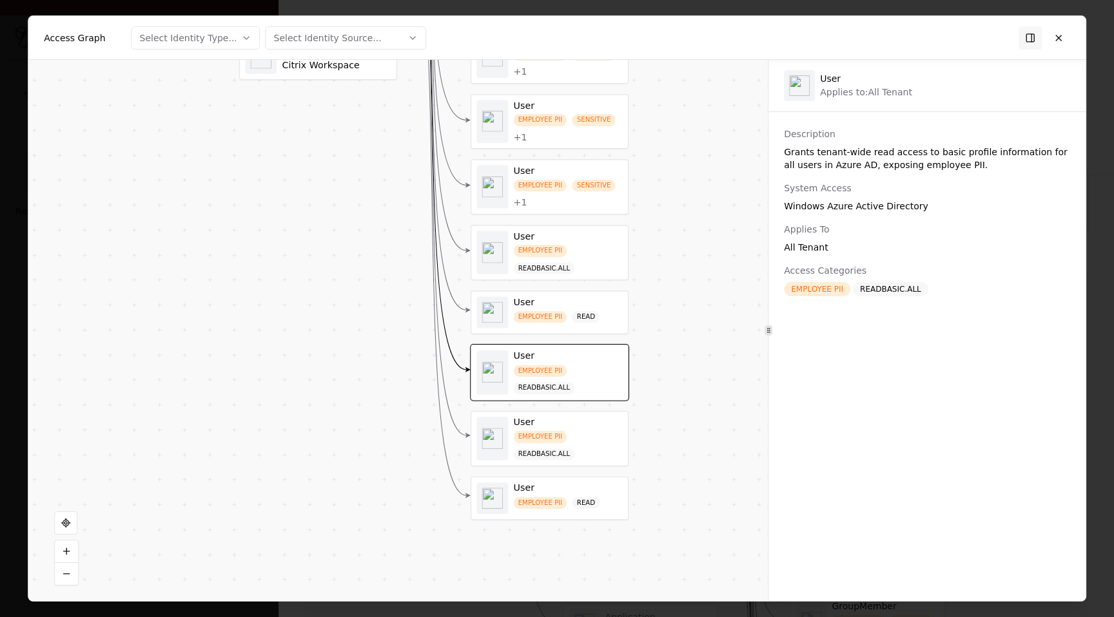
click at [594, 434] on div "EMPLOYEE PII READBASIC.ALL" at bounding box center [567, 446] width 109 height 30
click at [590, 494] on div "User" at bounding box center [567, 489] width 109 height 12
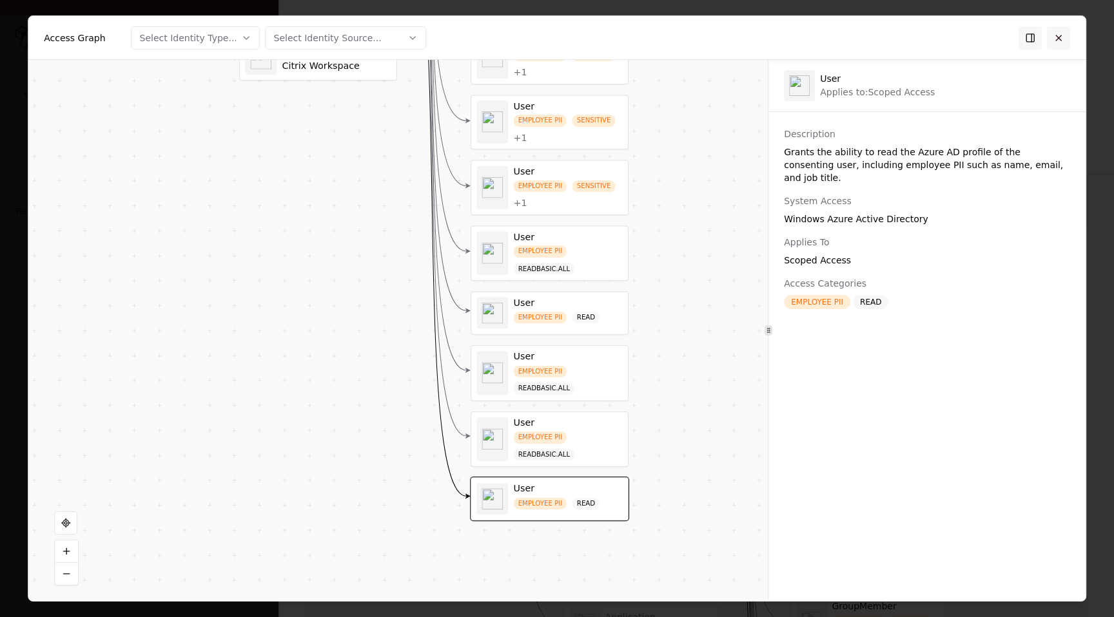
click at [1060, 35] on button at bounding box center [1058, 37] width 23 height 23
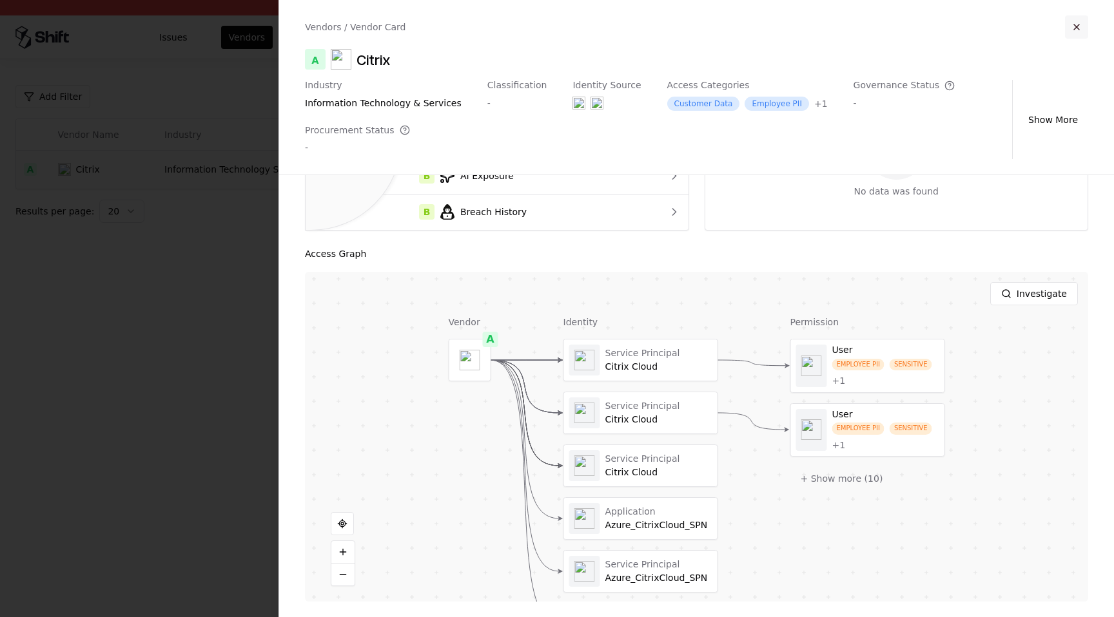
click at [1082, 25] on button "button" at bounding box center [1076, 26] width 23 height 23
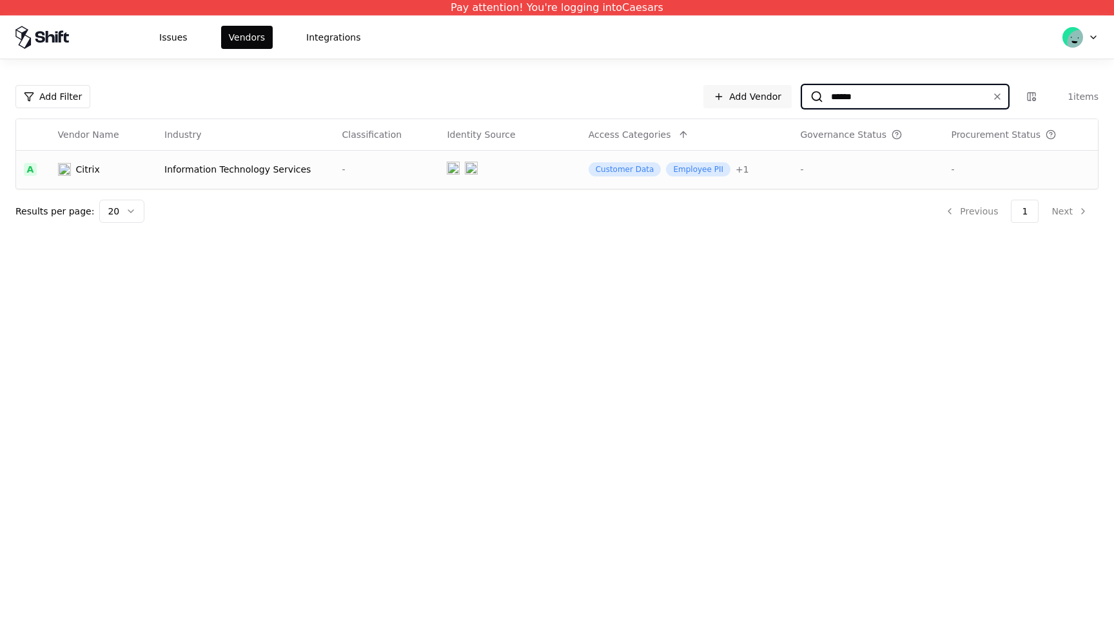
click at [920, 97] on input "******" at bounding box center [902, 96] width 159 height 23
click at [830, 173] on div "-" at bounding box center [867, 169] width 135 height 13
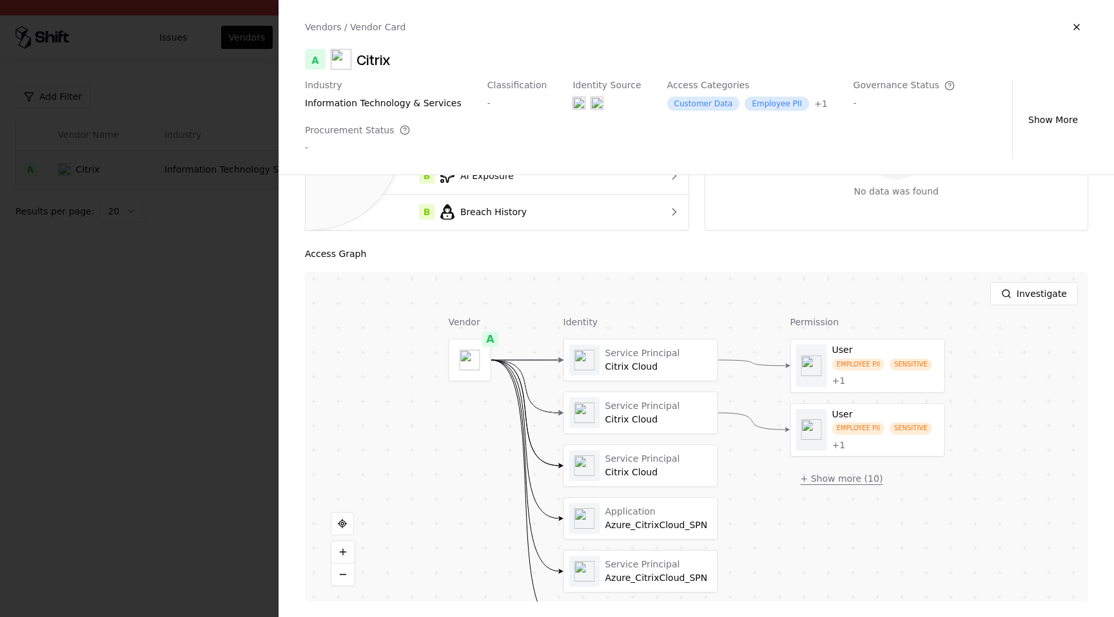
click at [828, 488] on button "+ Show more ( 10 )" at bounding box center [841, 478] width 103 height 23
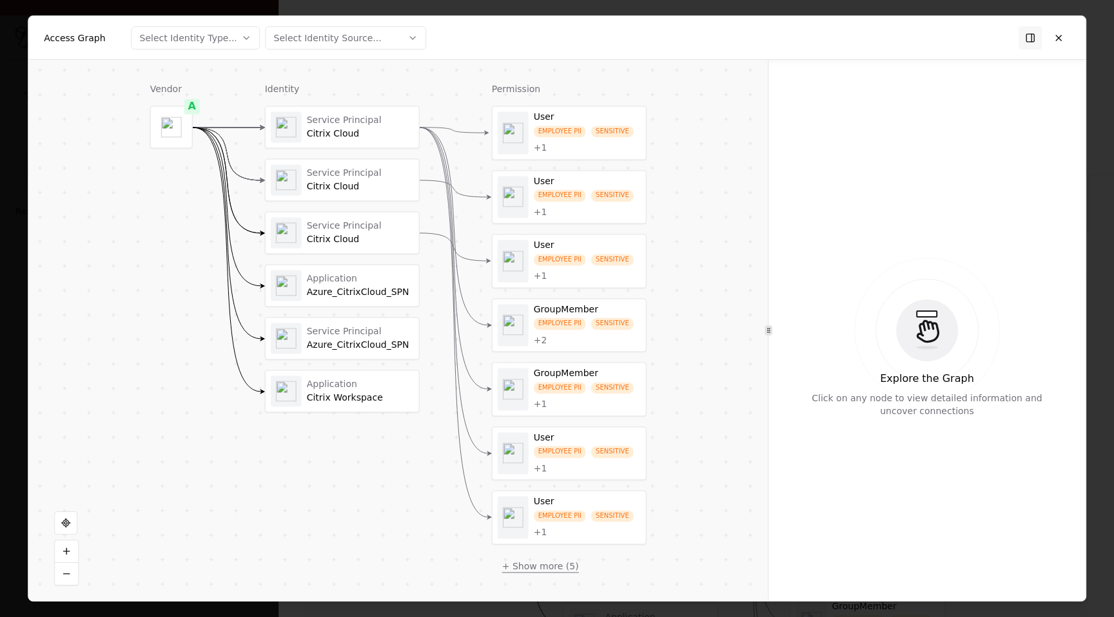
click at [560, 565] on button "+ Show more ( 5 )" at bounding box center [540, 566] width 97 height 23
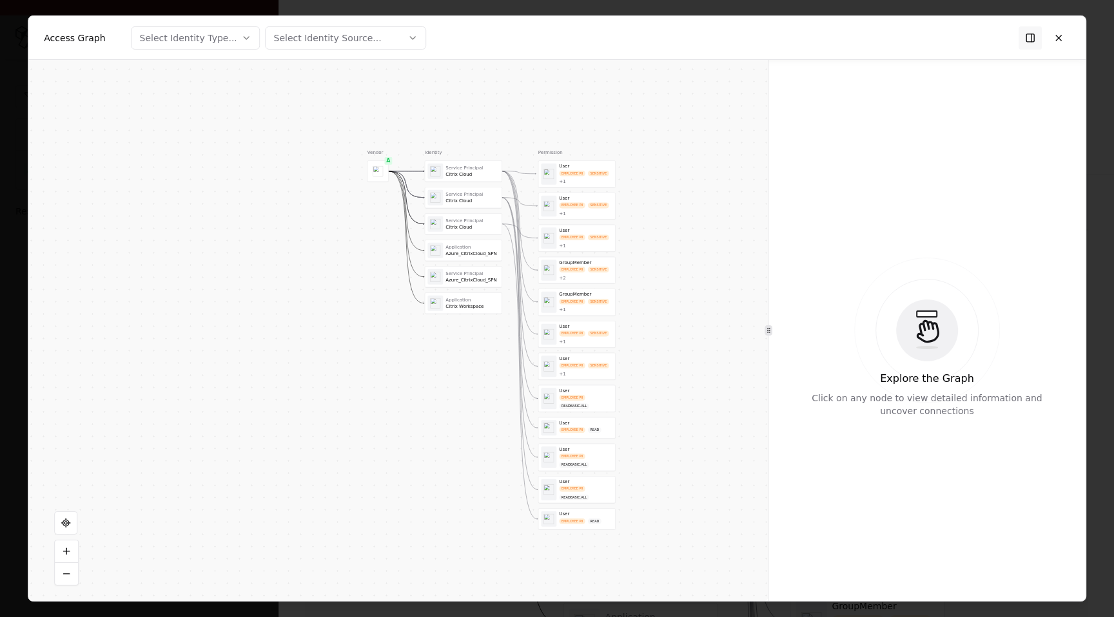
drag, startPoint x: 639, startPoint y: 348, endPoint x: 630, endPoint y: 406, distance: 58.7
click at [630, 406] on div "Vendor A Identity Service Principal Citrix Cloud Service Principal Citrix Cloud…" at bounding box center [397, 330] width 739 height 541
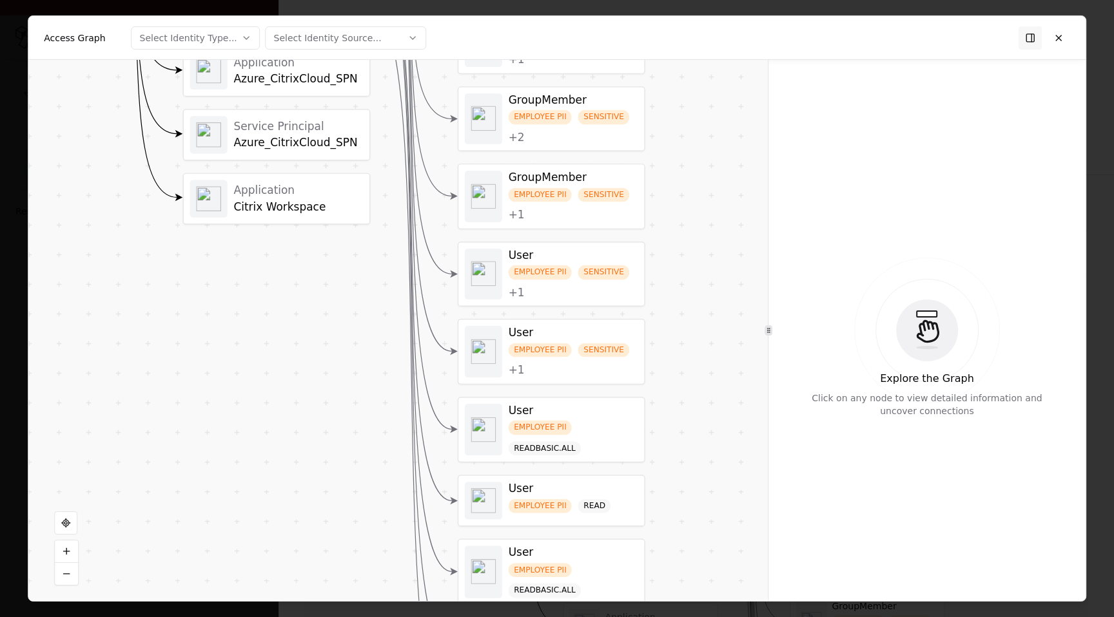
click at [589, 137] on div "EMPLOYEE PII SENSITIVE + 2" at bounding box center [574, 127] width 130 height 34
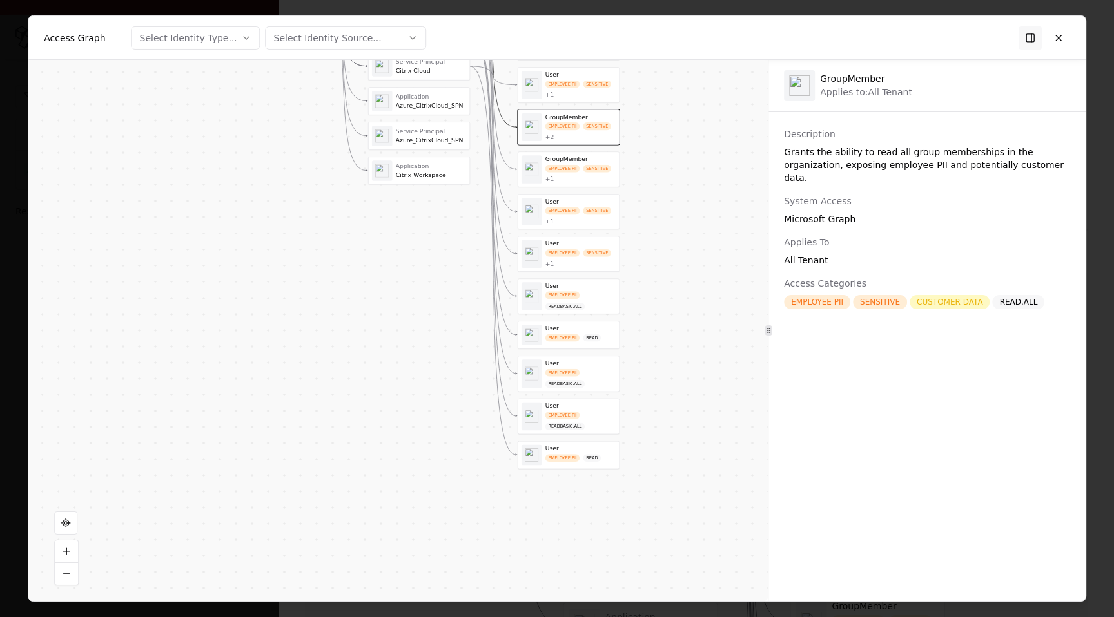
click at [592, 175] on div "EMPLOYEE PII SENSITIVE + 1" at bounding box center [580, 173] width 70 height 19
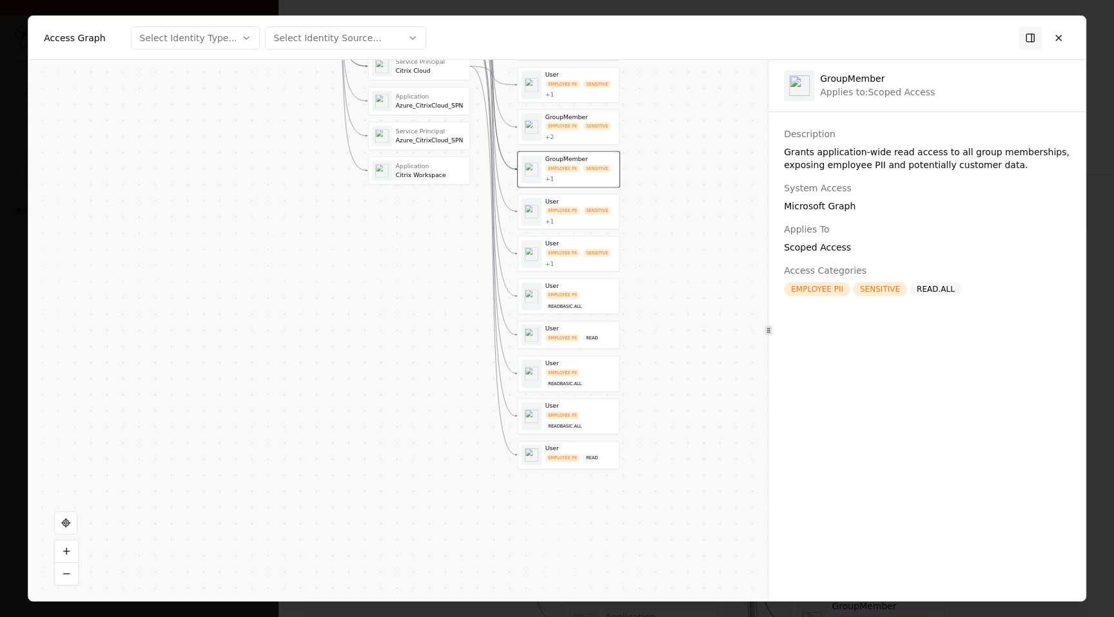
drag, startPoint x: 594, startPoint y: 213, endPoint x: 594, endPoint y: 227, distance: 14.2
click at [598, 222] on div "EMPLOYEE PII SENSITIVE + 1" at bounding box center [581, 217] width 70 height 19
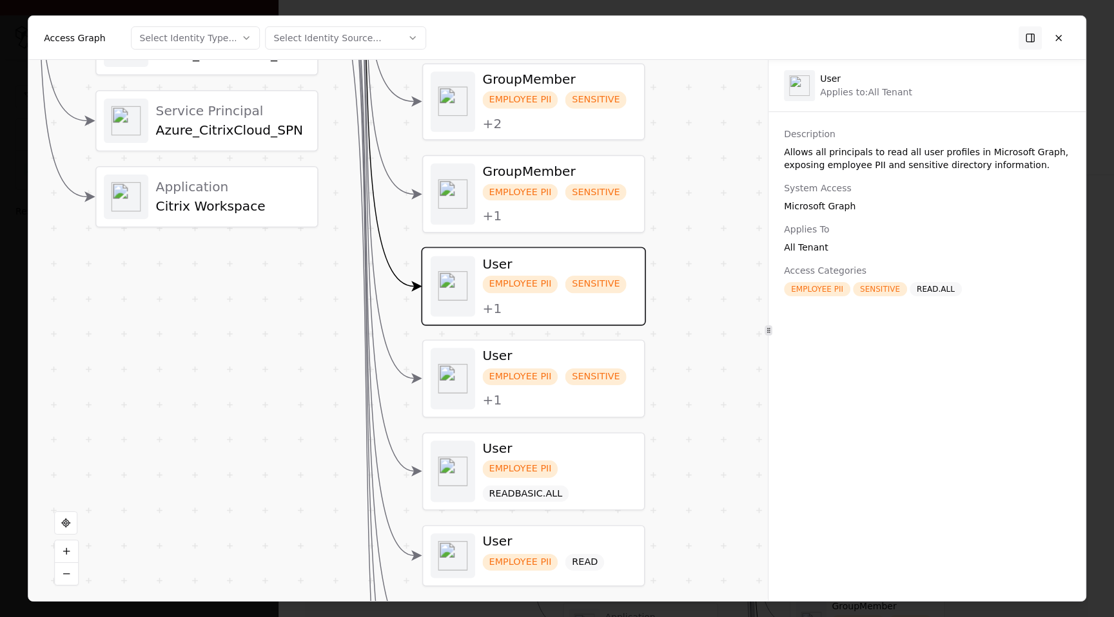
click at [603, 222] on div "EMPLOYEE PII SENSITIVE + 1" at bounding box center [560, 204] width 154 height 41
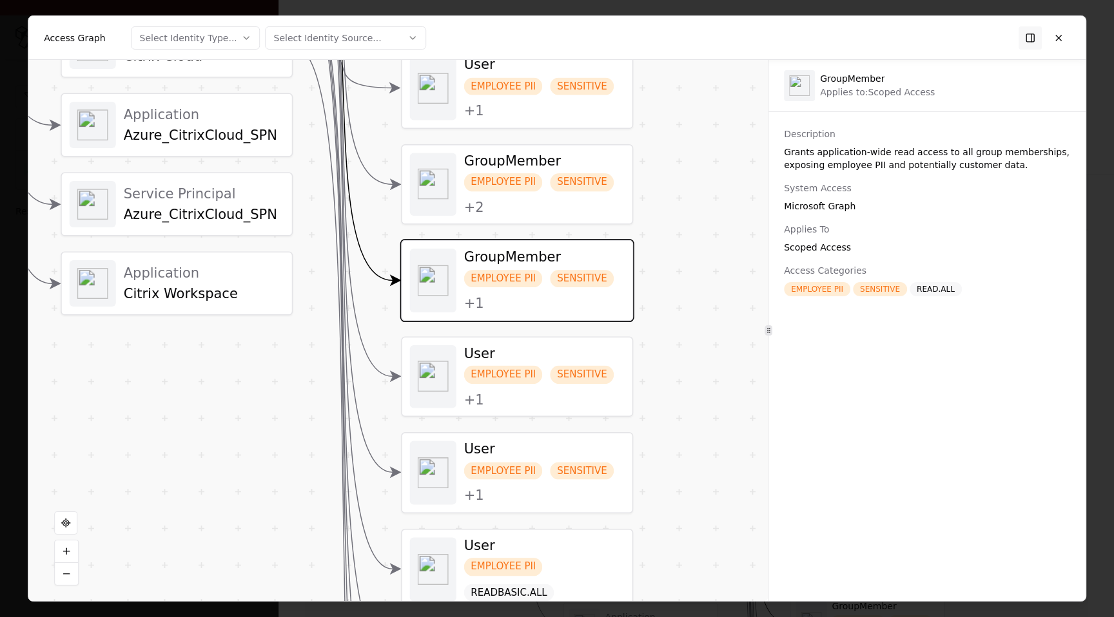
drag, startPoint x: 726, startPoint y: 242, endPoint x: 723, endPoint y: 254, distance: 11.9
click at [724, 255] on div "Vendor A Identity Service Principal Citrix Cloud Service Principal Citrix Cloud…" at bounding box center [397, 330] width 739 height 541
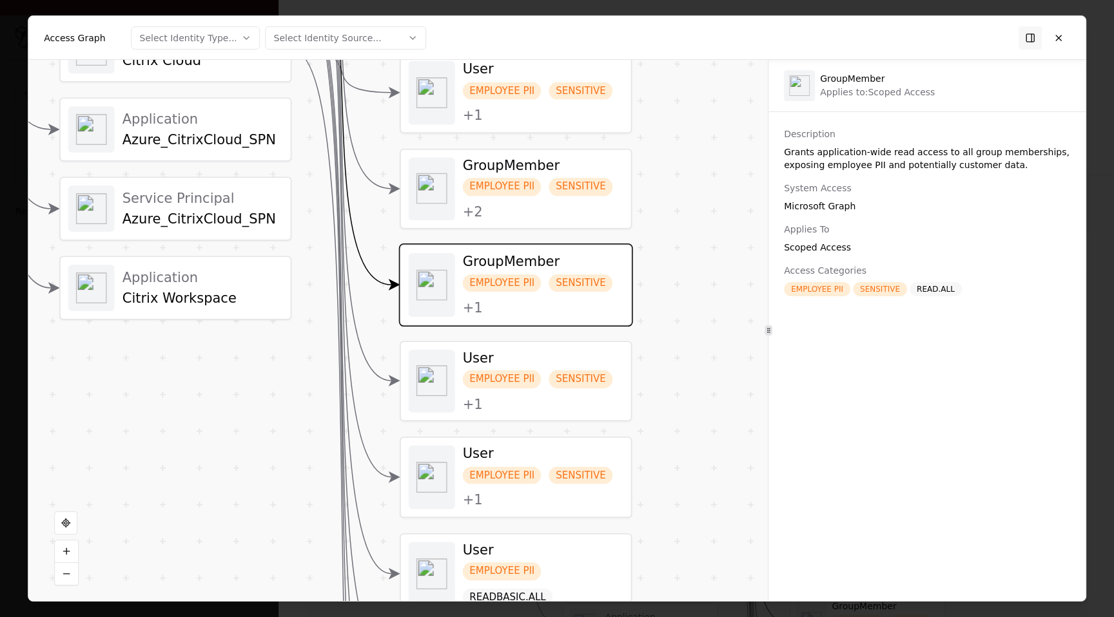
click at [605, 233] on div "User EMPLOYEE PII SENSITIVE + 1 User EMPLOYEE PII SENSITIVE + 1 User EMPLOYEE P…" at bounding box center [516, 414] width 232 height 1108
click at [599, 215] on div "EMPLOYEE PII SENSITIVE + 2" at bounding box center [543, 199] width 160 height 43
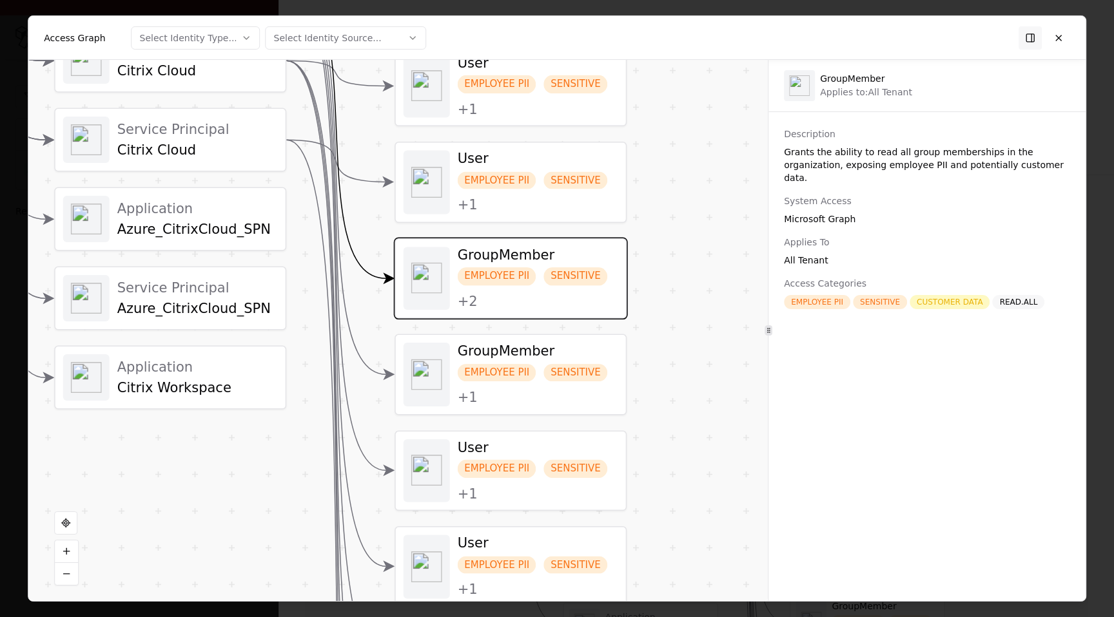
drag, startPoint x: 698, startPoint y: 193, endPoint x: 688, endPoint y: 307, distance: 115.1
click at [689, 309] on div "Vendor A Identity Service Principal Citrix Cloud Service Principal Citrix Cloud…" at bounding box center [397, 330] width 739 height 541
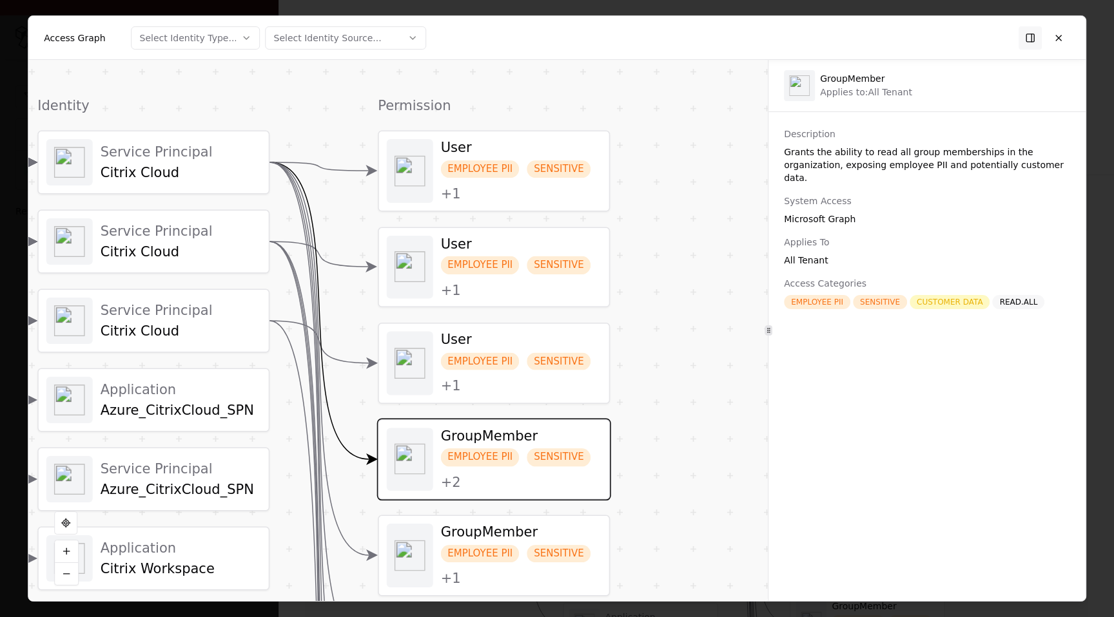
drag, startPoint x: 659, startPoint y: 166, endPoint x: 634, endPoint y: 340, distance: 175.7
click at [635, 341] on div "Vendor A Identity Service Principal Citrix Cloud Service Principal Citrix Cloud…" at bounding box center [397, 330] width 739 height 541
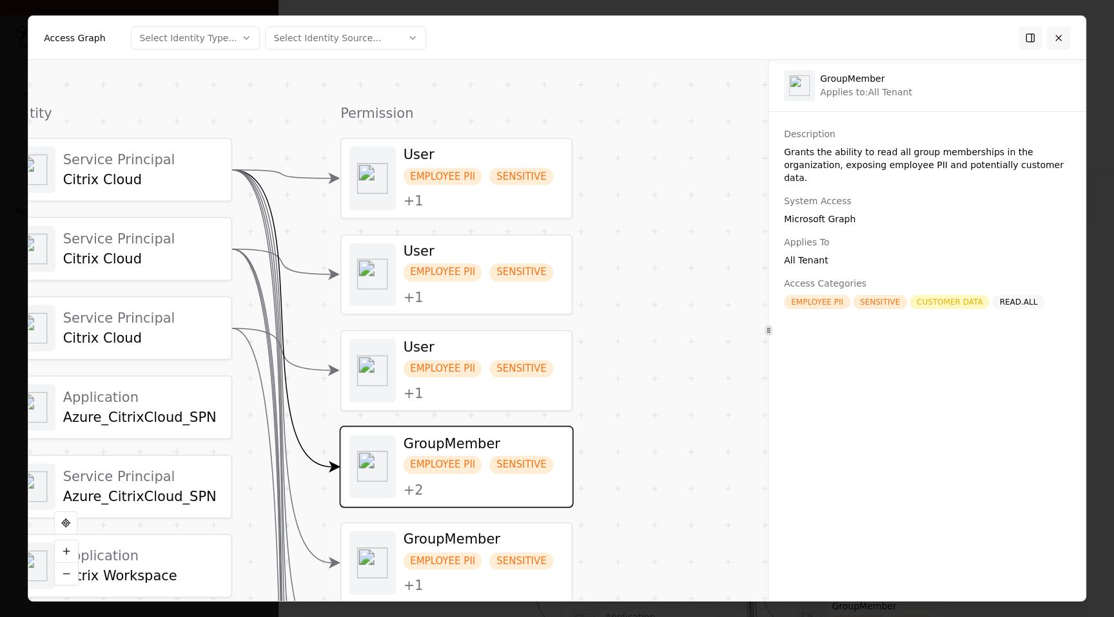
click at [1060, 33] on button at bounding box center [1058, 37] width 23 height 23
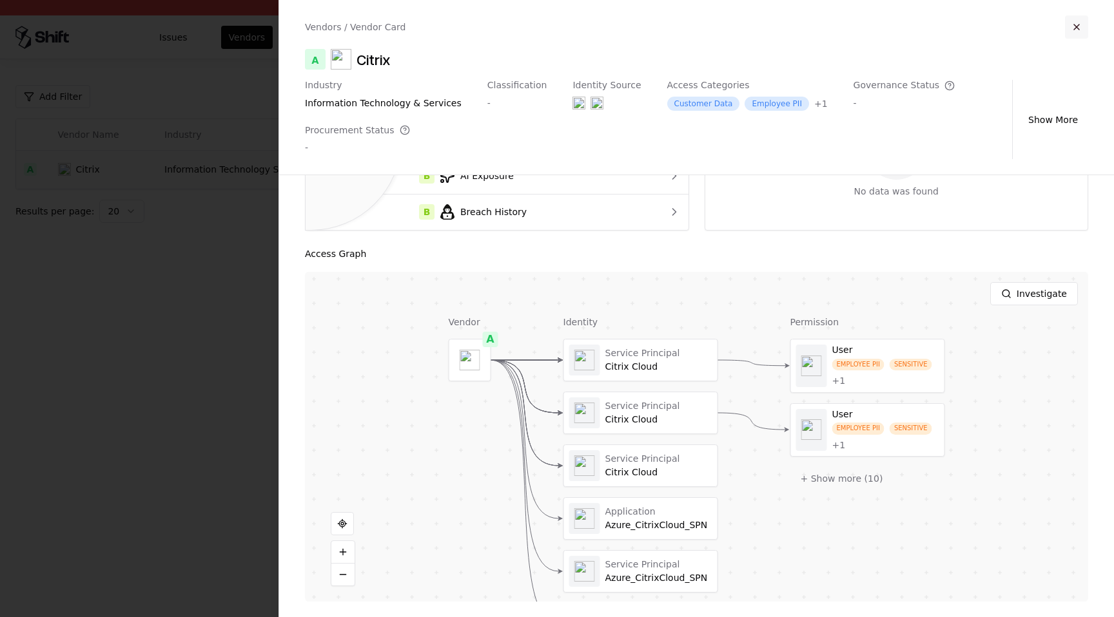
click at [1080, 28] on button "button" at bounding box center [1076, 26] width 23 height 23
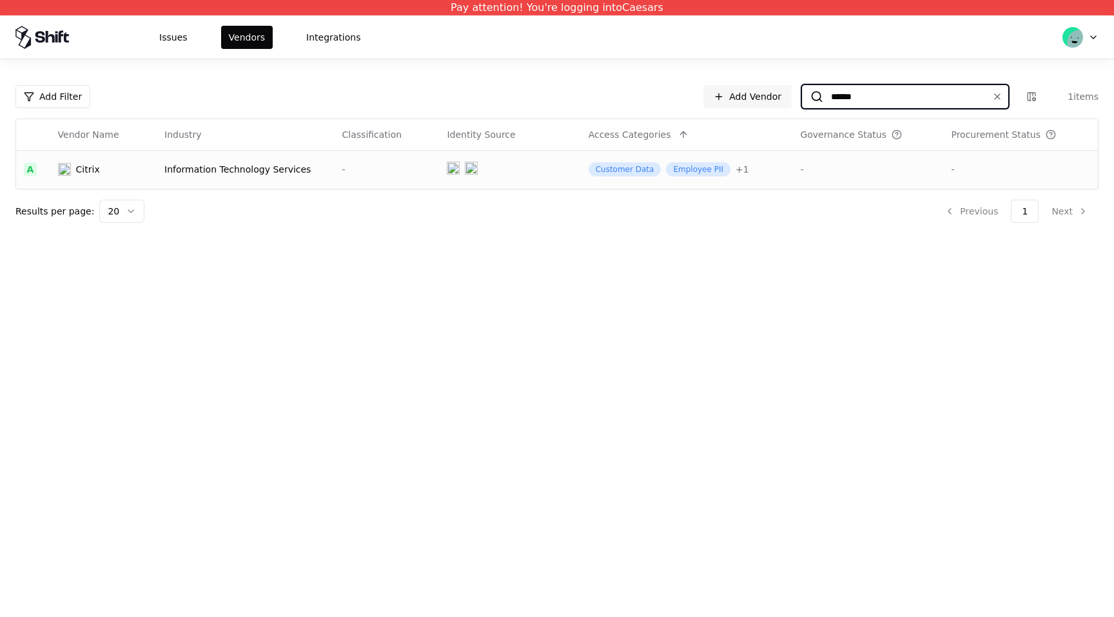
click at [923, 95] on input "******" at bounding box center [902, 96] width 159 height 23
type input "*"
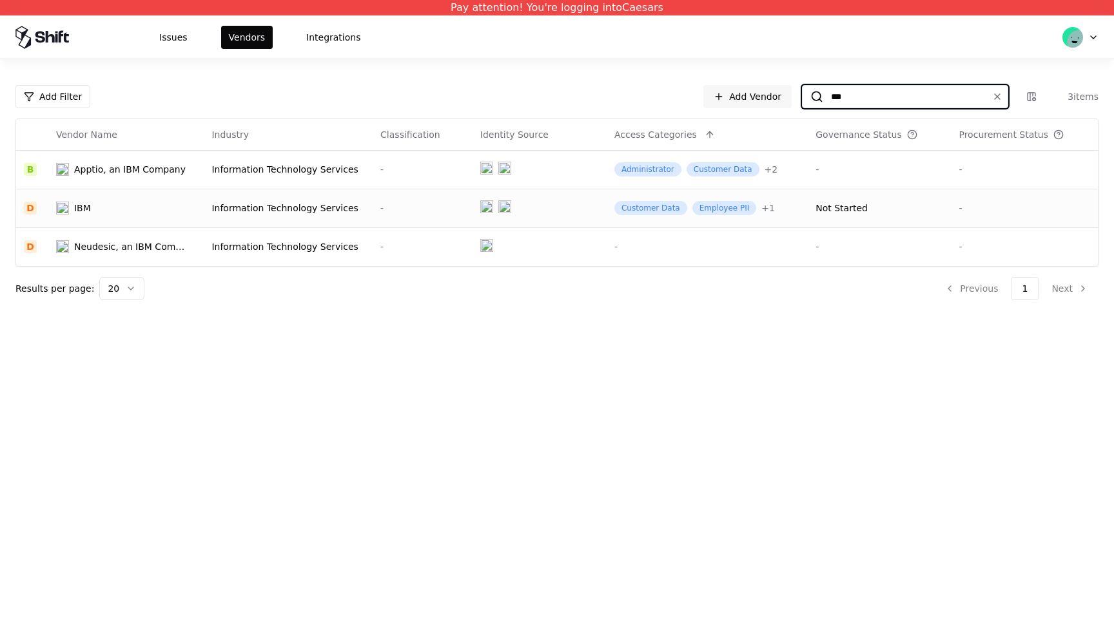
type input "***"
click at [864, 211] on div "Not Started" at bounding box center [841, 208] width 52 height 13
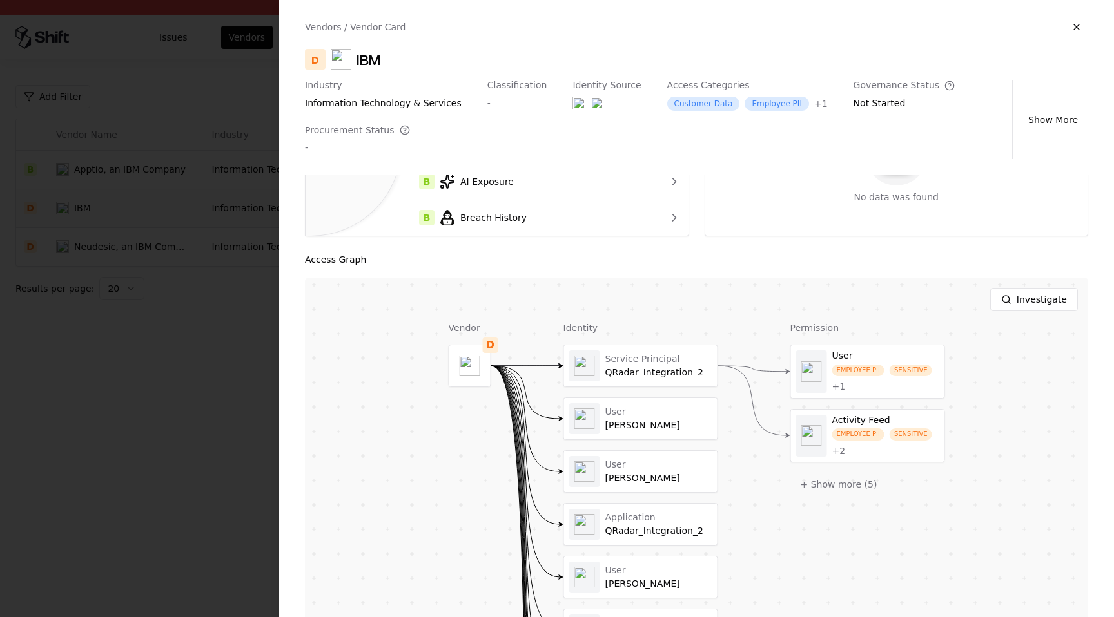
scroll to position [353, 0]
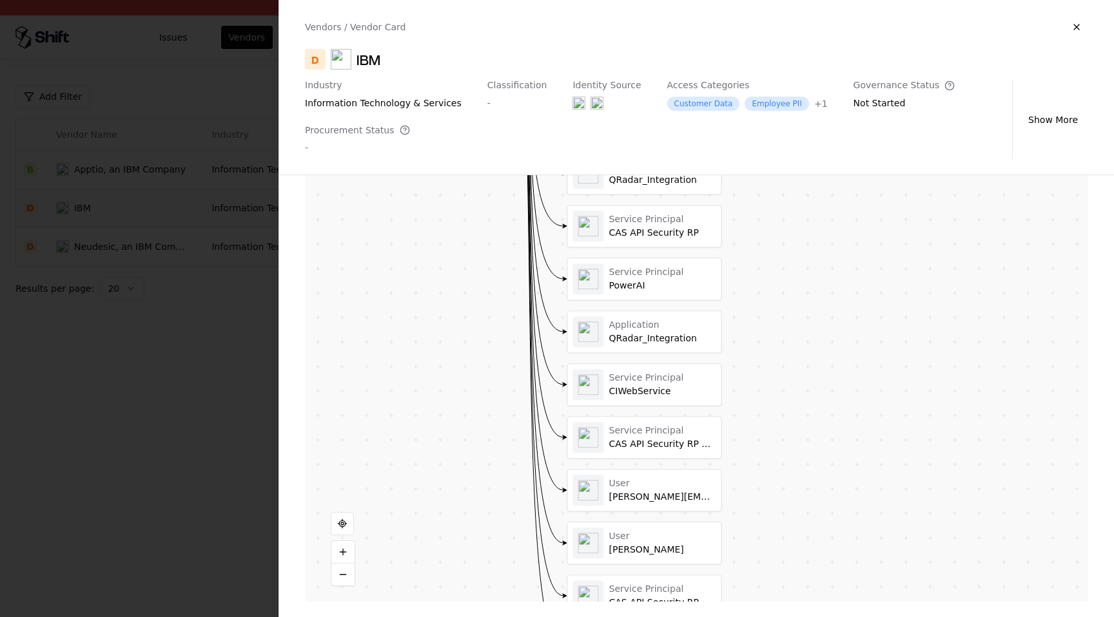
drag, startPoint x: 781, startPoint y: 472, endPoint x: 783, endPoint y: 341, distance: 130.9
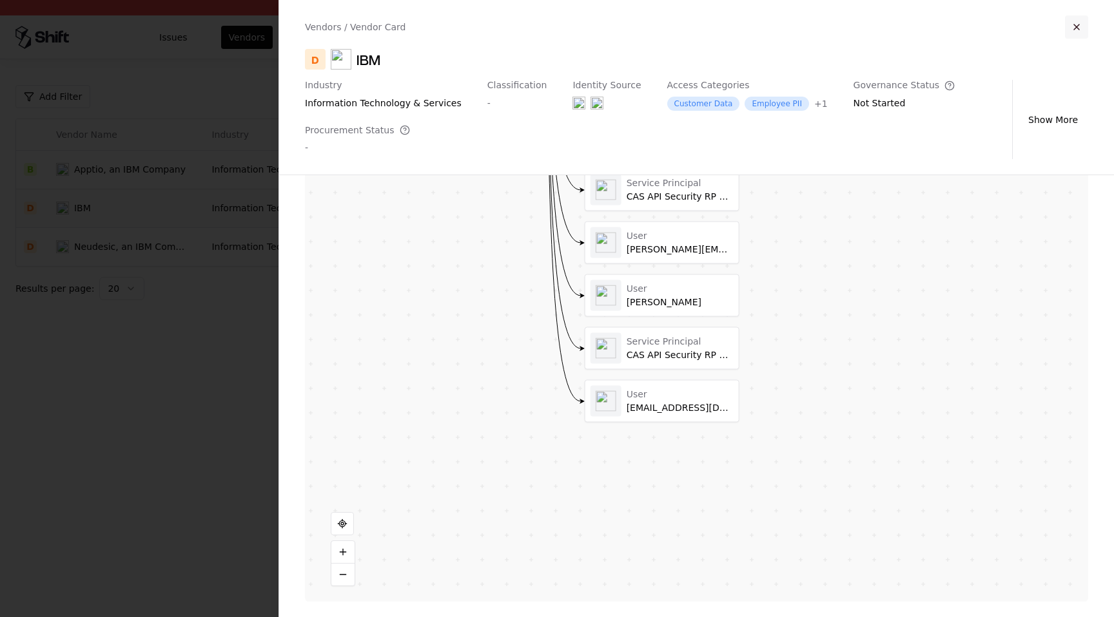
click at [1076, 21] on button "button" at bounding box center [1076, 26] width 23 height 23
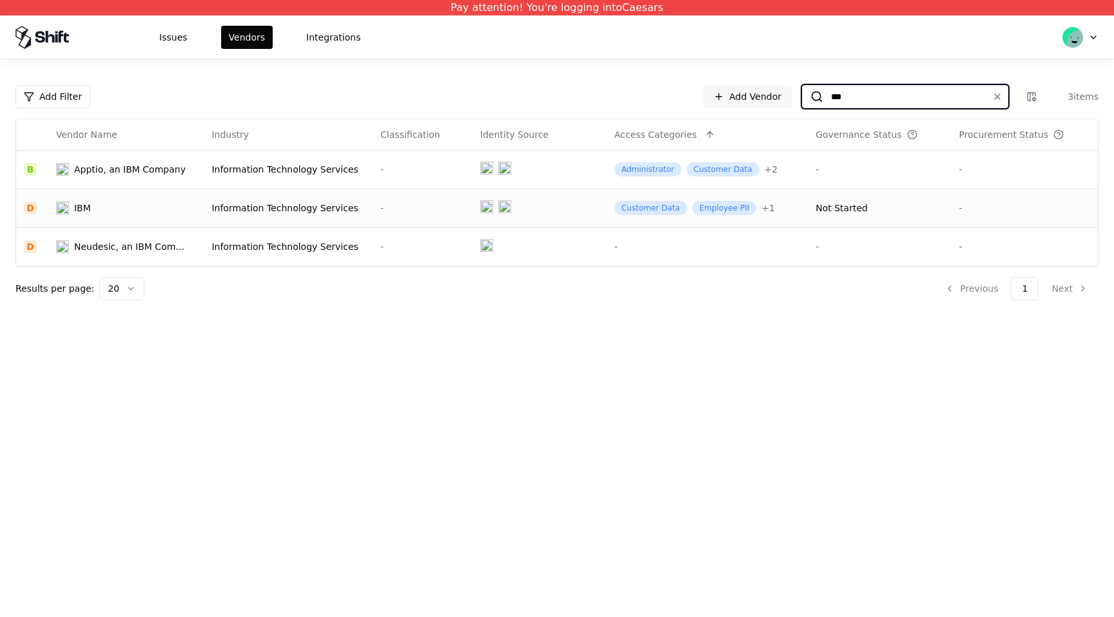
click at [905, 101] on input "***" at bounding box center [902, 96] width 159 height 23
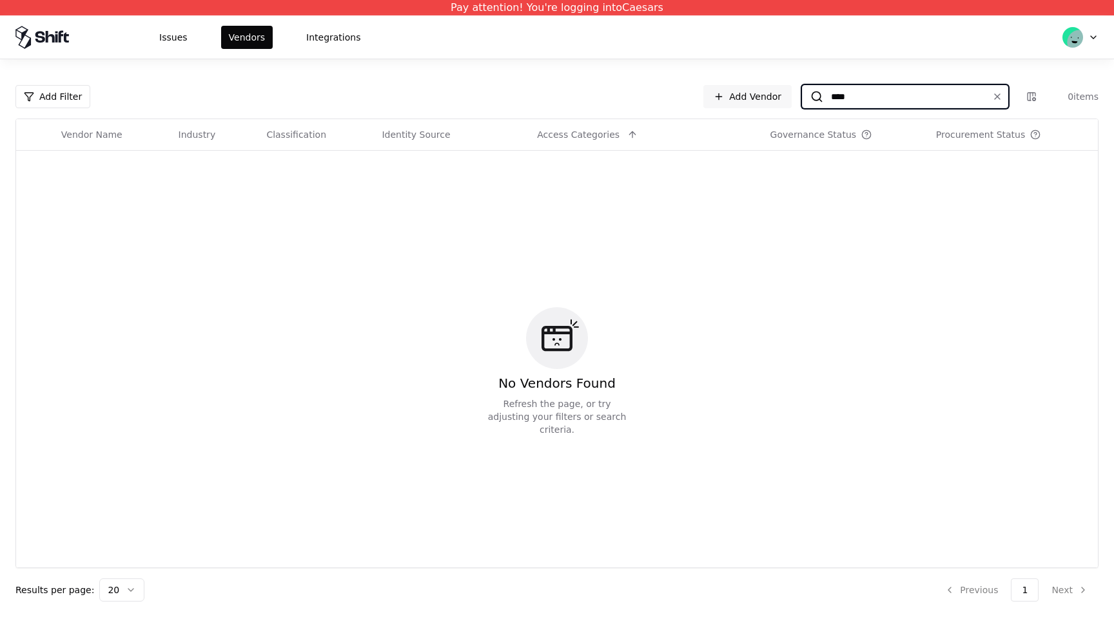
click at [909, 97] on input "****" at bounding box center [902, 96] width 159 height 23
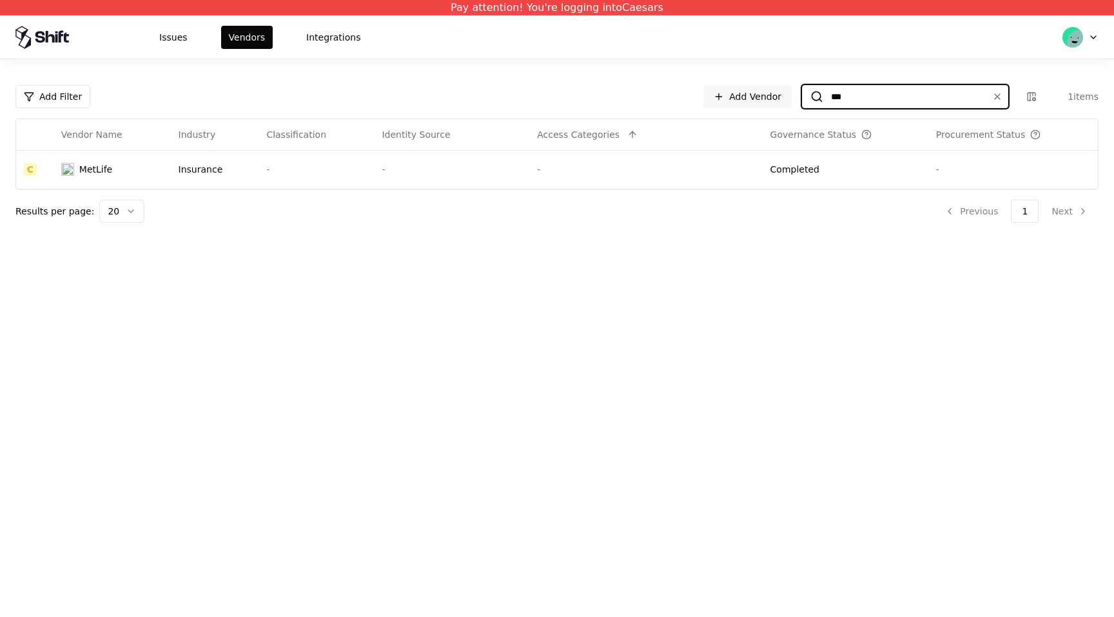
click at [866, 101] on input "***" at bounding box center [902, 96] width 159 height 23
click at [850, 95] on input "****" at bounding box center [902, 96] width 159 height 23
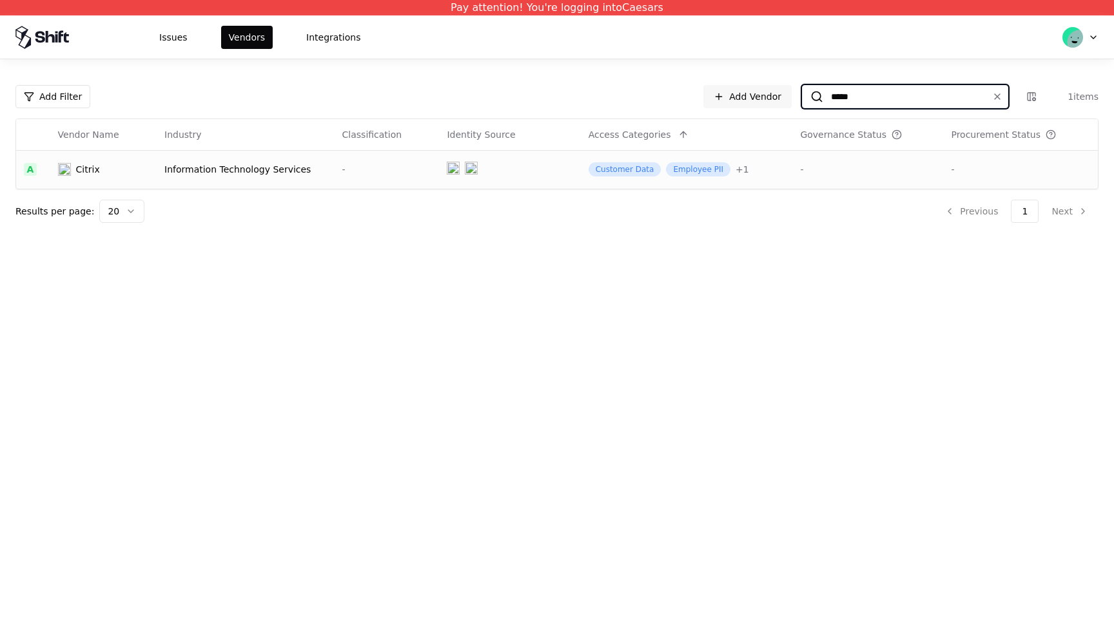
type input "*****"
click at [741, 173] on td "Customer Data Employee PII + 1" at bounding box center [687, 169] width 212 height 39
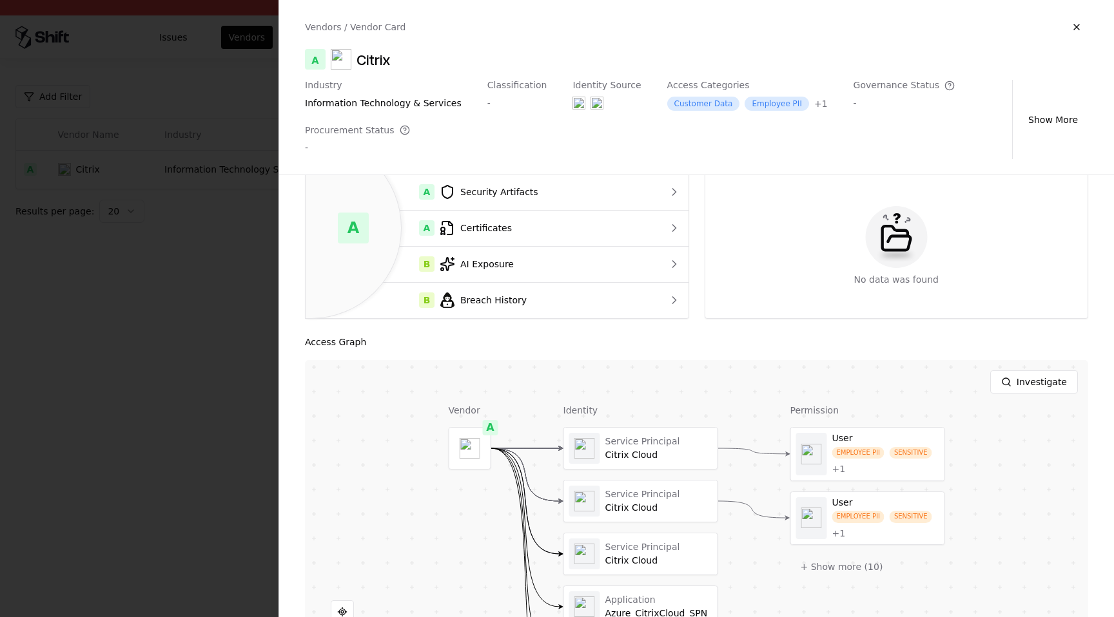
scroll to position [168, 0]
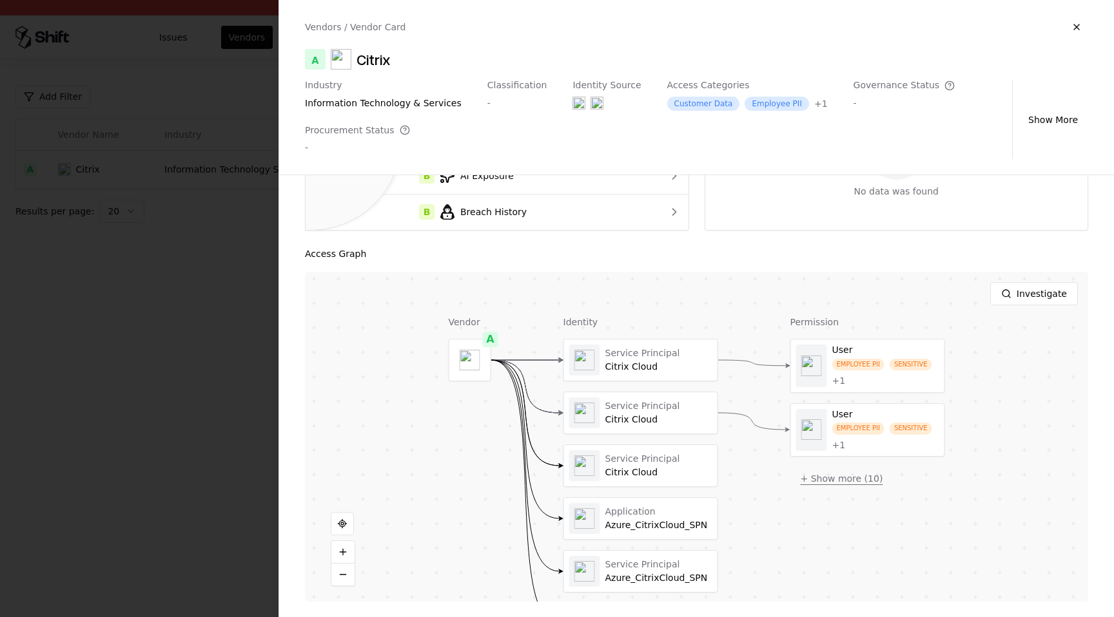
click at [829, 485] on button "+ Show more ( 10 )" at bounding box center [841, 478] width 103 height 23
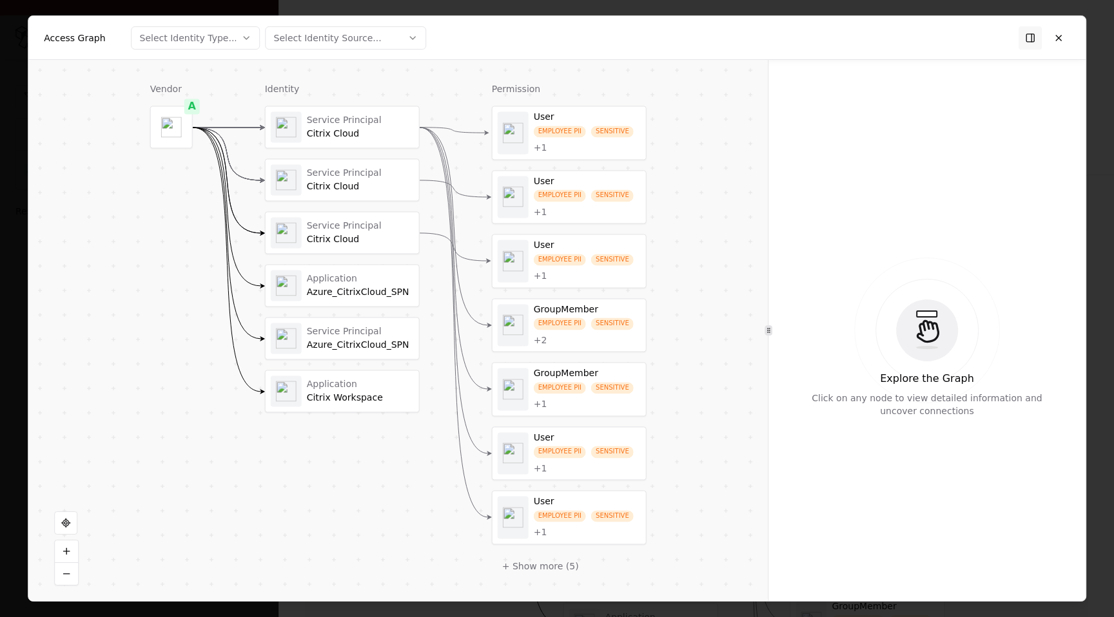
click at [612, 306] on div "GroupMember" at bounding box center [587, 310] width 107 height 12
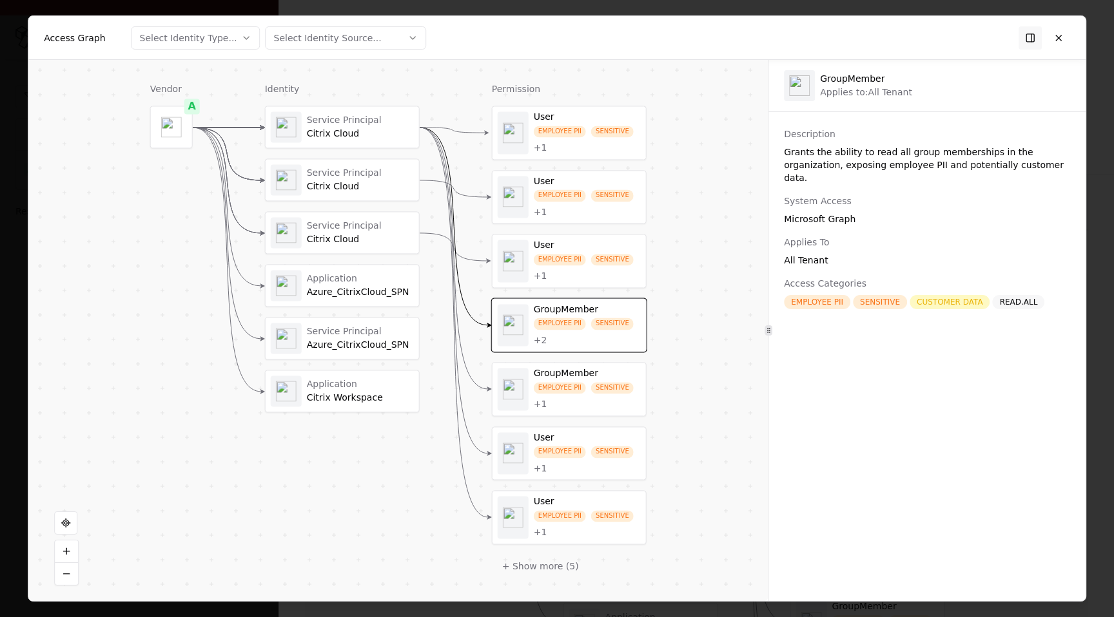
click at [618, 253] on div "User EMPLOYEE PII SENSITIVE + 1" at bounding box center [587, 261] width 107 height 43
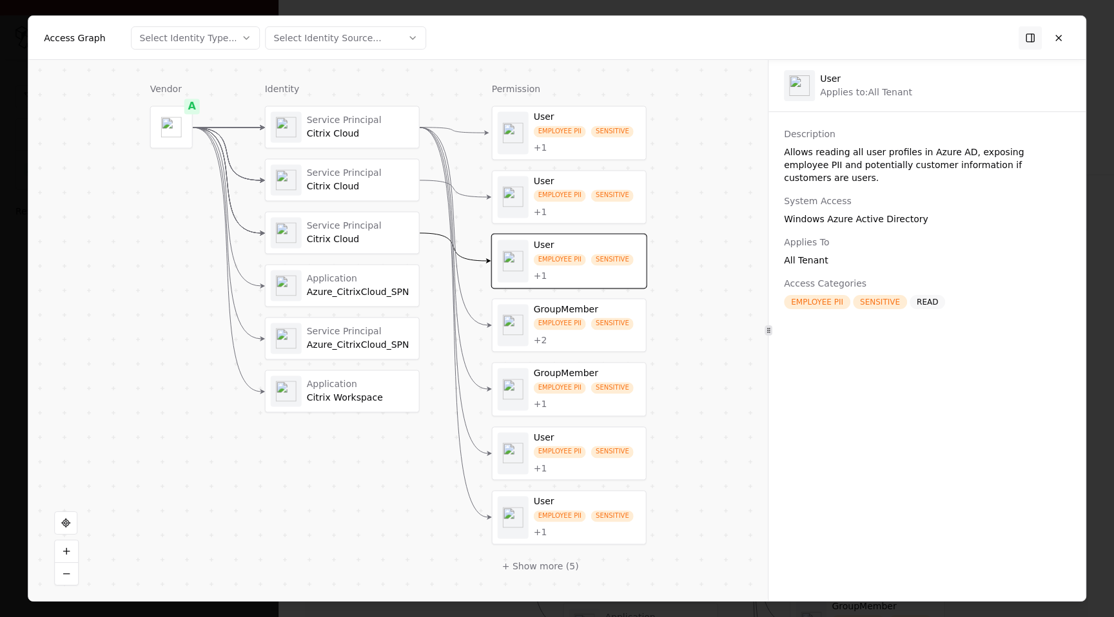
click at [632, 199] on div "SENSITIVE" at bounding box center [612, 196] width 43 height 12
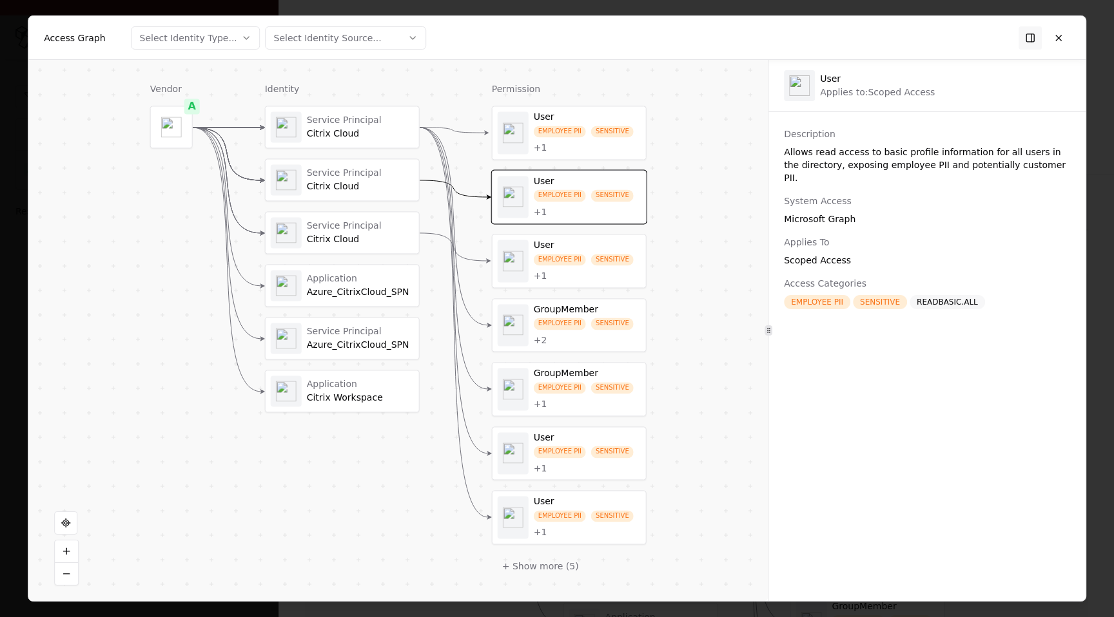
click at [617, 122] on div "User" at bounding box center [587, 118] width 107 height 12
click at [606, 378] on div "GroupMember" at bounding box center [587, 374] width 107 height 12
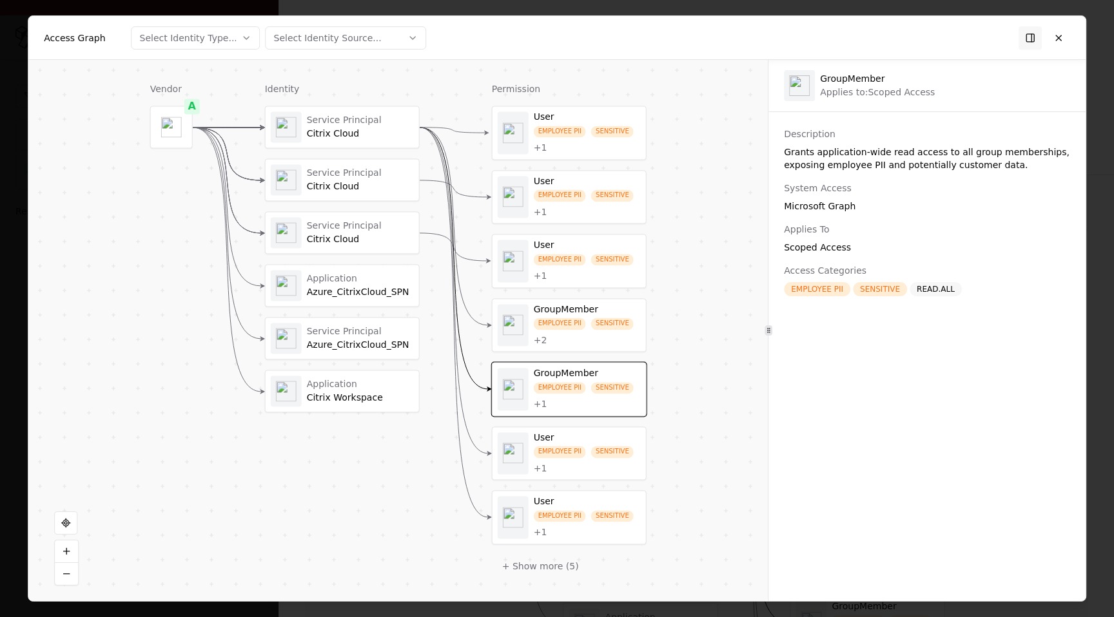
drag, startPoint x: 606, startPoint y: 389, endPoint x: 603, endPoint y: 456, distance: 67.1
click at [603, 456] on div "SENSITIVE" at bounding box center [612, 452] width 43 height 12
click at [346, 135] on div "Citrix Cloud" at bounding box center [360, 134] width 107 height 12
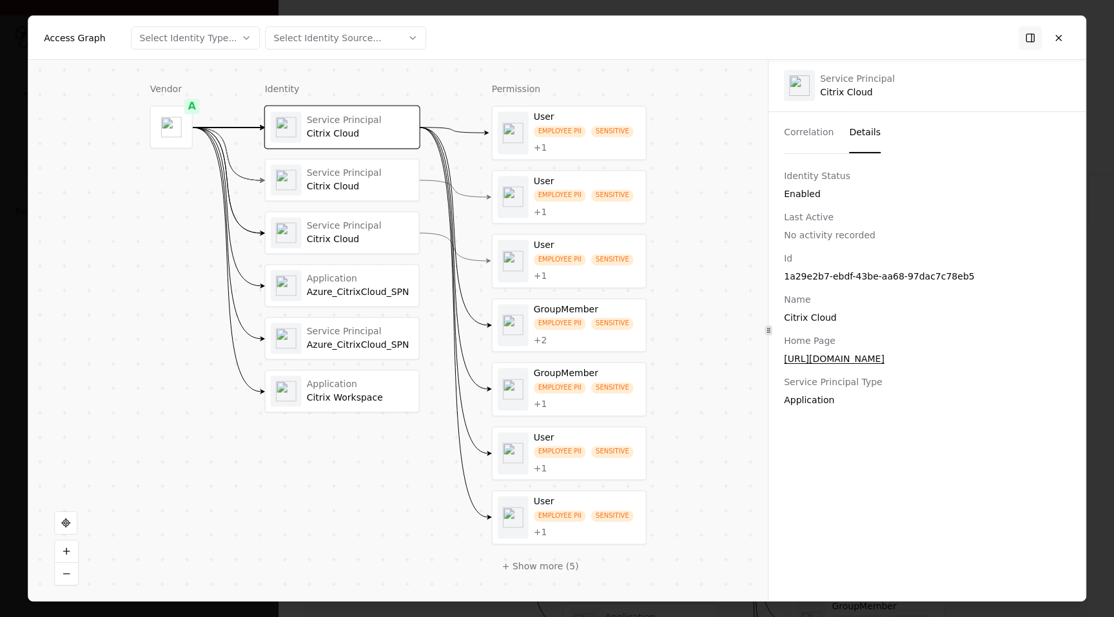
click at [861, 129] on button "Details" at bounding box center [865, 132] width 32 height 41
click at [339, 193] on div "Service Principal Citrix Cloud" at bounding box center [342, 179] width 143 height 31
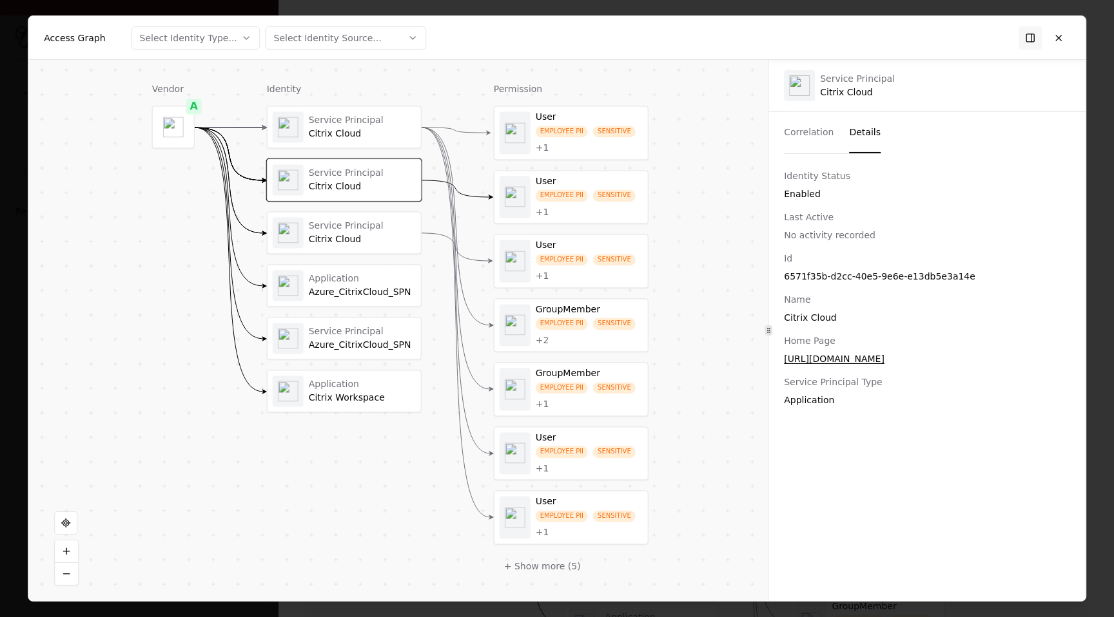
click at [351, 240] on div "Citrix Cloud" at bounding box center [362, 240] width 107 height 12
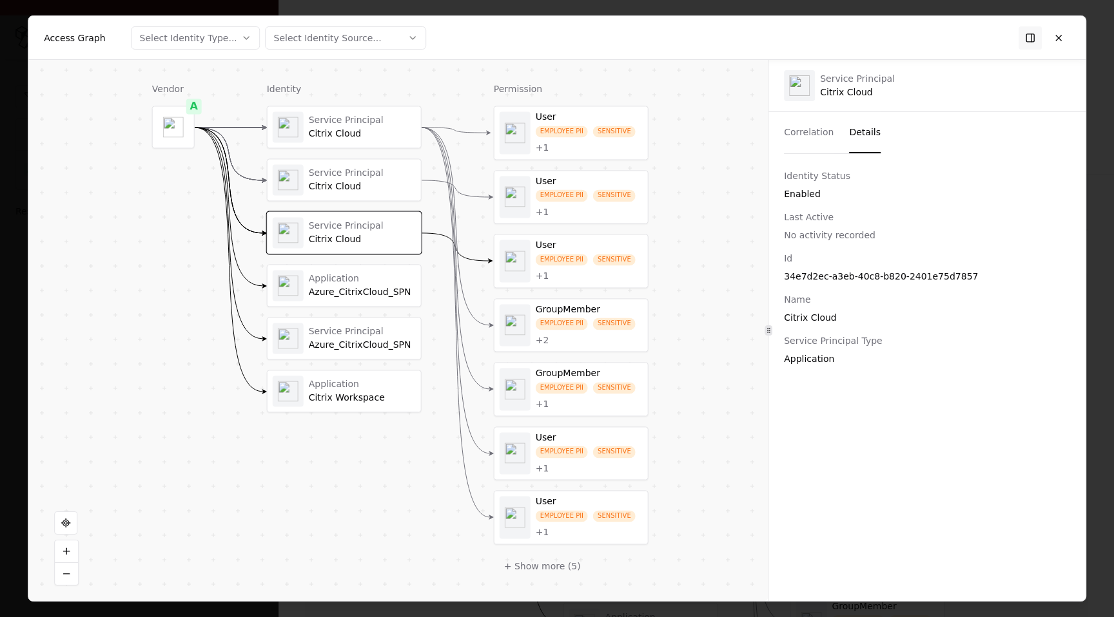
click at [355, 289] on div "Azure_CitrixCloud_SPN" at bounding box center [362, 293] width 107 height 12
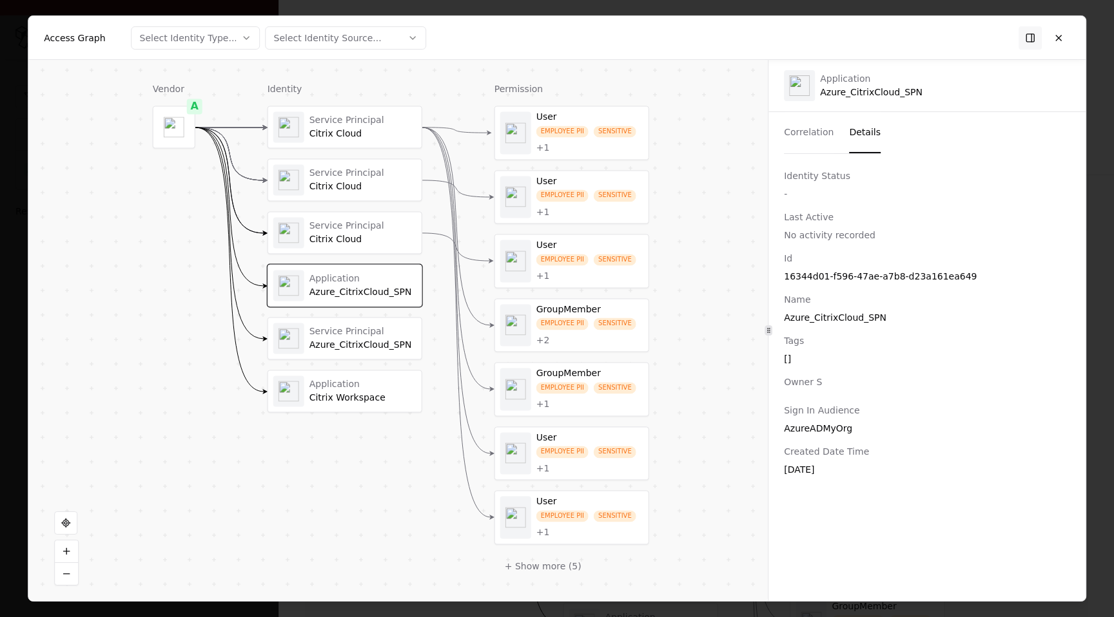
click at [360, 329] on div "Service Principal" at bounding box center [362, 332] width 107 height 12
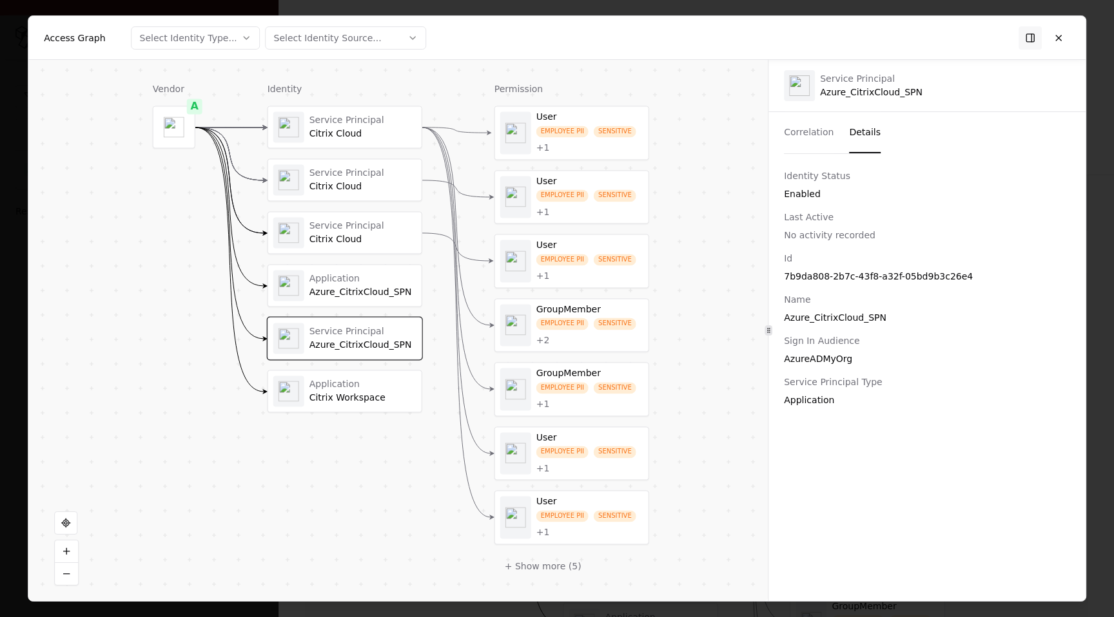
click at [353, 396] on div "Citrix Workspace" at bounding box center [362, 399] width 107 height 12
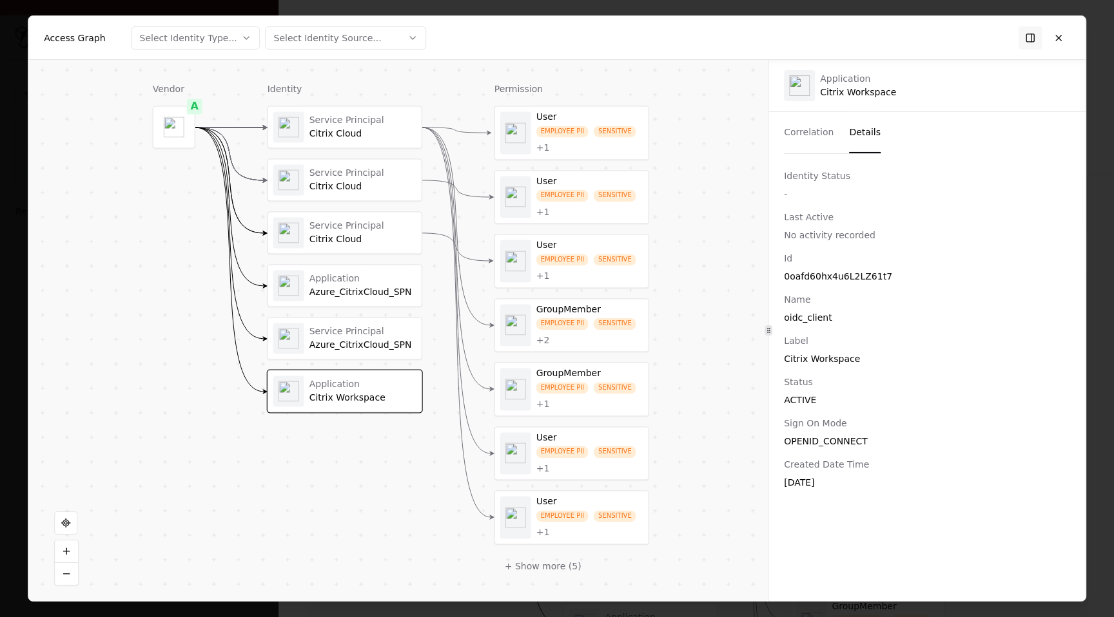
click at [364, 331] on div "Service Principal" at bounding box center [362, 332] width 107 height 12
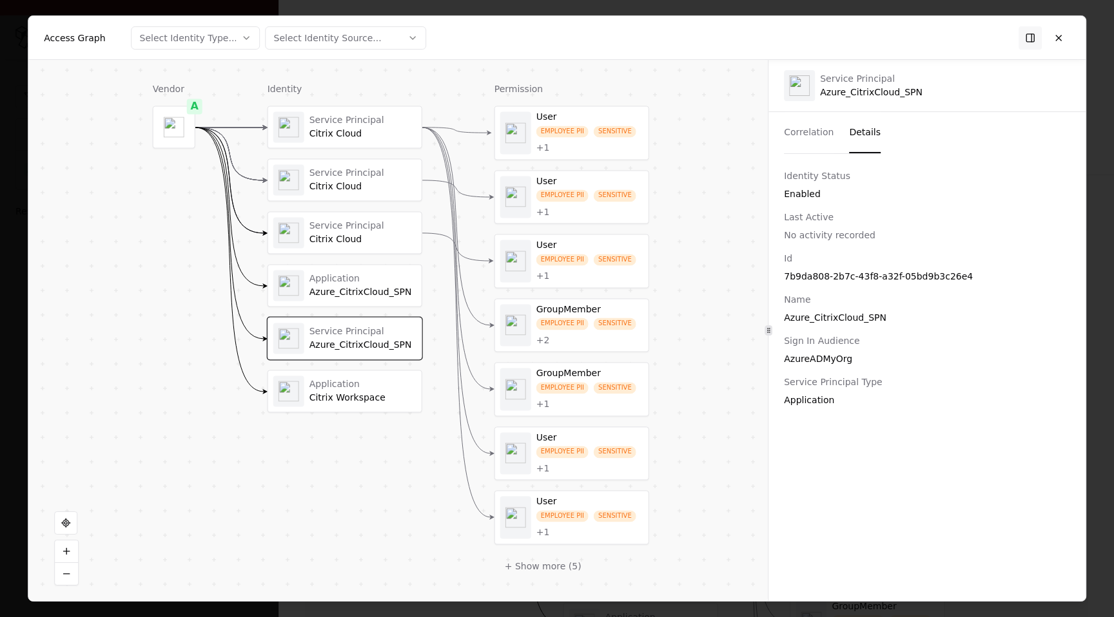
click at [374, 275] on div "Application" at bounding box center [362, 279] width 107 height 12
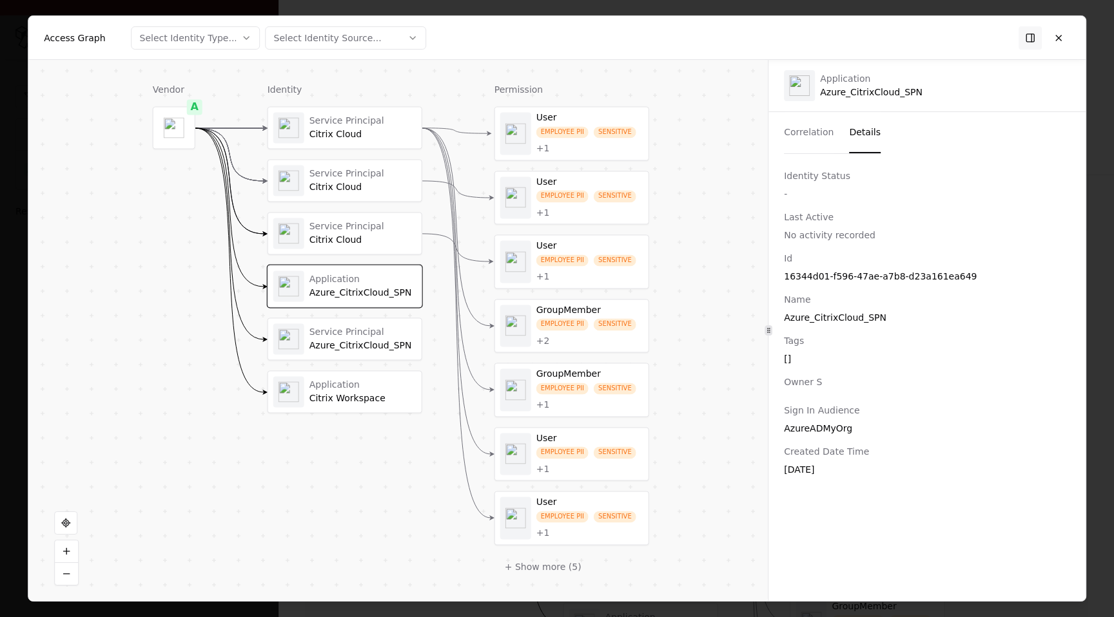
click at [382, 219] on div "Service Principal Citrix Cloud" at bounding box center [344, 233] width 143 height 31
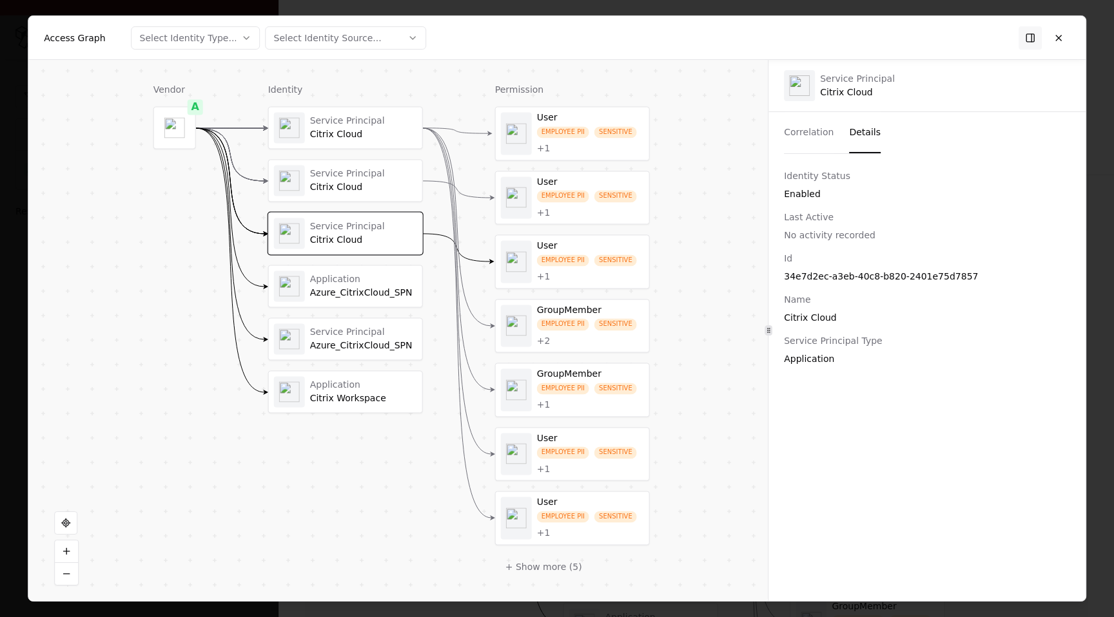
click at [374, 179] on div "Service Principal" at bounding box center [363, 174] width 107 height 12
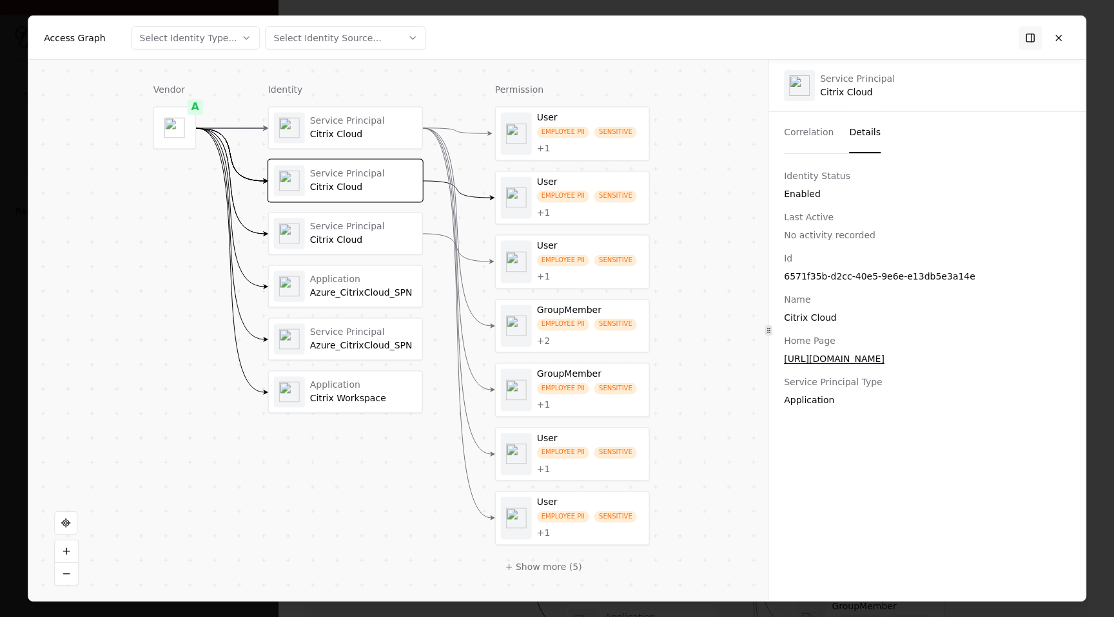
click at [376, 146] on div "Service Principal Citrix Cloud" at bounding box center [345, 127] width 153 height 41
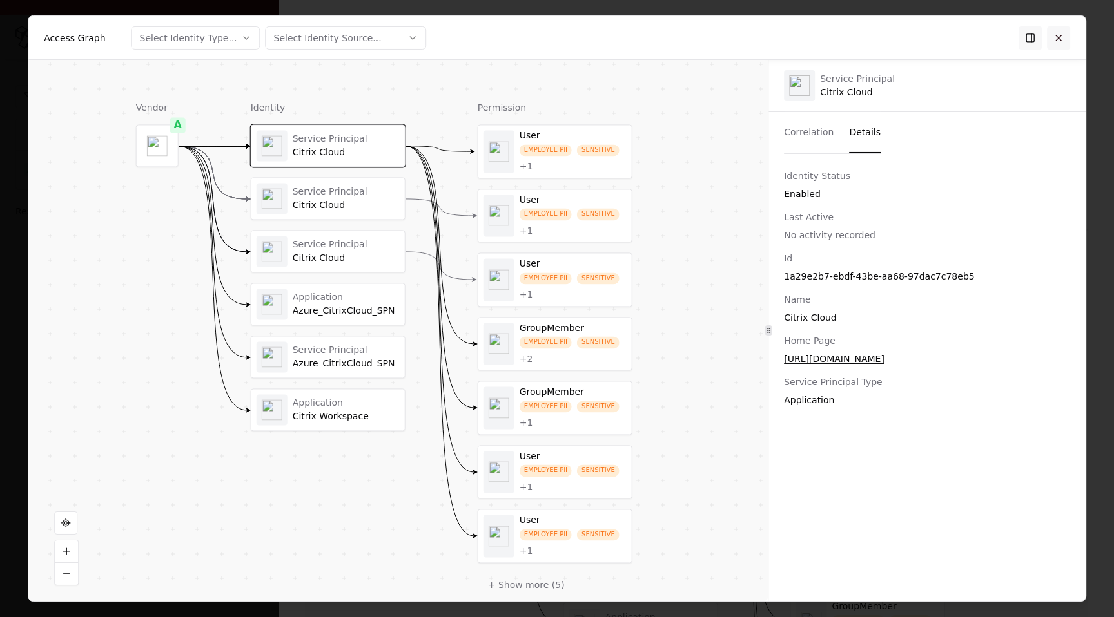
click at [1058, 35] on button at bounding box center [1058, 37] width 23 height 23
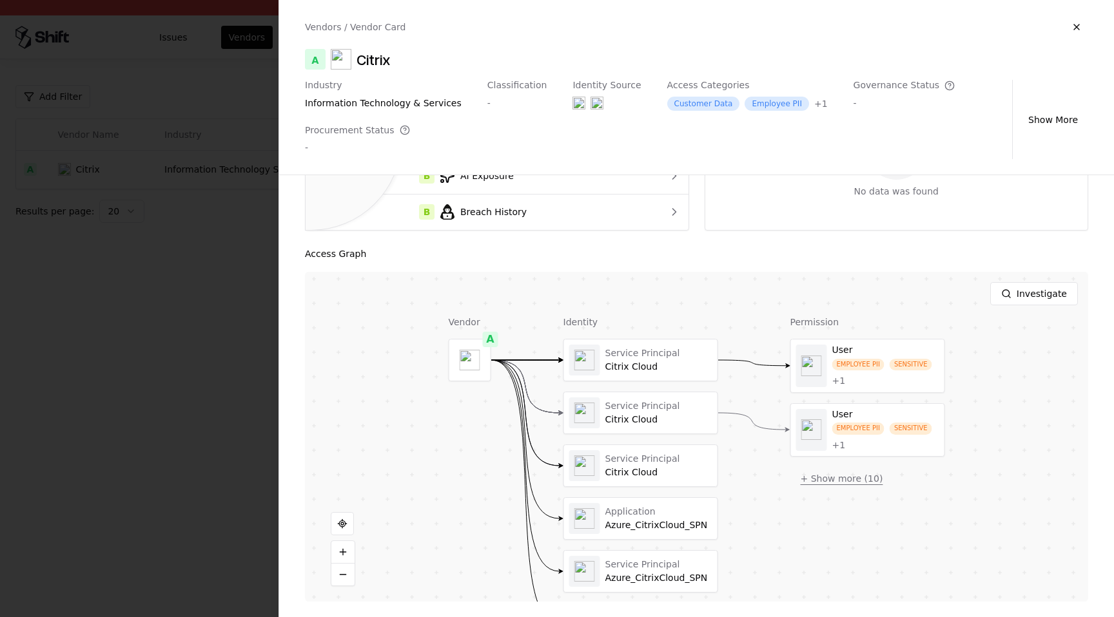
click at [848, 481] on button "+ Show more ( 10 )" at bounding box center [841, 478] width 103 height 23
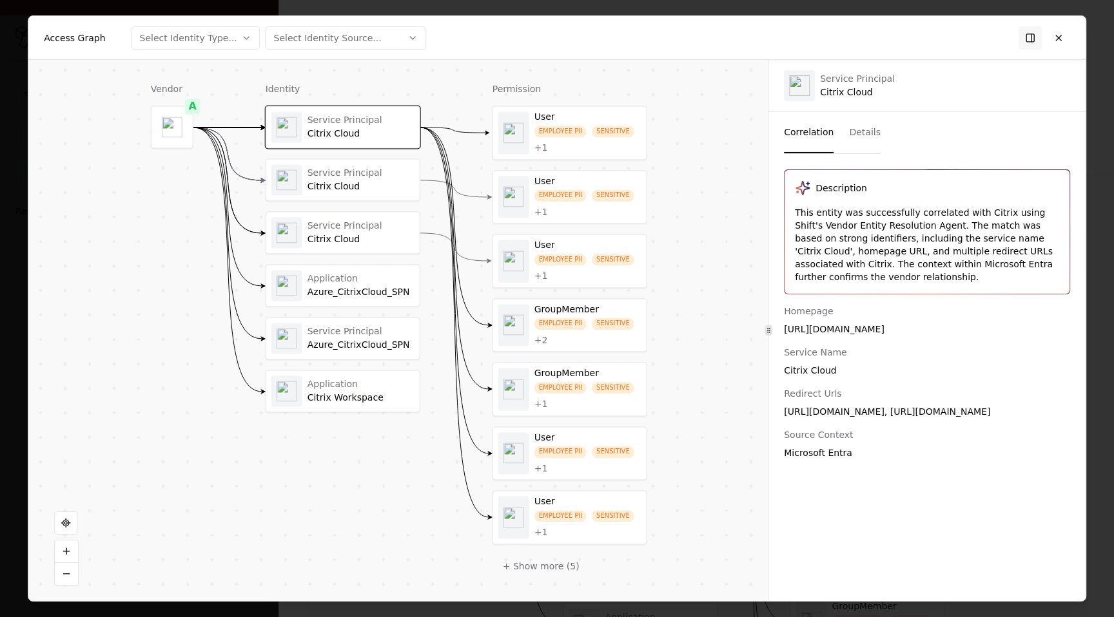
click at [605, 373] on div "GroupMember" at bounding box center [587, 374] width 107 height 12
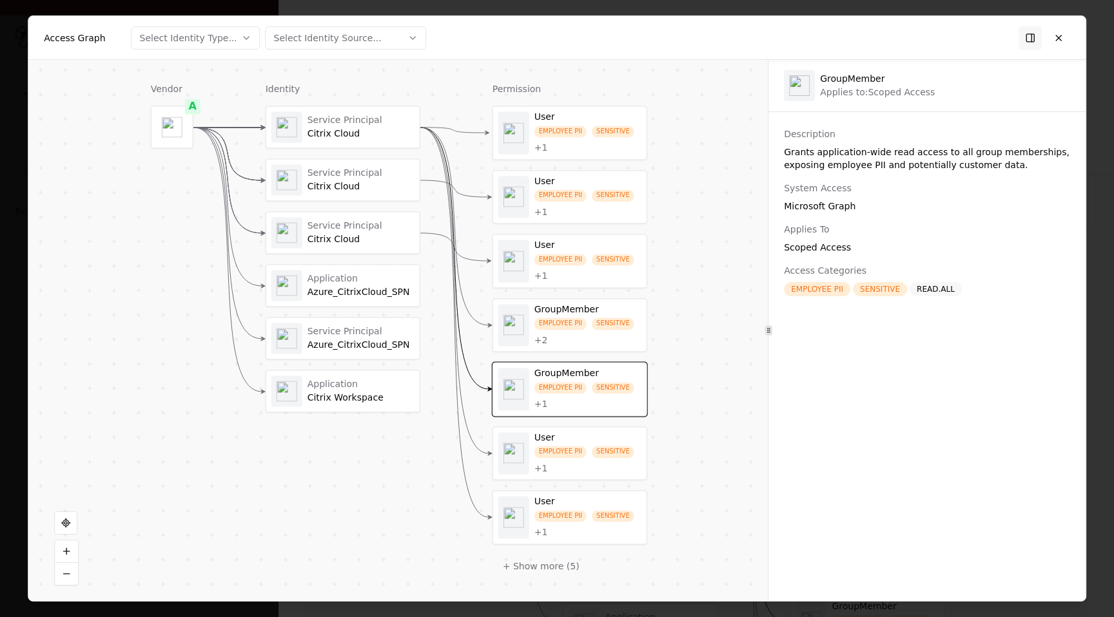
click at [614, 334] on div "EMPLOYEE PII SENSITIVE + 2" at bounding box center [587, 332] width 107 height 28
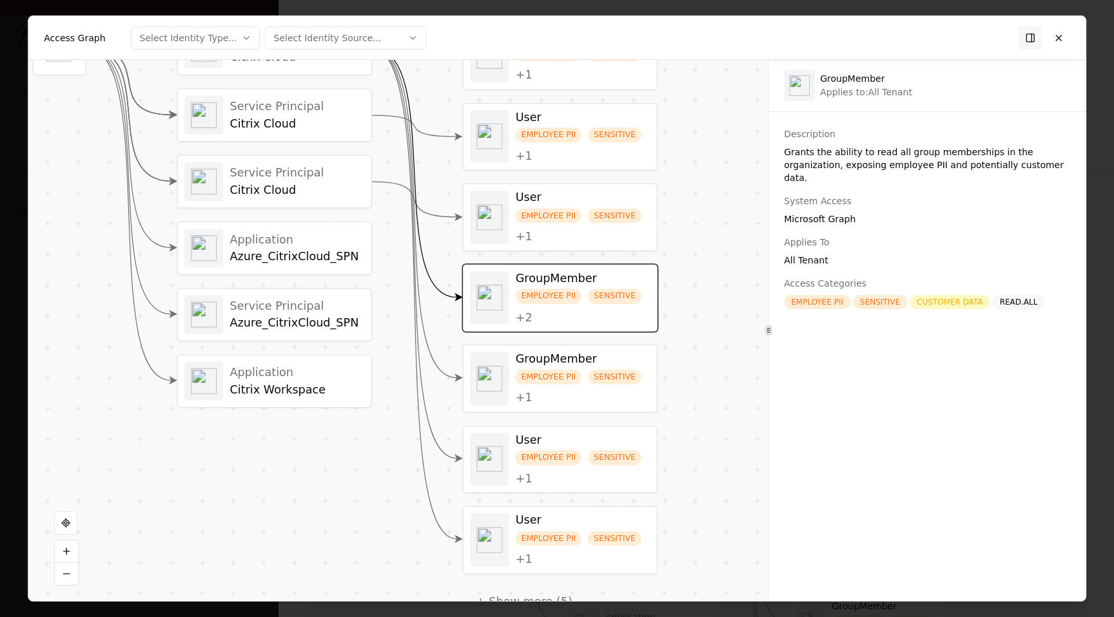
drag, startPoint x: 607, startPoint y: 431, endPoint x: 601, endPoint y: 396, distance: 35.3
click at [601, 396] on div "EMPLOYEE PII SENSITIVE + 1" at bounding box center [583, 386] width 135 height 35
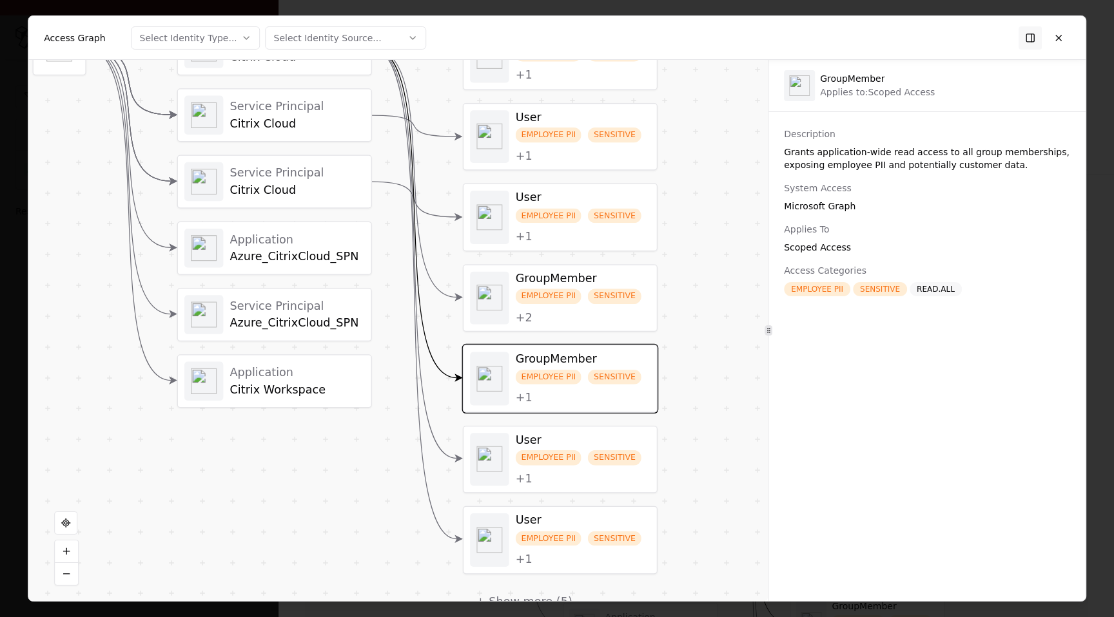
click at [598, 448] on div "User EMPLOYEE PII SENSITIVE + 1" at bounding box center [583, 459] width 135 height 53
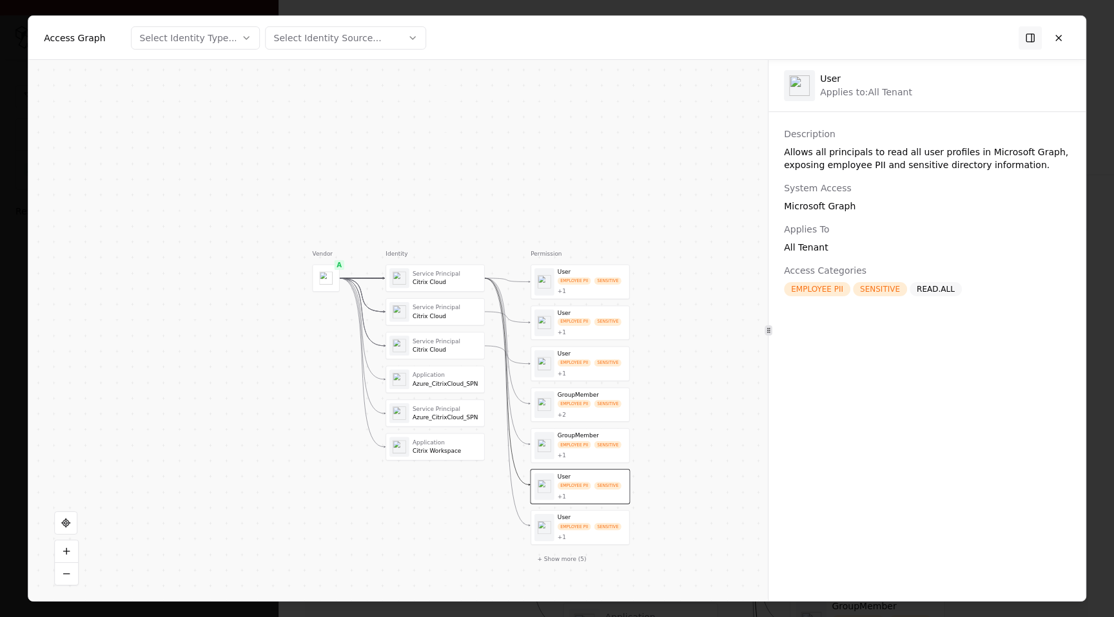
click at [607, 524] on div "SENSITIVE" at bounding box center [607, 527] width 27 height 8
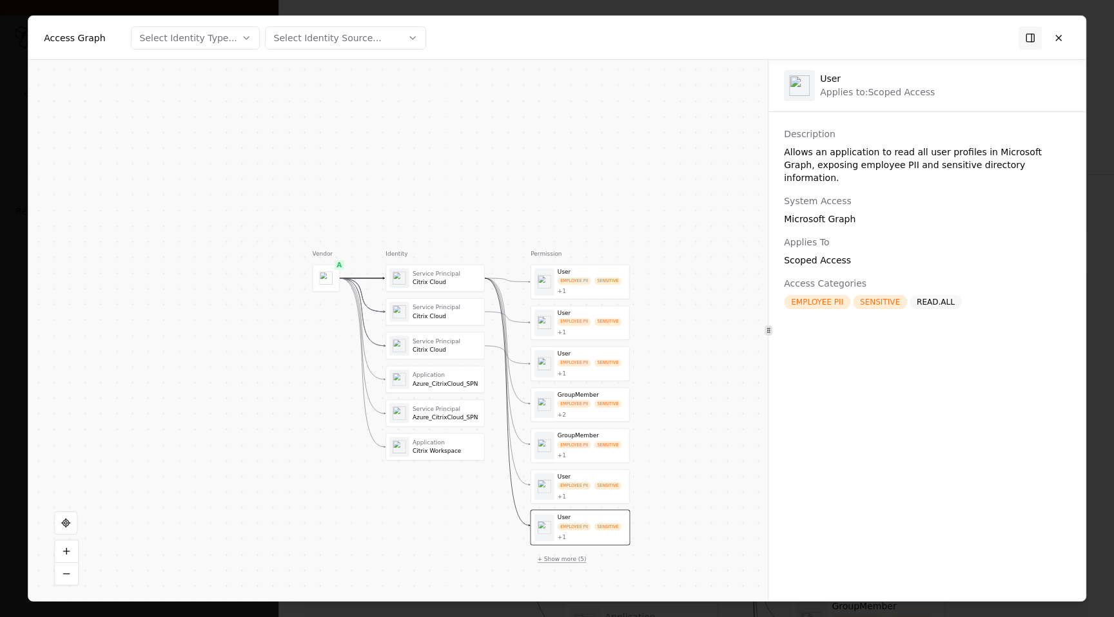
click at [558, 562] on button "+ Show more ( 5 )" at bounding box center [561, 559] width 62 height 15
click at [595, 275] on div "User" at bounding box center [592, 271] width 68 height 7
click at [603, 360] on div "SENSITIVE" at bounding box center [609, 364] width 27 height 8
click at [1059, 32] on button at bounding box center [1058, 37] width 23 height 23
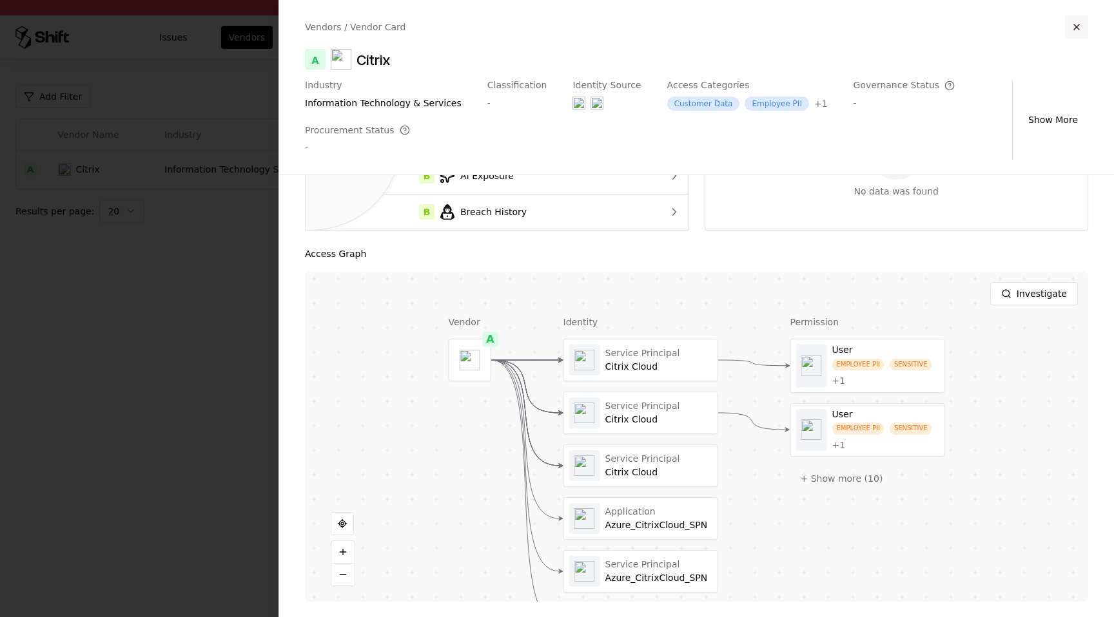
click at [1078, 28] on button "button" at bounding box center [1076, 26] width 23 height 23
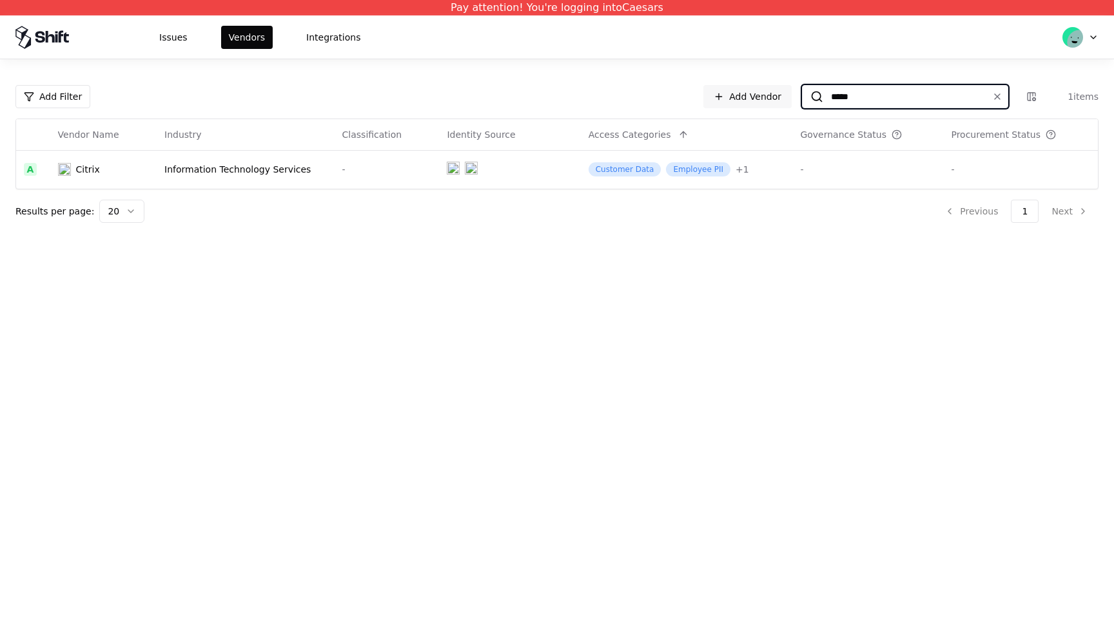
click at [932, 92] on input "*****" at bounding box center [902, 96] width 159 height 23
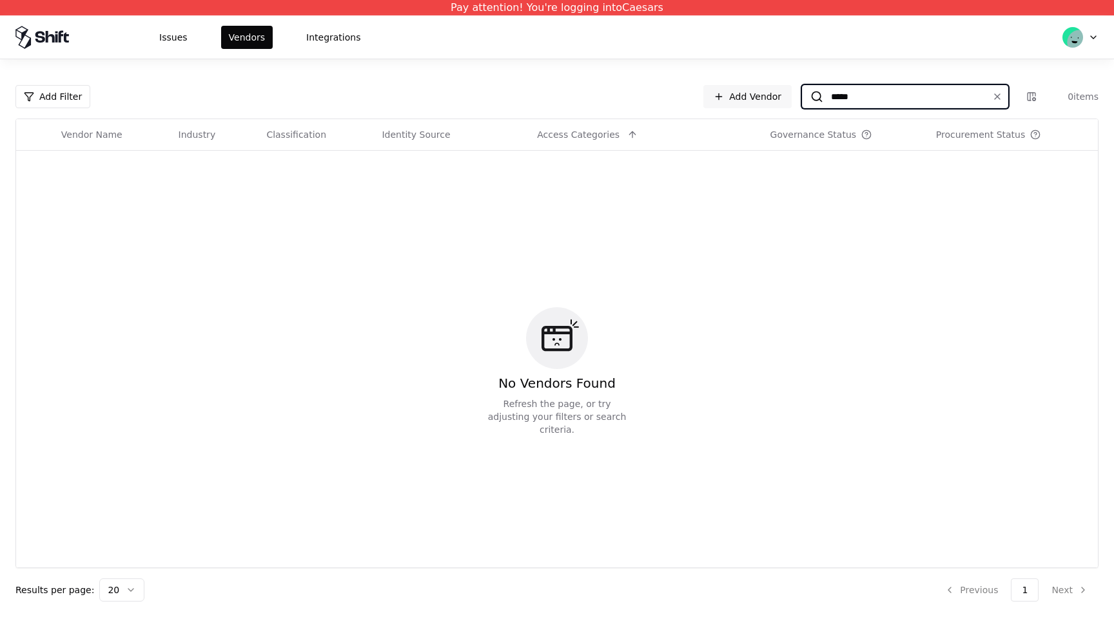
click at [908, 97] on input "*****" at bounding box center [902, 96] width 159 height 23
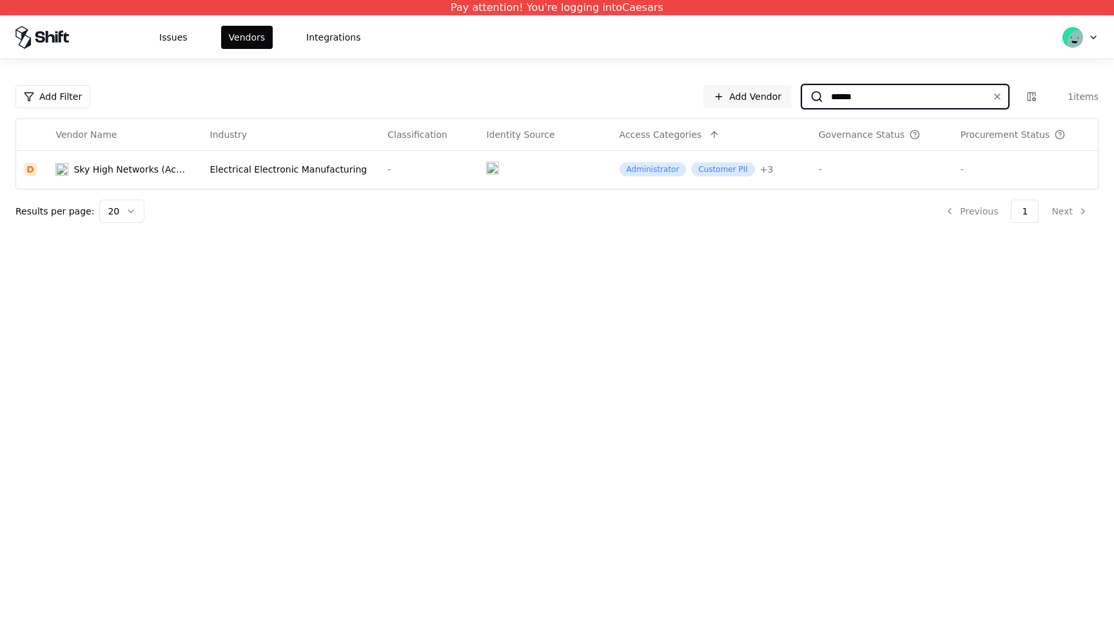
click at [873, 97] on input "******" at bounding box center [902, 96] width 159 height 23
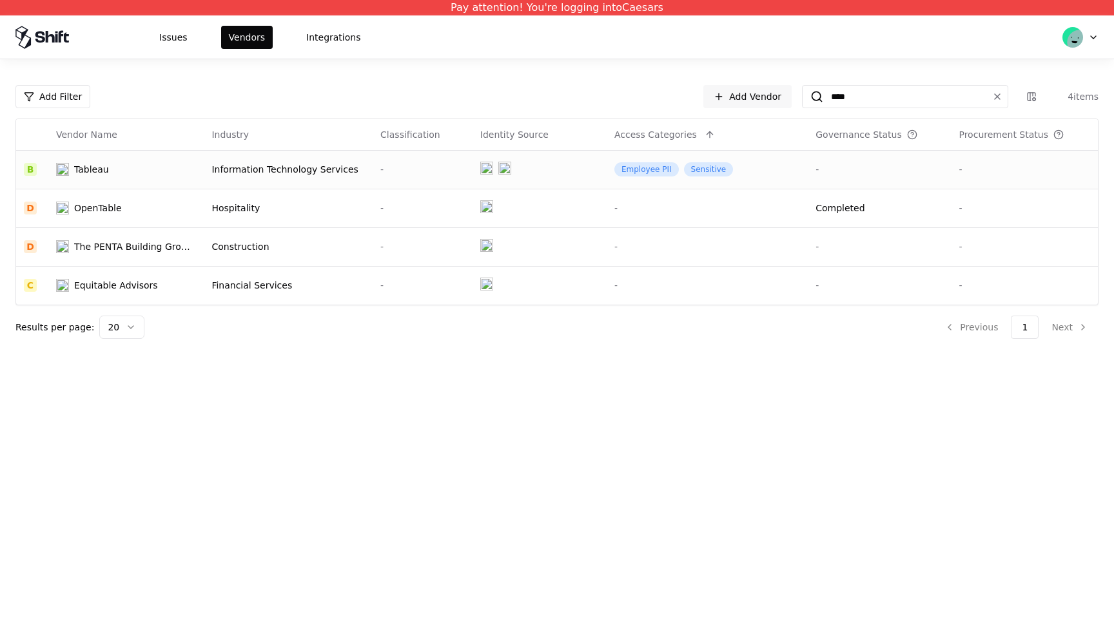
click at [757, 172] on td "Employee PII Sensitive" at bounding box center [707, 169] width 201 height 39
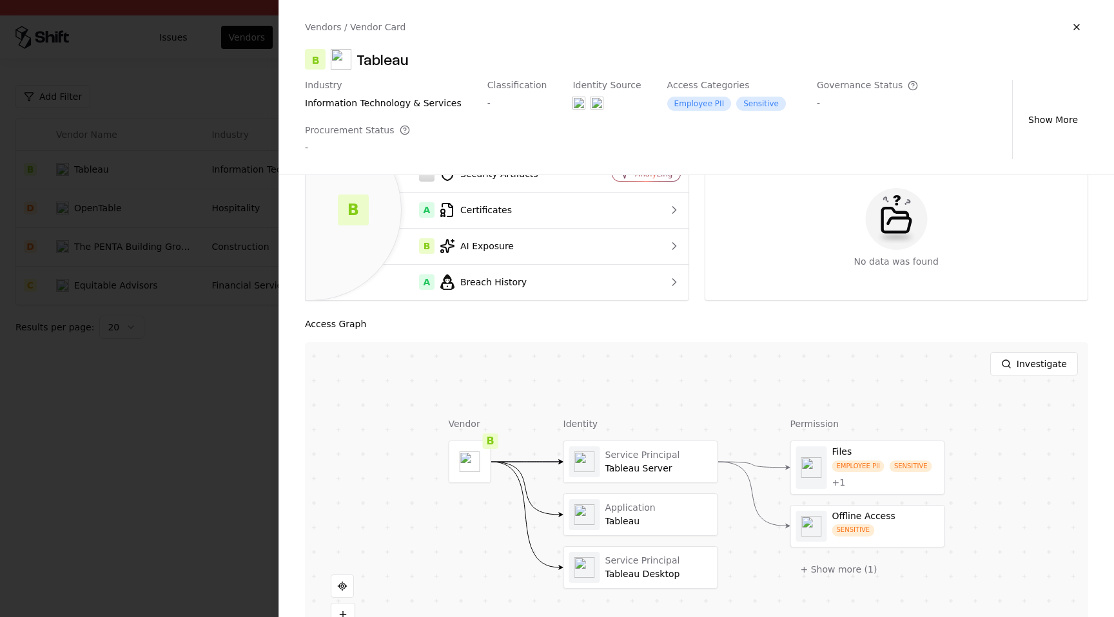
scroll to position [115, 0]
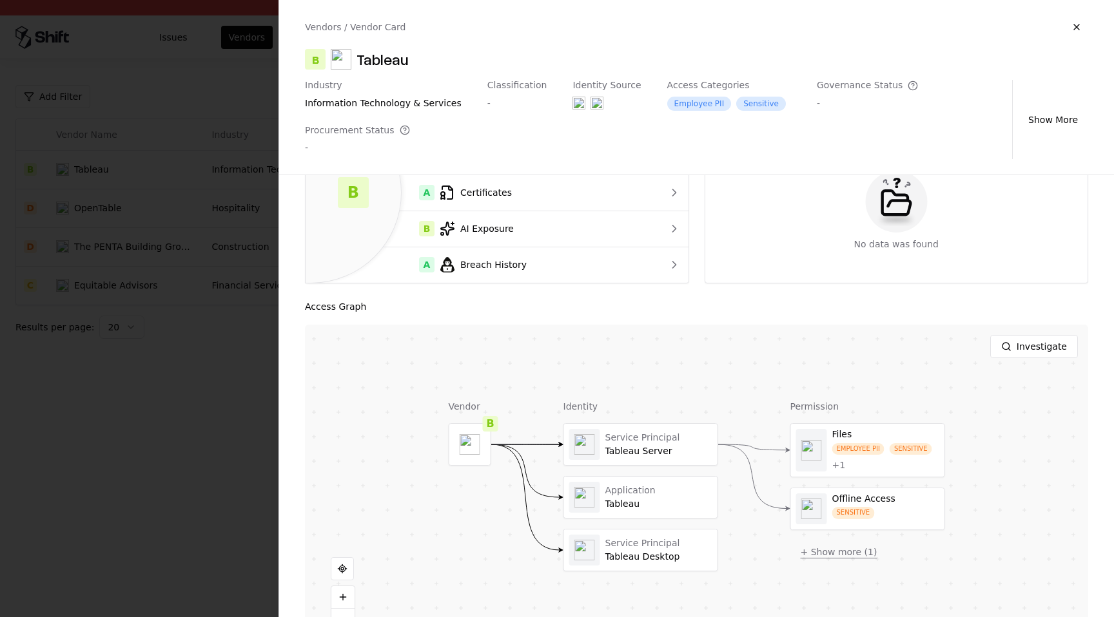
click at [844, 541] on button "+ Show more ( 1 )" at bounding box center [838, 552] width 97 height 23
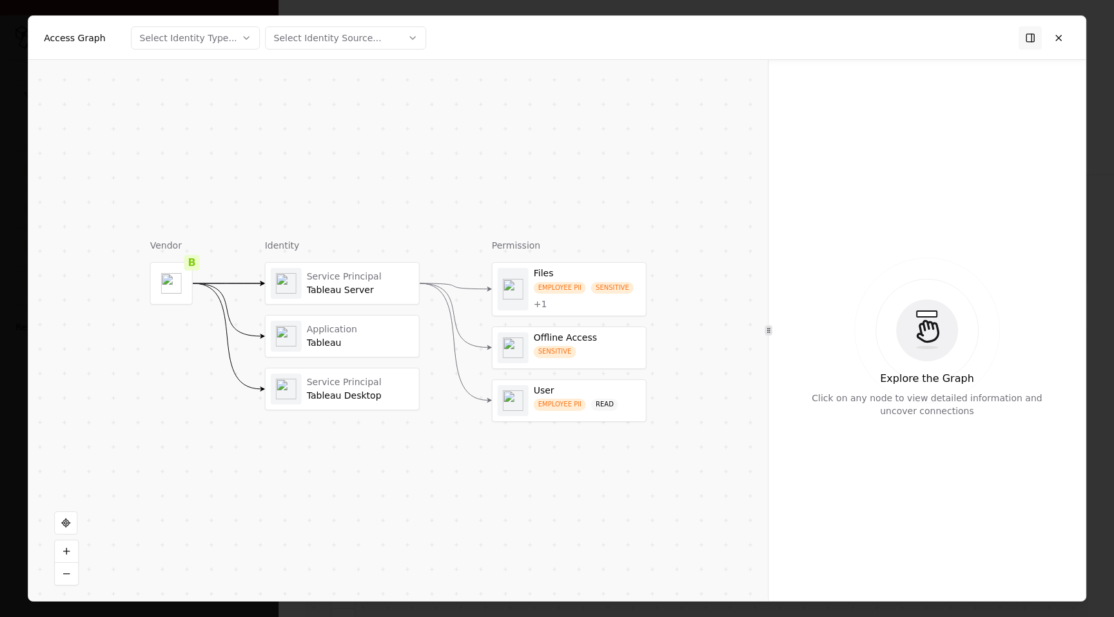
click at [366, 279] on div "Service Principal" at bounding box center [360, 277] width 107 height 12
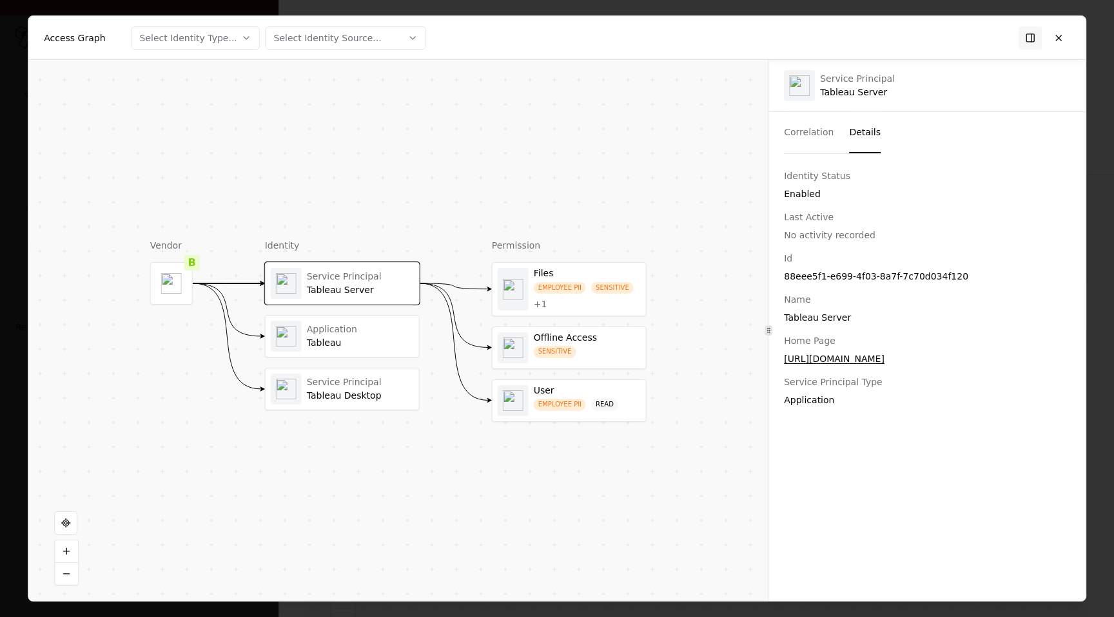
click at [868, 144] on button "Details" at bounding box center [865, 132] width 32 height 41
click at [396, 341] on div "Tableau" at bounding box center [360, 344] width 107 height 12
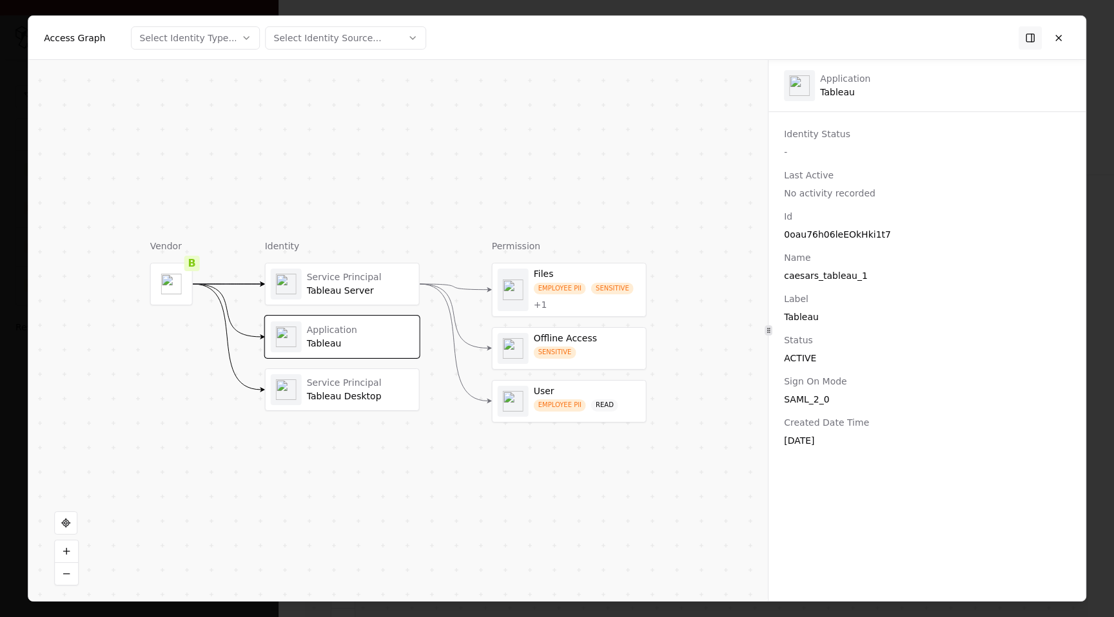
click at [362, 393] on div "Tableau Desktop" at bounding box center [360, 397] width 107 height 12
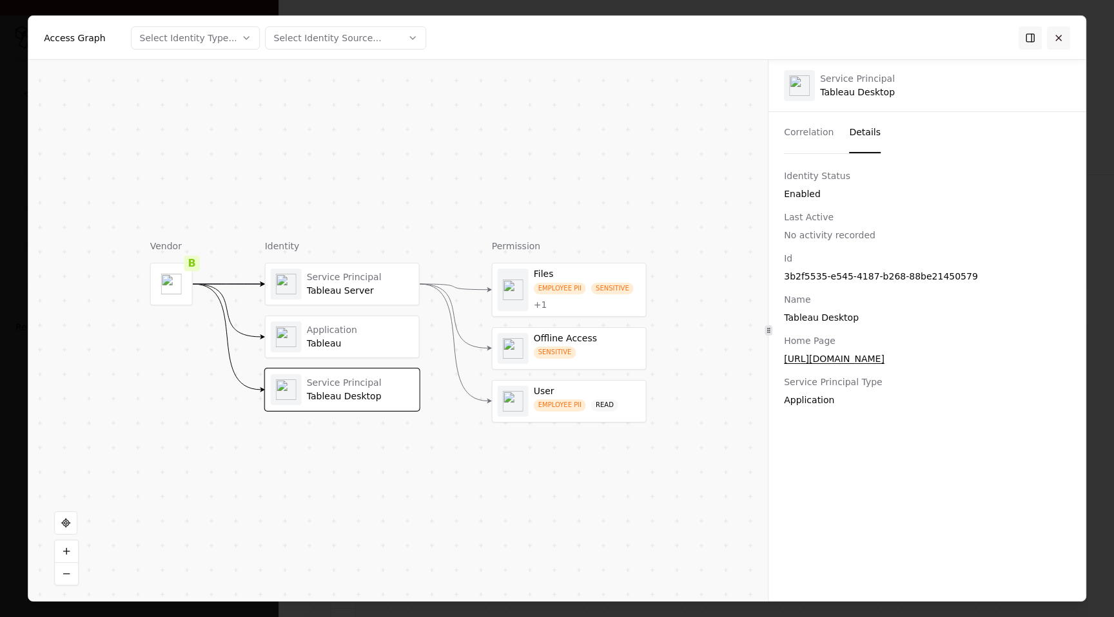
click at [1064, 39] on button at bounding box center [1058, 37] width 23 height 23
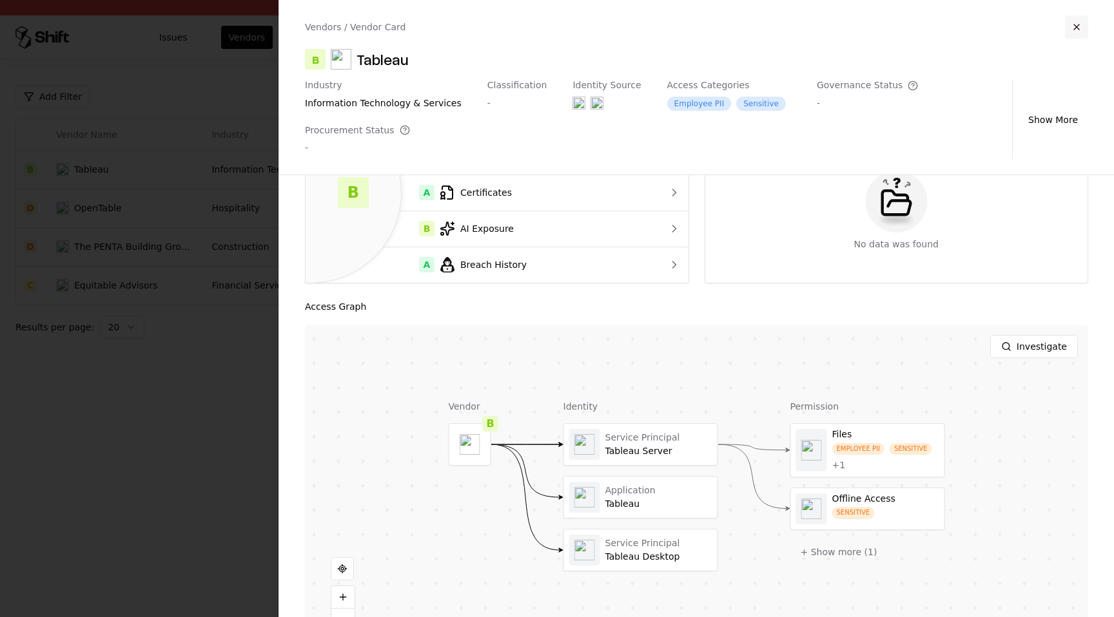
click at [1080, 29] on button "button" at bounding box center [1076, 26] width 23 height 23
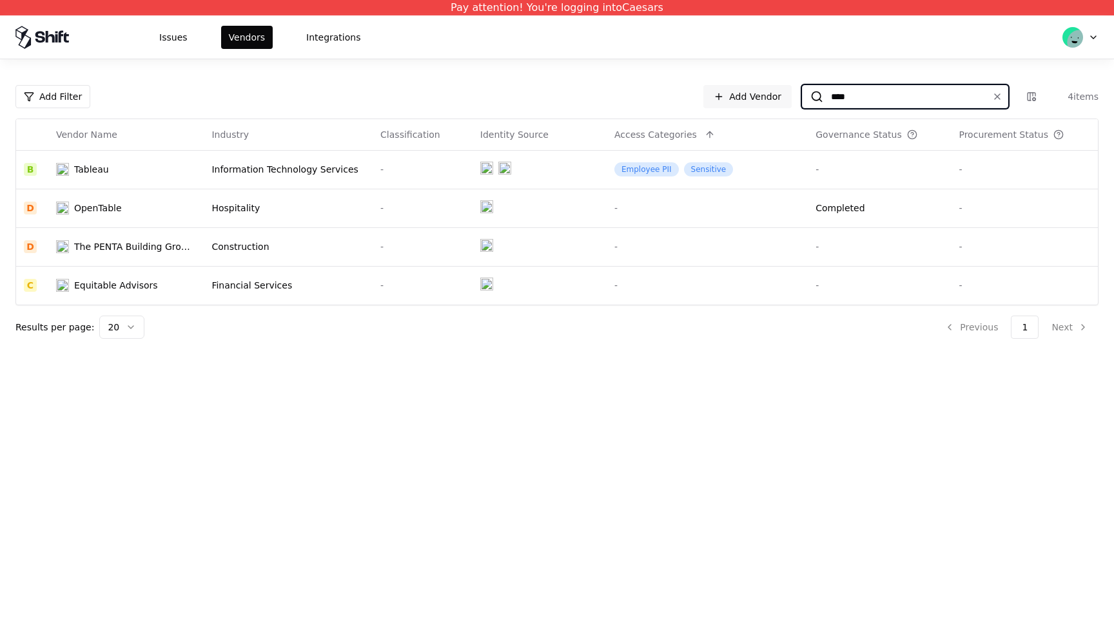
click at [847, 99] on input "****" at bounding box center [902, 96] width 159 height 23
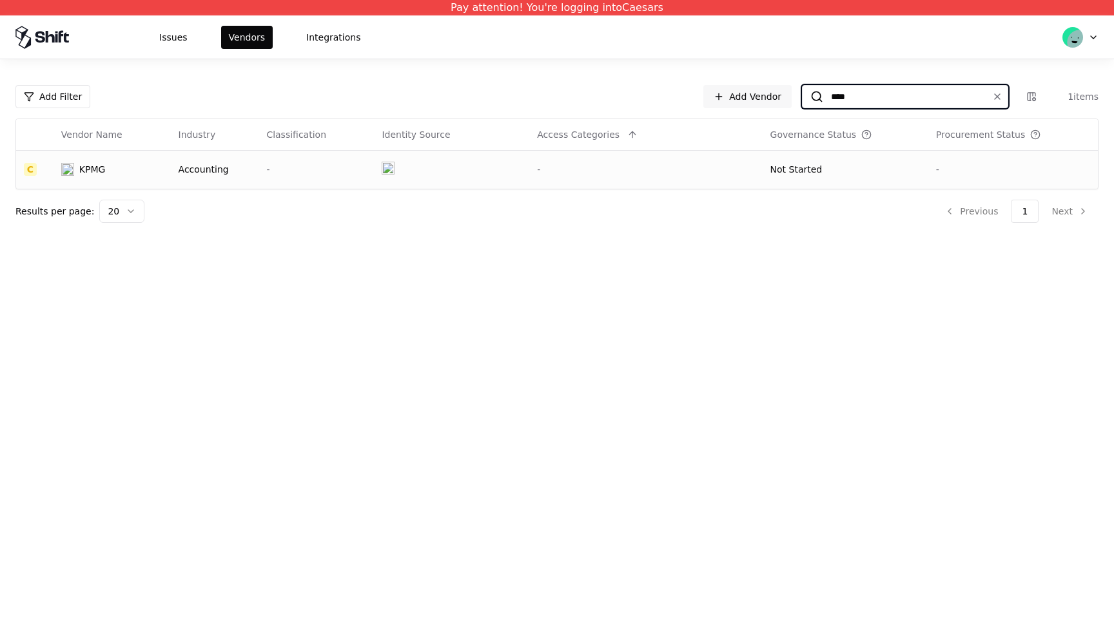
type input "****"
click at [779, 165] on div "Not Started" at bounding box center [796, 169] width 52 height 13
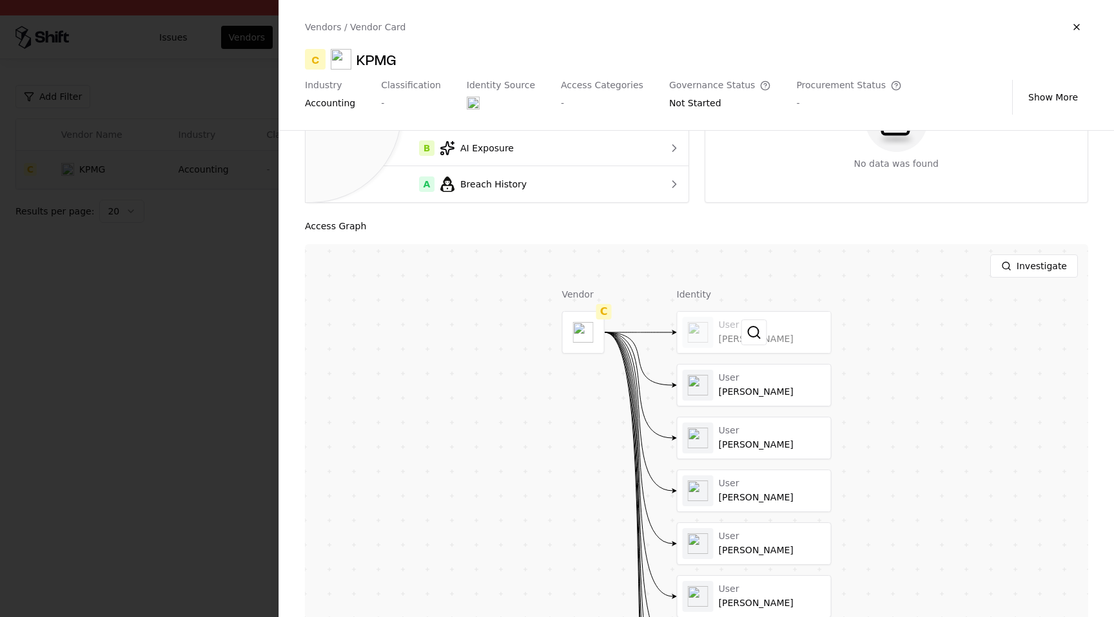
scroll to position [308, 0]
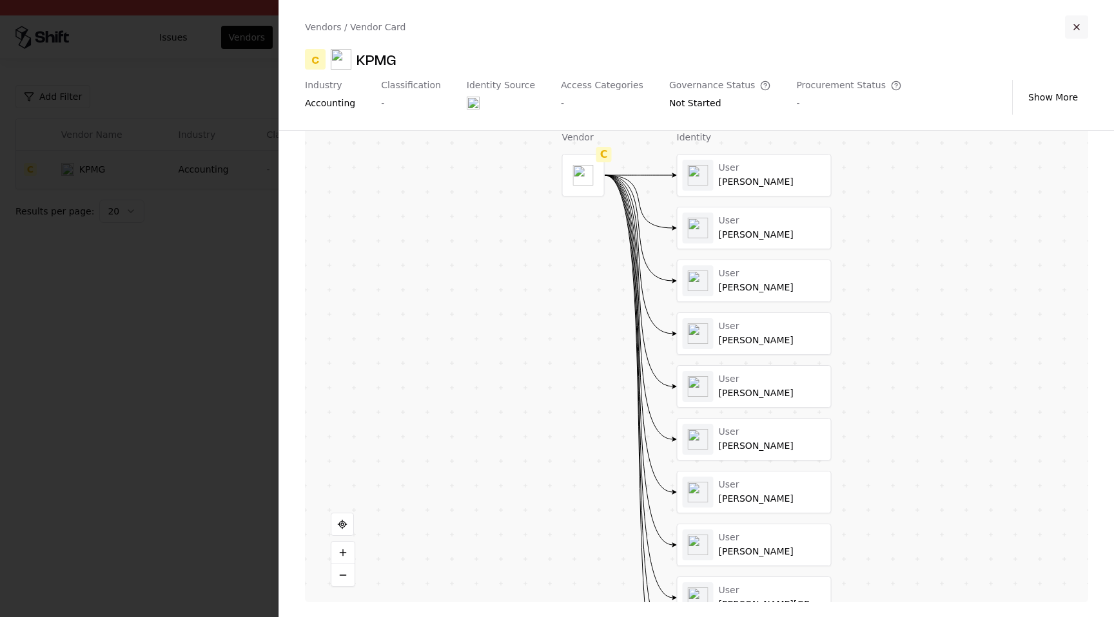
click at [1080, 28] on button "button" at bounding box center [1076, 26] width 23 height 23
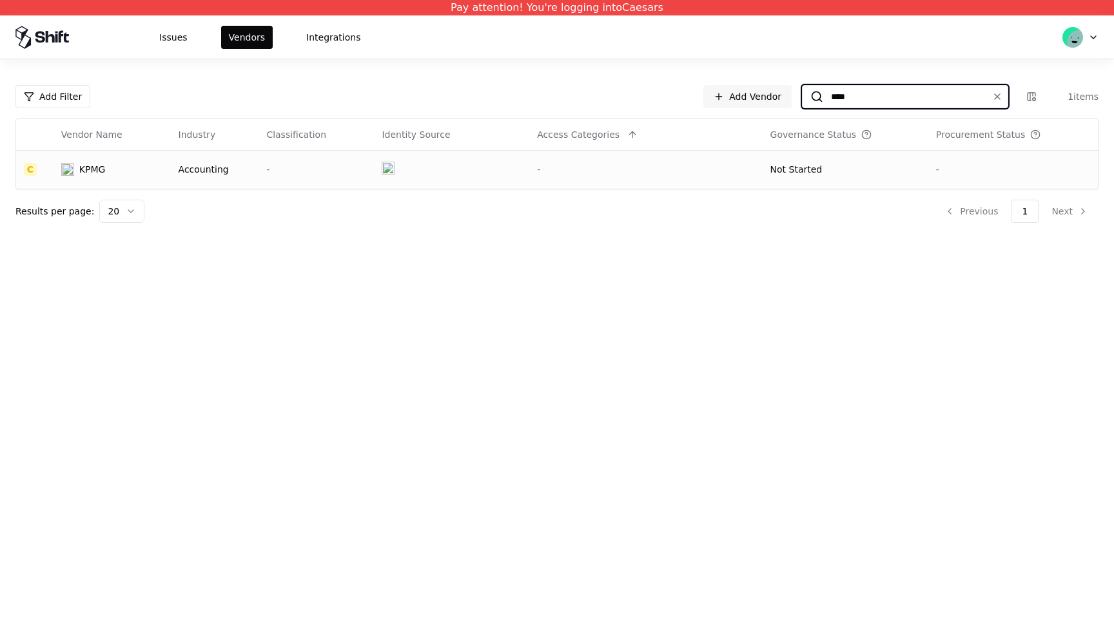
click at [967, 86] on input "****" at bounding box center [902, 96] width 159 height 23
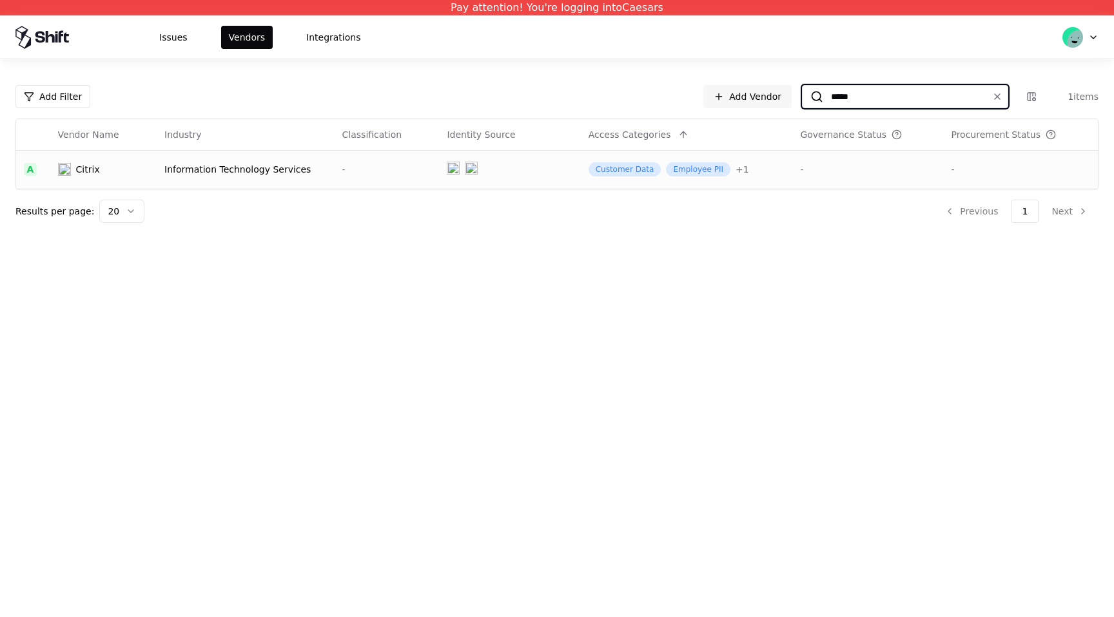
type input "*****"
click at [541, 171] on td at bounding box center [509, 169] width 141 height 39
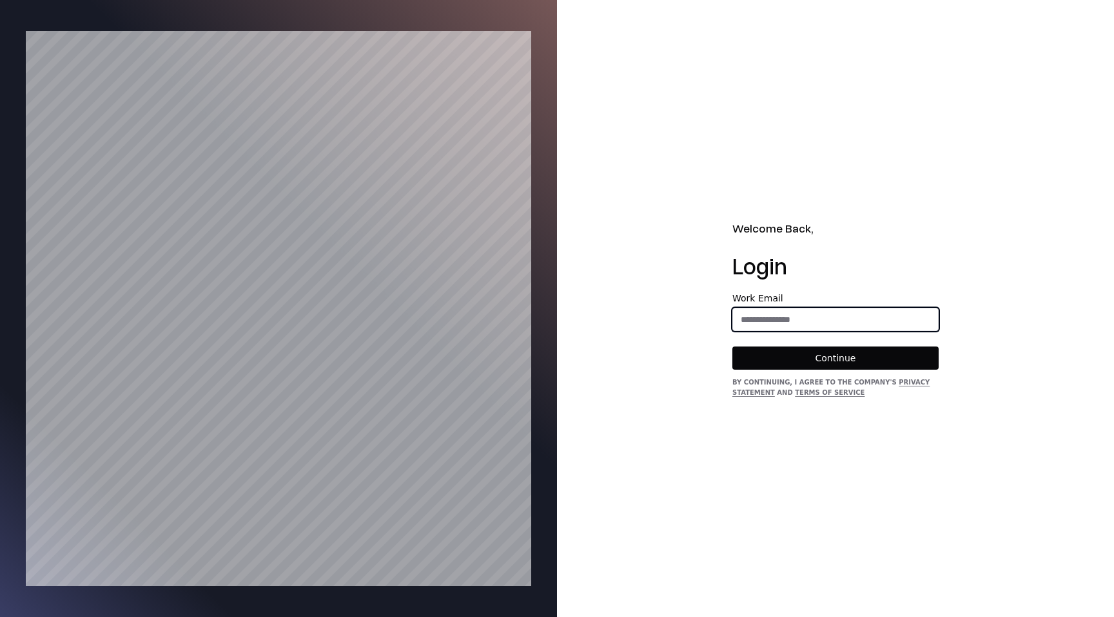
click at [792, 311] on input "email" at bounding box center [835, 319] width 205 height 23
type input "**********"
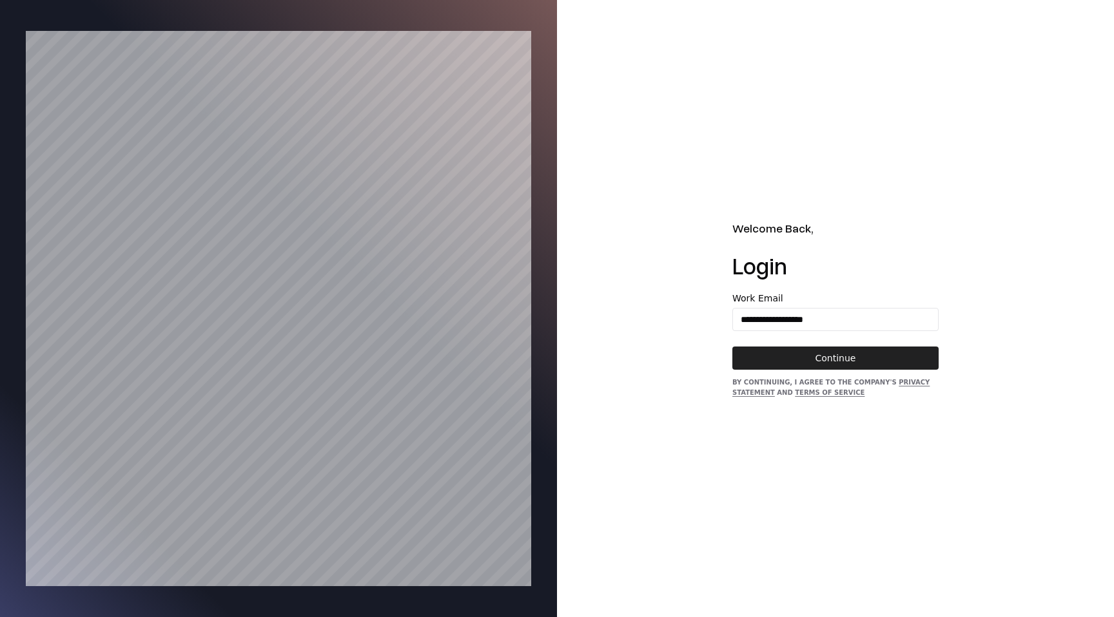
click at [819, 356] on button "Continue" at bounding box center [835, 358] width 206 height 23
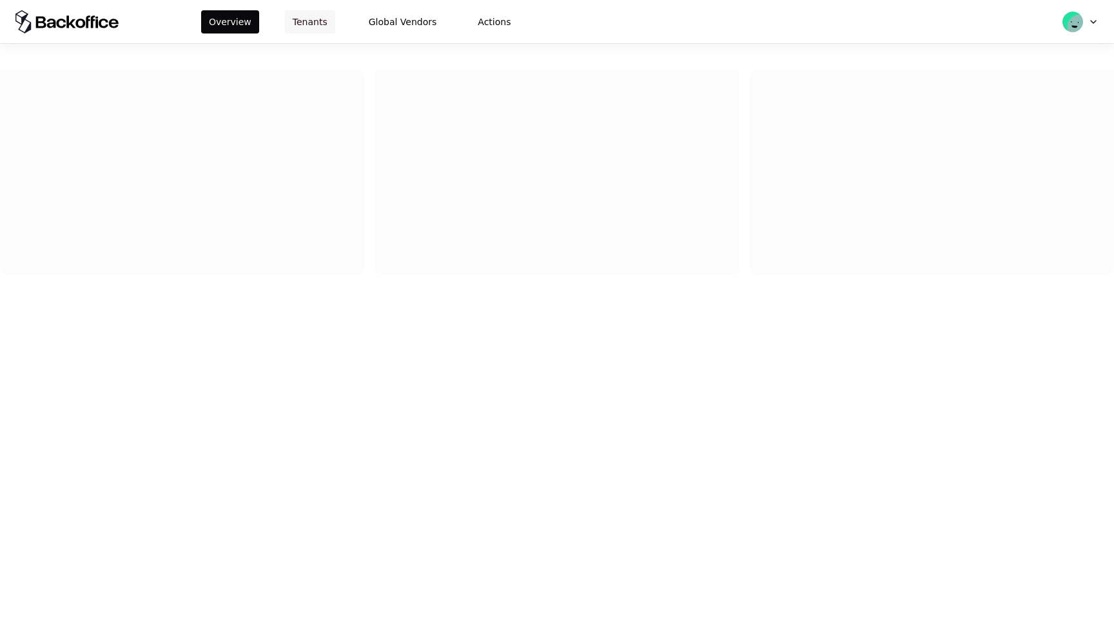
click at [313, 20] on button "Tenants" at bounding box center [310, 21] width 50 height 23
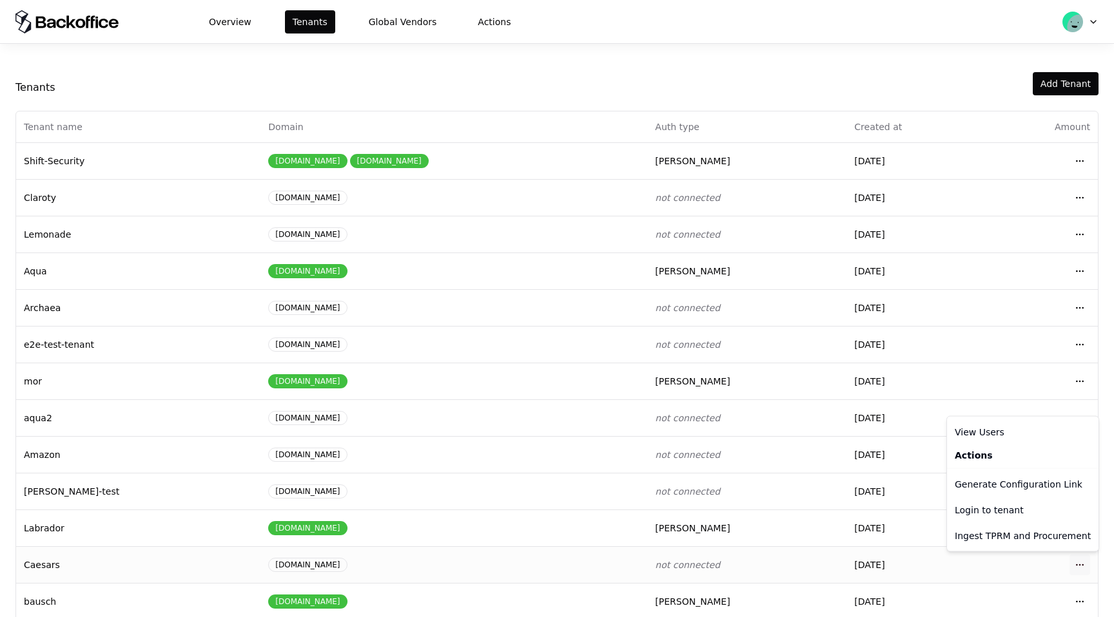
click at [1079, 565] on html "Overview Tenants Global Vendors Actions Tenants Add Tenant Tenant name Domain A…" at bounding box center [557, 308] width 1114 height 617
click at [1012, 510] on div "Login to tenant" at bounding box center [1022, 511] width 146 height 26
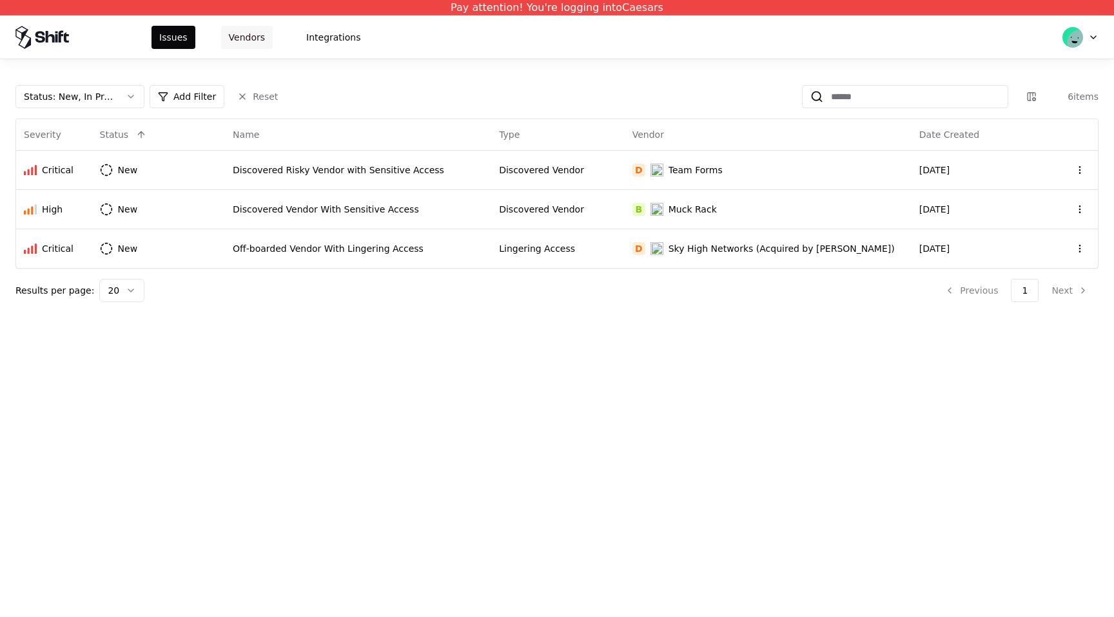
click at [255, 37] on button "Vendors" at bounding box center [247, 37] width 52 height 23
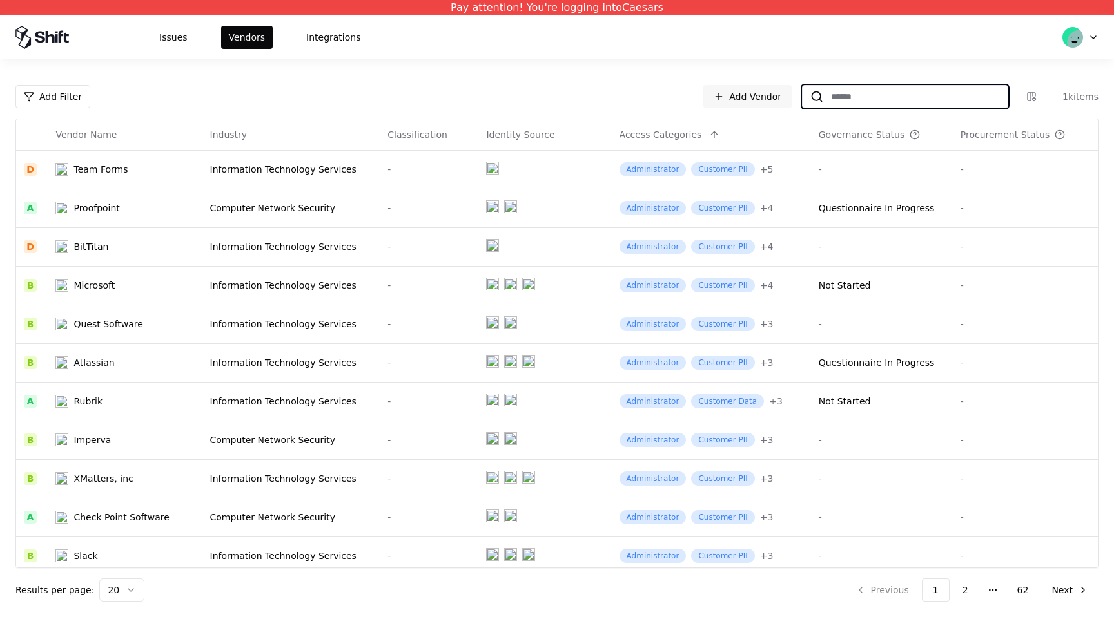
click at [925, 93] on input at bounding box center [915, 96] width 184 height 23
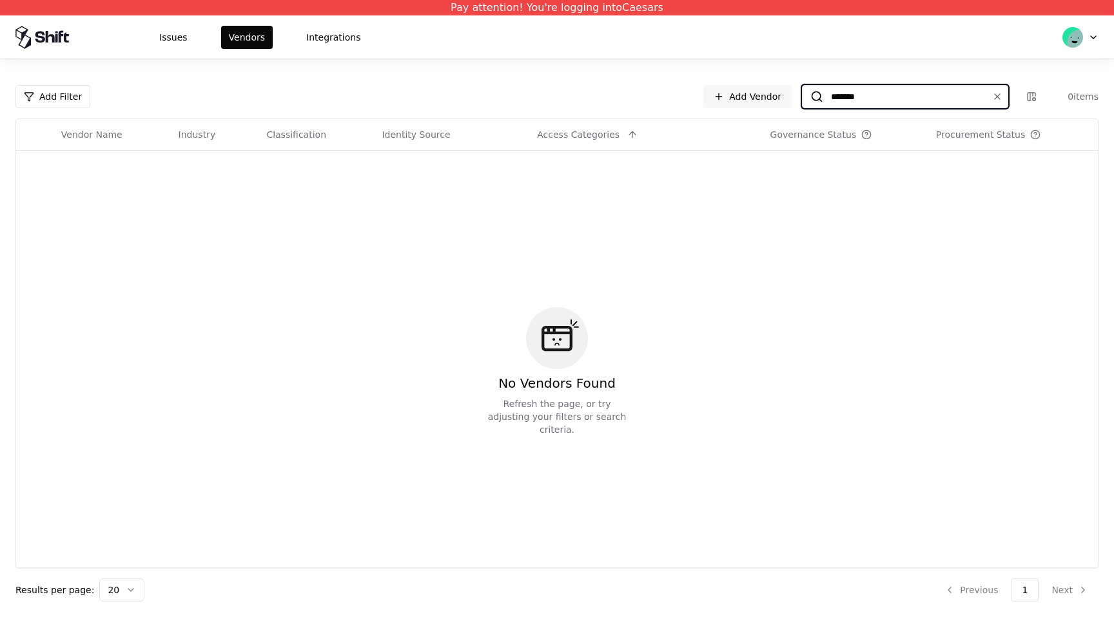
click at [898, 100] on input "*******" at bounding box center [902, 96] width 159 height 23
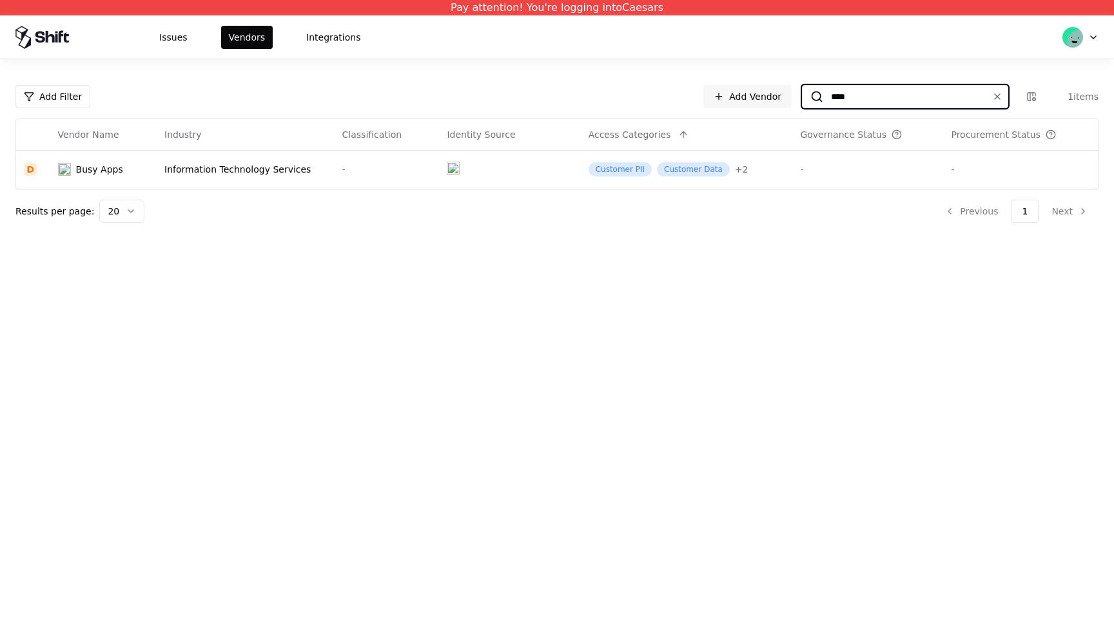
click at [857, 97] on input "****" at bounding box center [902, 96] width 159 height 23
type input "****"
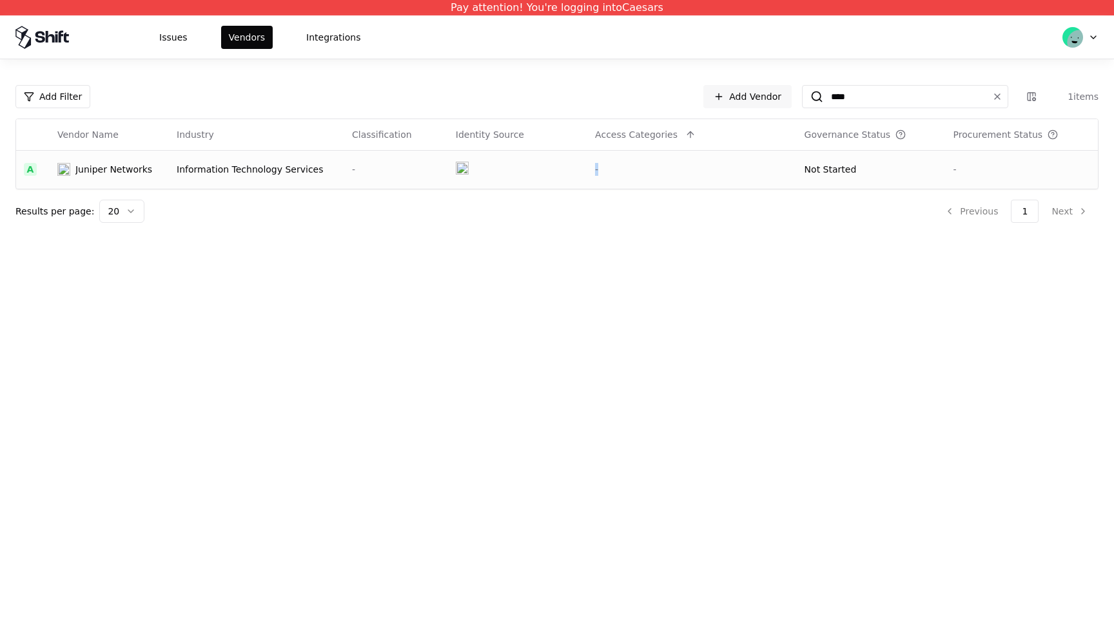
click at [796, 163] on td "-" at bounding box center [691, 169] width 209 height 39
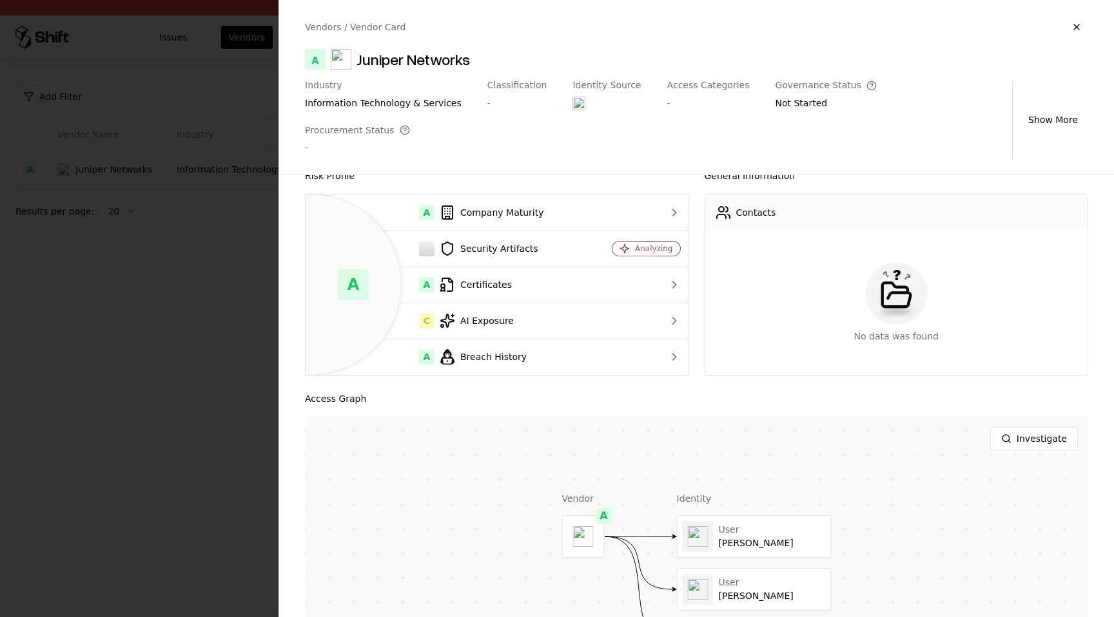
scroll to position [115, 0]
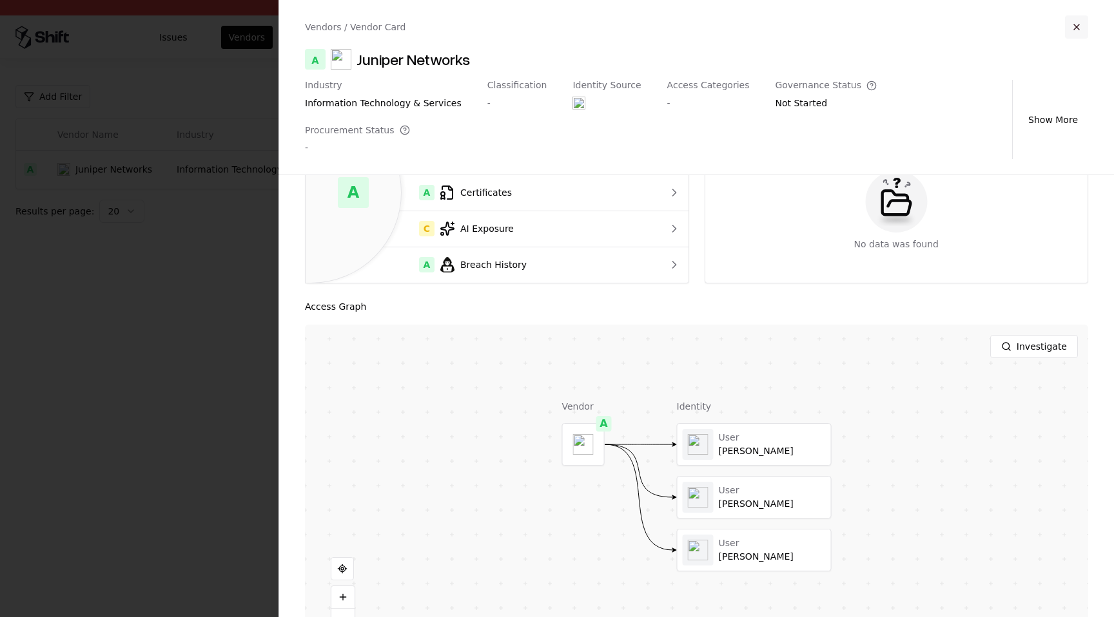
click at [1083, 26] on button "button" at bounding box center [1076, 26] width 23 height 23
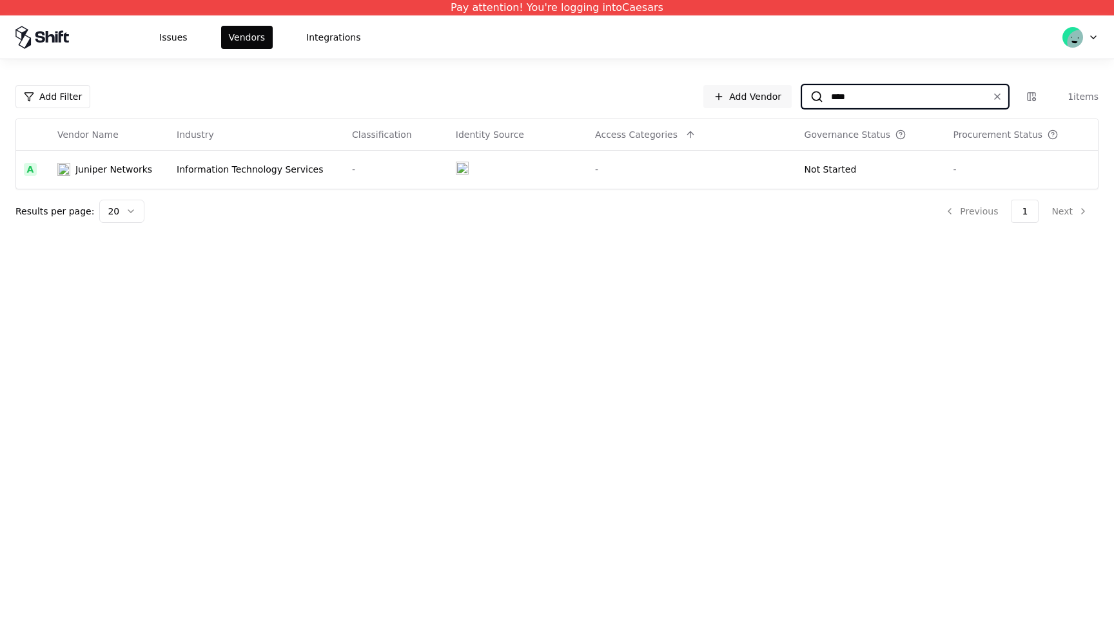
click at [930, 99] on input "****" at bounding box center [902, 96] width 159 height 23
type input "***"
click at [826, 179] on td "-" at bounding box center [870, 169] width 150 height 39
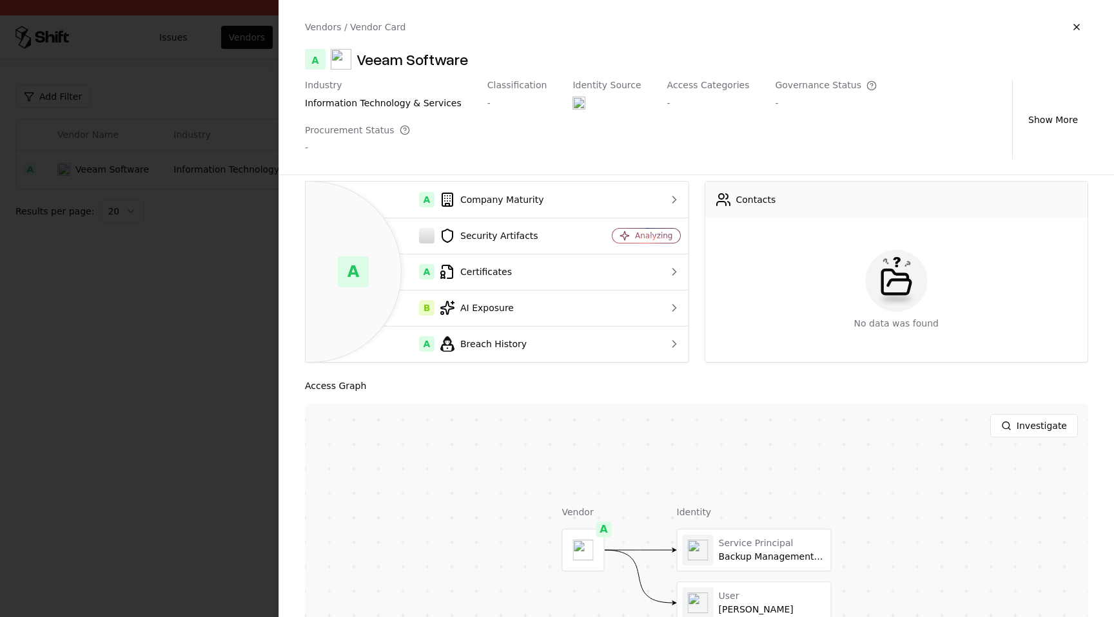
scroll to position [115, 0]
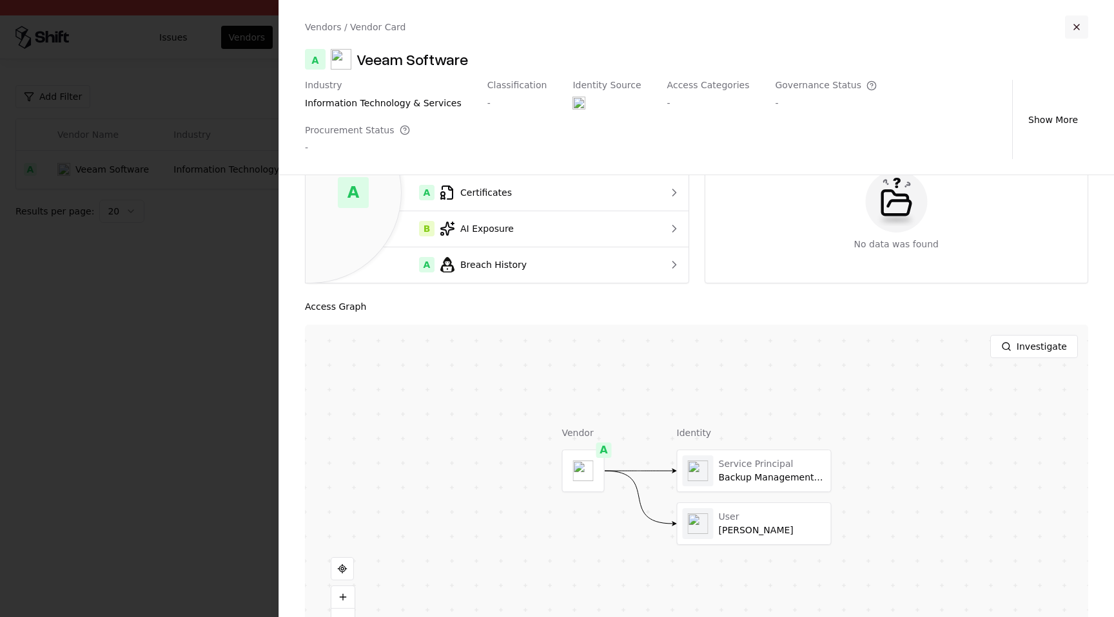
click at [1076, 22] on button "button" at bounding box center [1076, 26] width 23 height 23
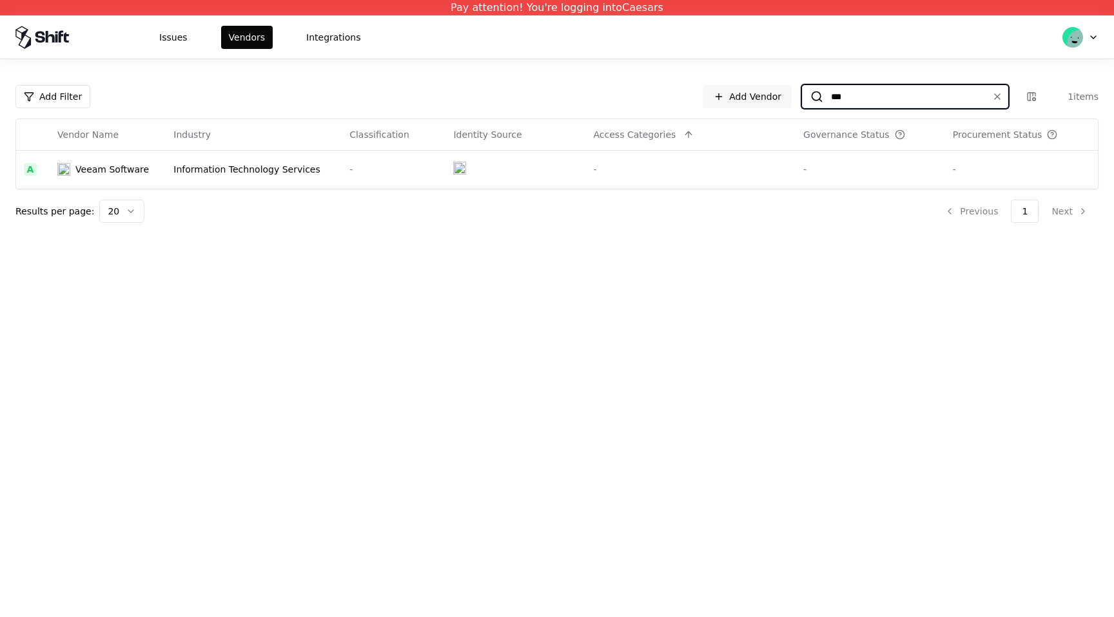
click at [926, 90] on input "***" at bounding box center [902, 96] width 159 height 23
paste input "***"
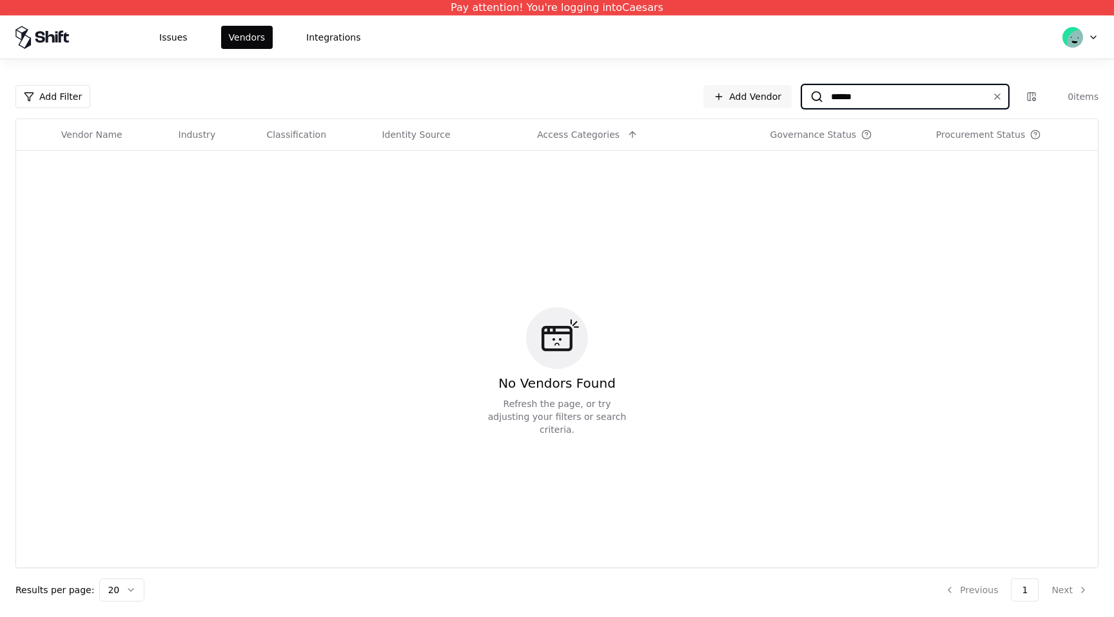
click at [883, 94] on input "******" at bounding box center [902, 96] width 159 height 23
paste input "*******"
click at [865, 101] on input "**********" at bounding box center [902, 96] width 159 height 23
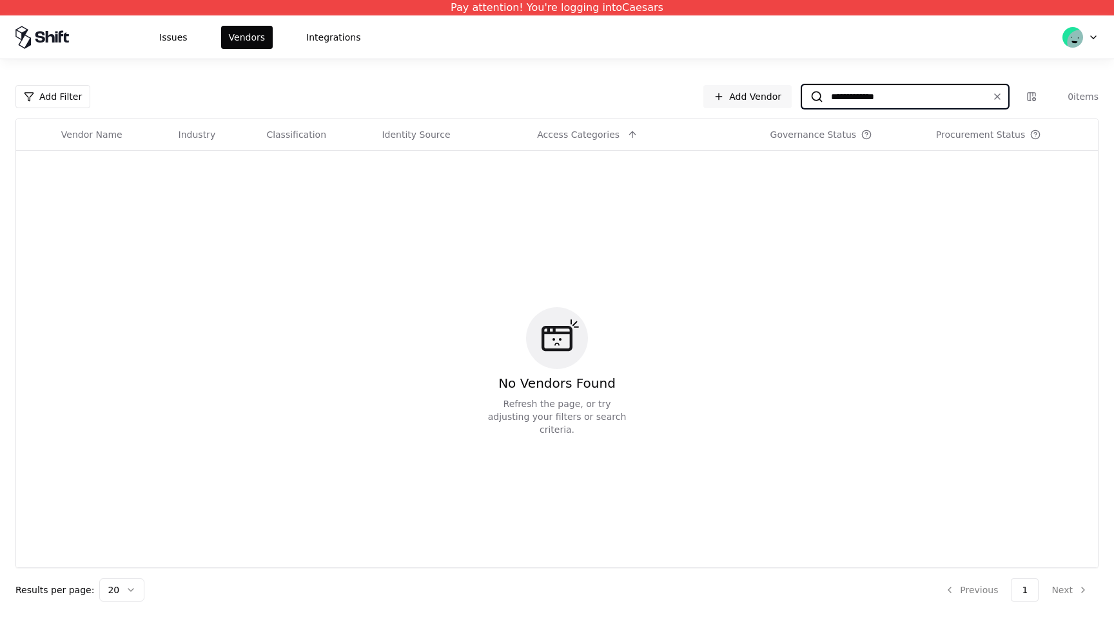
click at [865, 101] on input "**********" at bounding box center [902, 96] width 159 height 23
paste input "**"
click at [889, 93] on input "**********" at bounding box center [902, 96] width 159 height 23
click at [880, 93] on input "******" at bounding box center [902, 96] width 159 height 23
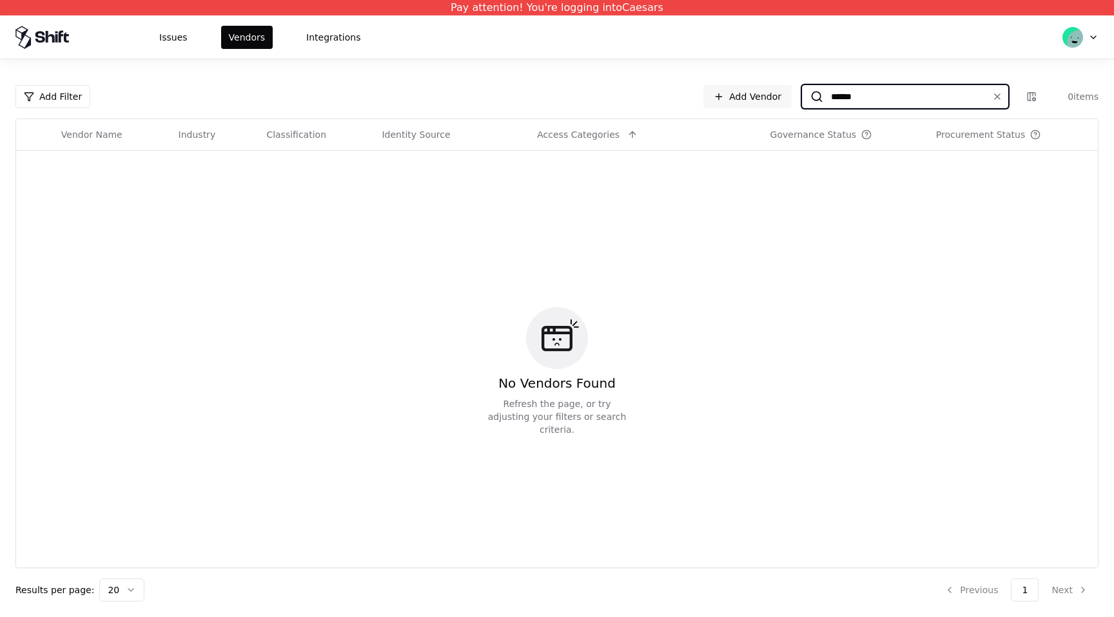
click at [880, 93] on input "******" at bounding box center [902, 96] width 159 height 23
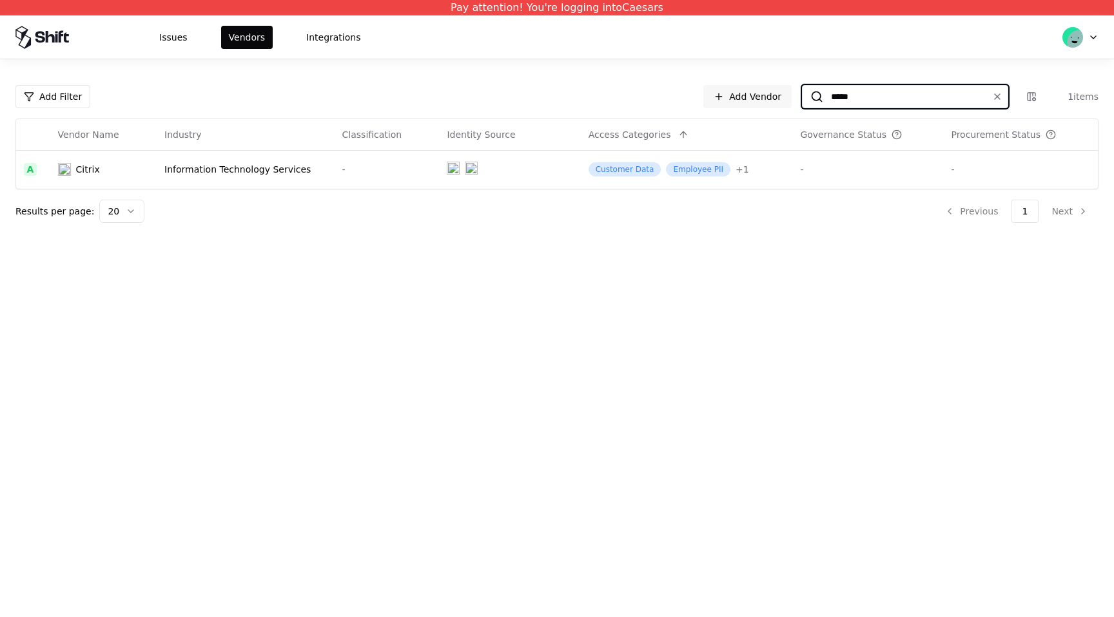
type input "*****"
click at [419, 190] on div "Add Filter Add Vendor ***** 1 items Vendor Name Industry Classification Identit…" at bounding box center [556, 154] width 1083 height 138
click at [412, 171] on div "-" at bounding box center [387, 169] width 90 height 13
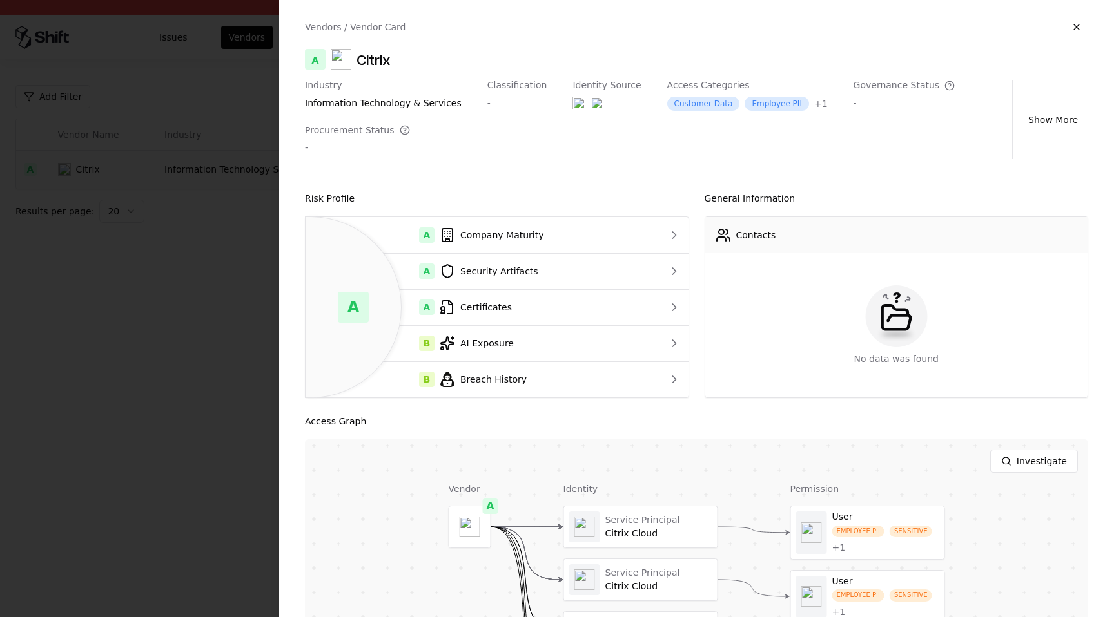
click at [0, 0] on button at bounding box center [0, 0] width 0 height 0
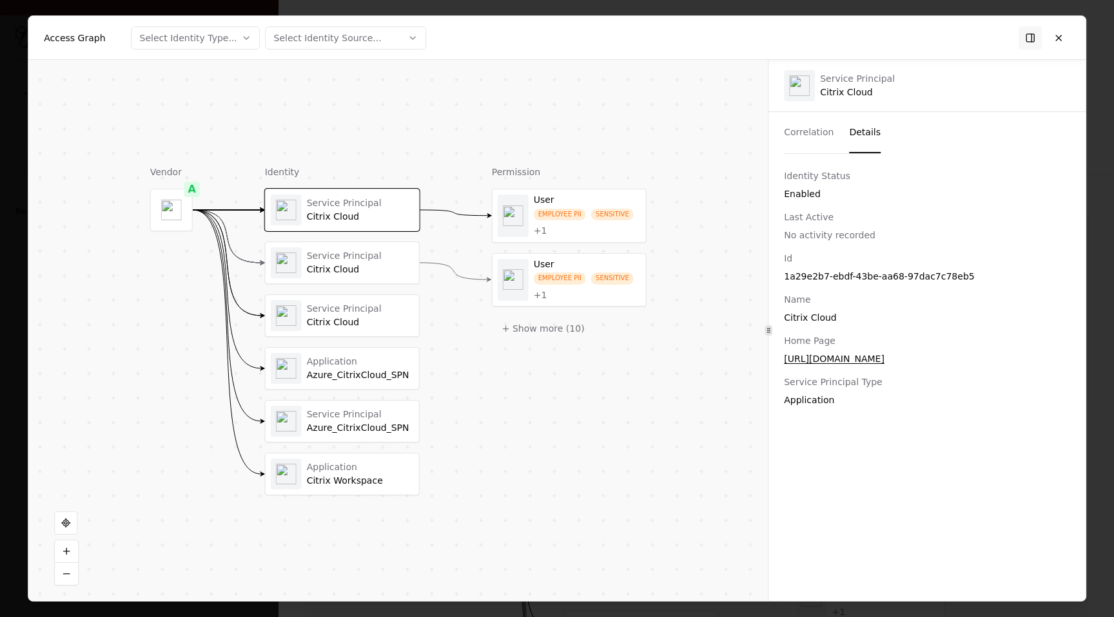
click at [862, 135] on button "Details" at bounding box center [865, 132] width 32 height 41
click at [354, 331] on div "Service Principal Citrix Cloud" at bounding box center [343, 315] width 153 height 41
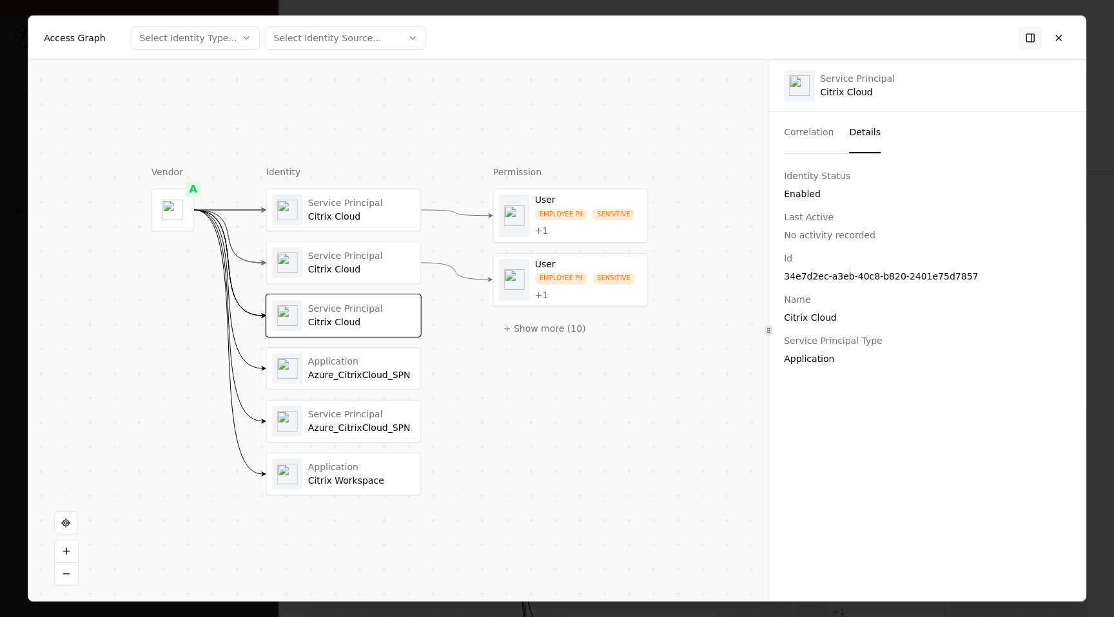
click at [377, 269] on div "Citrix Cloud" at bounding box center [361, 270] width 107 height 12
click at [1061, 39] on button at bounding box center [1058, 37] width 23 height 23
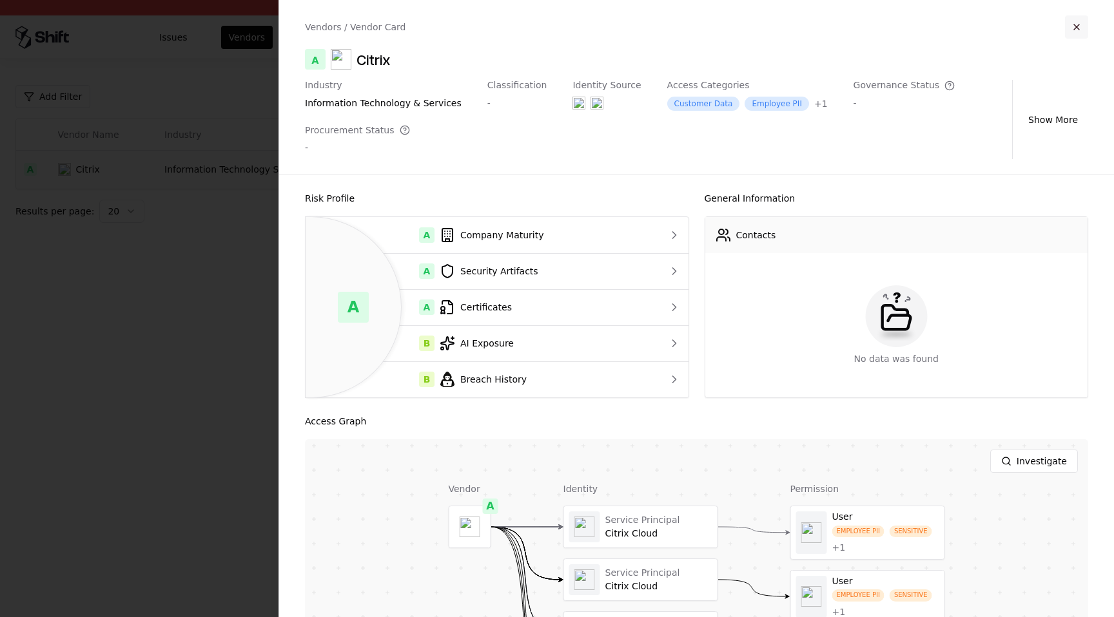
click at [1074, 32] on button "button" at bounding box center [1076, 26] width 23 height 23
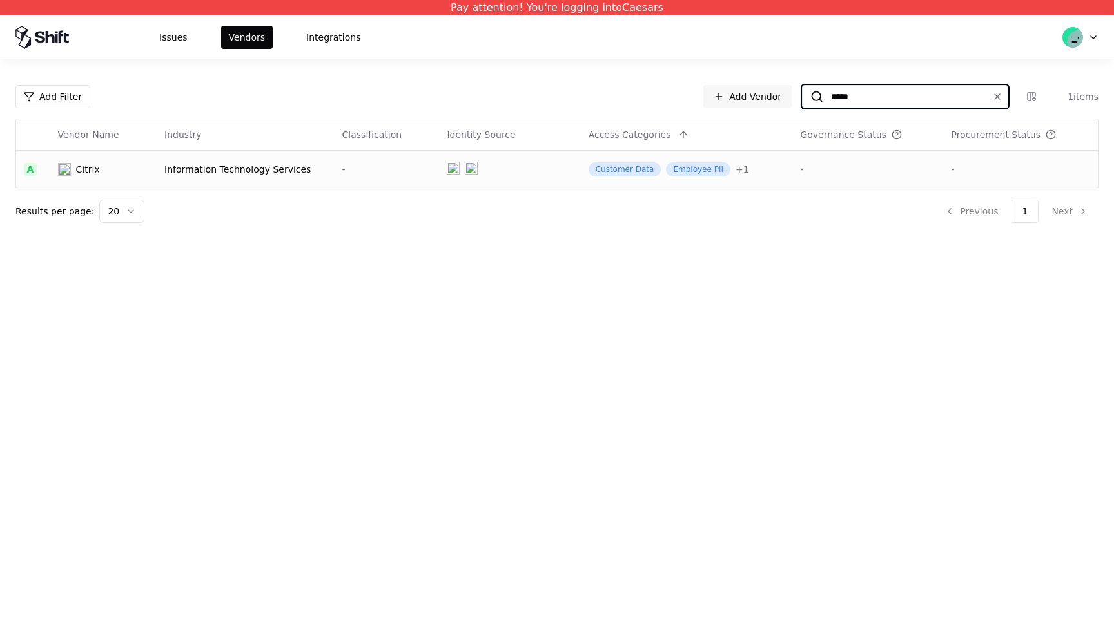
click at [922, 88] on input "*****" at bounding box center [902, 96] width 159 height 23
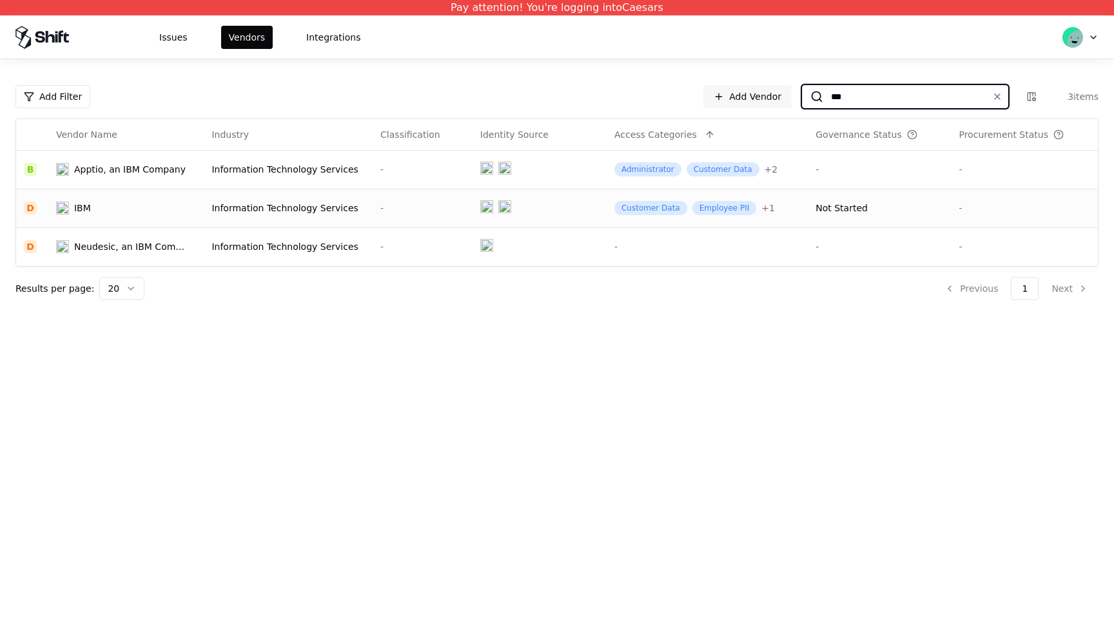
type input "***"
click at [610, 209] on td "Customer Data Employee PII + 1" at bounding box center [707, 208] width 201 height 39
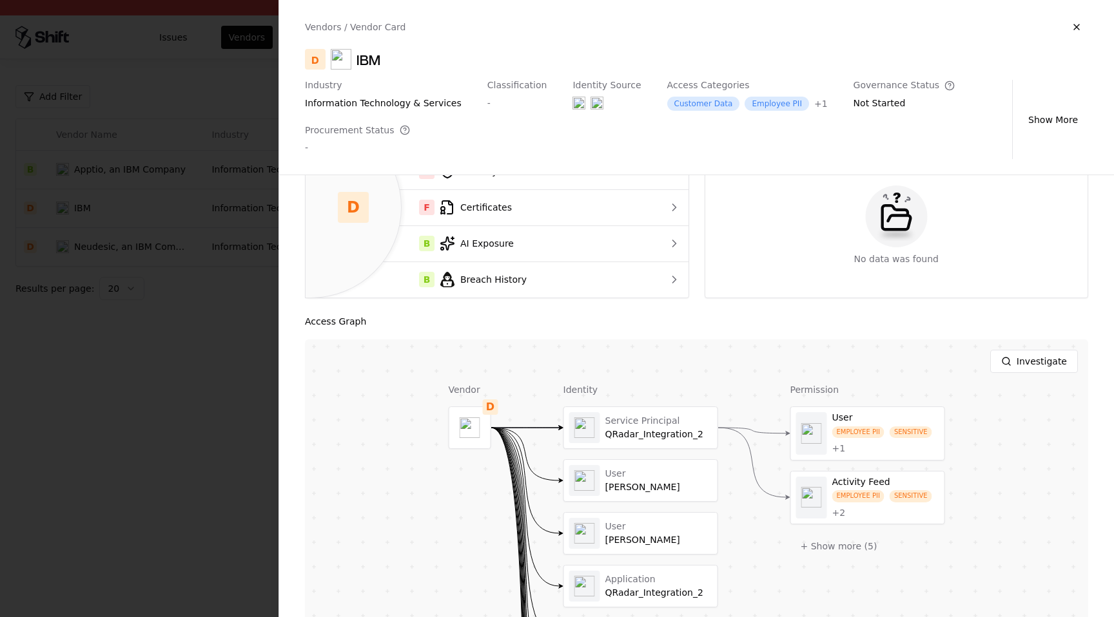
scroll to position [353, 0]
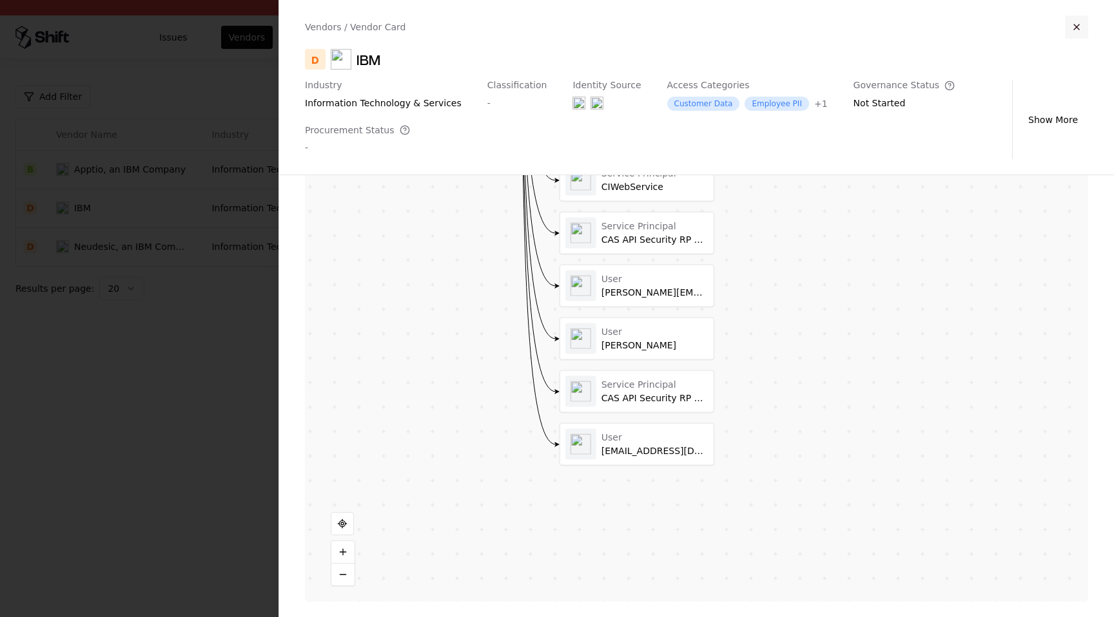
click at [1076, 24] on button "button" at bounding box center [1076, 26] width 23 height 23
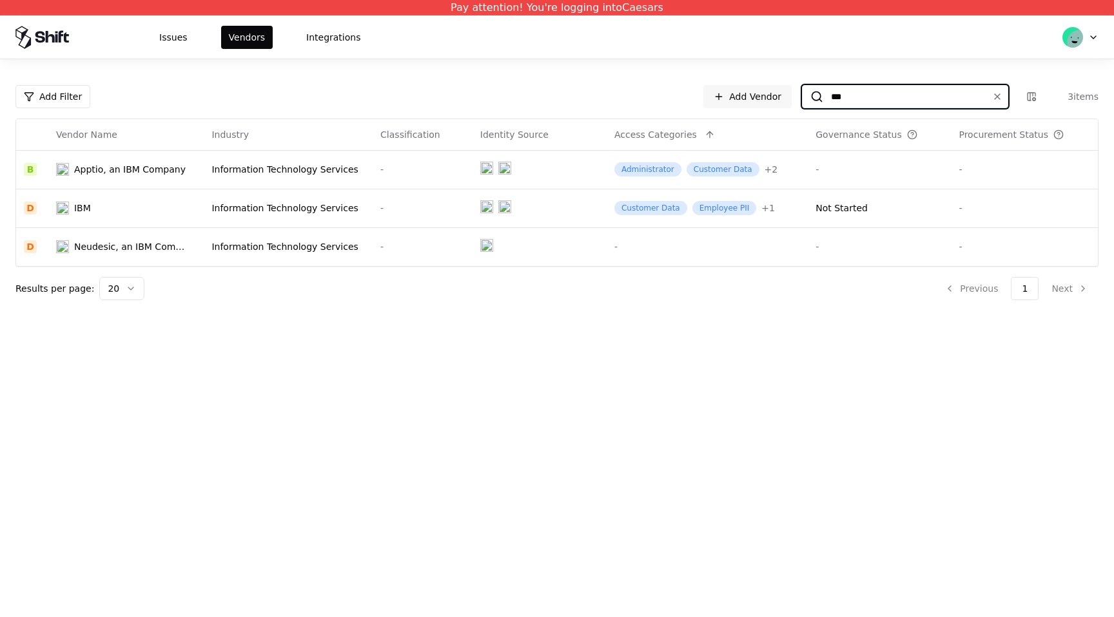
click at [865, 104] on input "***" at bounding box center [902, 96] width 159 height 23
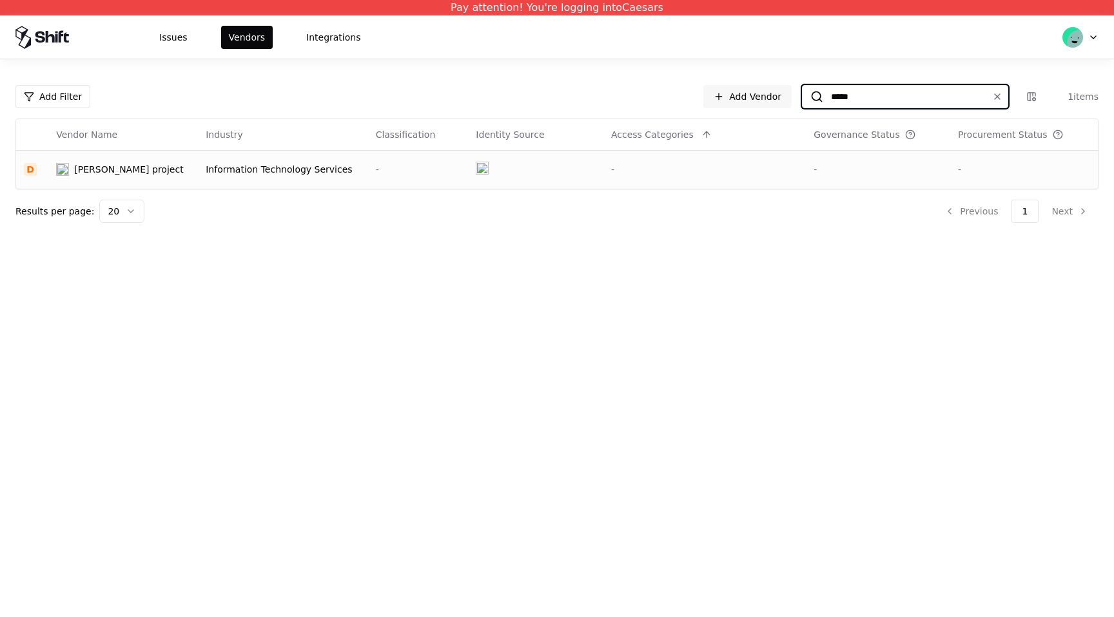
type input "*****"
click at [790, 182] on td "-" at bounding box center [704, 169] width 202 height 39
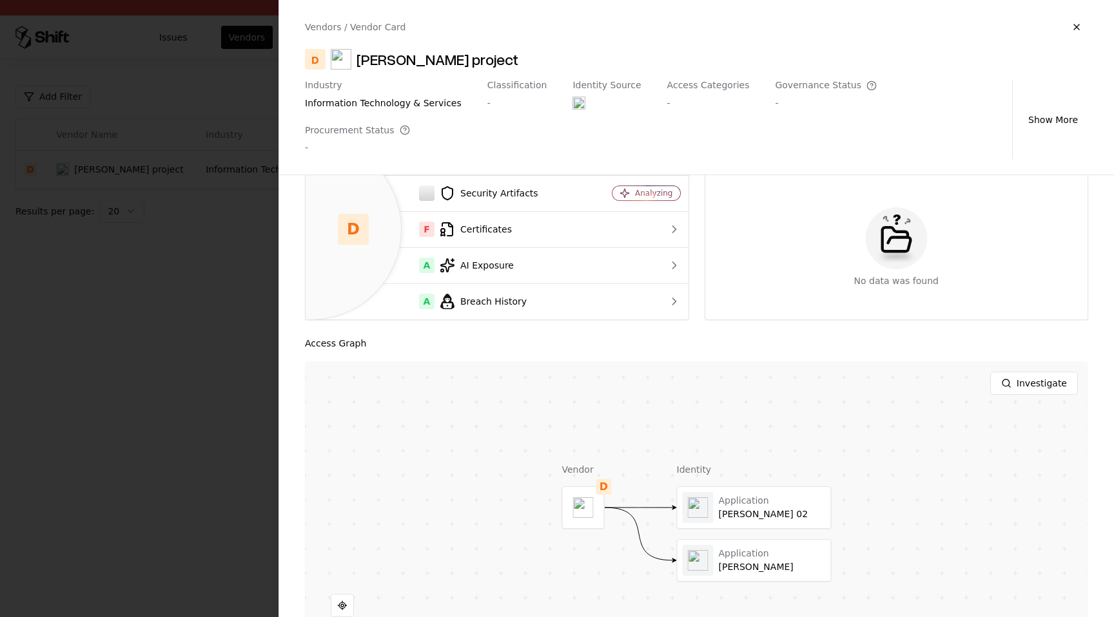
scroll to position [115, 0]
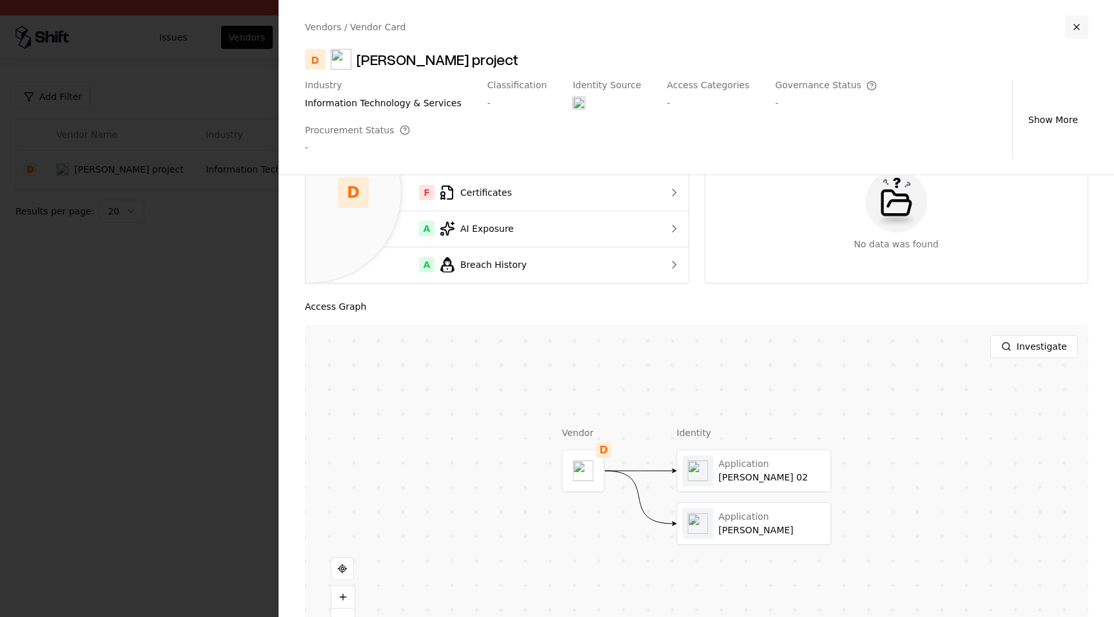
click at [1071, 30] on button "button" at bounding box center [1076, 26] width 23 height 23
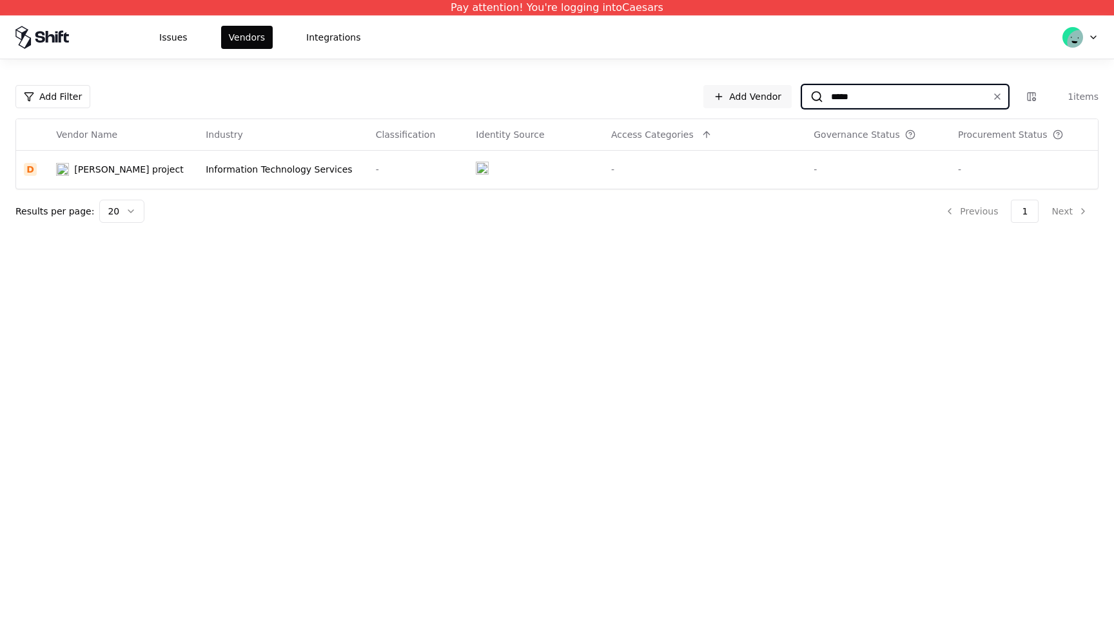
click at [953, 98] on input "*****" at bounding box center [902, 96] width 159 height 23
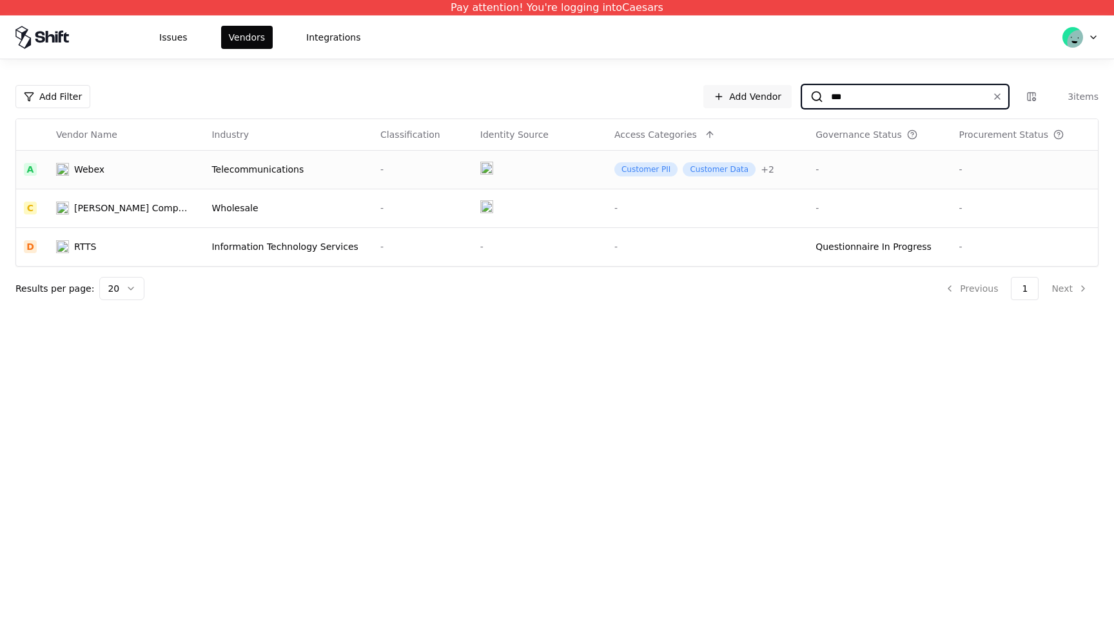
type input "***"
click at [872, 172] on div "-" at bounding box center [879, 169] width 128 height 13
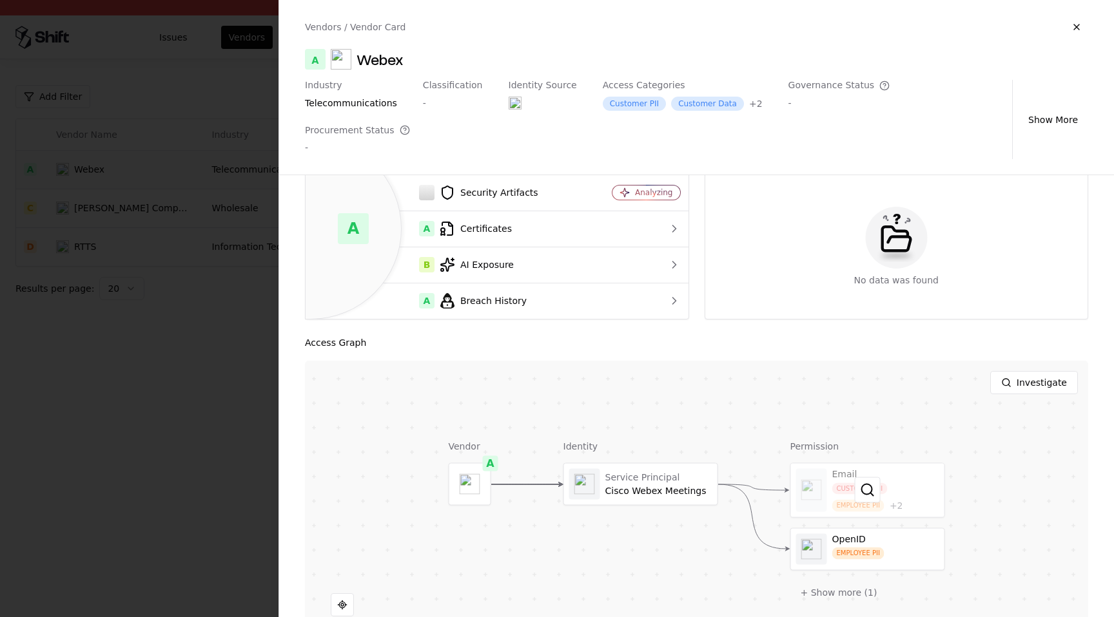
scroll to position [80, 0]
click at [833, 579] on button "+ Show more ( 1 )" at bounding box center [838, 590] width 97 height 23
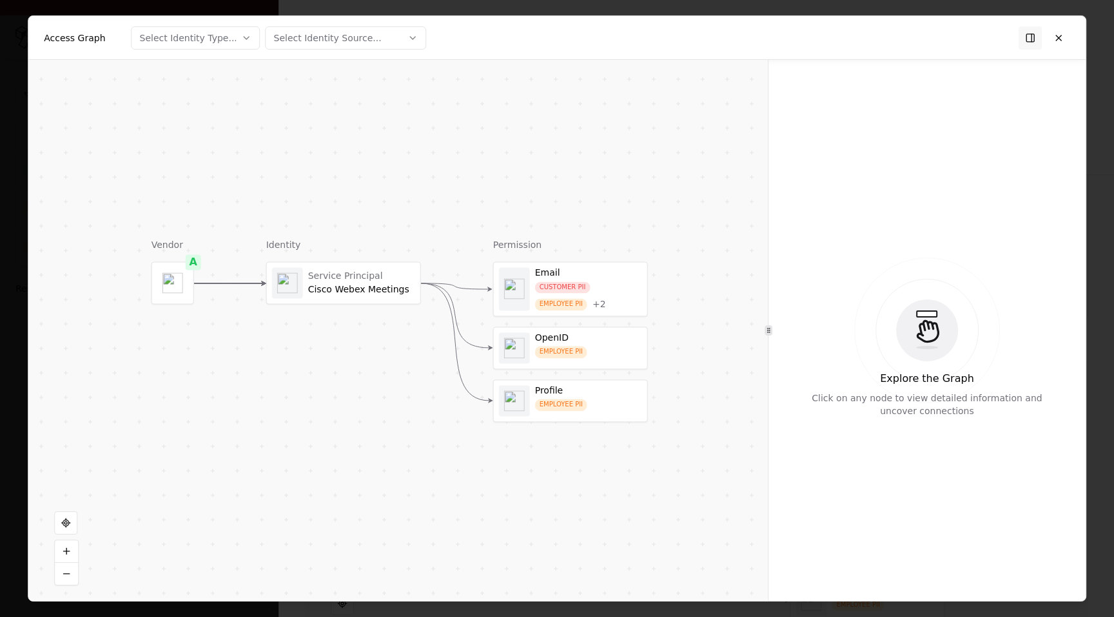
click at [608, 287] on div "CUSTOMER PII EMPLOYEE PII + 2" at bounding box center [588, 296] width 107 height 29
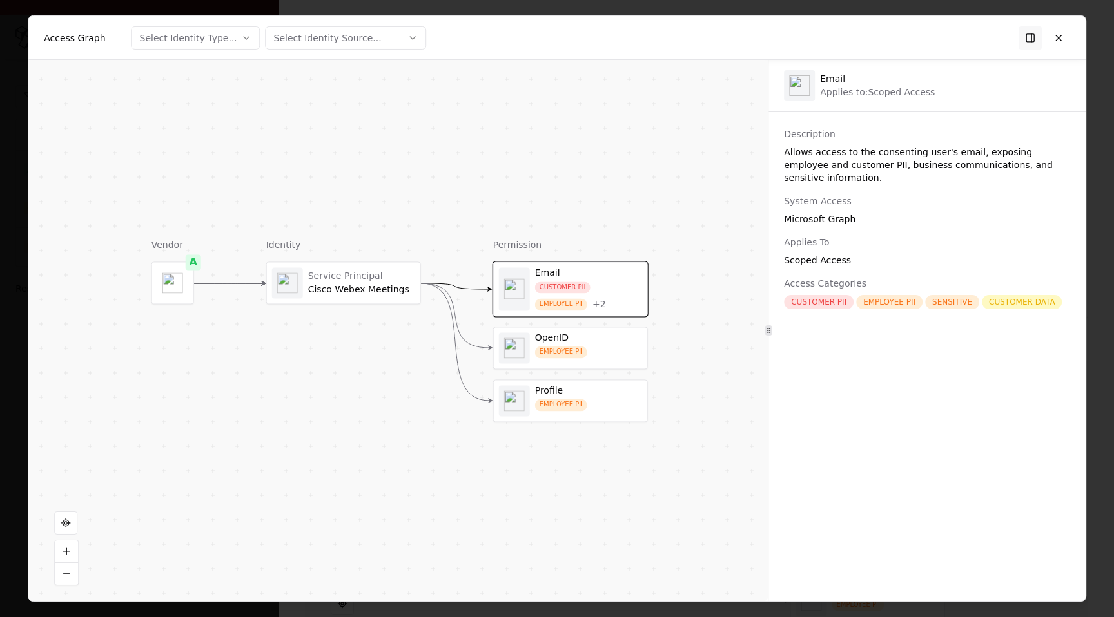
click at [608, 339] on div "OpenID" at bounding box center [588, 339] width 107 height 12
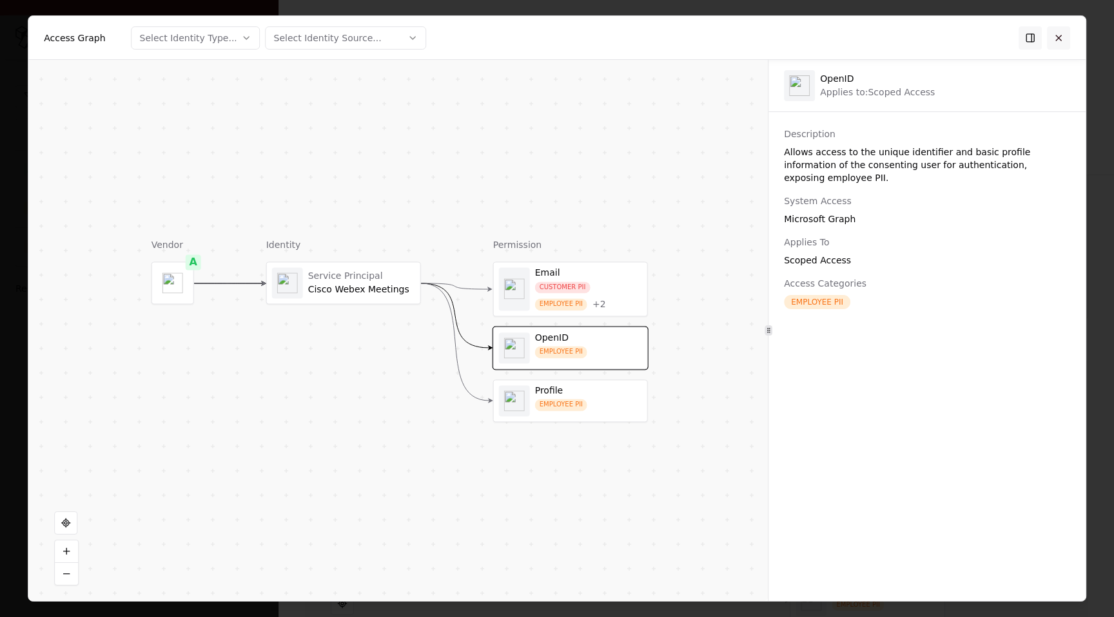
click at [1057, 41] on button at bounding box center [1058, 37] width 23 height 23
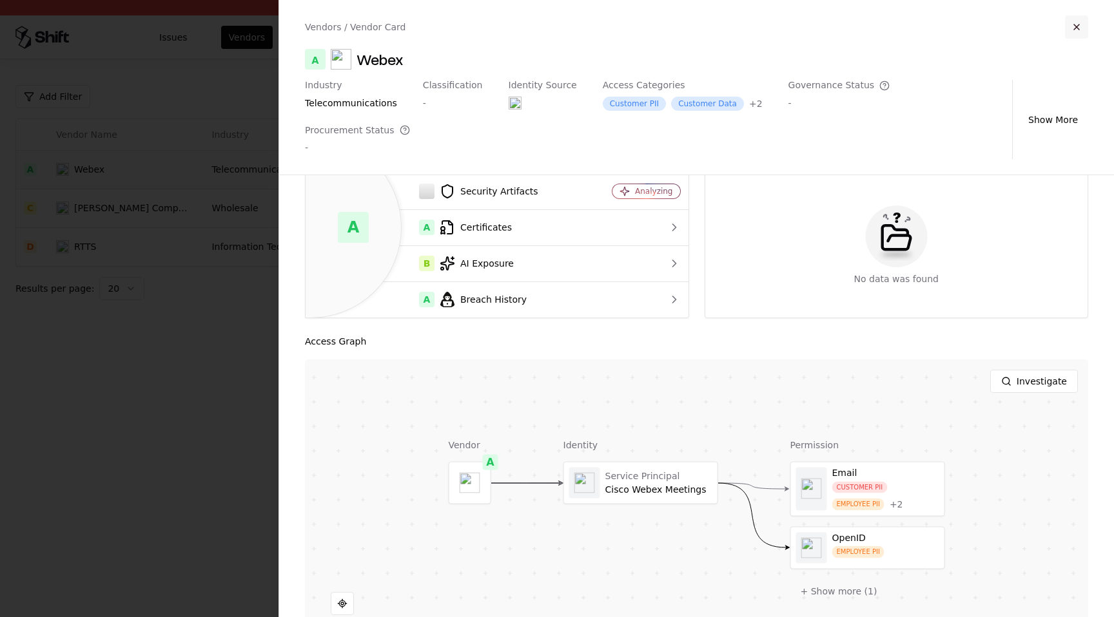
click at [1070, 20] on button "button" at bounding box center [1076, 26] width 23 height 23
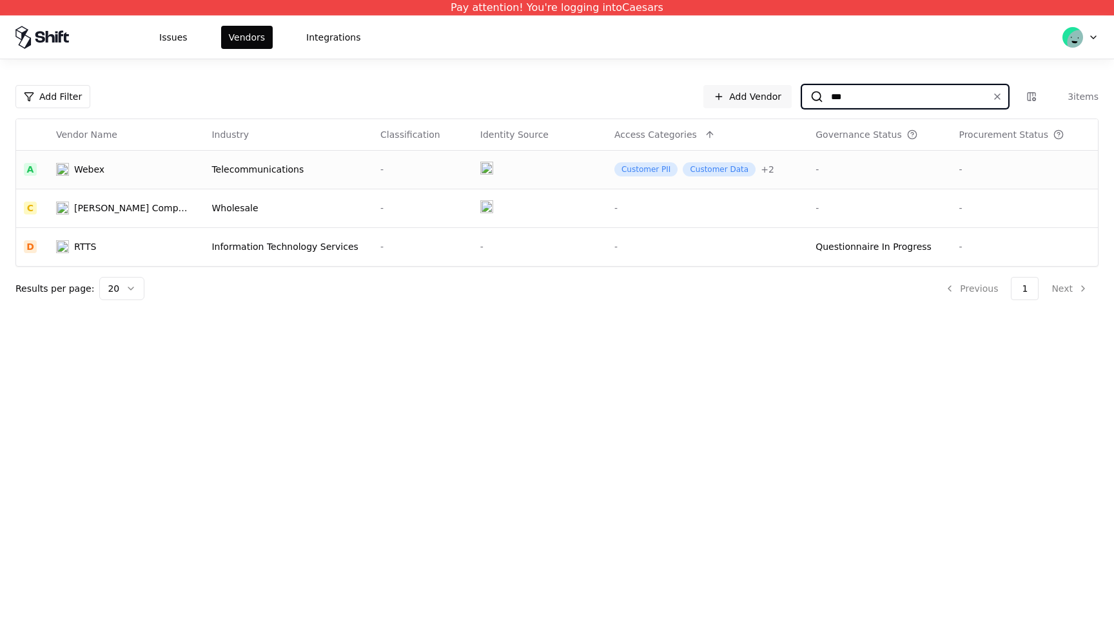
click at [958, 98] on input "***" at bounding box center [902, 96] width 159 height 23
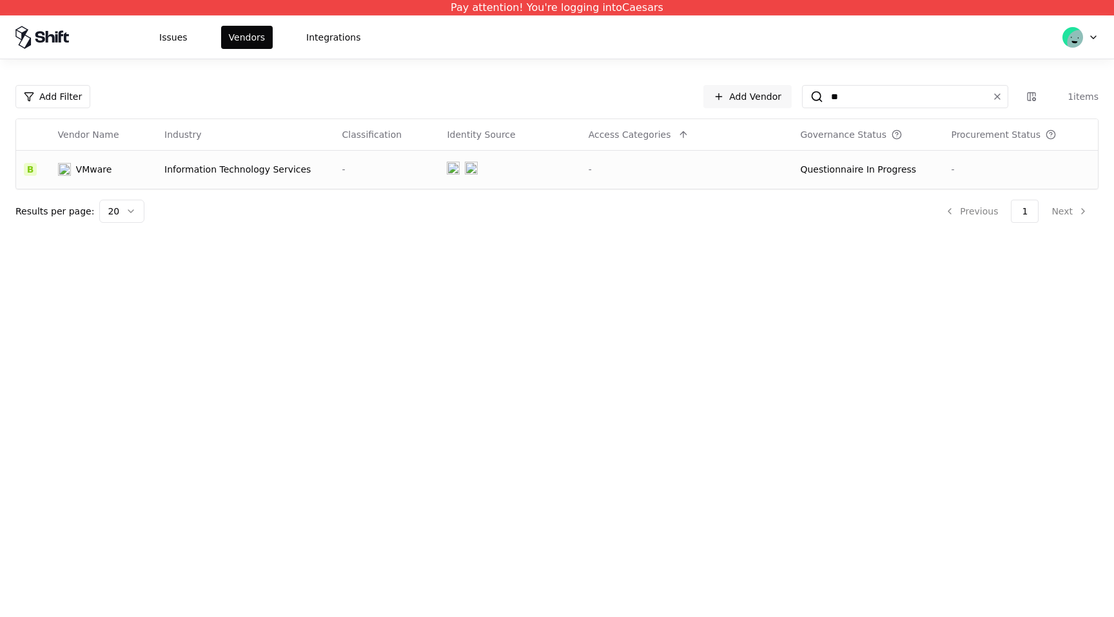
click at [617, 179] on td "-" at bounding box center [687, 169] width 212 height 39
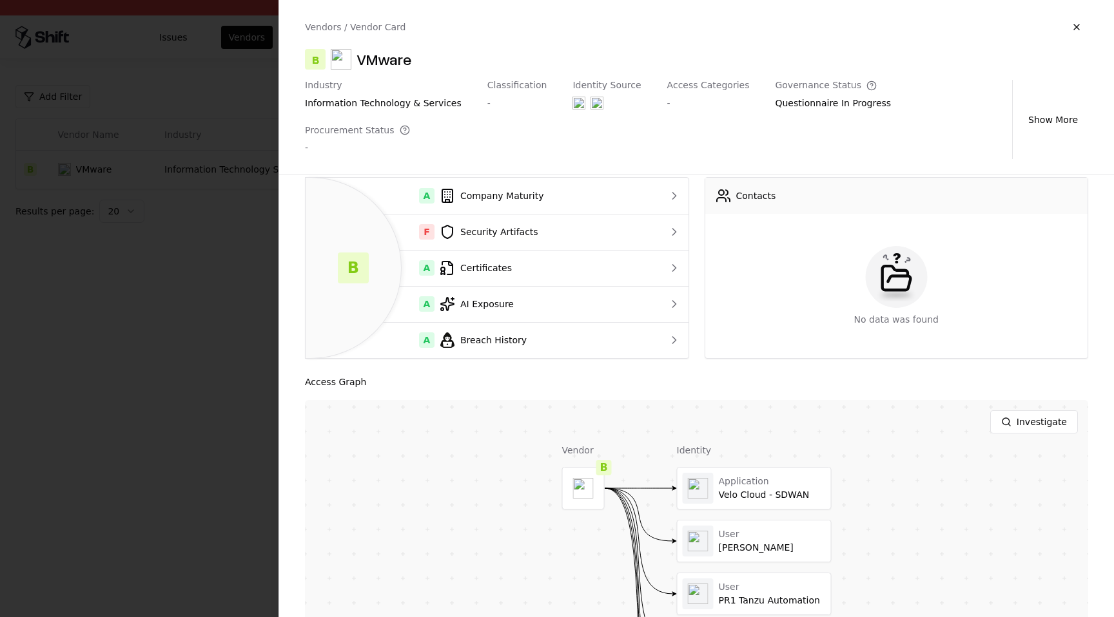
scroll to position [175, 0]
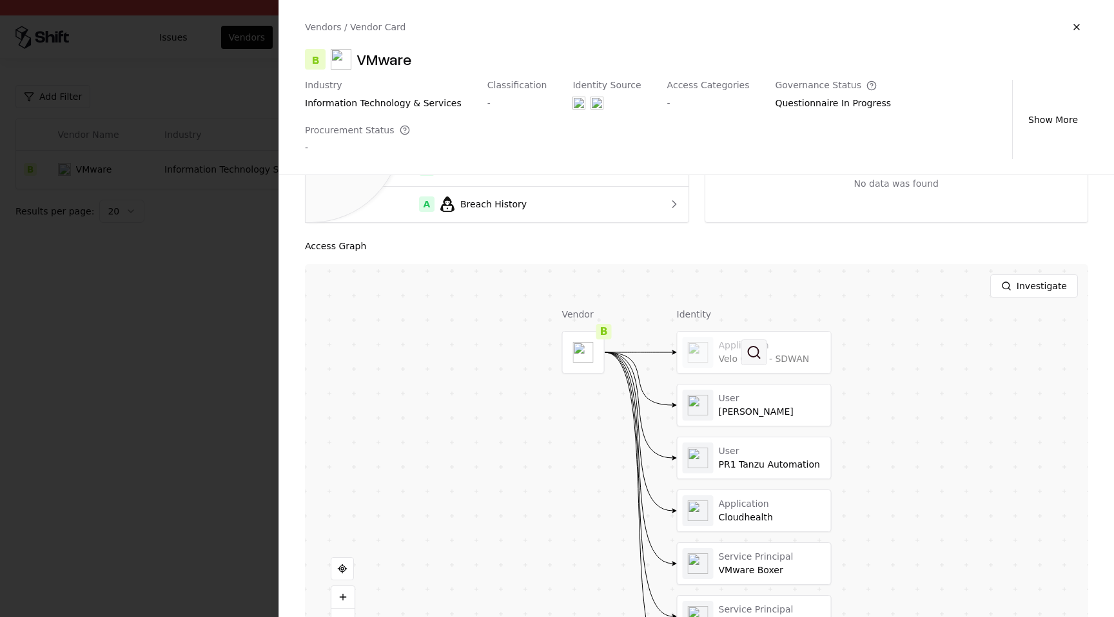
click at [754, 340] on button at bounding box center [754, 353] width 26 height 26
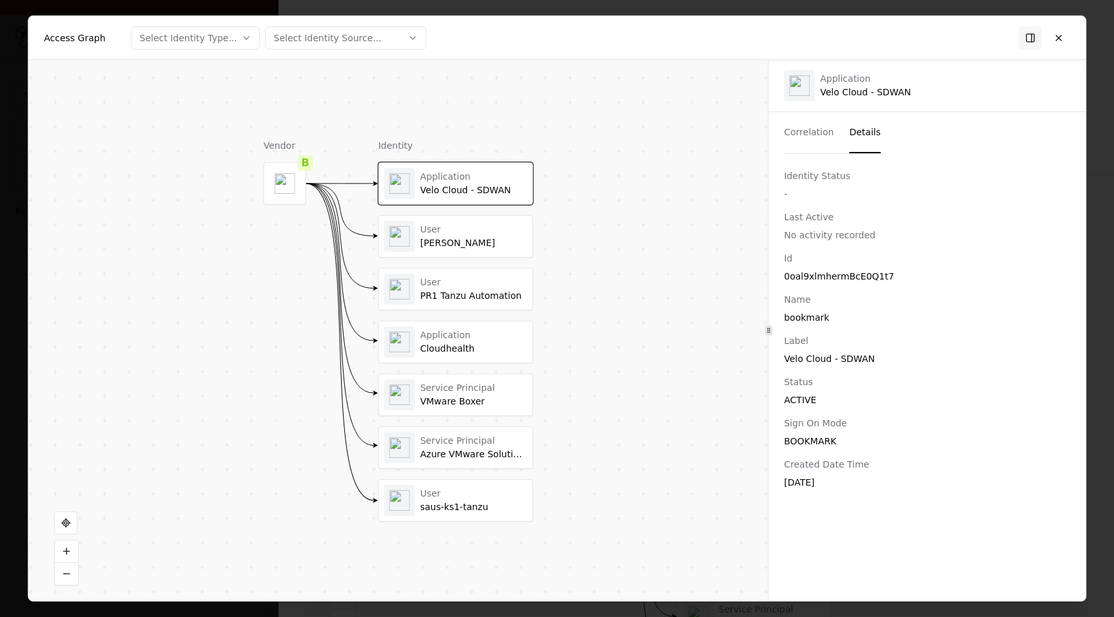
click at [875, 131] on button "Details" at bounding box center [865, 132] width 32 height 41
click at [1064, 37] on button at bounding box center [1058, 37] width 23 height 23
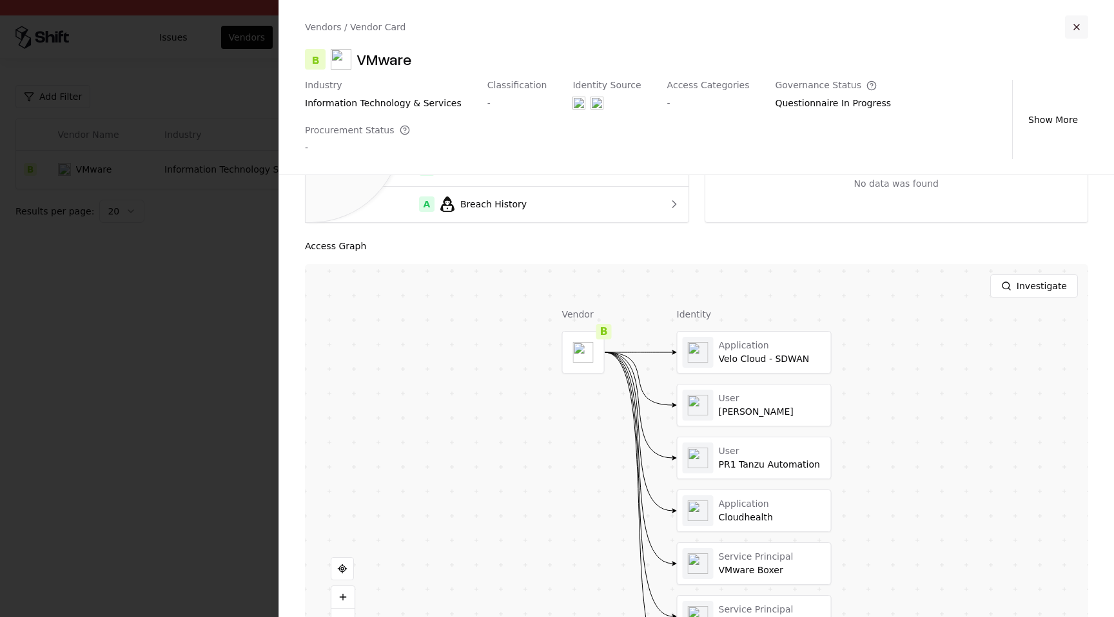
click at [1085, 23] on button "button" at bounding box center [1076, 26] width 23 height 23
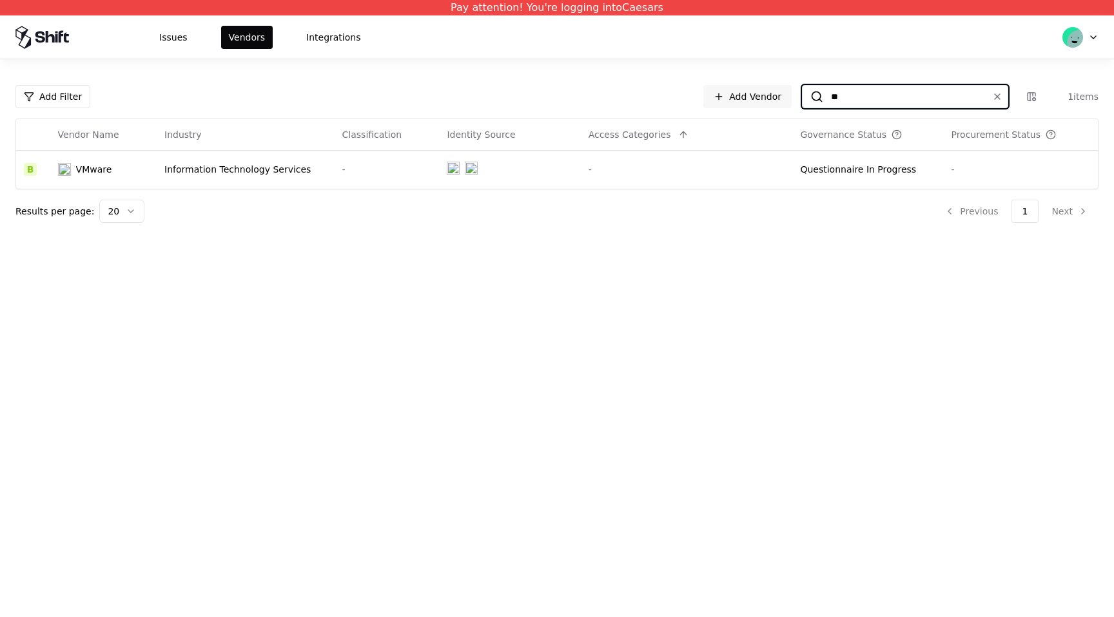
click at [924, 101] on input "**" at bounding box center [902, 96] width 159 height 23
paste input "*******"
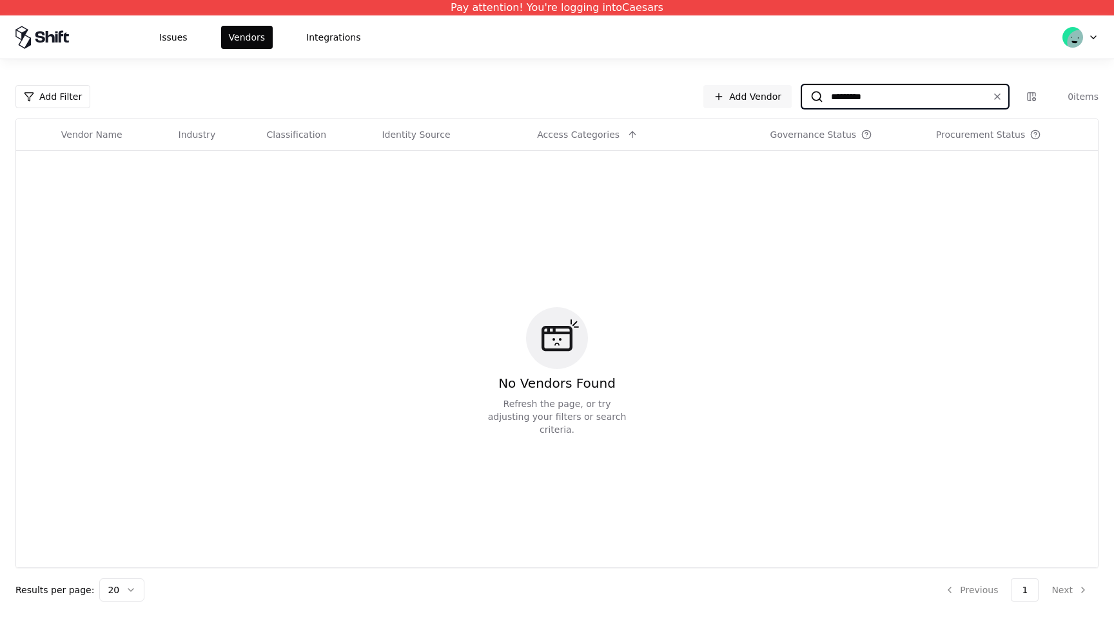
click at [904, 94] on input "*********" at bounding box center [902, 96] width 159 height 23
paste input
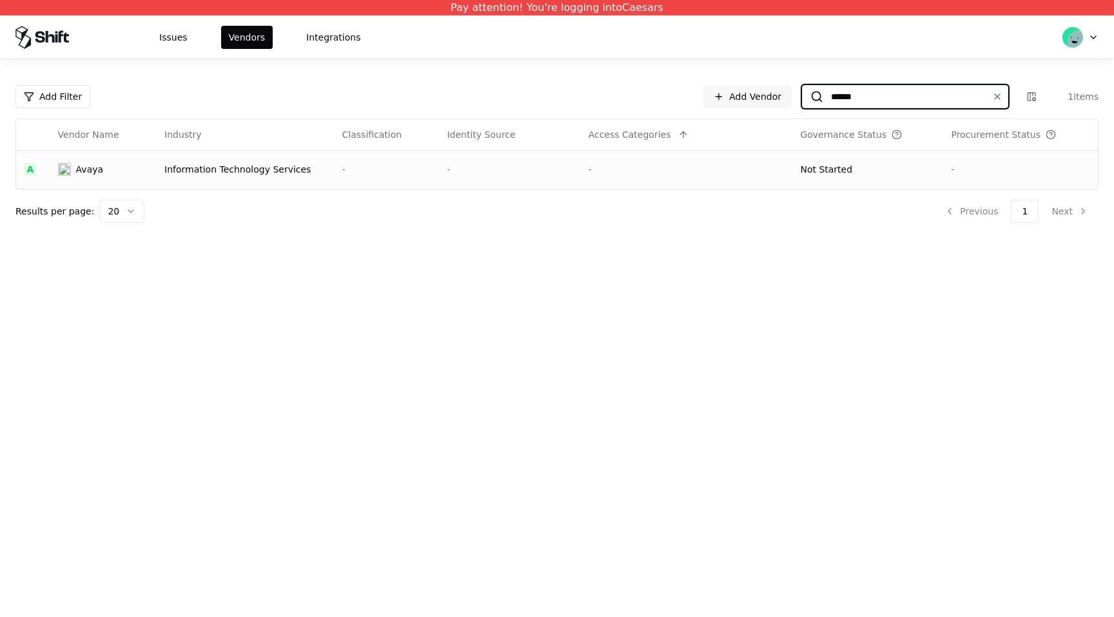
type input "*****"
click at [878, 169] on div "Not Started" at bounding box center [867, 169] width 135 height 13
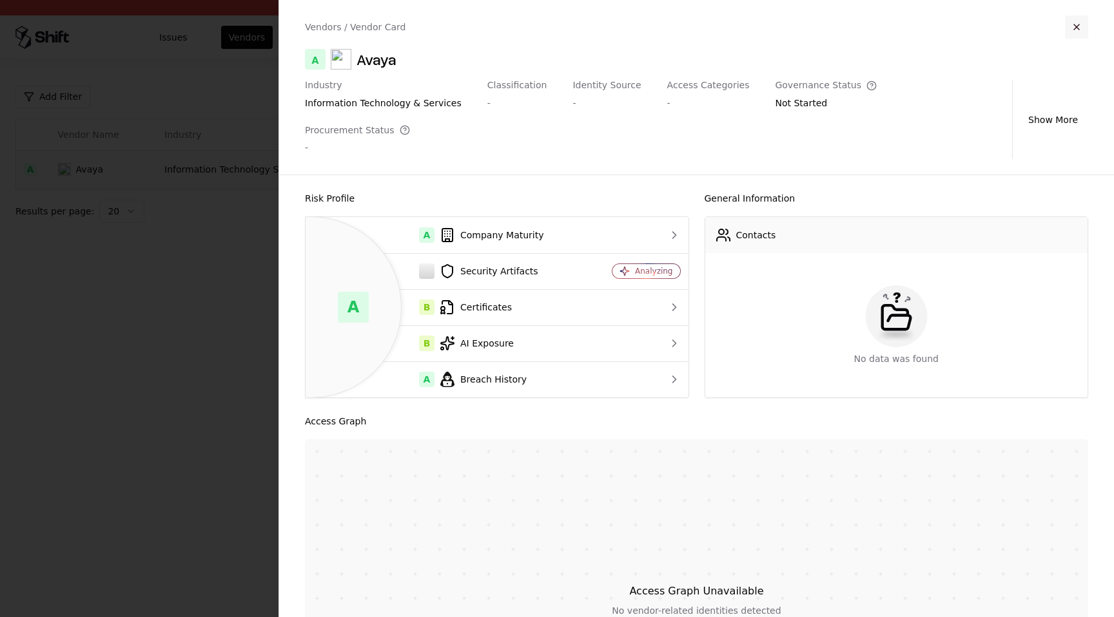
click at [1073, 22] on button "button" at bounding box center [1076, 26] width 23 height 23
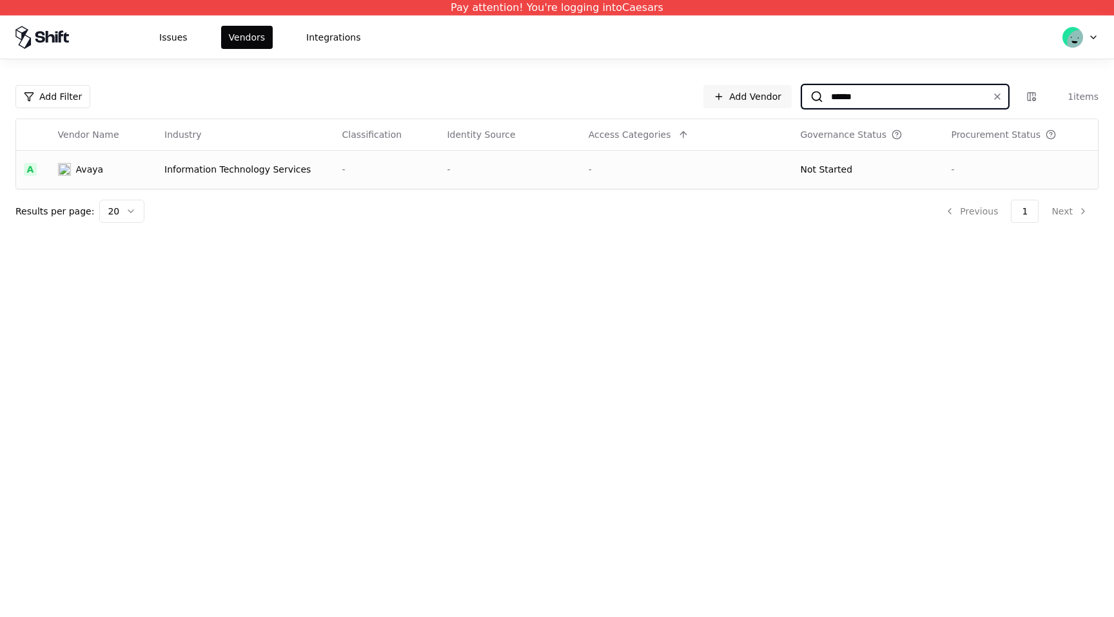
click at [926, 95] on input "*****" at bounding box center [902, 96] width 159 height 23
paste input "******"
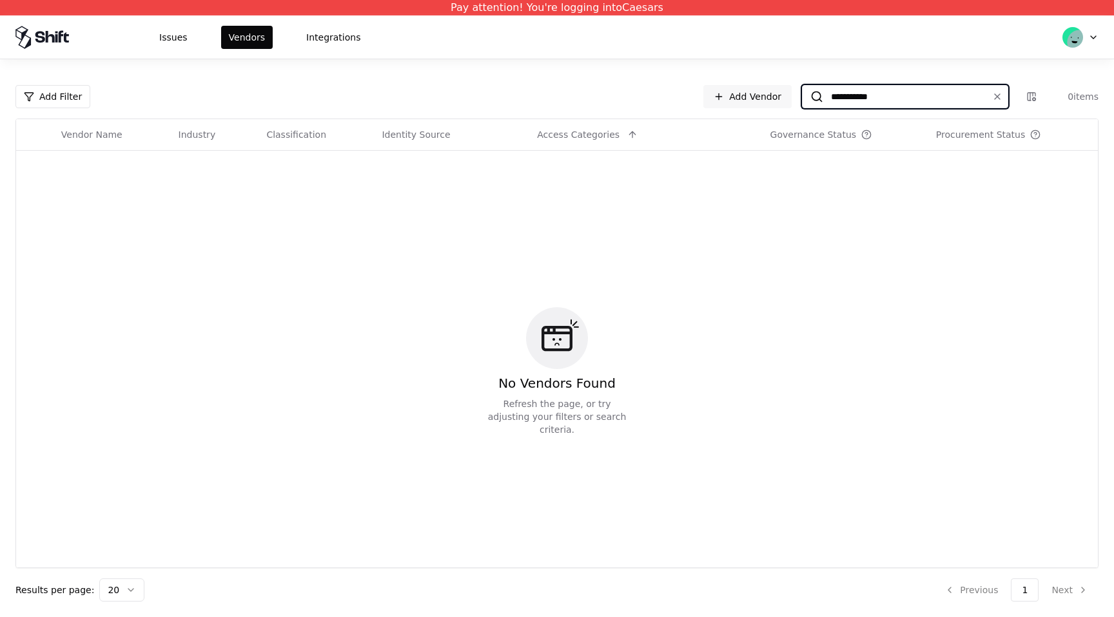
click at [926, 95] on input "**********" at bounding box center [902, 96] width 159 height 23
click at [890, 99] on input "******" at bounding box center [902, 96] width 159 height 23
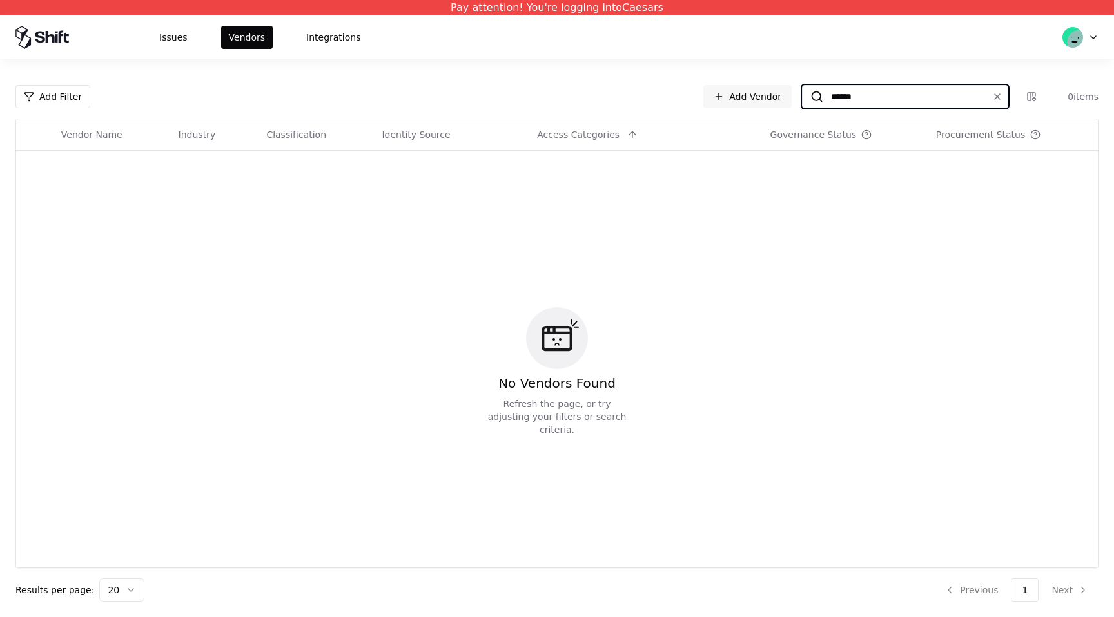
paste input
click at [902, 90] on input "***" at bounding box center [902, 96] width 159 height 23
paste input "***"
click at [852, 105] on input "******" at bounding box center [902, 96] width 159 height 23
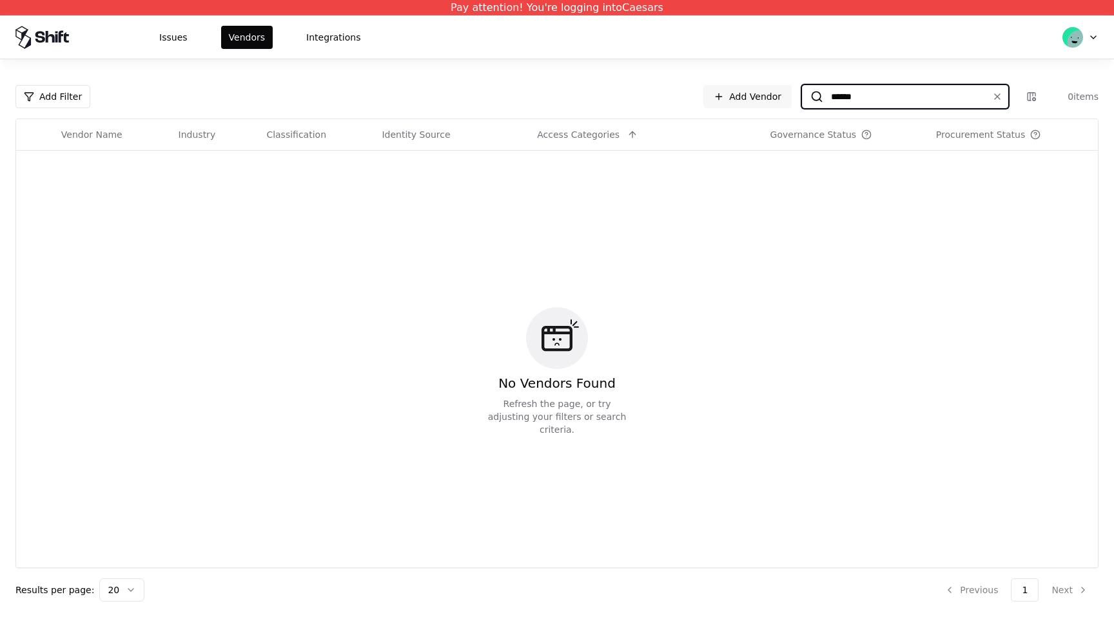
click at [852, 105] on input "******" at bounding box center [902, 96] width 159 height 23
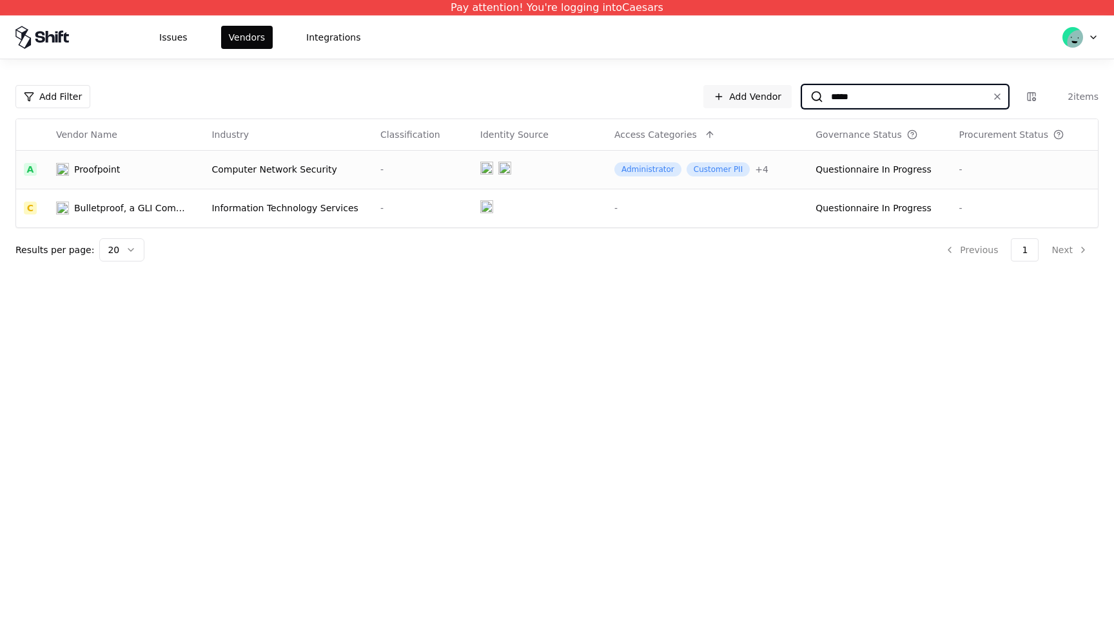
type input "*****"
click at [578, 173] on td at bounding box center [539, 169] width 134 height 39
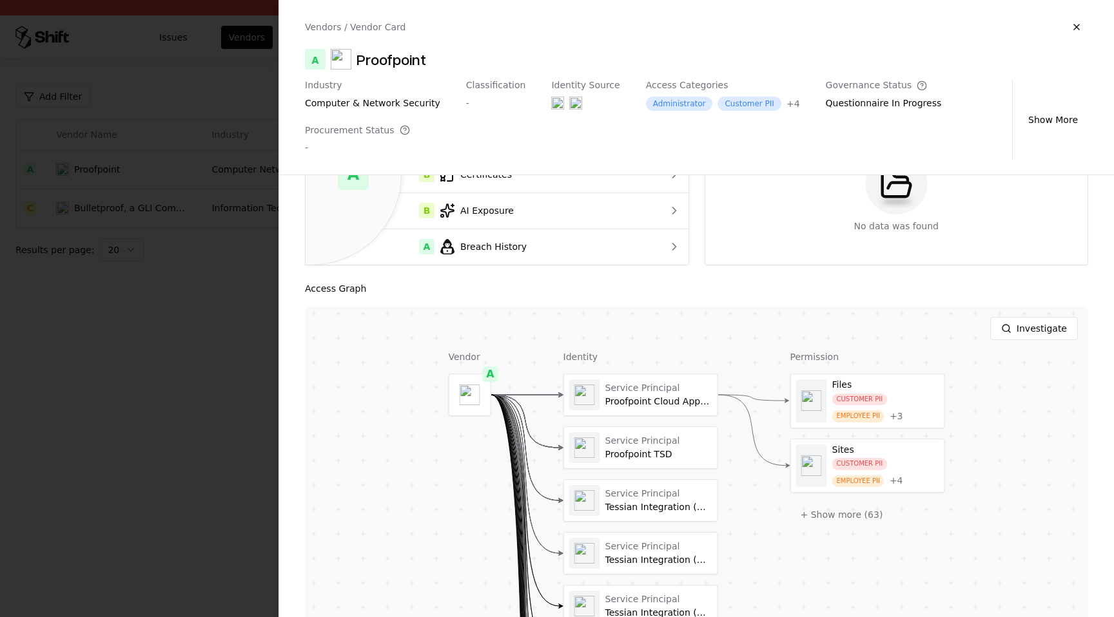
scroll to position [257, 0]
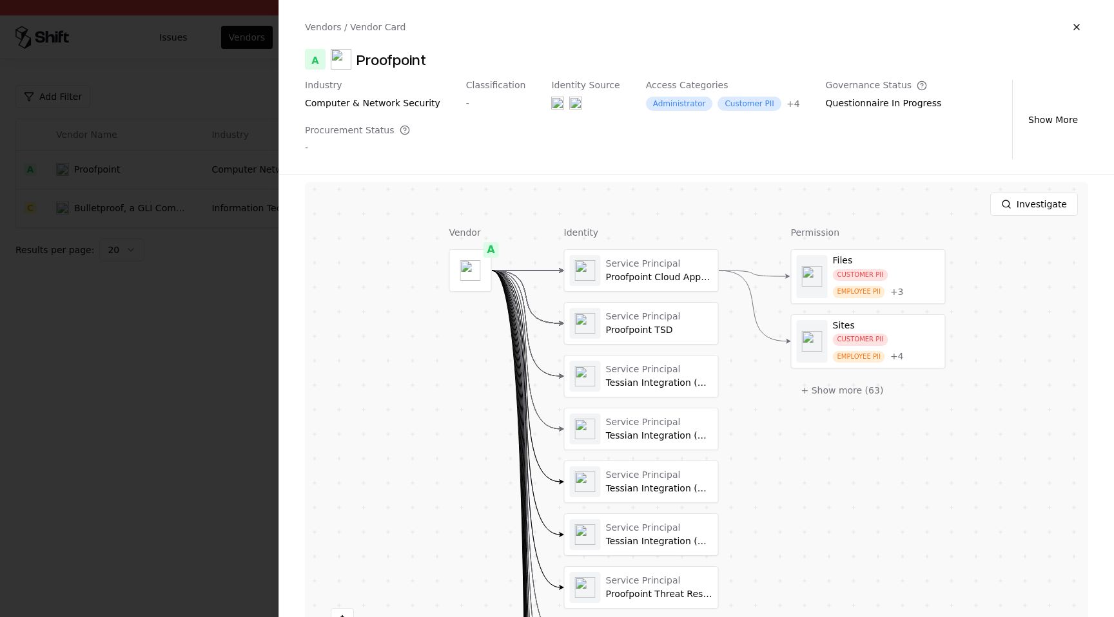
click at [0, 0] on div at bounding box center [0, 0] width 0 height 0
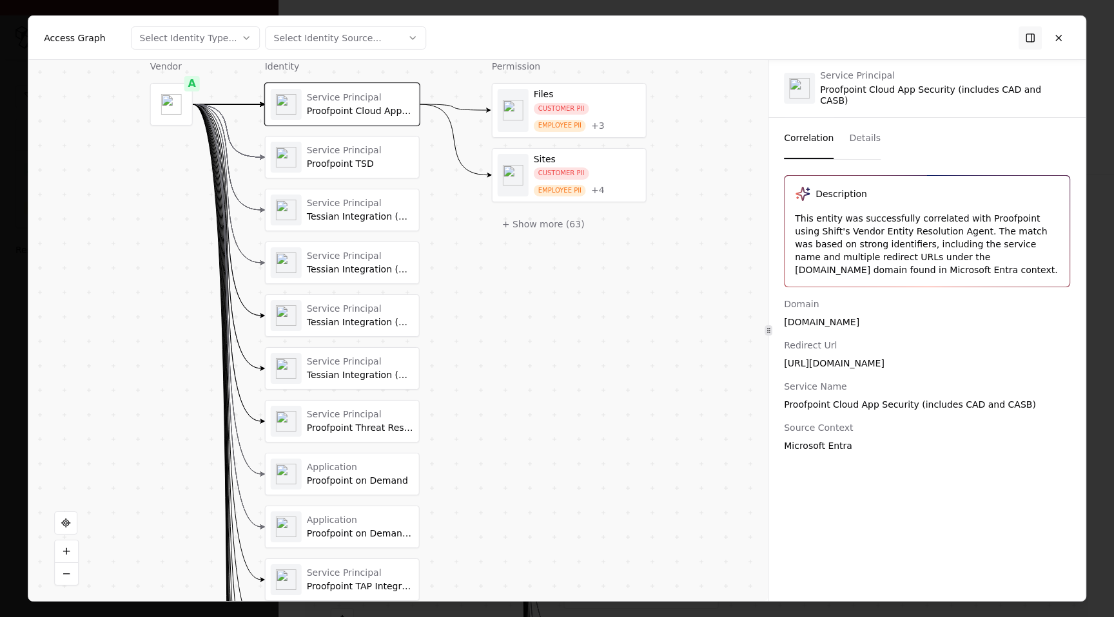
click at [865, 141] on button "Details" at bounding box center [865, 137] width 32 height 41
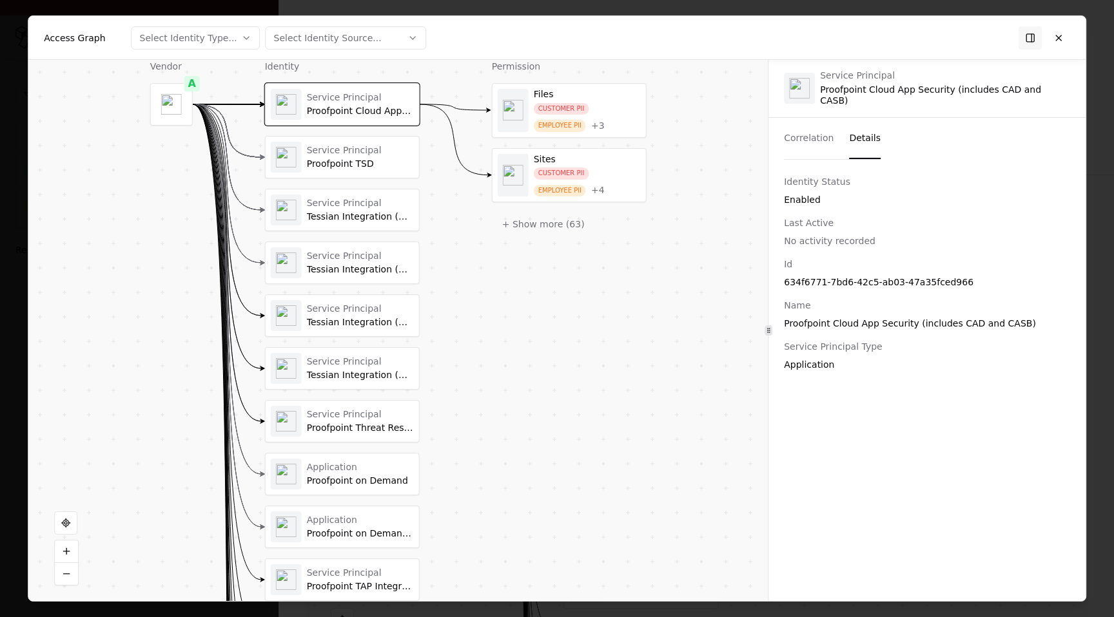
click at [382, 166] on div "Proofpoint TSD" at bounding box center [360, 164] width 107 height 12
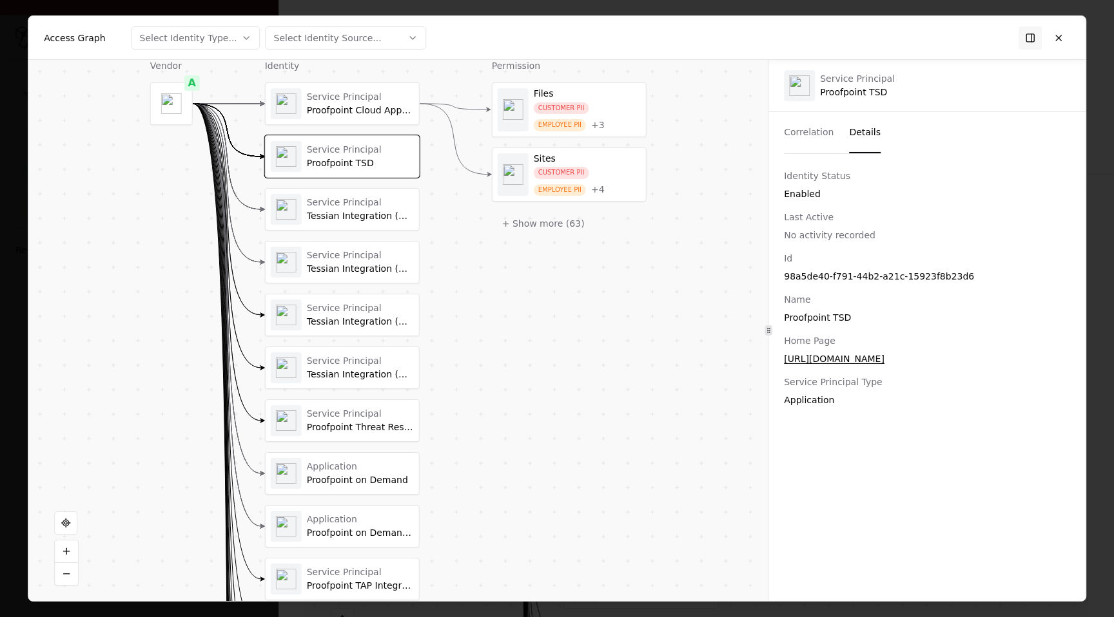
click at [382, 166] on div "Proofpoint TSD" at bounding box center [360, 164] width 107 height 12
click at [368, 212] on div "Tessian Integration (Mailbox Live Syncing)" at bounding box center [360, 217] width 107 height 12
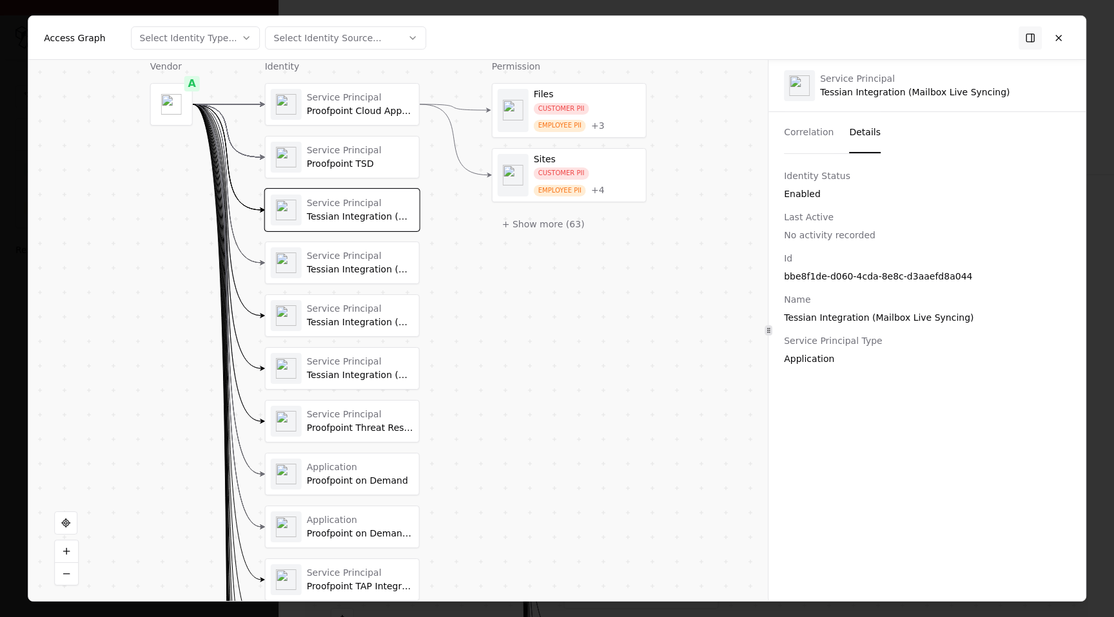
click at [360, 253] on div "Service Principal" at bounding box center [360, 256] width 107 height 12
click at [350, 311] on div "Service Principal" at bounding box center [360, 309] width 107 height 12
click at [344, 378] on div "Tessian Integration (Directory Sync)" at bounding box center [360, 376] width 107 height 12
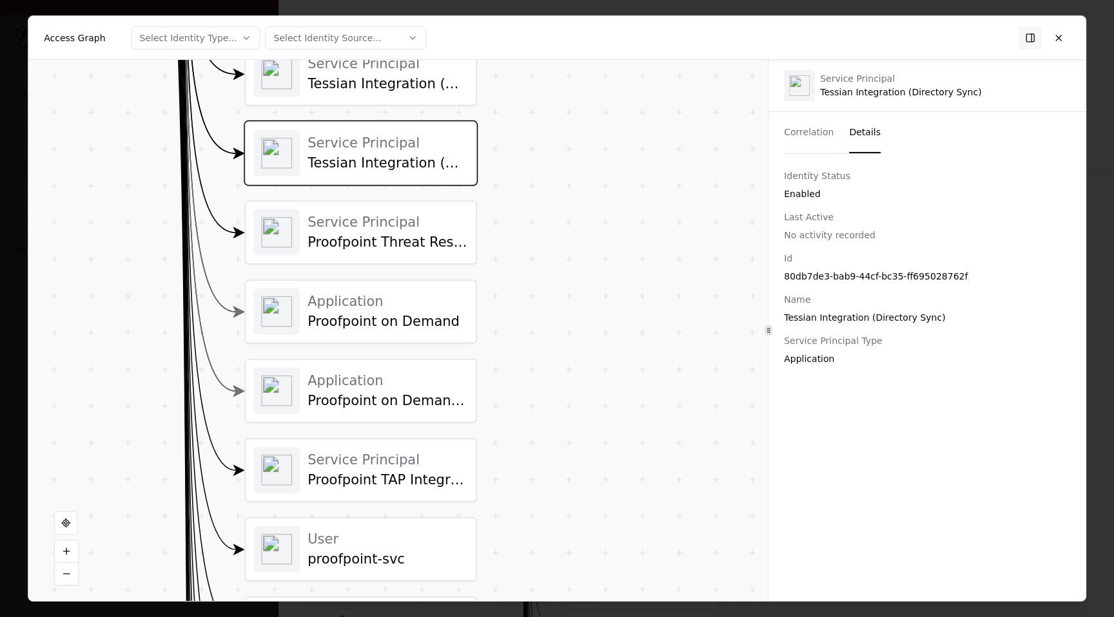
click at [378, 233] on div "Service Principal Proofpoint Threat Response TRAP" at bounding box center [387, 232] width 160 height 38
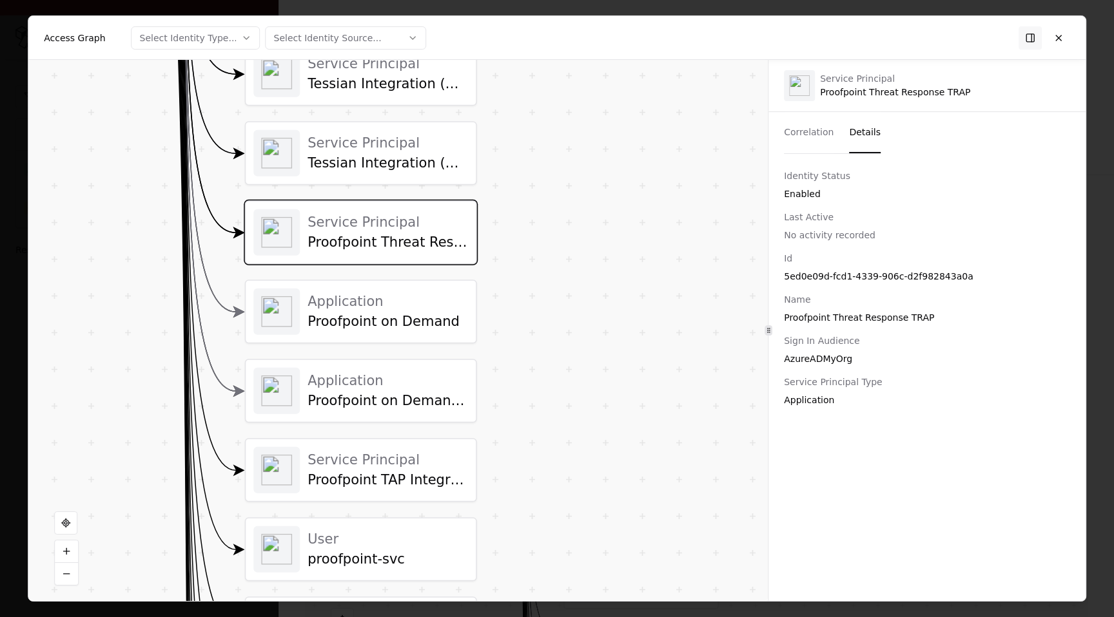
click at [378, 324] on div "Proofpoint on Demand" at bounding box center [387, 322] width 160 height 17
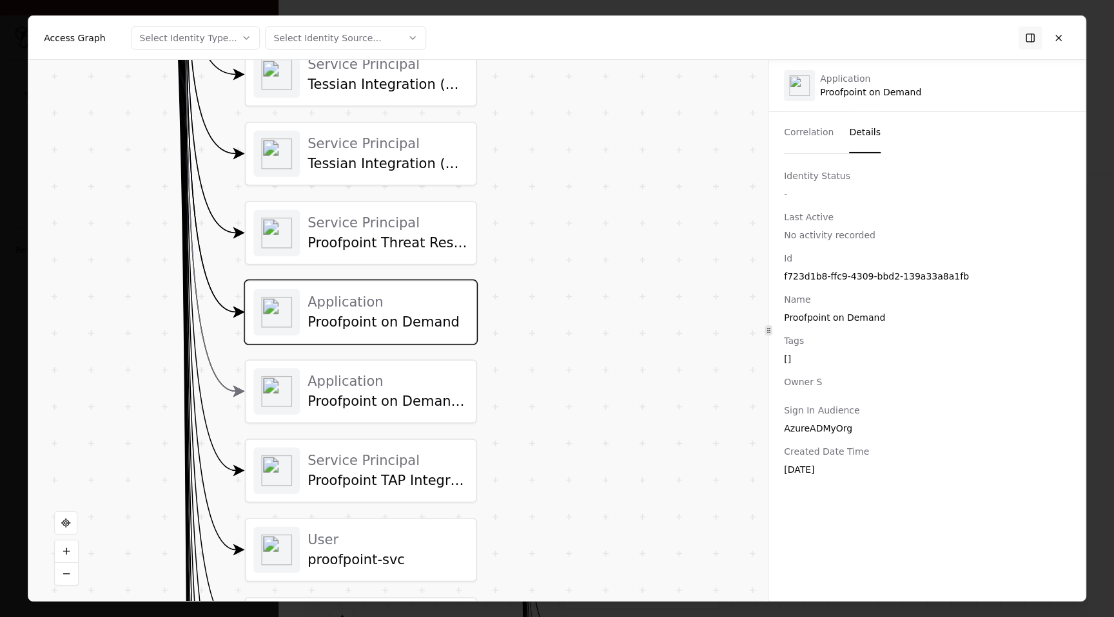
click at [369, 411] on div "Application Proofpoint on Demand - CDE" at bounding box center [360, 392] width 215 height 46
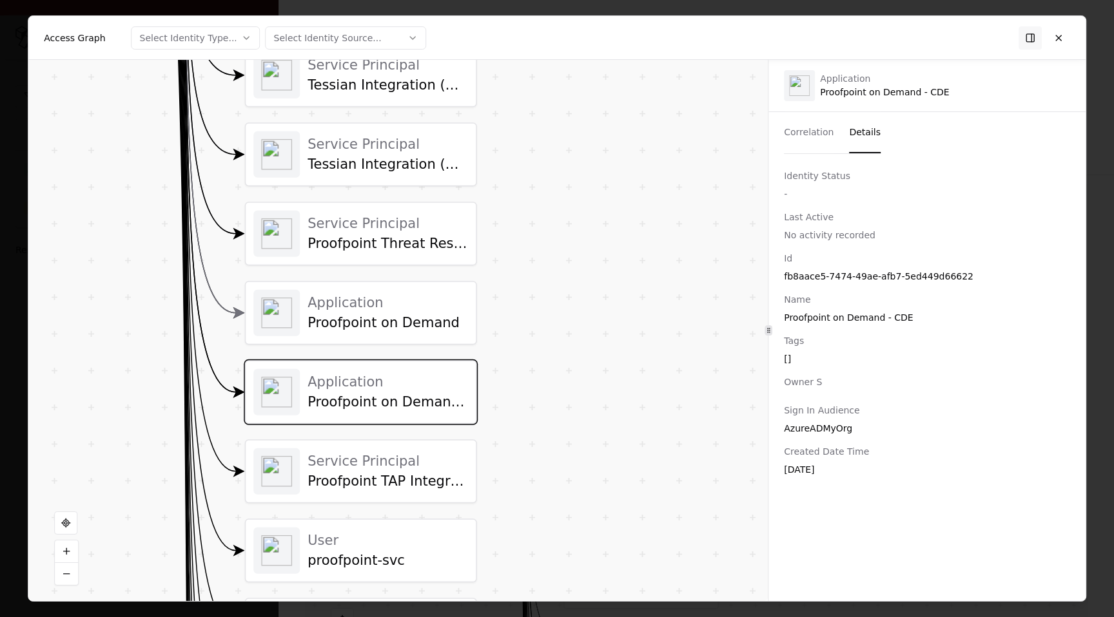
click at [369, 460] on div "Service Principal" at bounding box center [387, 460] width 160 height 17
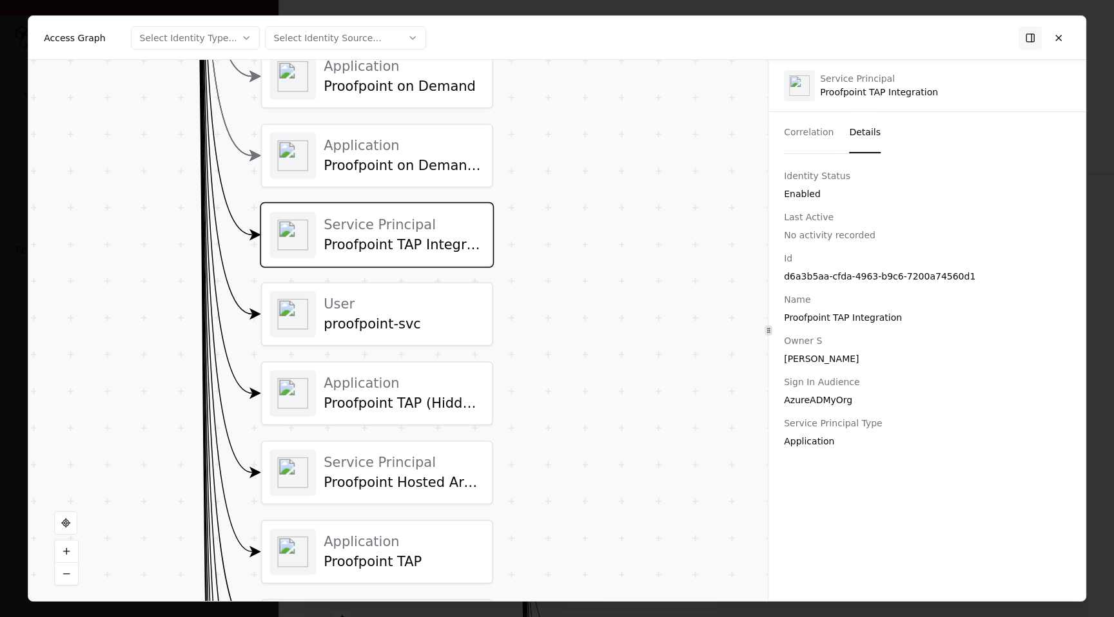
drag, startPoint x: 370, startPoint y: 467, endPoint x: 386, endPoint y: 269, distance: 199.2
click at [386, 325] on div "proofpoint-svc" at bounding box center [404, 324] width 160 height 17
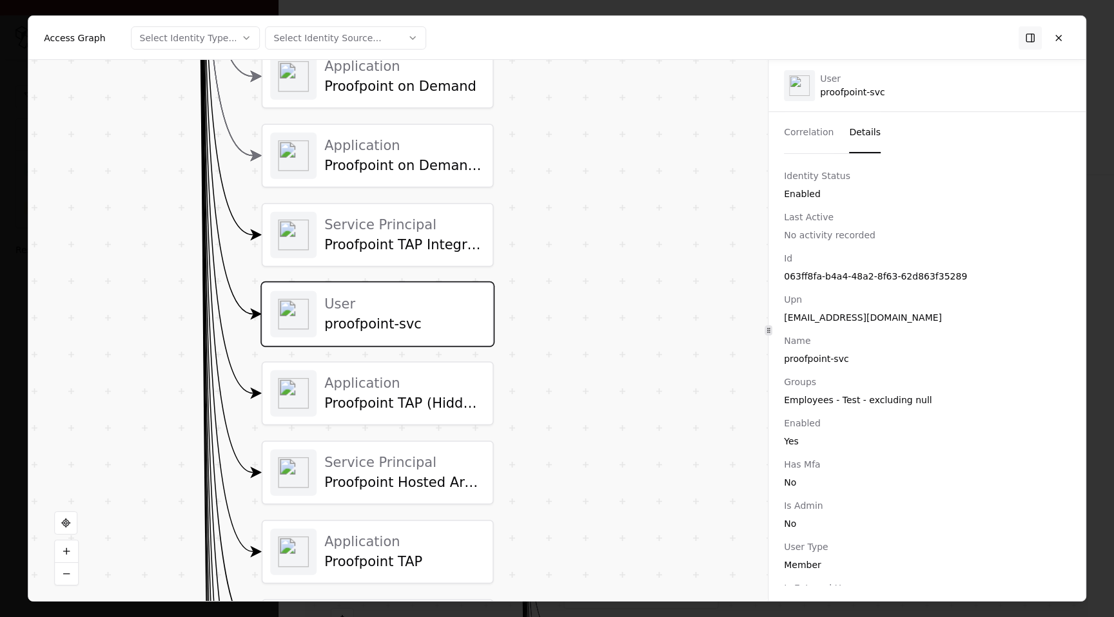
click at [387, 391] on div "Application" at bounding box center [404, 382] width 160 height 17
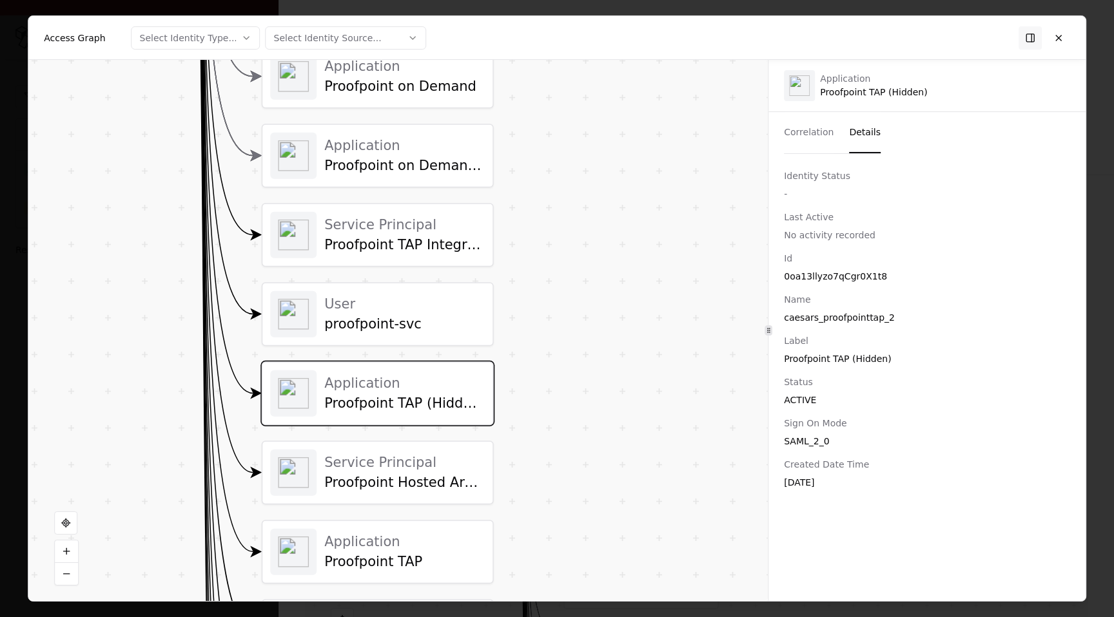
click at [382, 472] on div "Service Principal Proofpoint Hosted Archive - SSO" at bounding box center [404, 473] width 160 height 38
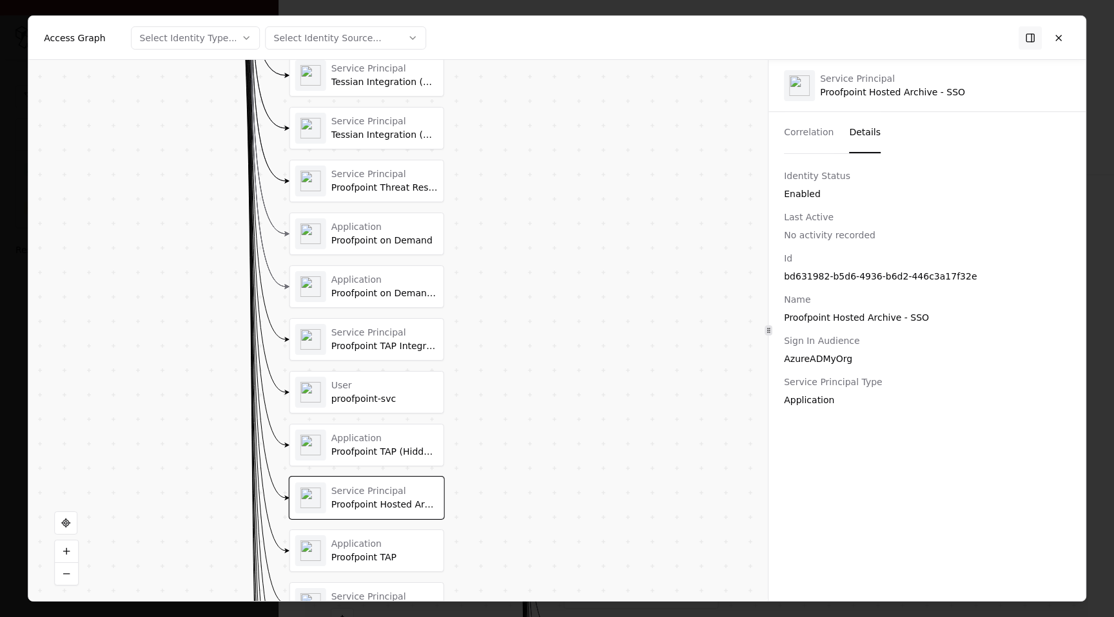
click at [374, 538] on div "Application" at bounding box center [384, 544] width 107 height 12
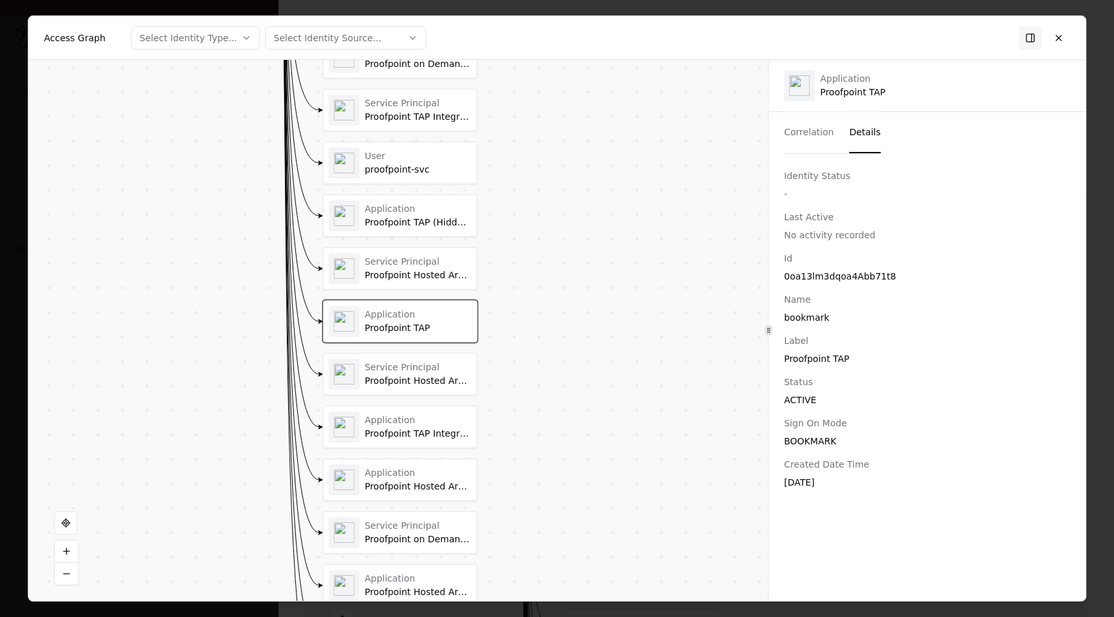
click at [384, 481] on div "Proofpoint Hosted Archive - SSO" at bounding box center [418, 487] width 107 height 12
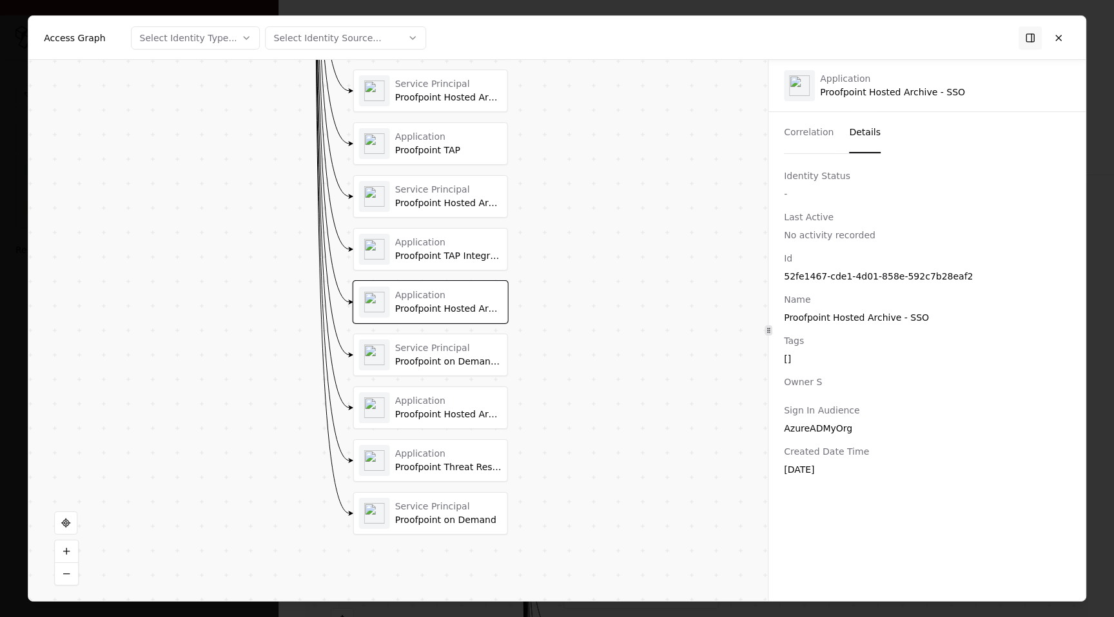
click at [420, 409] on div "Proofpoint Hosted Archive - Directory Sync" at bounding box center [448, 415] width 107 height 12
click at [420, 455] on div "Application" at bounding box center [448, 454] width 107 height 12
click at [420, 520] on div "Proofpoint on Demand" at bounding box center [448, 521] width 107 height 12
